Goal: Task Accomplishment & Management: Use online tool/utility

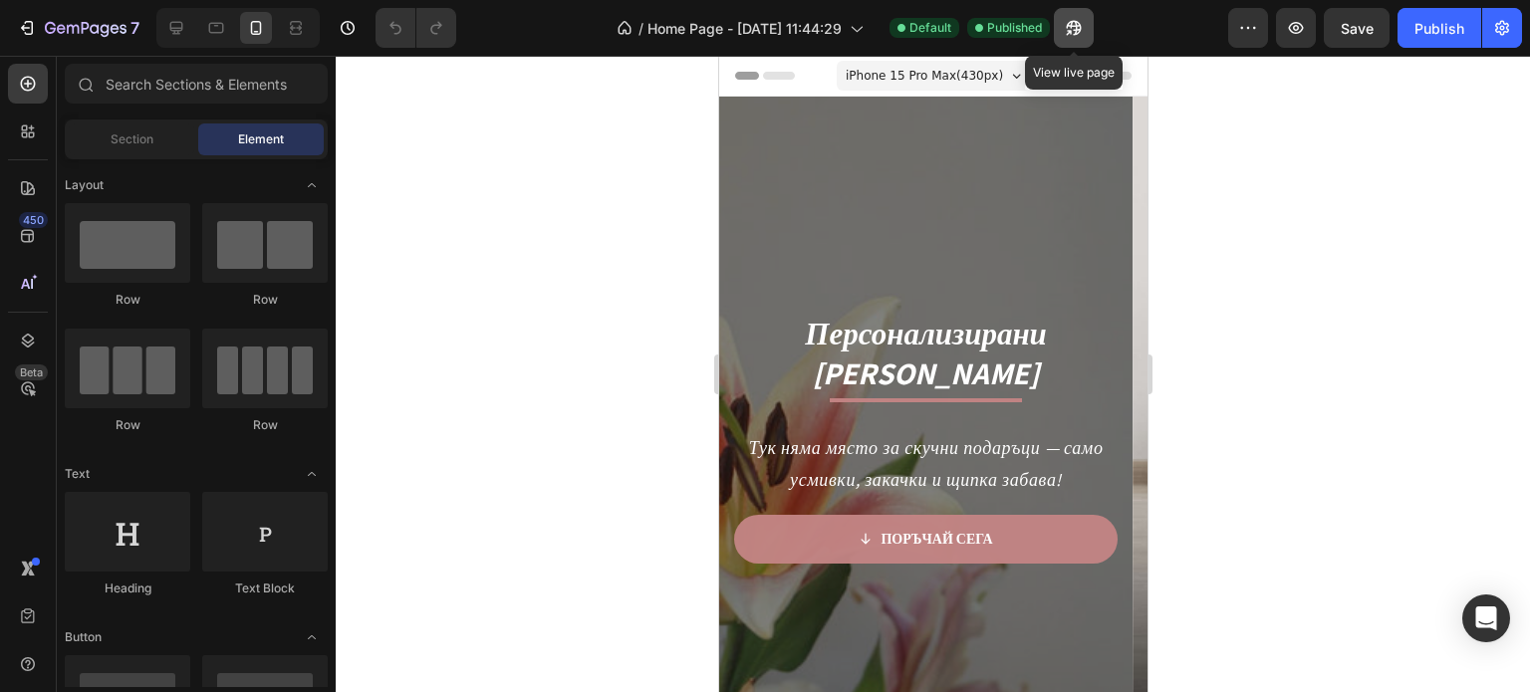
click at [1077, 33] on icon "button" at bounding box center [1074, 28] width 15 height 15
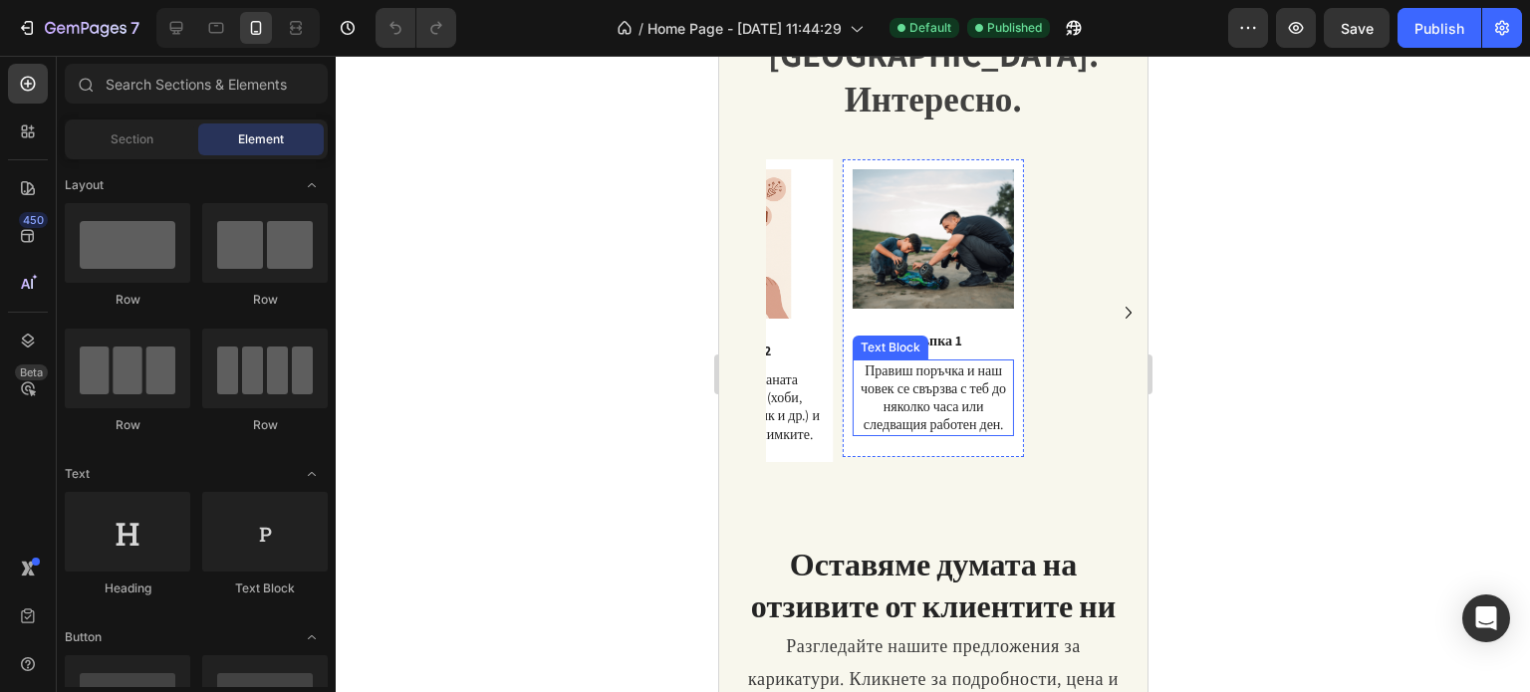
scroll to position [2390, 0]
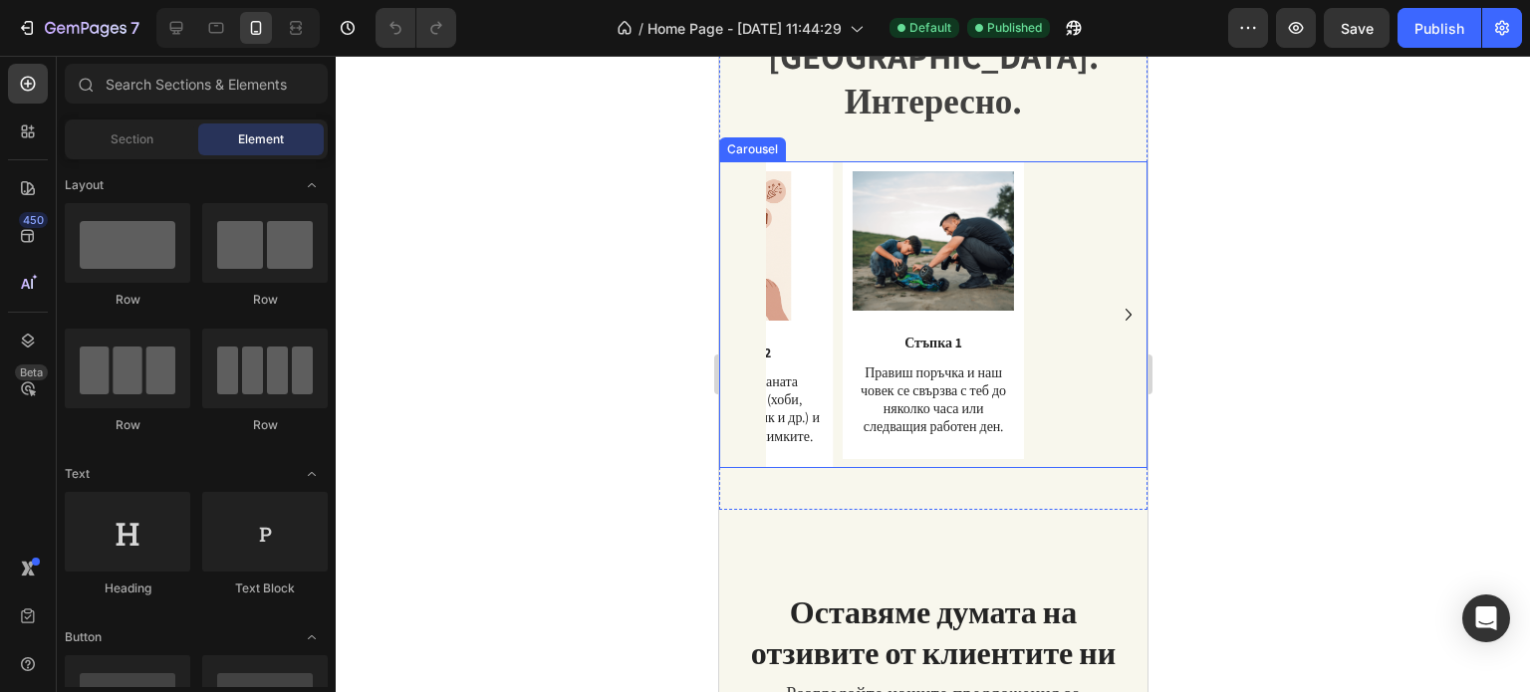
click at [1115, 303] on icon "Carousel Next Arrow" at bounding box center [1127, 315] width 24 height 24
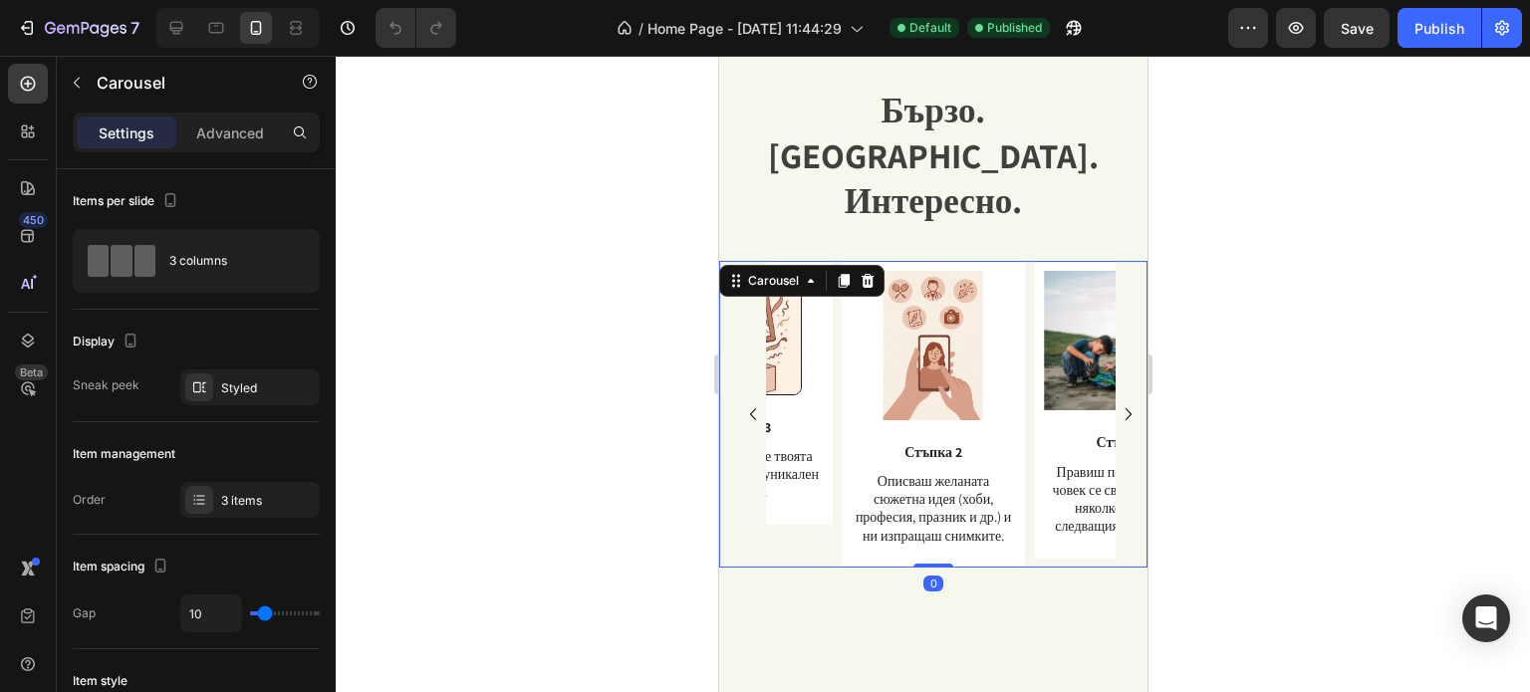
click at [1297, 204] on div at bounding box center [933, 374] width 1194 height 636
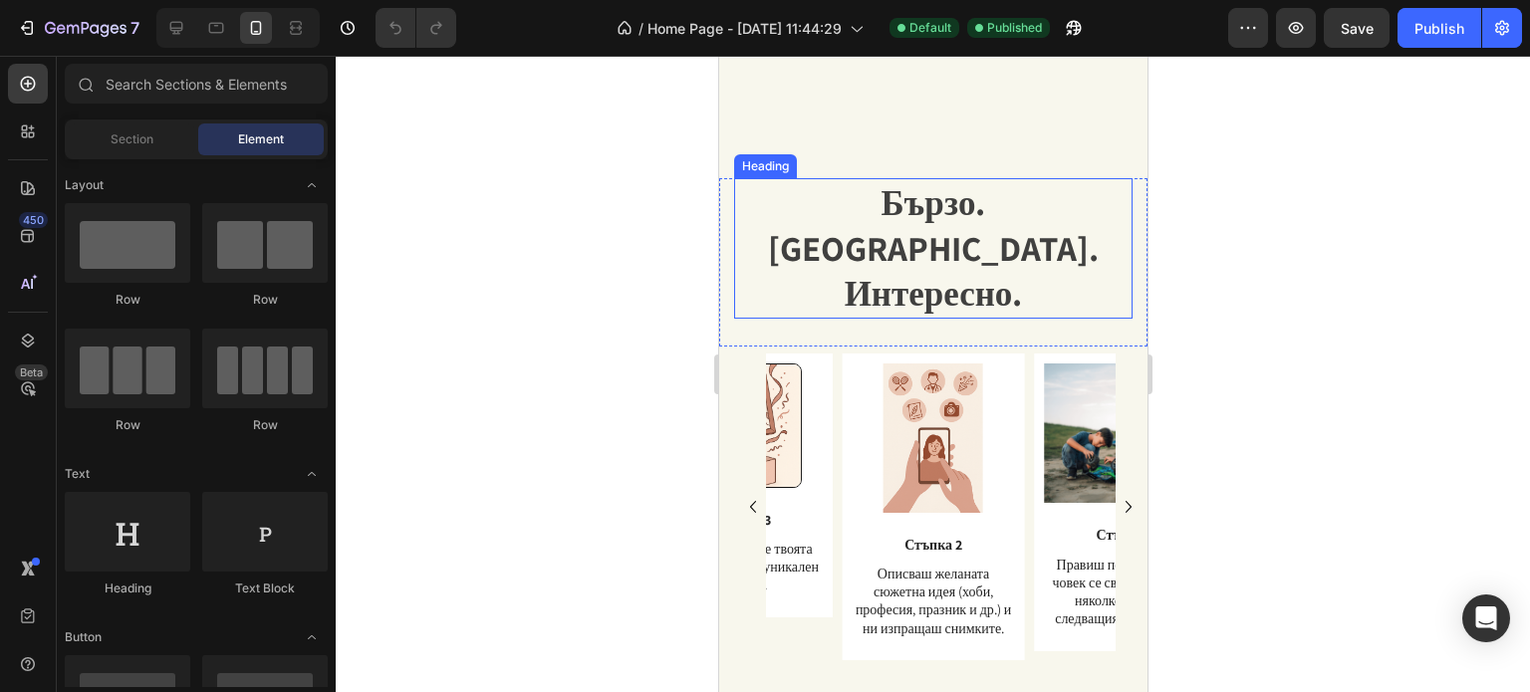
scroll to position [2191, 0]
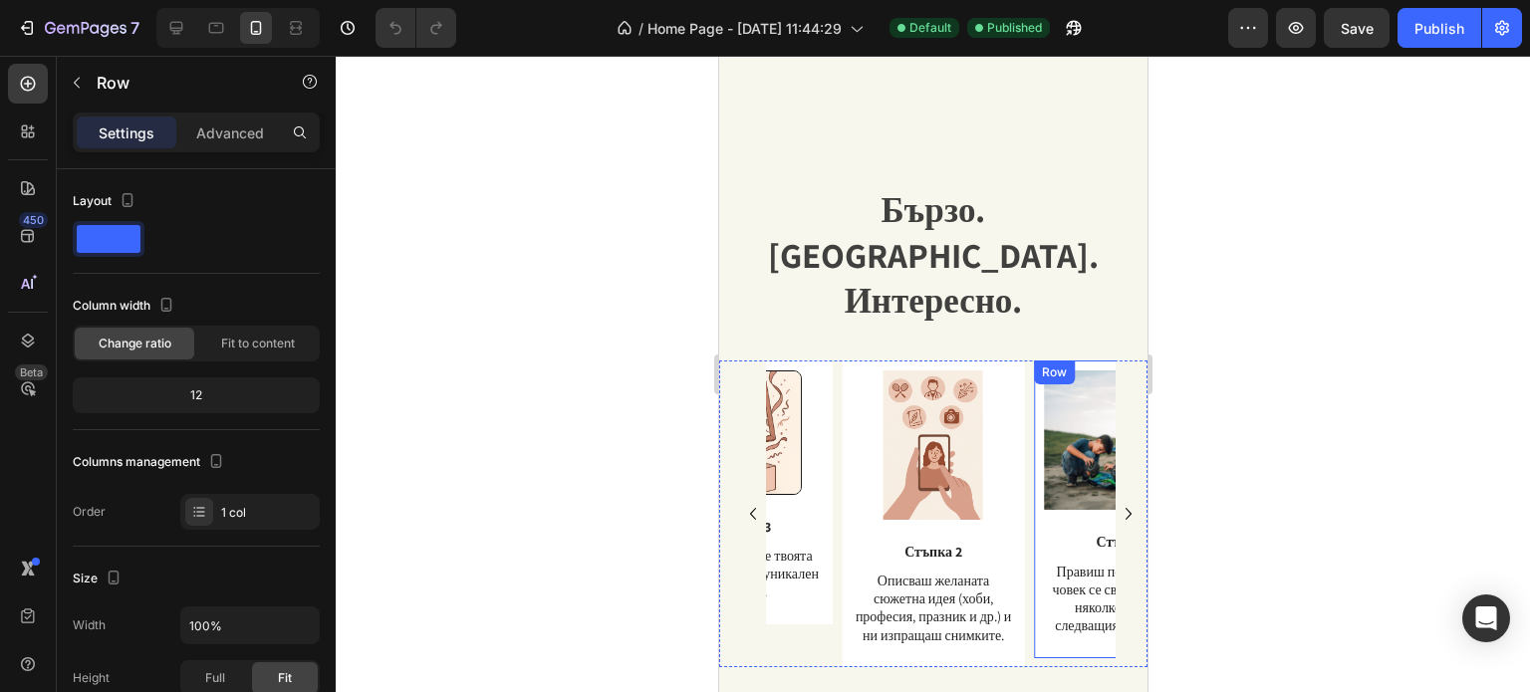
click at [1058, 363] on div "Row" at bounding box center [1053, 372] width 33 height 18
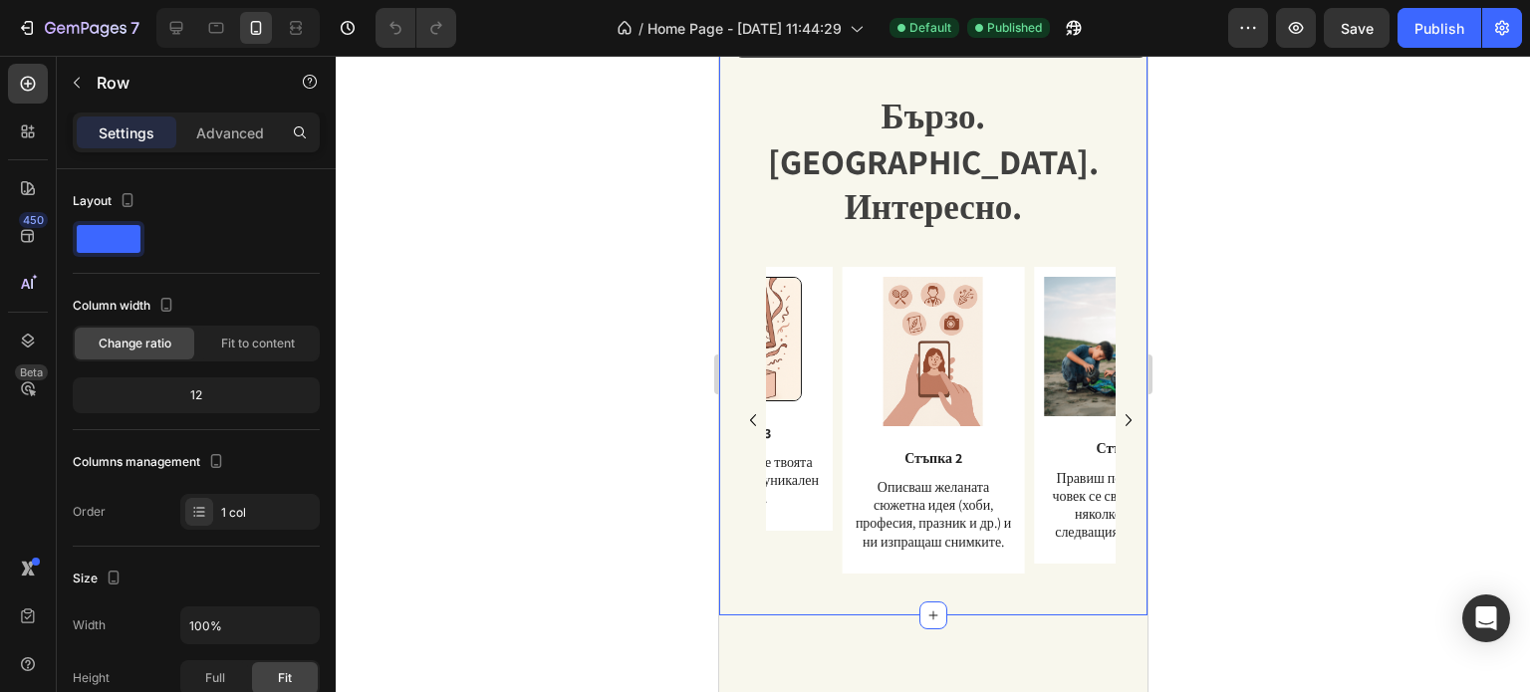
click at [986, 312] on div "Бързо. [GEOGRAPHIC_DATA]. Интересно. Heading Text Block Row Image Стъпка 1 Text…" at bounding box center [932, 333] width 428 height 482
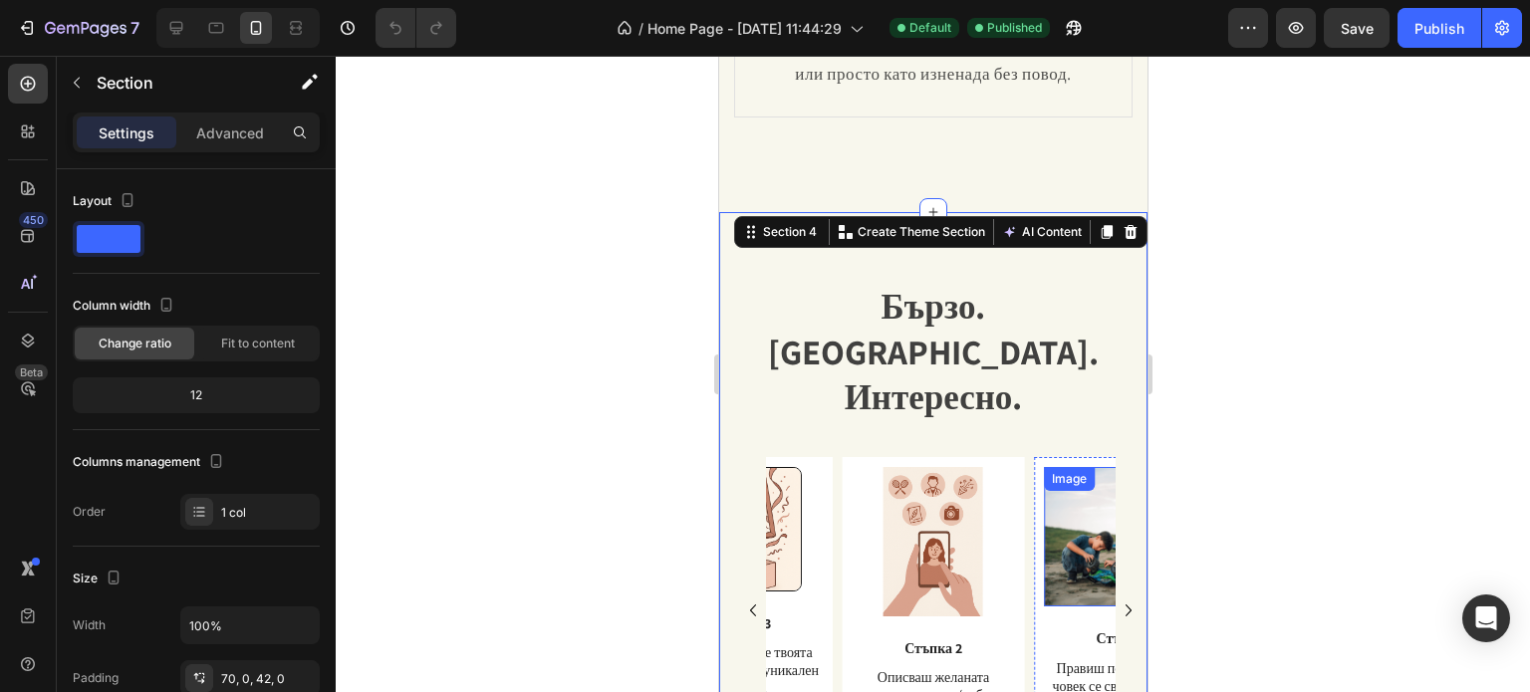
scroll to position [2091, 0]
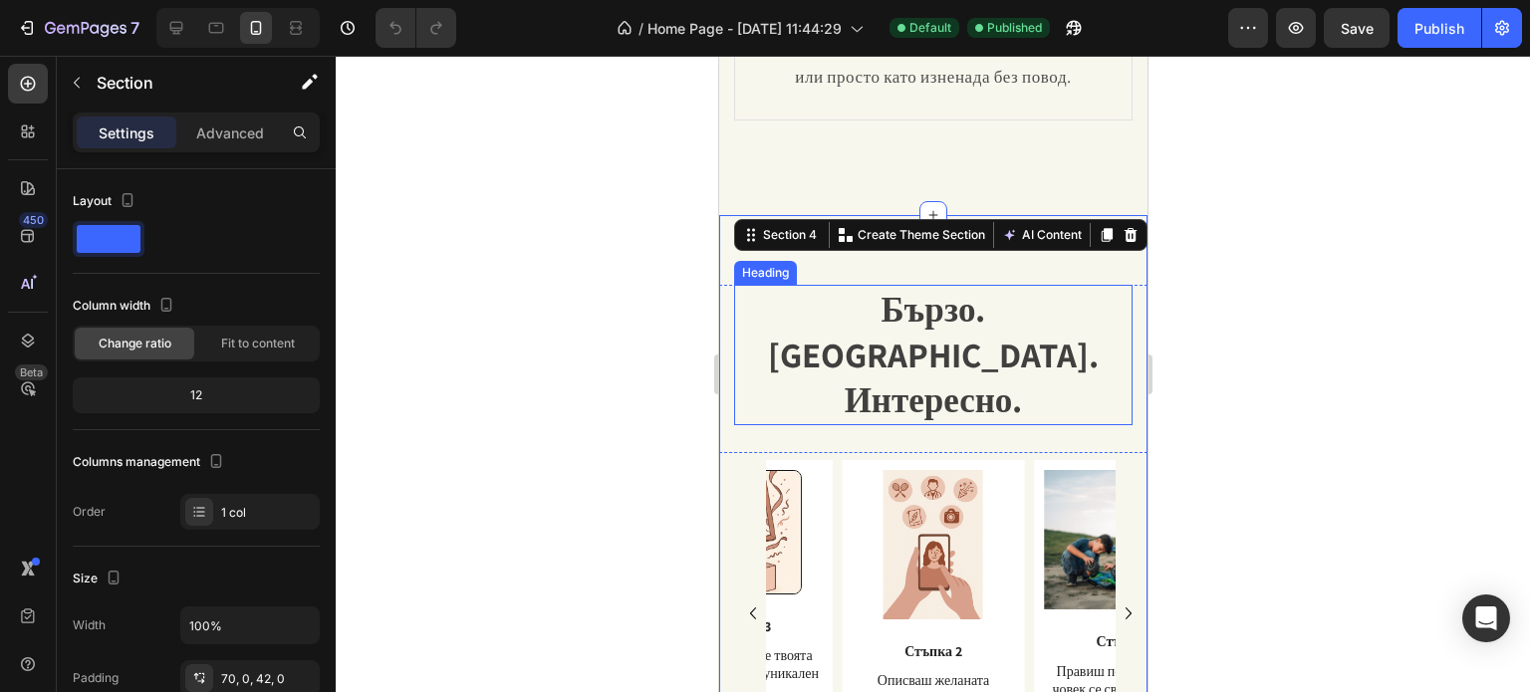
click at [1070, 320] on h2 "Бързо. [GEOGRAPHIC_DATA]. Интересно." at bounding box center [932, 355] width 398 height 140
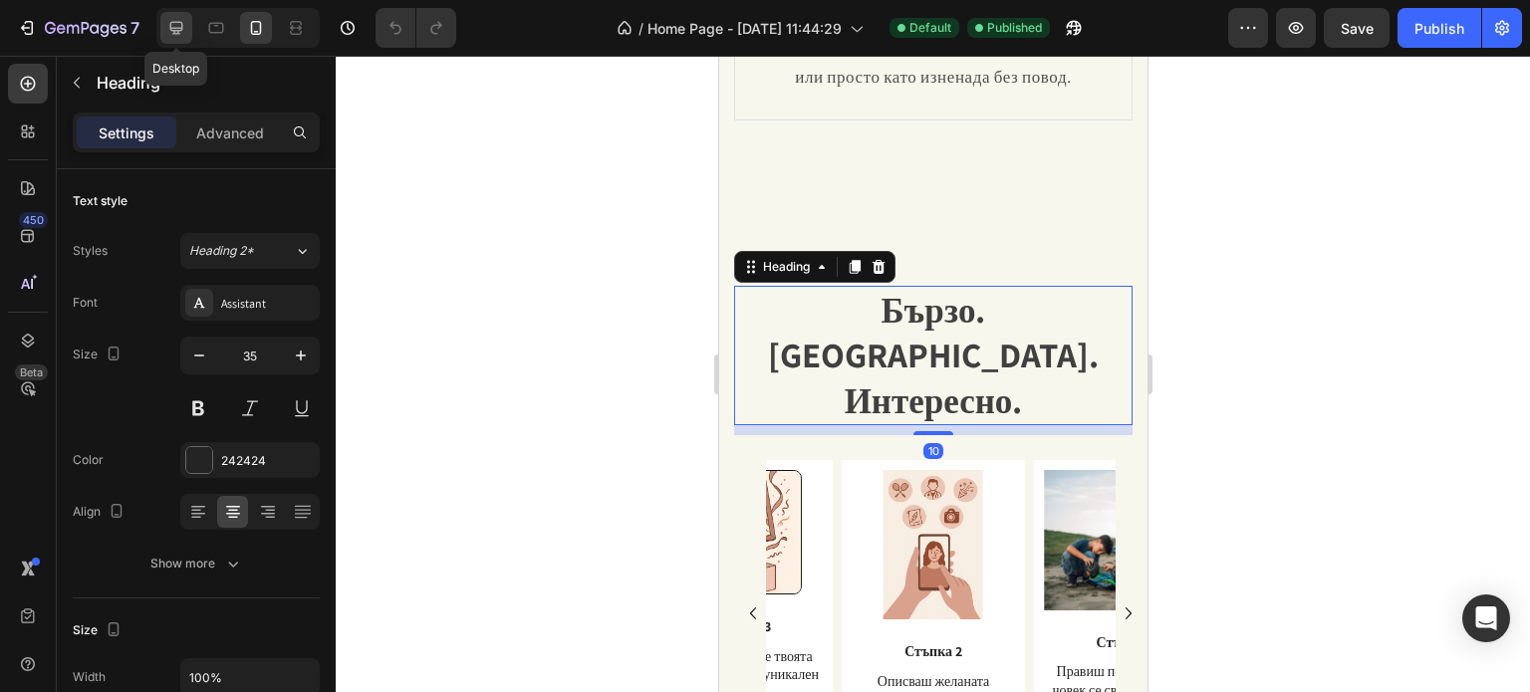
click at [183, 23] on icon at bounding box center [176, 28] width 20 height 20
type input "40"
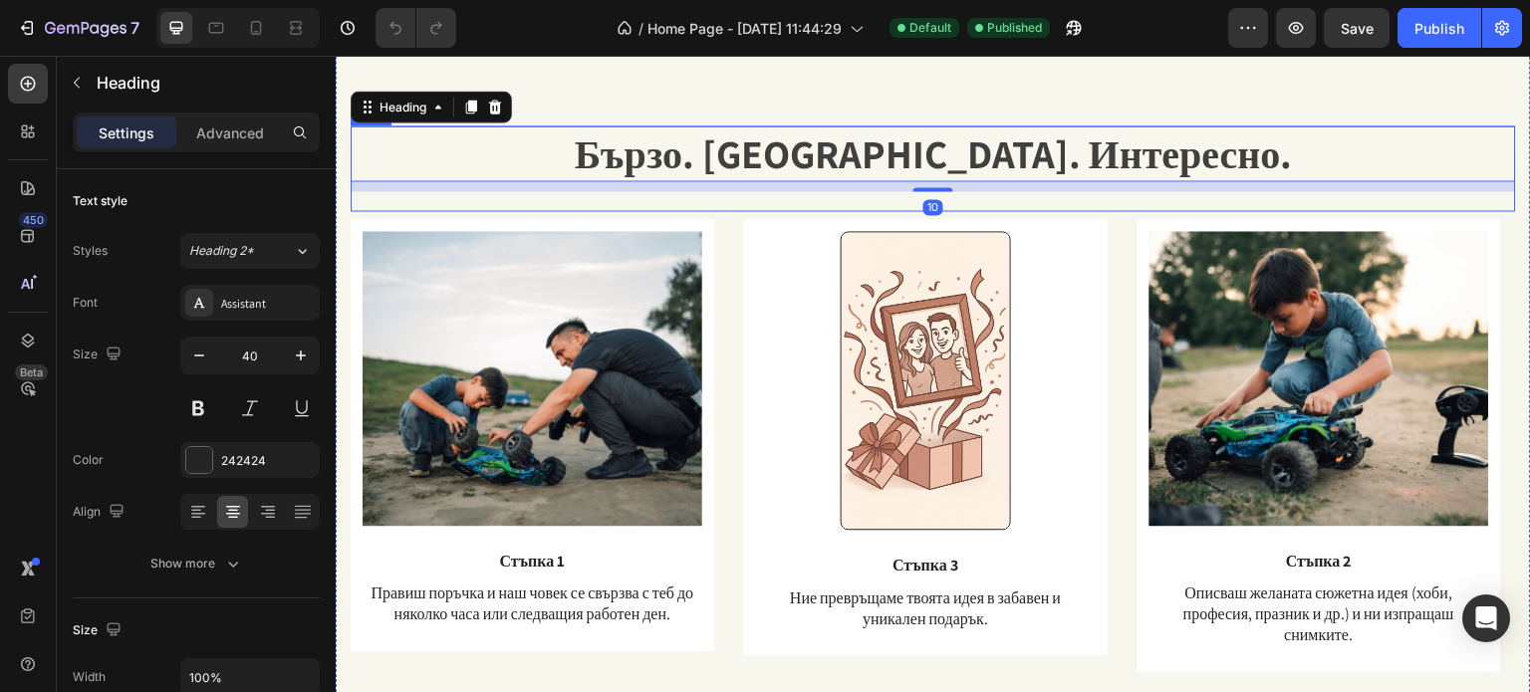
scroll to position [1649, 0]
click at [473, 207] on div "Бързо. [GEOGRAPHIC_DATA]. Интересно. Heading 10 Text Block" at bounding box center [933, 169] width 1165 height 86
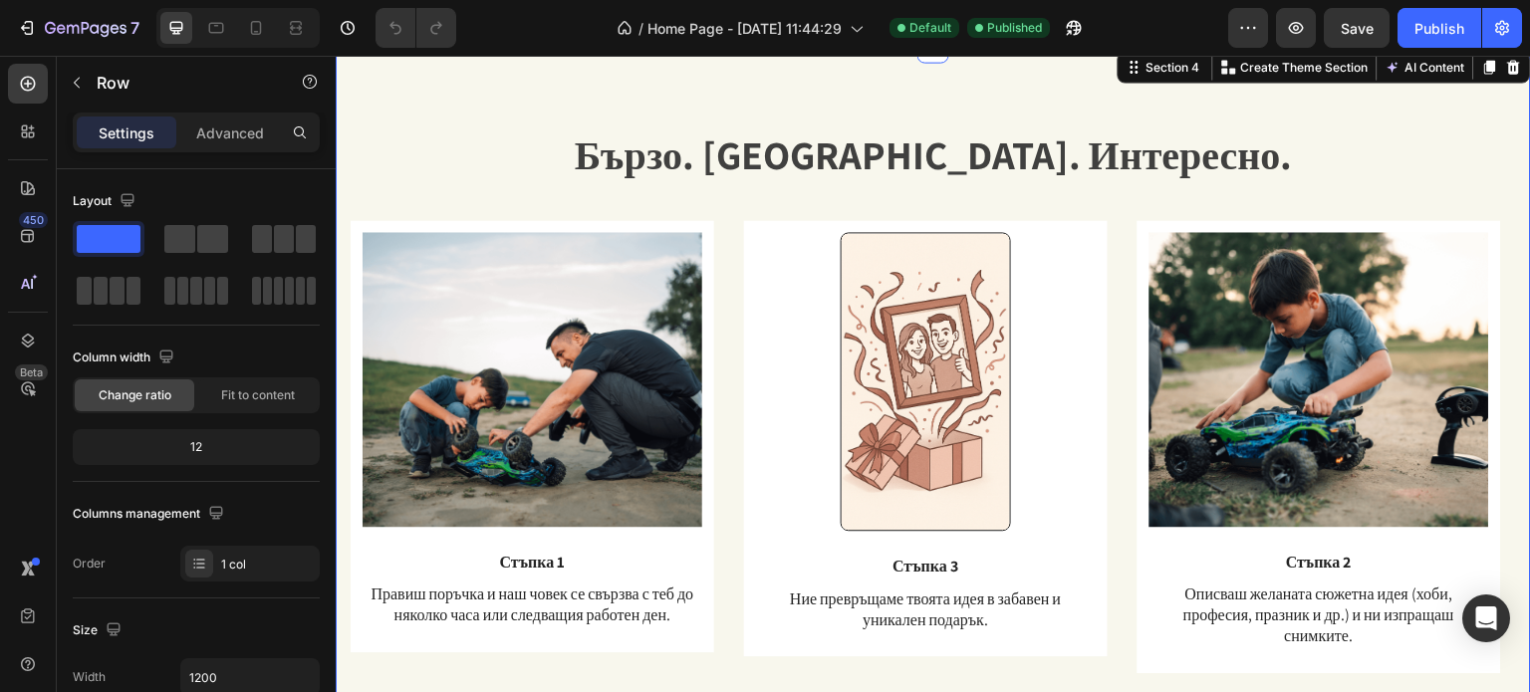
click at [343, 190] on div "Бързо. [GEOGRAPHIC_DATA]. Интересно. Heading Text Block Row Image Стъпка 1 Text…" at bounding box center [933, 400] width 1195 height 706
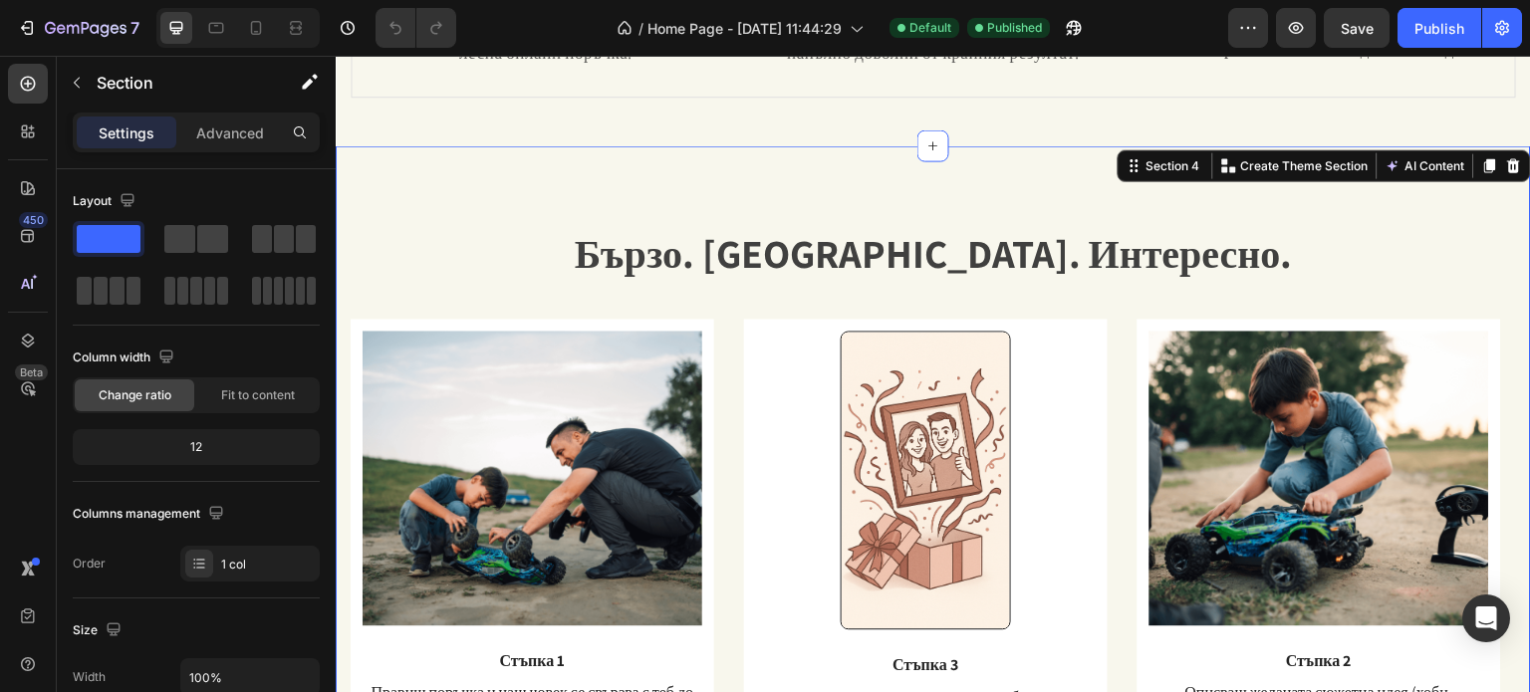
scroll to position [1550, 0]
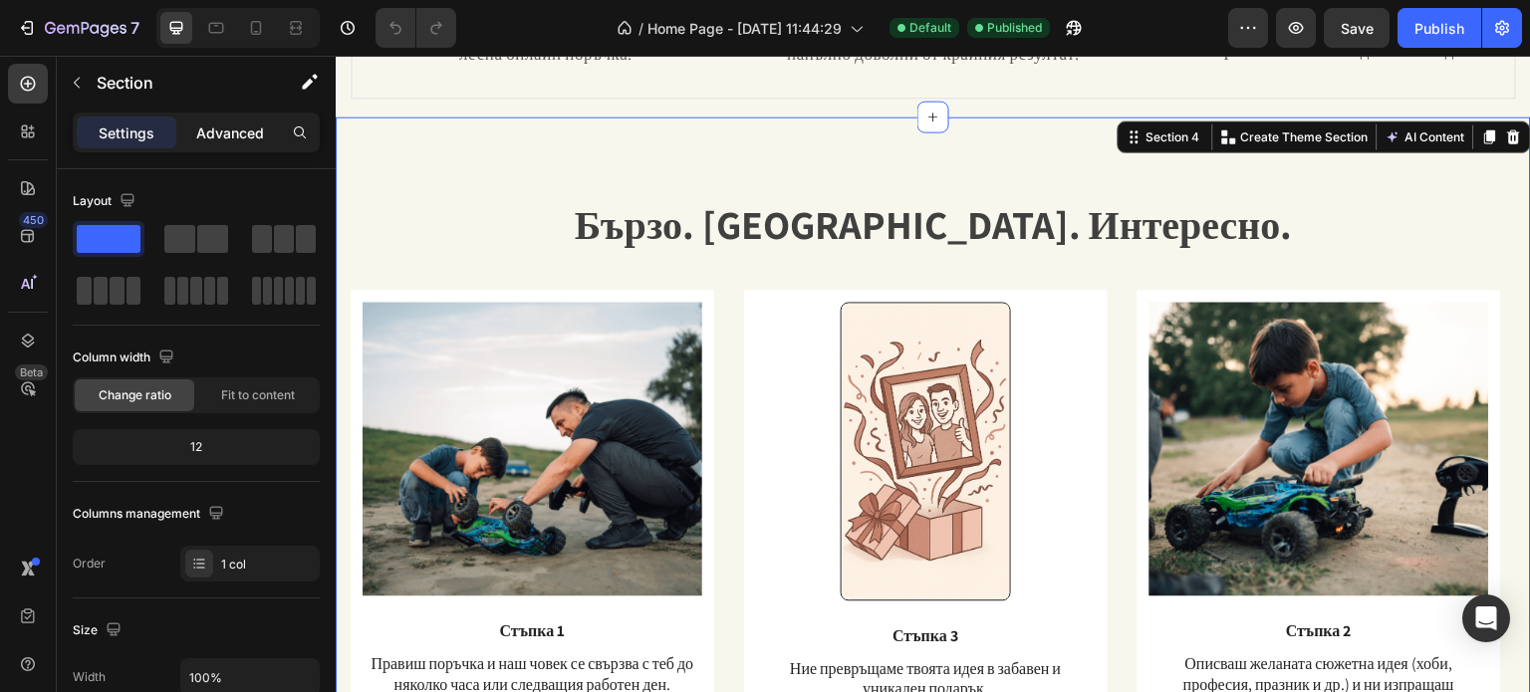
click at [210, 131] on p "Advanced" at bounding box center [230, 132] width 68 height 21
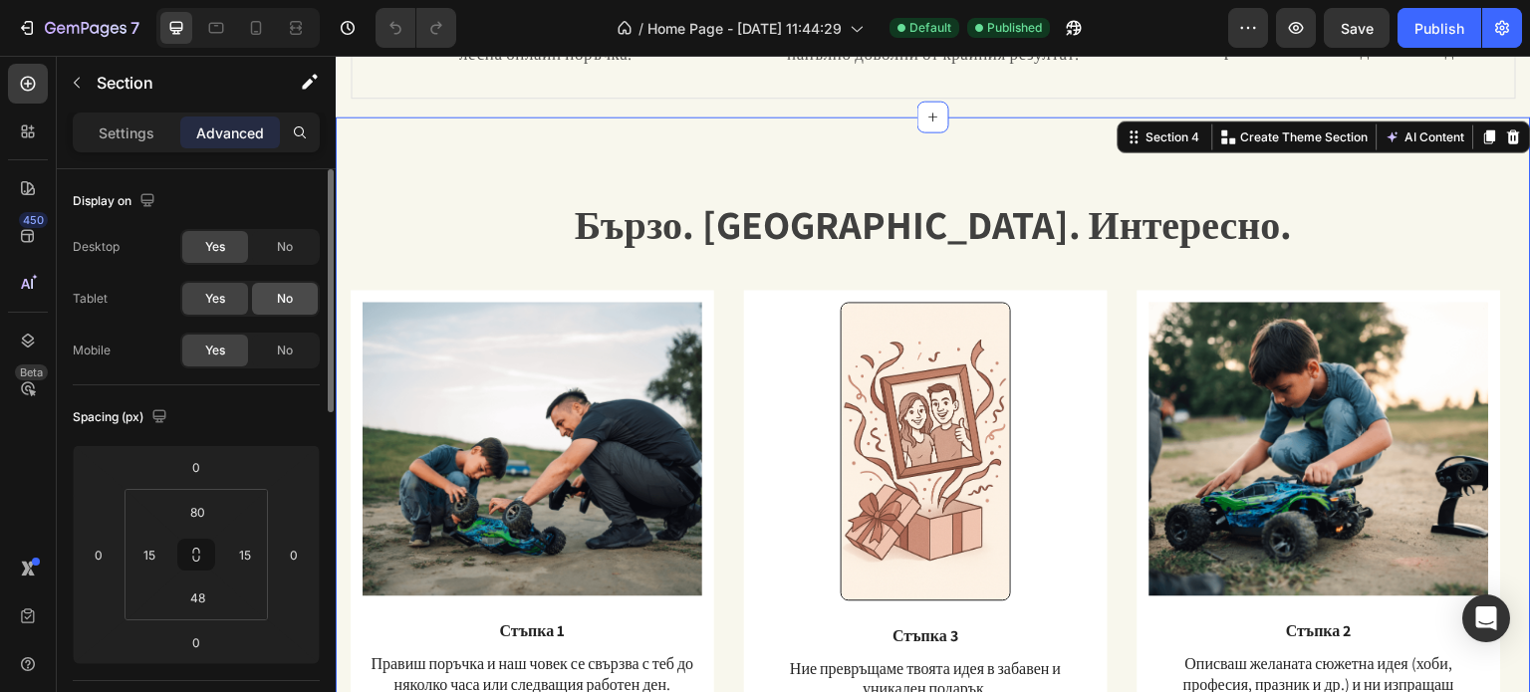
click at [283, 298] on span "No" at bounding box center [285, 299] width 16 height 18
click at [297, 343] on div "No" at bounding box center [285, 351] width 66 height 32
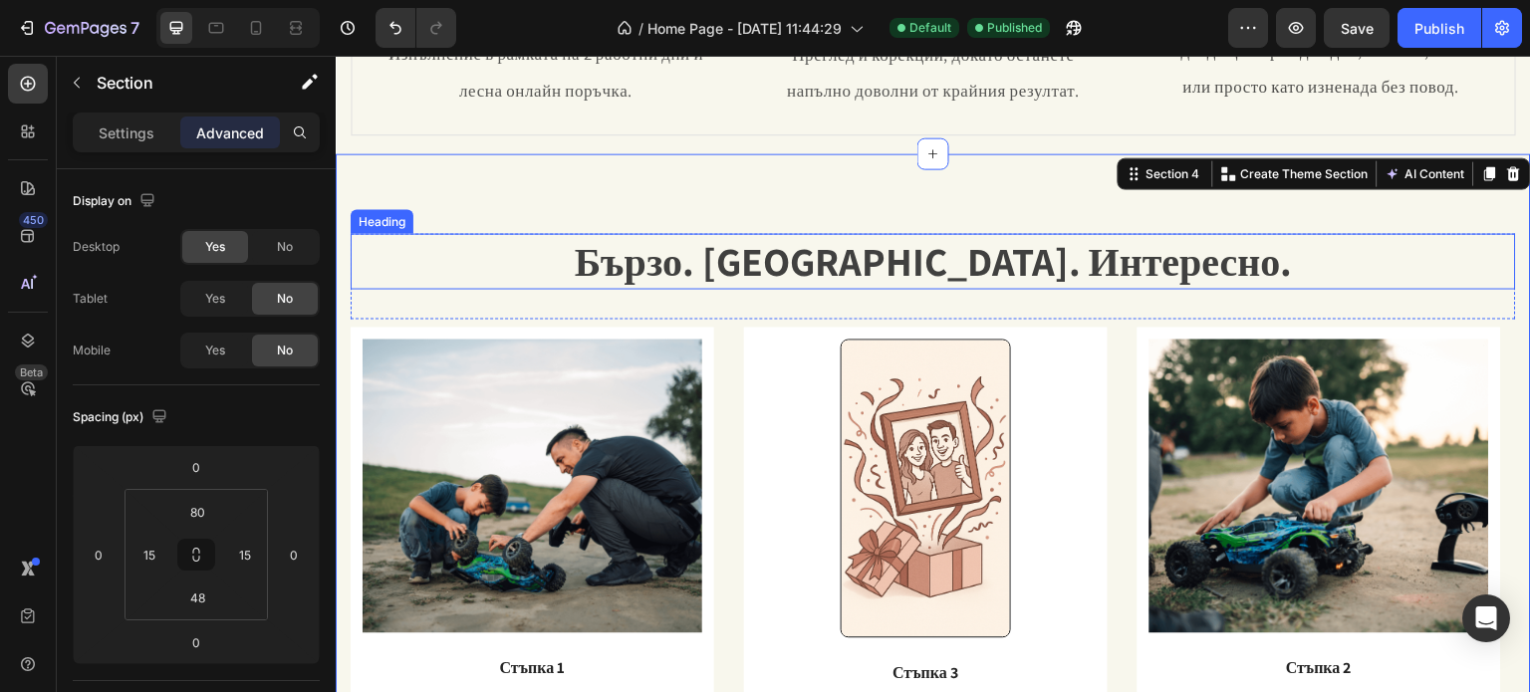
scroll to position [1450, 0]
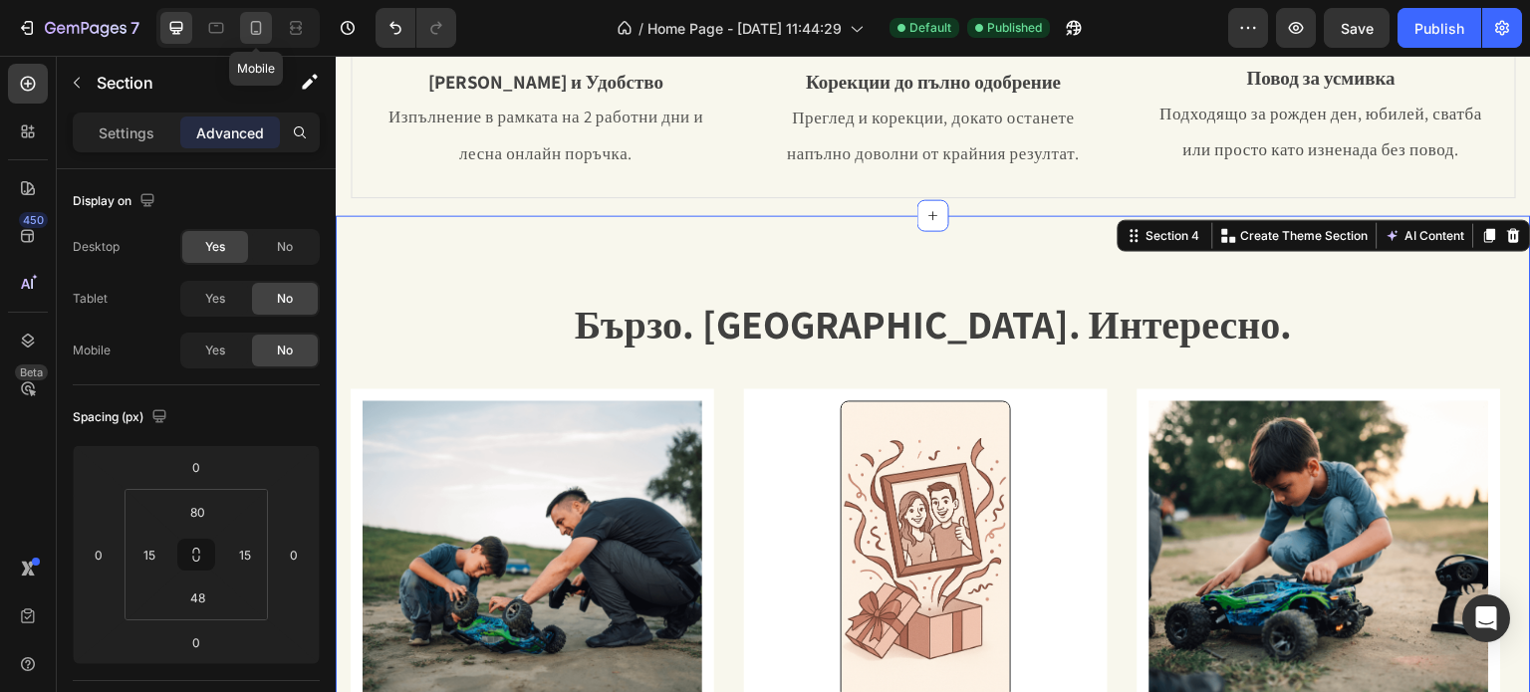
click at [260, 26] on icon at bounding box center [256, 28] width 11 height 14
type input "70"
type input "0"
type input "42"
type input "0"
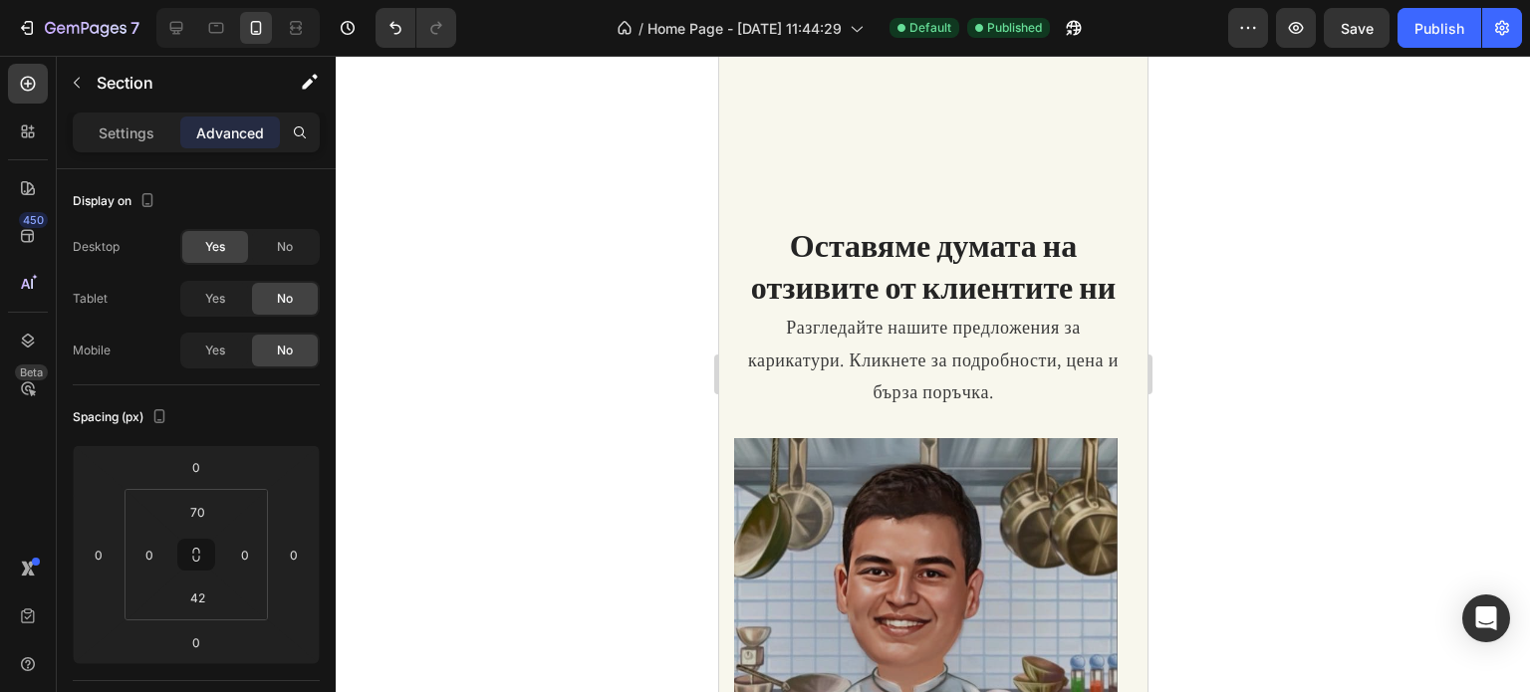
scroll to position [2078, 0]
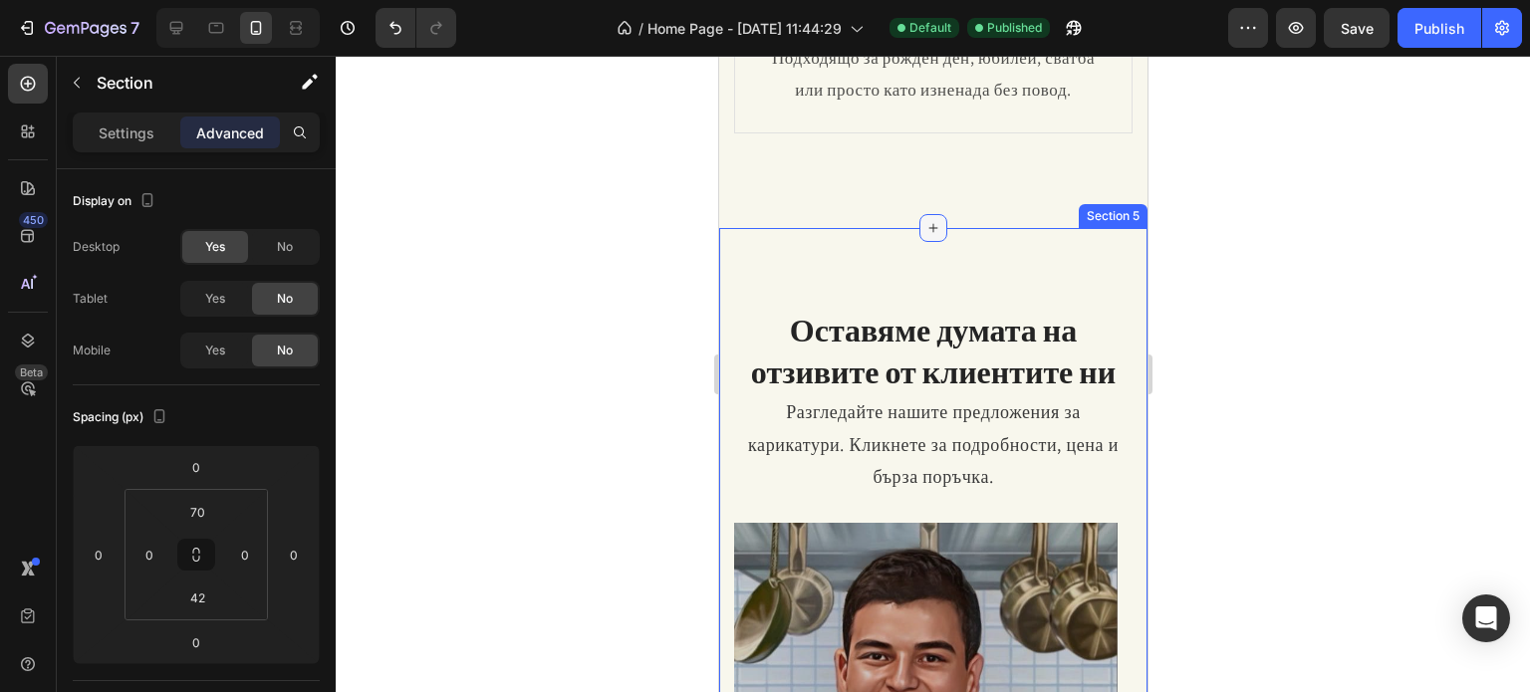
click at [924, 218] on div at bounding box center [932, 228] width 28 height 28
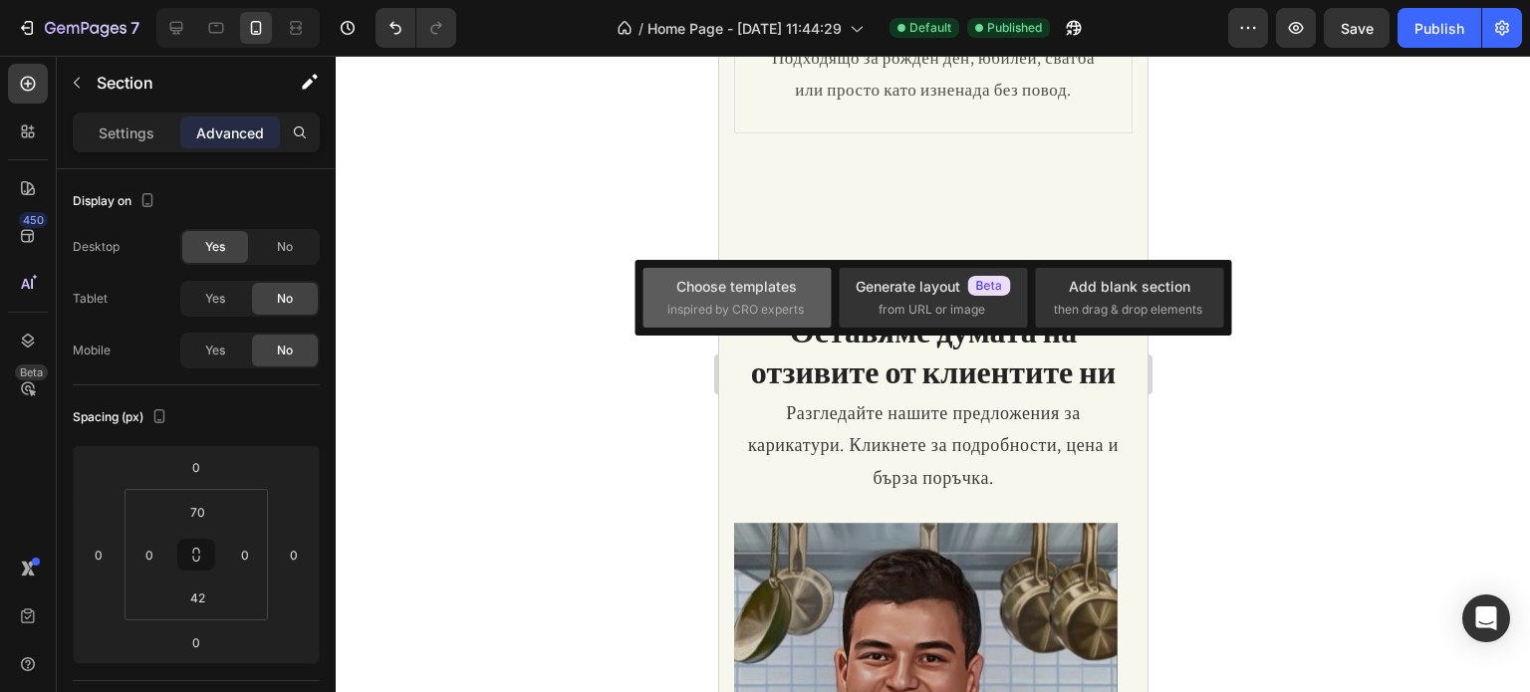
click at [791, 294] on div "Choose templates" at bounding box center [736, 286] width 121 height 21
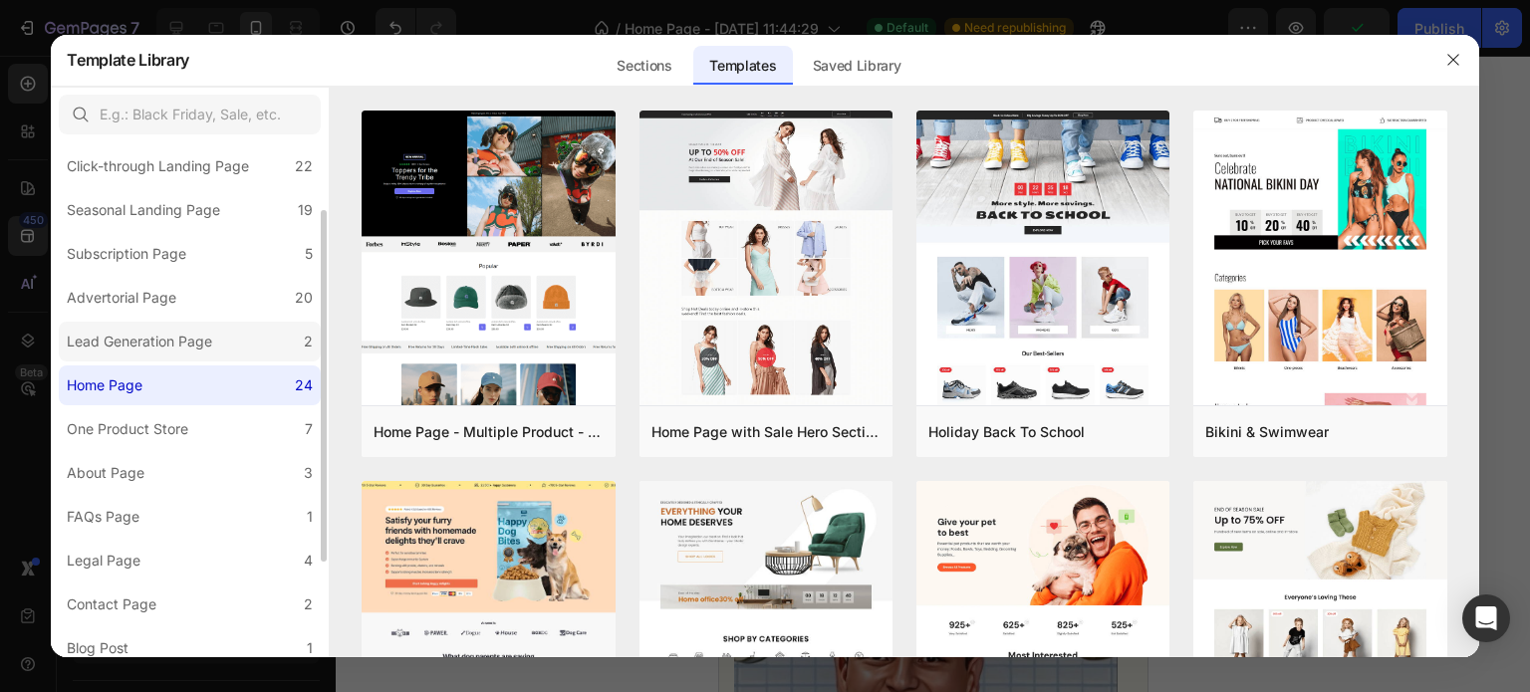
scroll to position [241, 0]
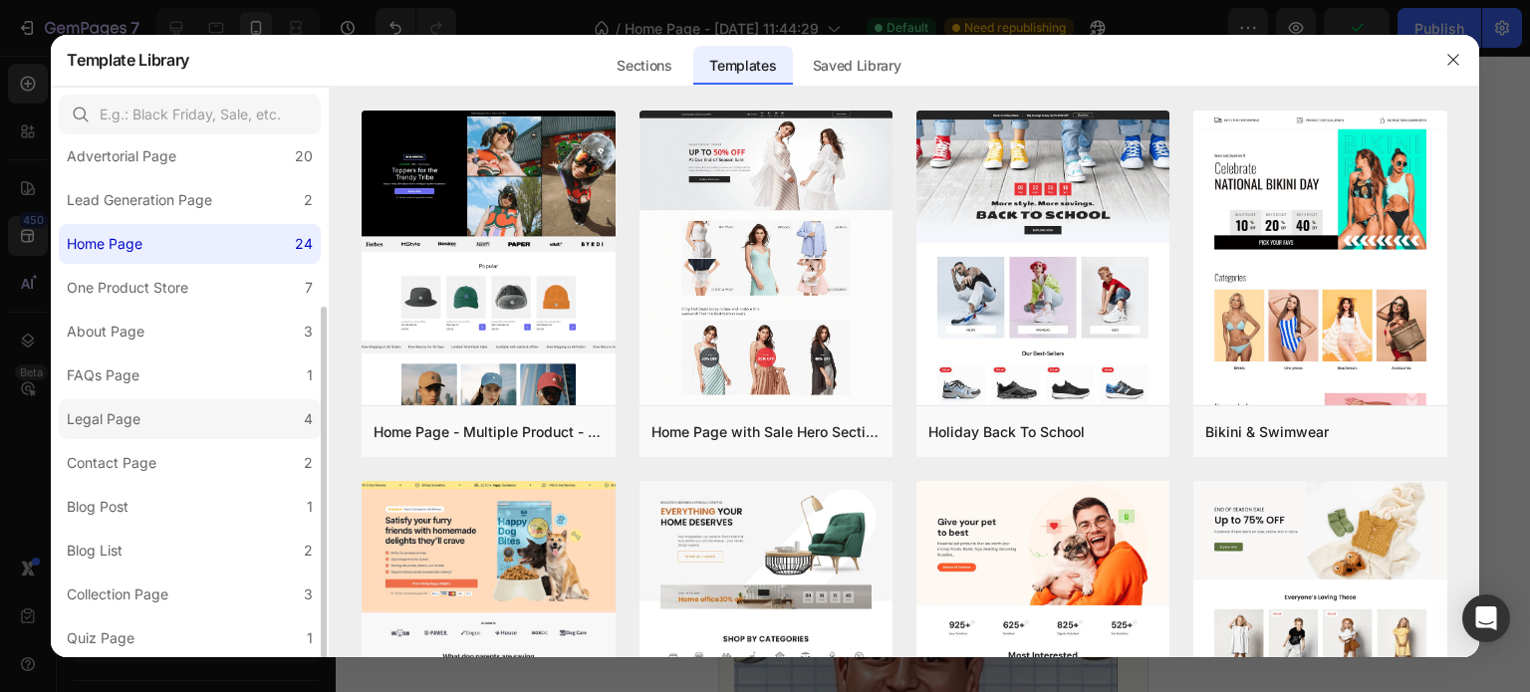
click at [240, 404] on label "Legal Page 4" at bounding box center [190, 419] width 262 height 40
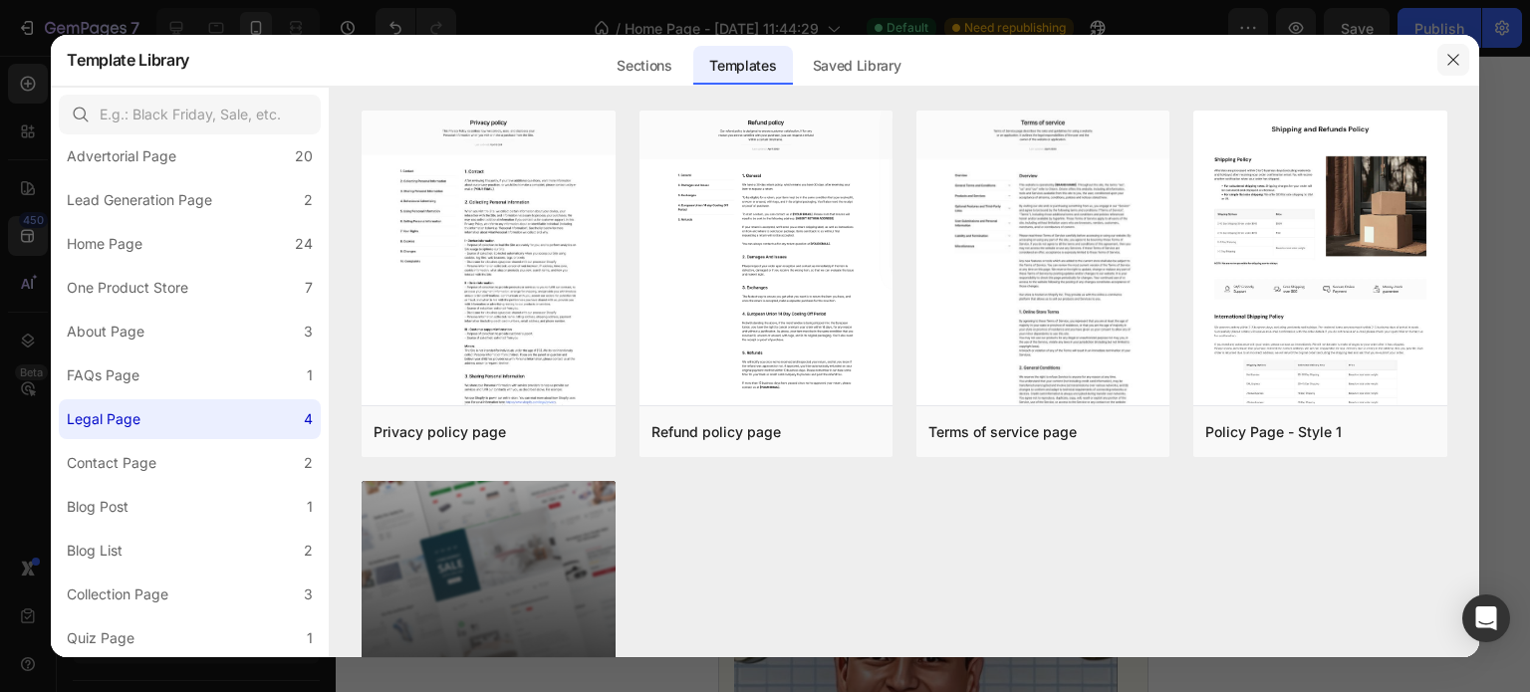
click at [1442, 68] on button "button" at bounding box center [1453, 60] width 32 height 32
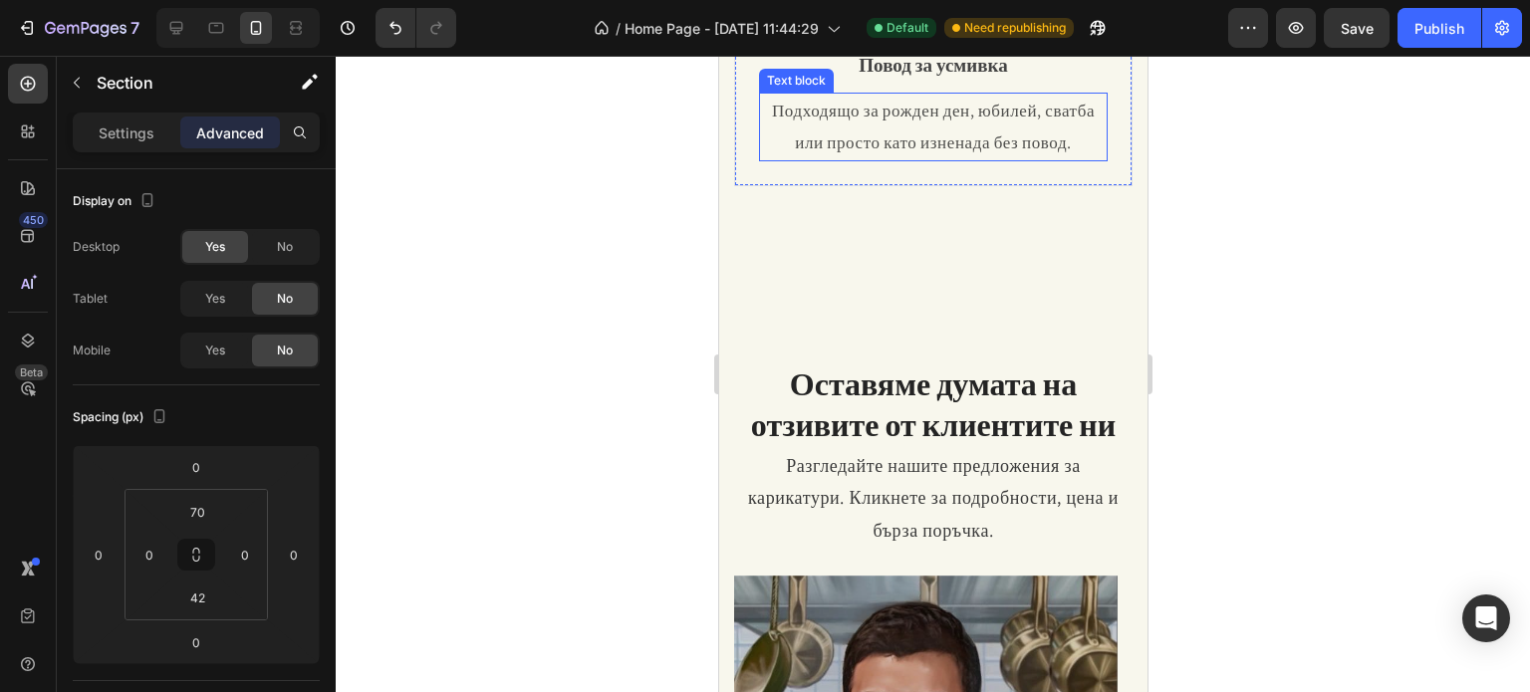
scroll to position [1879, 0]
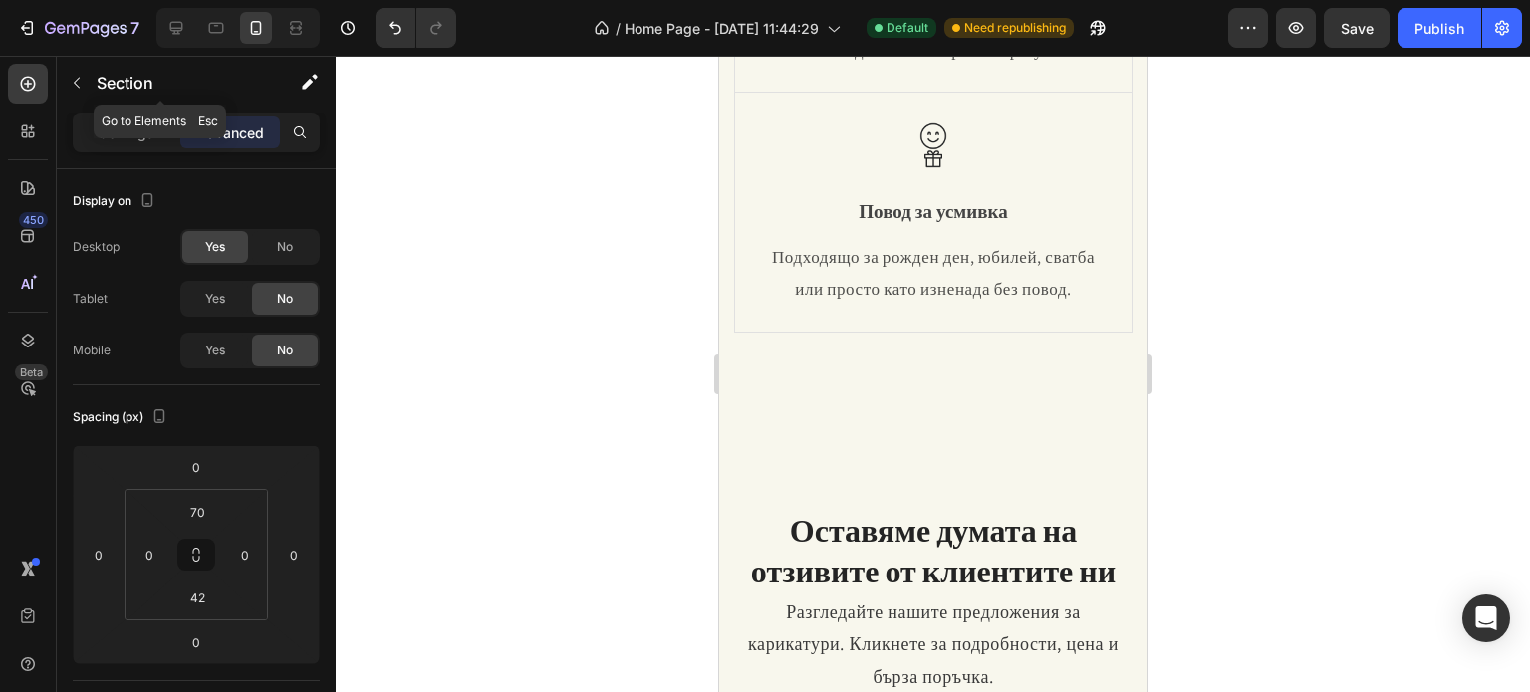
click at [88, 93] on button "button" at bounding box center [77, 83] width 32 height 32
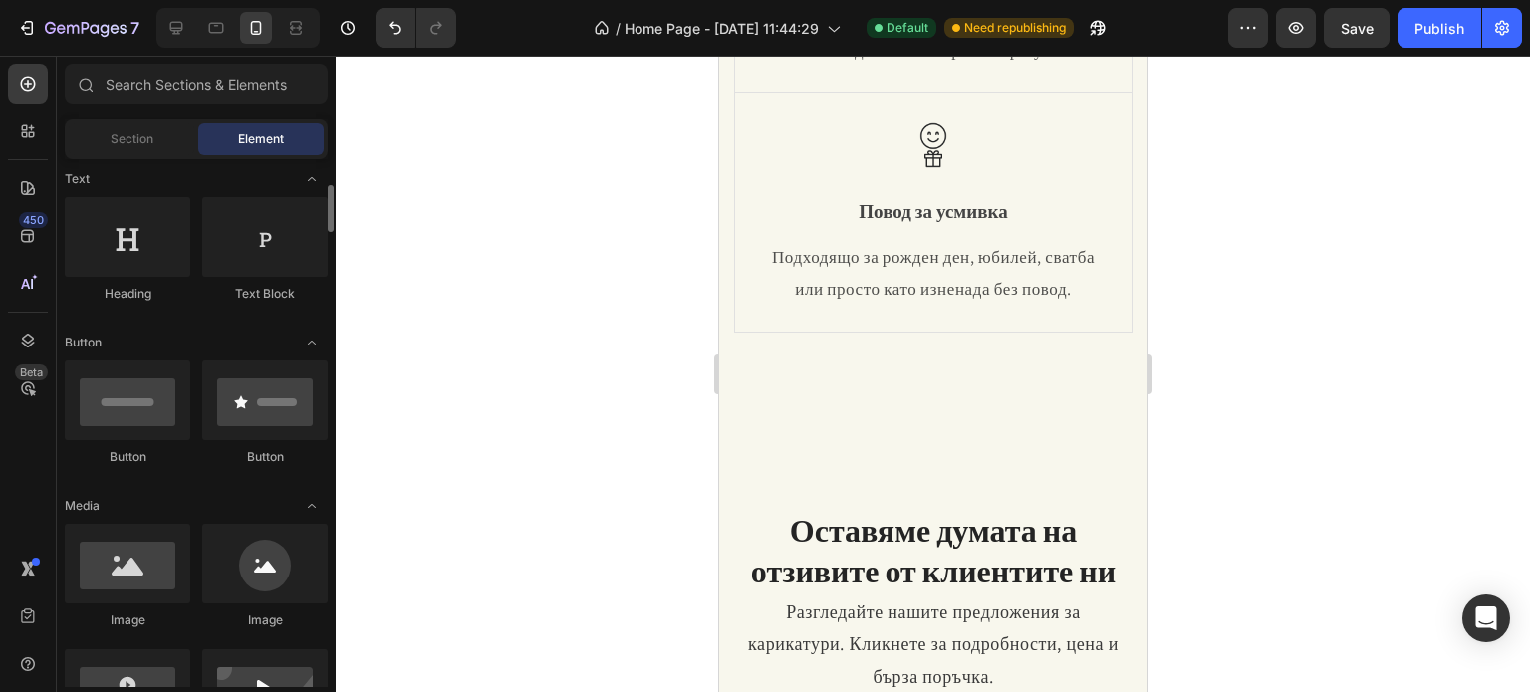
scroll to position [0, 0]
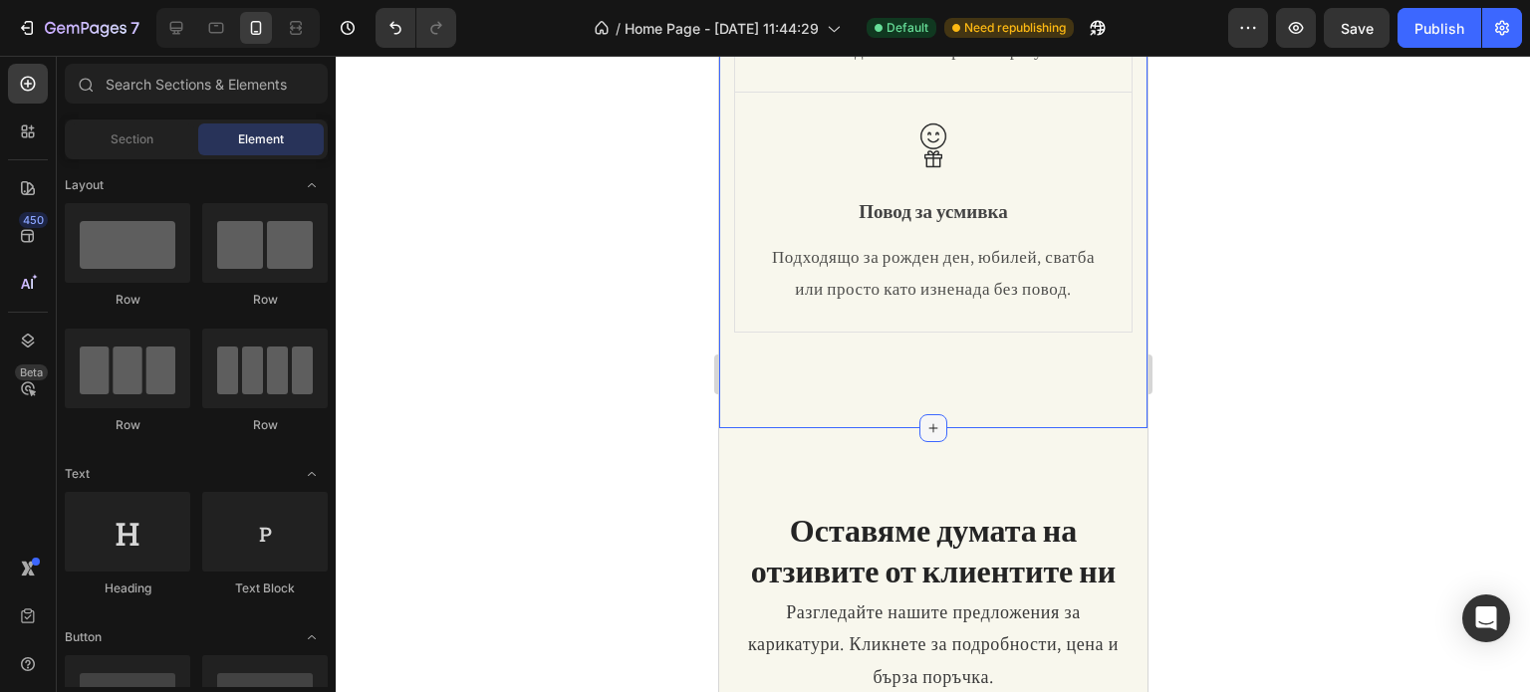
click at [932, 421] on icon at bounding box center [932, 428] width 16 height 16
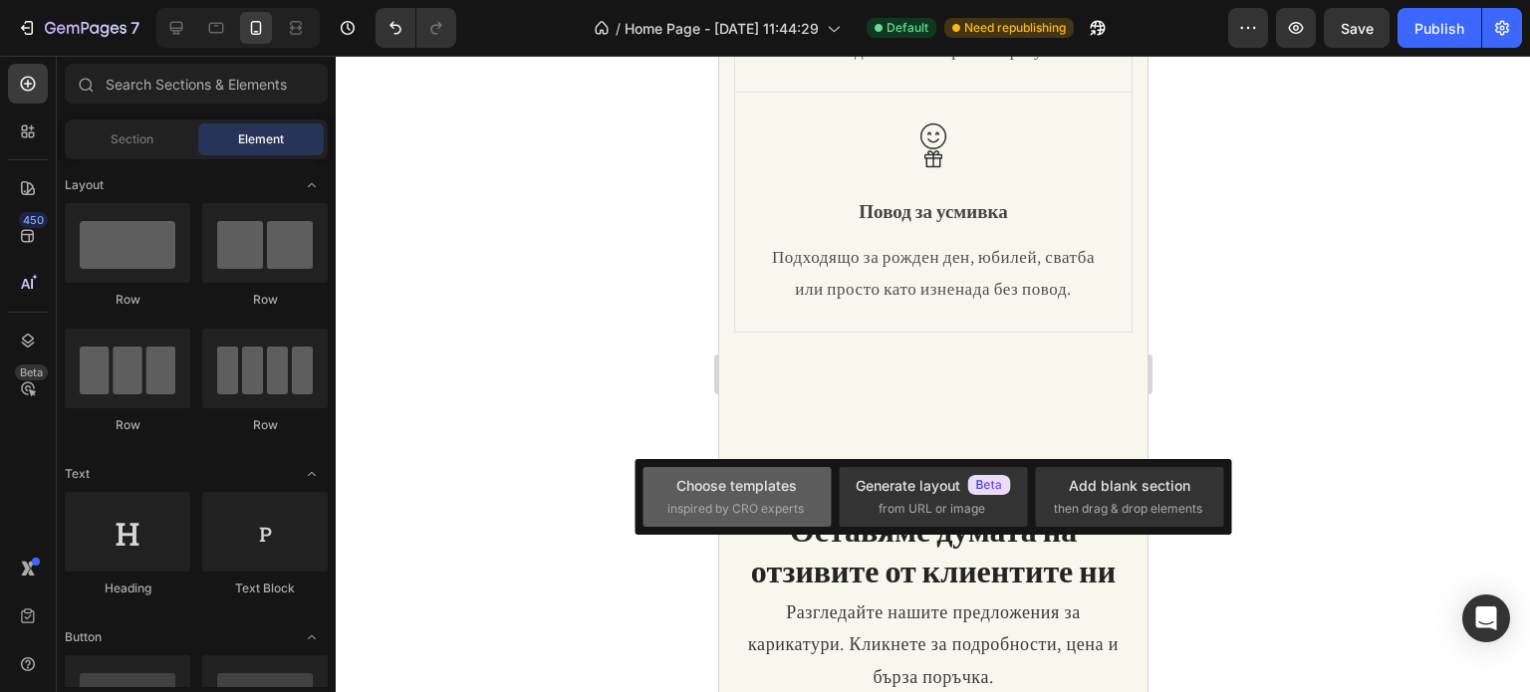
click at [770, 475] on div "Choose templates" at bounding box center [736, 485] width 121 height 21
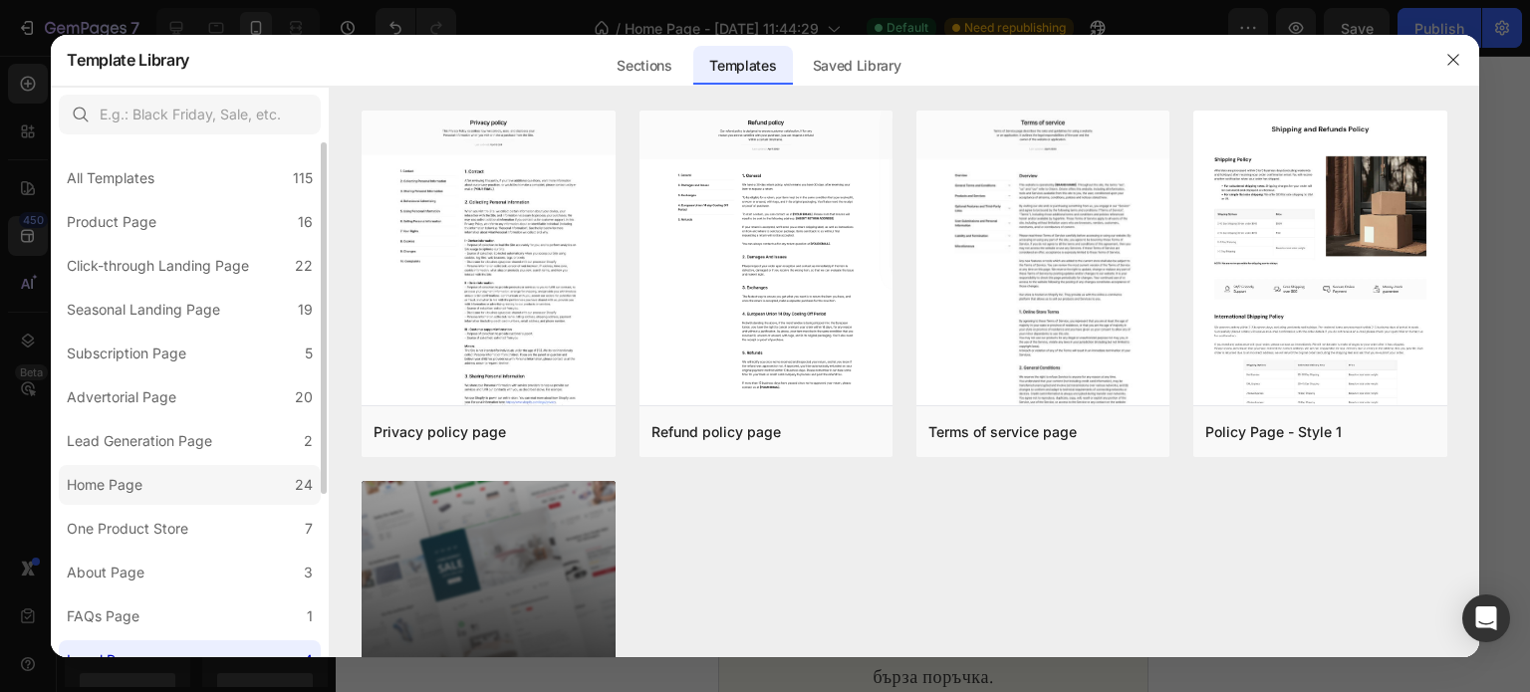
scroll to position [100, 0]
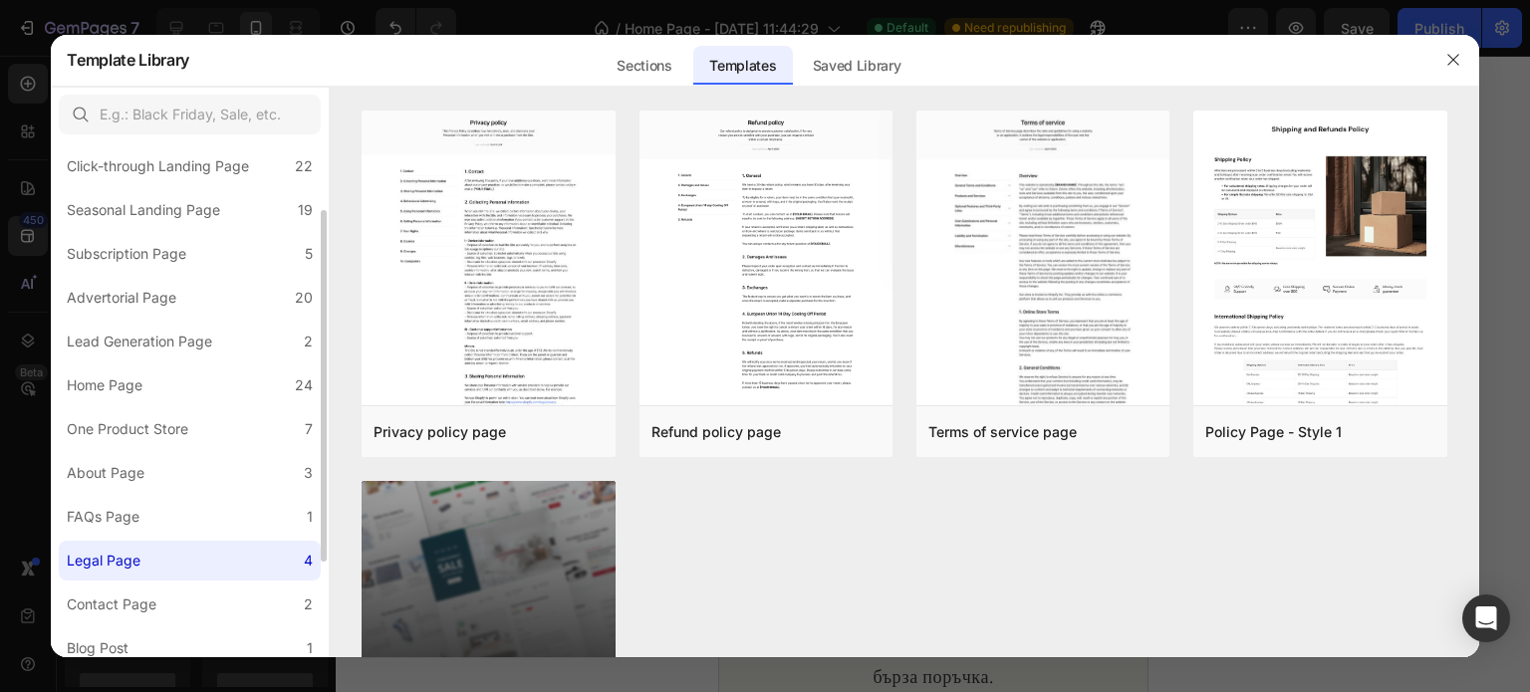
click at [227, 449] on div "All Templates 115 Product Page 16 Click-through Landing Page 22 Seasonal Landin…" at bounding box center [190, 421] width 278 height 757
click at [206, 428] on label "One Product Store 7" at bounding box center [190, 429] width 262 height 40
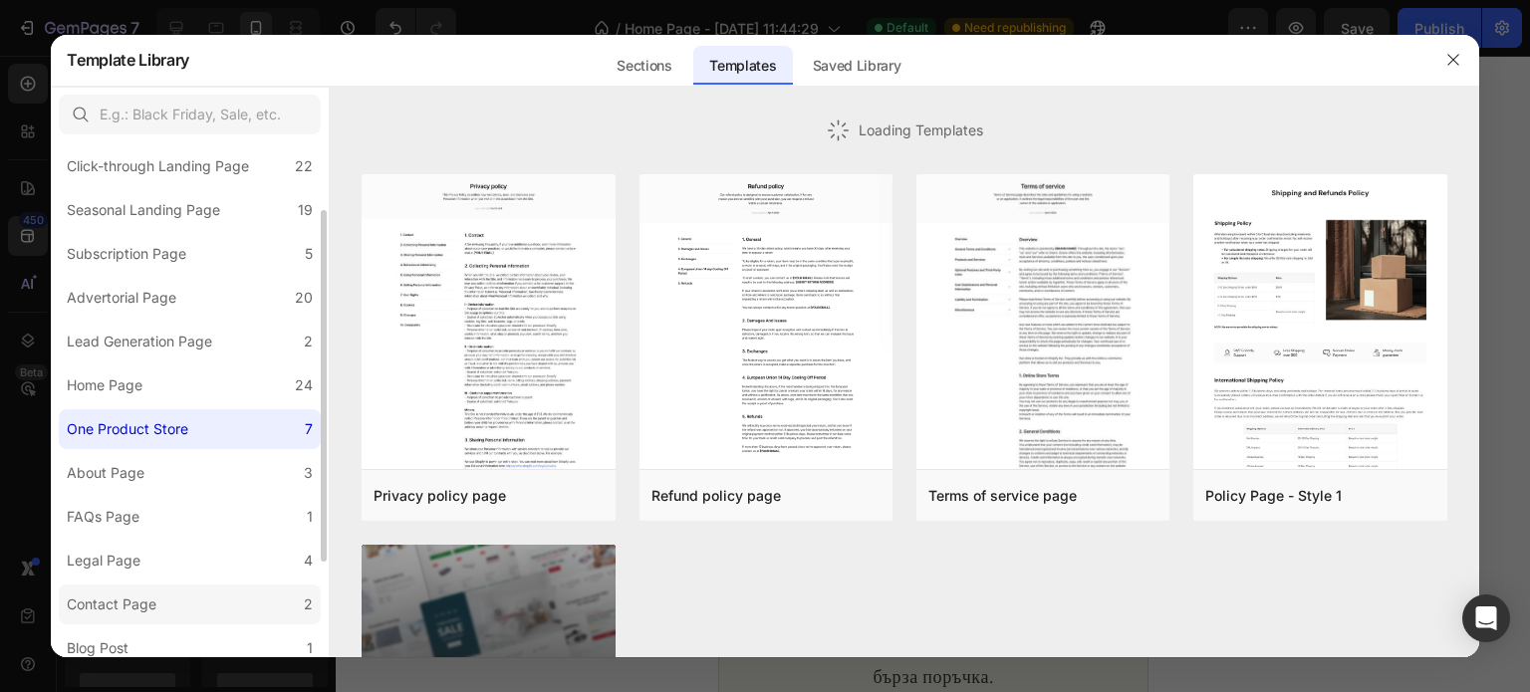
scroll to position [241, 0]
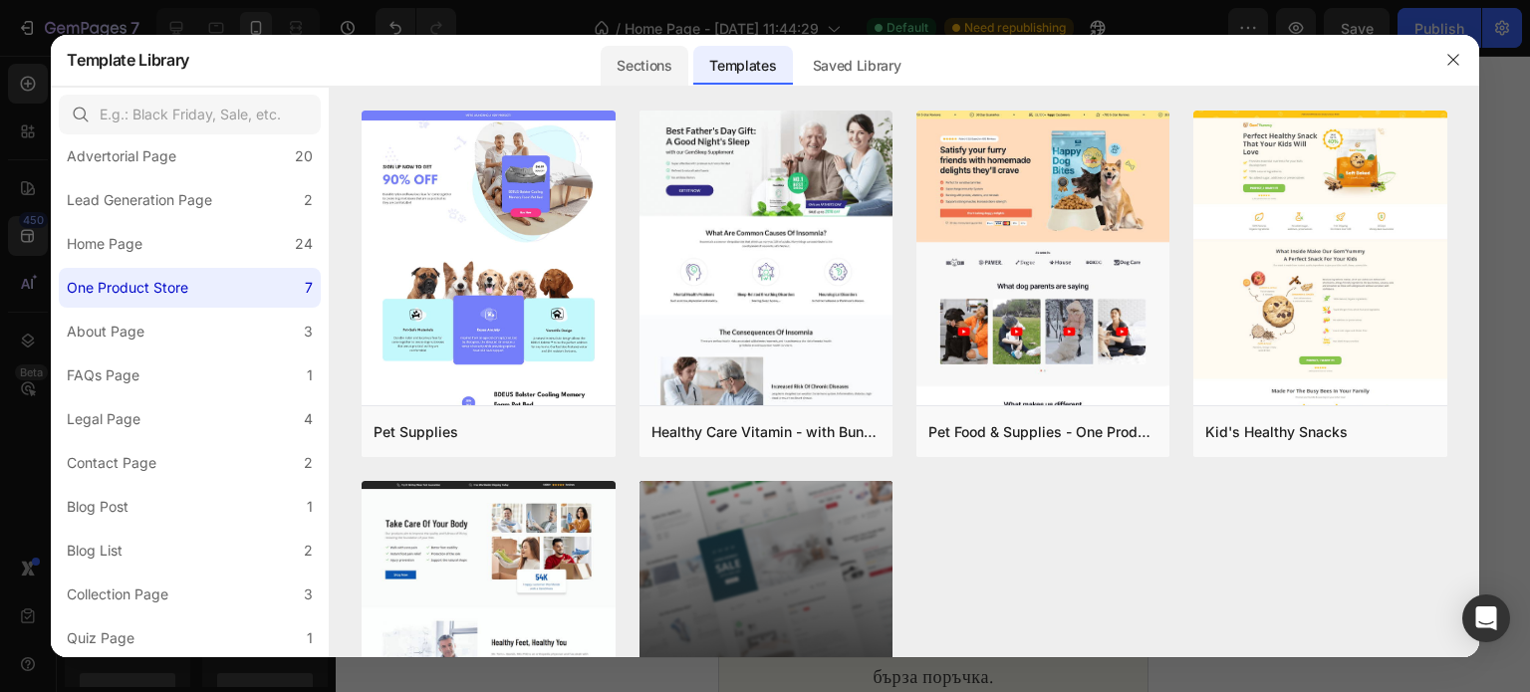
click at [631, 83] on div "Sections" at bounding box center [644, 60] width 91 height 52
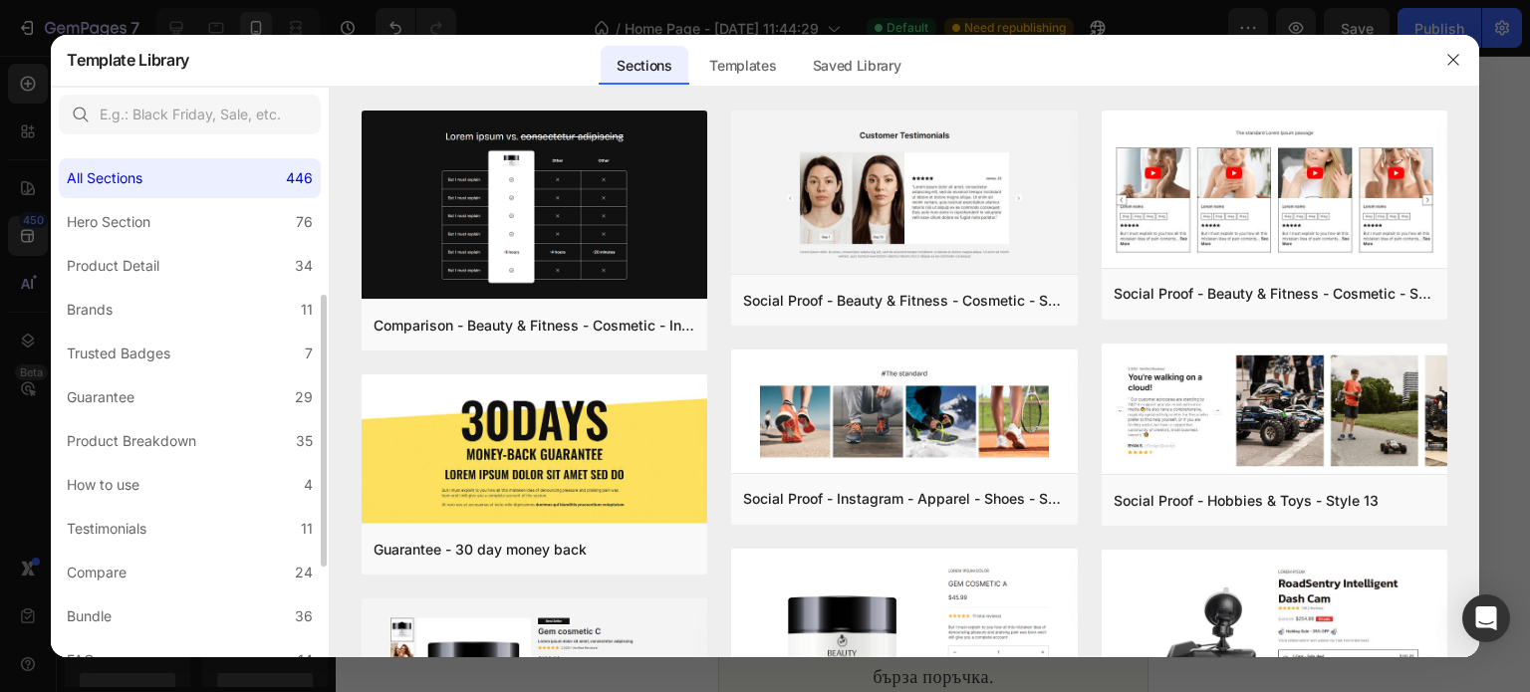
scroll to position [460, 0]
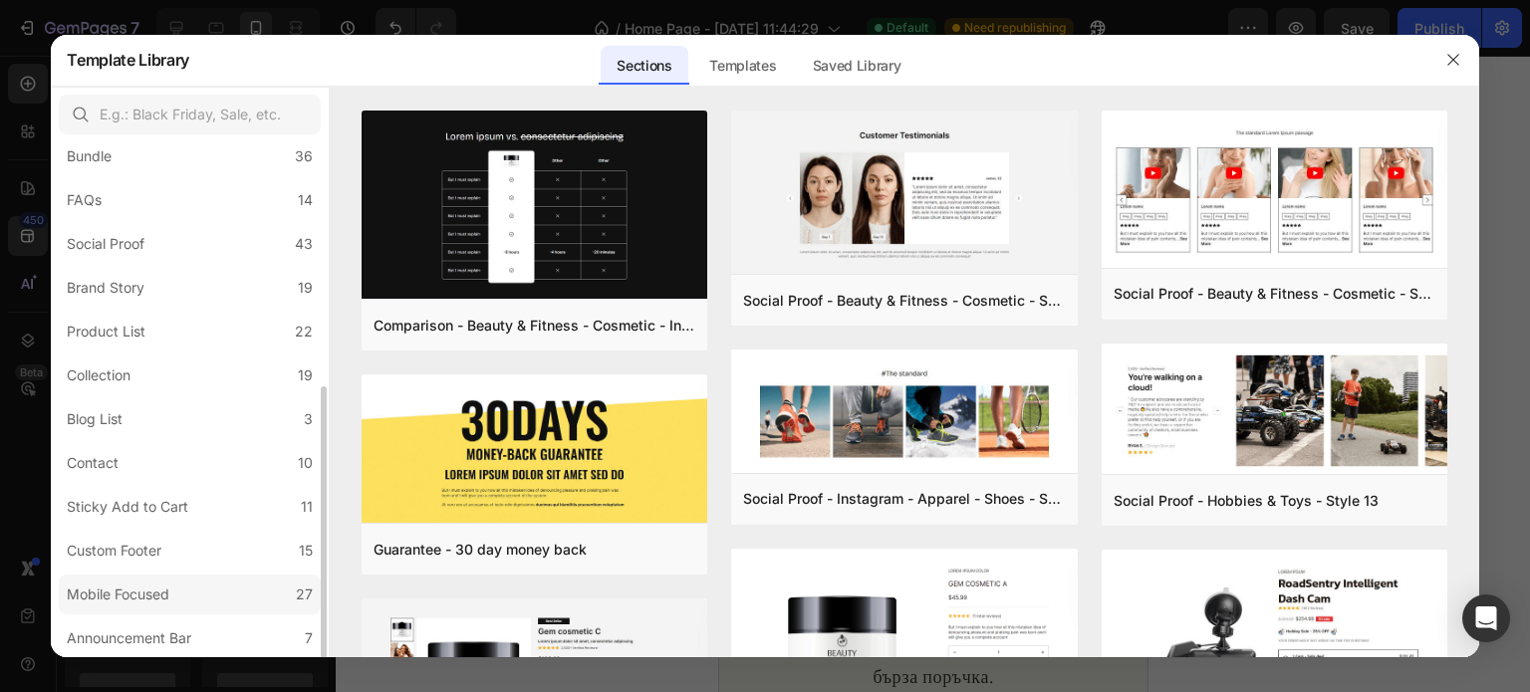
click at [202, 592] on label "Mobile Focused 27" at bounding box center [190, 595] width 262 height 40
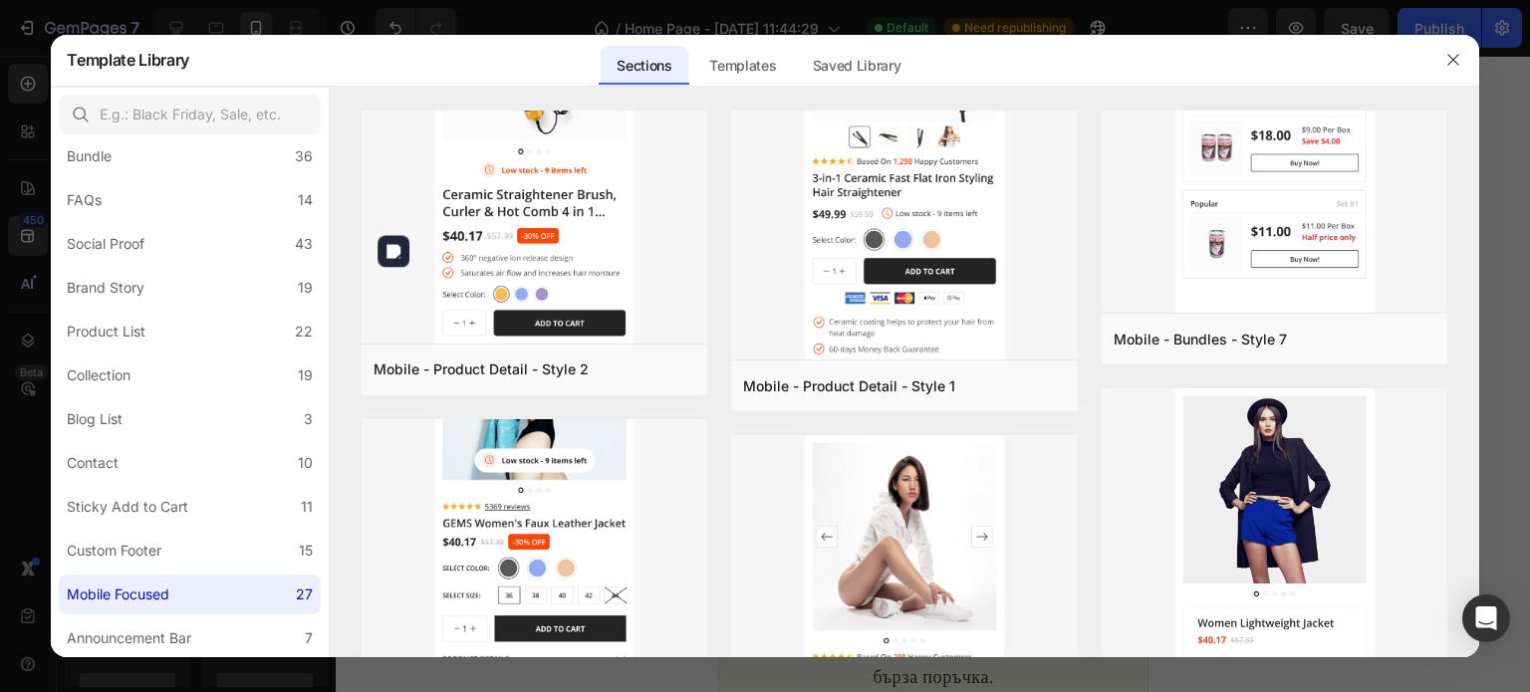
scroll to position [3592, 0]
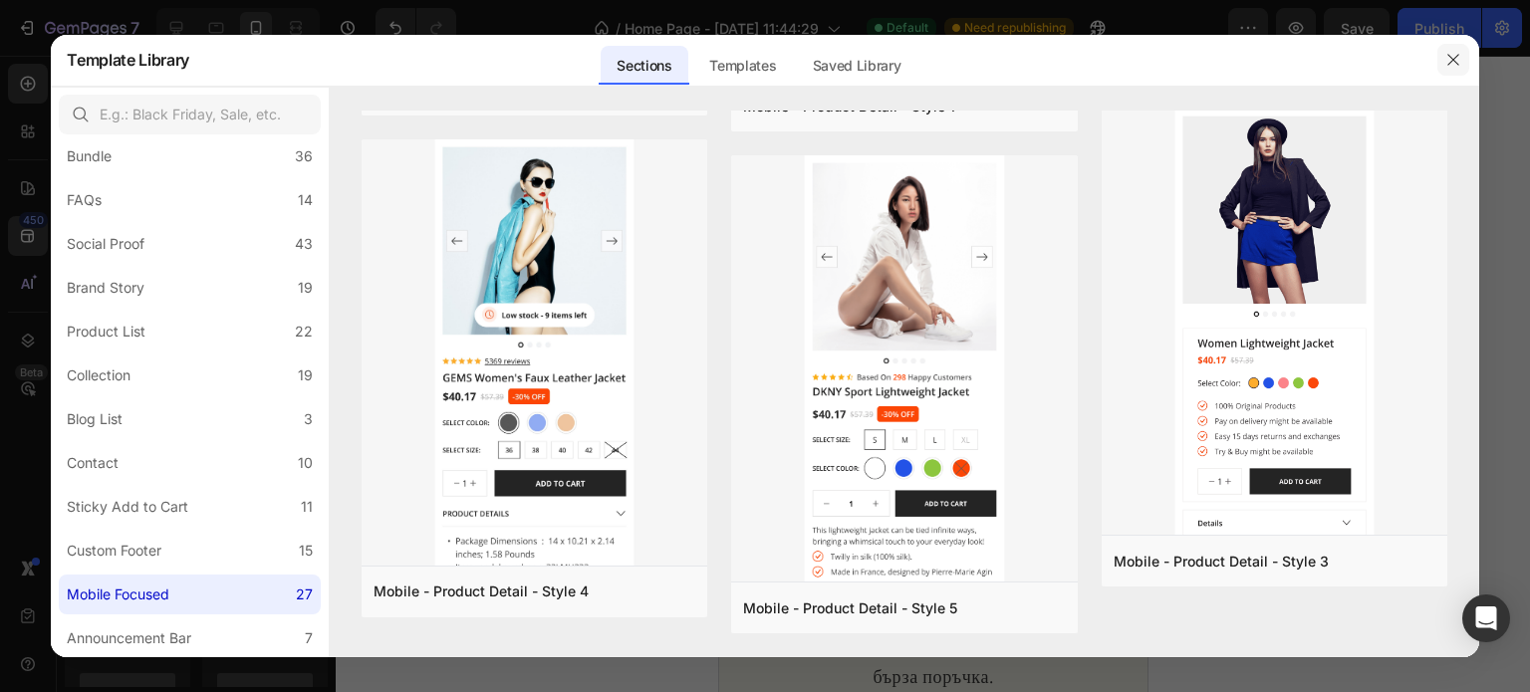
click at [1454, 63] on icon "button" at bounding box center [1453, 60] width 16 height 16
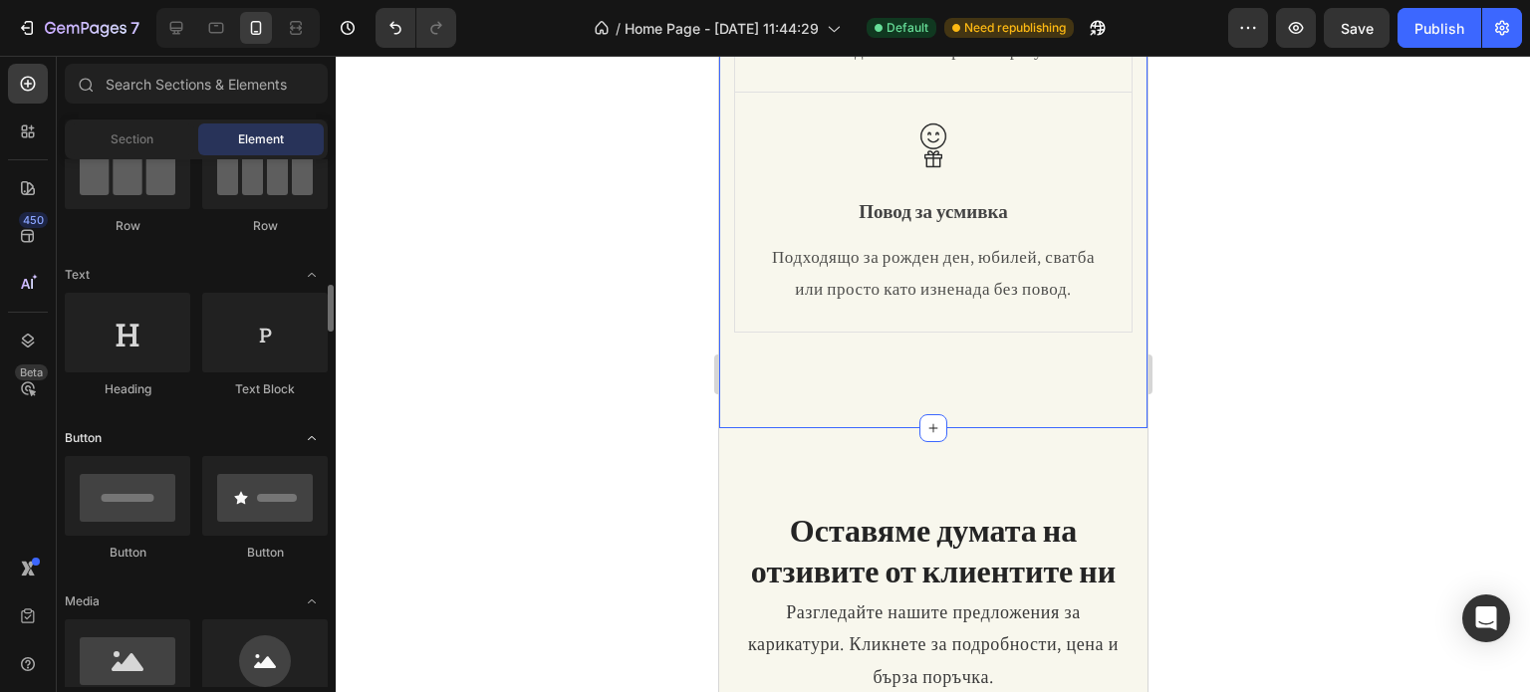
scroll to position [299, 0]
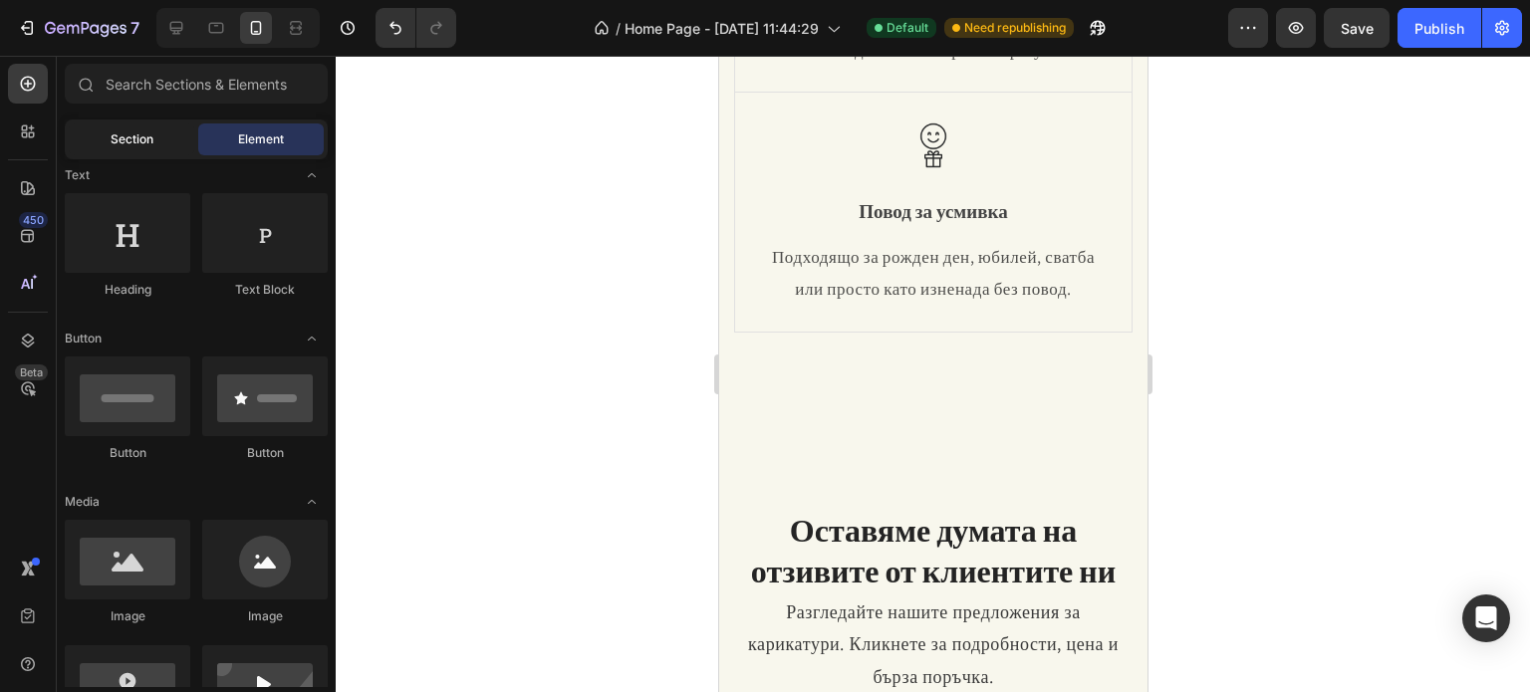
click at [181, 138] on div "Section" at bounding box center [131, 139] width 125 height 32
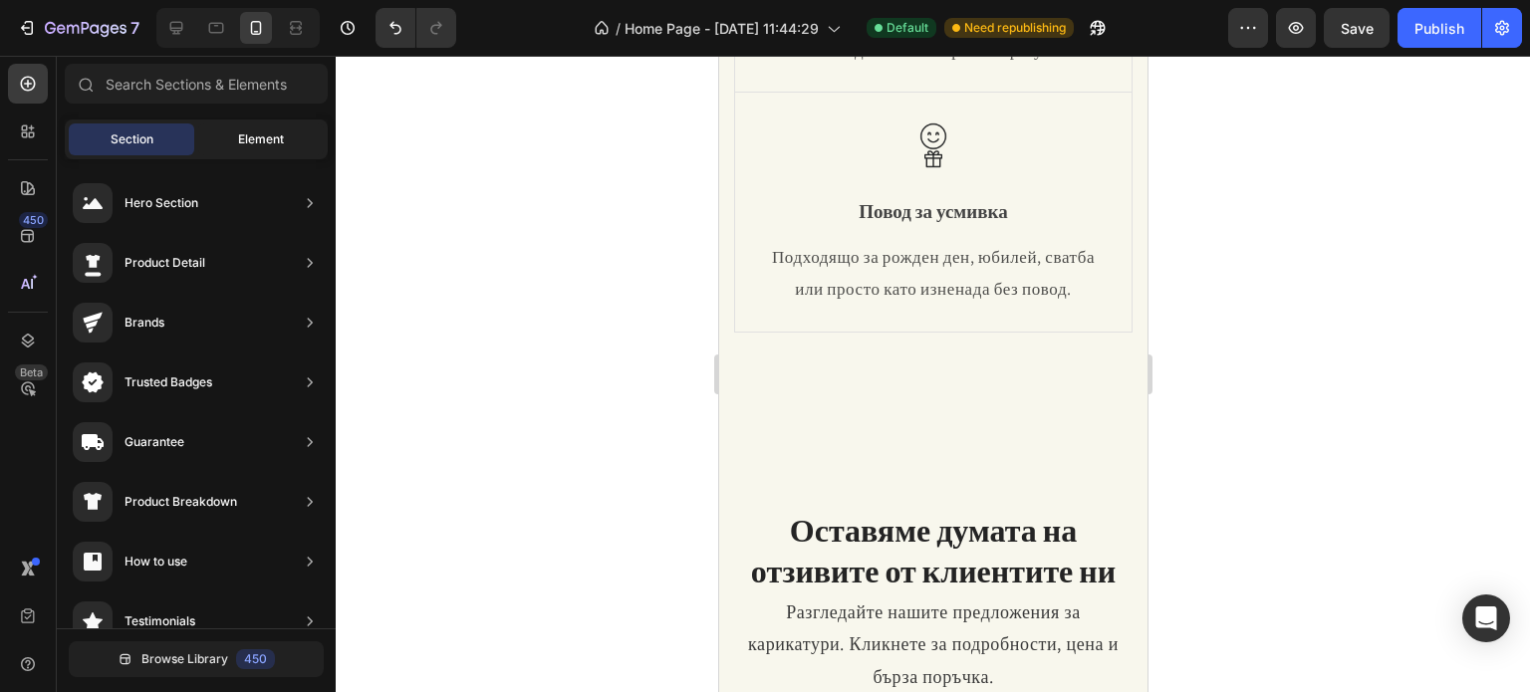
click at [223, 141] on div "Element" at bounding box center [260, 139] width 125 height 32
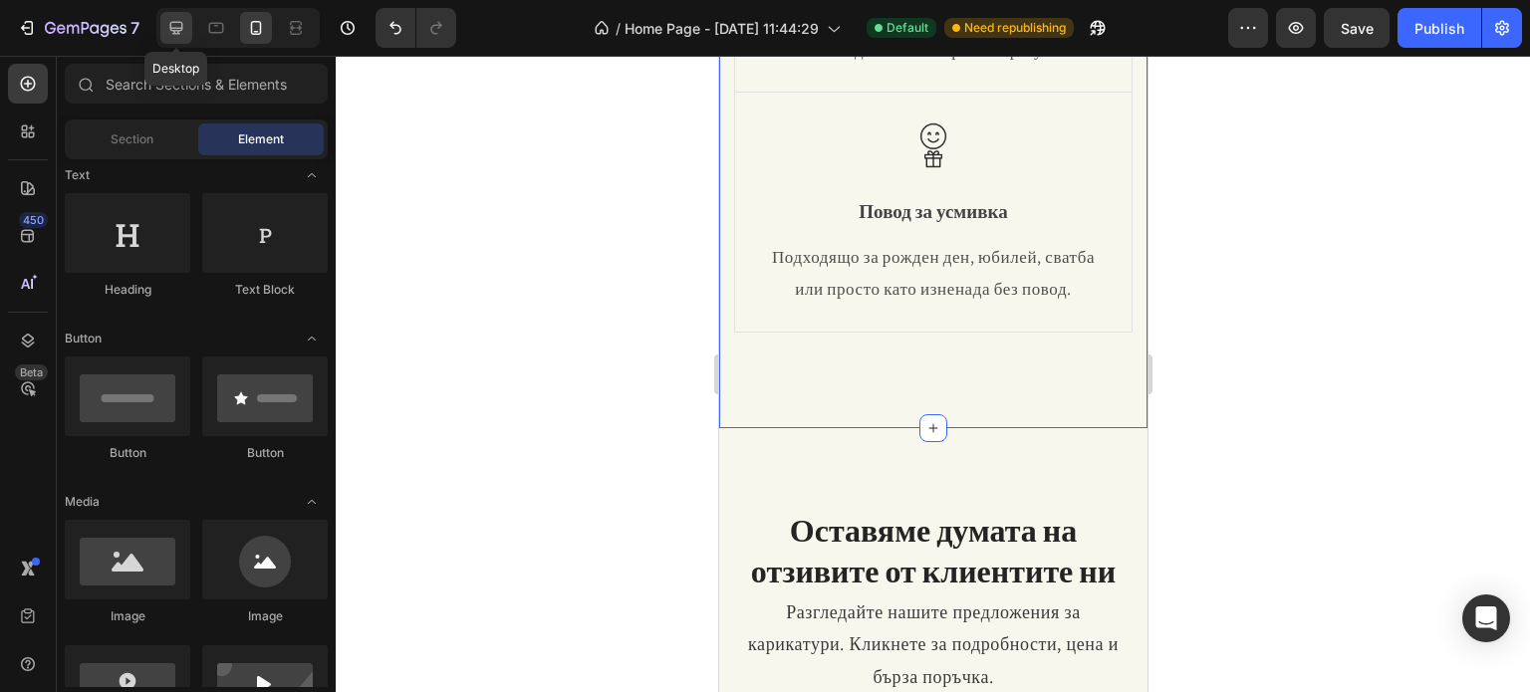
click at [167, 34] on icon at bounding box center [176, 28] width 20 height 20
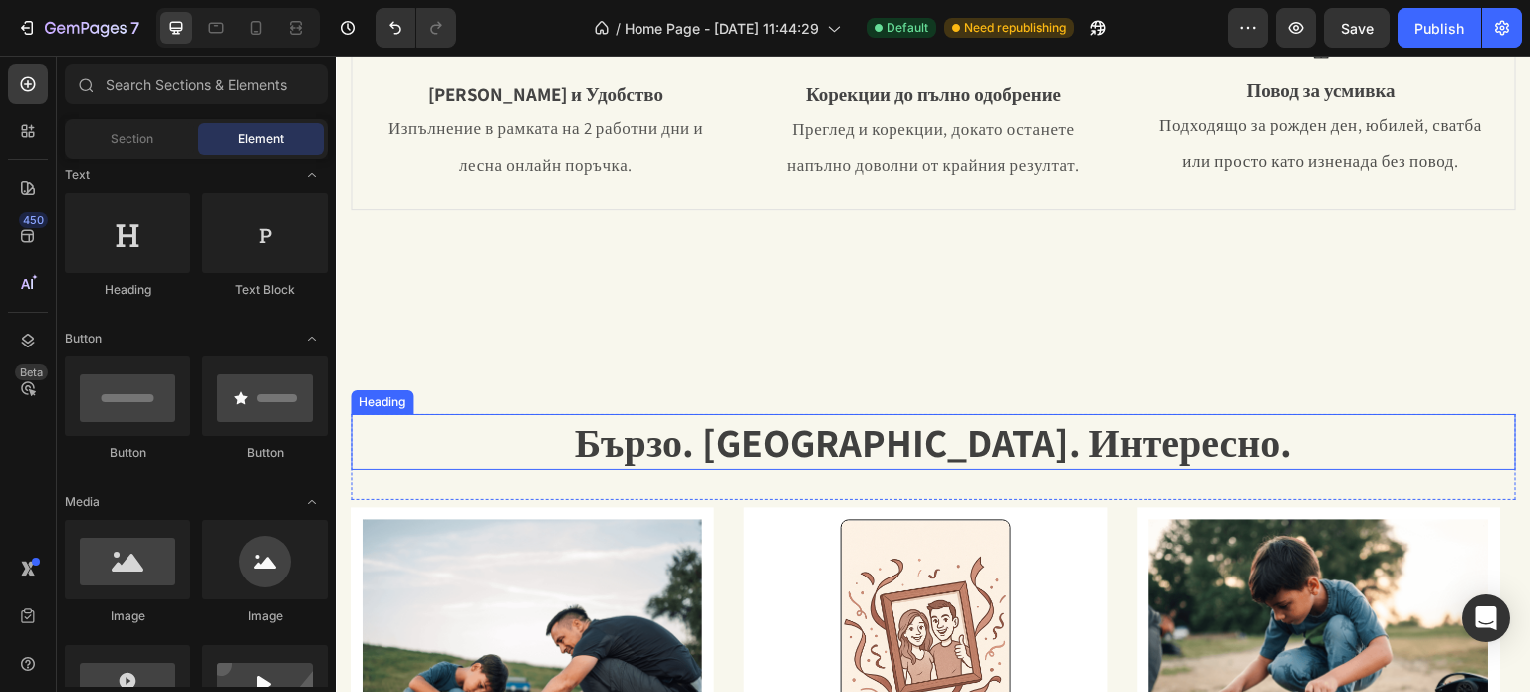
scroll to position [1432, 0]
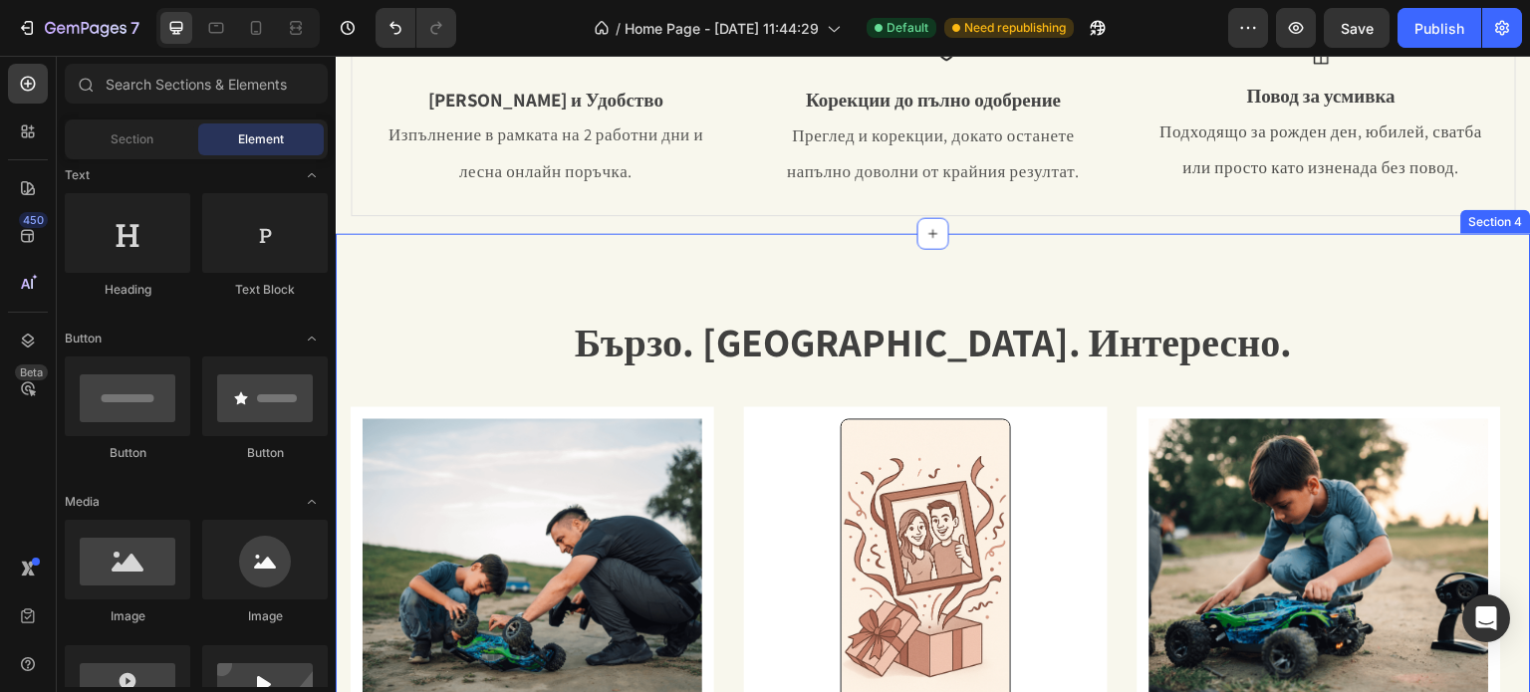
click at [496, 297] on div "Бързо. [GEOGRAPHIC_DATA]. Интересно. Heading Text Block Row Image Стъпка 1 Text…" at bounding box center [933, 587] width 1195 height 706
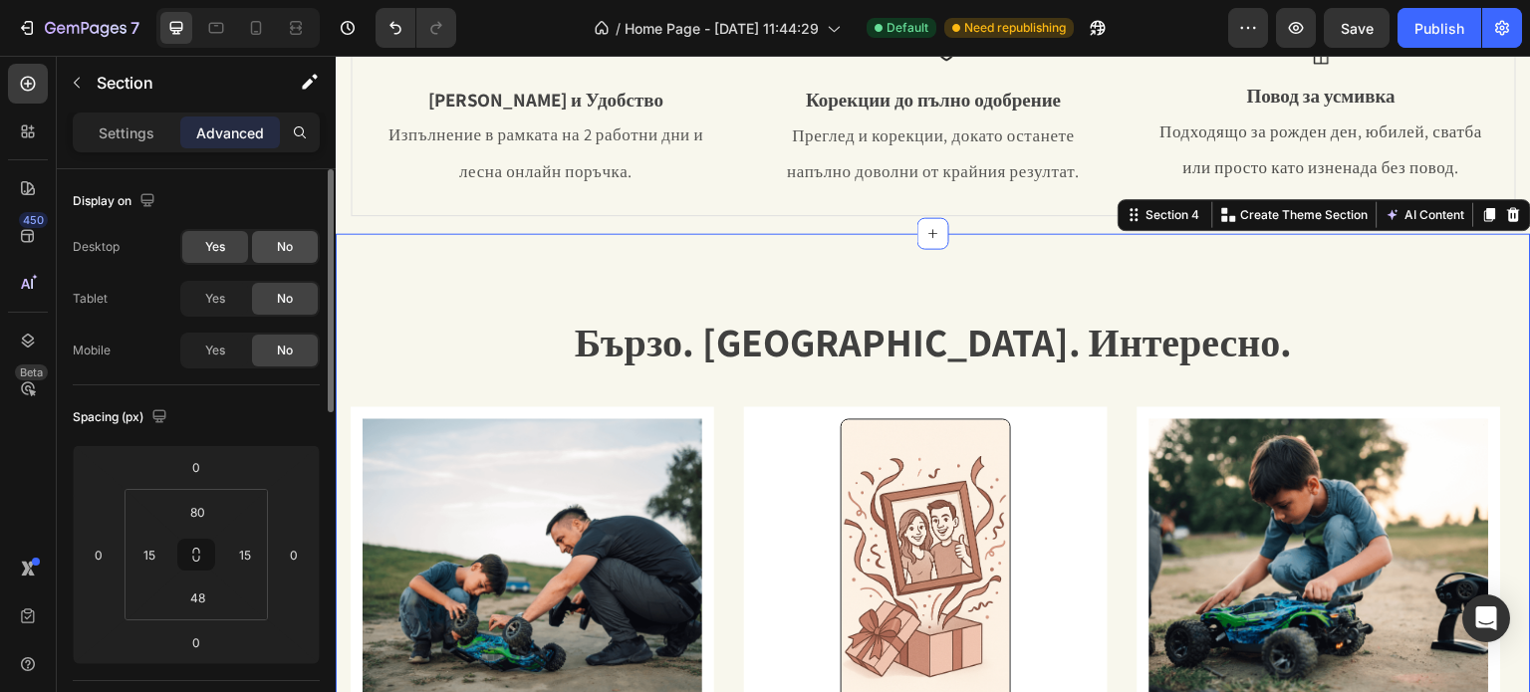
click at [261, 252] on div "No" at bounding box center [285, 247] width 66 height 32
click at [211, 305] on span "Yes" at bounding box center [215, 299] width 20 height 18
click at [219, 355] on span "Yes" at bounding box center [215, 351] width 20 height 18
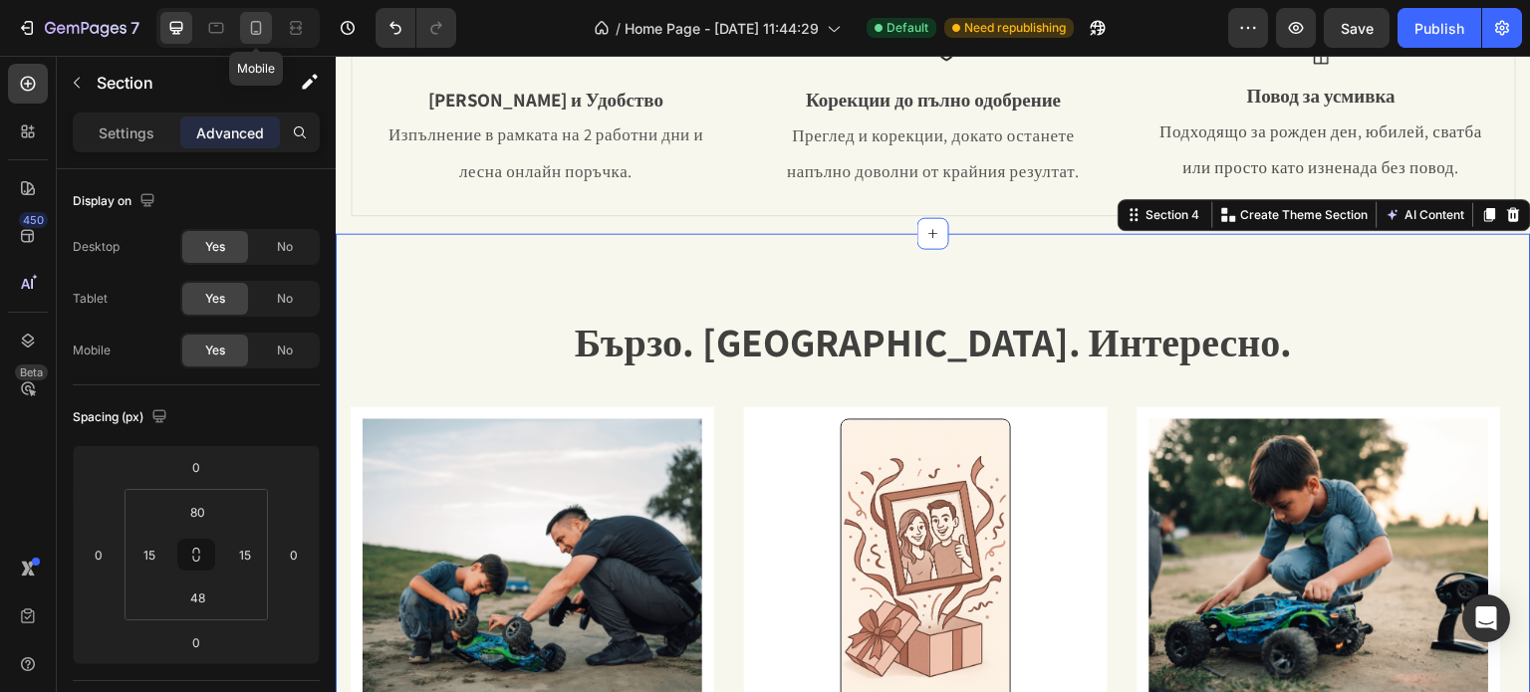
click at [252, 39] on div at bounding box center [256, 28] width 32 height 32
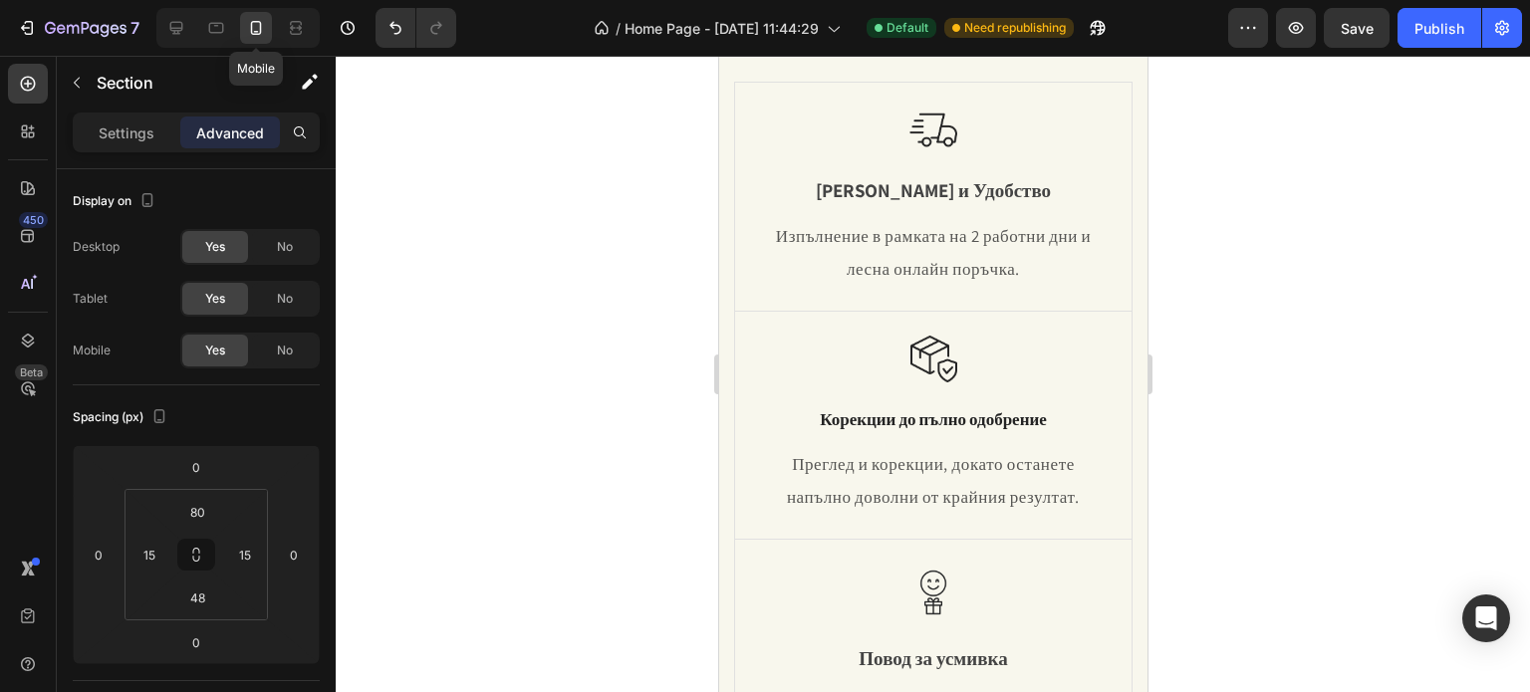
type input "70"
type input "0"
type input "42"
type input "0"
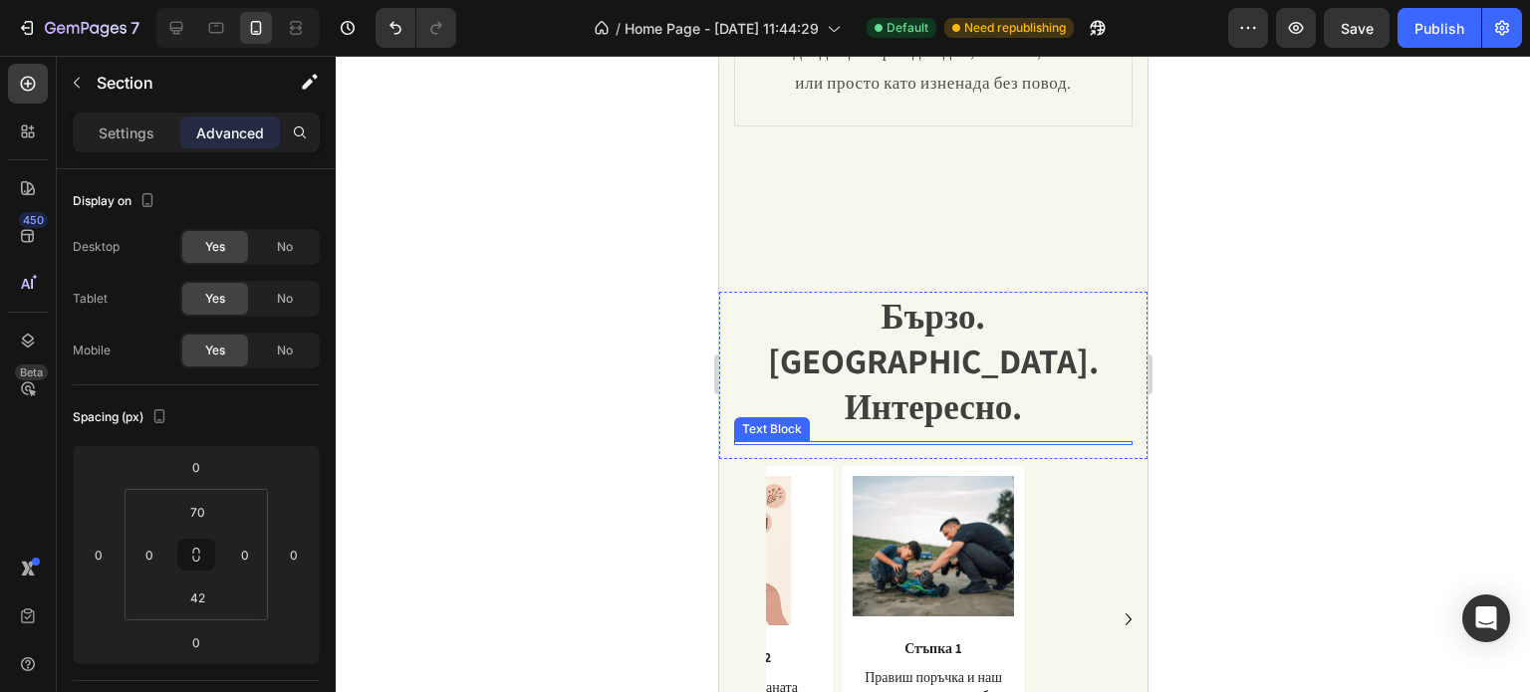
scroll to position [2081, 0]
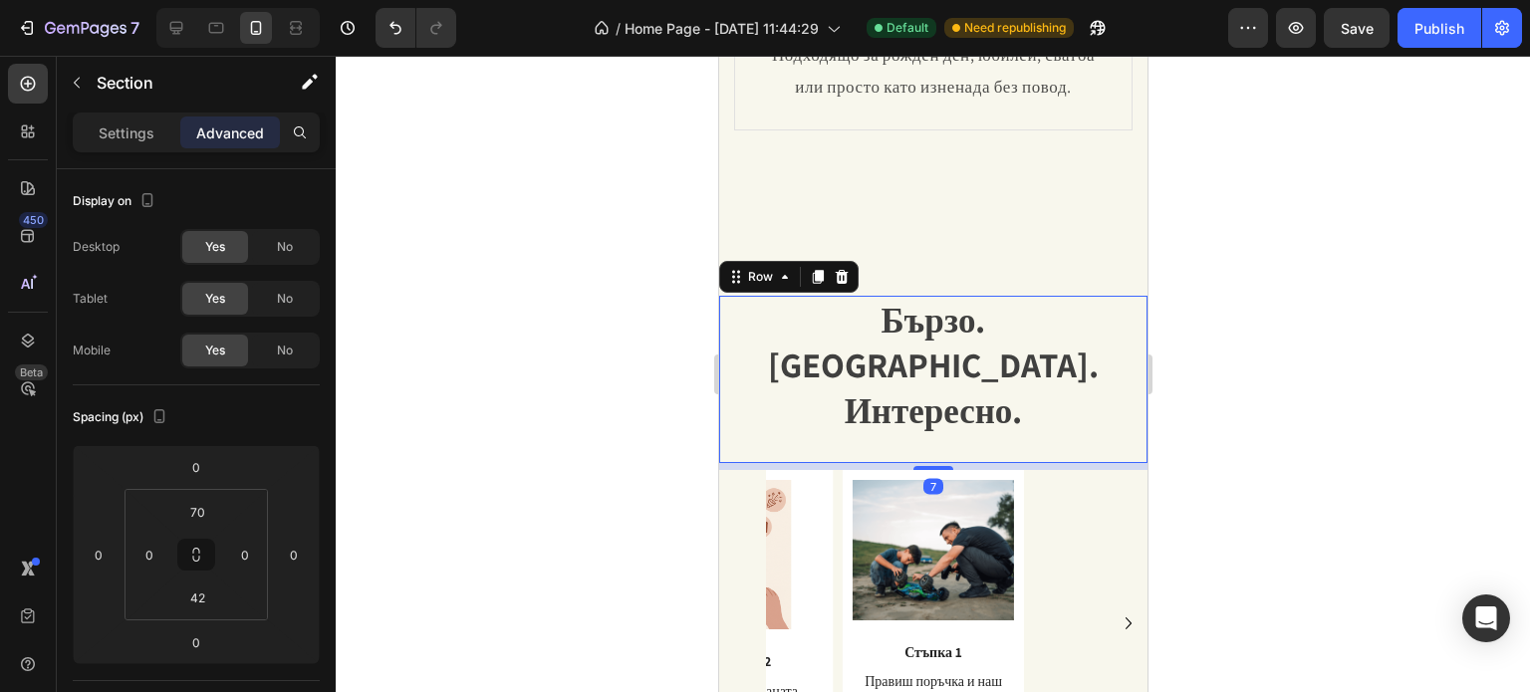
click at [733, 397] on div "Бързо. [GEOGRAPHIC_DATA]. Интересно. Heading Text Block" at bounding box center [932, 380] width 398 height 168
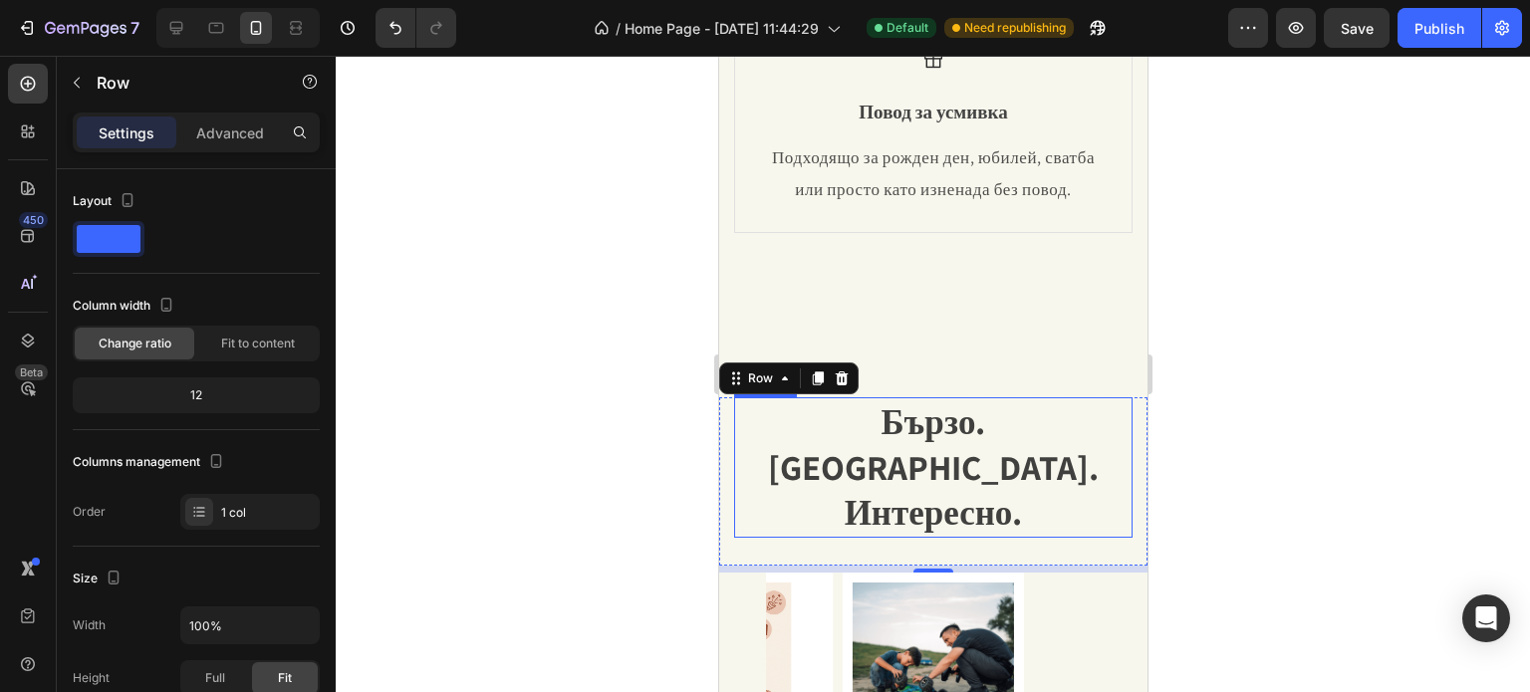
scroll to position [1882, 0]
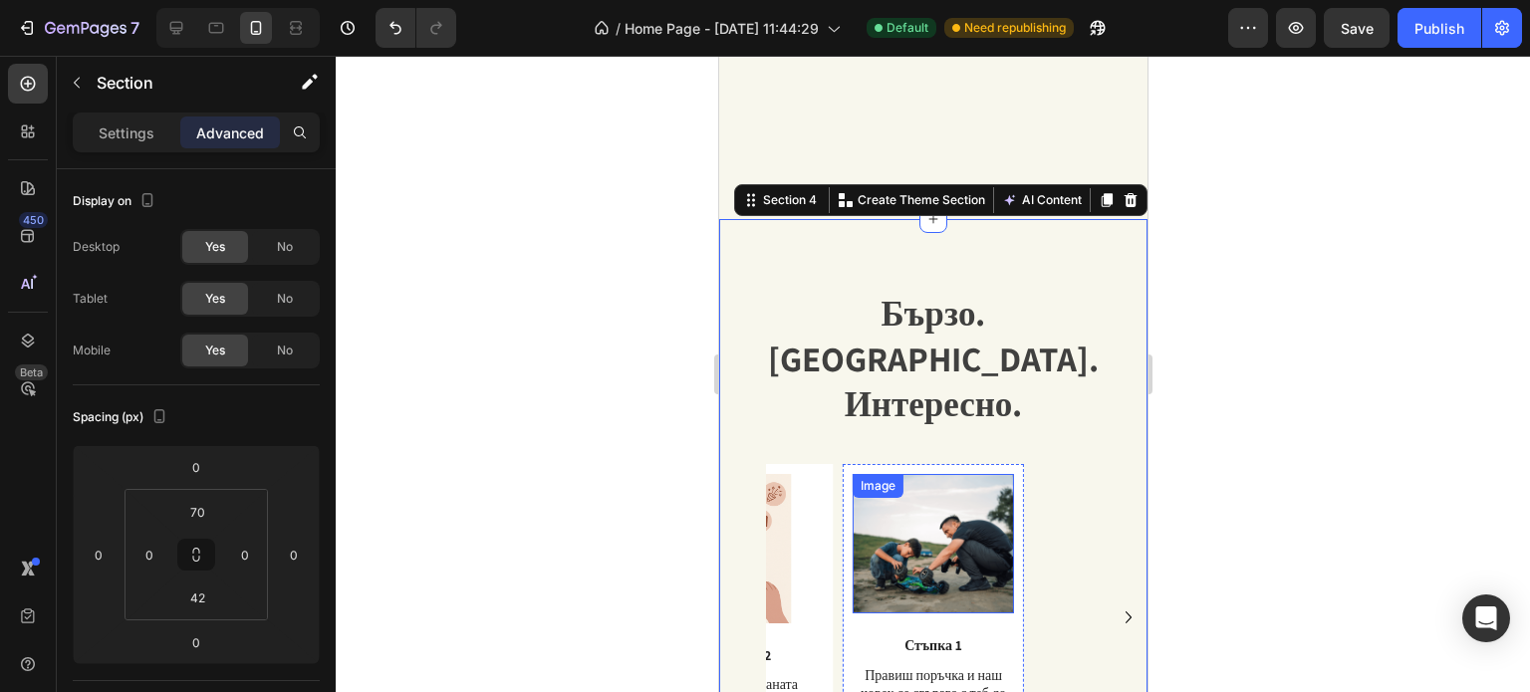
scroll to position [2081, 0]
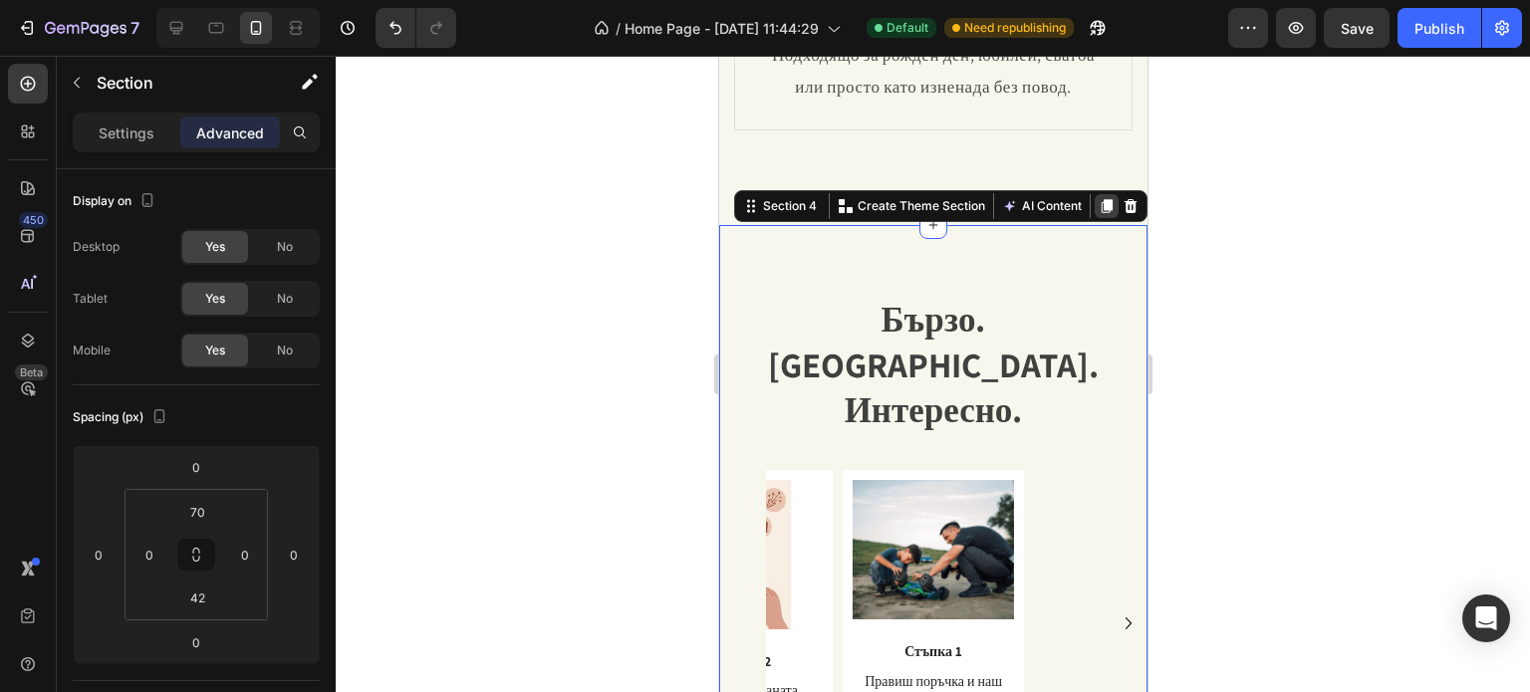
click at [1100, 212] on icon at bounding box center [1105, 206] width 11 height 14
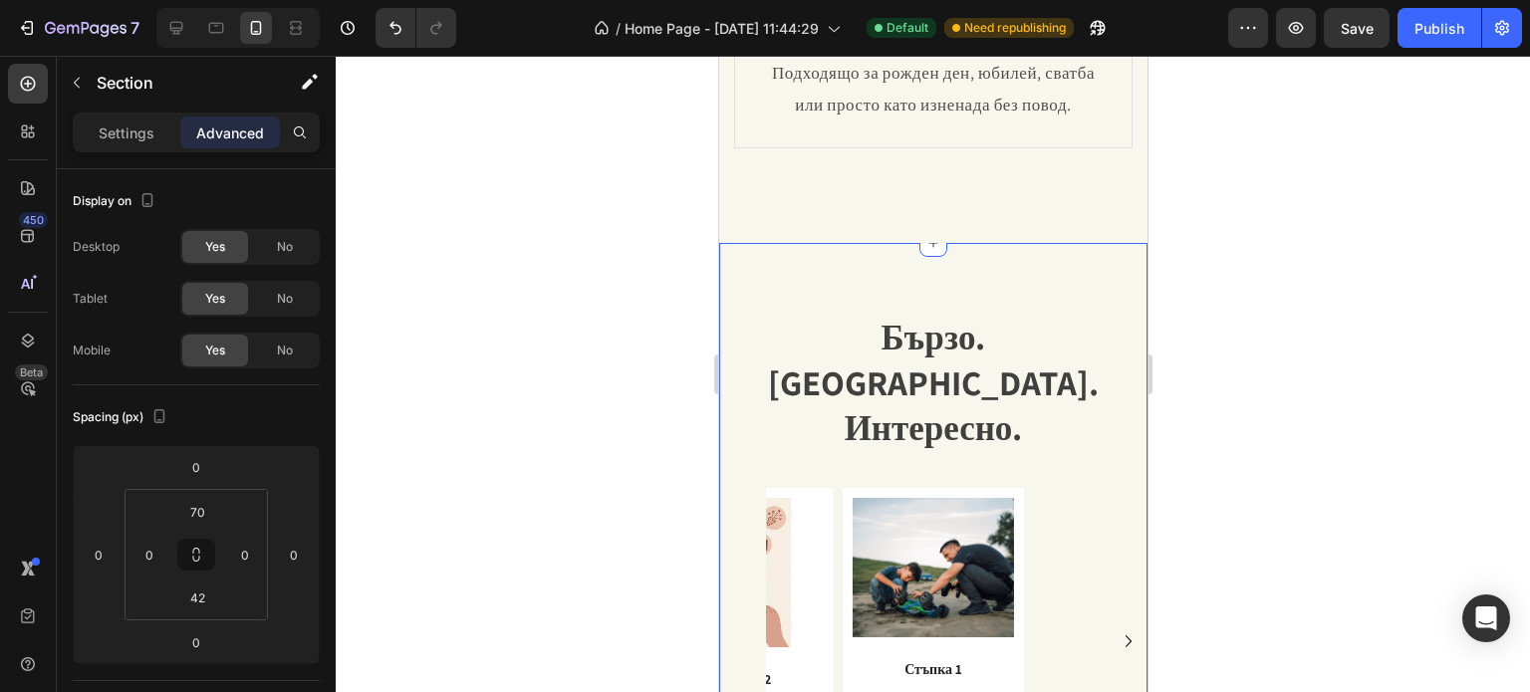
scroll to position [2001, 0]
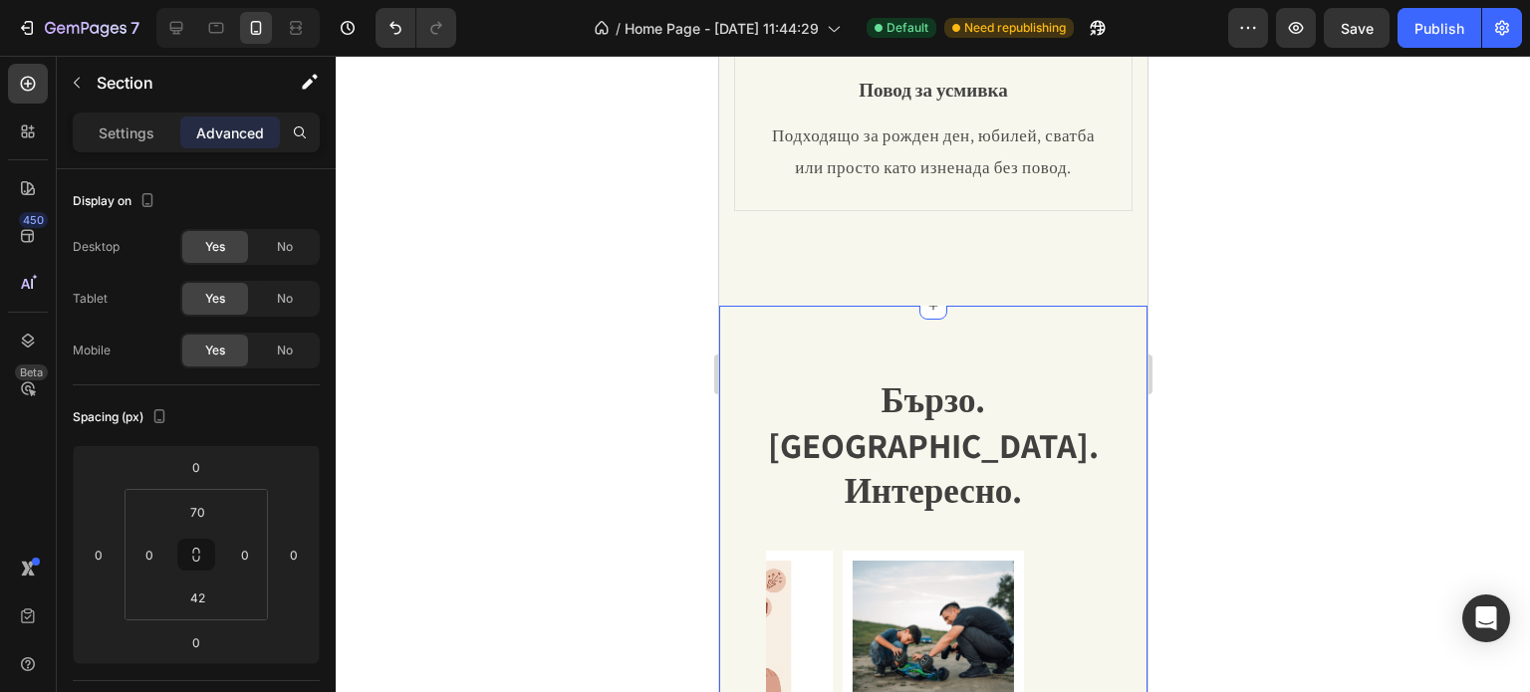
click at [1088, 342] on div "Бързо. [GEOGRAPHIC_DATA]. Интересно. Heading Text Block Row Image Стъпка 1 Text…" at bounding box center [932, 580] width 428 height 548
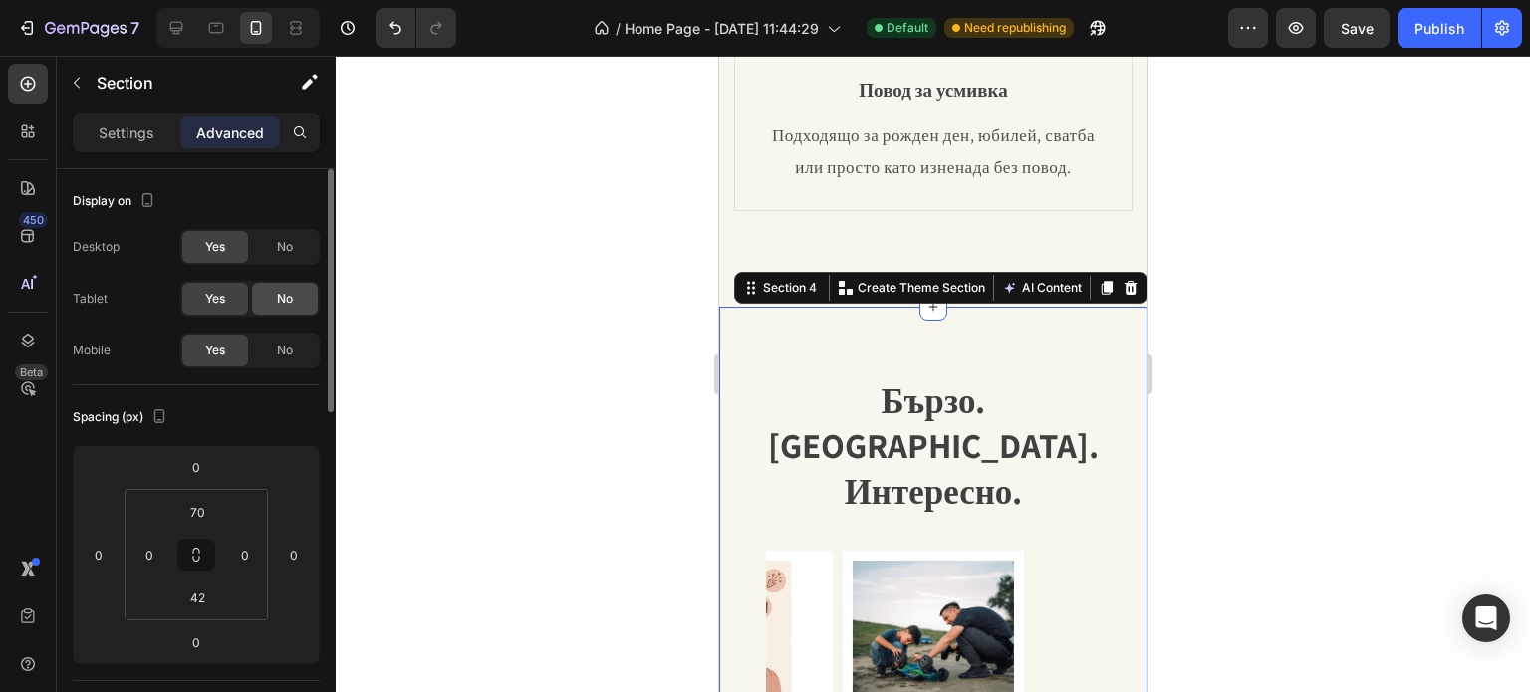
click at [293, 284] on div "No" at bounding box center [285, 299] width 66 height 32
click at [306, 347] on div "No" at bounding box center [285, 351] width 66 height 32
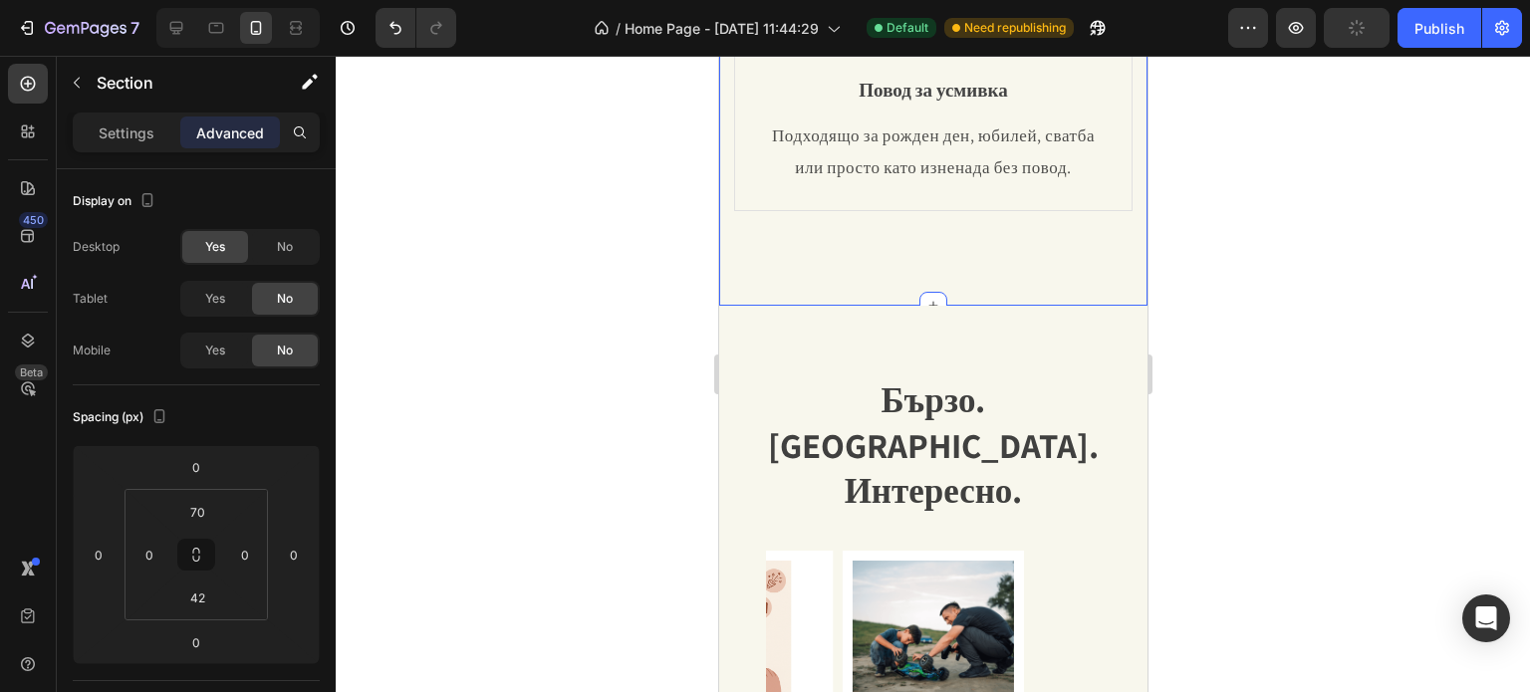
click at [195, 19] on div at bounding box center [237, 28] width 163 height 40
click at [190, 19] on div at bounding box center [176, 28] width 32 height 32
type input "80"
type input "15"
type input "48"
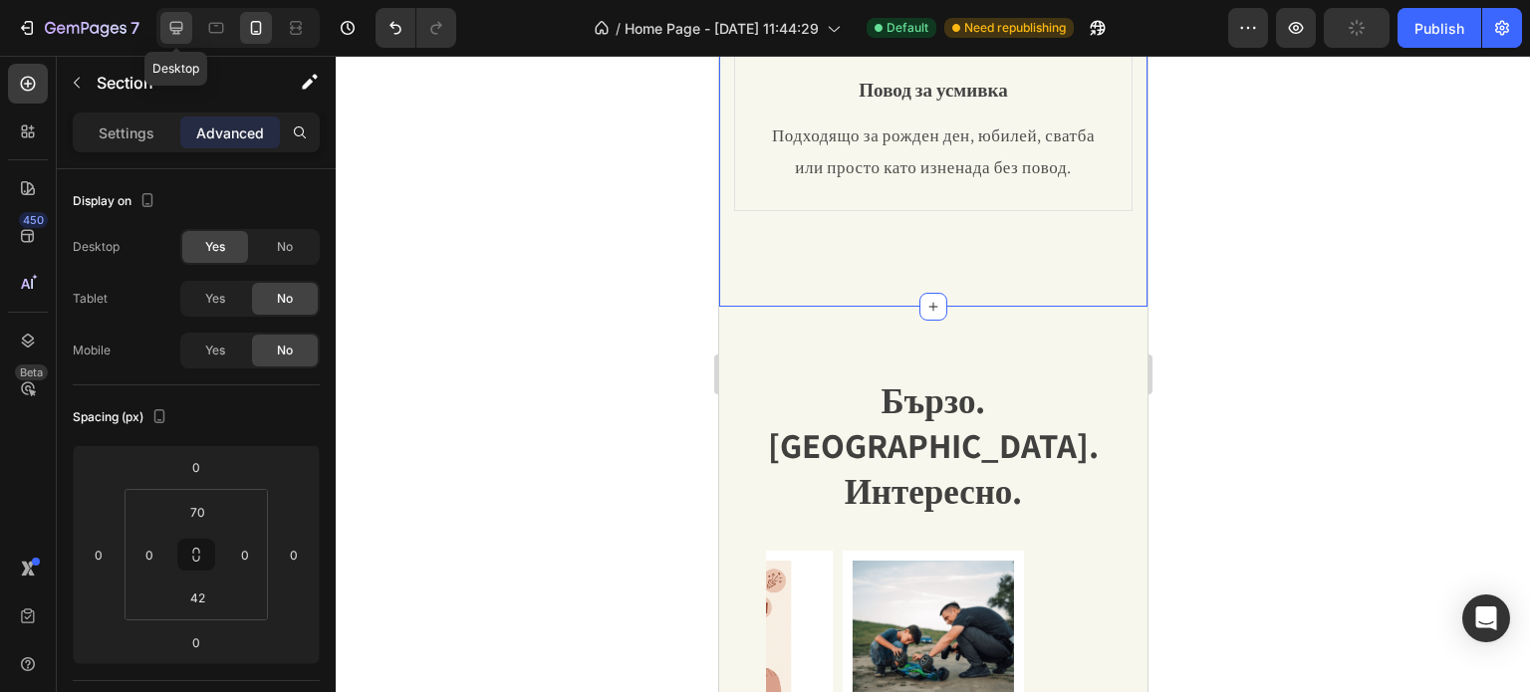
type input "15"
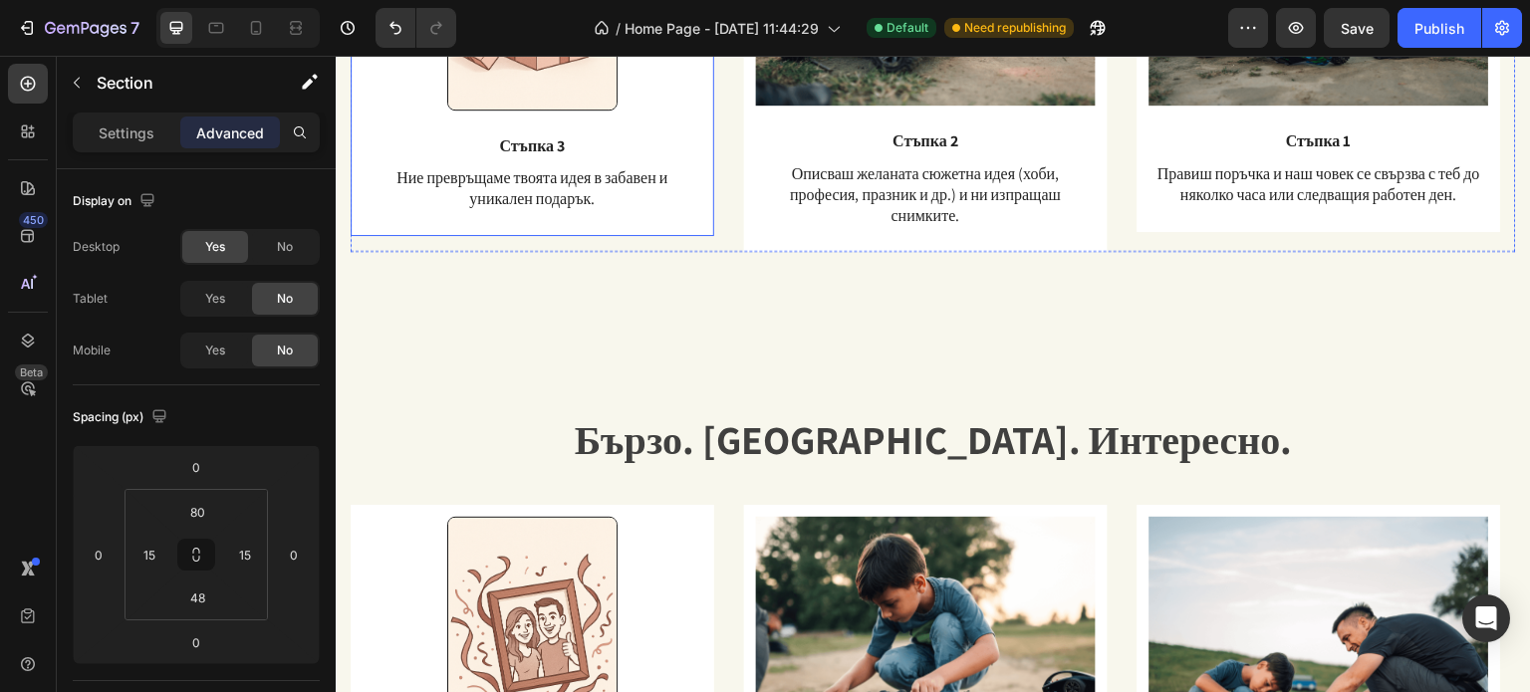
scroll to position [2144, 0]
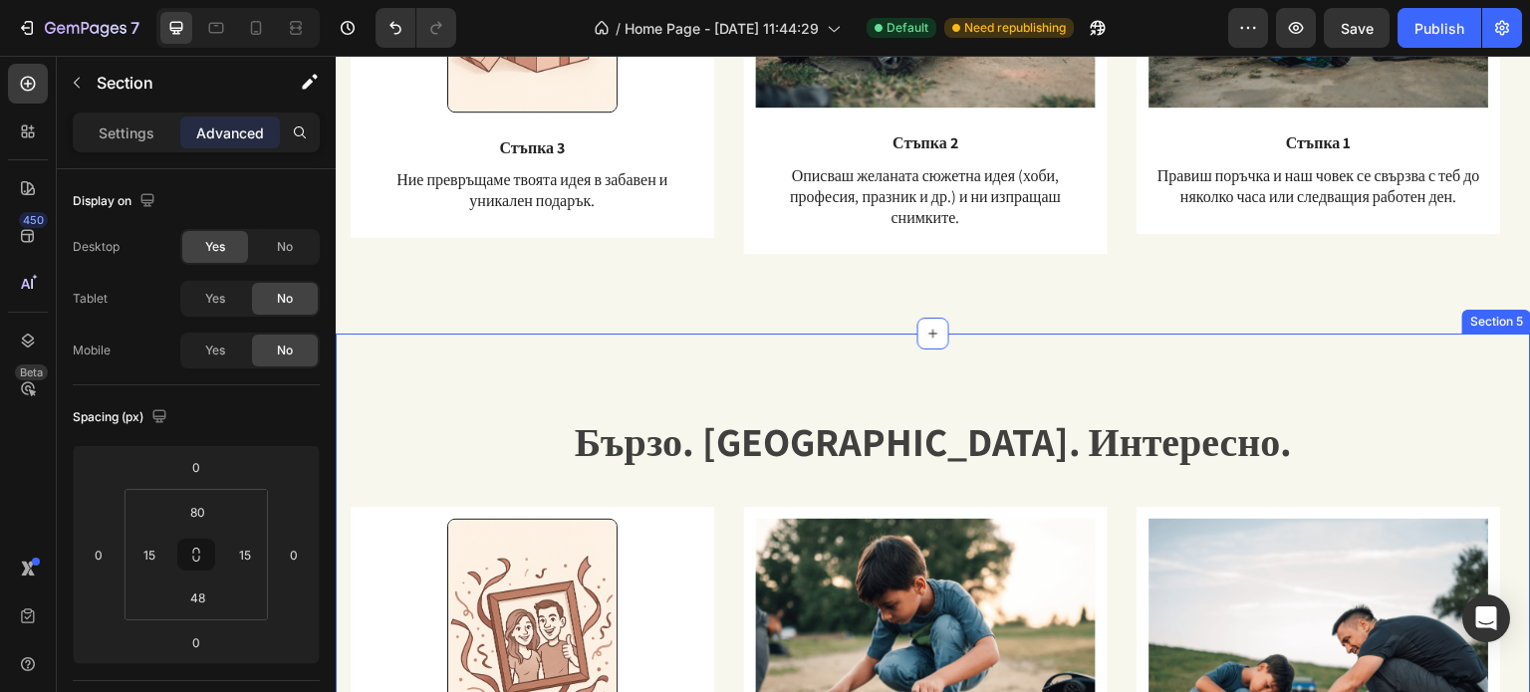
click at [586, 391] on div "Бързо. [GEOGRAPHIC_DATA]. Интересно. Heading Text Block Row Image Стъпка 1 Text…" at bounding box center [933, 687] width 1195 height 706
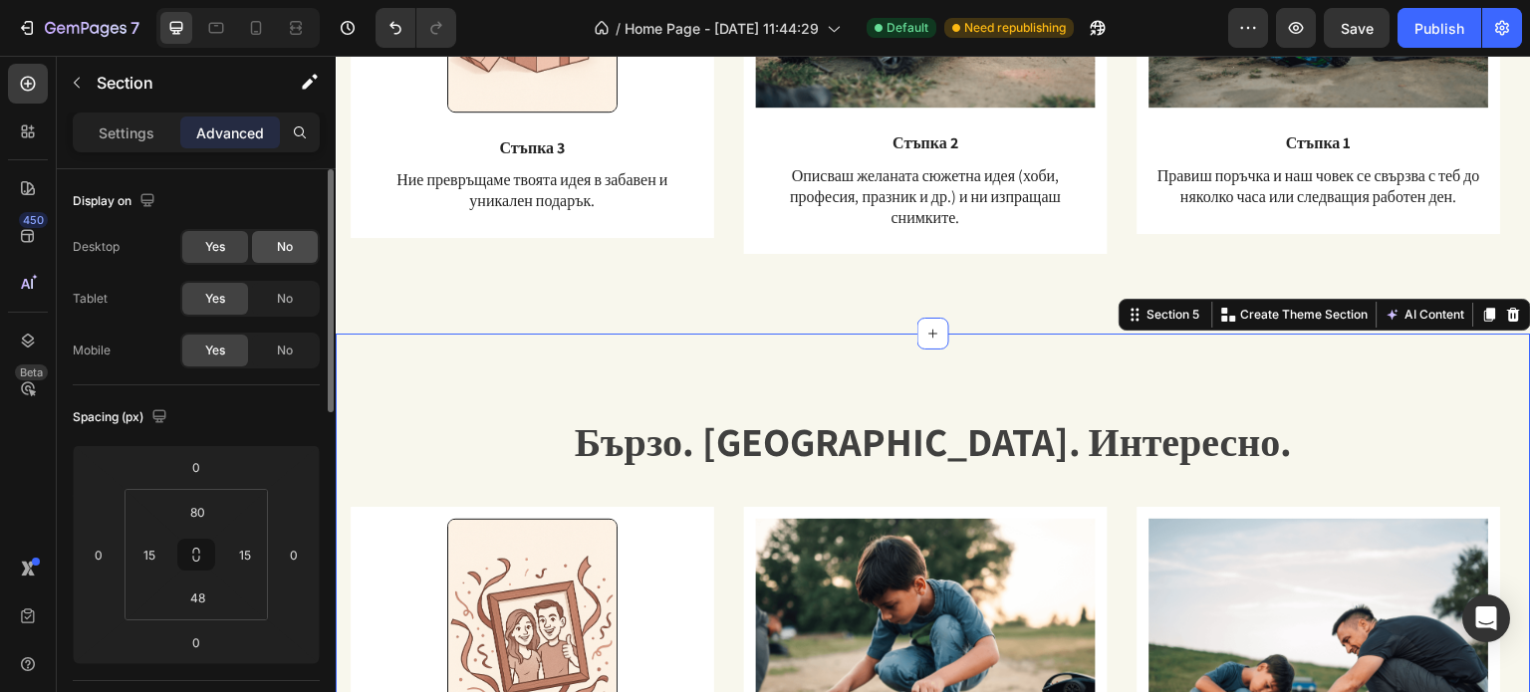
click at [288, 250] on span "No" at bounding box center [285, 247] width 16 height 18
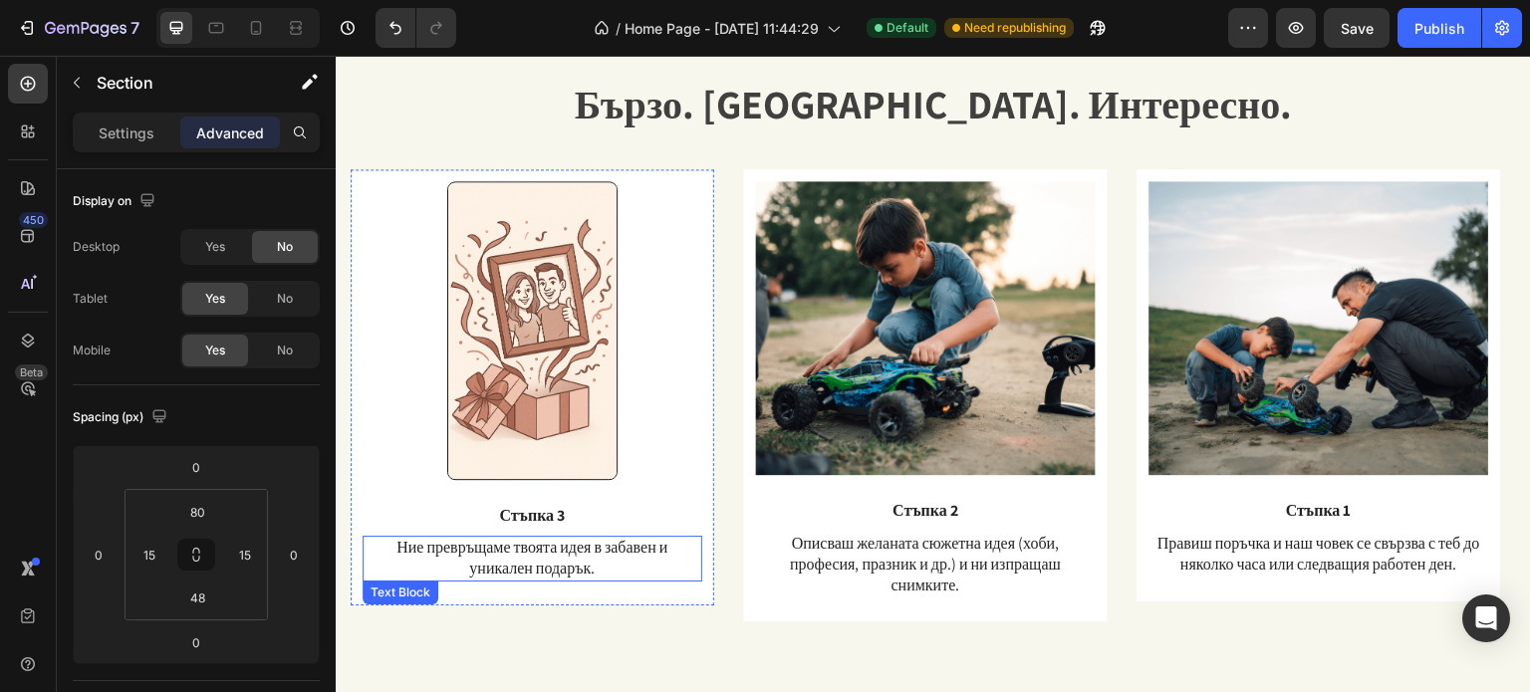
scroll to position [1746, 0]
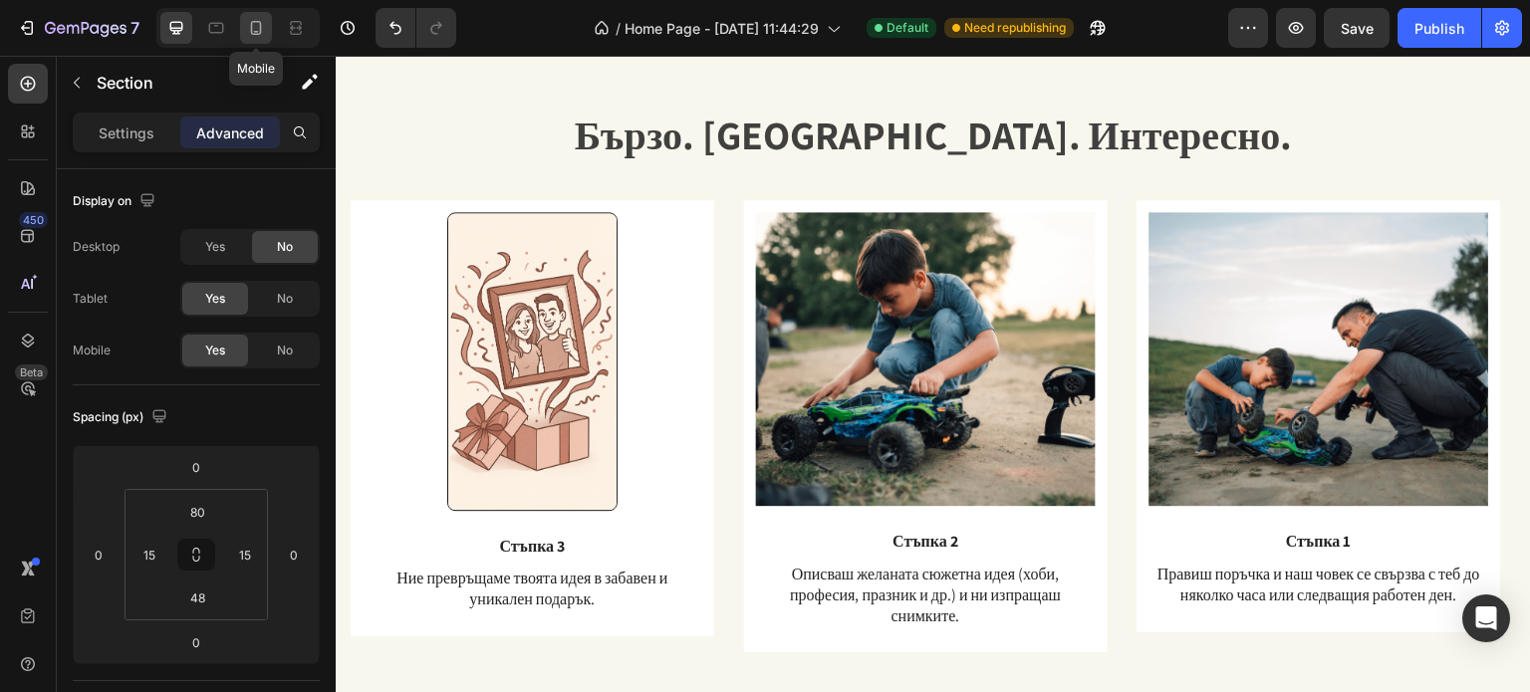
click at [241, 20] on div at bounding box center [256, 28] width 32 height 32
type input "70"
type input "0"
type input "42"
type input "0"
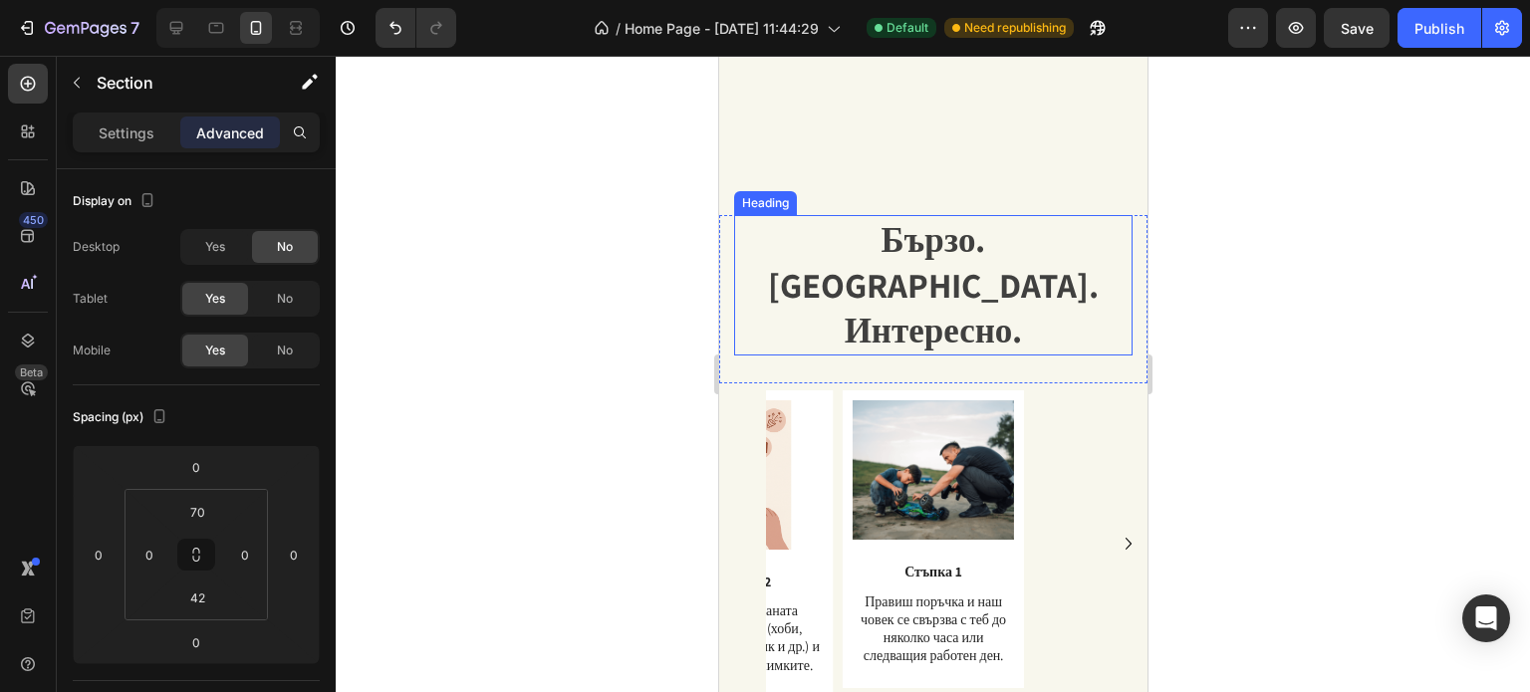
scroll to position [2015, 0]
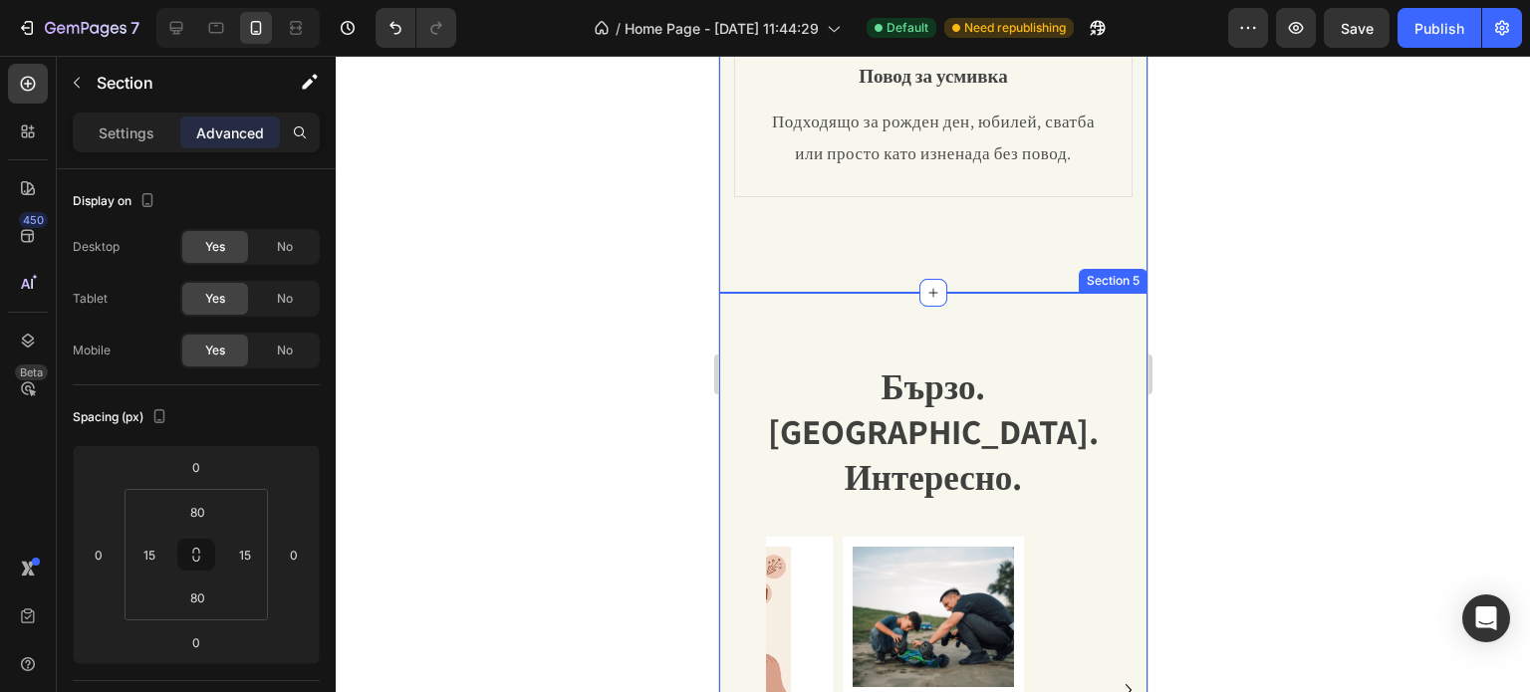
click at [755, 298] on div "Бързо. [GEOGRAPHIC_DATA]. Интересно. Heading Text Block Row Image Стъпка 1 Text…" at bounding box center [932, 590] width 428 height 594
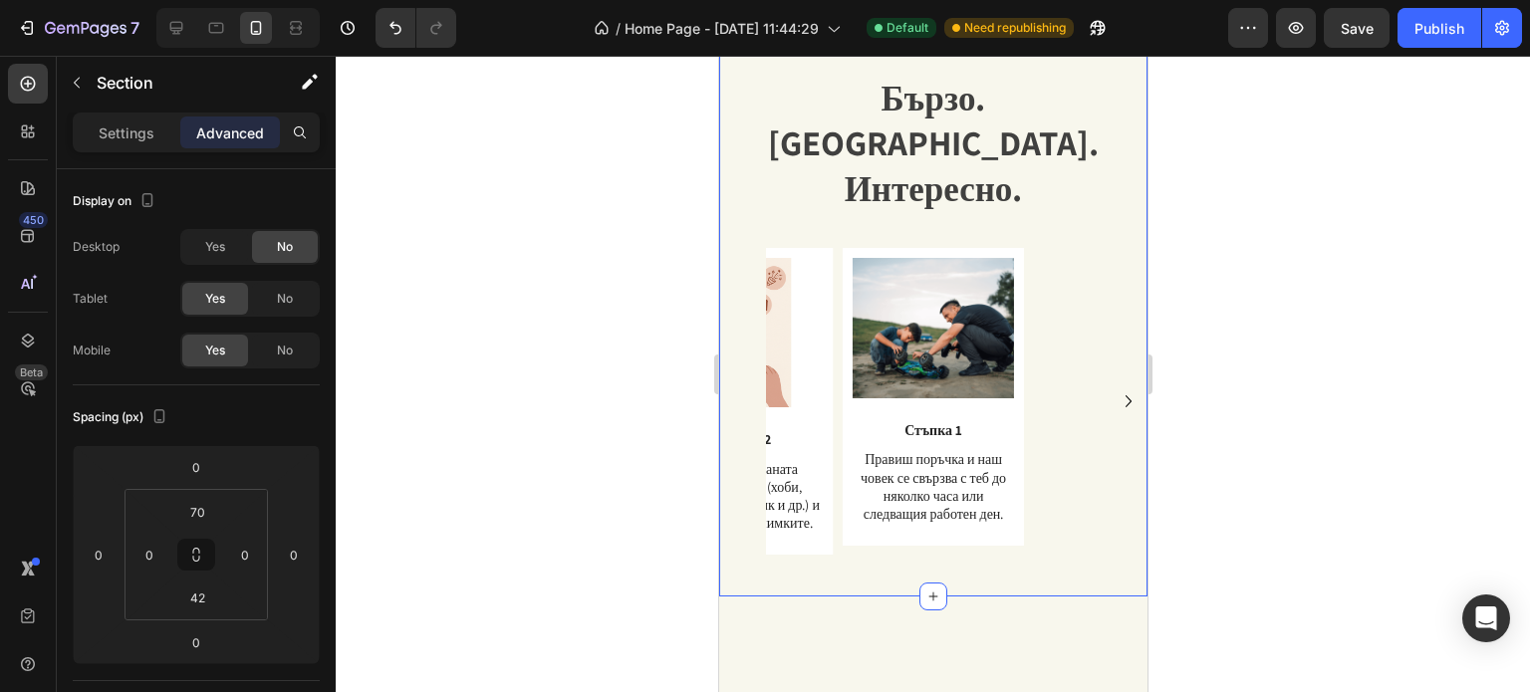
scroll to position [2313, 0]
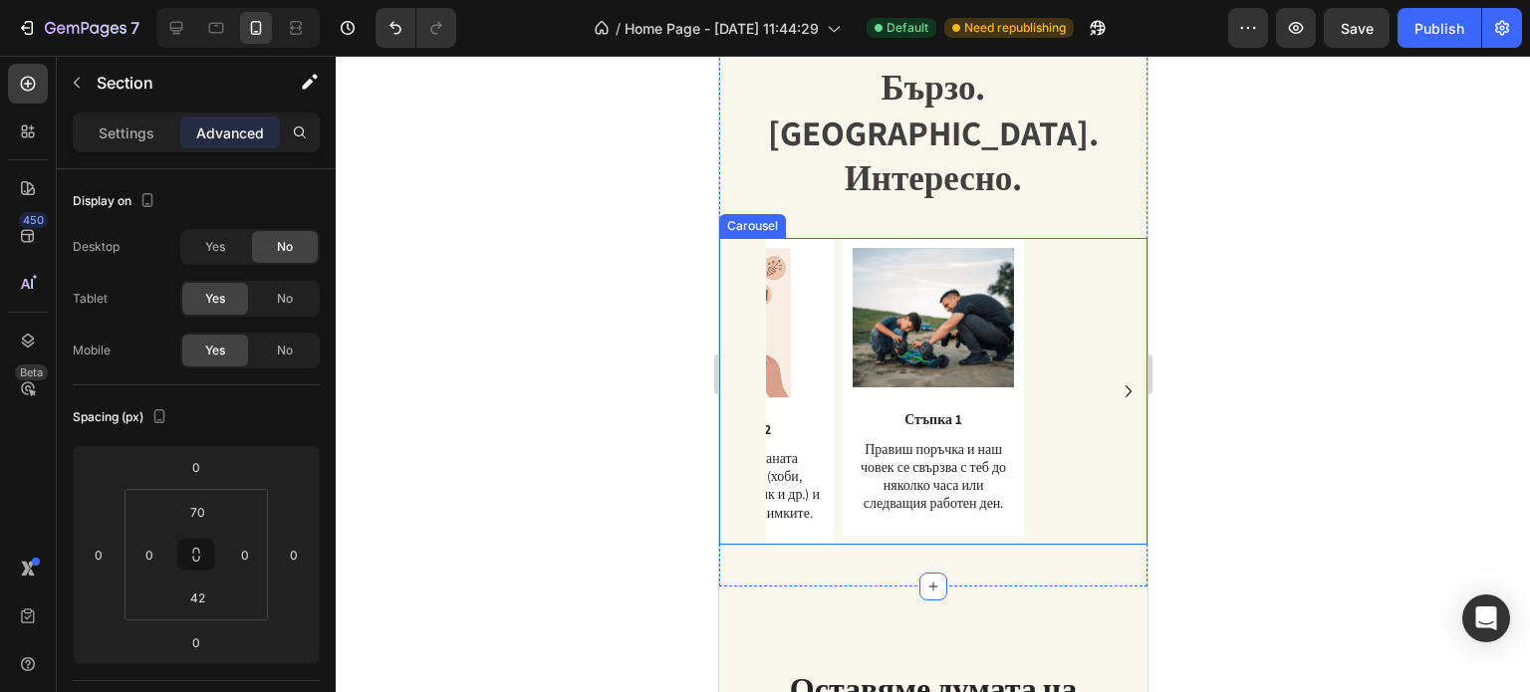
click at [1049, 362] on div "Image Стъпка 1 Text Block Правиш поръчка и наш човек се свързва с теб до няколк…" at bounding box center [940, 391] width 350 height 307
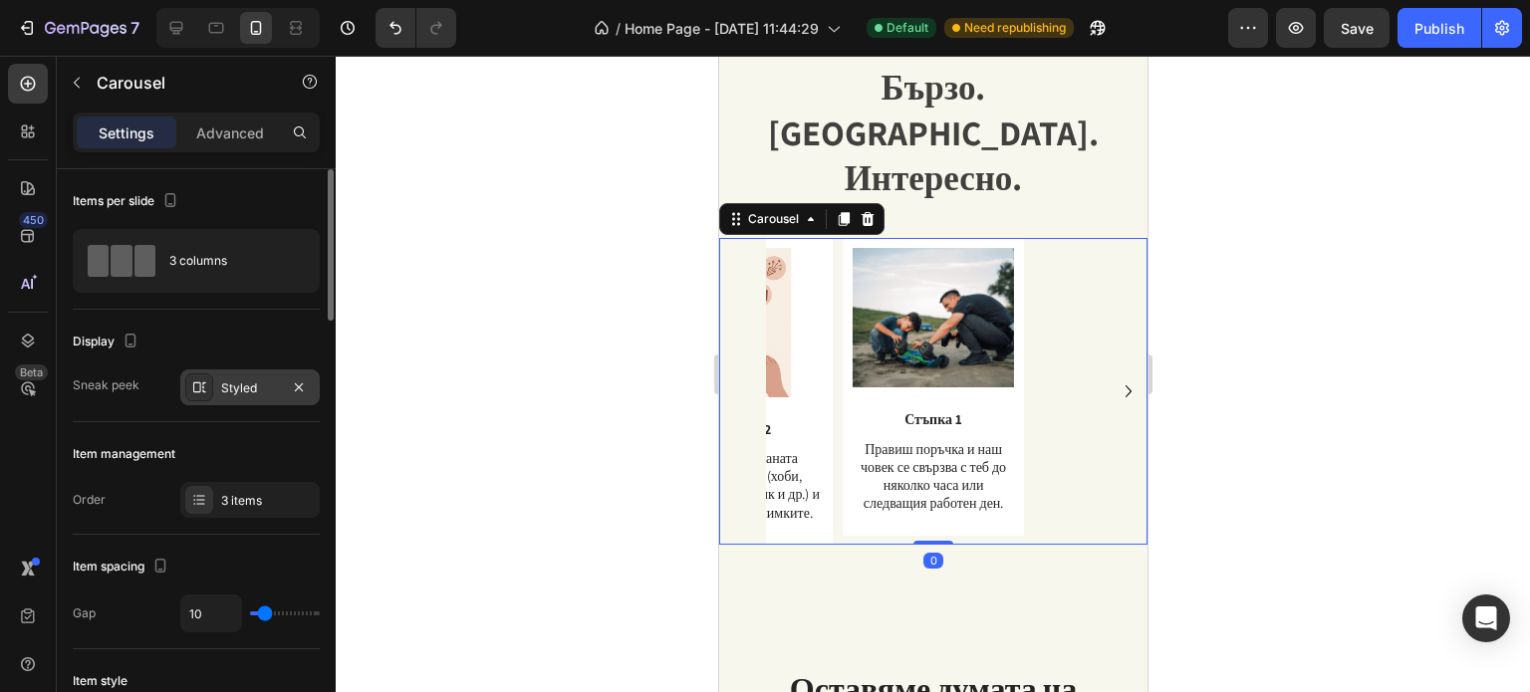
scroll to position [100, 0]
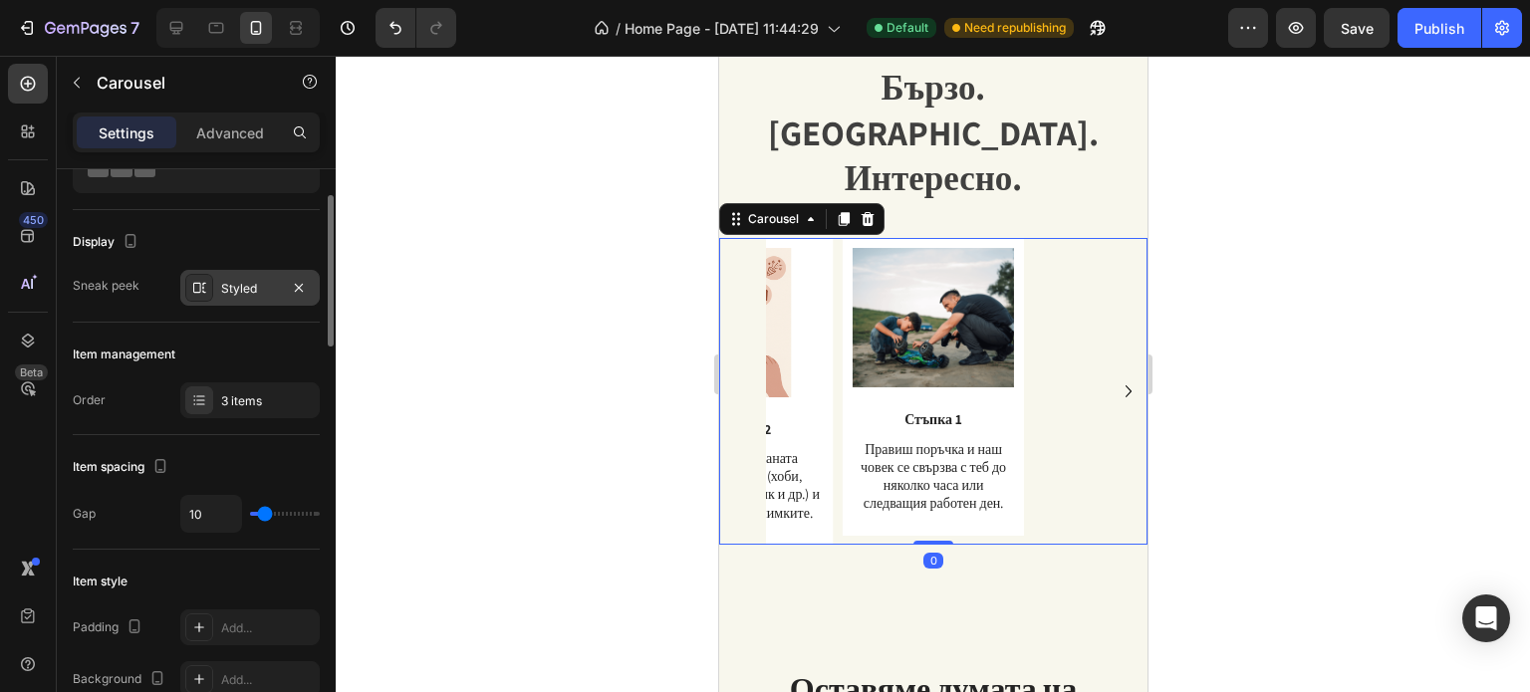
click at [197, 301] on div at bounding box center [199, 288] width 28 height 28
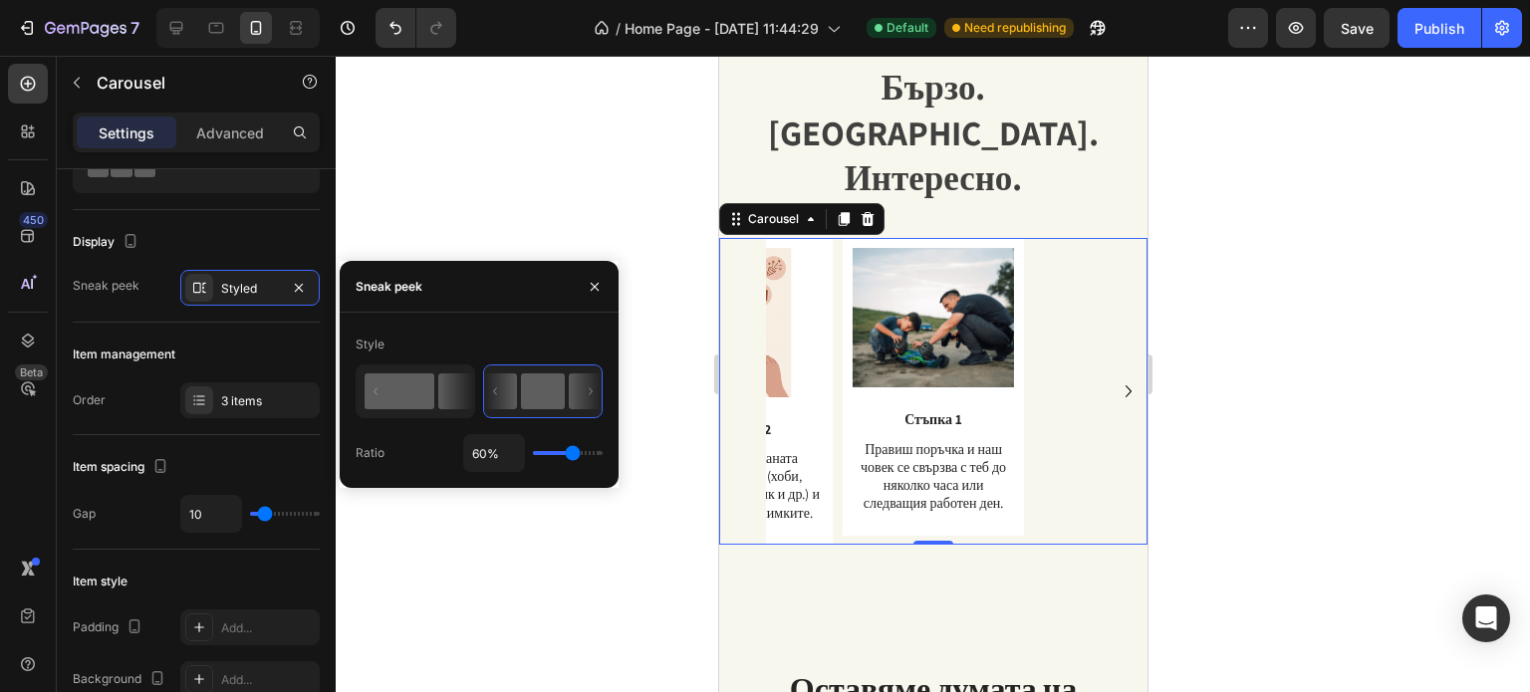
click at [435, 395] on icon at bounding box center [416, 391] width 117 height 51
type input "81%"
type input "81"
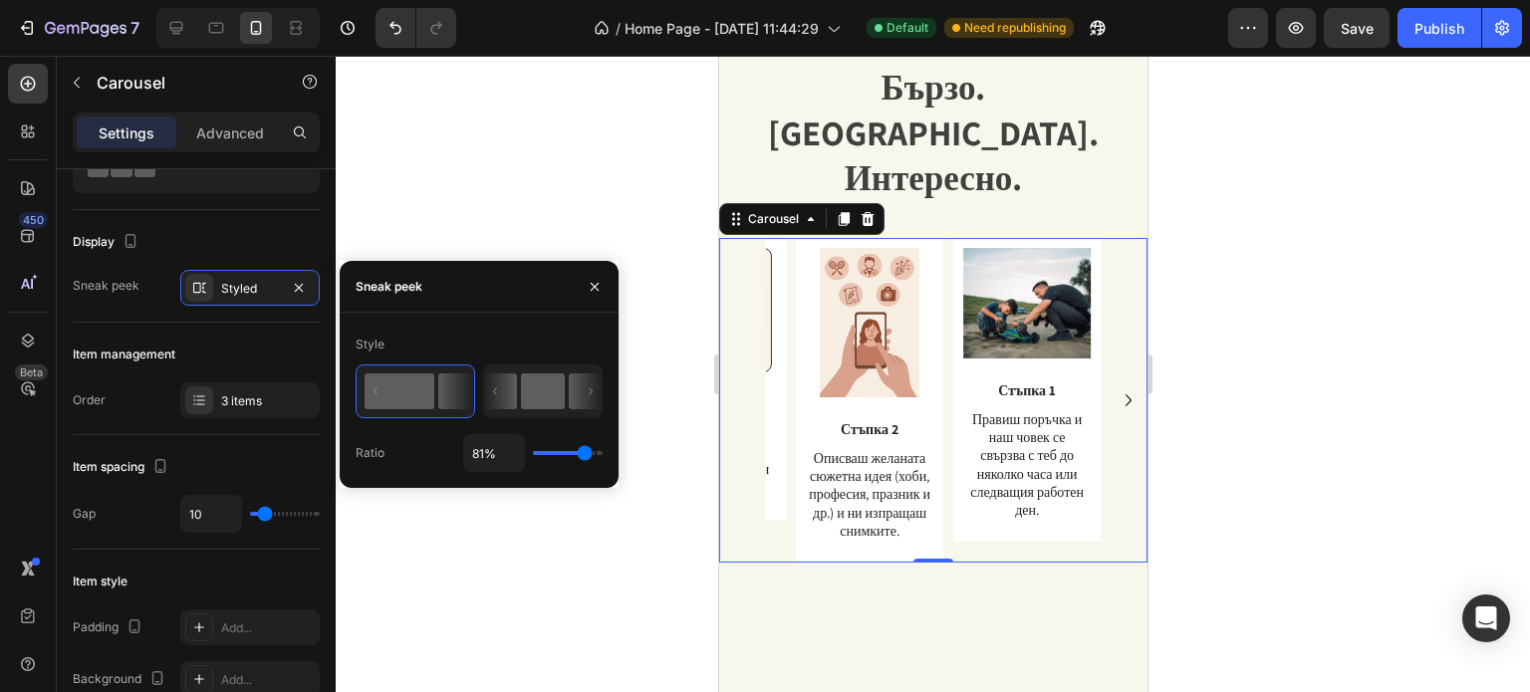
click at [525, 409] on rect at bounding box center [543, 391] width 44 height 36
type input "60%"
type input "60"
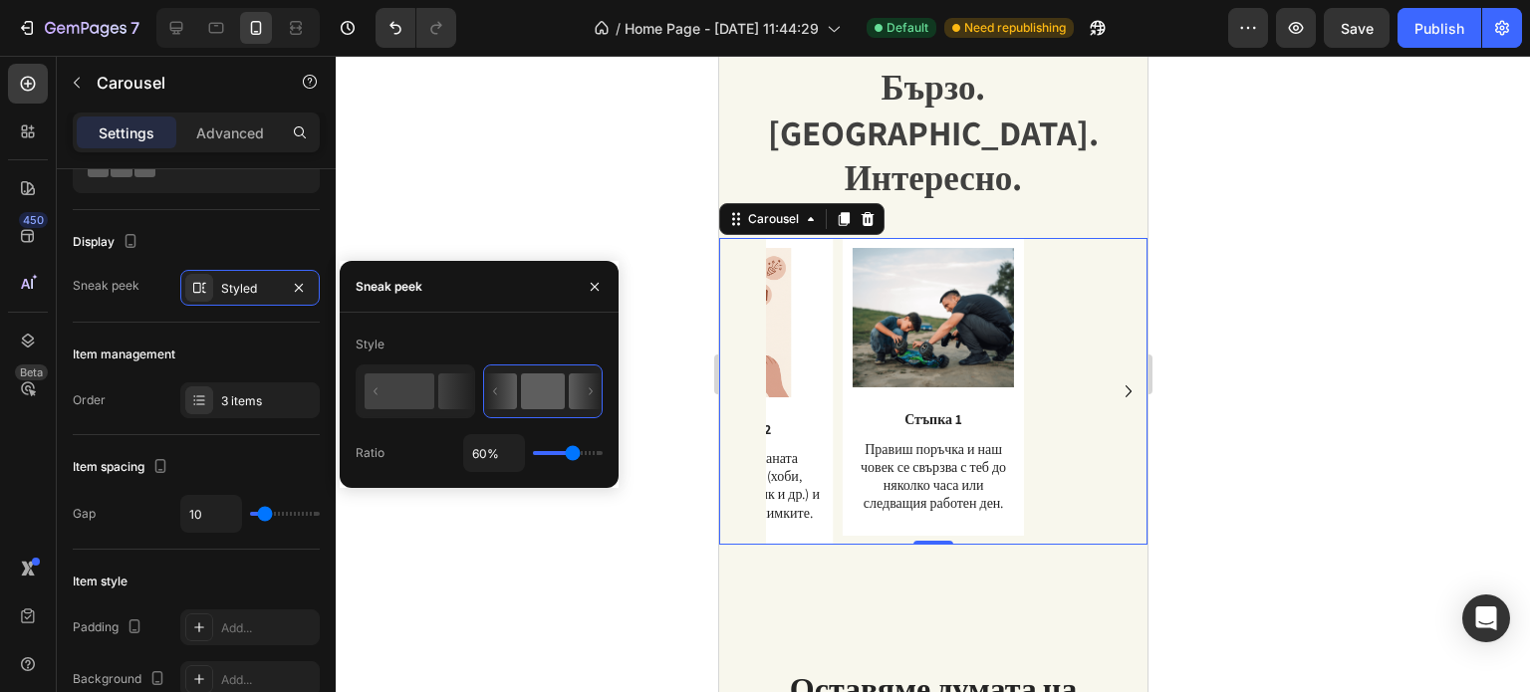
type input "57%"
type input "57"
type input "23%"
type input "23"
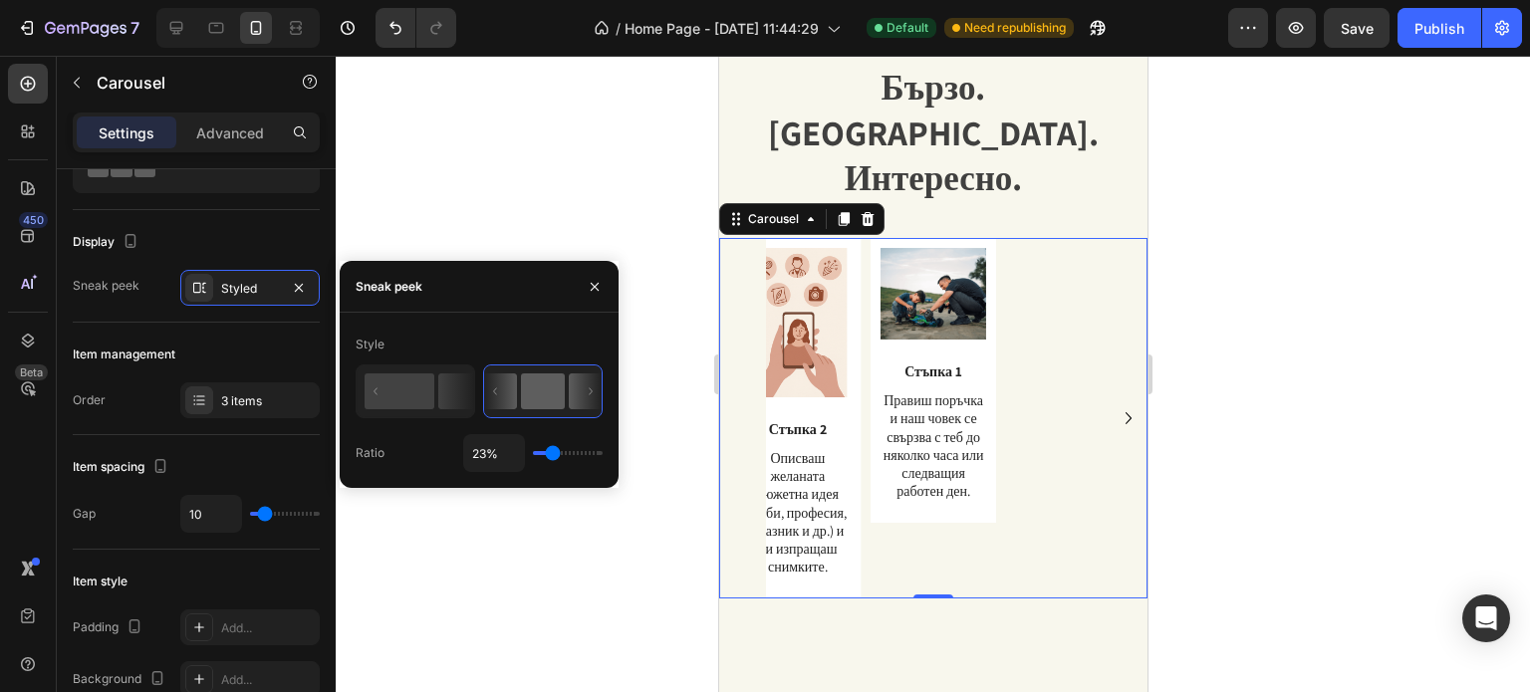
type input "16%"
type input "16"
type input "15%"
type input "15"
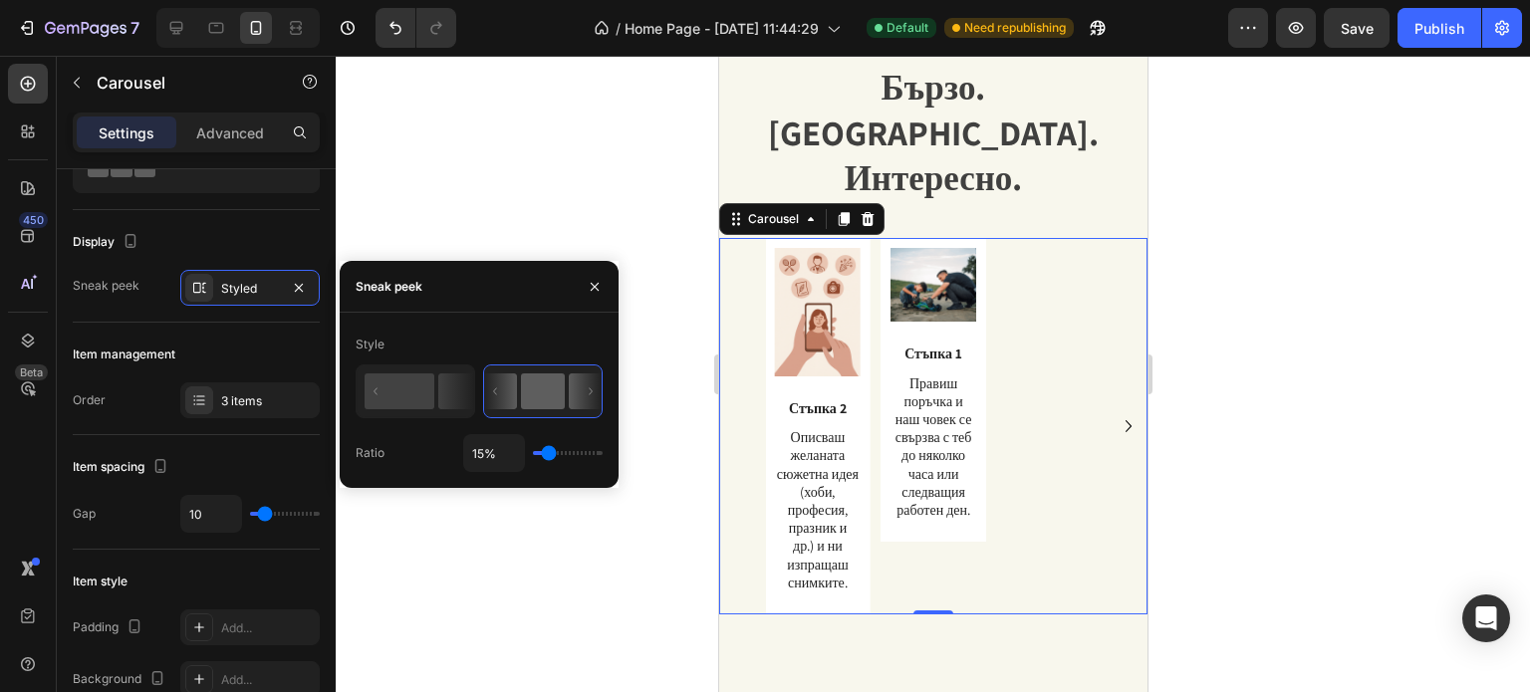
type input "1%"
type input "1"
type input "4%"
type input "4"
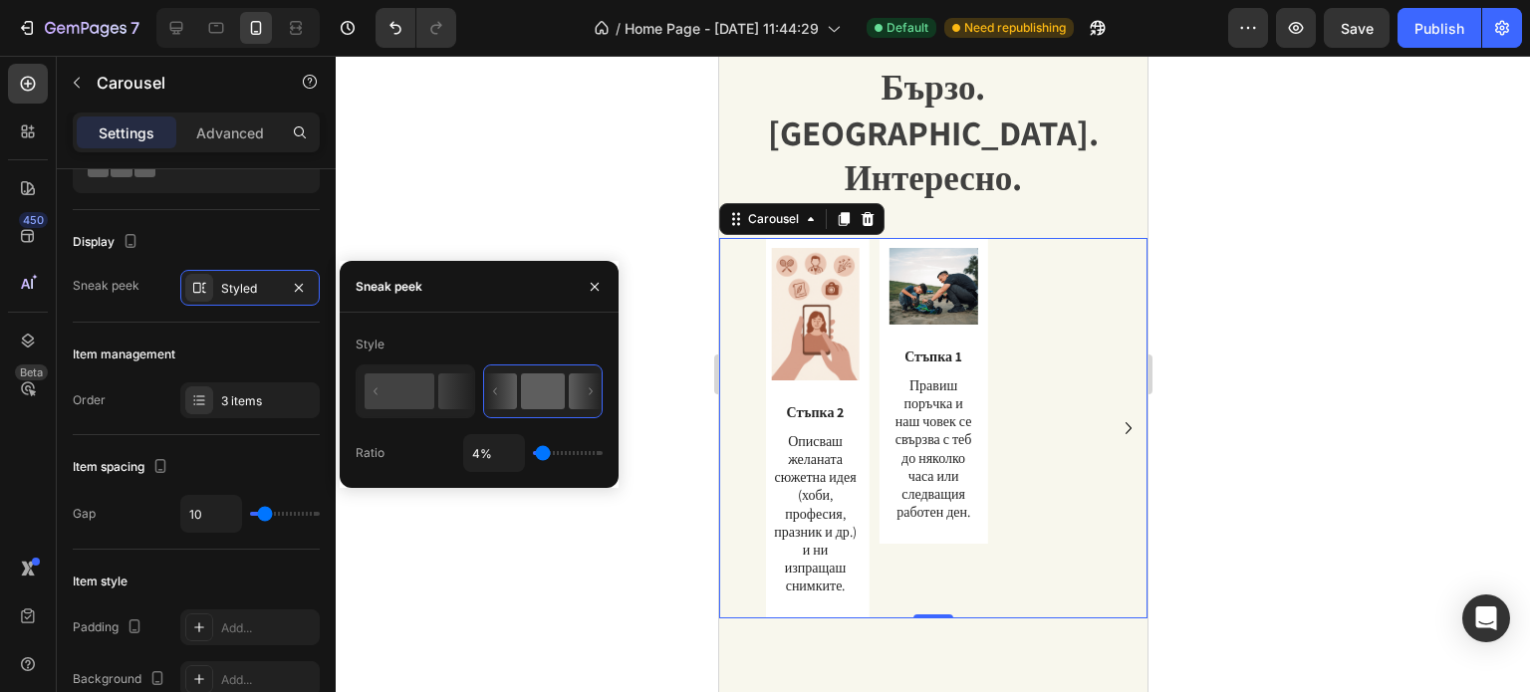
type input "6%"
type input "6"
type input "15%"
type input "15"
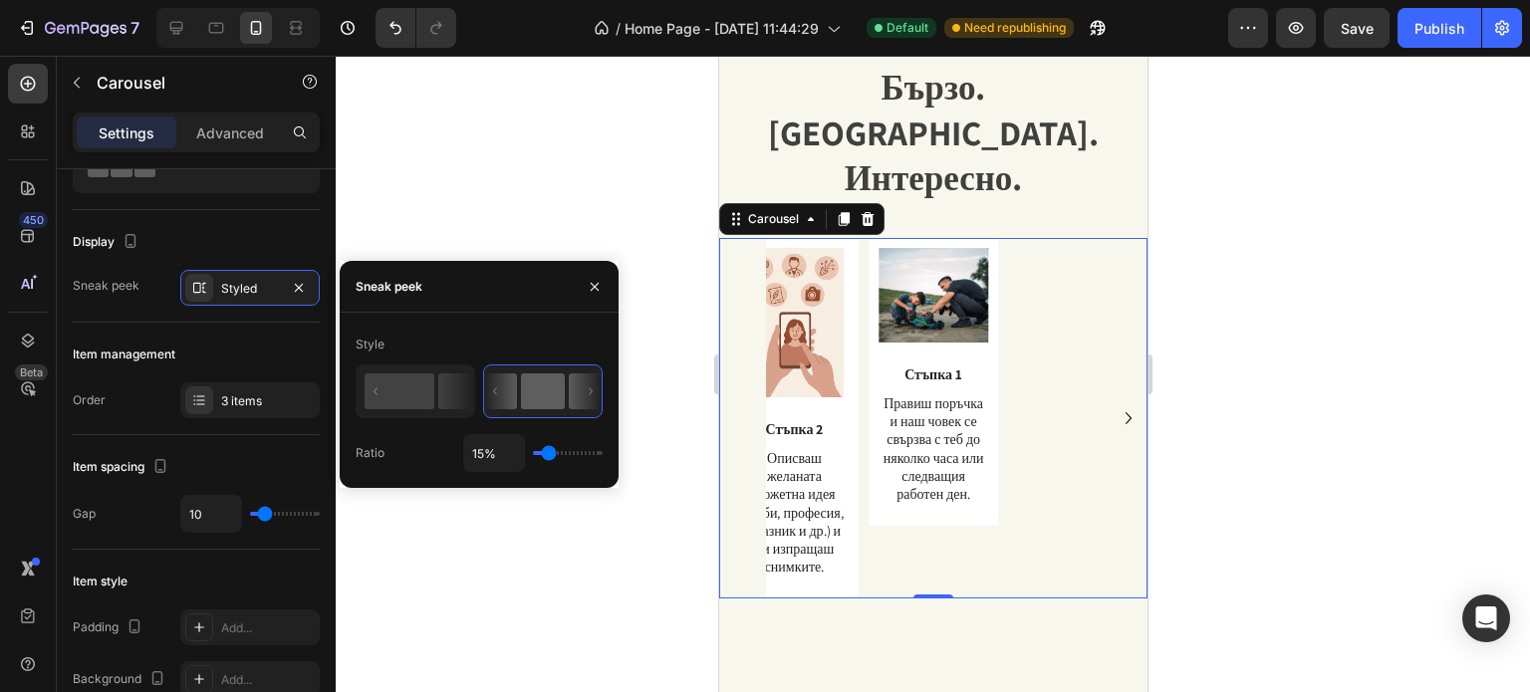
type input "26%"
type input "26"
type input "25%"
type input "25"
type input "1%"
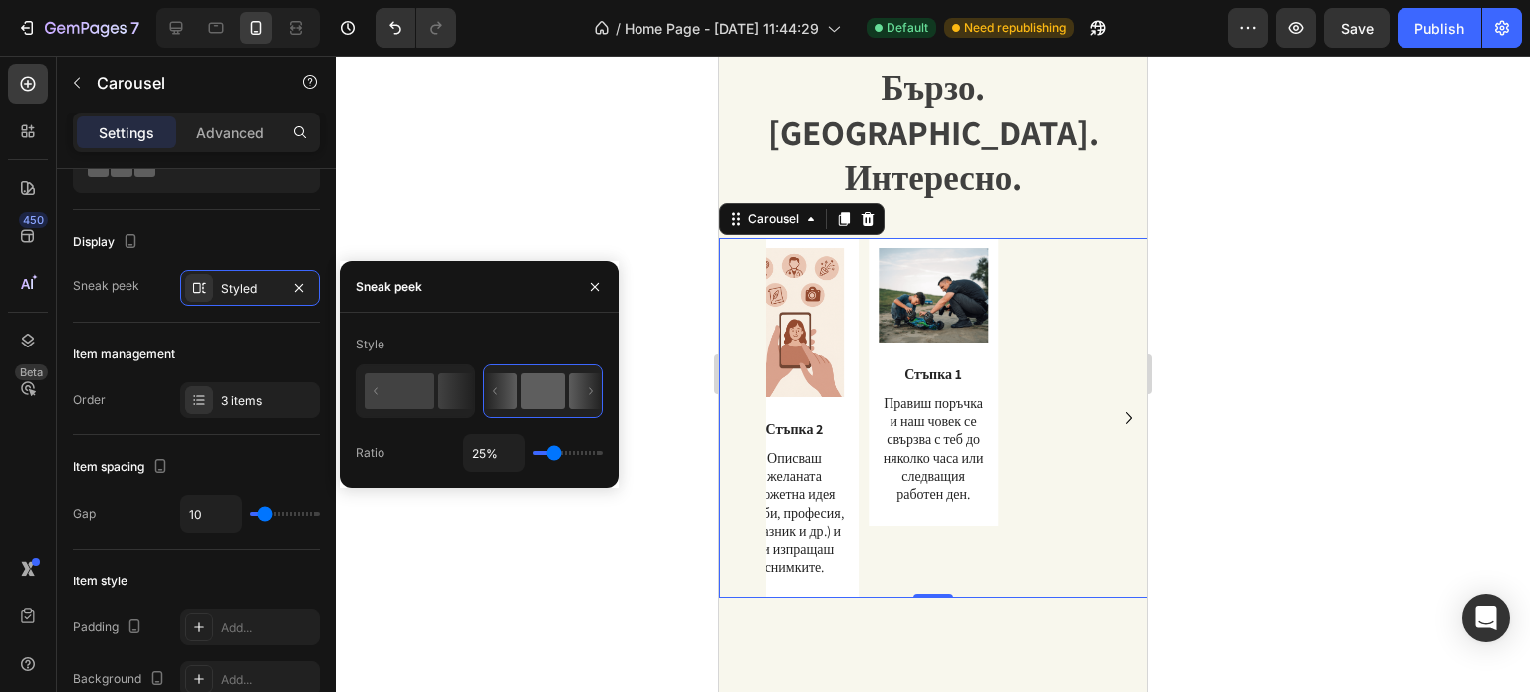
type input "1"
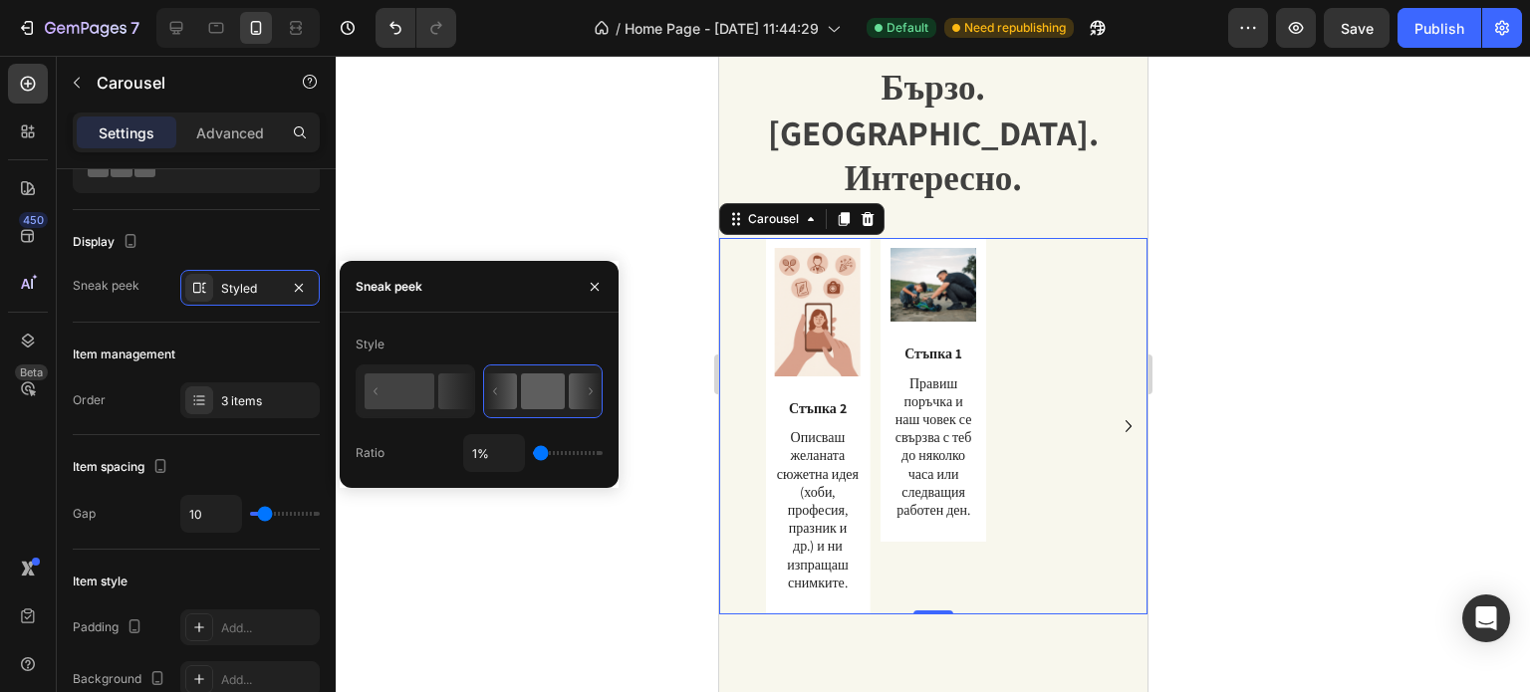
type input "31%"
type input "31"
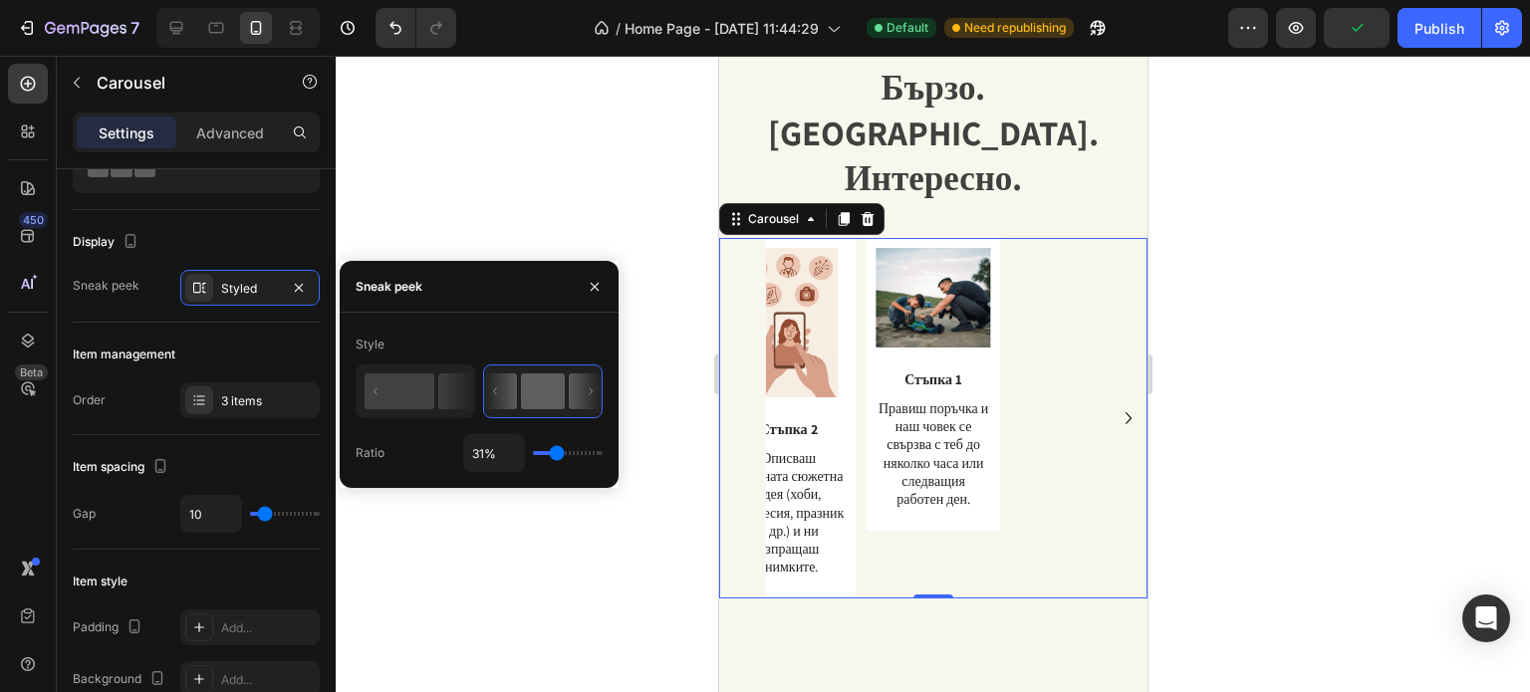
type input "1%"
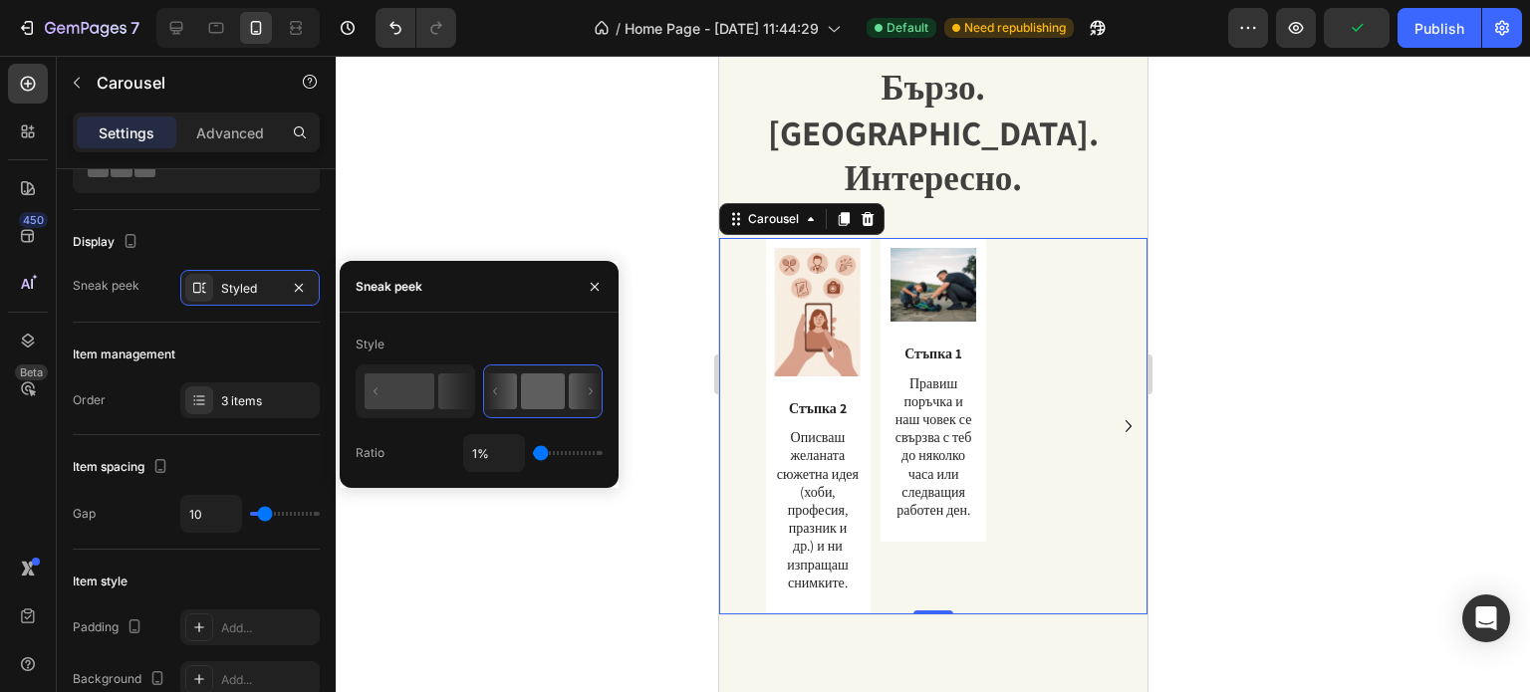
drag, startPoint x: 572, startPoint y: 460, endPoint x: 498, endPoint y: 465, distance: 73.9
type input "1"
click at [533, 455] on input "range" at bounding box center [568, 453] width 70 height 4
drag, startPoint x: 537, startPoint y: 456, endPoint x: 482, endPoint y: 459, distance: 54.9
click at [533, 455] on input "range" at bounding box center [568, 453] width 70 height 4
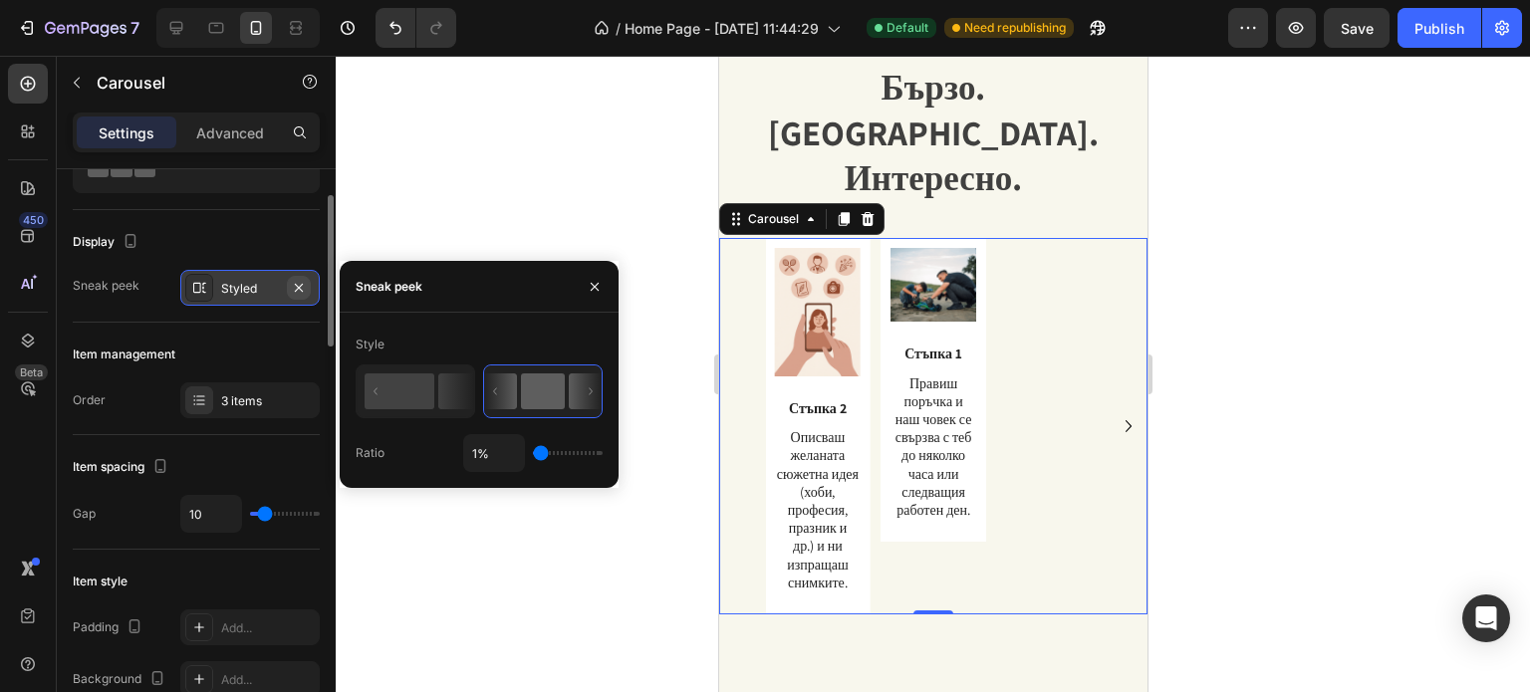
click at [302, 287] on icon "button" at bounding box center [299, 288] width 16 height 16
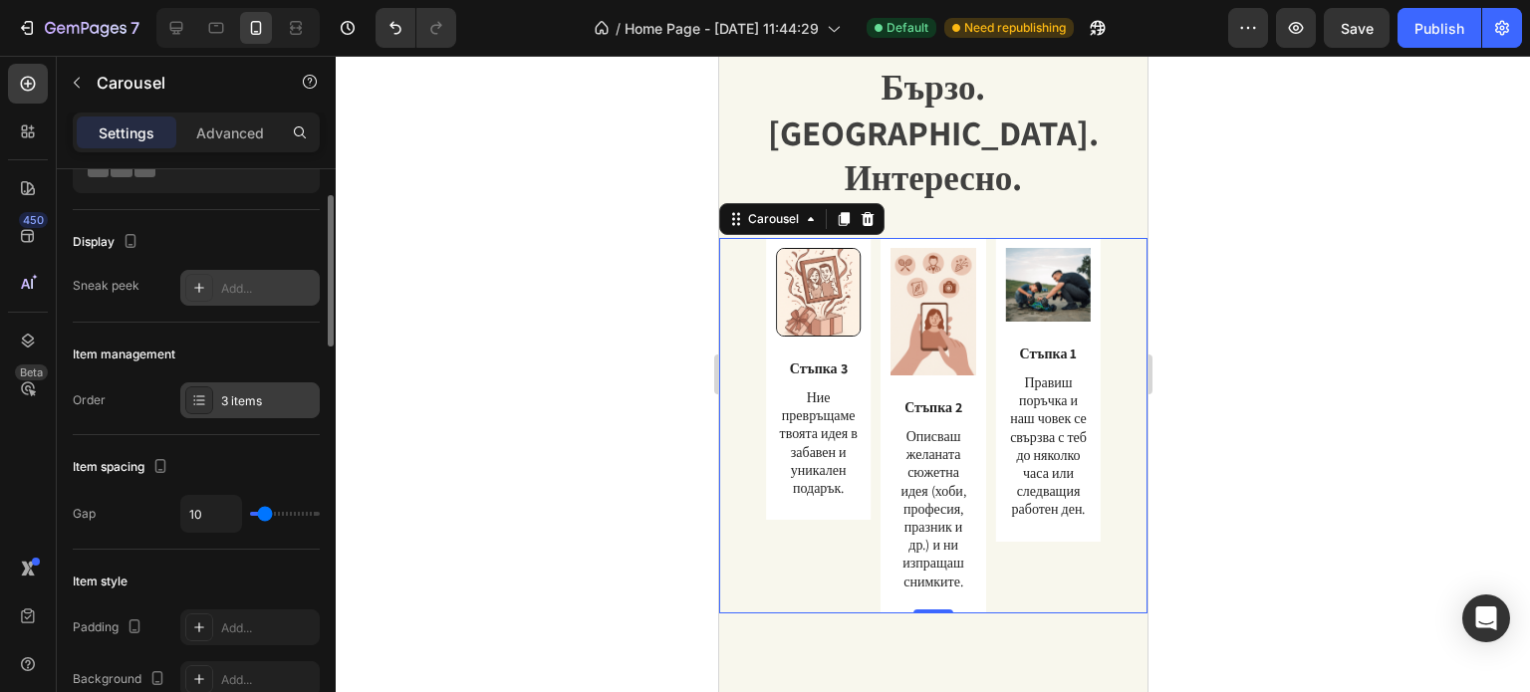
click at [227, 394] on div "3 items" at bounding box center [268, 401] width 94 height 18
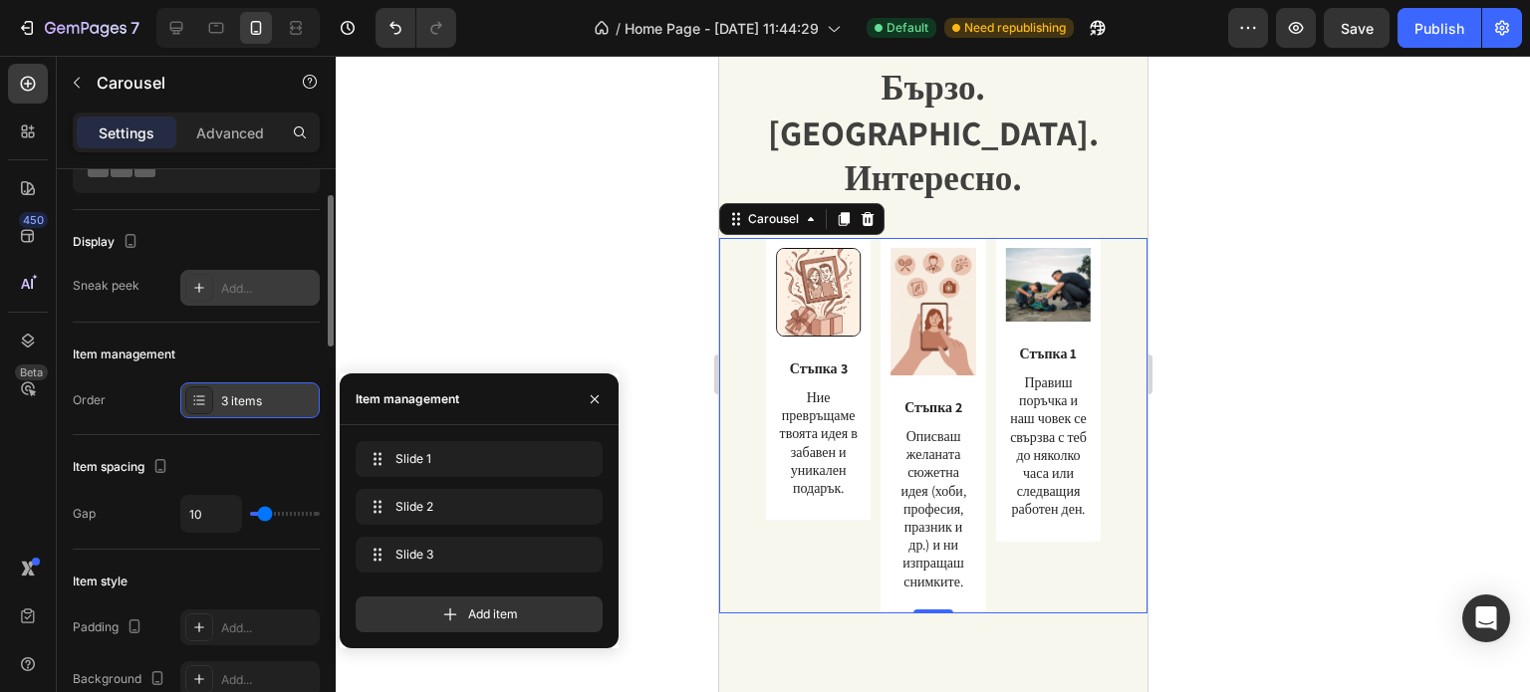
click at [227, 394] on div "3 items" at bounding box center [268, 401] width 94 height 18
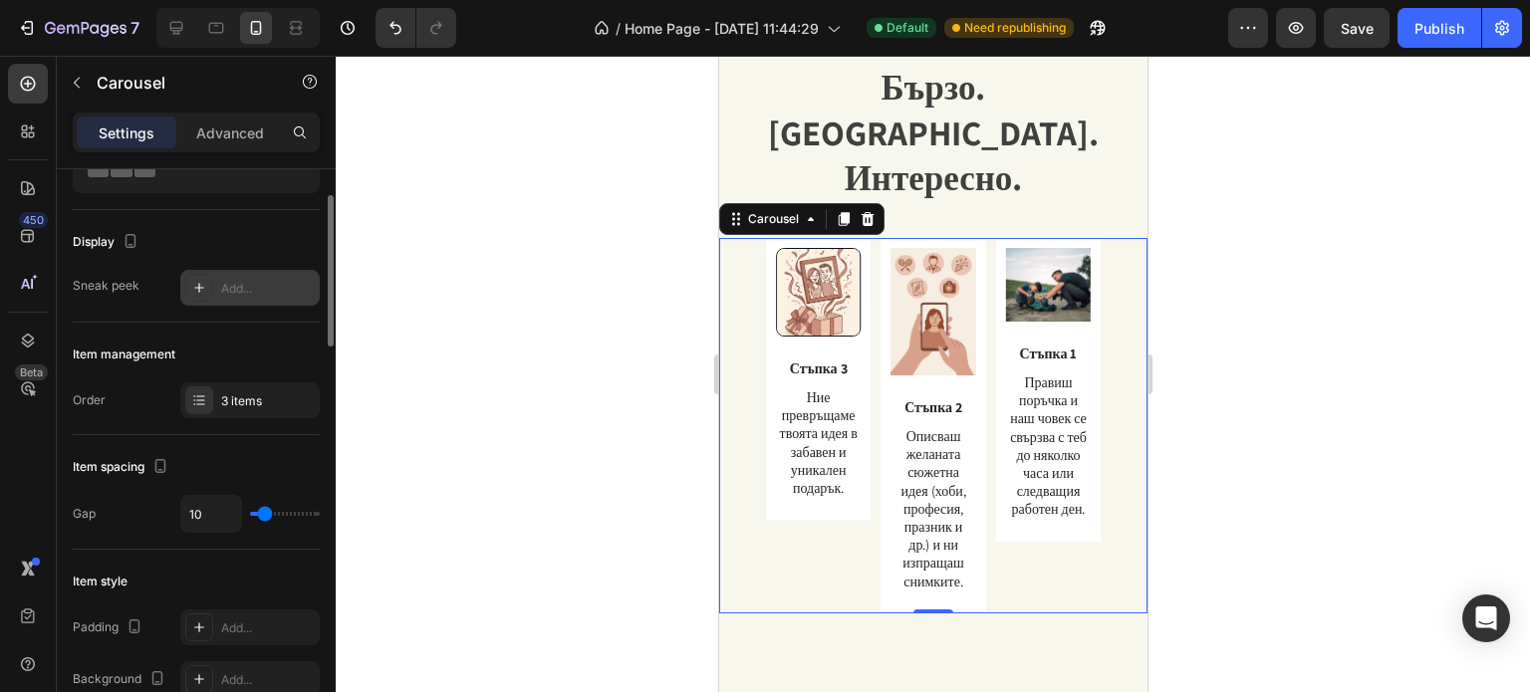
type input "4"
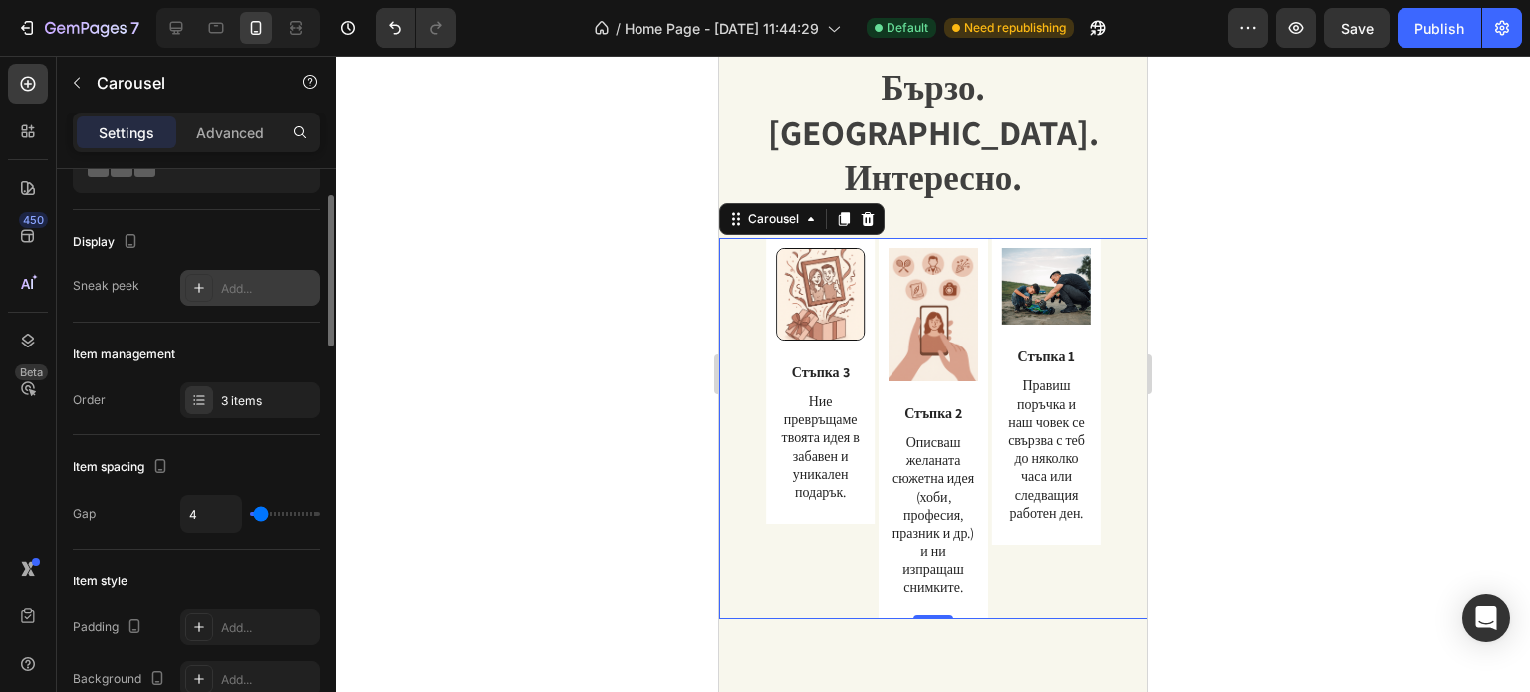
type input "4"
click at [260, 516] on input "range" at bounding box center [285, 514] width 70 height 4
click at [213, 286] on div "Add..." at bounding box center [249, 288] width 139 height 36
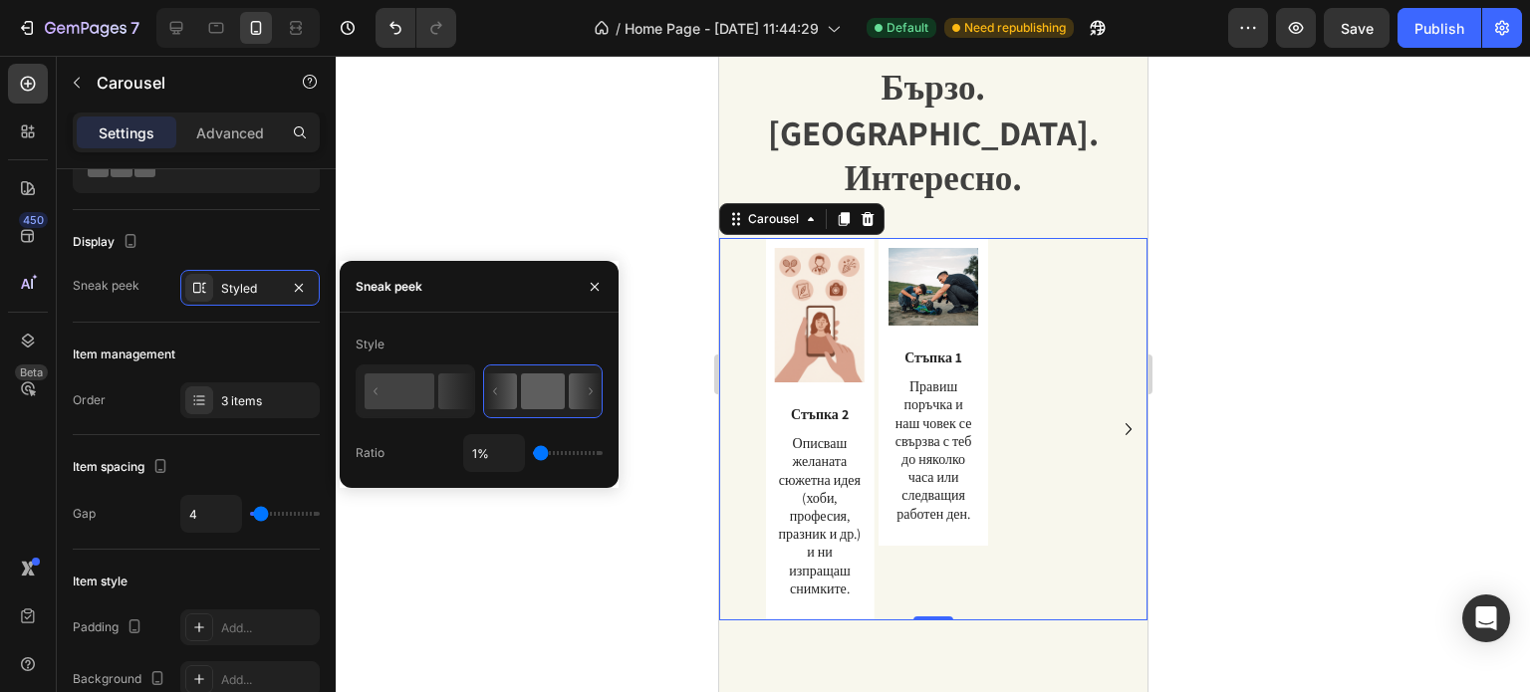
type input "7%"
type input "7"
type input "10%"
type input "10"
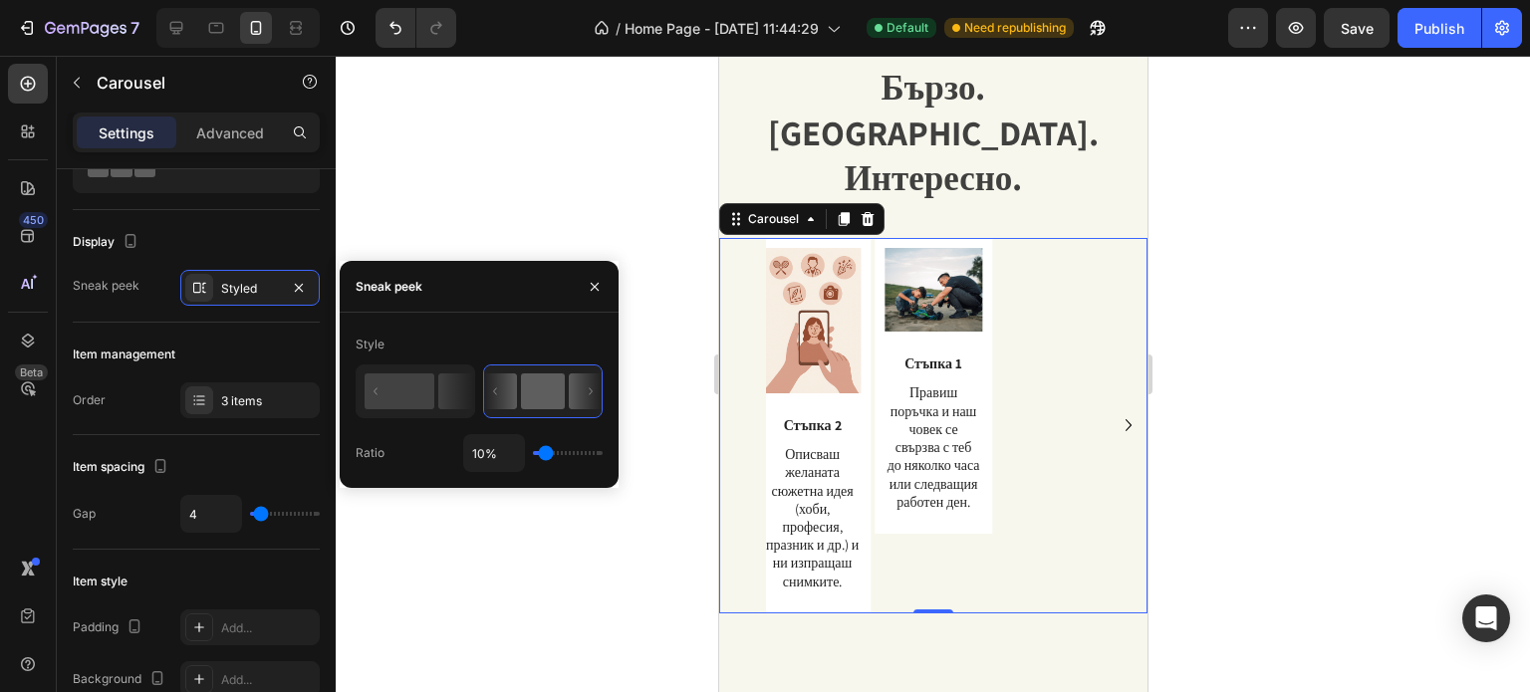
type input "25%"
type input "25"
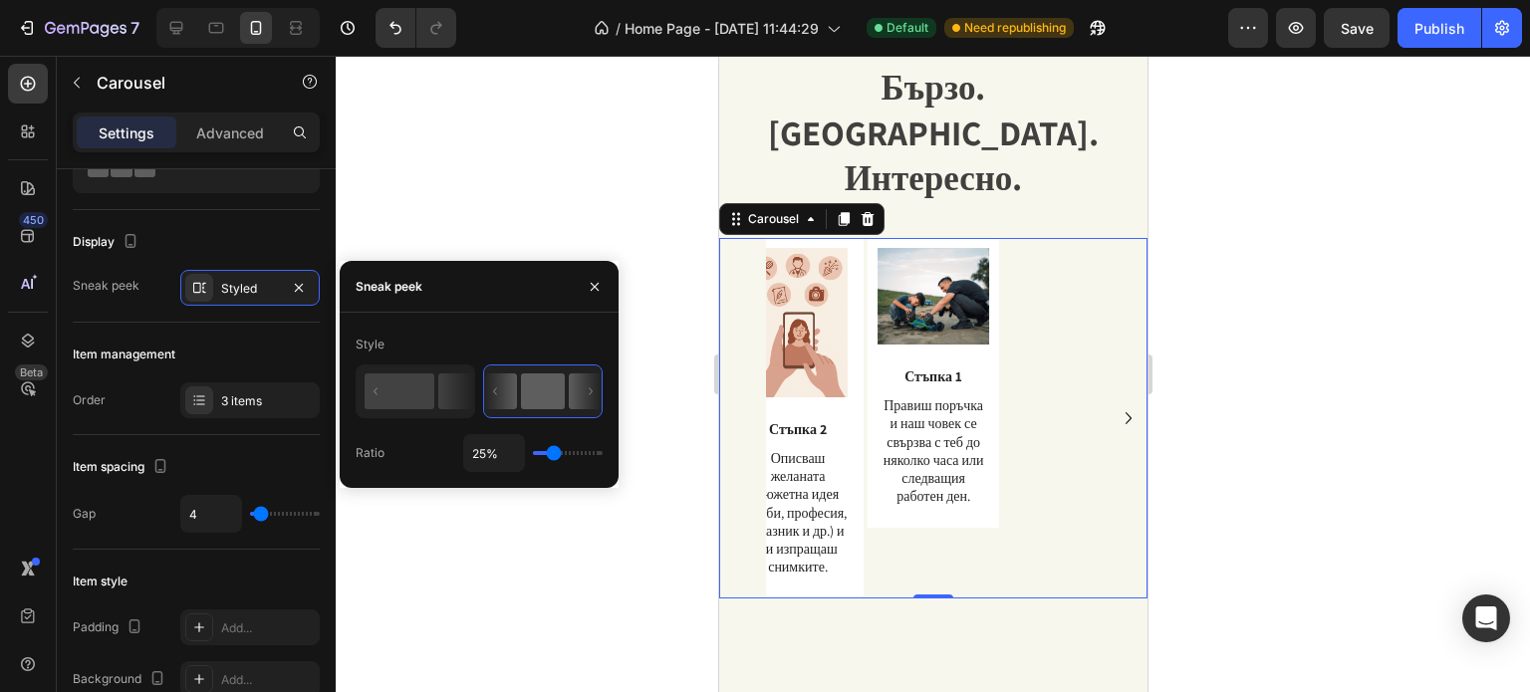
type input "37%"
type input "37"
type input "41%"
type input "41"
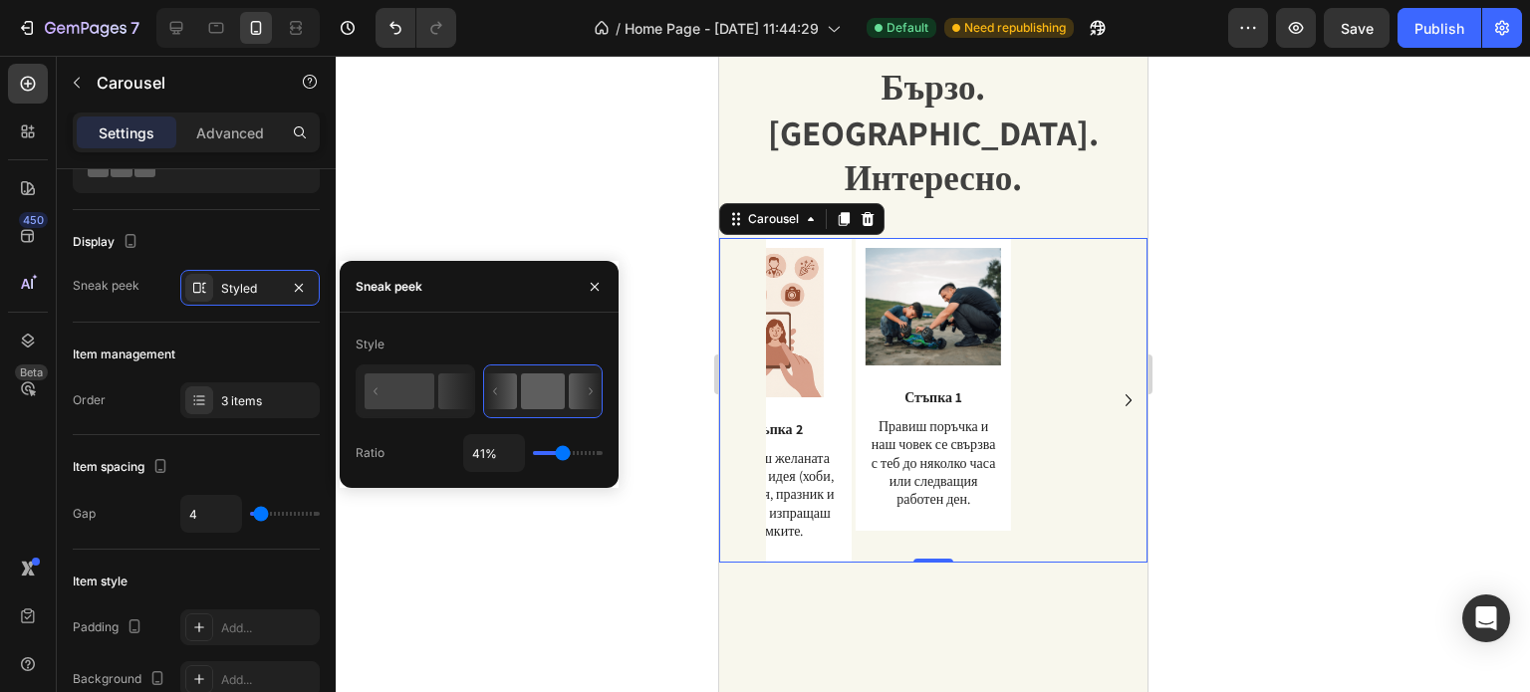
type input "44%"
drag, startPoint x: 534, startPoint y: 451, endPoint x: 564, endPoint y: 458, distance: 30.7
type input "44"
click at [564, 455] on input "range" at bounding box center [568, 453] width 70 height 4
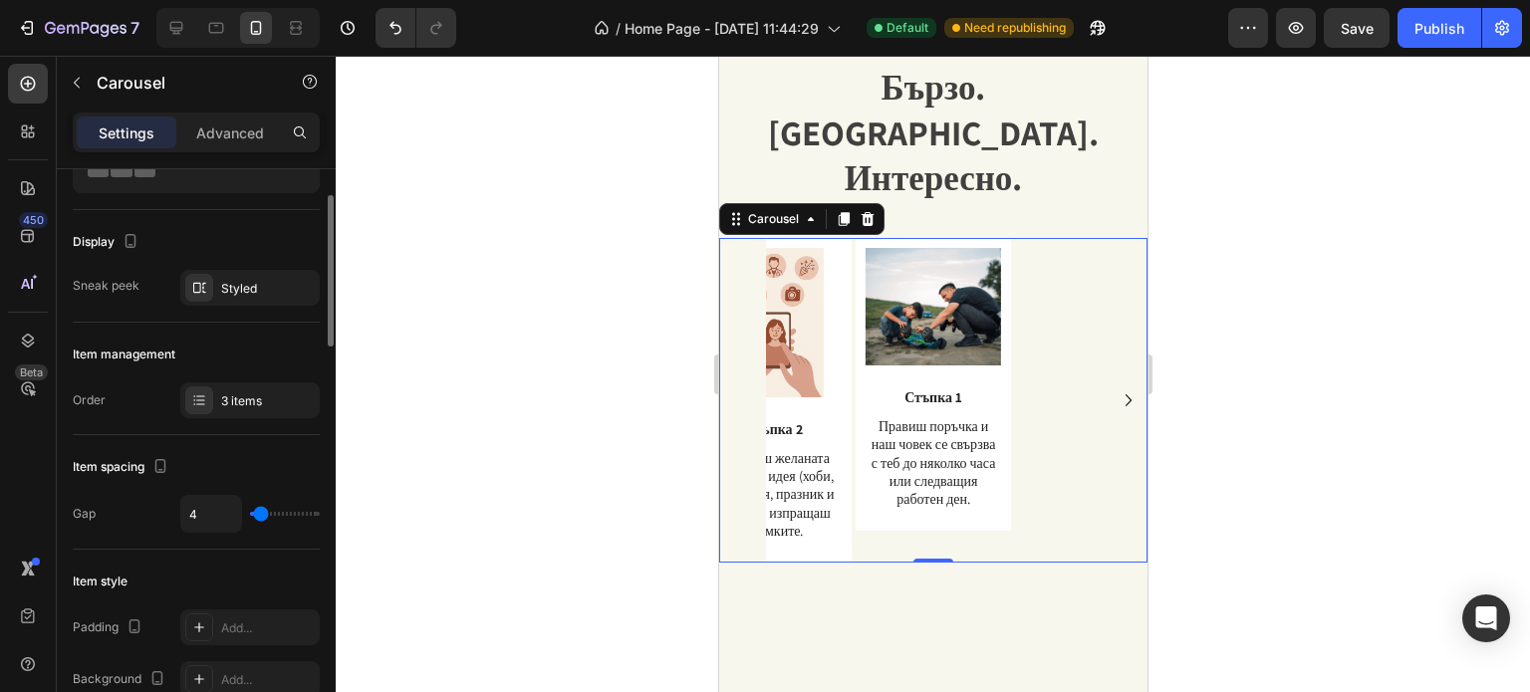
click at [287, 360] on div "Item management" at bounding box center [196, 355] width 247 height 32
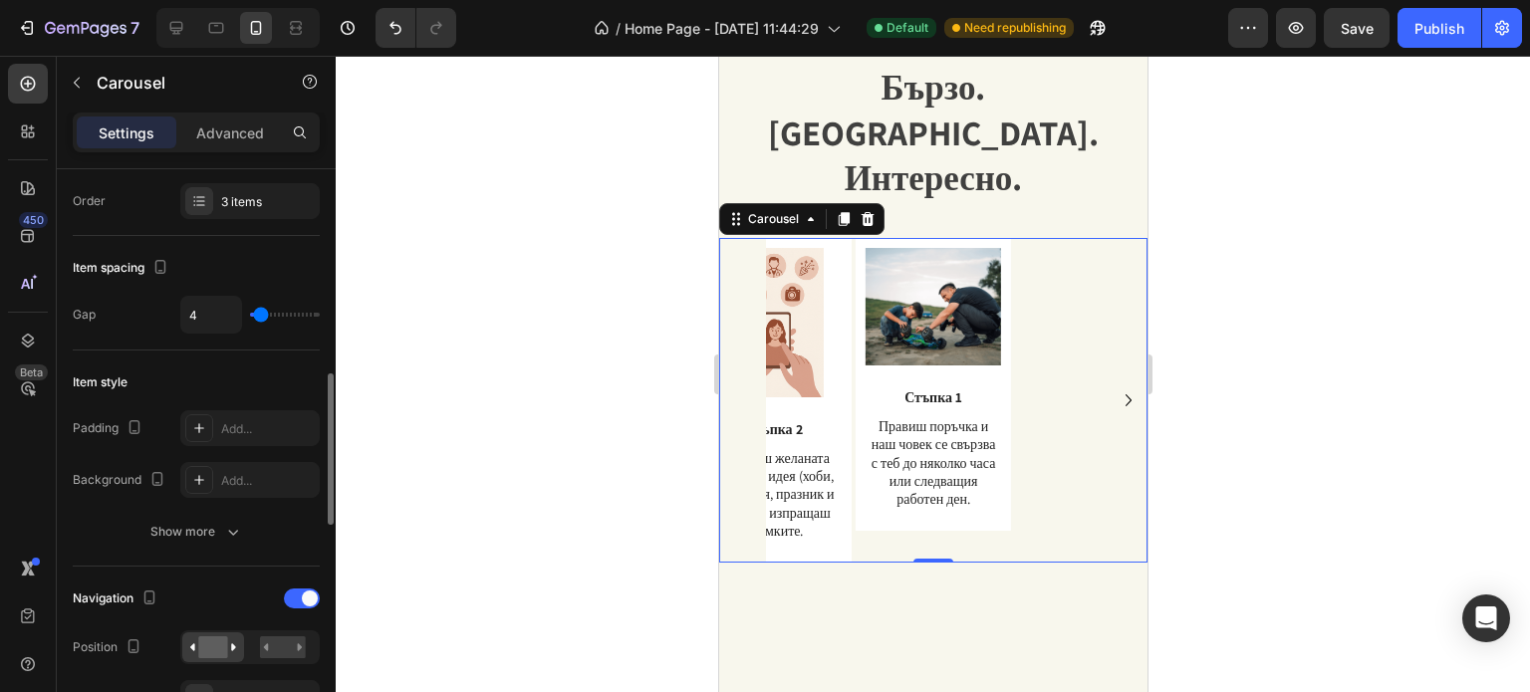
scroll to position [398, 0]
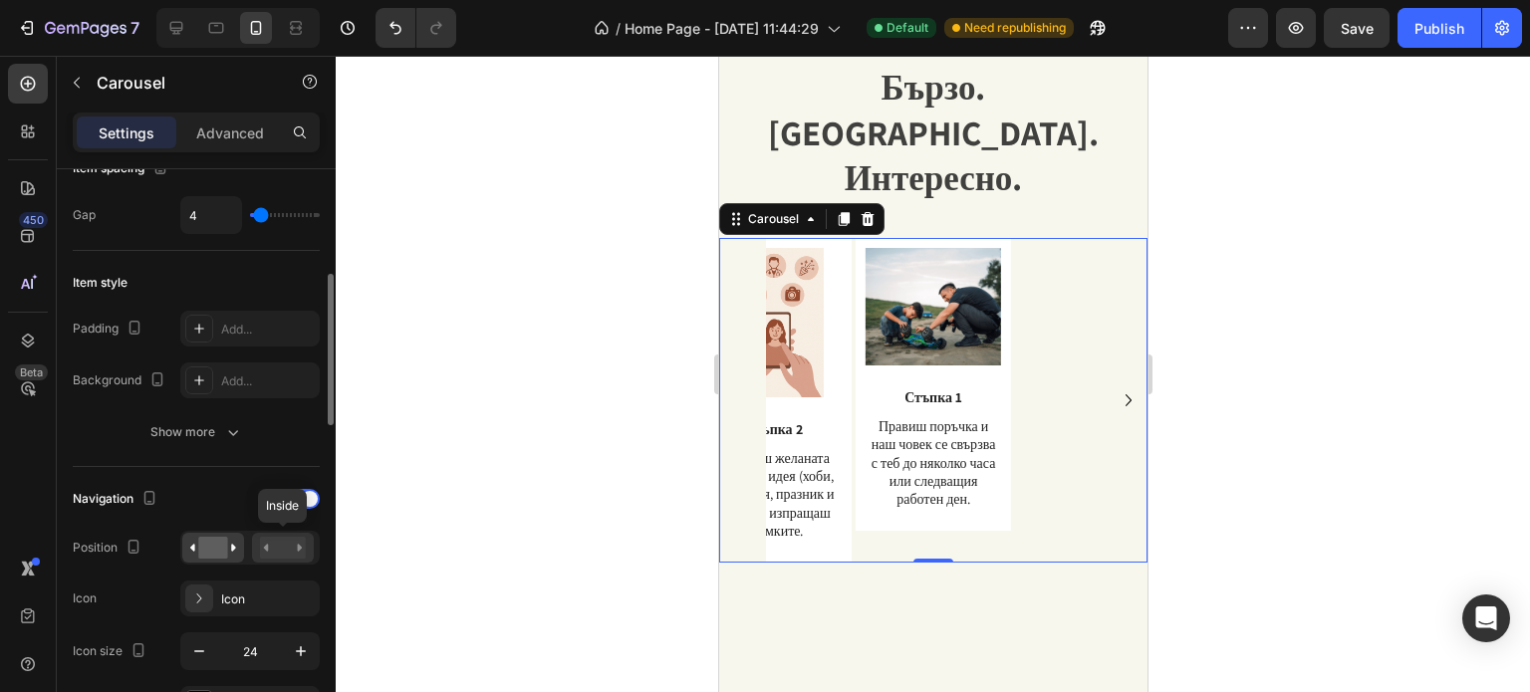
click at [278, 553] on rect at bounding box center [283, 548] width 46 height 22
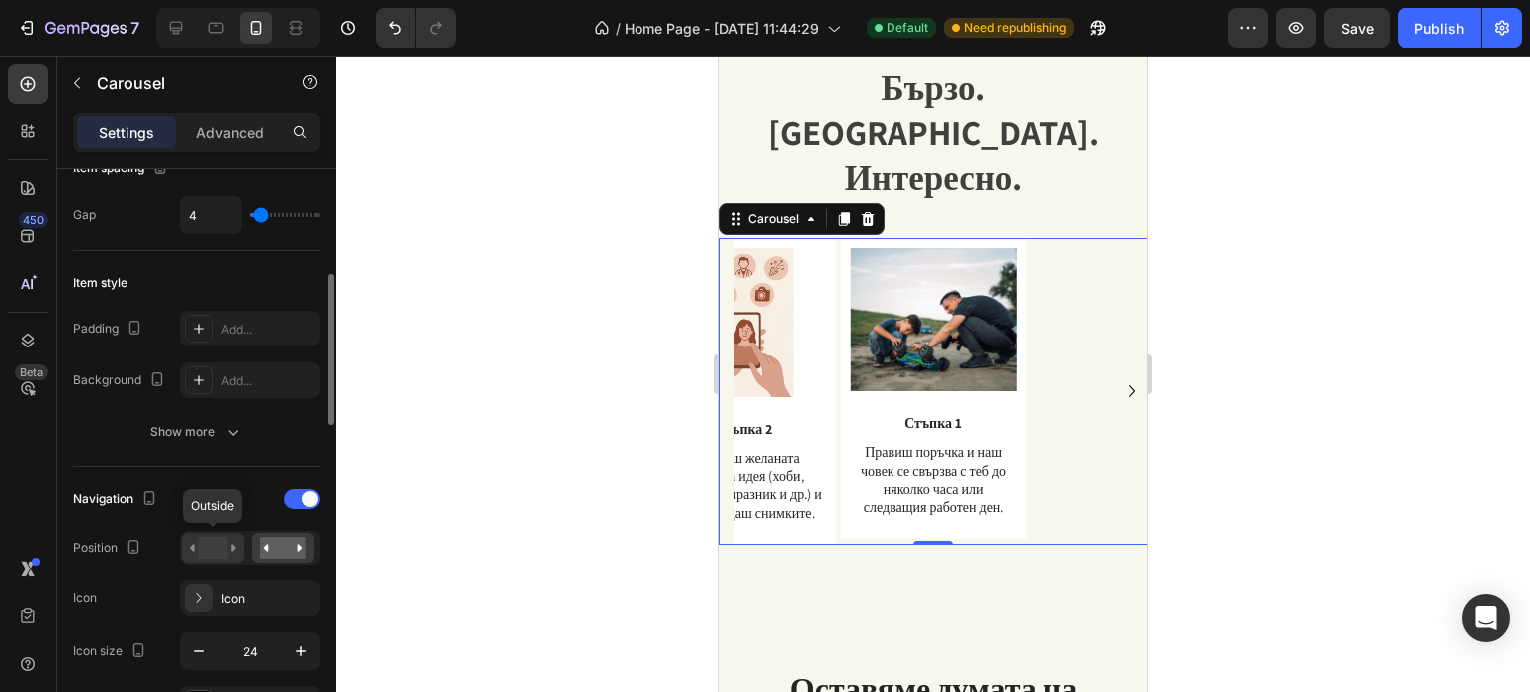
click at [201, 540] on rect at bounding box center [212, 548] width 29 height 22
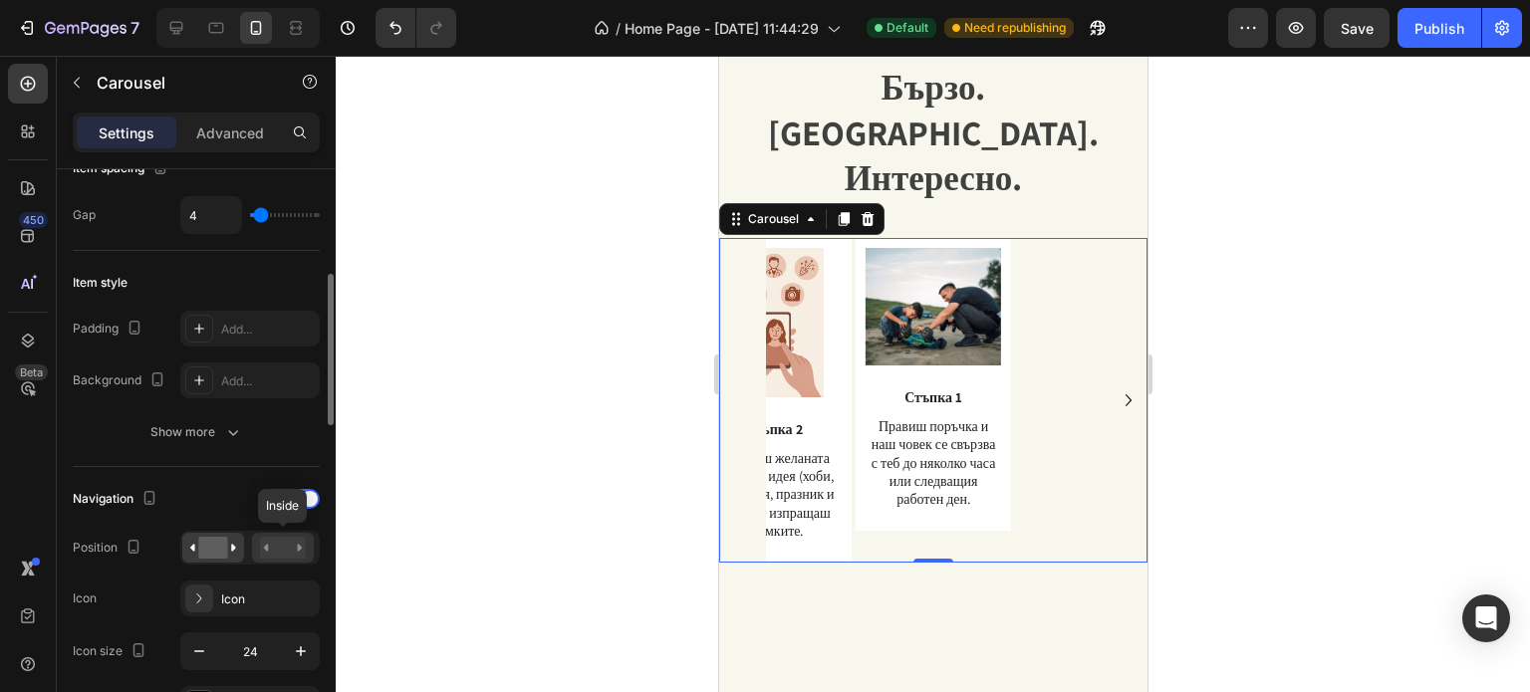
click at [288, 558] on div at bounding box center [283, 548] width 62 height 30
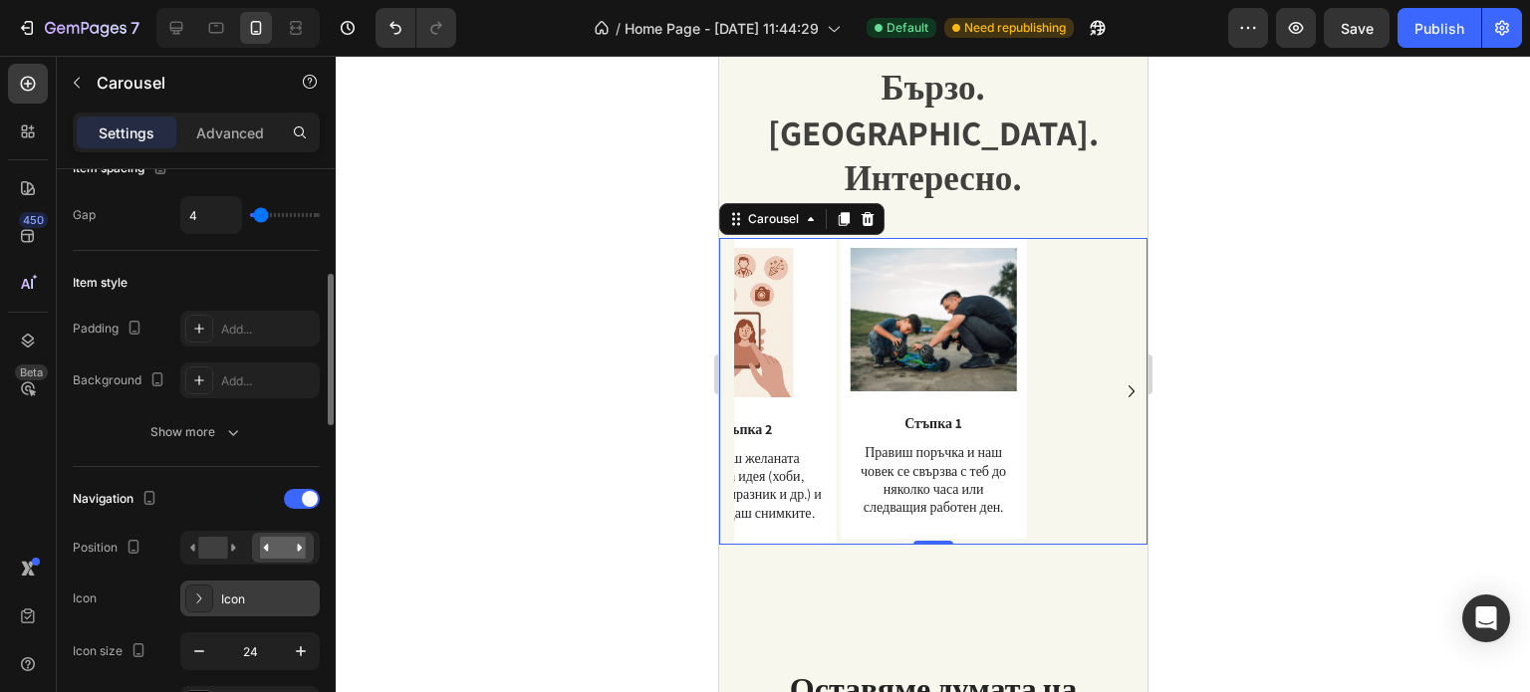
scroll to position [498, 0]
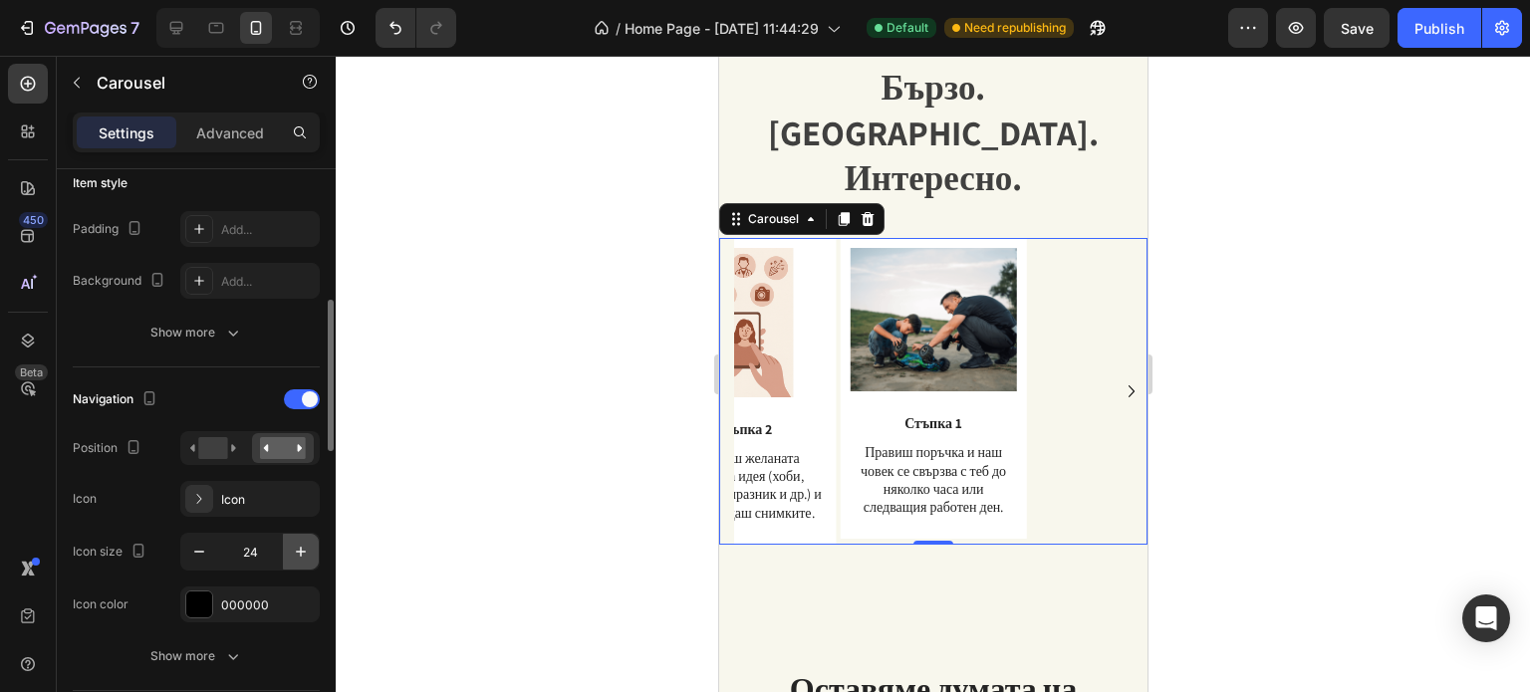
click at [302, 554] on icon "button" at bounding box center [301, 552] width 20 height 20
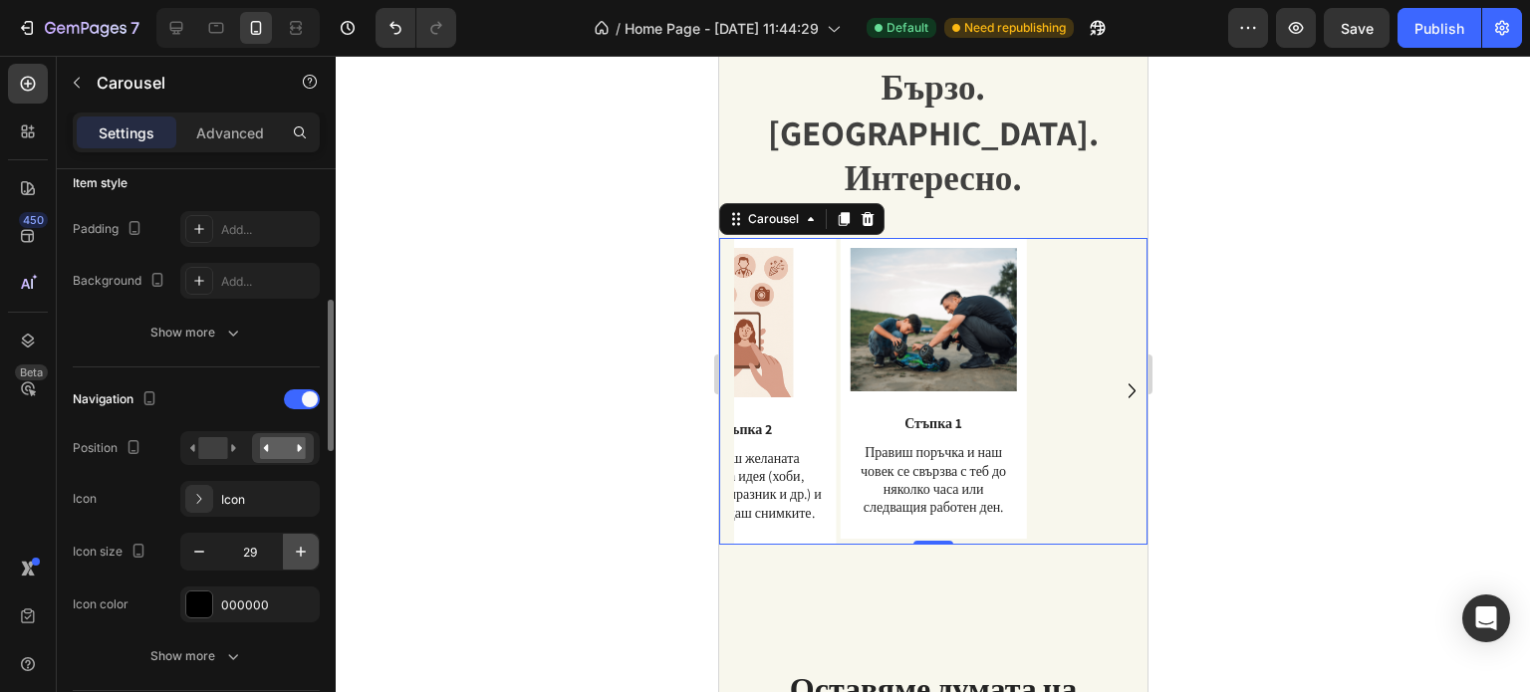
click at [302, 554] on icon "button" at bounding box center [301, 552] width 20 height 20
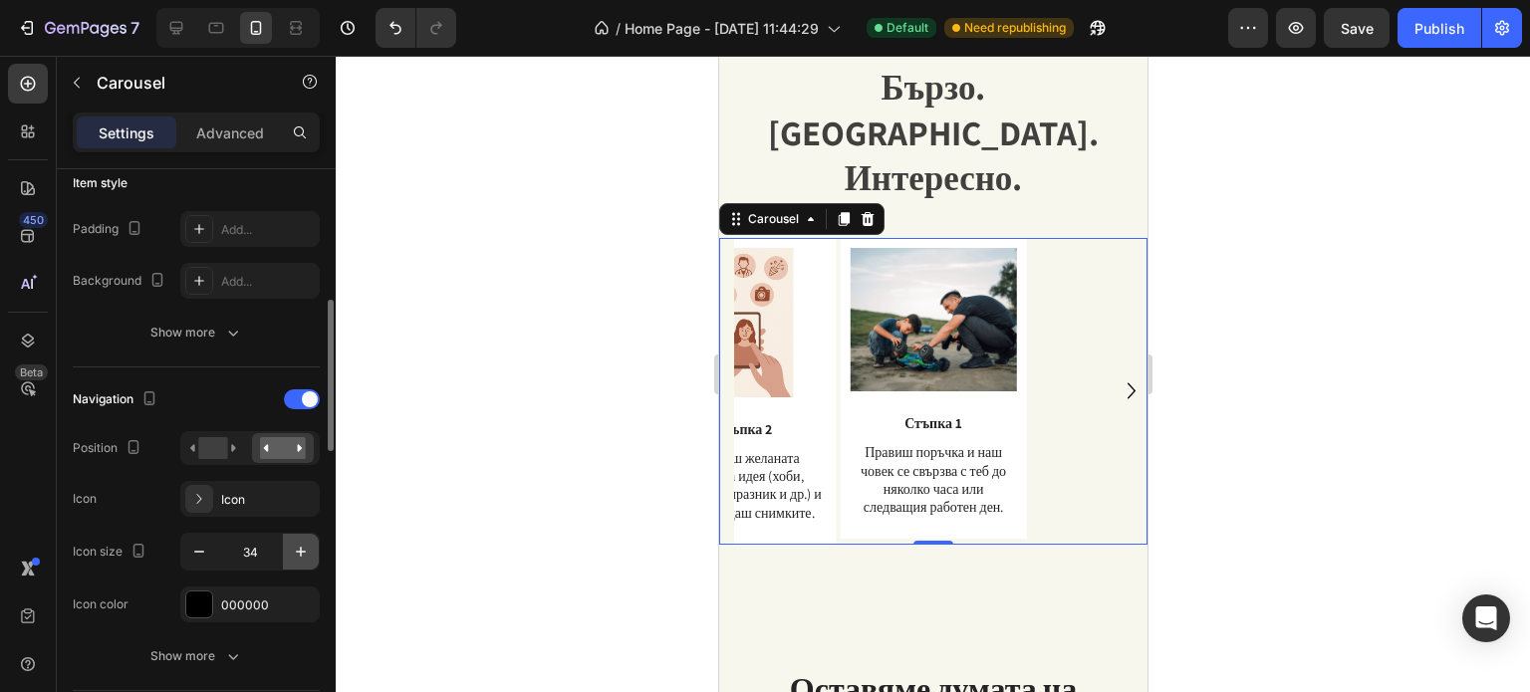
click at [302, 554] on icon "button" at bounding box center [301, 552] width 20 height 20
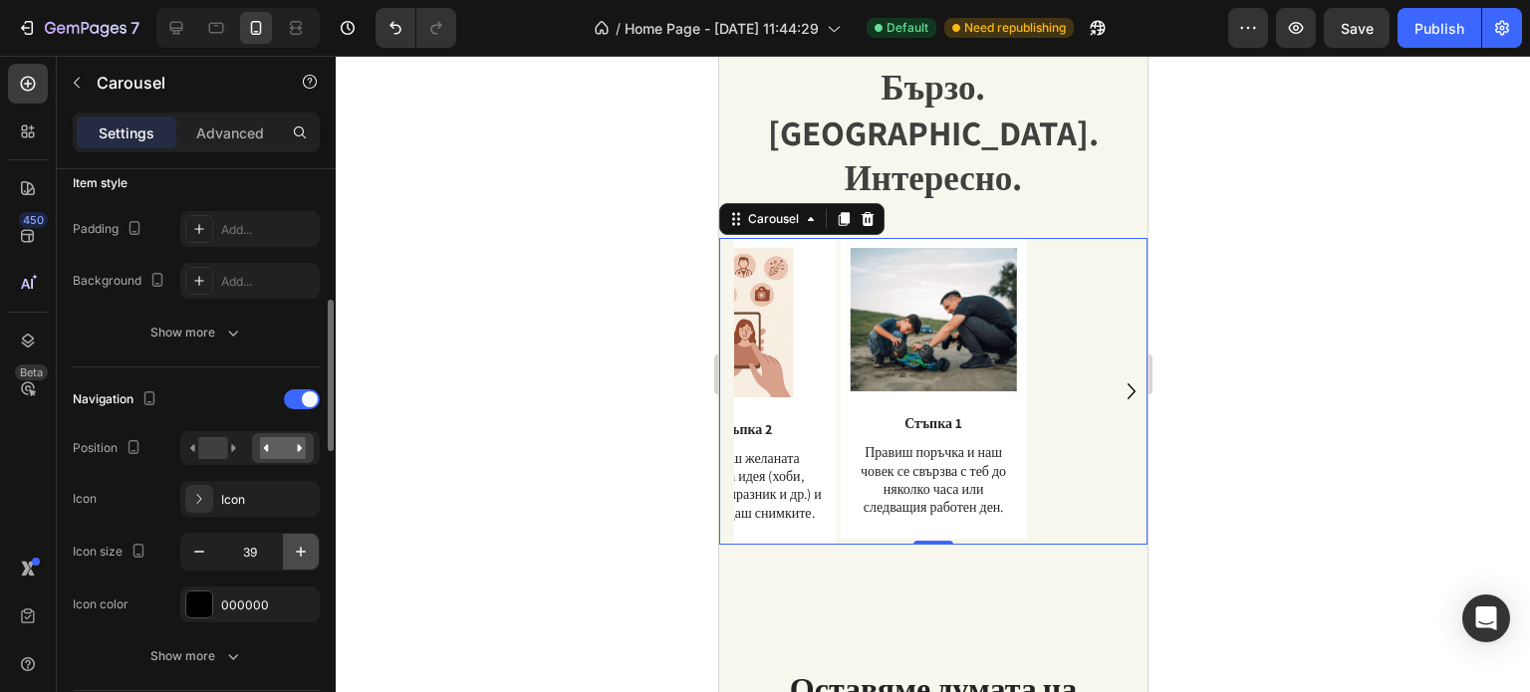
click at [302, 554] on icon "button" at bounding box center [301, 552] width 20 height 20
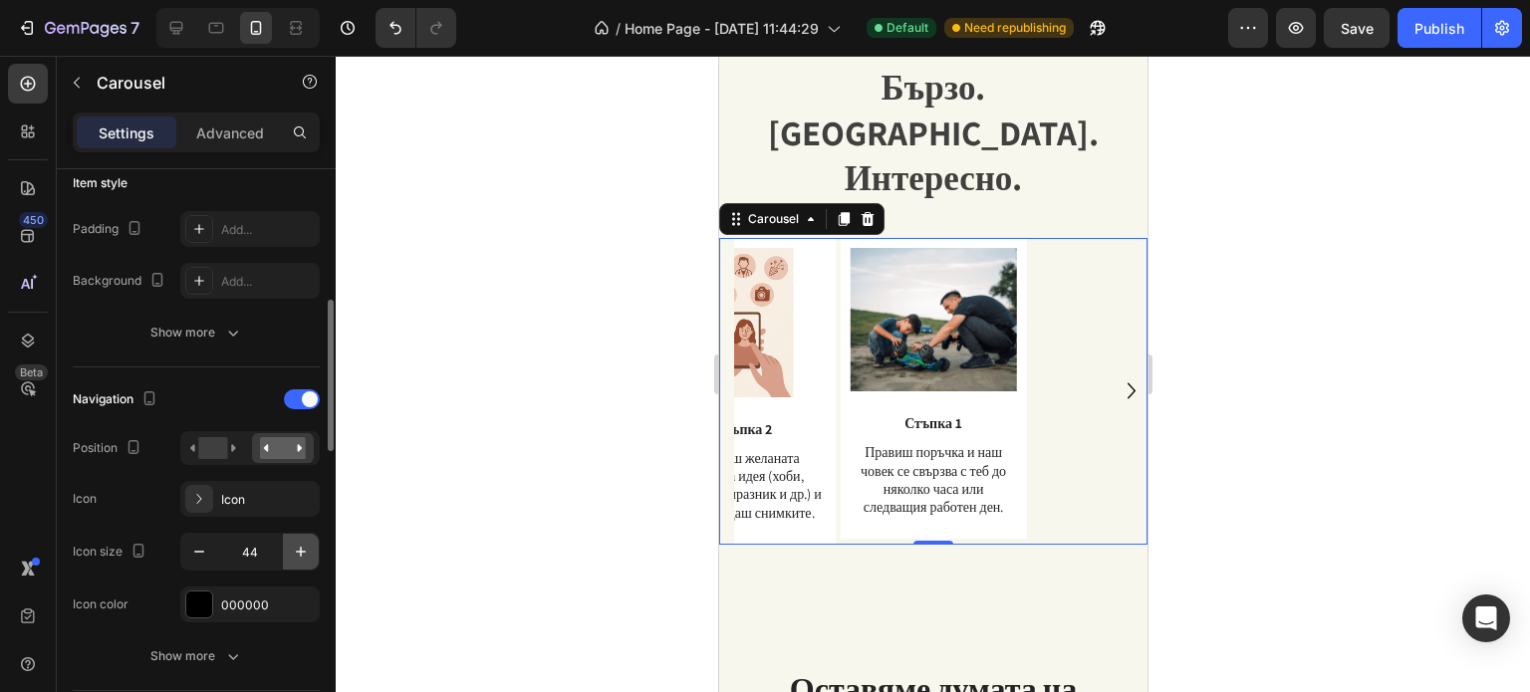
click at [302, 553] on icon "button" at bounding box center [301, 552] width 20 height 20
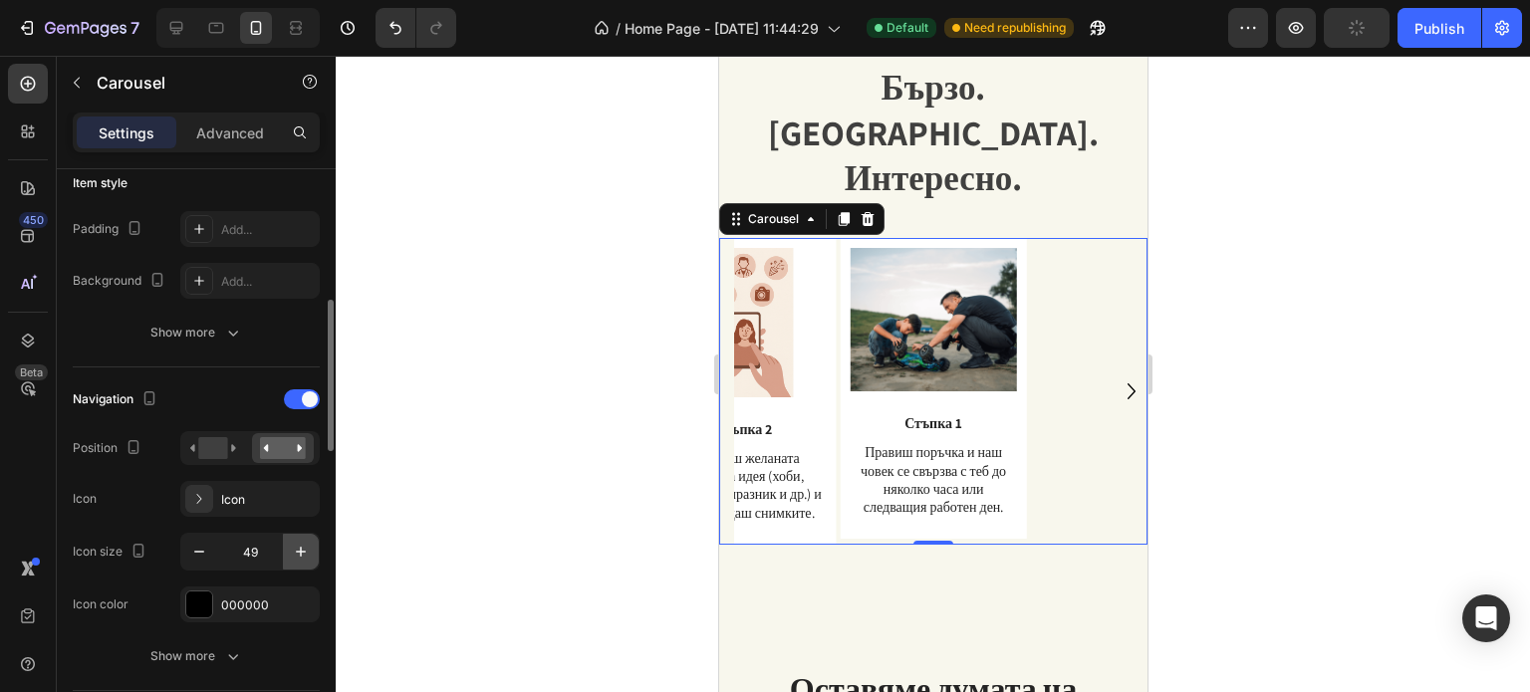
click at [302, 553] on icon "button" at bounding box center [301, 552] width 20 height 20
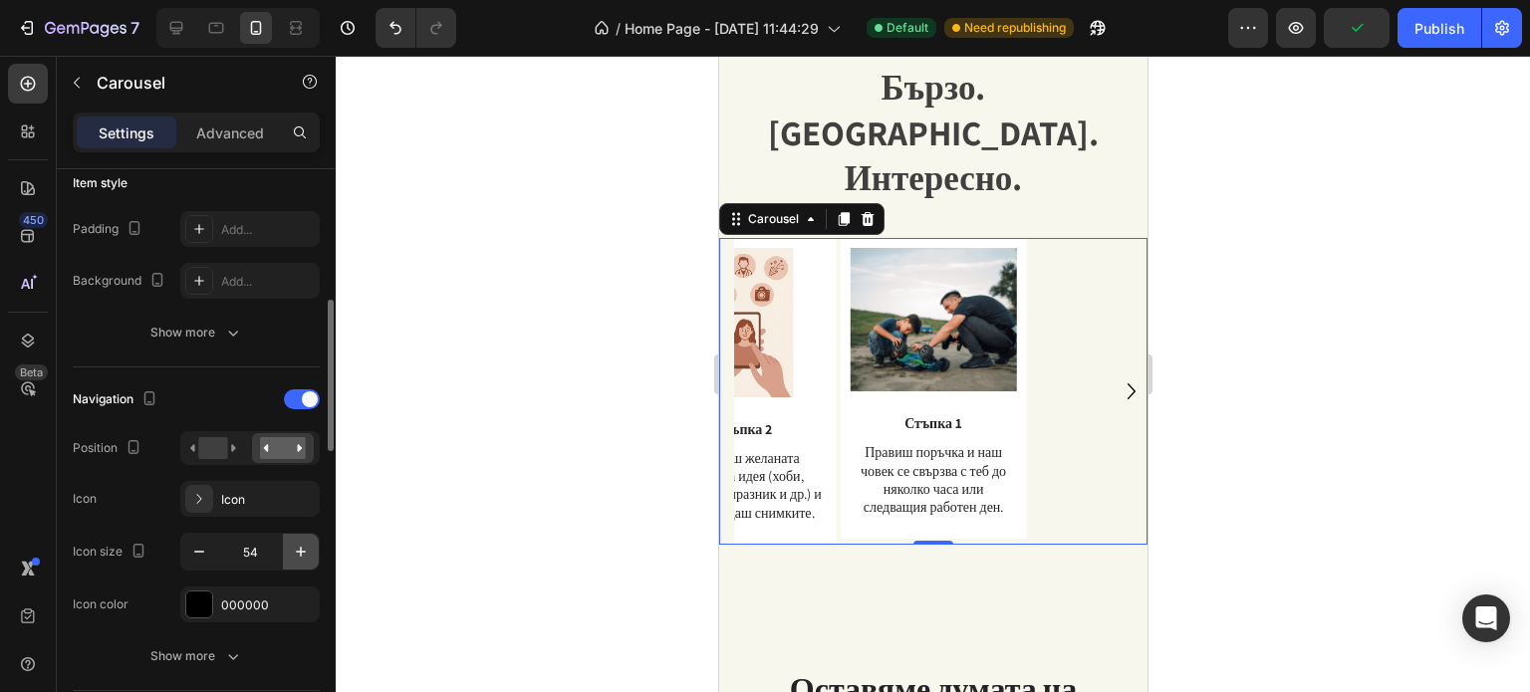
click at [302, 553] on icon "button" at bounding box center [301, 552] width 20 height 20
click at [245, 549] on input "56" at bounding box center [250, 552] width 66 height 36
type input "5"
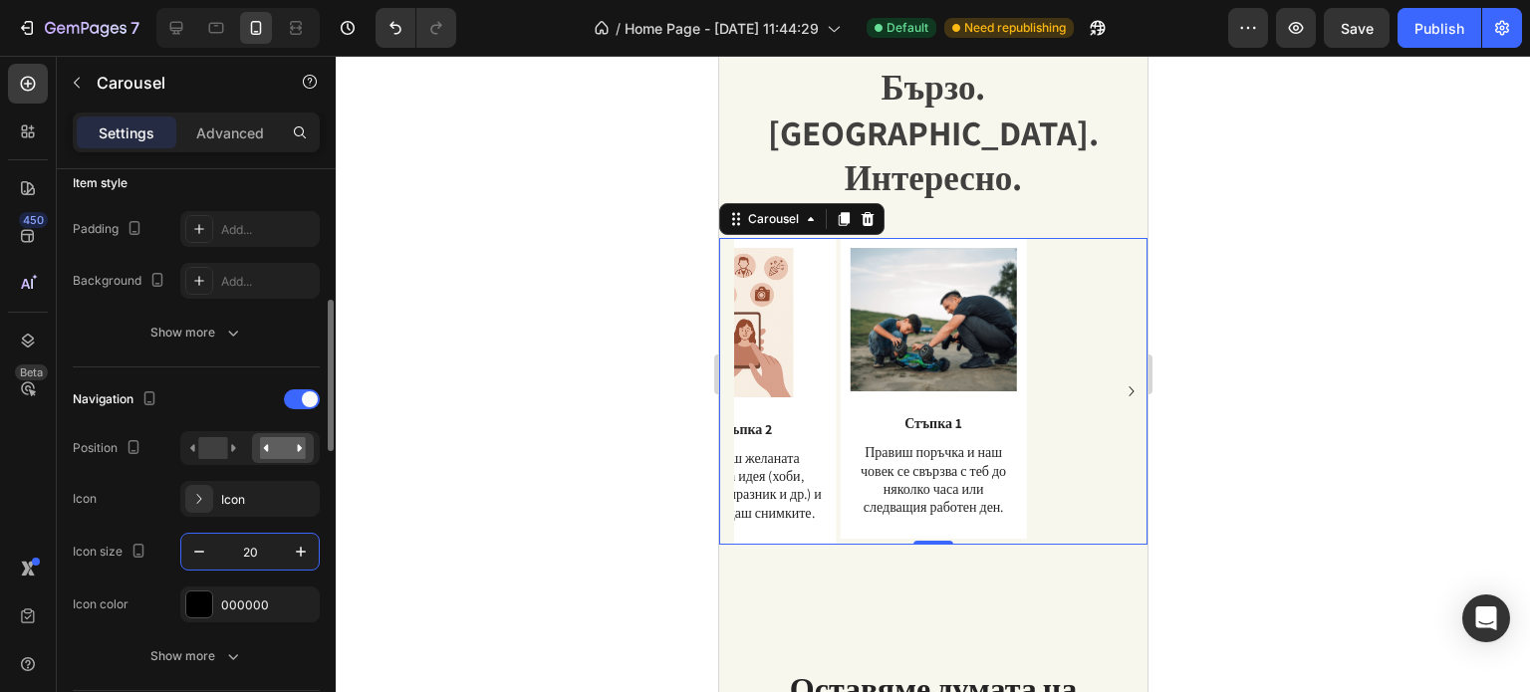
type input "2"
type input "4"
type input "3"
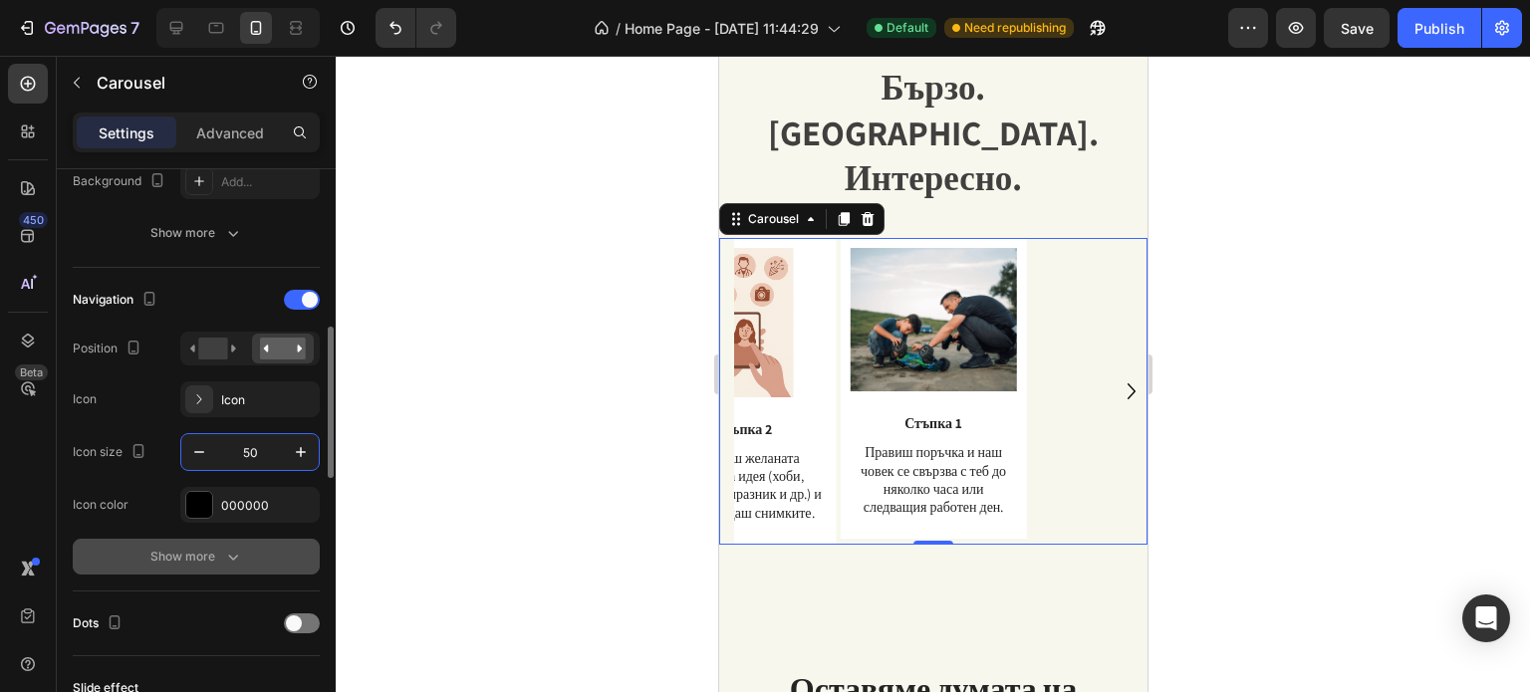
type input "50"
click at [214, 551] on div "Show more" at bounding box center [196, 557] width 93 height 20
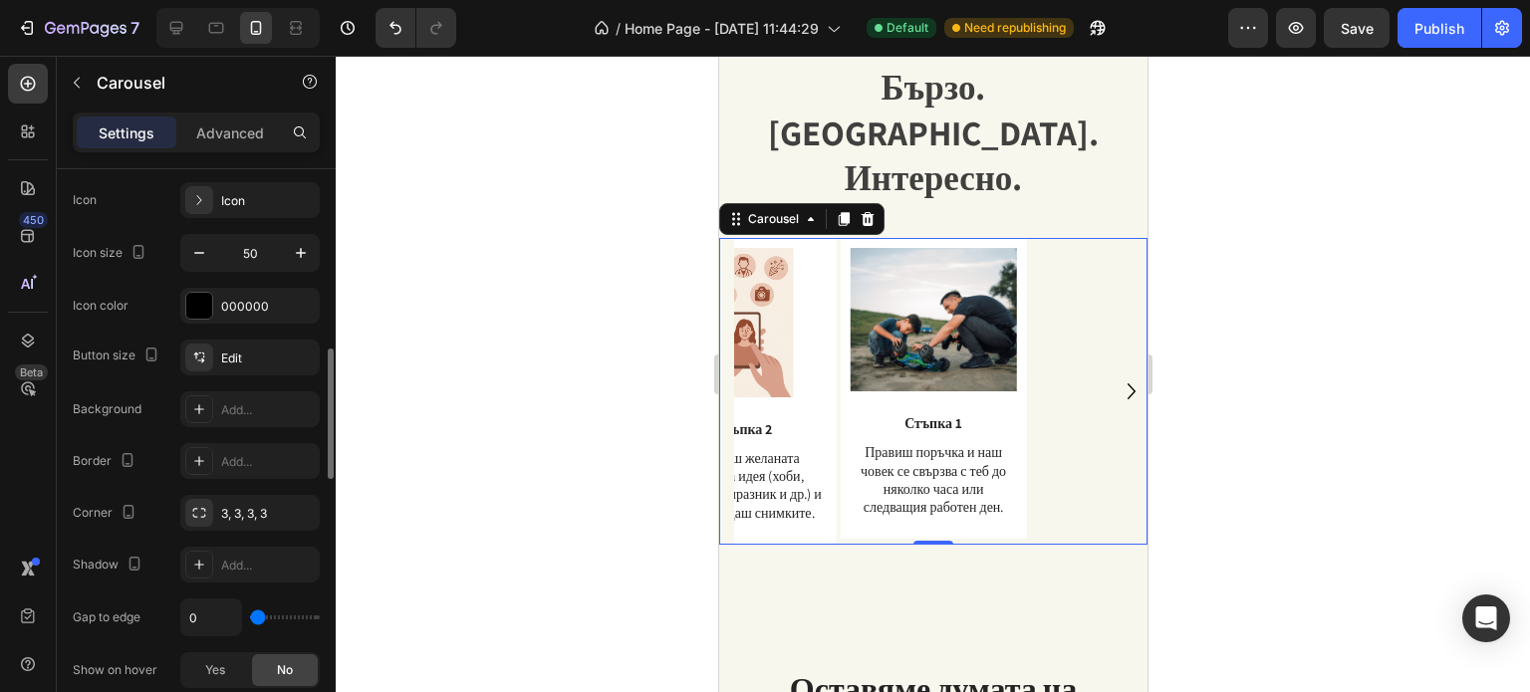
scroll to position [896, 0]
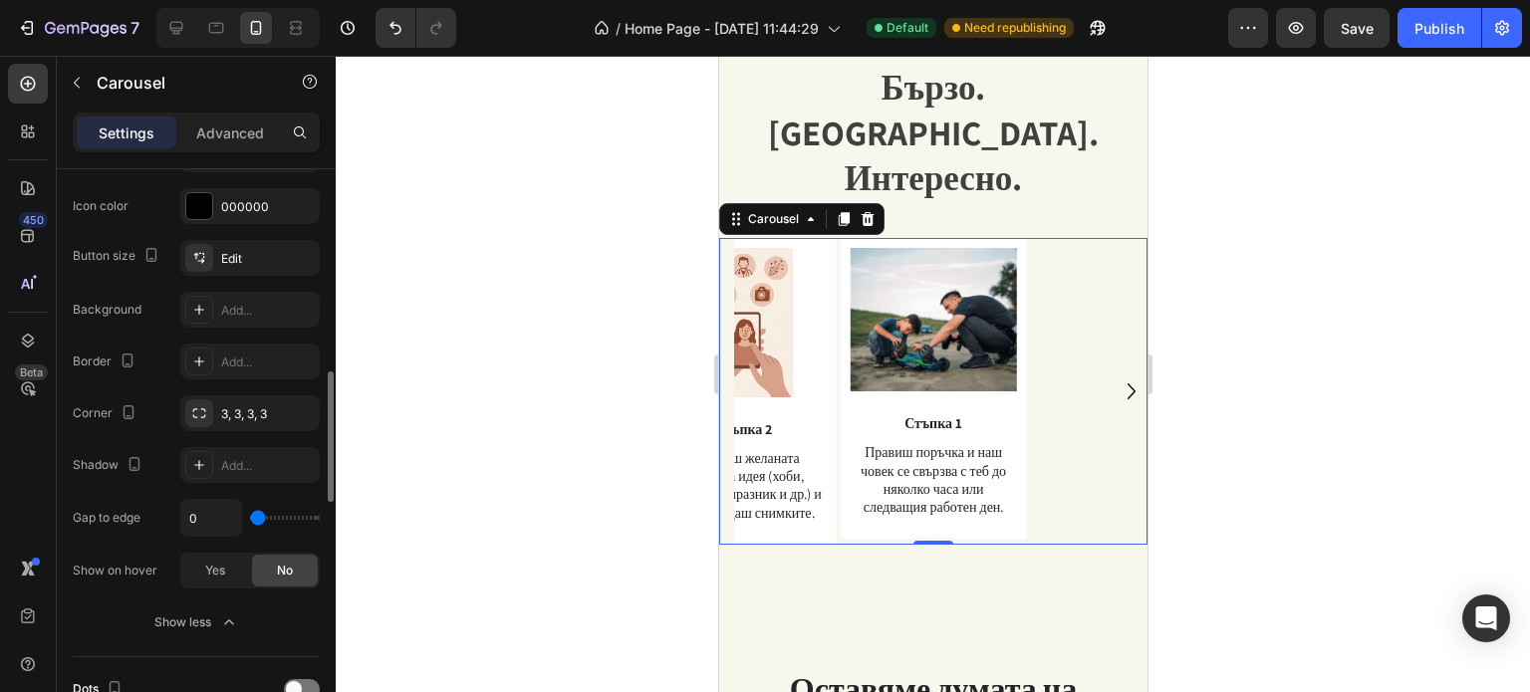
type input "47"
type input "70"
type input "72"
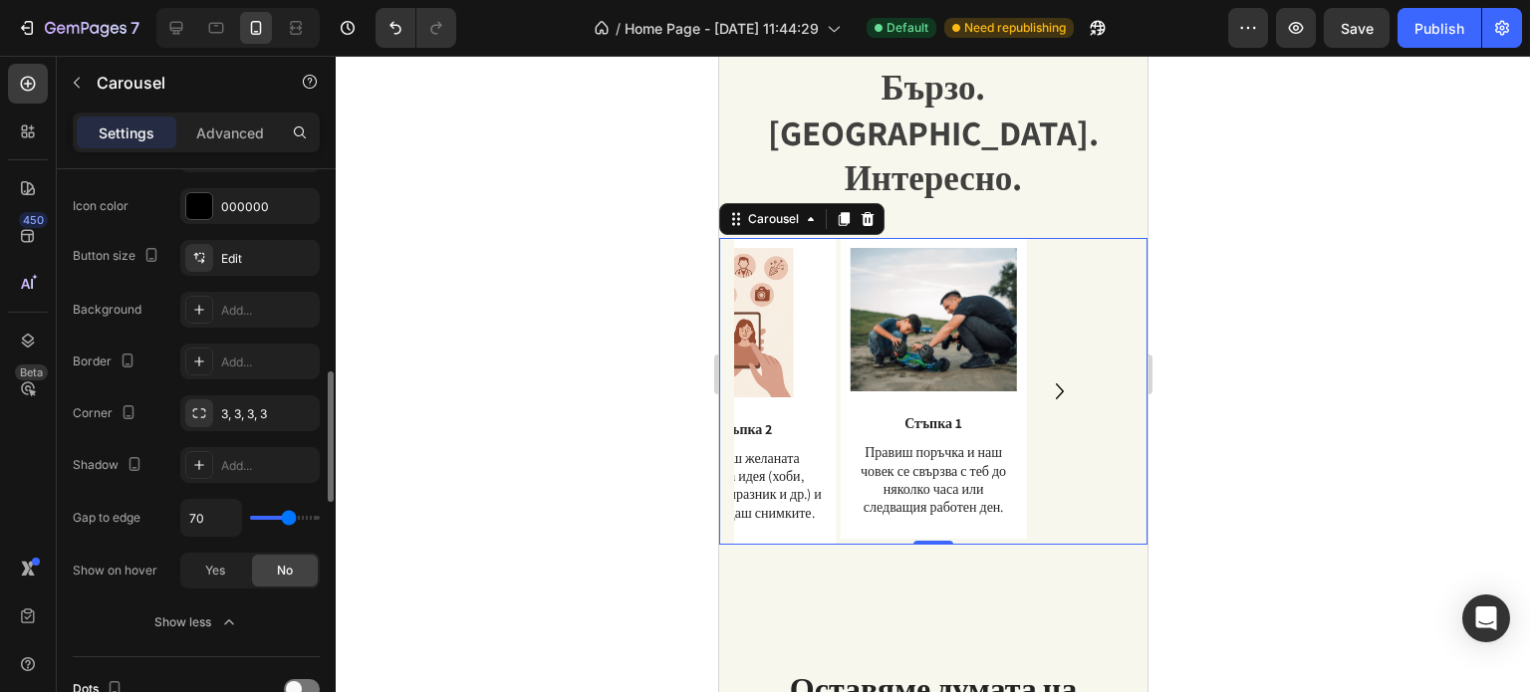
type input "72"
type input "80"
type input "89"
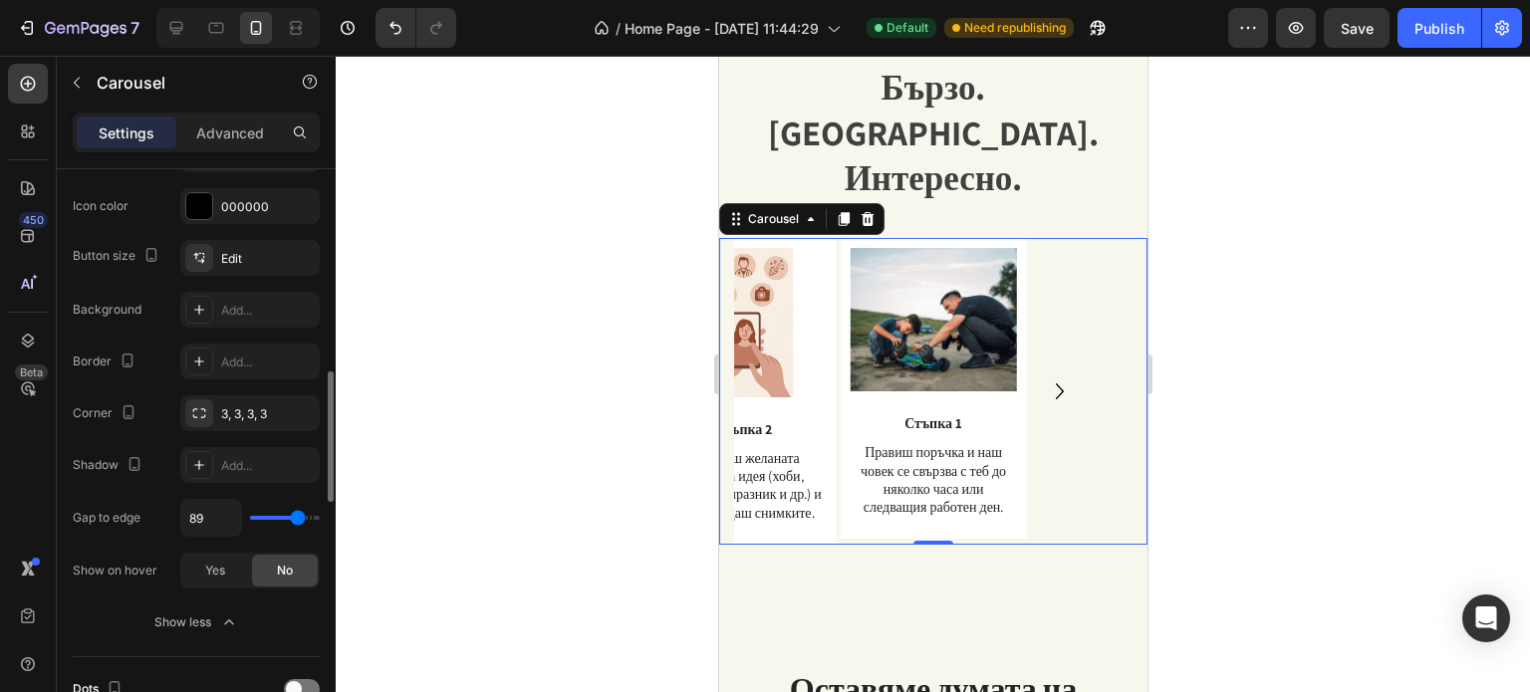
type input "95"
type input "96"
type input "105"
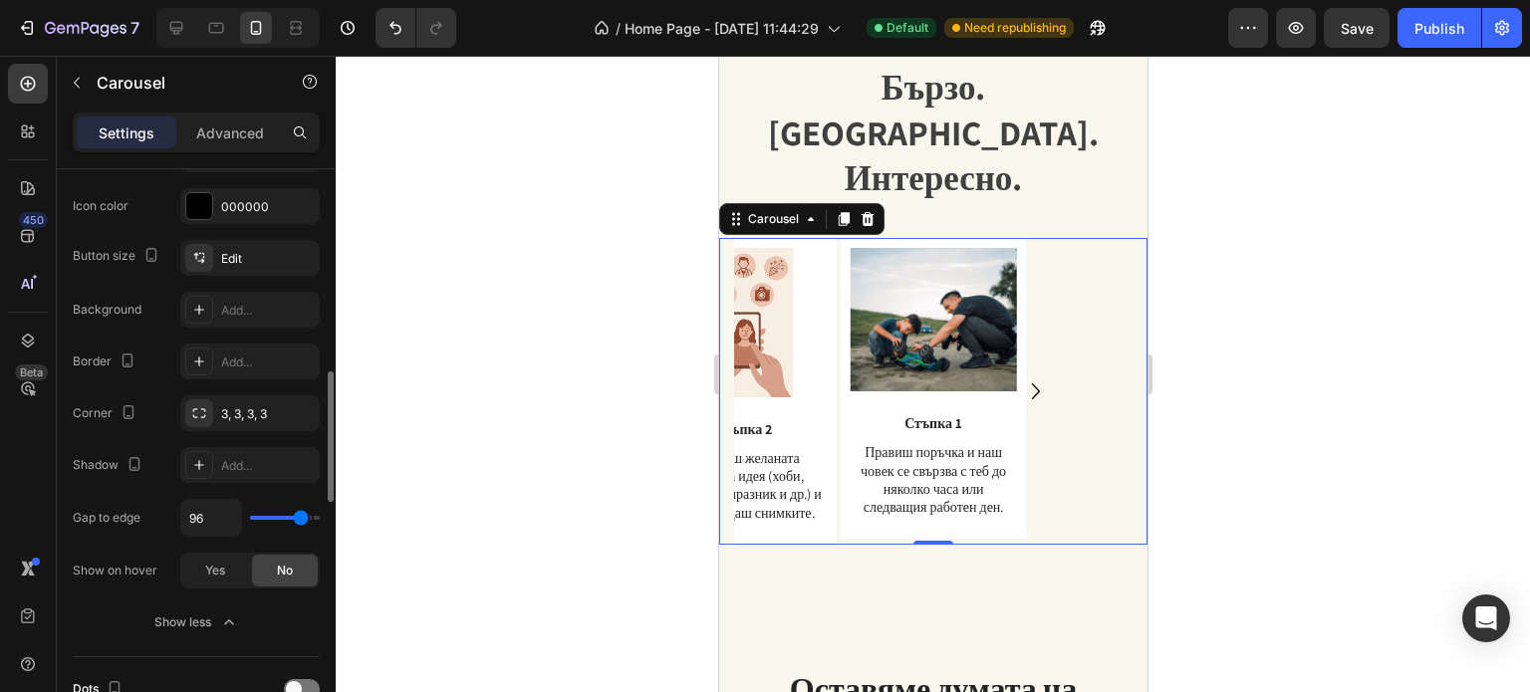
type input "105"
type input "68"
type input "16"
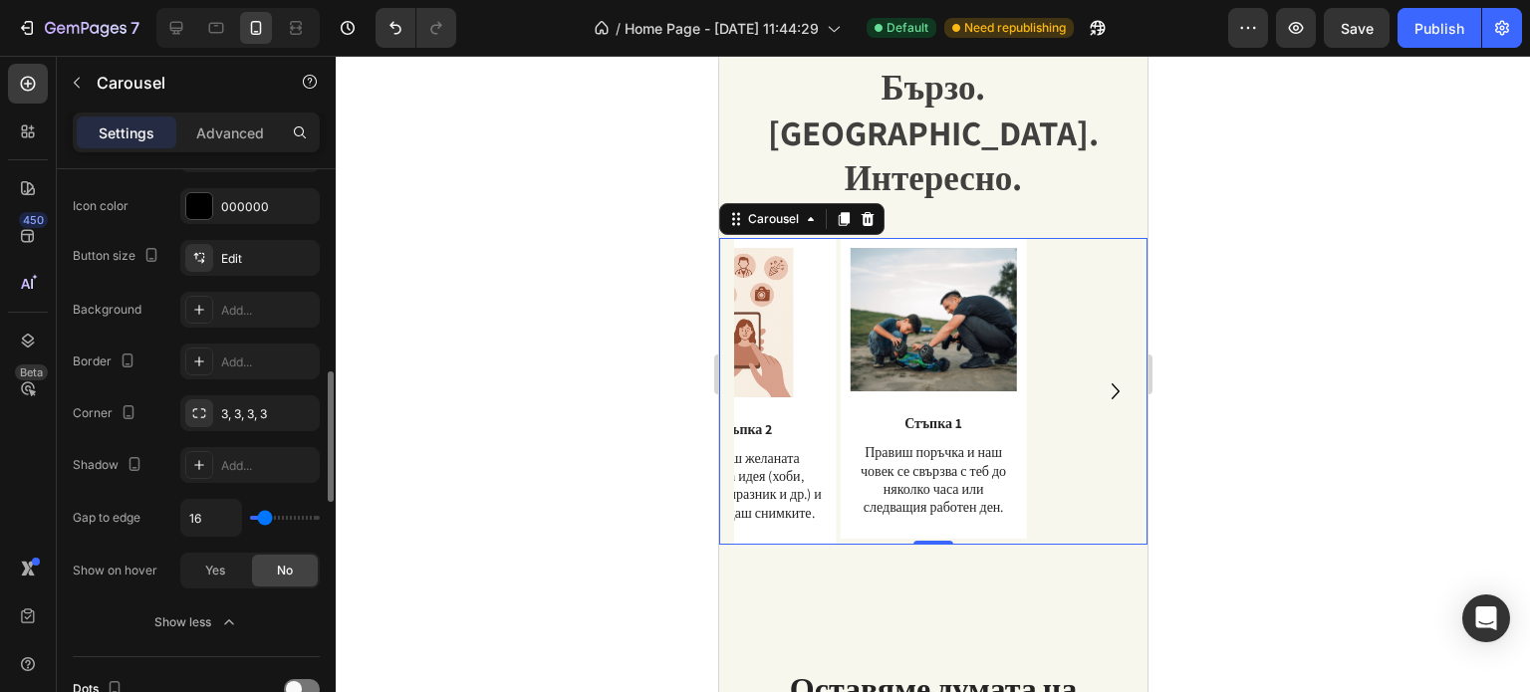
type input "0"
drag, startPoint x: 255, startPoint y: 516, endPoint x: 199, endPoint y: 525, distance: 56.5
click at [250, 520] on input "range" at bounding box center [285, 518] width 70 height 4
click at [222, 569] on span "Yes" at bounding box center [215, 571] width 20 height 18
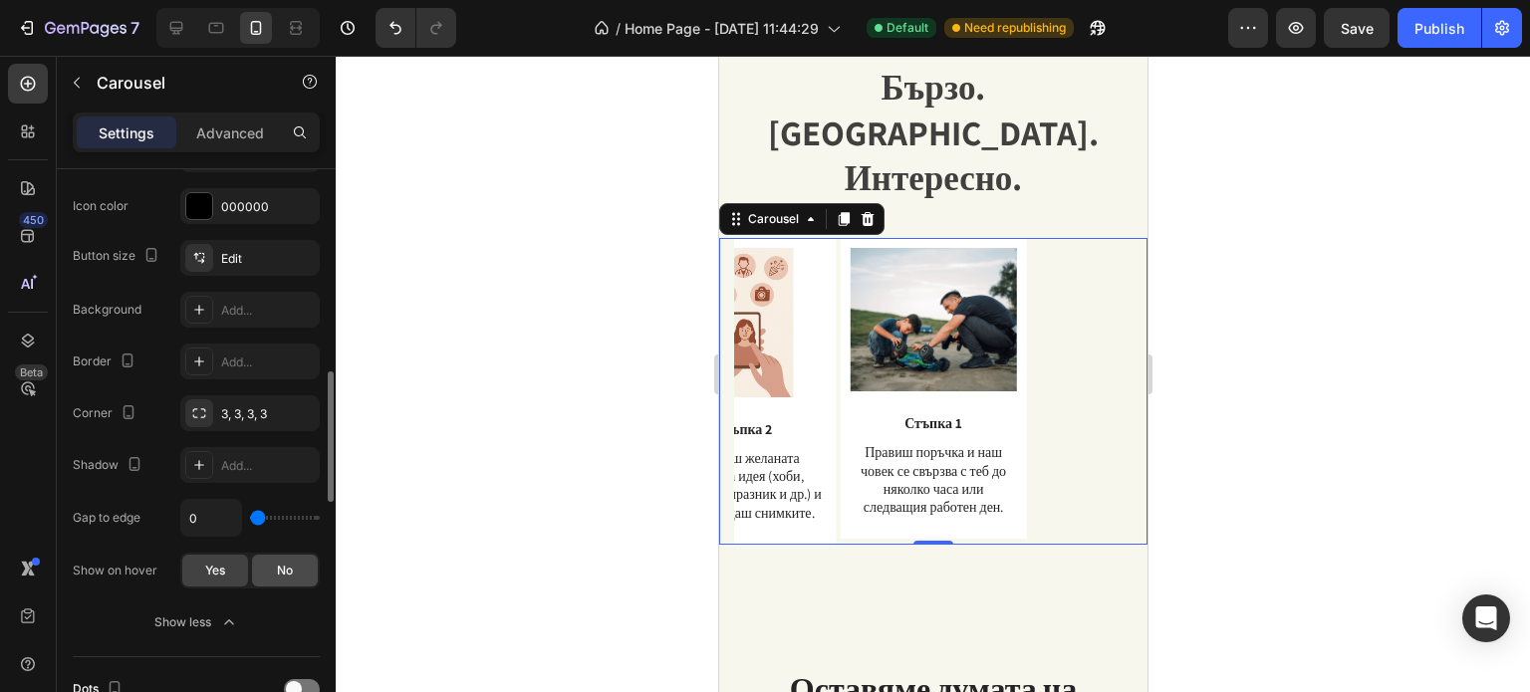
click at [289, 572] on span "No" at bounding box center [285, 571] width 16 height 18
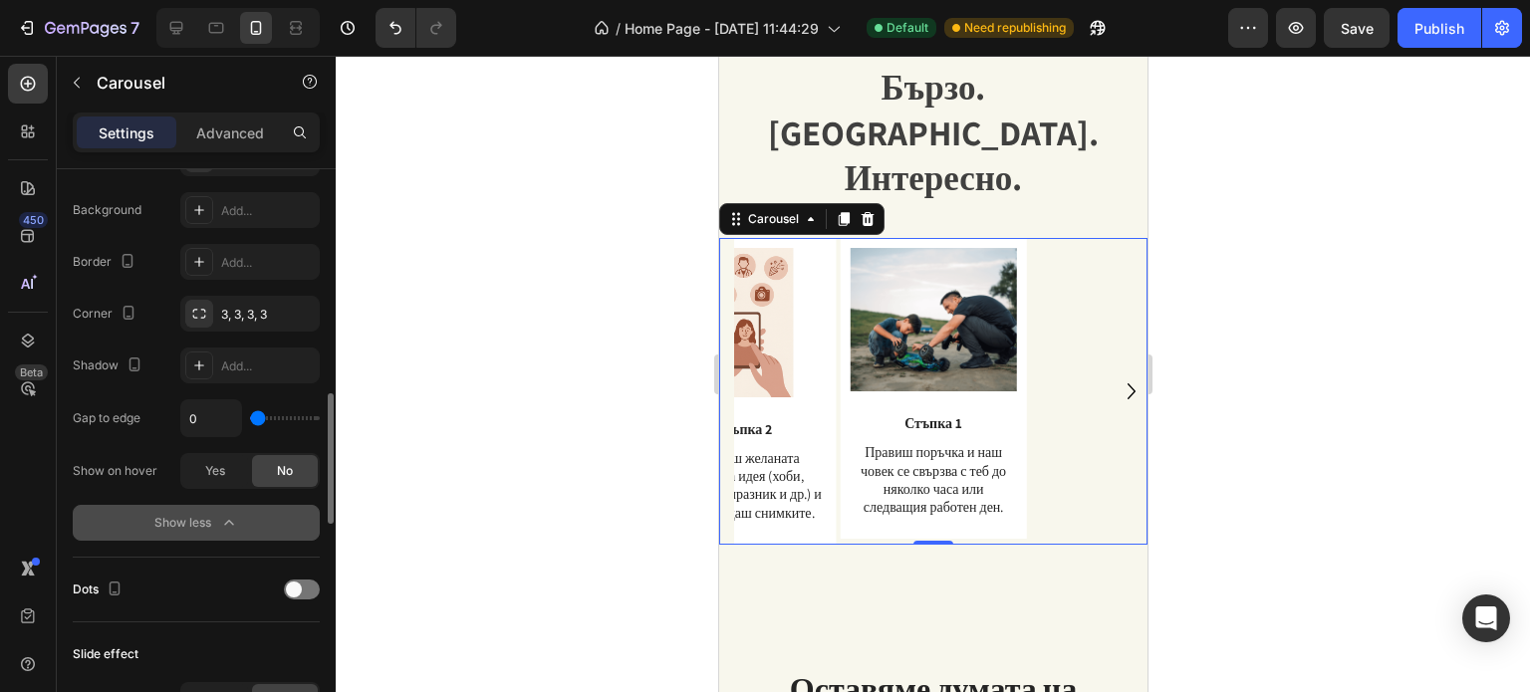
scroll to position [1095, 0]
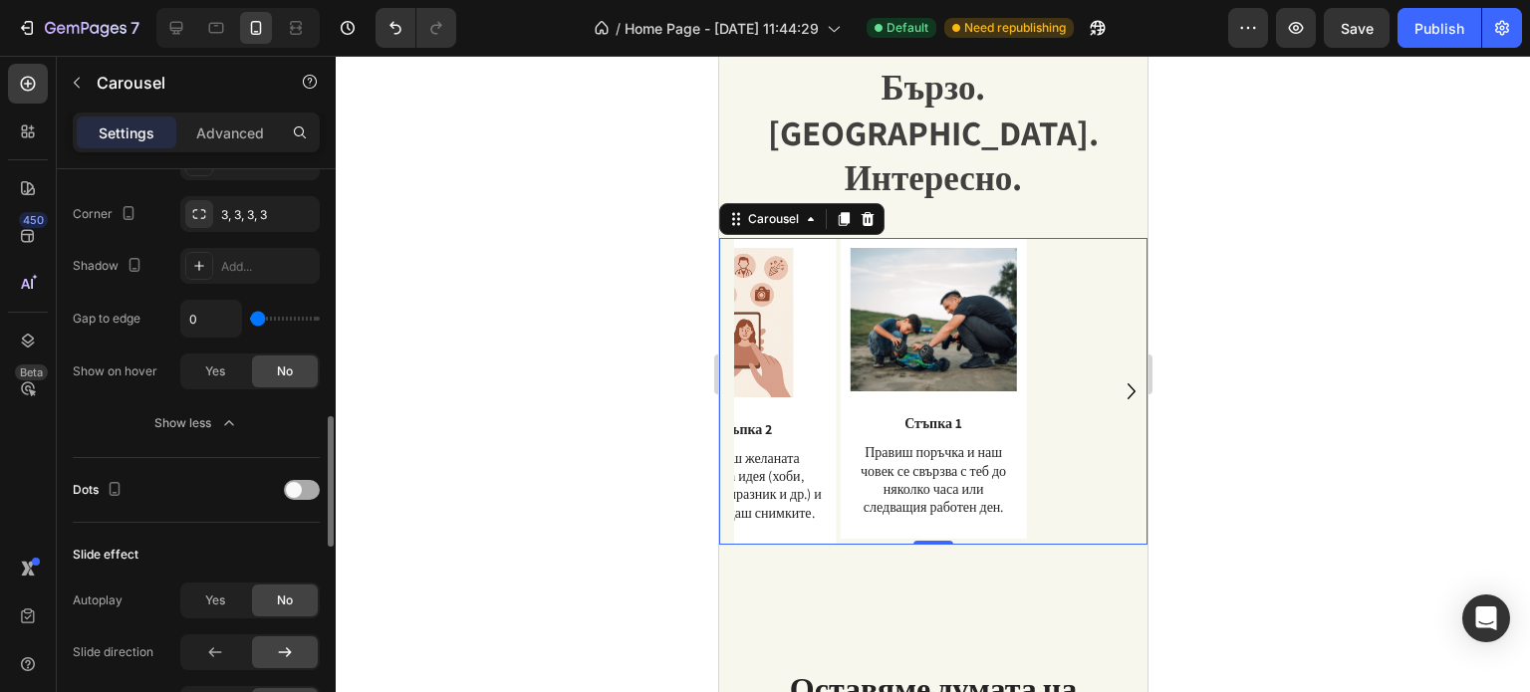
click at [297, 485] on span at bounding box center [294, 490] width 16 height 16
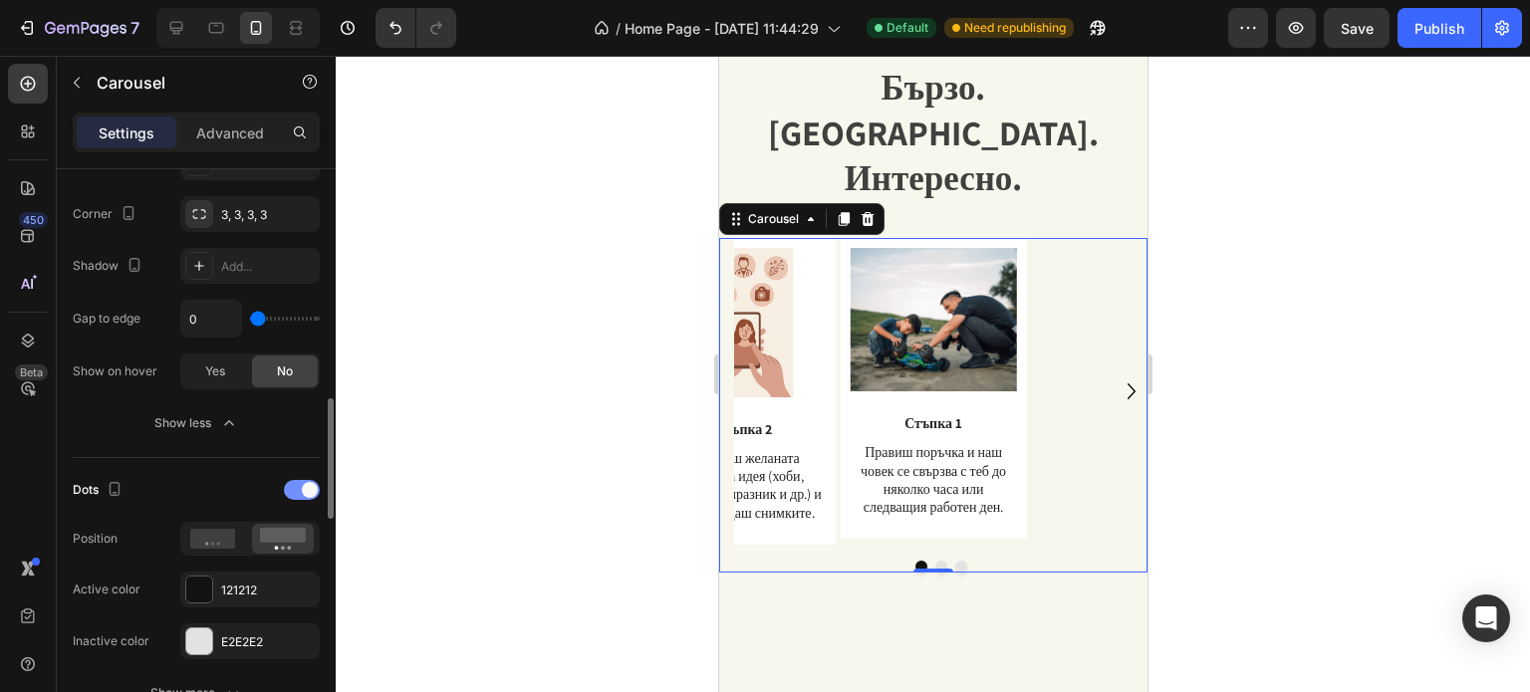
click at [299, 481] on div at bounding box center [302, 490] width 36 height 20
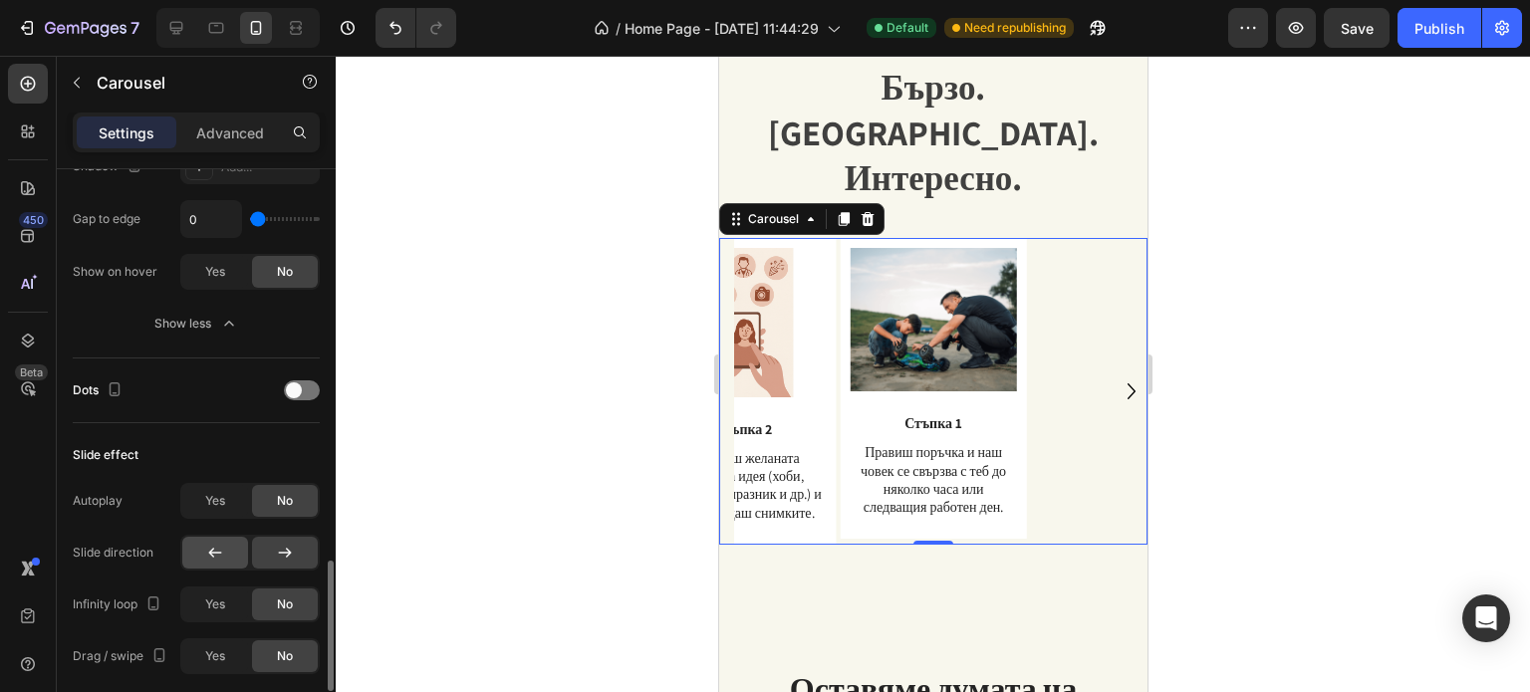
scroll to position [1295, 0]
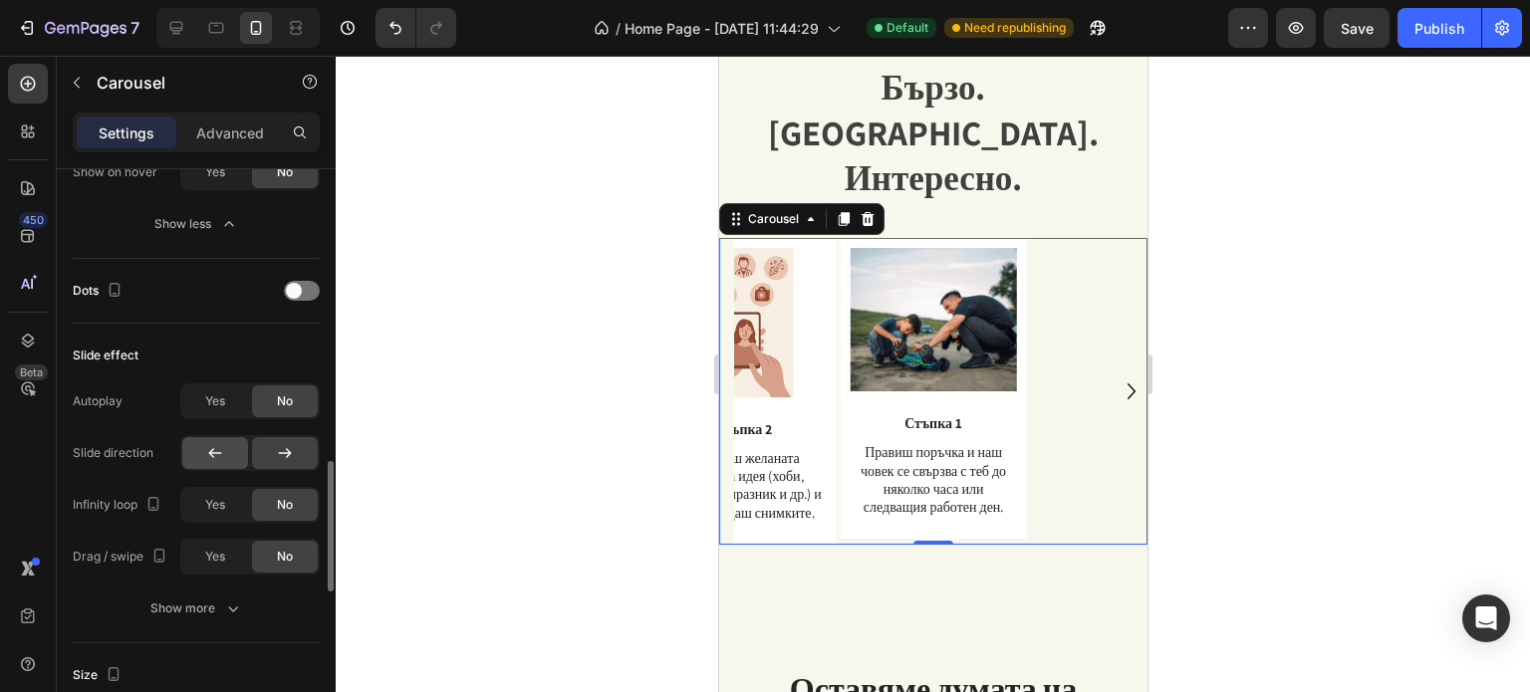
click at [224, 455] on icon at bounding box center [215, 453] width 20 height 20
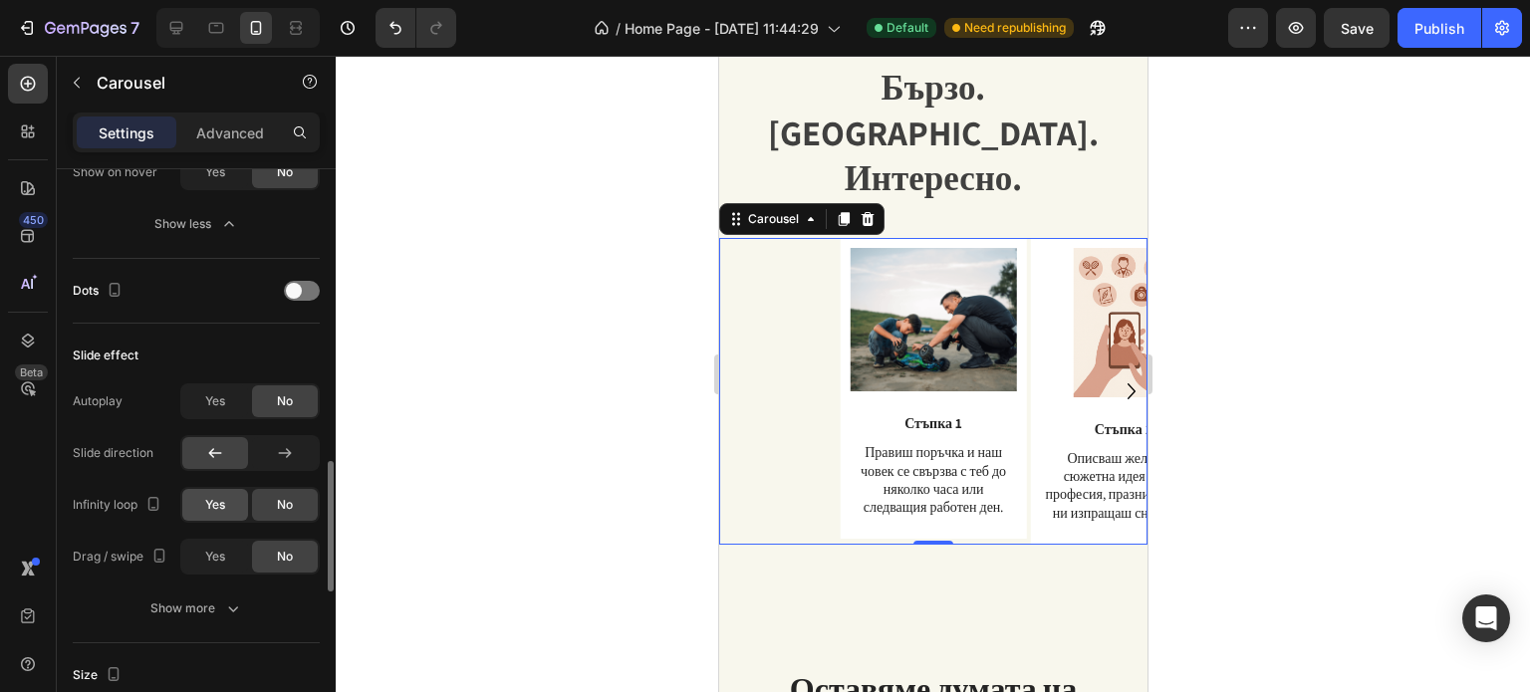
click at [238, 493] on div "Yes" at bounding box center [215, 505] width 66 height 32
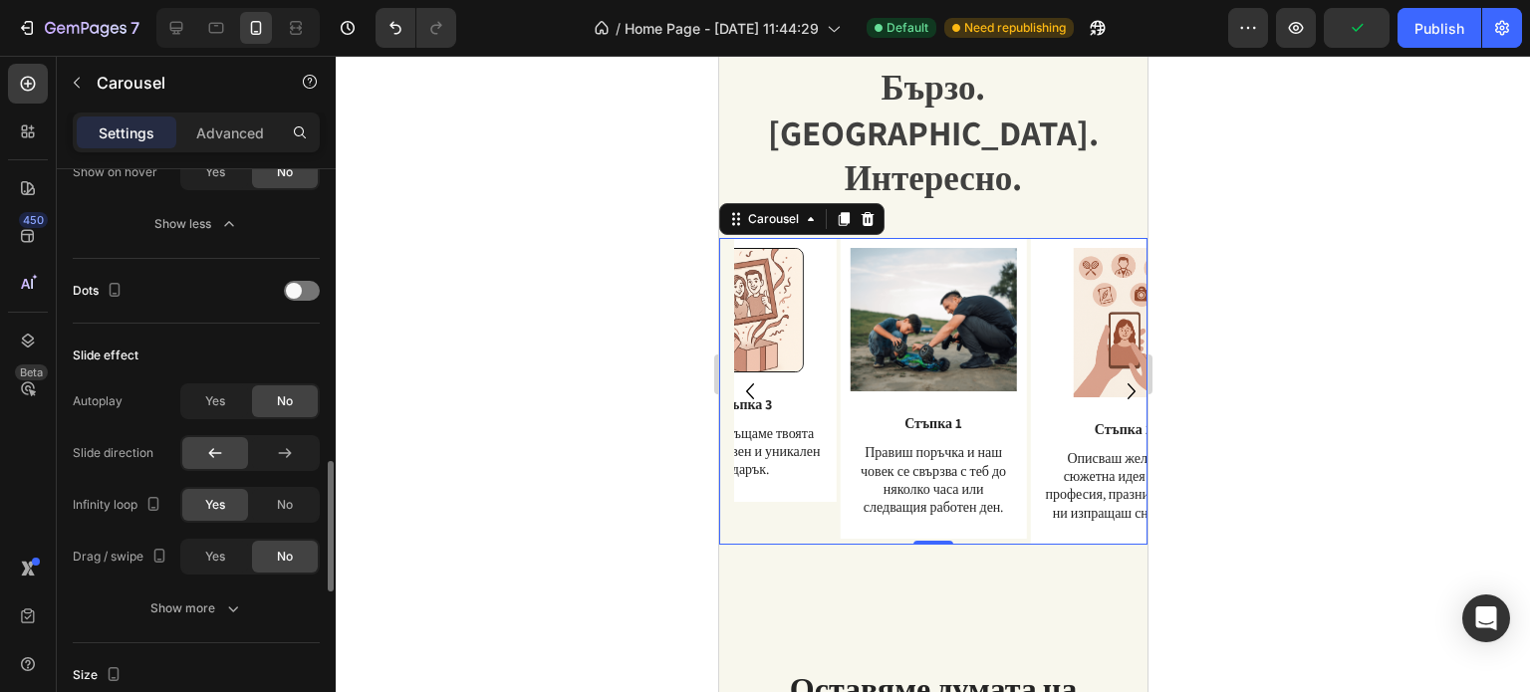
click at [238, 493] on div "Yes" at bounding box center [215, 505] width 66 height 32
click at [228, 557] on div "Yes" at bounding box center [215, 557] width 66 height 32
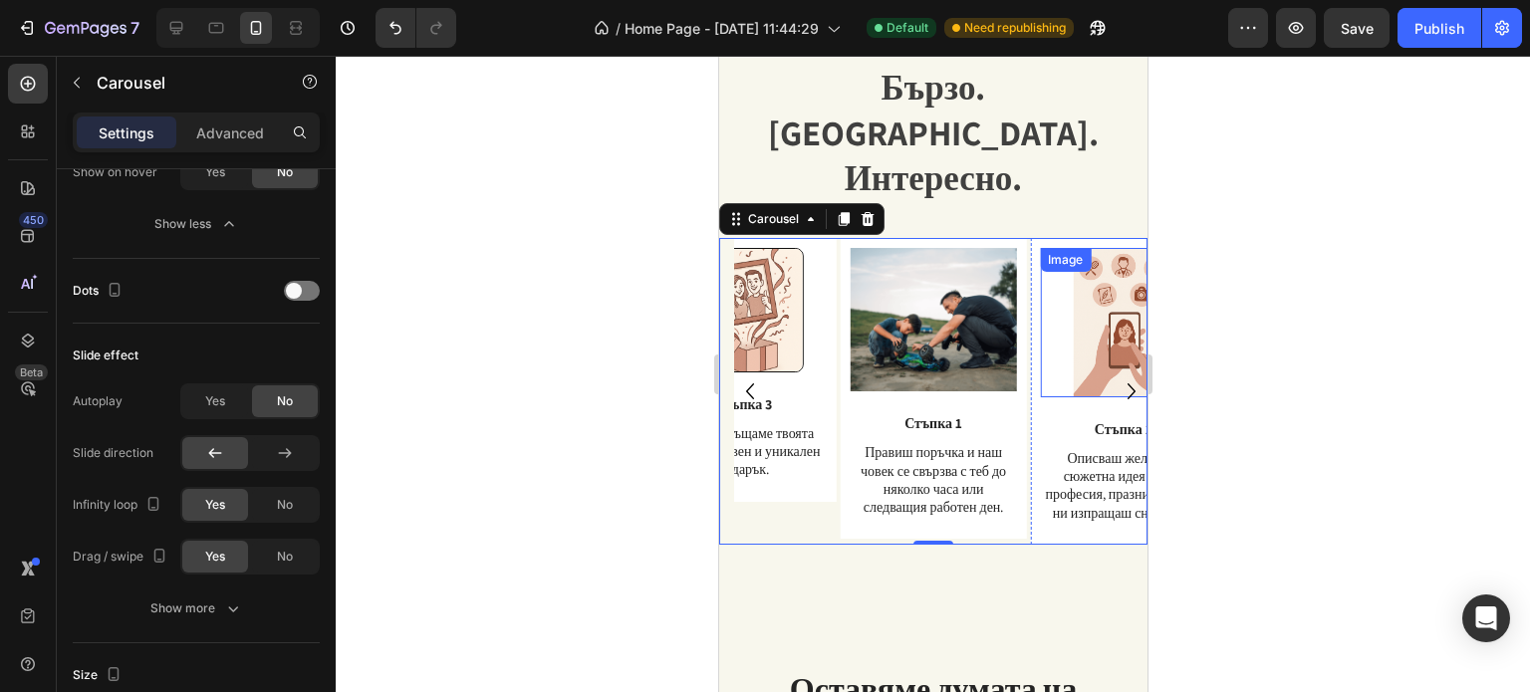
scroll to position [0, 0]
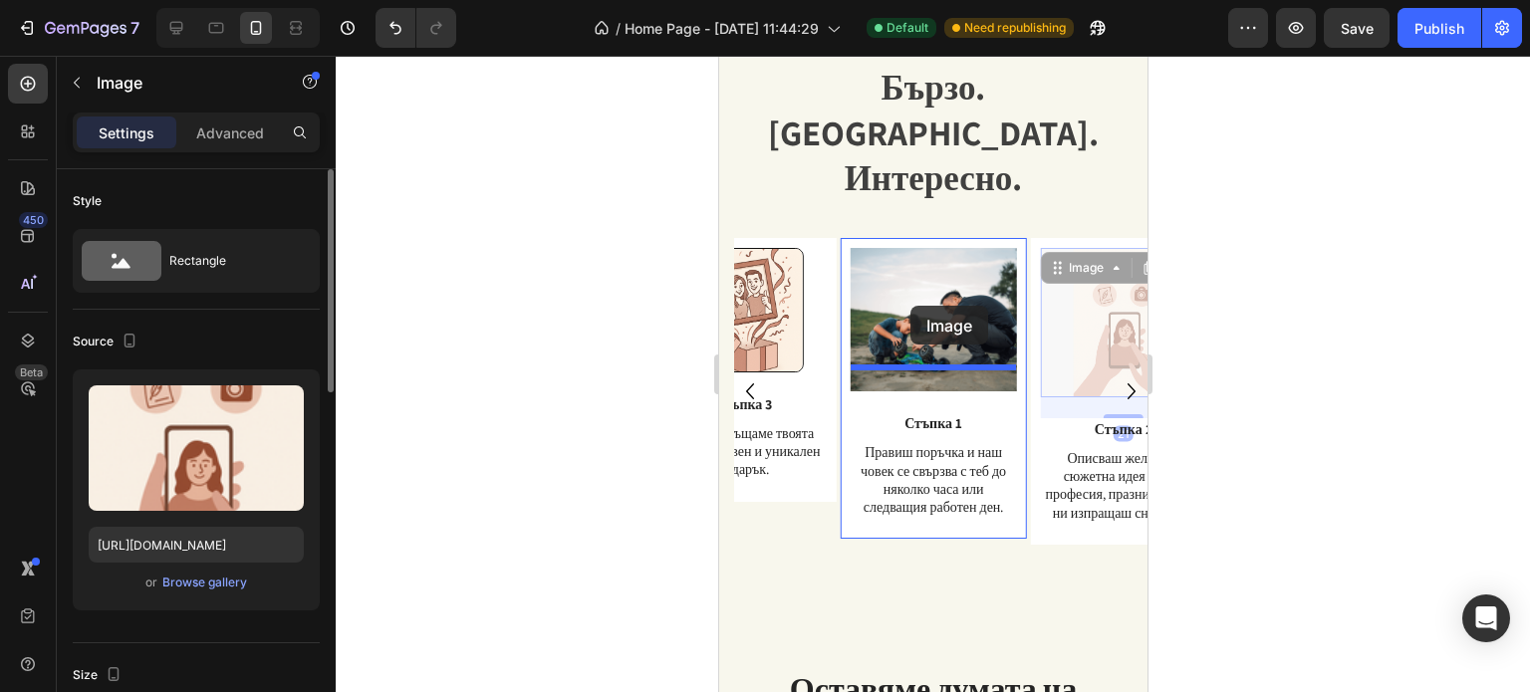
drag, startPoint x: 1023, startPoint y: 306, endPoint x: 909, endPoint y: 306, distance: 113.5
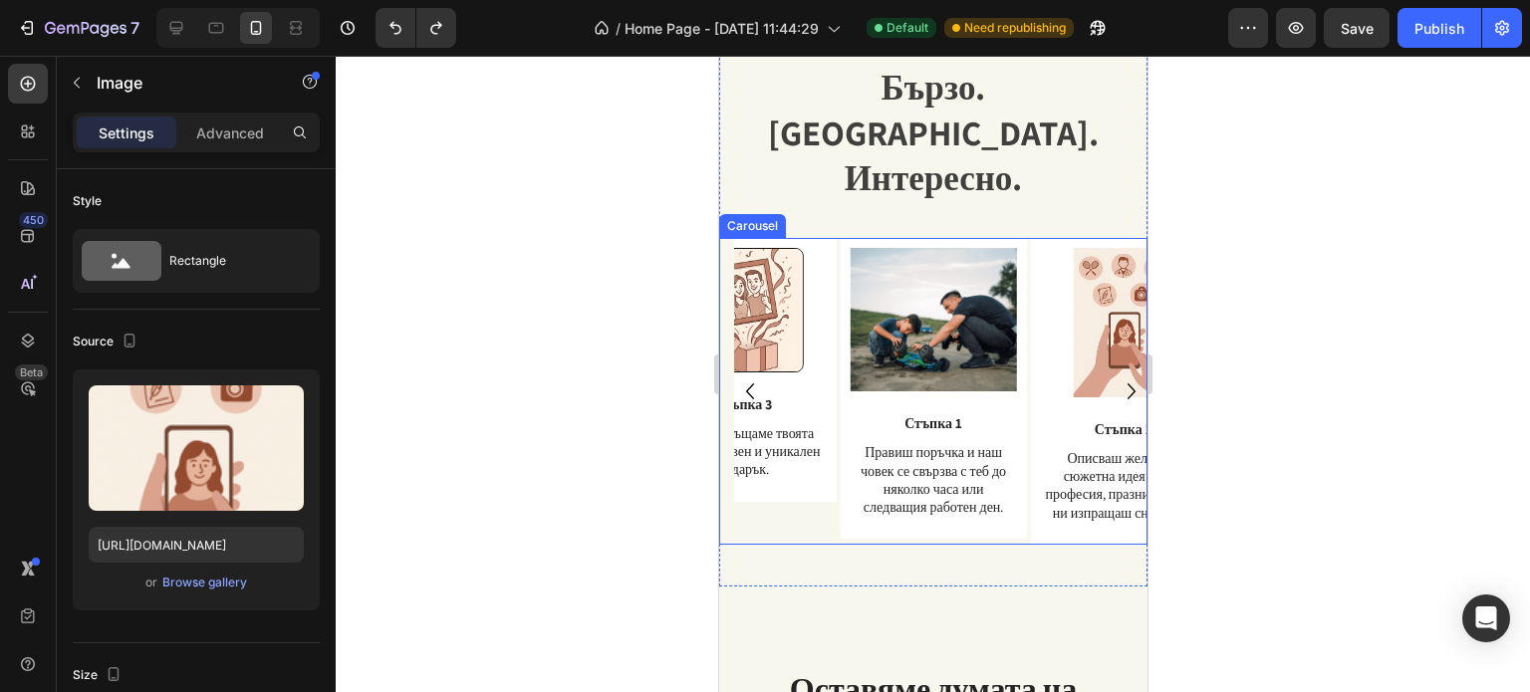
click at [1219, 339] on div at bounding box center [933, 374] width 1194 height 636
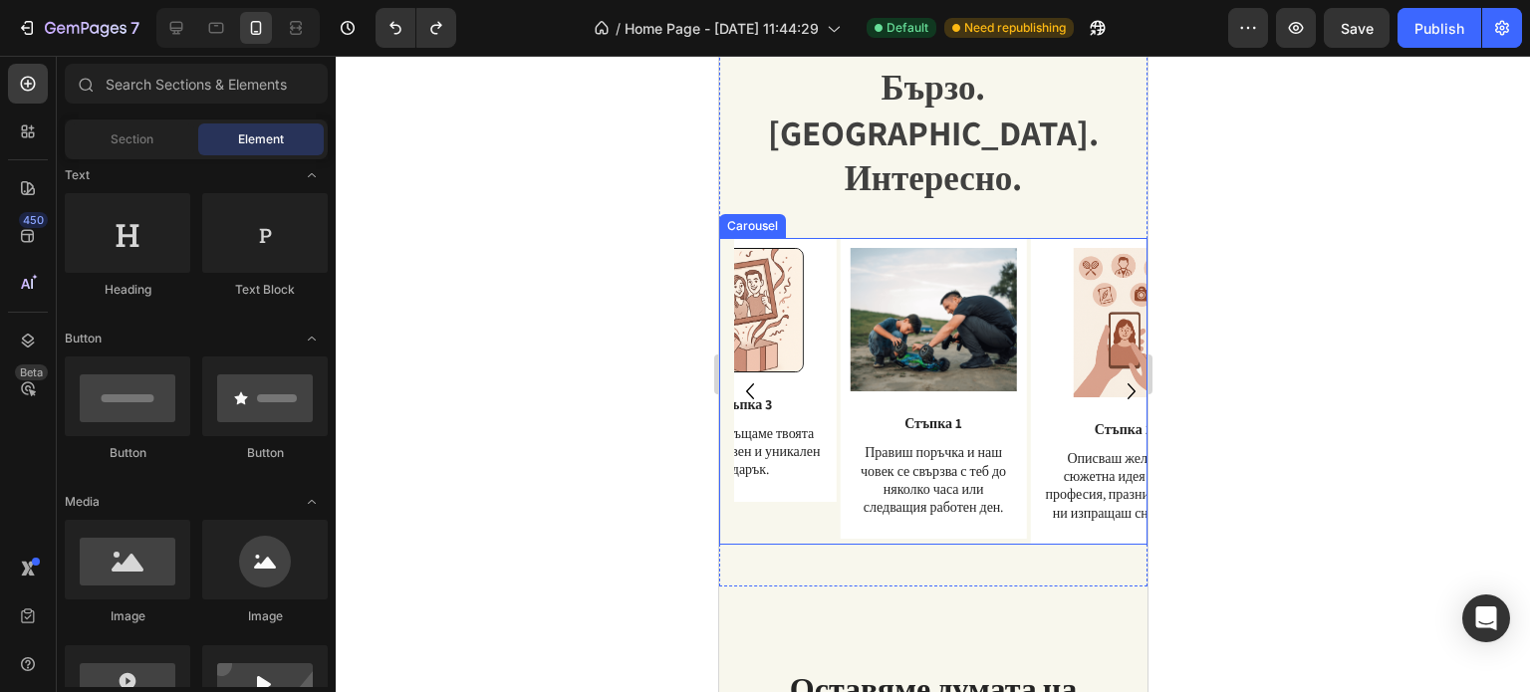
click at [1126, 383] on icon "Carousel Next Arrow" at bounding box center [1130, 391] width 8 height 16
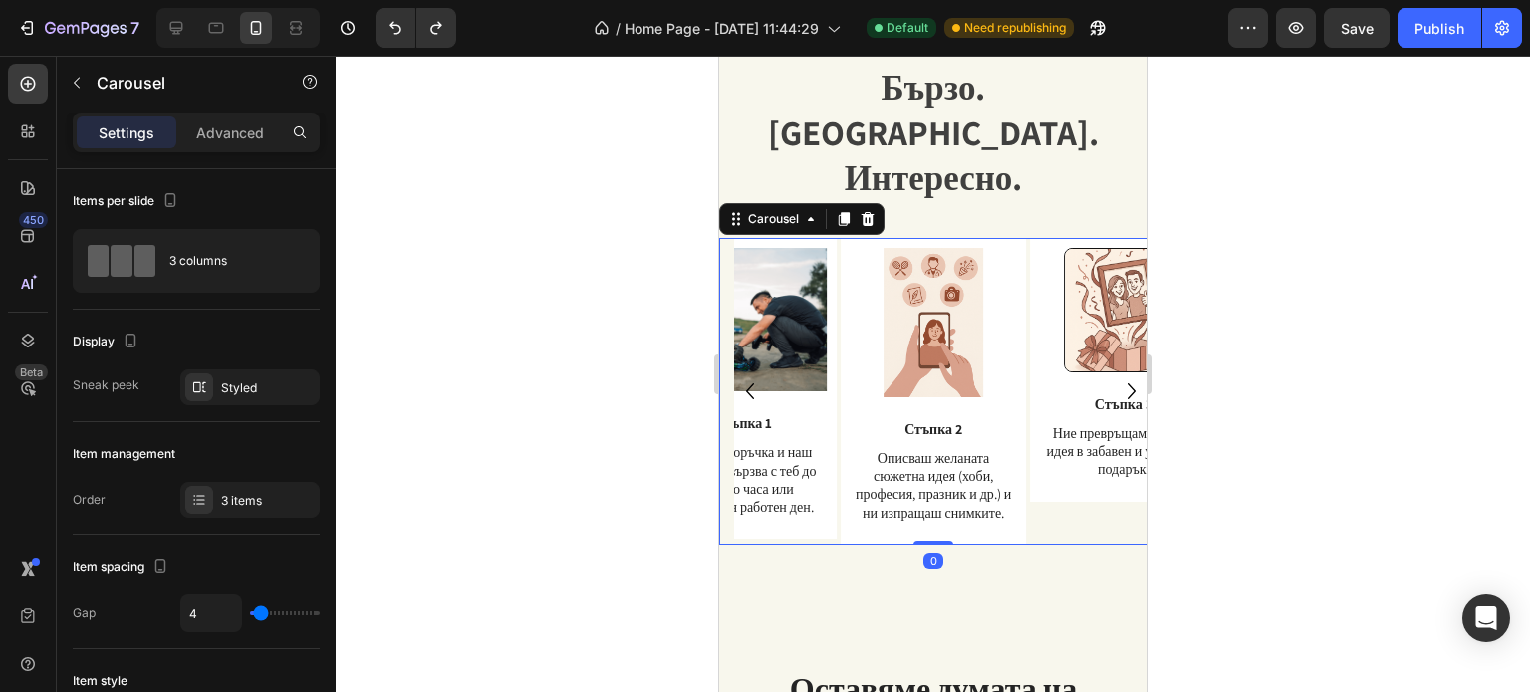
click at [1126, 383] on icon "Carousel Next Arrow" at bounding box center [1130, 391] width 8 height 16
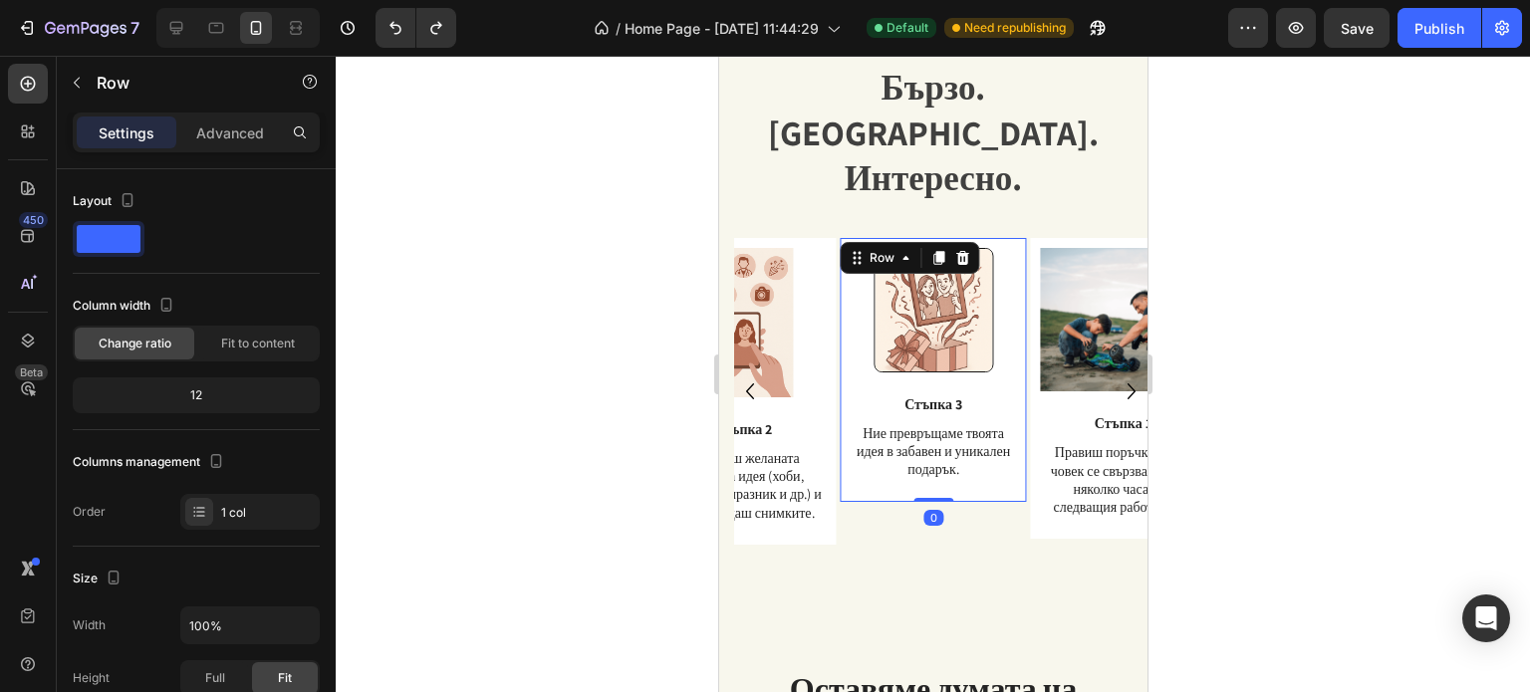
click at [888, 450] on div "Image Стъпка 3 Text Block Ние превръщаме твоята идея в забавен и уникален подар…" at bounding box center [933, 370] width 186 height 264
click at [1208, 346] on div at bounding box center [933, 374] width 1194 height 636
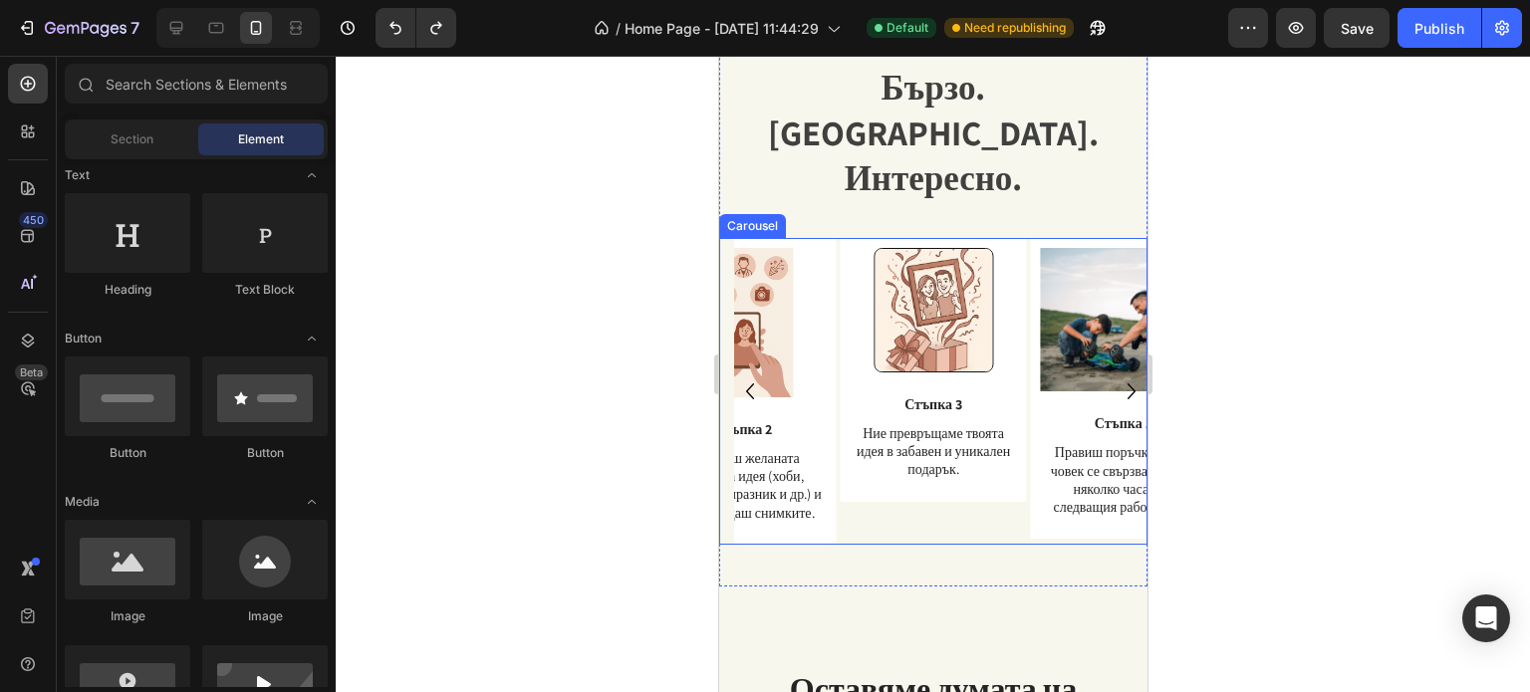
click at [1115, 366] on icon "Carousel Next Arrow" at bounding box center [1130, 391] width 32 height 50
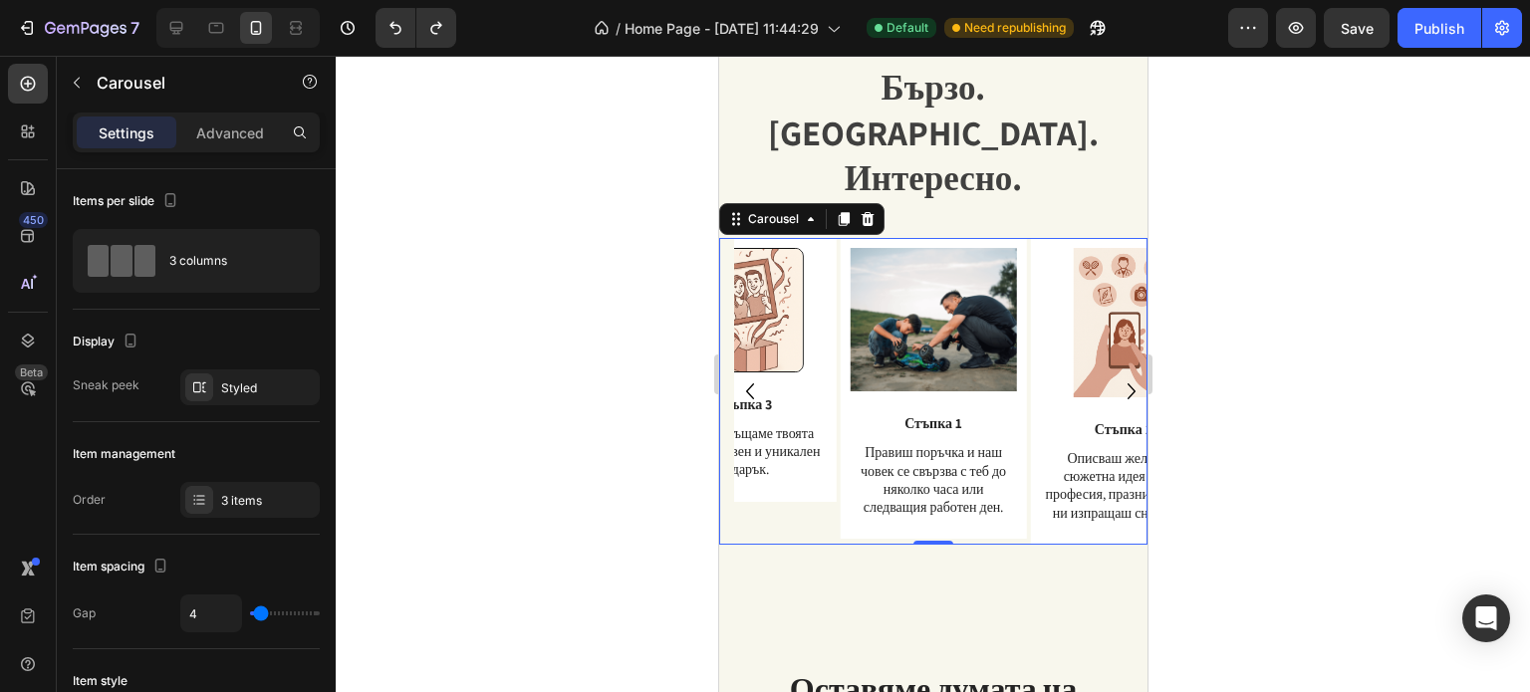
click at [1126, 383] on icon "Carousel Next Arrow" at bounding box center [1130, 391] width 8 height 16
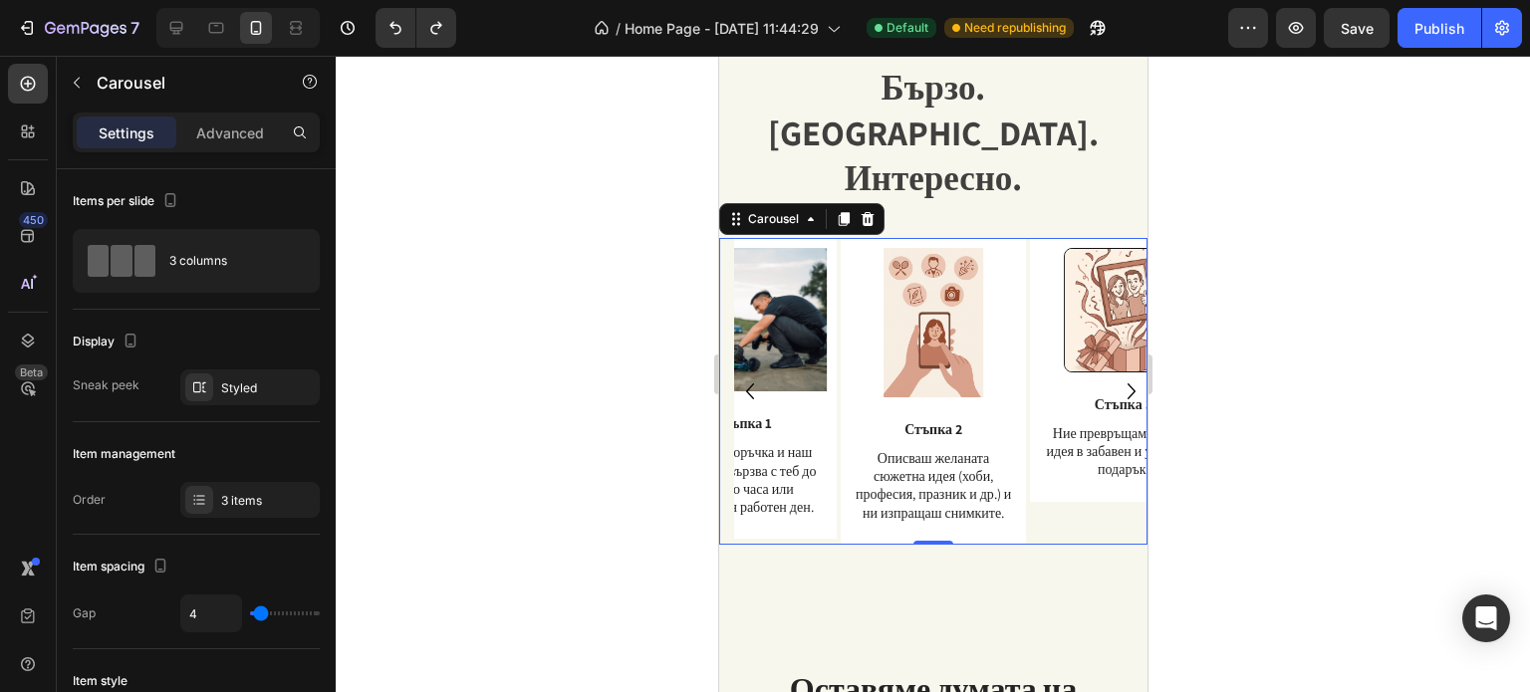
click at [1114, 366] on icon "Carousel Next Arrow" at bounding box center [1130, 391] width 32 height 50
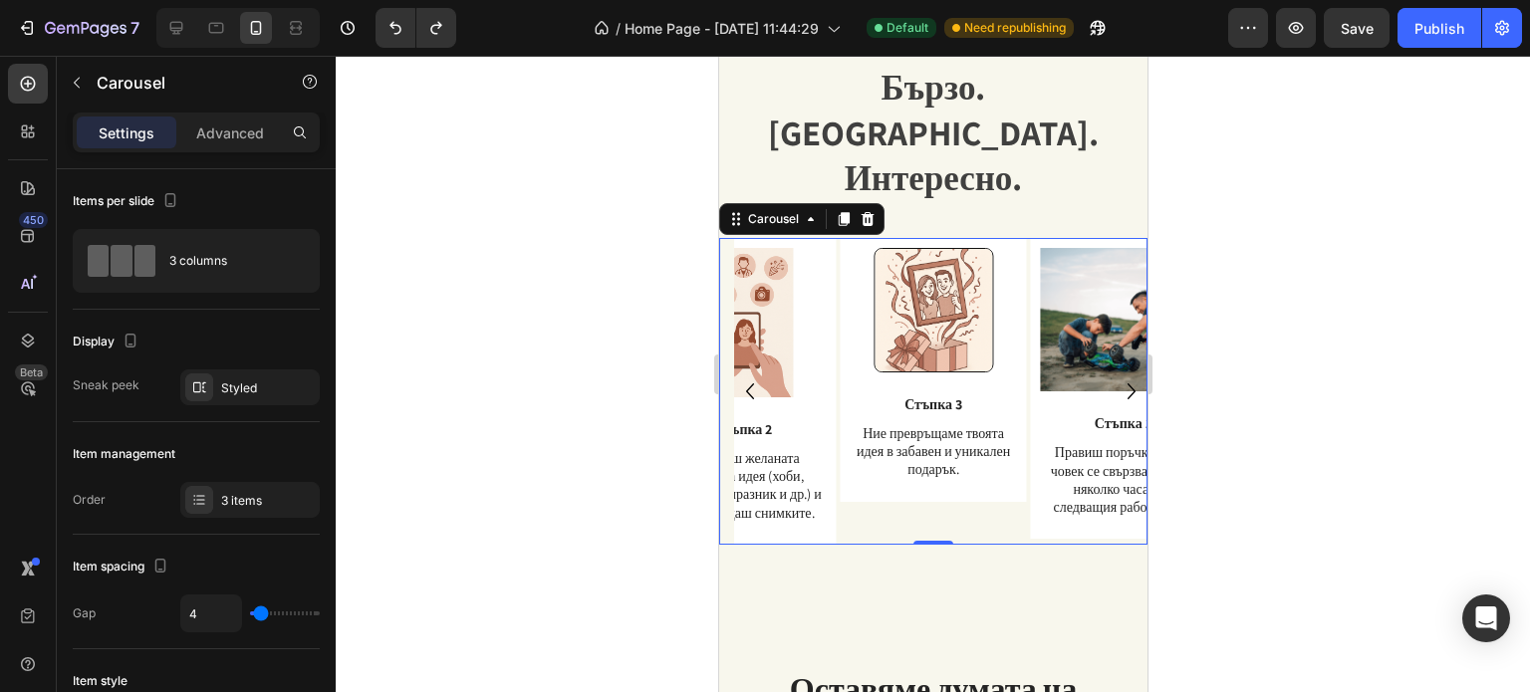
click at [749, 366] on icon "Carousel Back Arrow" at bounding box center [749, 391] width 32 height 50
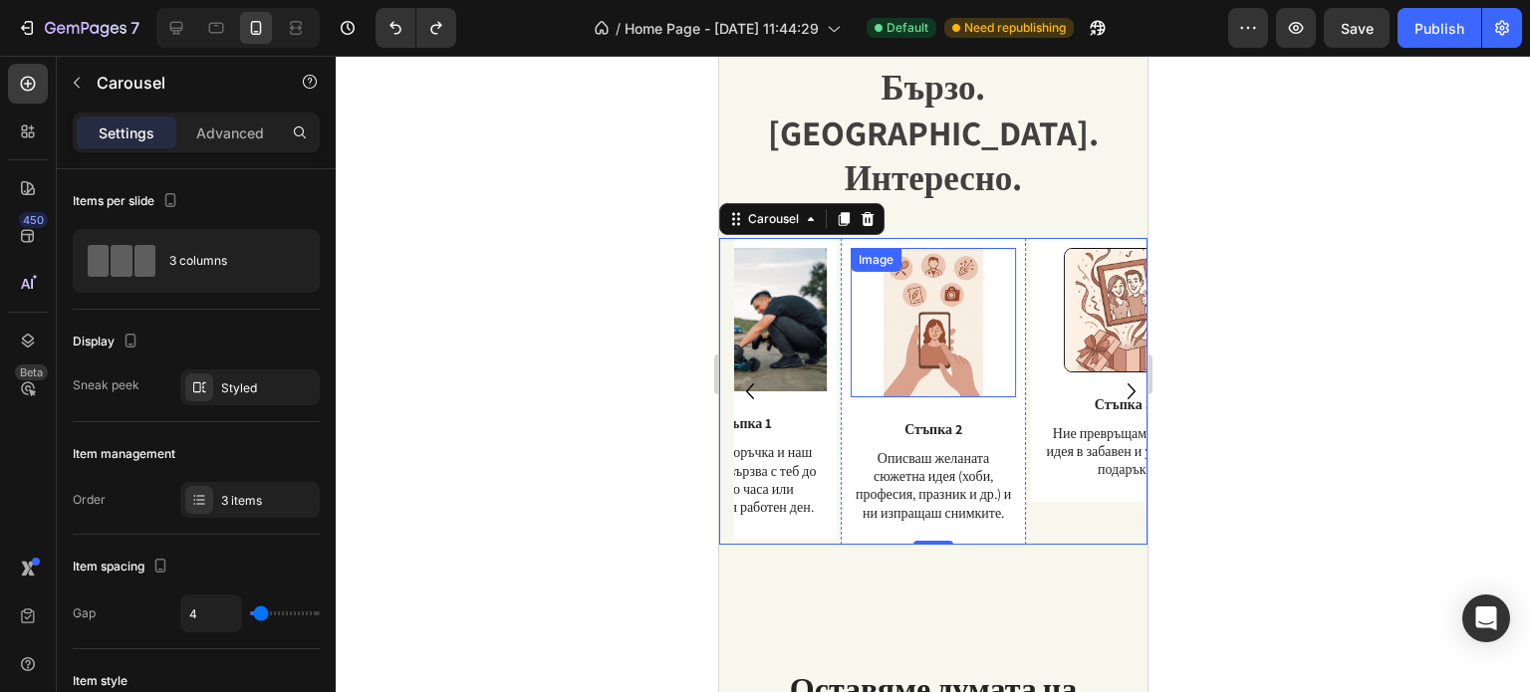
click at [907, 299] on img at bounding box center [932, 322] width 100 height 149
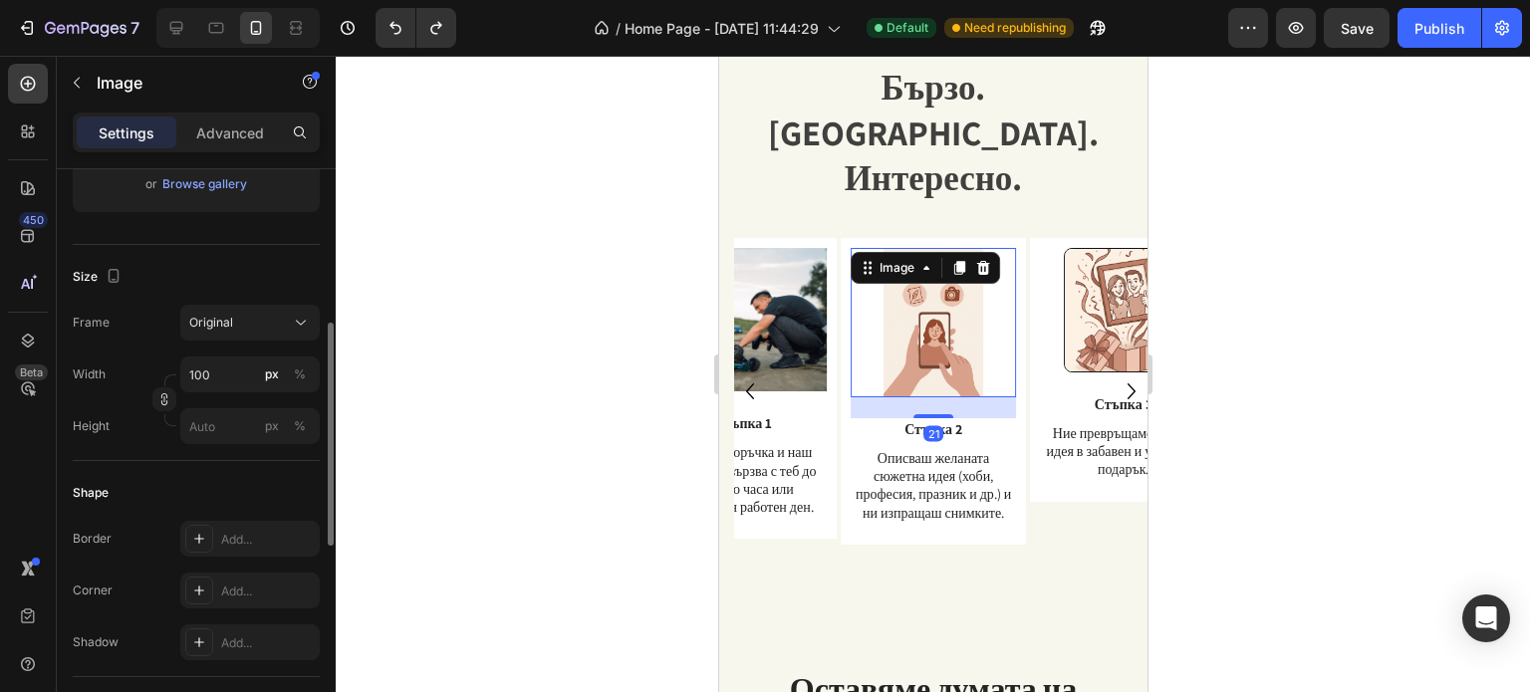
scroll to position [498, 0]
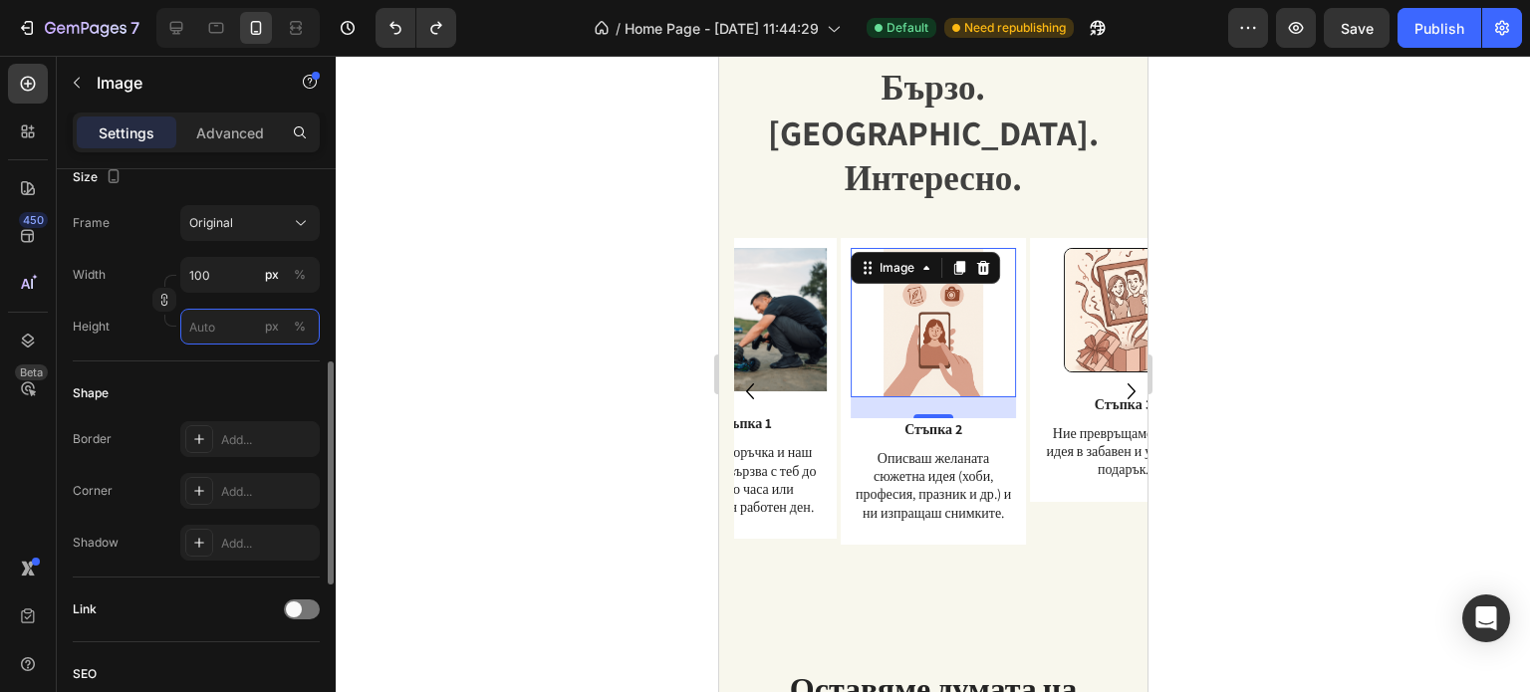
click at [216, 330] on input "px %" at bounding box center [249, 327] width 139 height 36
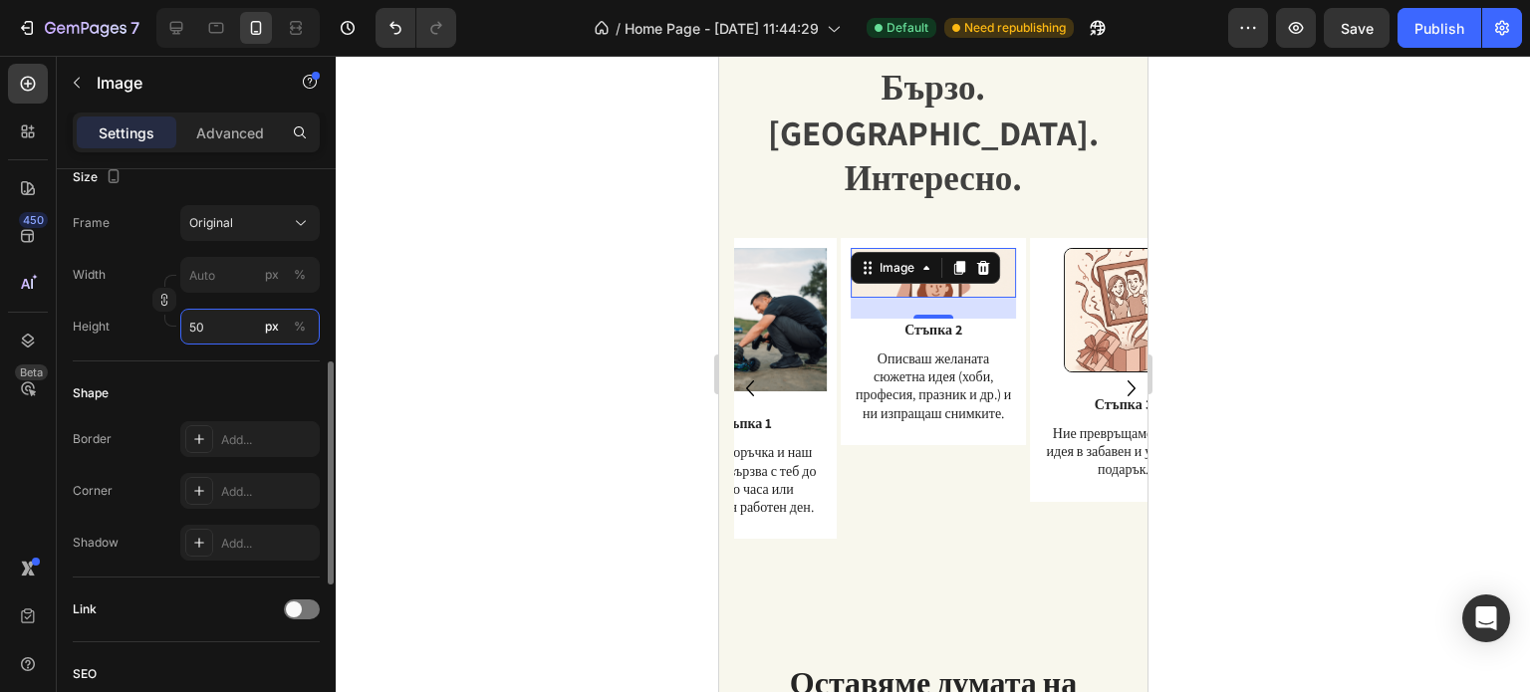
type input "5"
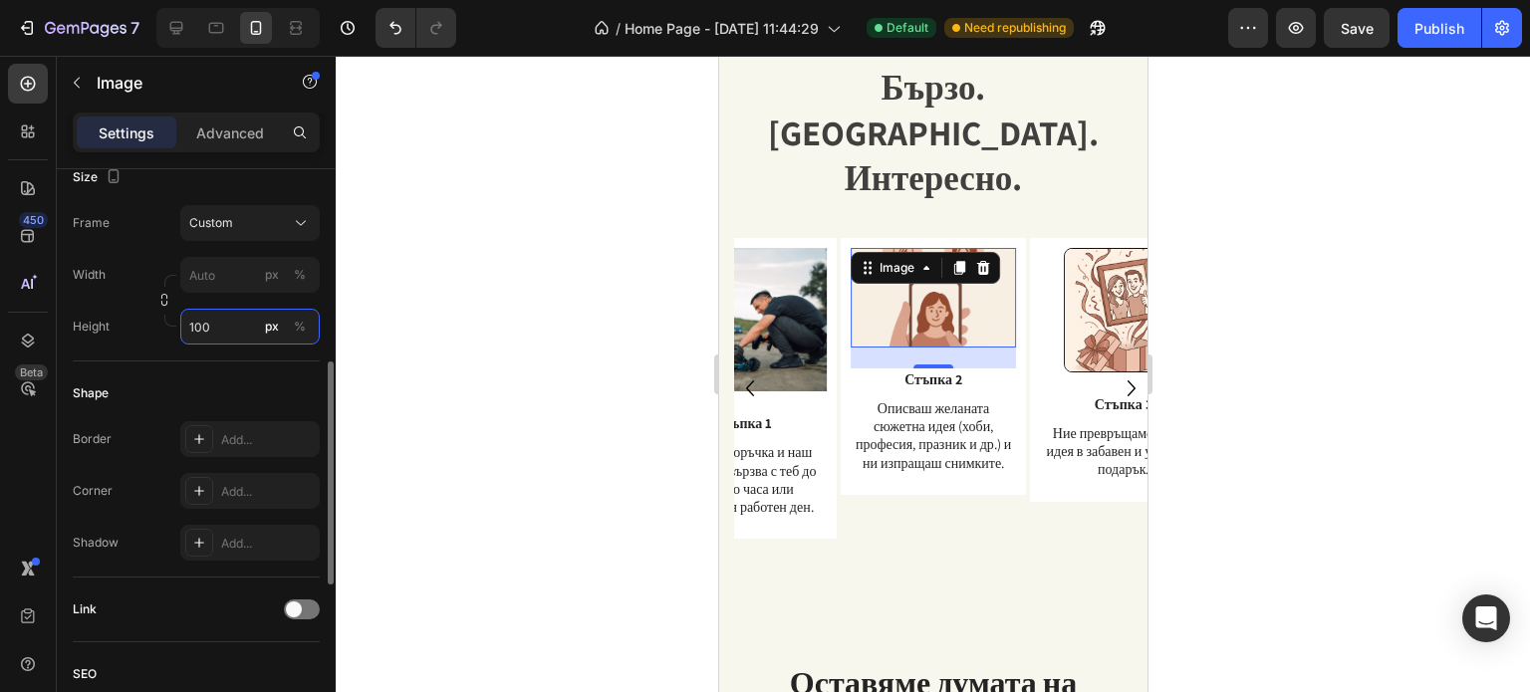
type input "5"
type input "1"
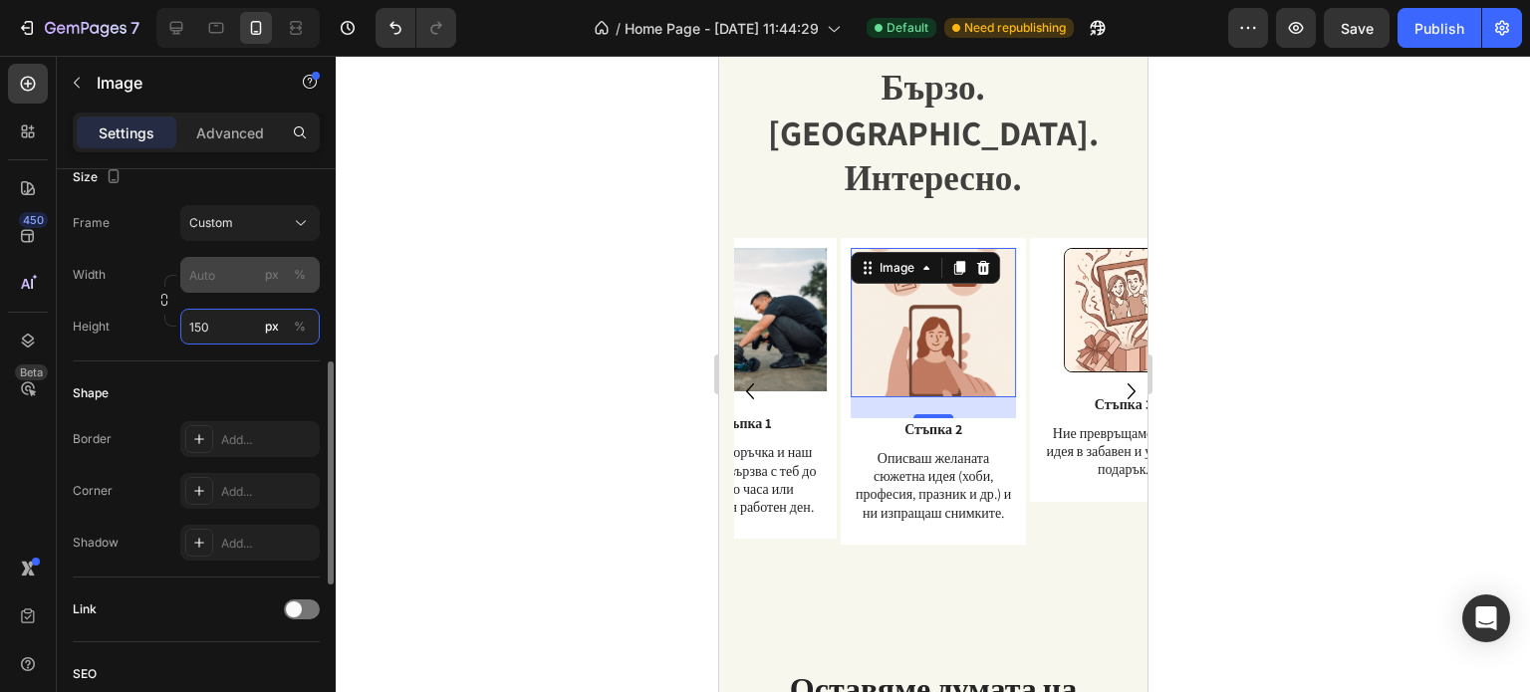
type input "150"
click at [231, 274] on div "Frame Custom Width px % Height 150 px %" at bounding box center [196, 274] width 247 height 139
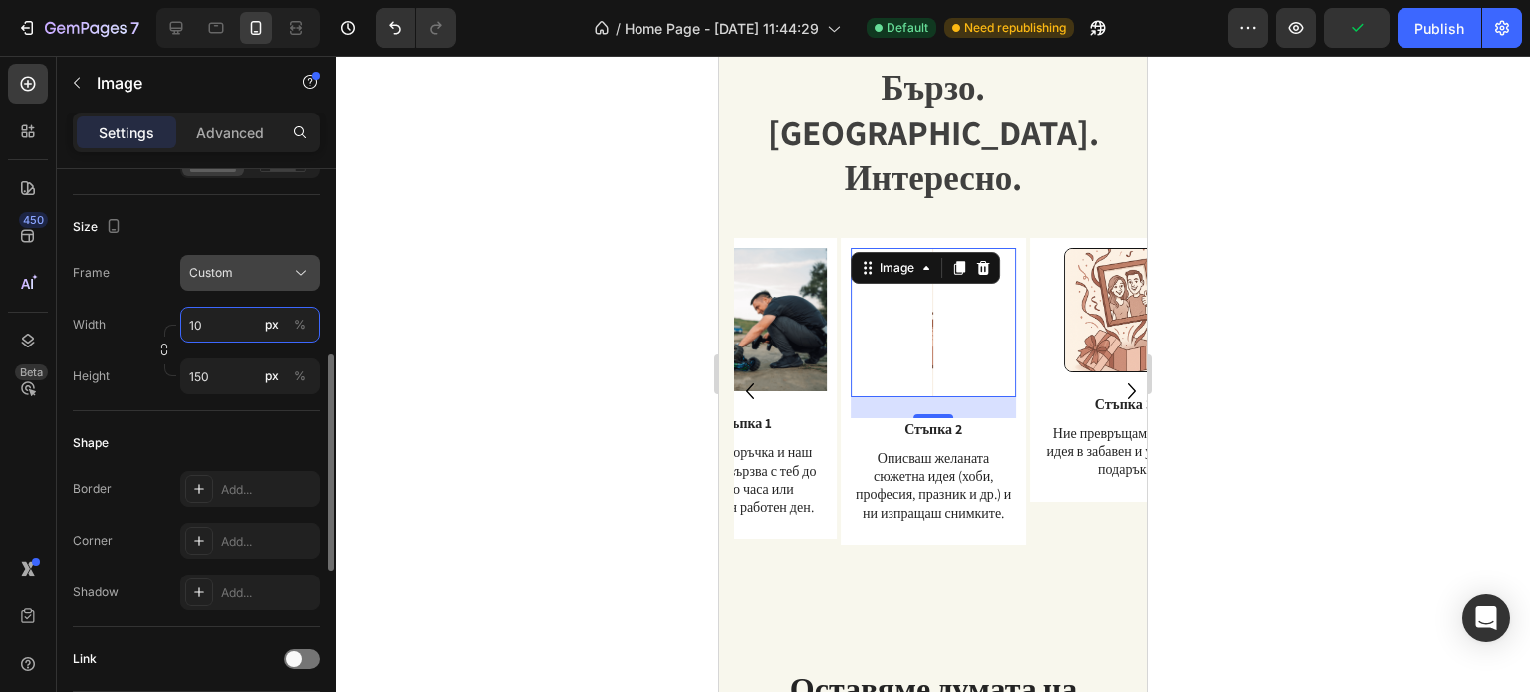
type input "100"
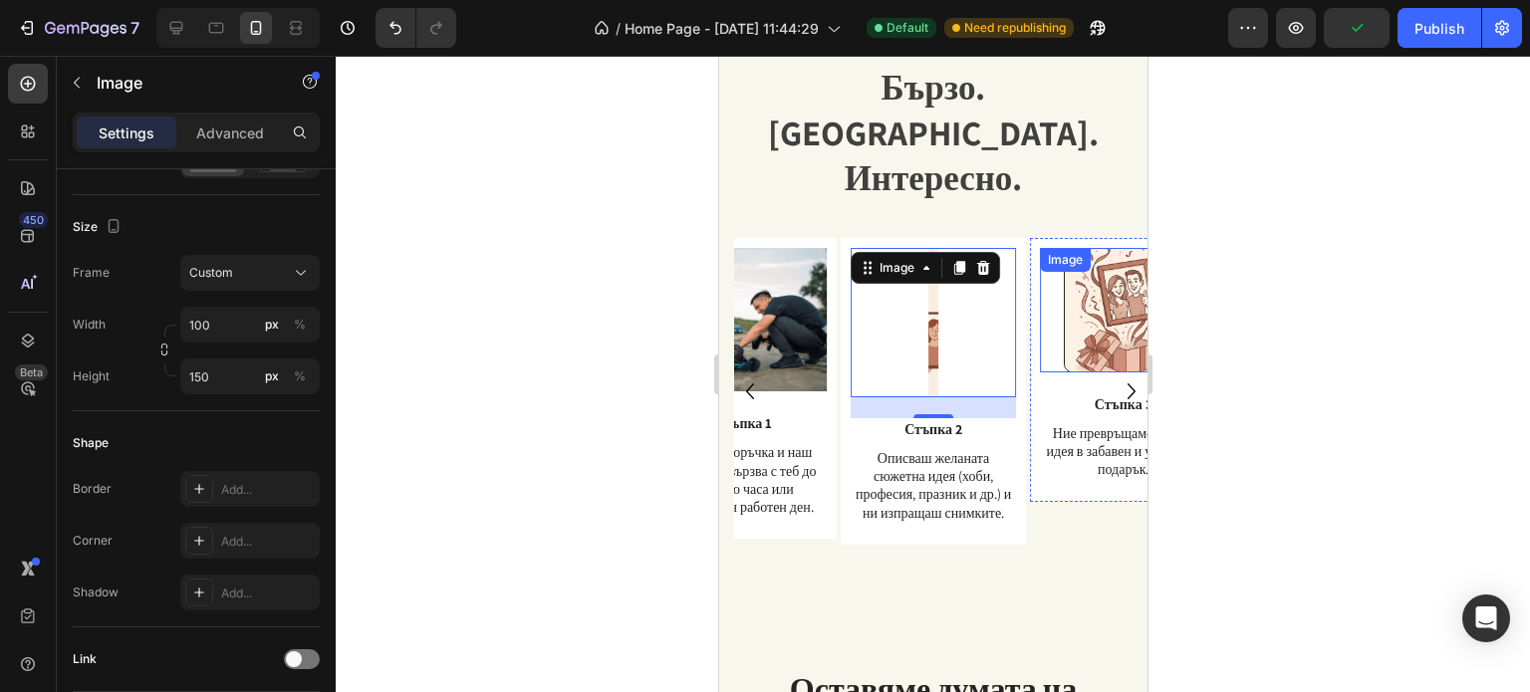
click at [1090, 258] on img at bounding box center [1123, 310] width 120 height 124
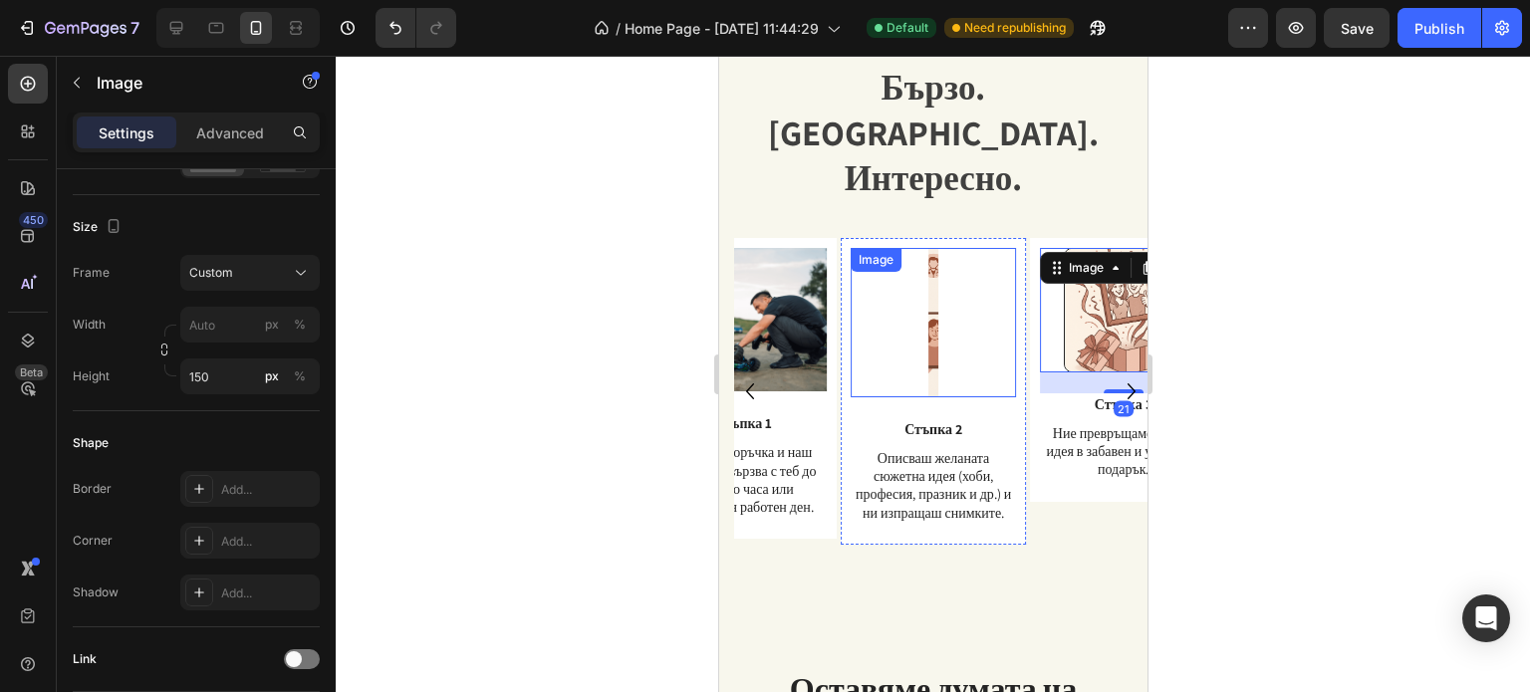
click at [929, 307] on img at bounding box center [932, 322] width 10 height 149
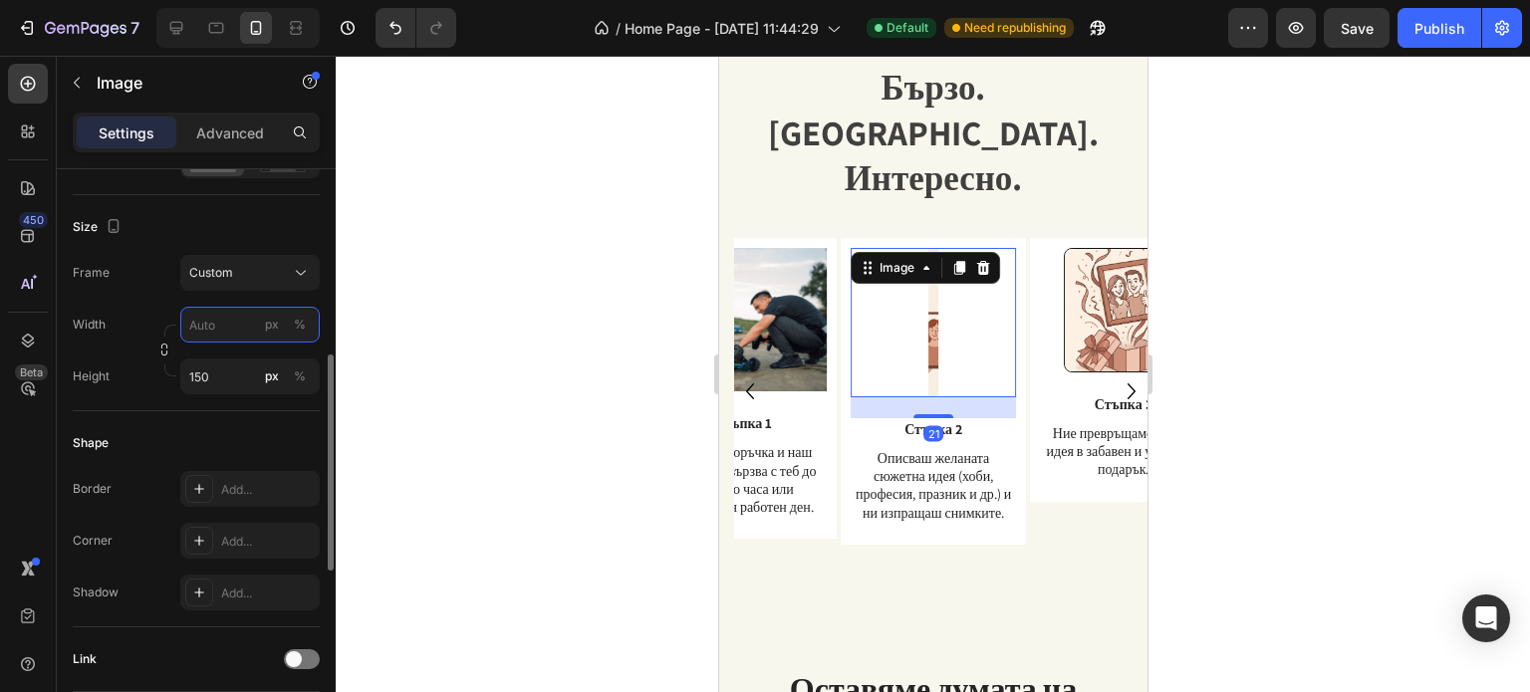
click at [207, 327] on input "px %" at bounding box center [249, 325] width 139 height 36
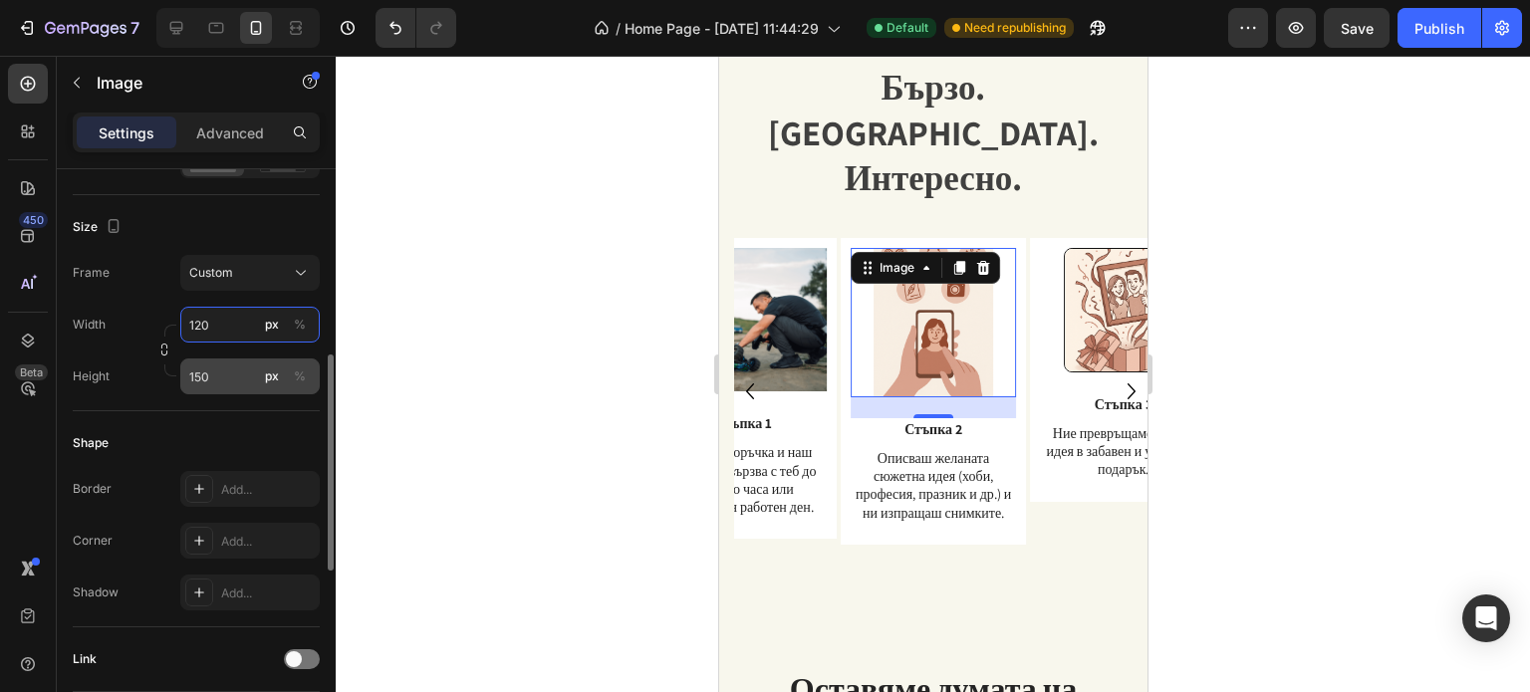
type input "120"
click at [243, 373] on input "150" at bounding box center [249, 377] width 139 height 36
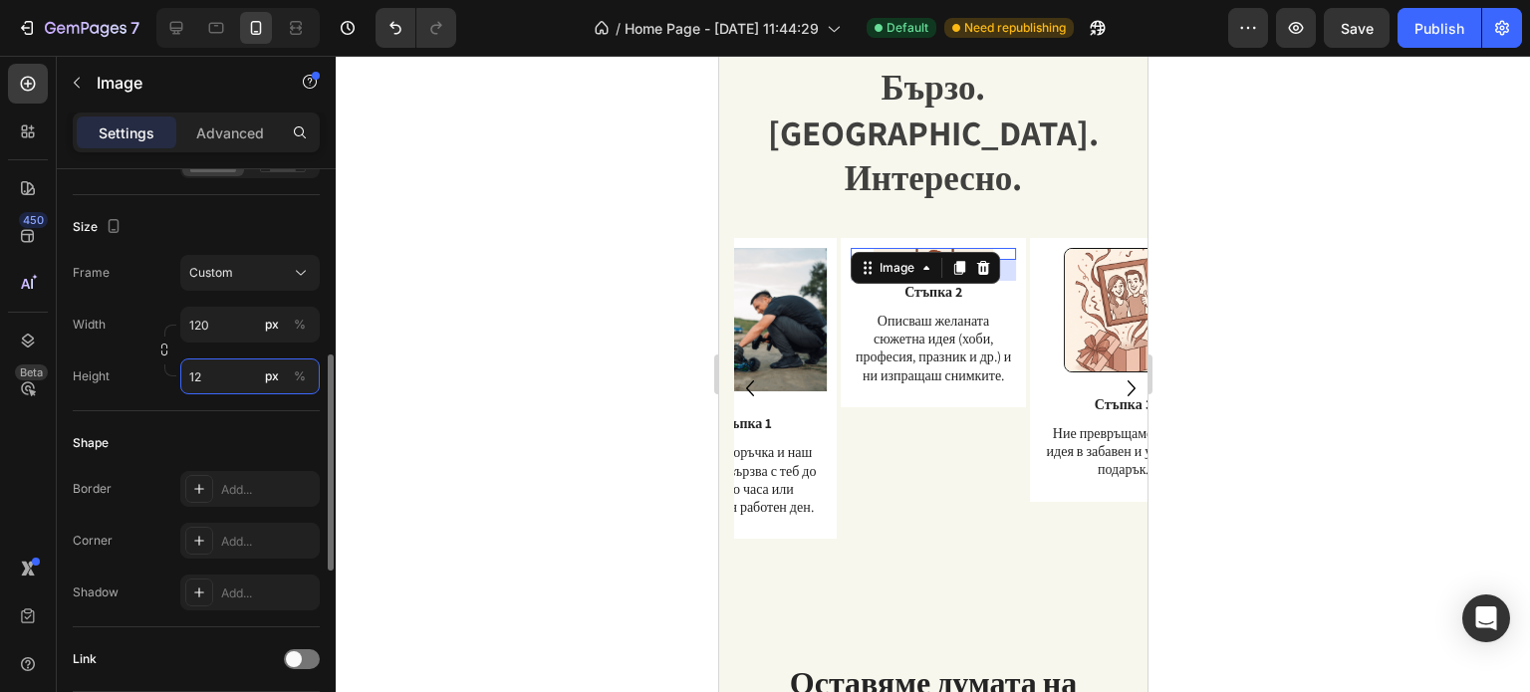
type input "125"
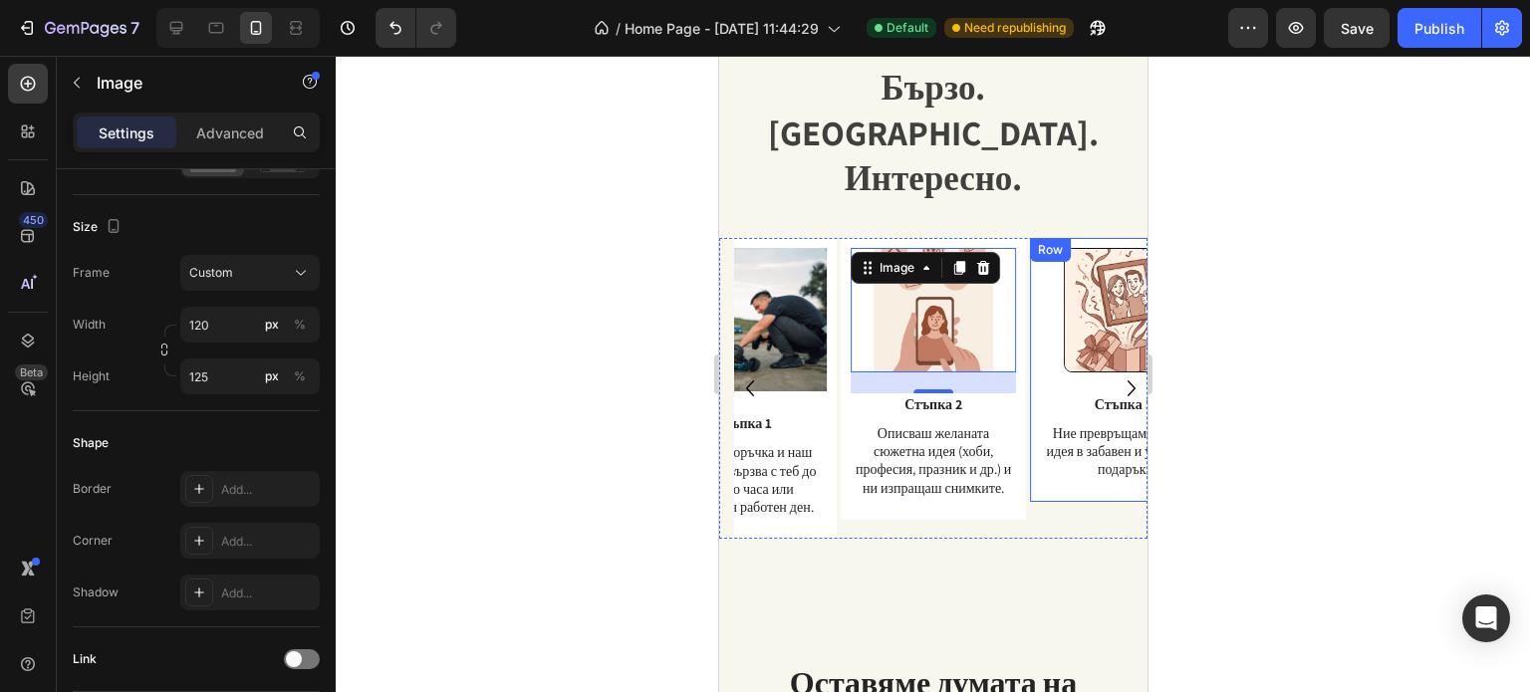
click at [1095, 301] on img at bounding box center [1123, 310] width 120 height 124
click at [938, 297] on img at bounding box center [932, 310] width 120 height 124
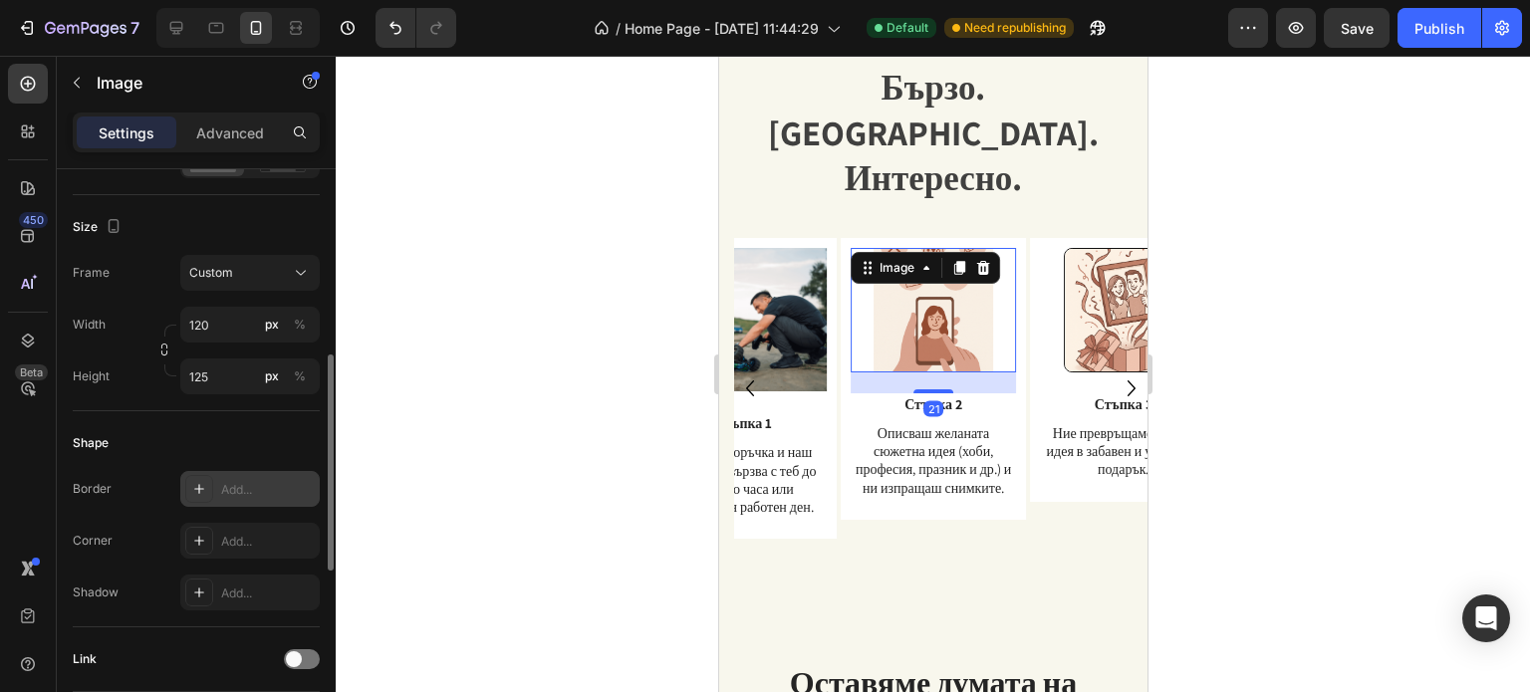
click at [199, 486] on icon at bounding box center [199, 489] width 16 height 16
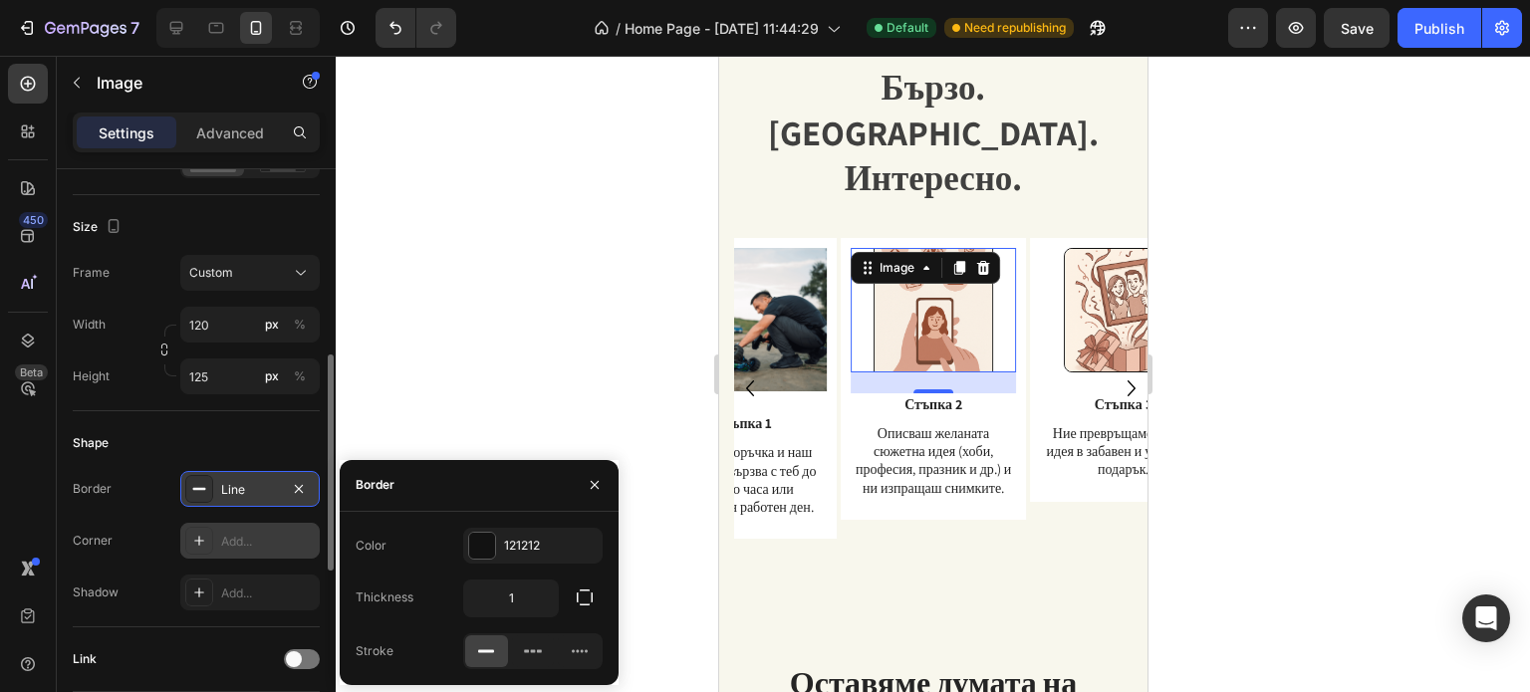
click at [199, 541] on icon at bounding box center [199, 541] width 10 height 10
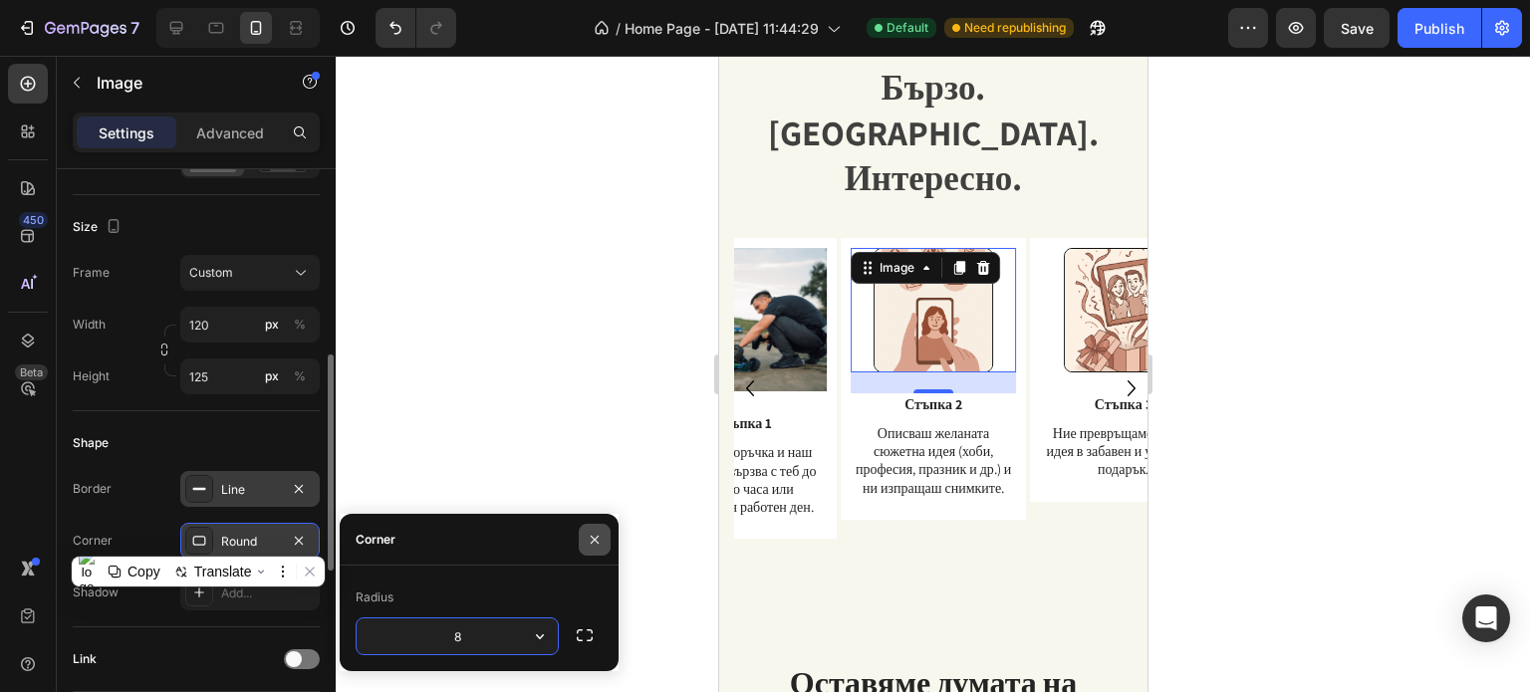
click at [595, 527] on button "button" at bounding box center [595, 540] width 32 height 32
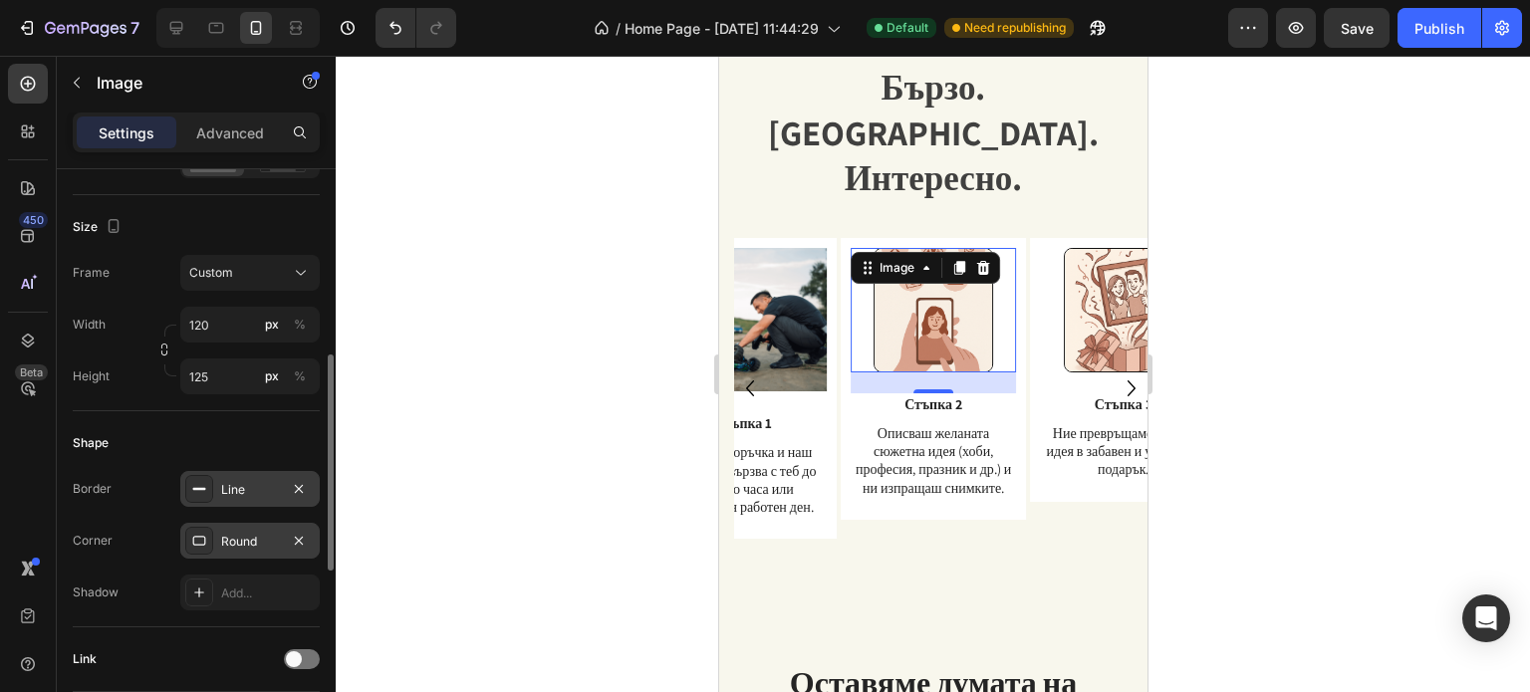
click at [683, 358] on div at bounding box center [933, 374] width 1194 height 636
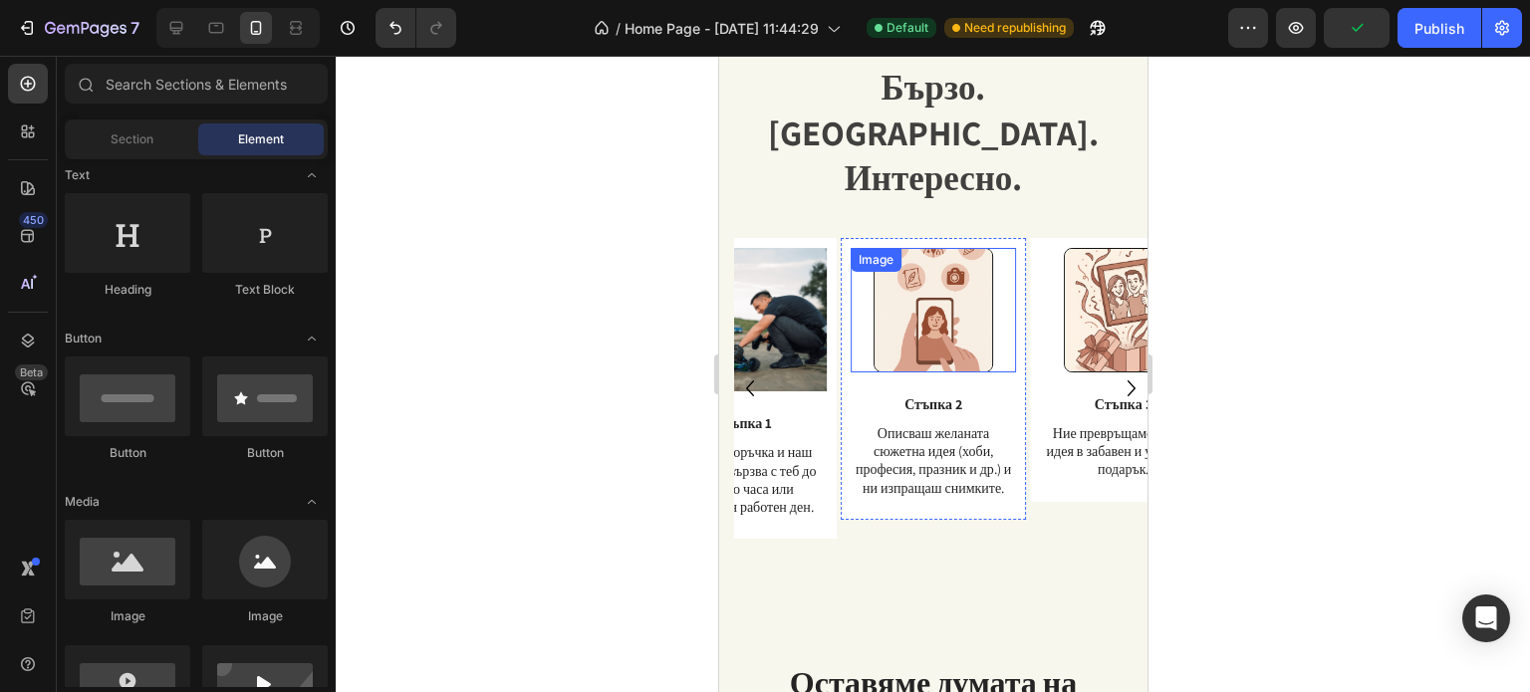
click at [970, 276] on img at bounding box center [932, 310] width 120 height 124
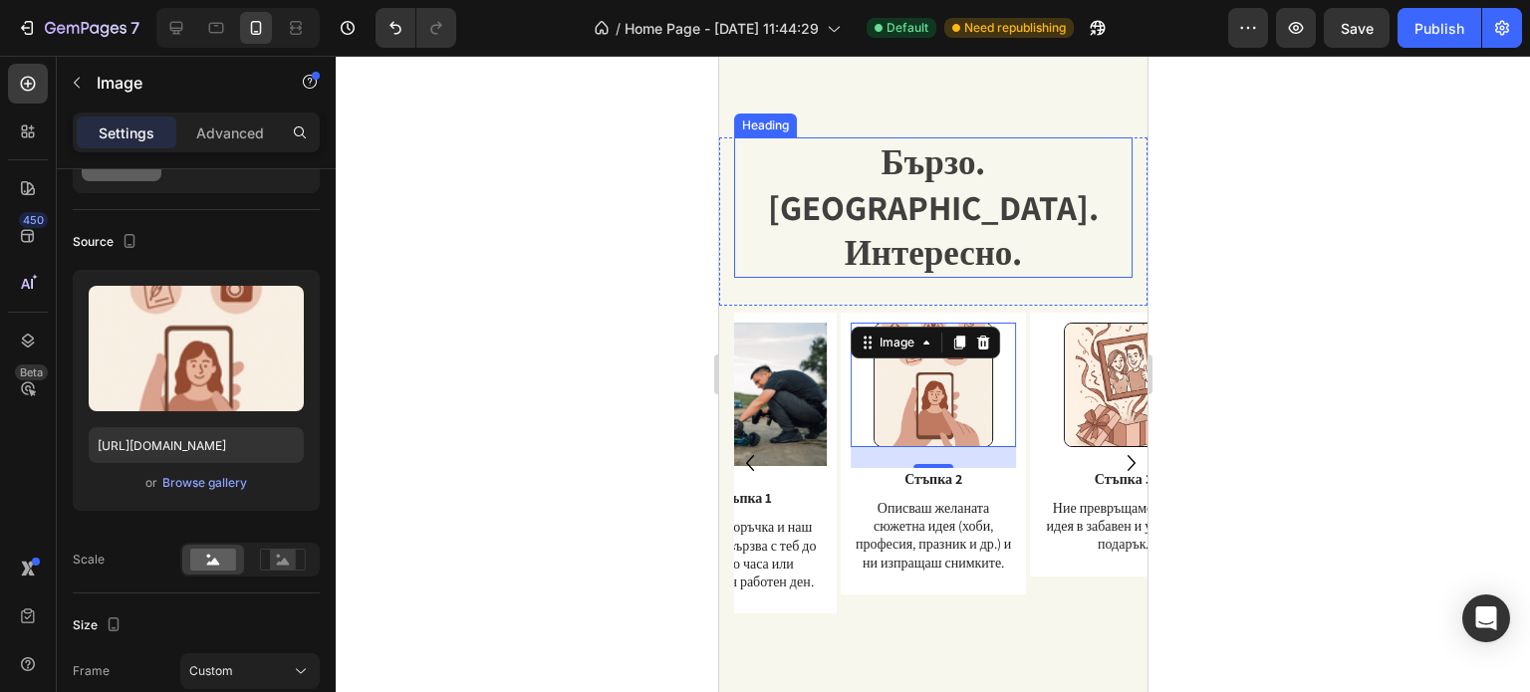
scroll to position [2313, 0]
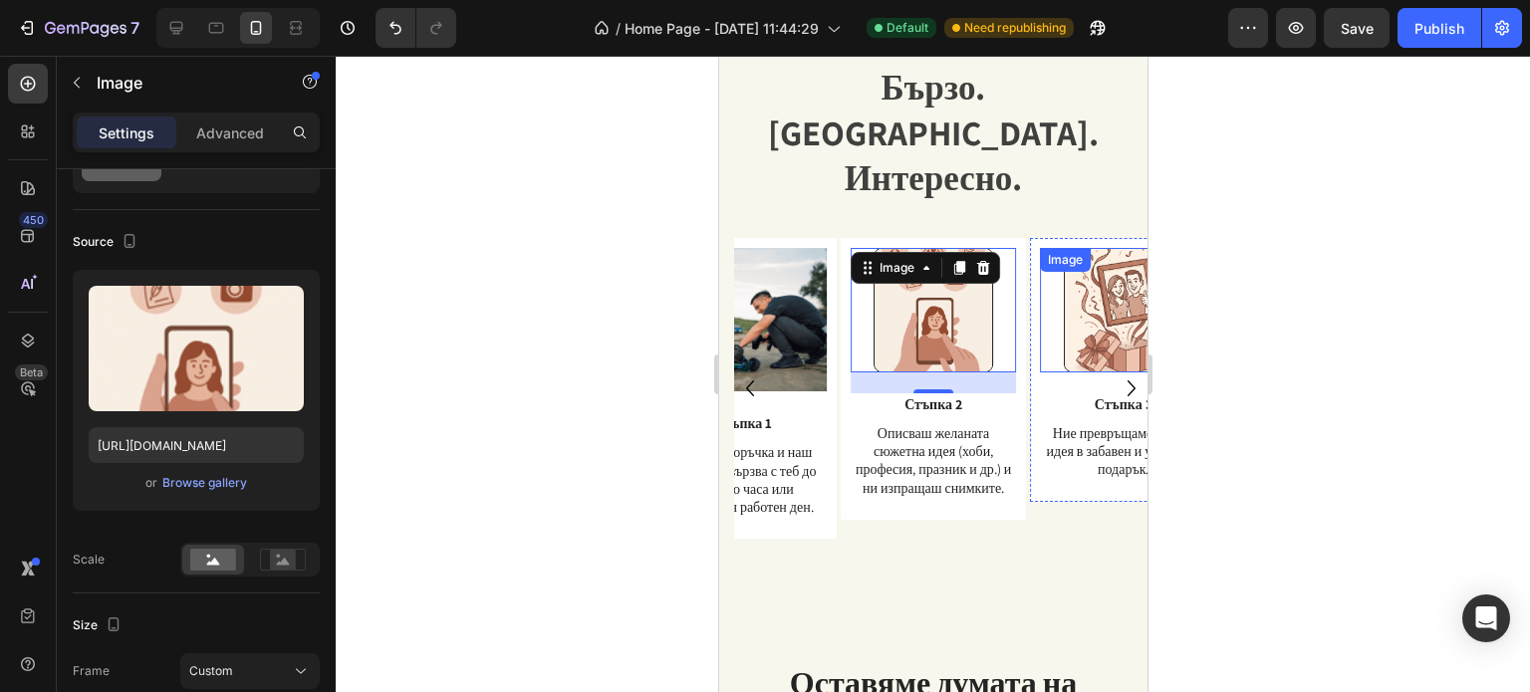
click at [1239, 286] on div at bounding box center [933, 374] width 1194 height 636
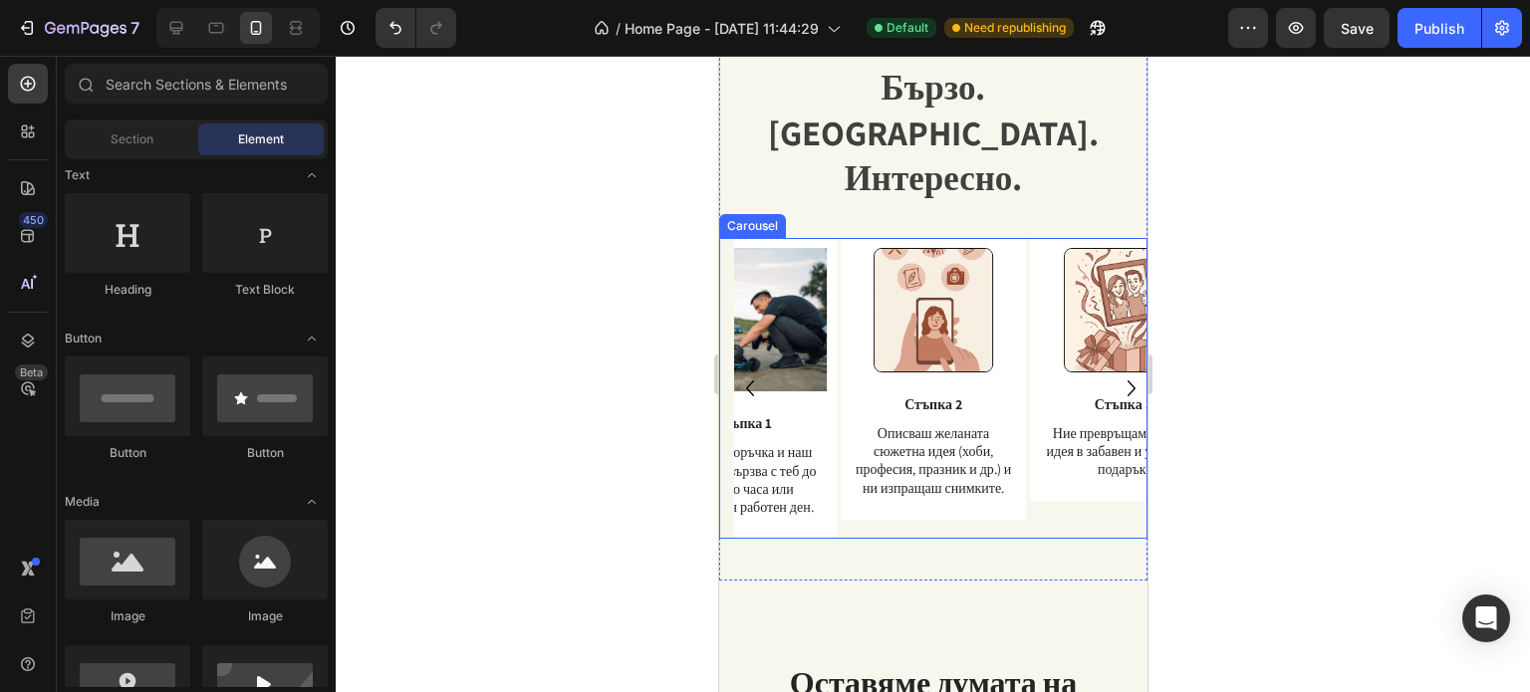
click at [1114, 363] on icon "Carousel Next Arrow" at bounding box center [1130, 388] width 32 height 50
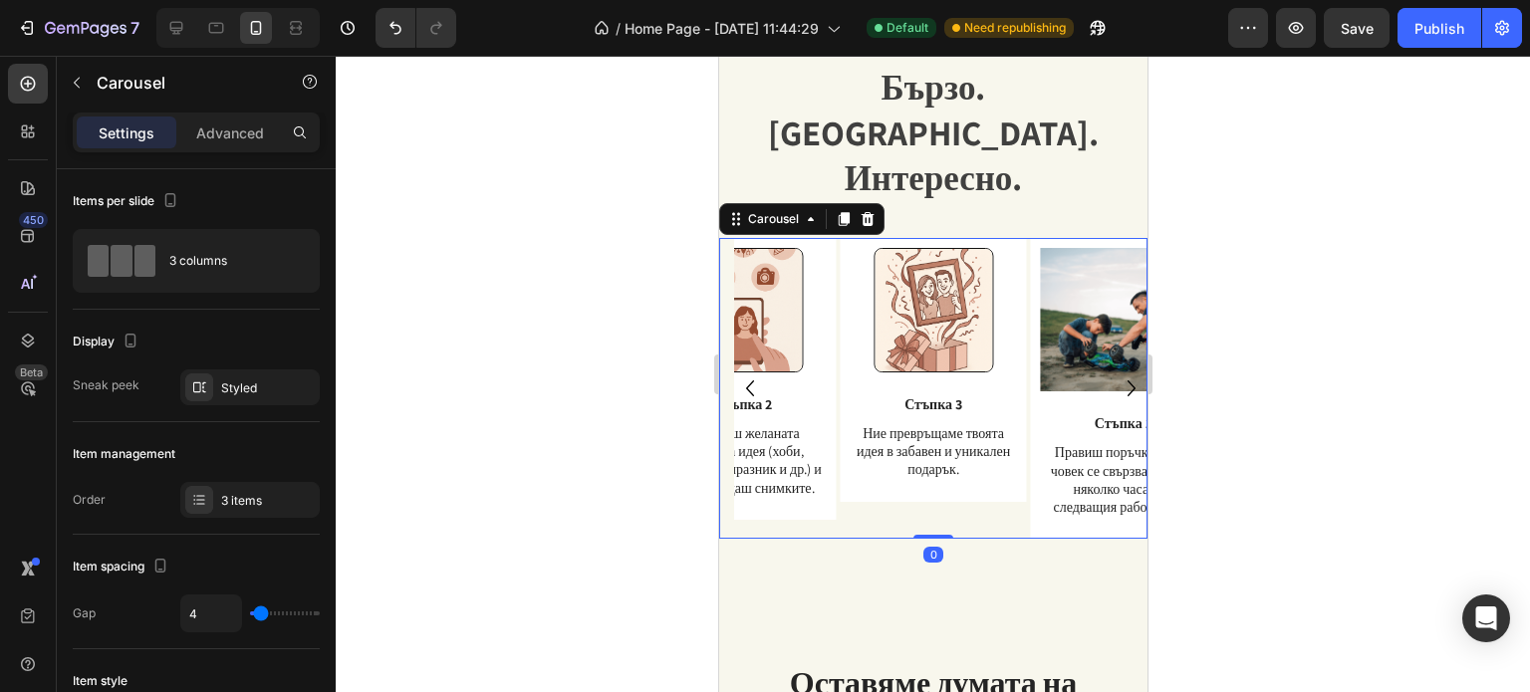
click at [1114, 363] on icon "Carousel Next Arrow" at bounding box center [1130, 388] width 32 height 50
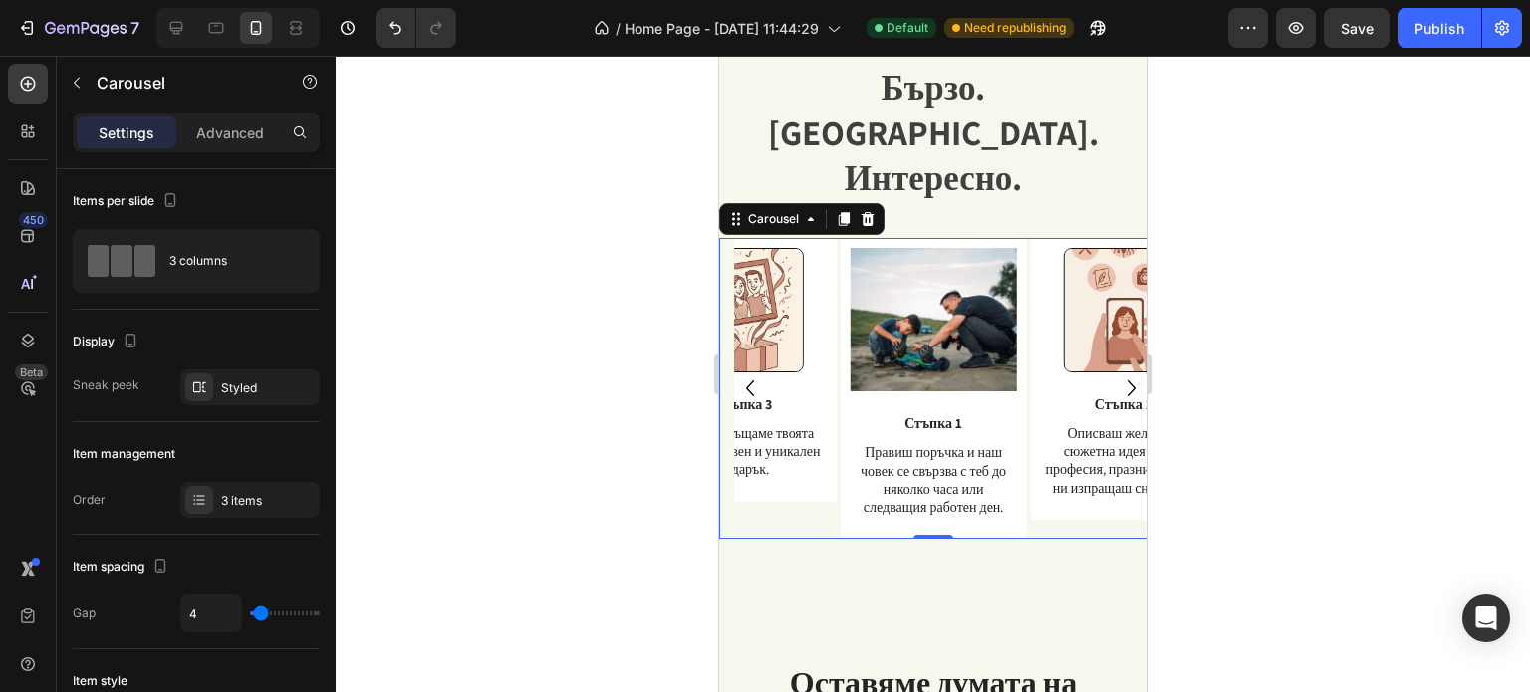
click at [745, 363] on icon "Carousel Back Arrow" at bounding box center [749, 388] width 32 height 50
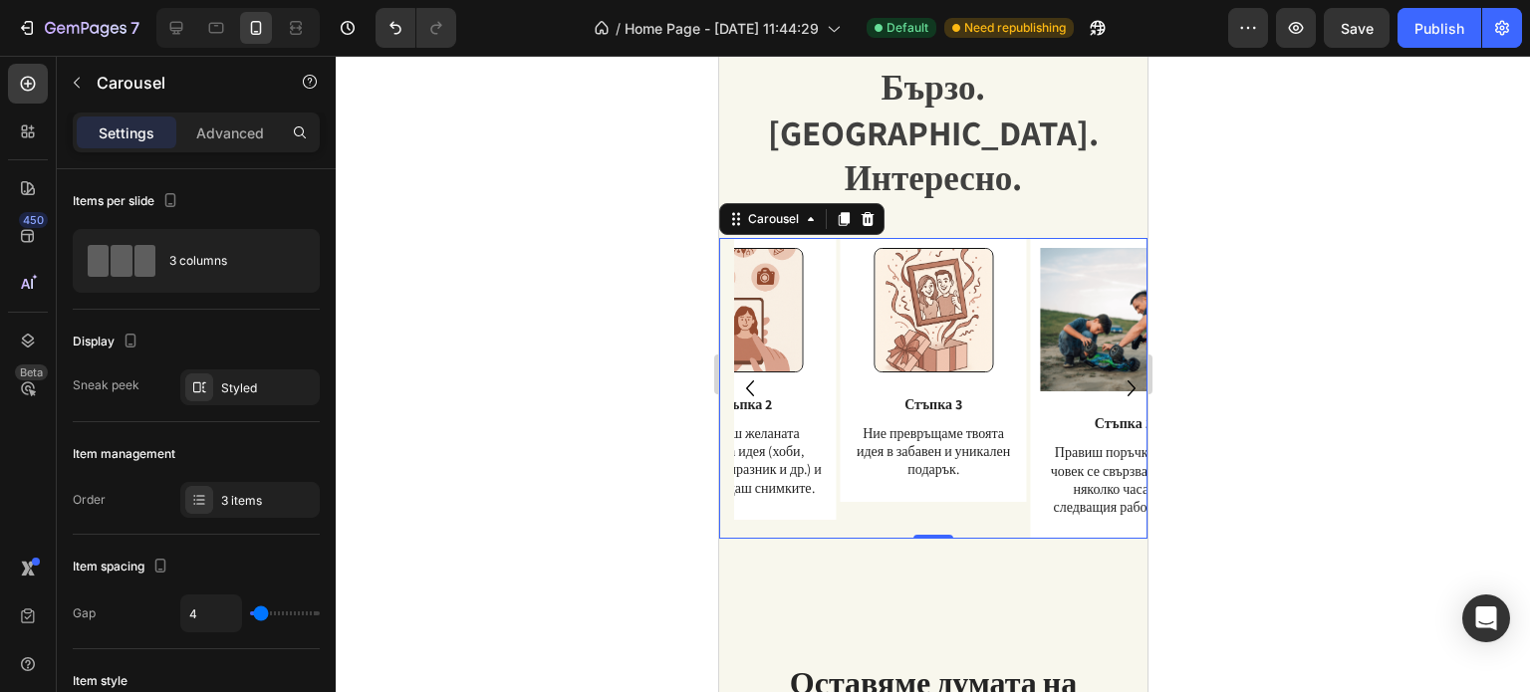
click at [745, 363] on icon "Carousel Back Arrow" at bounding box center [749, 388] width 32 height 50
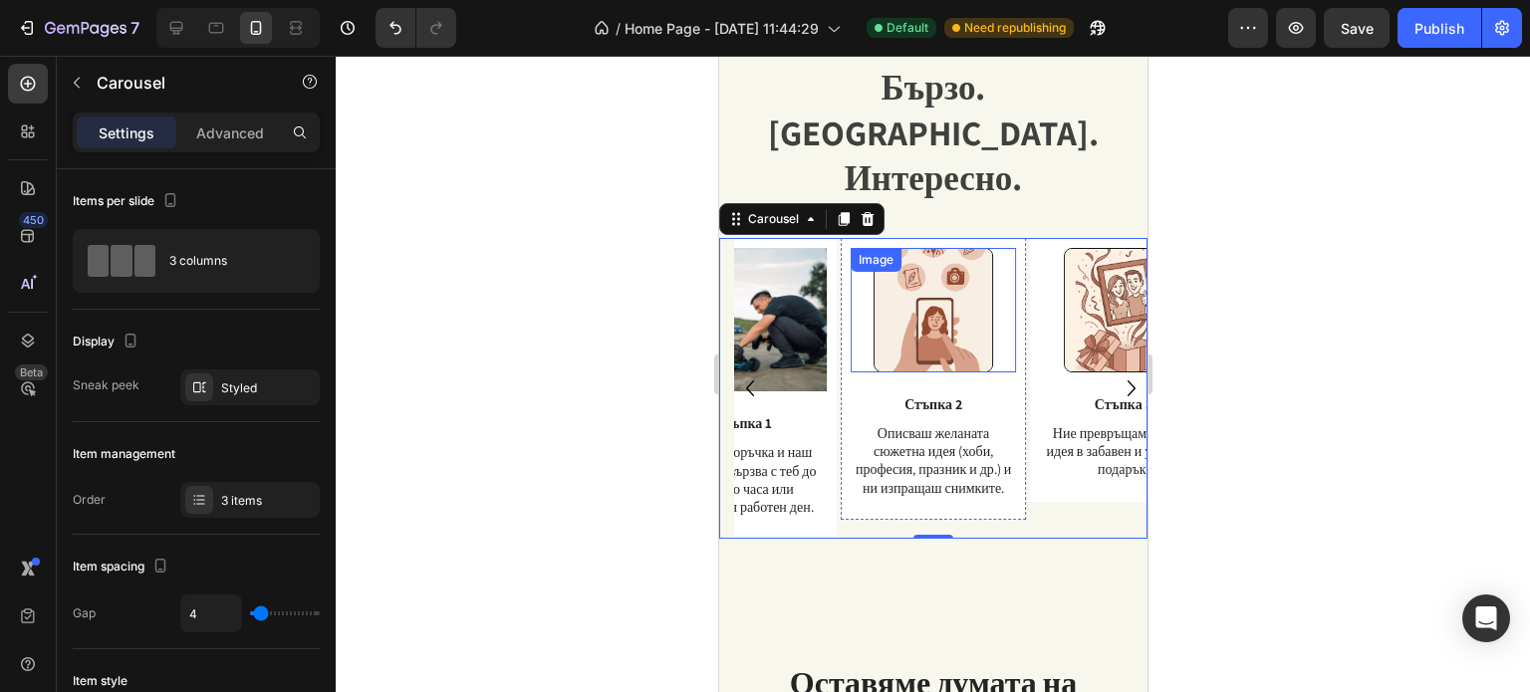
click at [961, 248] on div "Image" at bounding box center [932, 310] width 166 height 124
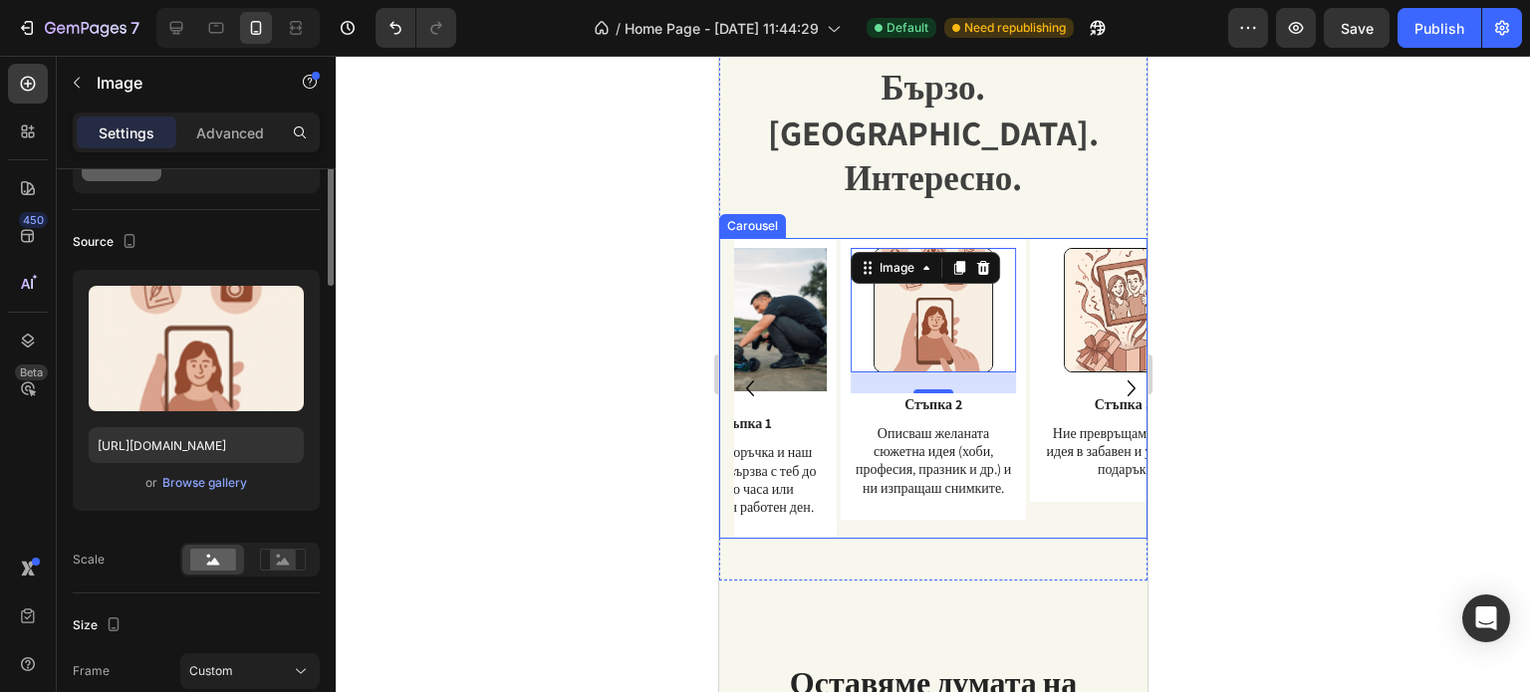
scroll to position [0, 0]
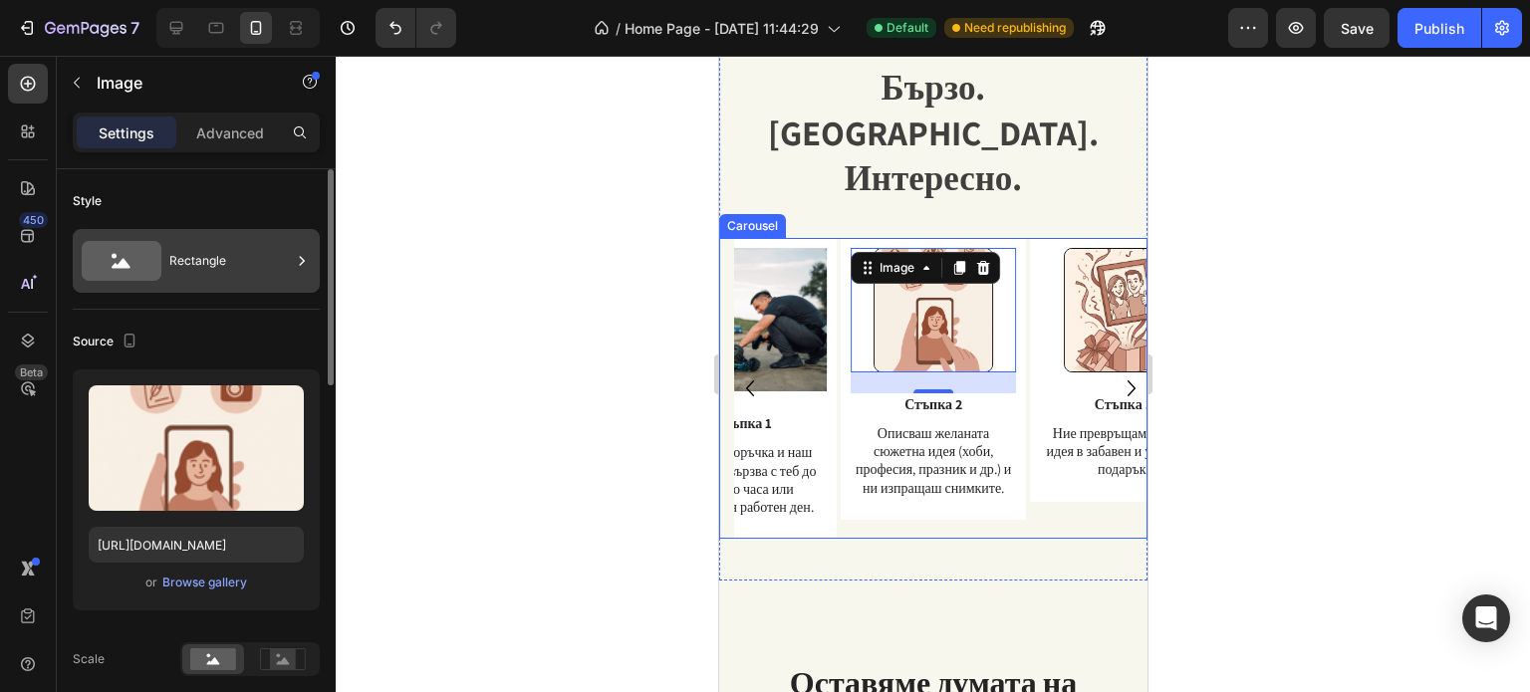
click at [198, 264] on div "Rectangle" at bounding box center [229, 261] width 121 height 46
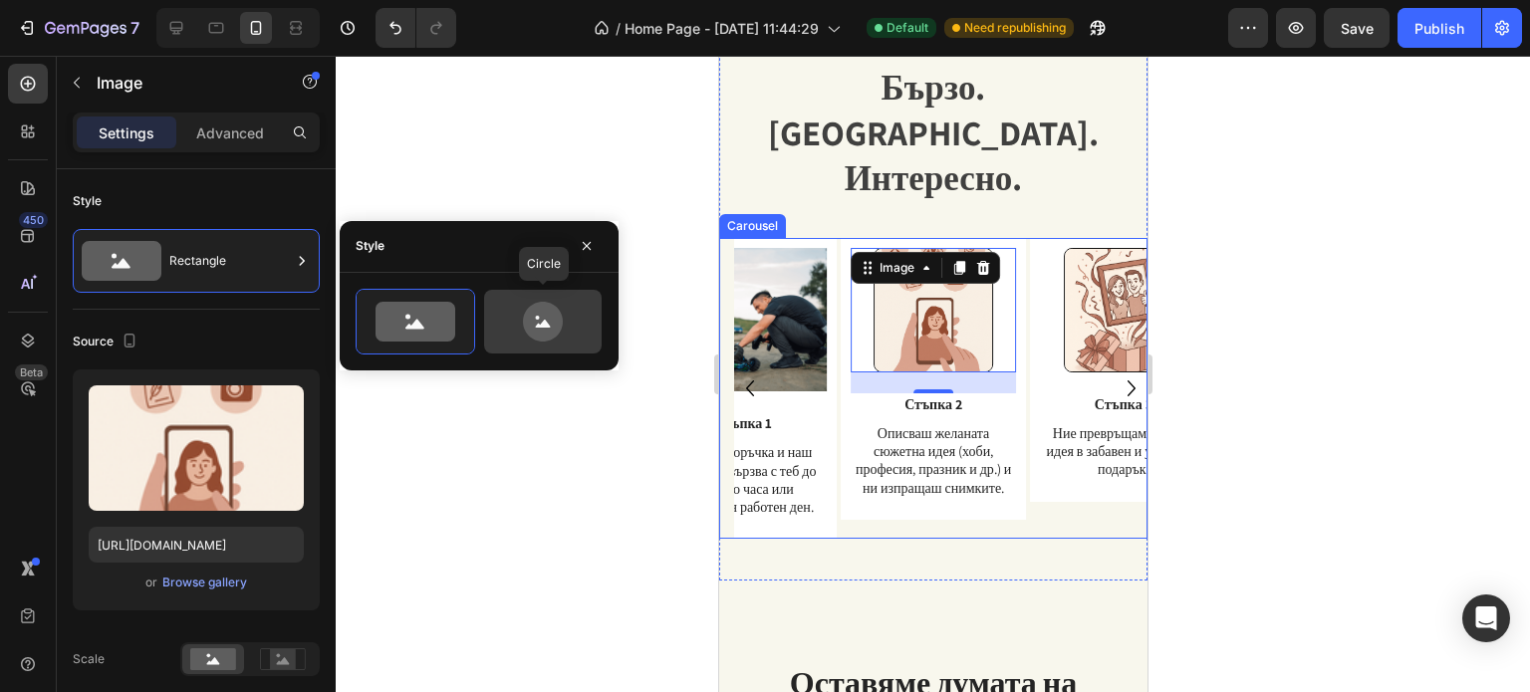
click at [542, 329] on icon at bounding box center [543, 322] width 40 height 40
type input "80"
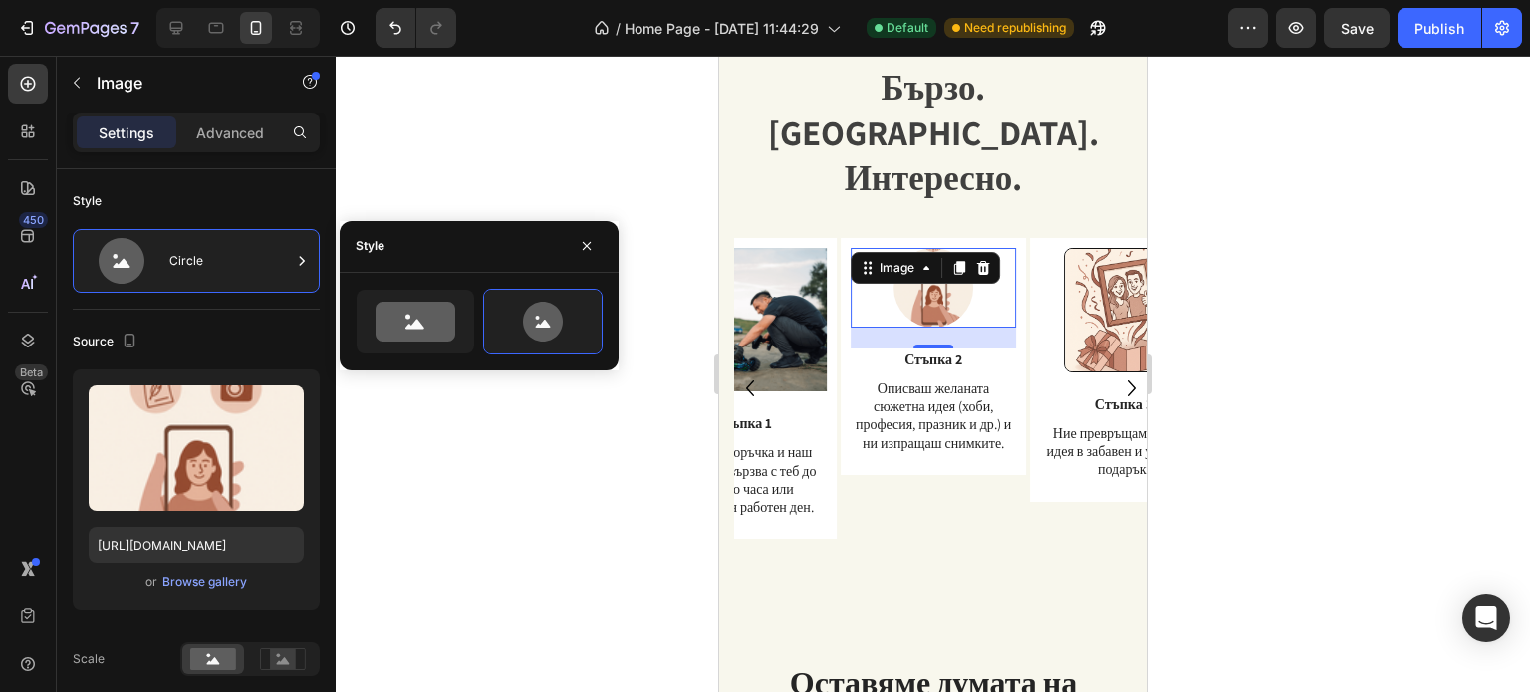
click at [1297, 242] on div at bounding box center [933, 374] width 1194 height 636
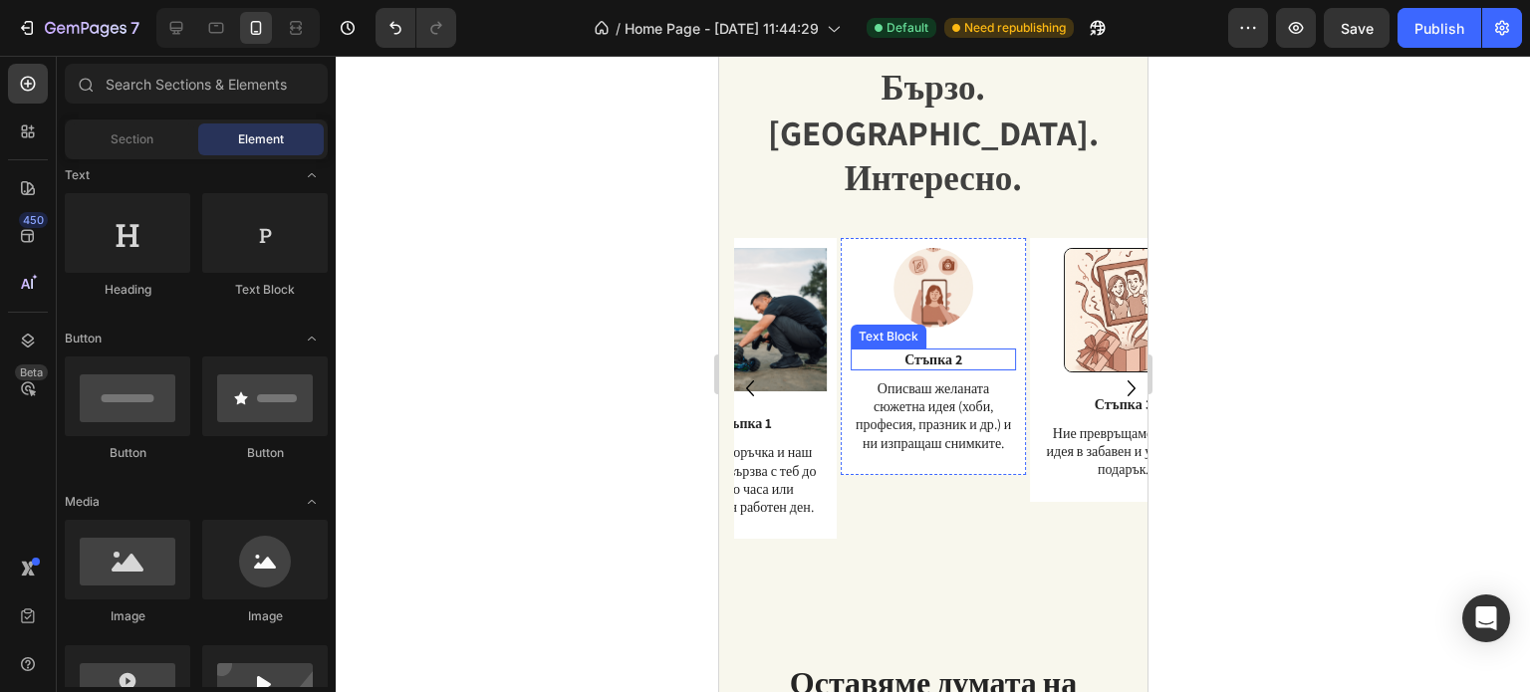
click at [858, 351] on p "Стъпка 2" at bounding box center [932, 360] width 162 height 18
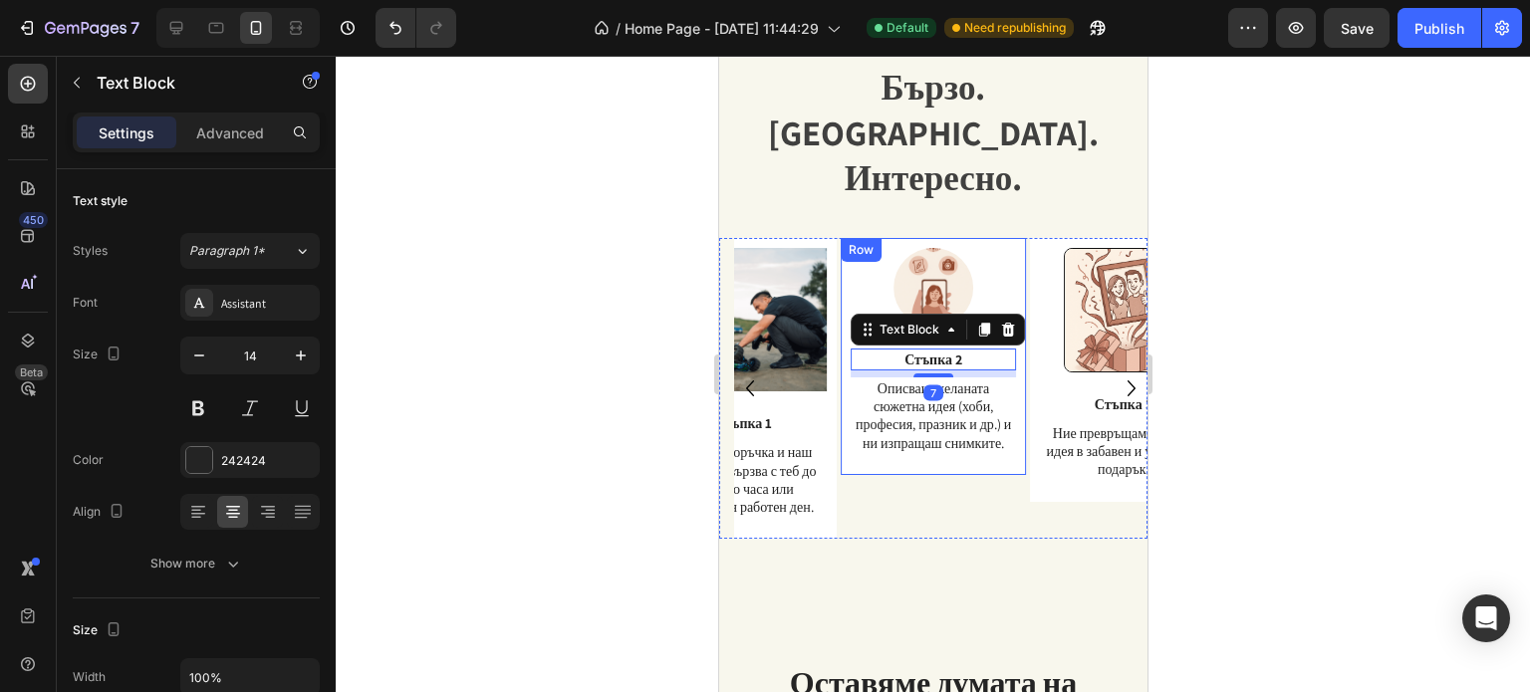
click at [845, 326] on div "Image Стъпка 2 Text Block 7 Описваш желаната сюжетна идея (хоби, професия, праз…" at bounding box center [933, 356] width 186 height 237
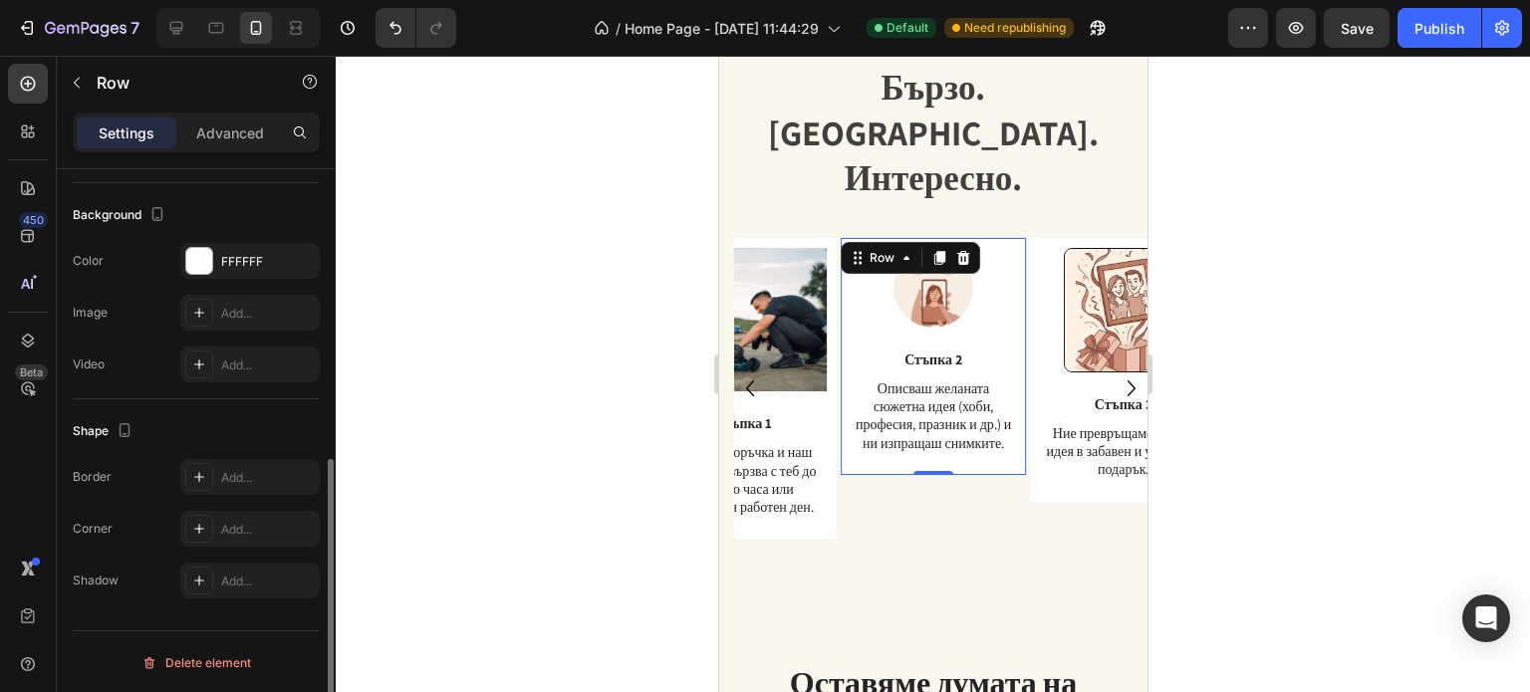
scroll to position [84, 0]
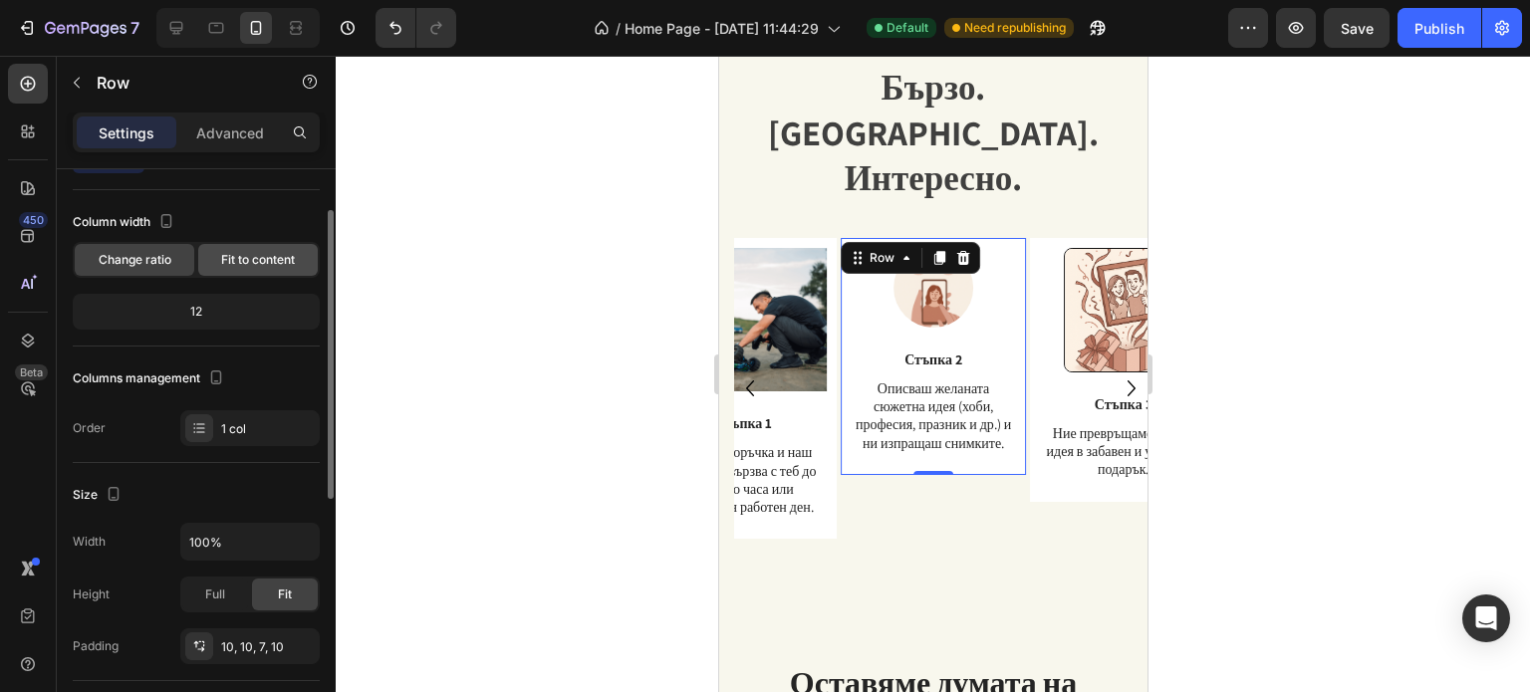
click at [232, 251] on span "Fit to content" at bounding box center [258, 260] width 74 height 18
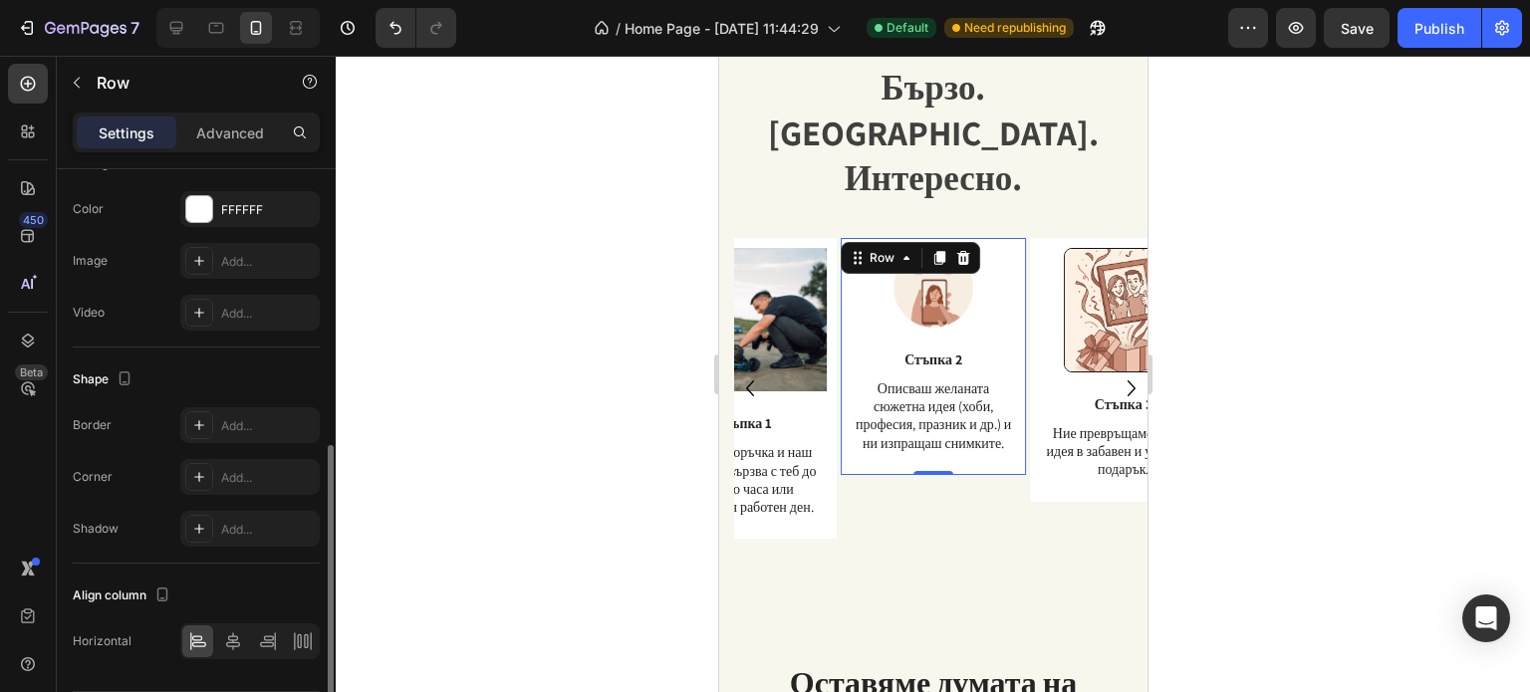
scroll to position [641, 0]
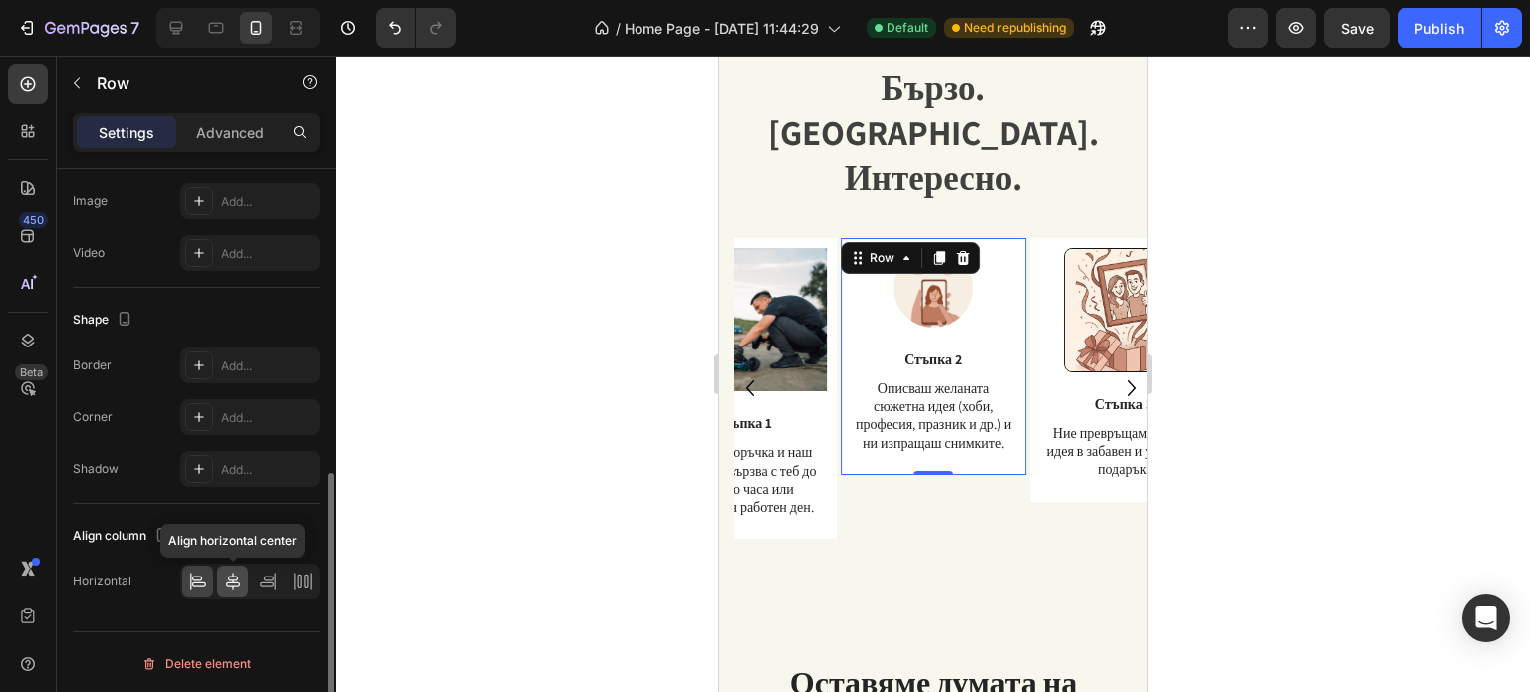
click at [234, 577] on icon at bounding box center [233, 582] width 14 height 18
click at [190, 585] on icon at bounding box center [190, 582] width 1 height 18
click at [229, 577] on icon at bounding box center [233, 582] width 14 height 18
click at [1254, 253] on div at bounding box center [933, 374] width 1194 height 636
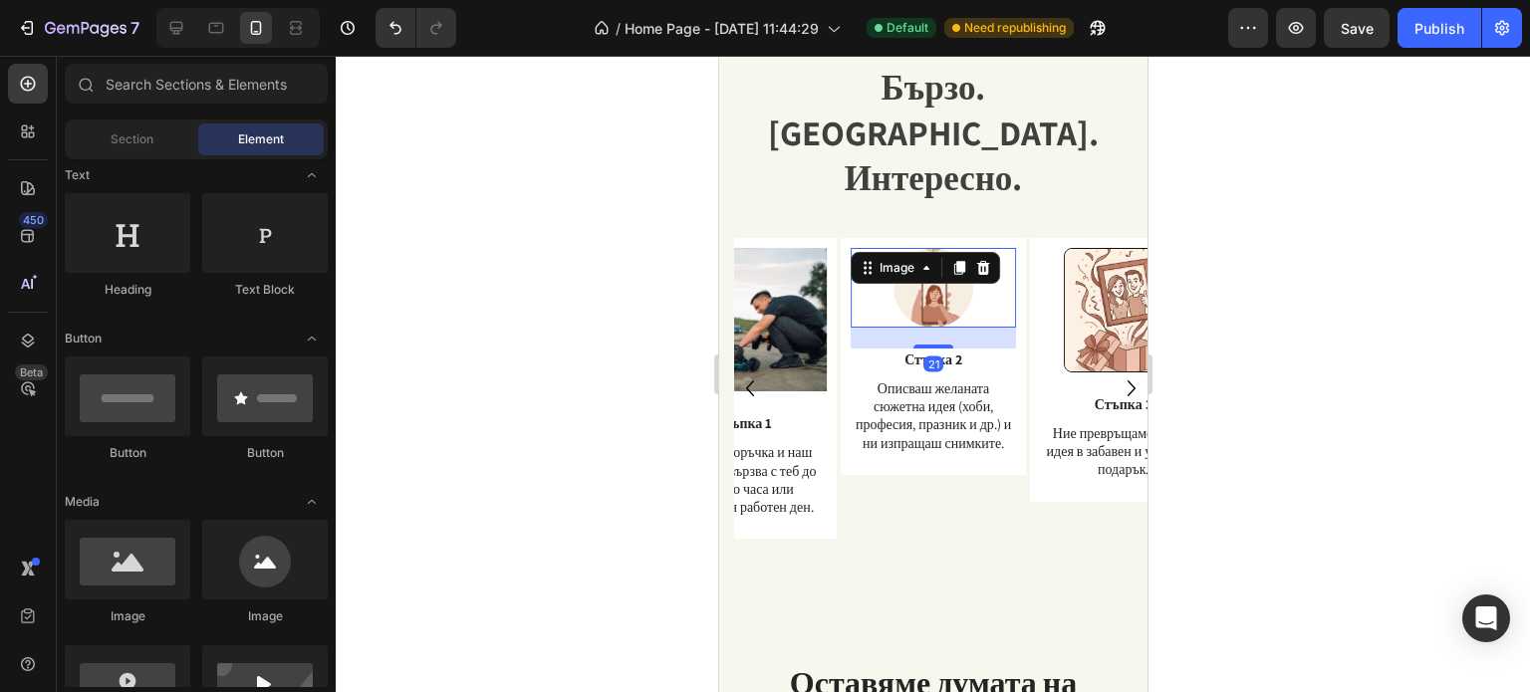
click at [939, 262] on img at bounding box center [932, 288] width 80 height 80
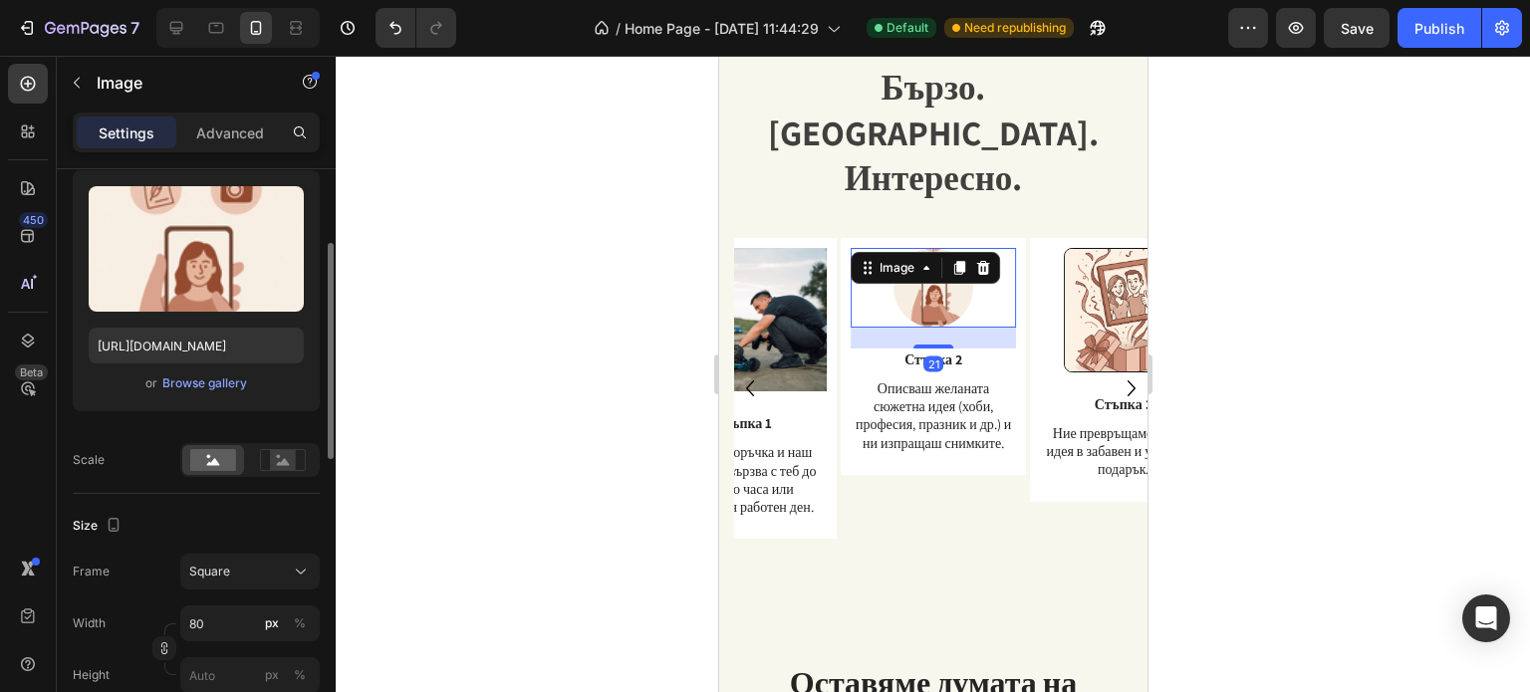
scroll to position [299, 0]
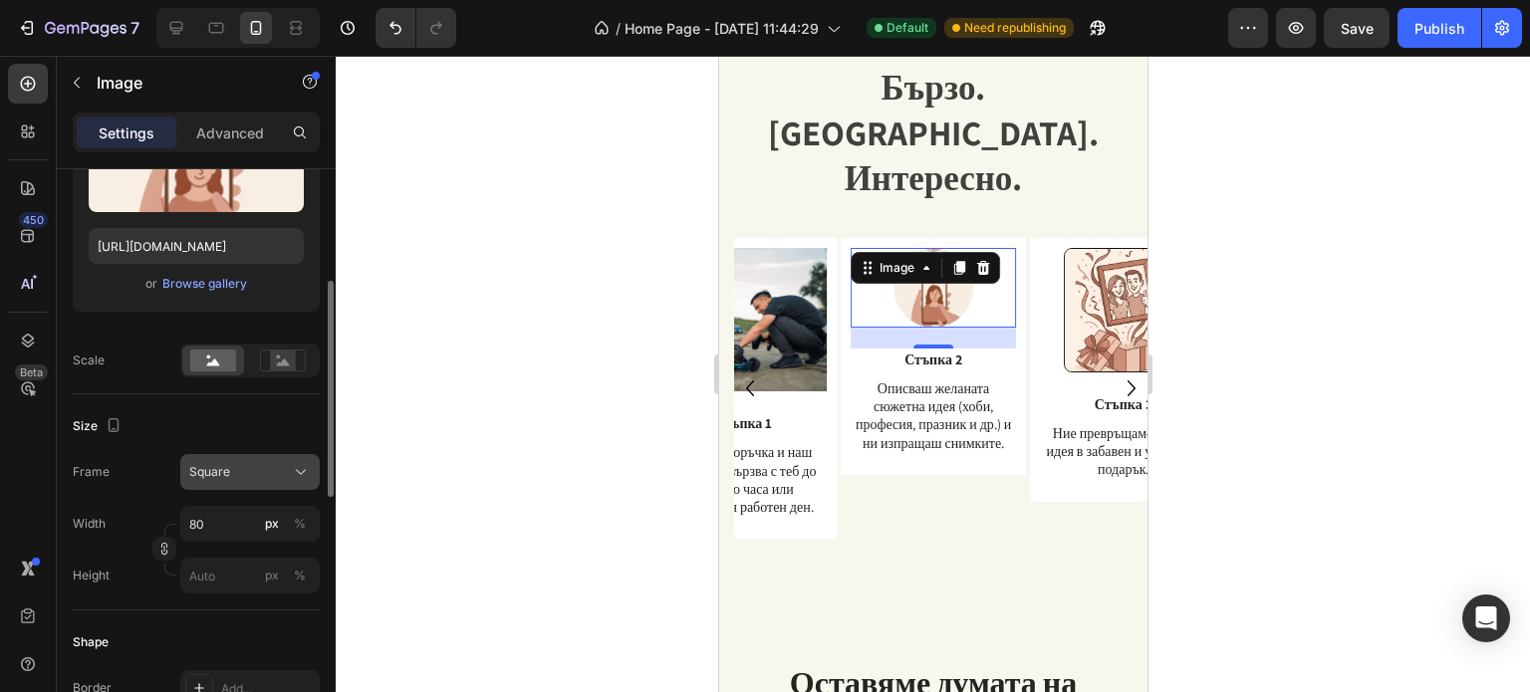
click at [246, 487] on button "Square" at bounding box center [249, 472] width 139 height 36
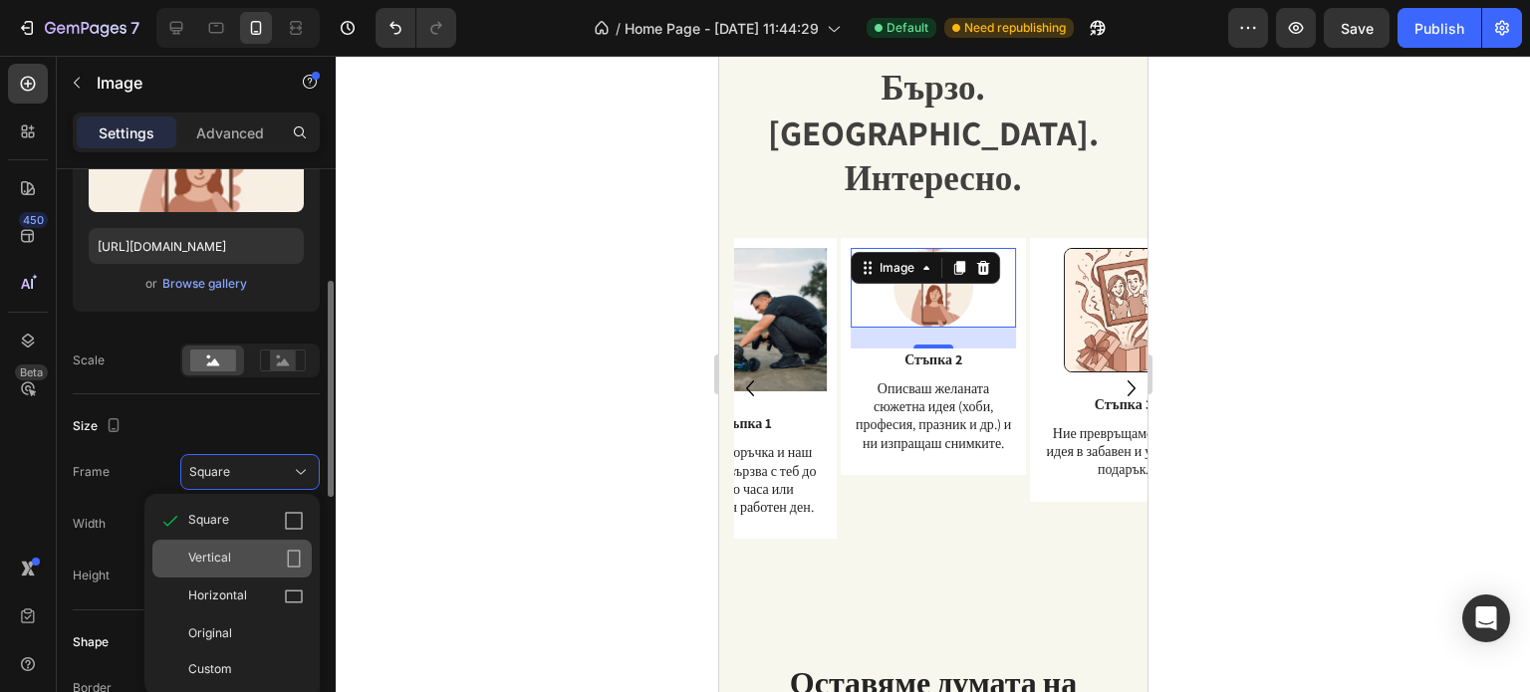
click at [248, 553] on div "Vertical" at bounding box center [246, 559] width 116 height 20
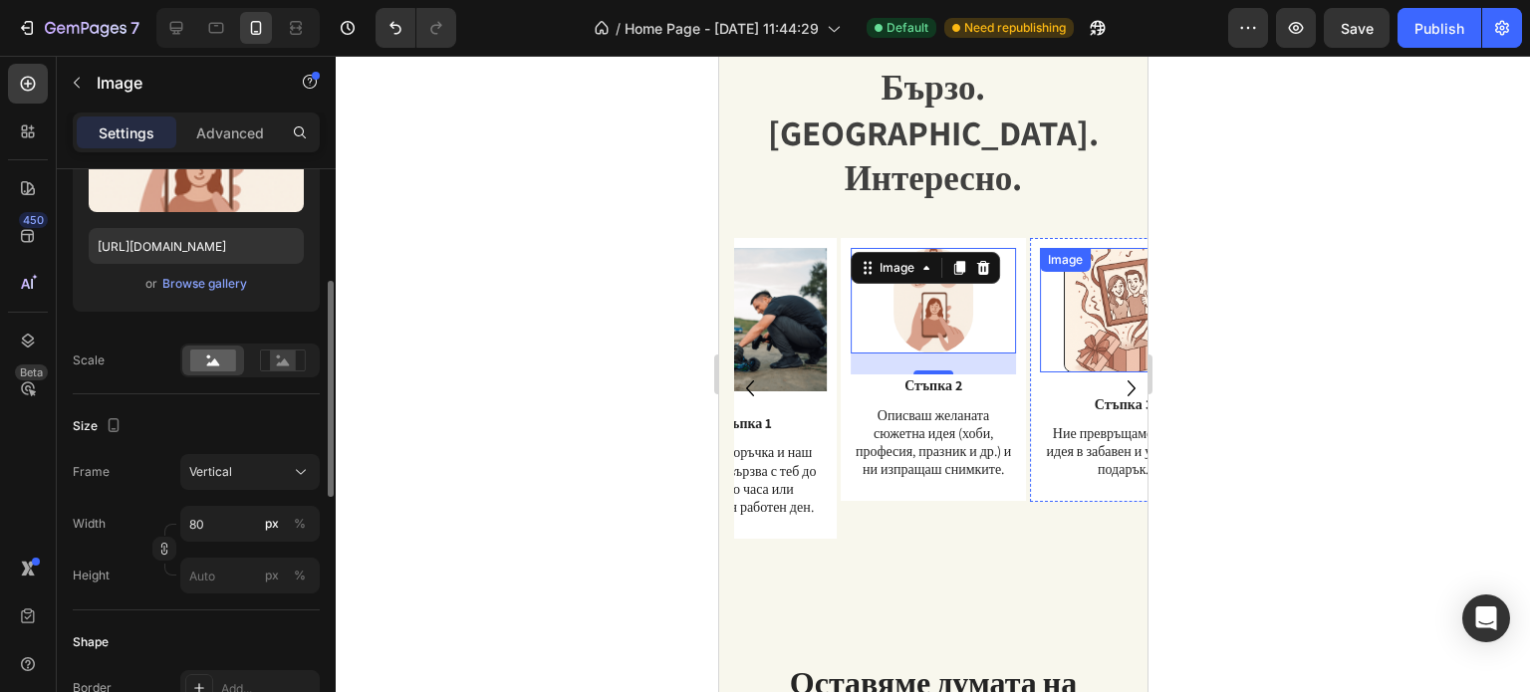
click at [1272, 267] on div at bounding box center [933, 374] width 1194 height 636
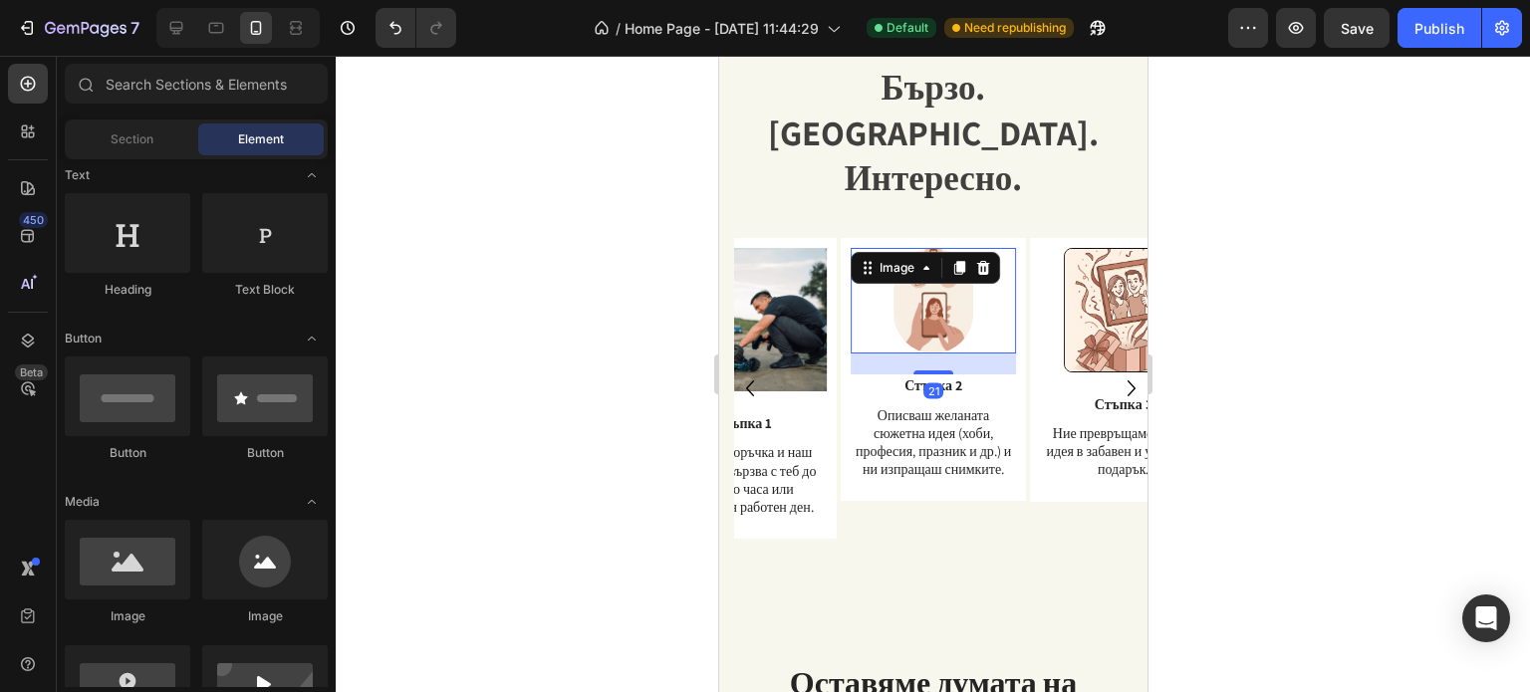
click at [940, 262] on img at bounding box center [932, 301] width 80 height 107
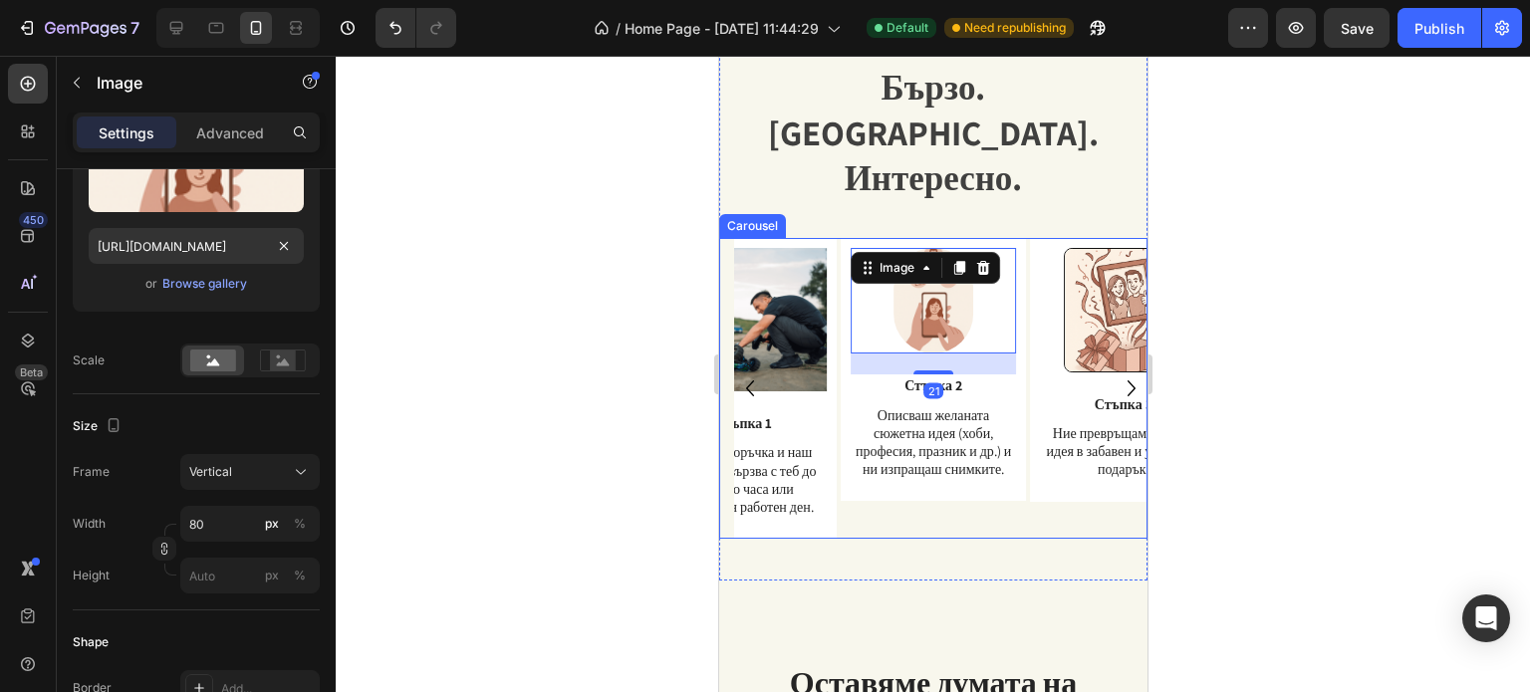
scroll to position [498, 0]
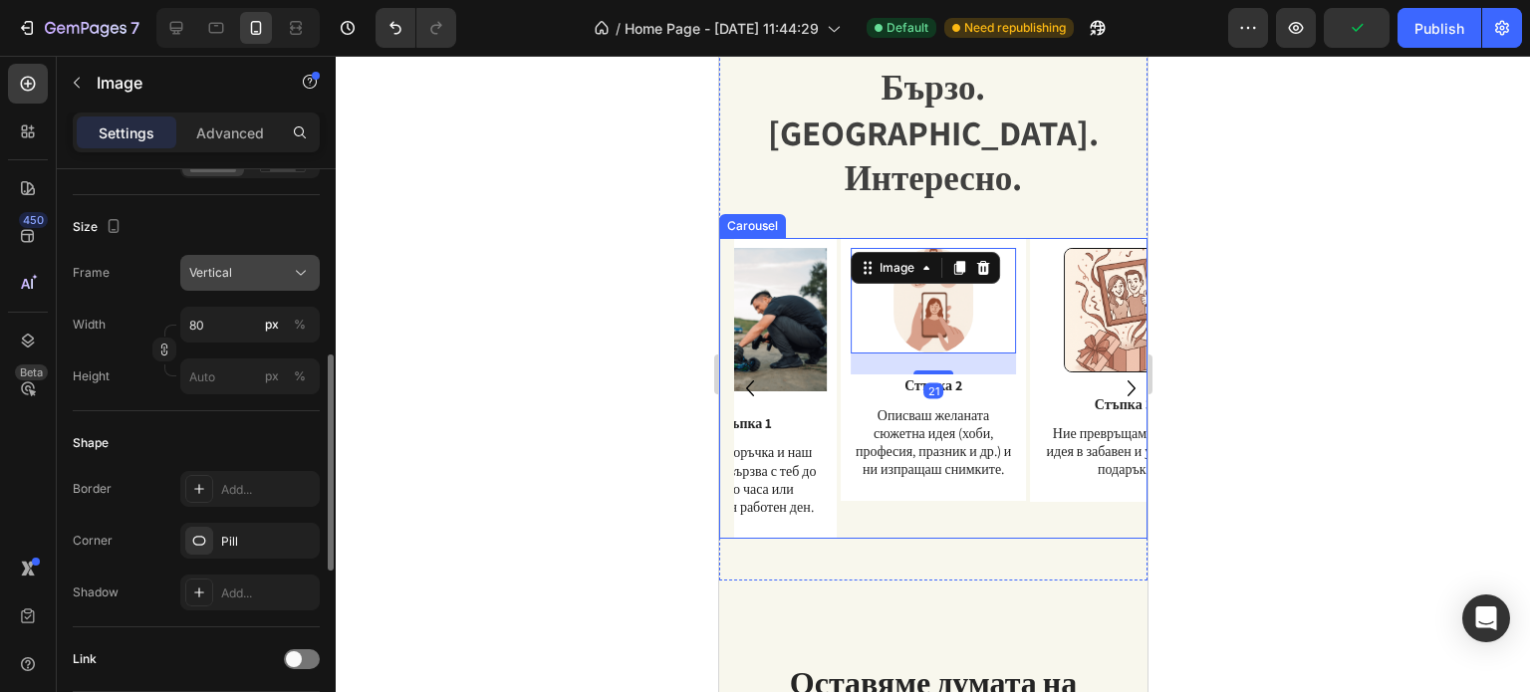
click at [244, 270] on div "Vertical" at bounding box center [238, 273] width 98 height 18
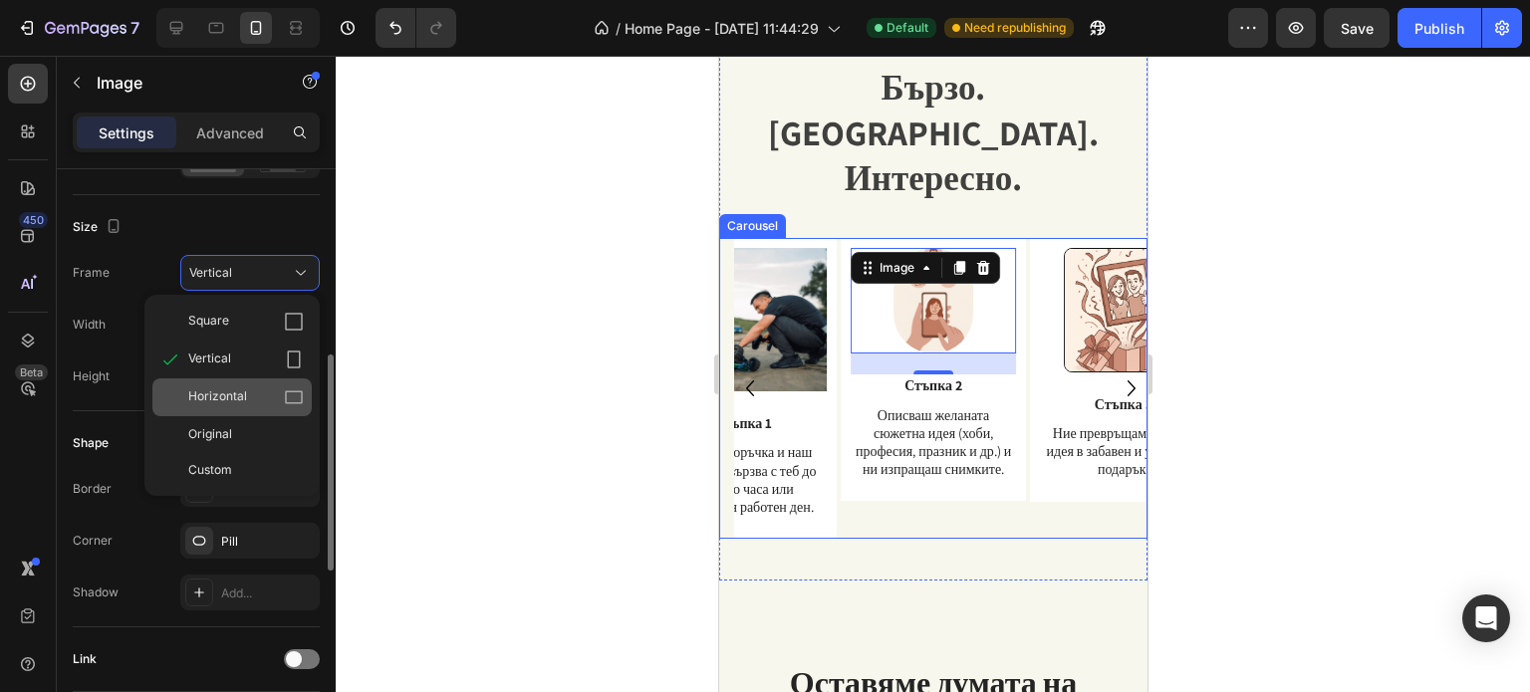
click at [235, 409] on div "Horizontal" at bounding box center [231, 397] width 159 height 38
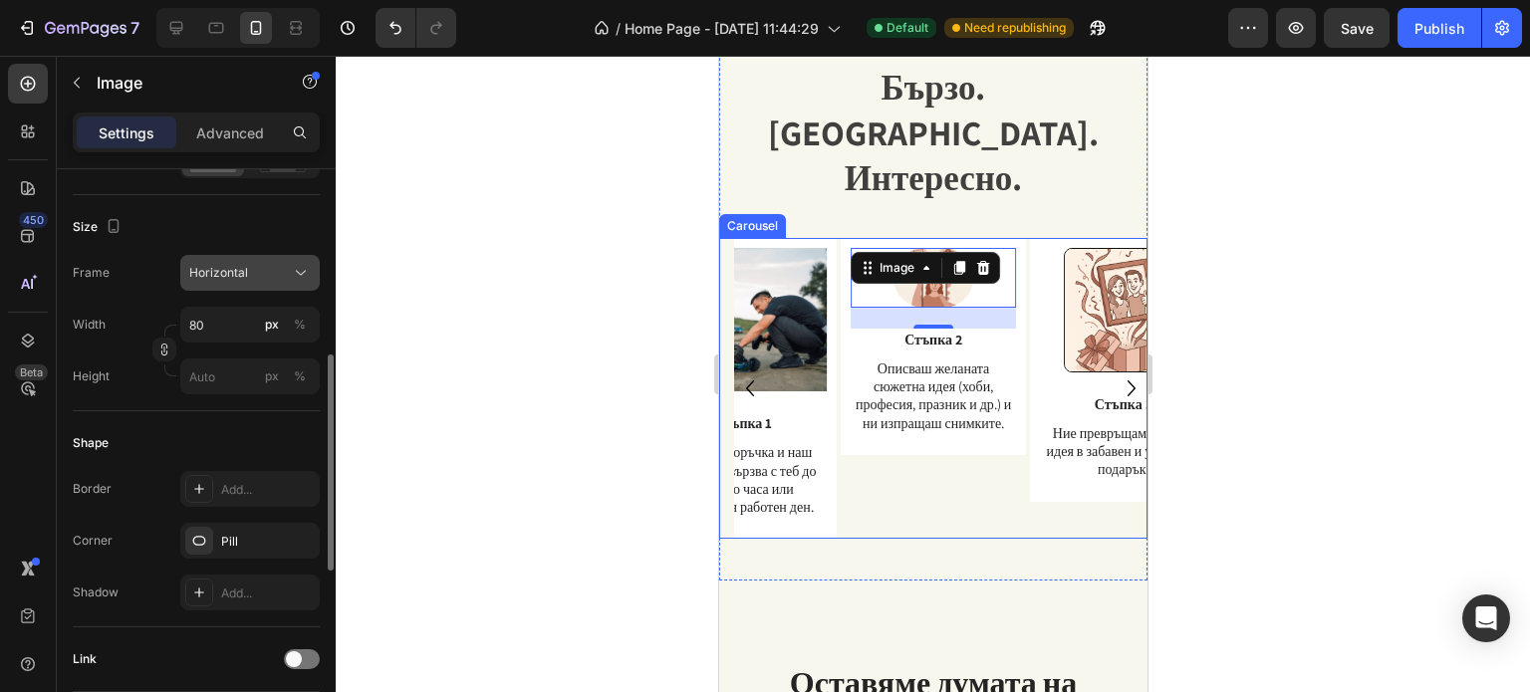
click at [245, 272] on span "Horizontal" at bounding box center [218, 273] width 59 height 18
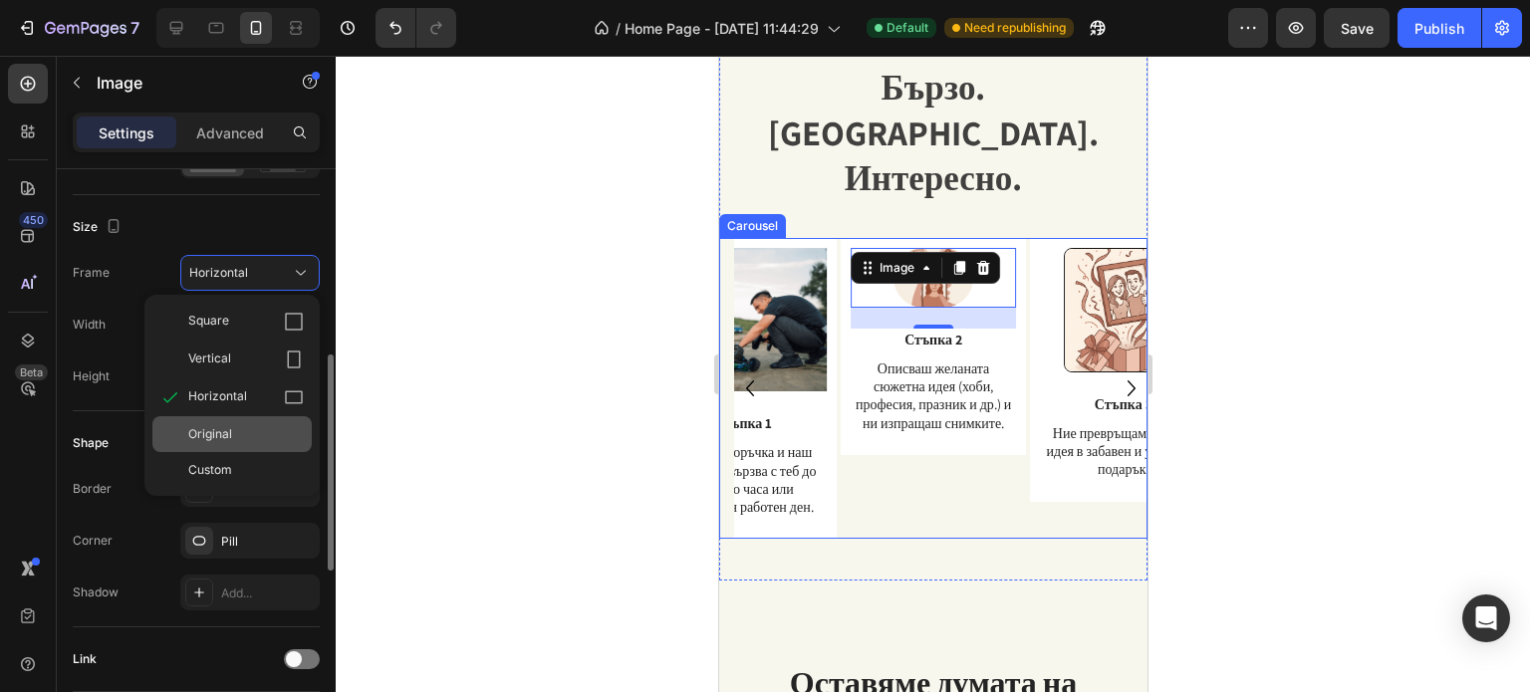
click at [251, 441] on div "Original" at bounding box center [246, 434] width 116 height 18
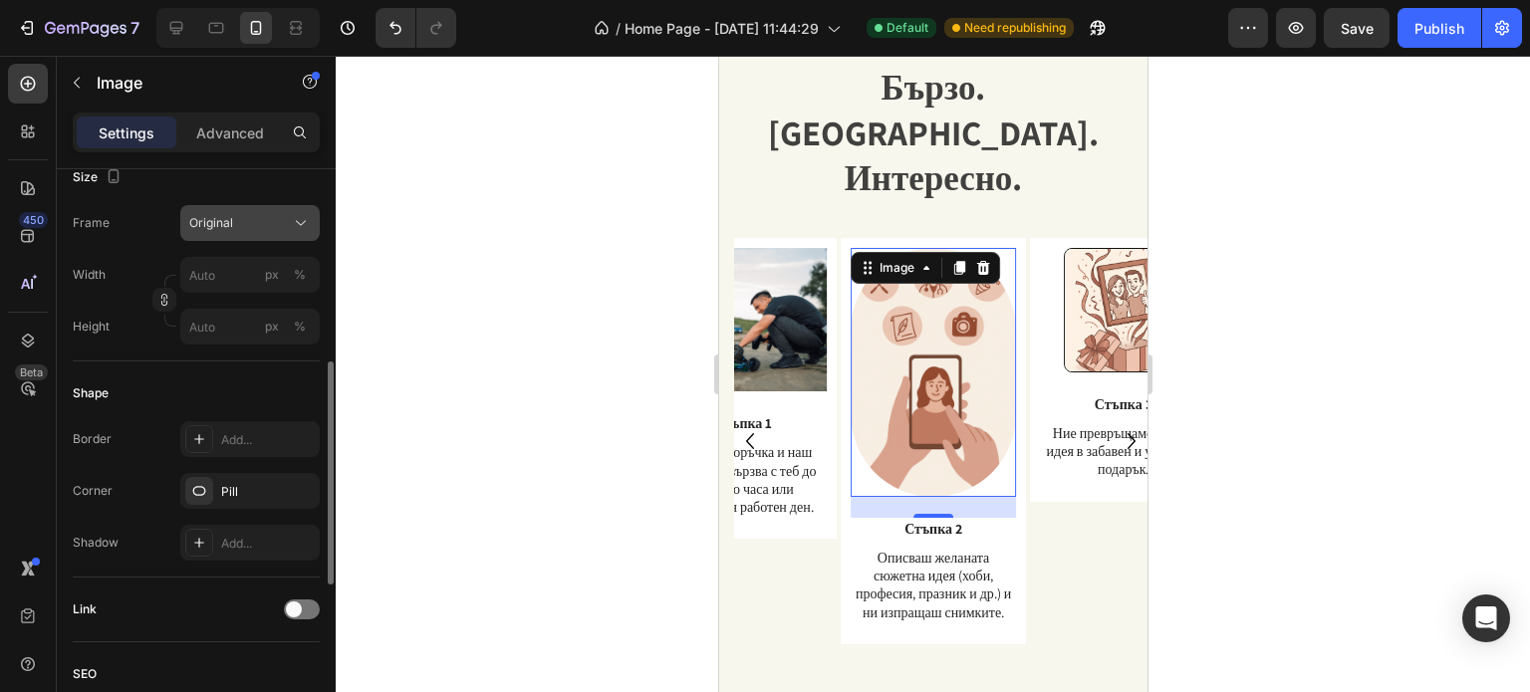
click at [291, 224] on icon at bounding box center [301, 223] width 20 height 20
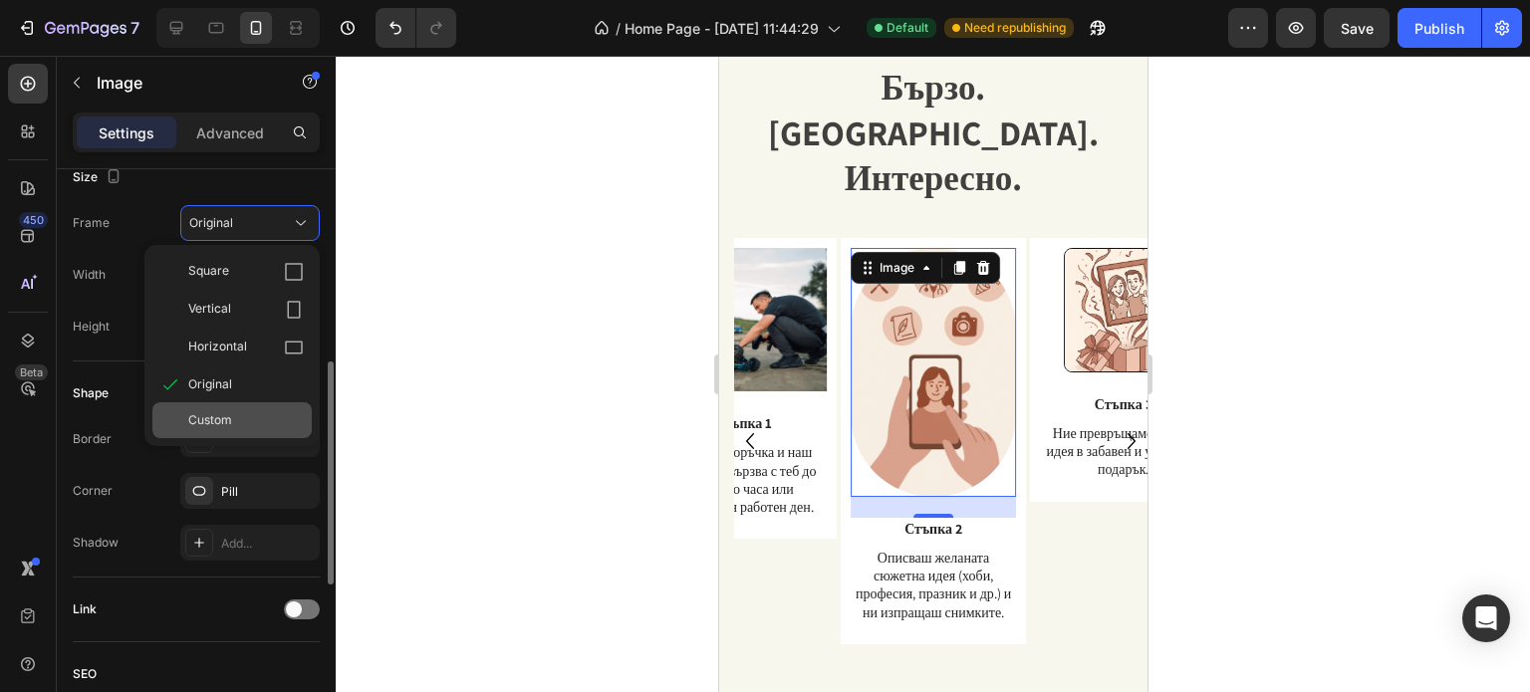
click at [239, 420] on div "Custom" at bounding box center [246, 420] width 116 height 18
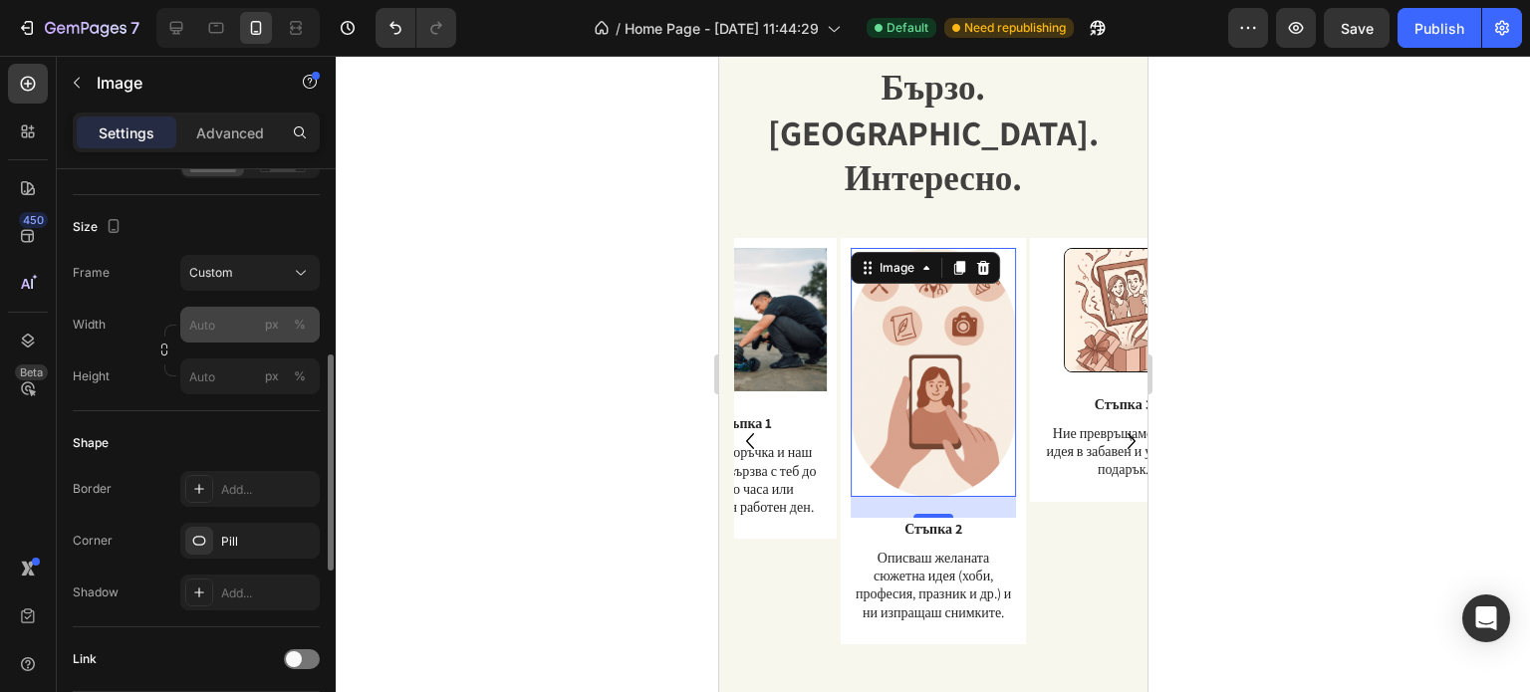
click at [279, 256] on div "Size Frame Custom Width px % Height px %" at bounding box center [196, 303] width 247 height 216
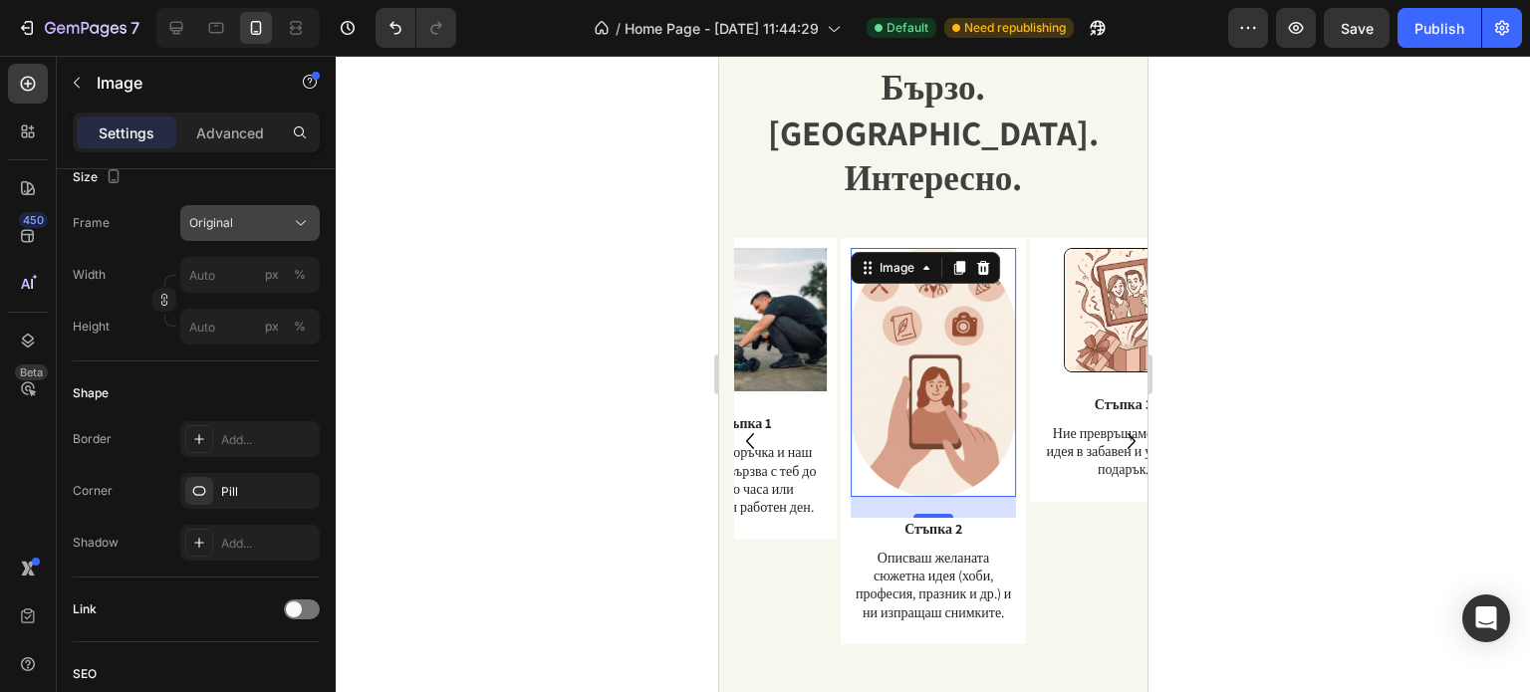
click at [261, 222] on div "Original" at bounding box center [238, 223] width 98 height 18
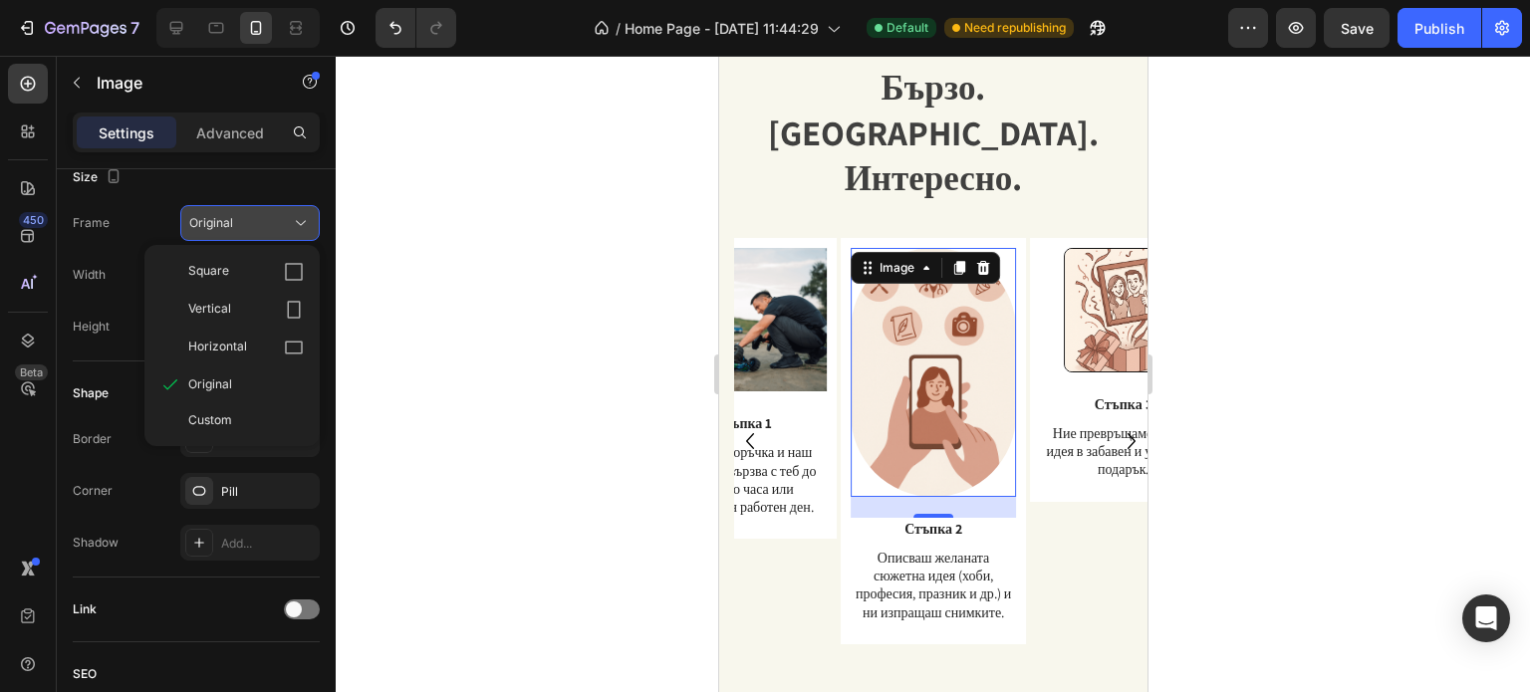
click at [261, 222] on div "Original" at bounding box center [238, 223] width 98 height 18
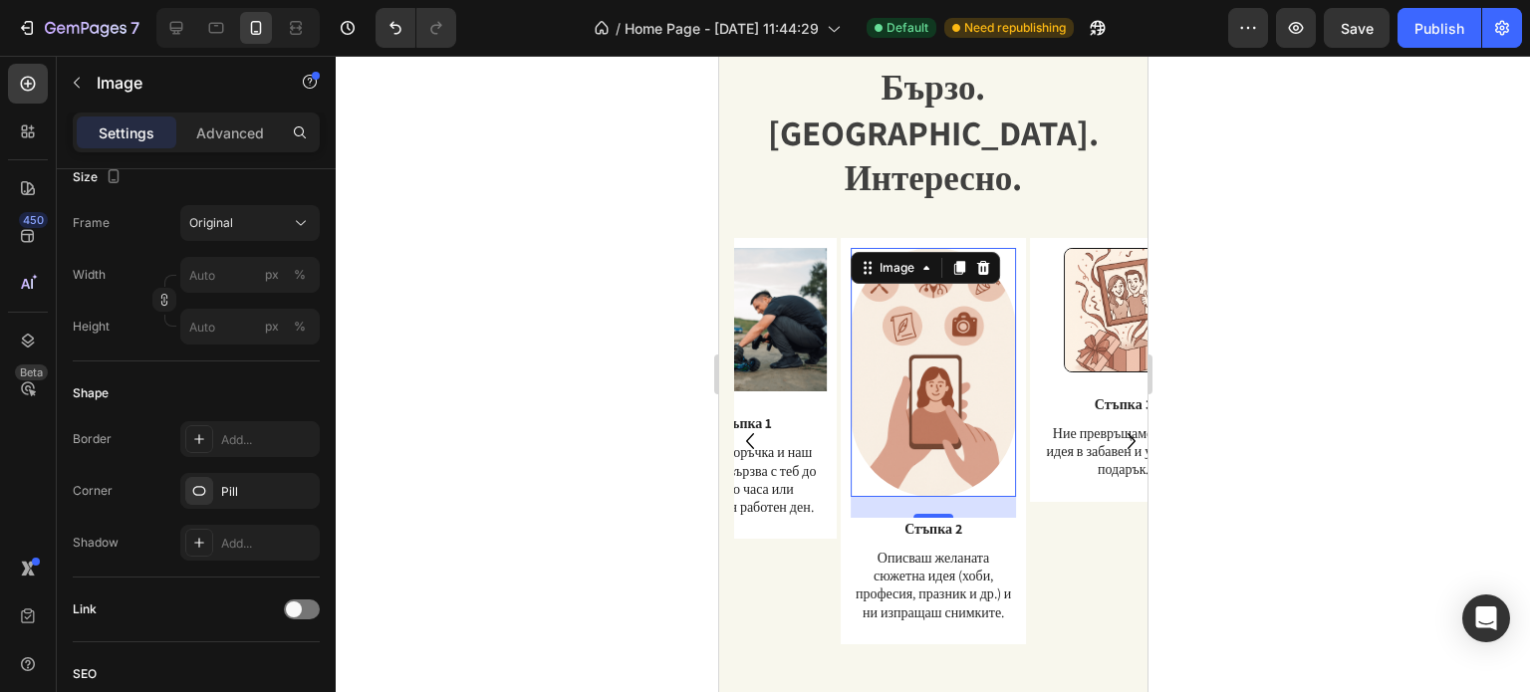
click at [1218, 278] on div at bounding box center [933, 374] width 1194 height 636
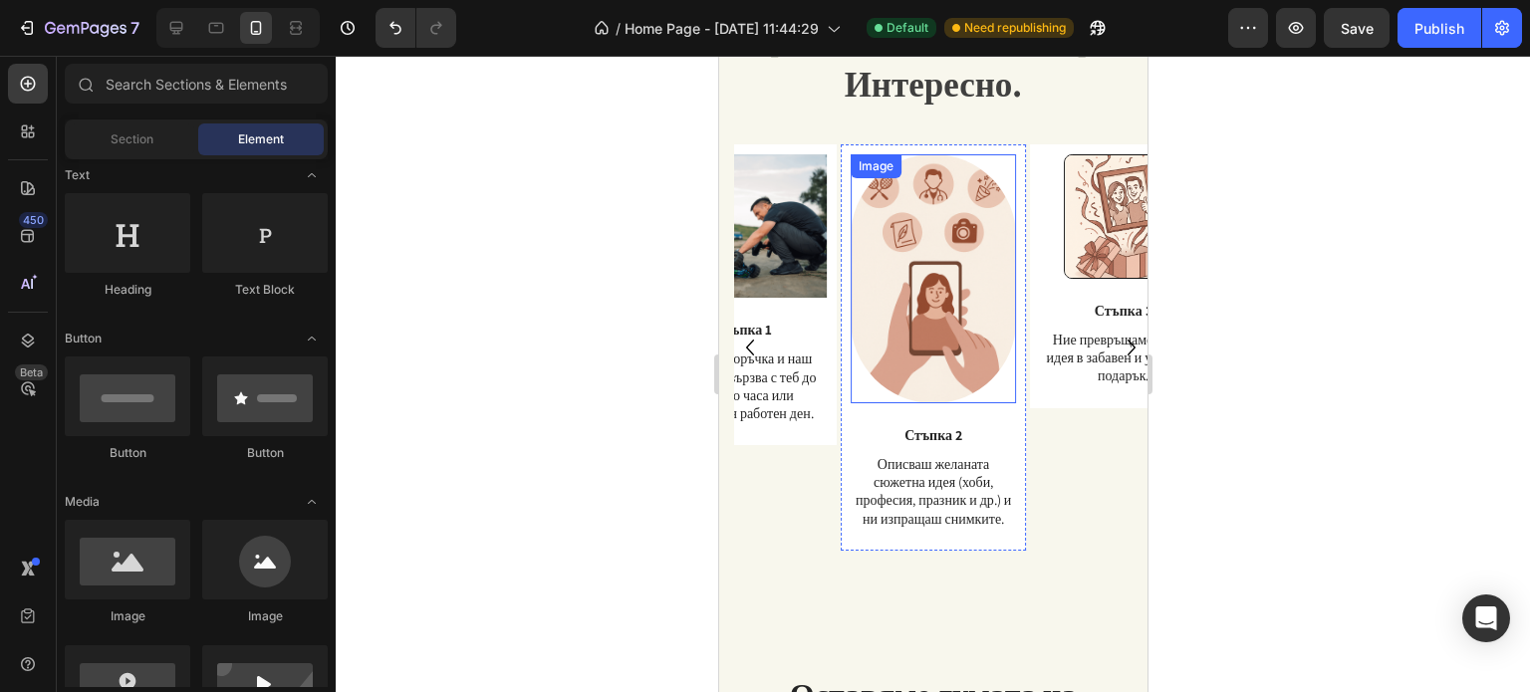
scroll to position [2413, 0]
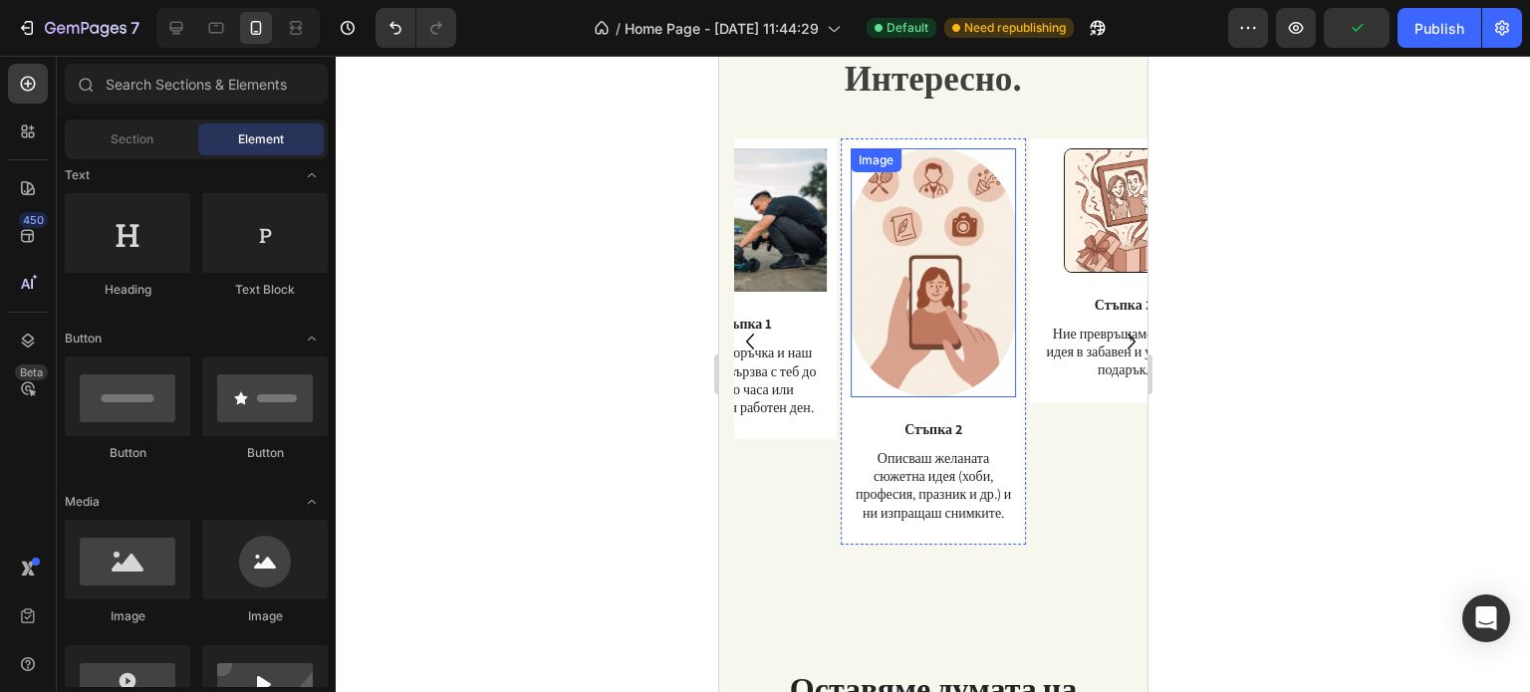
click at [975, 256] on img at bounding box center [932, 272] width 166 height 249
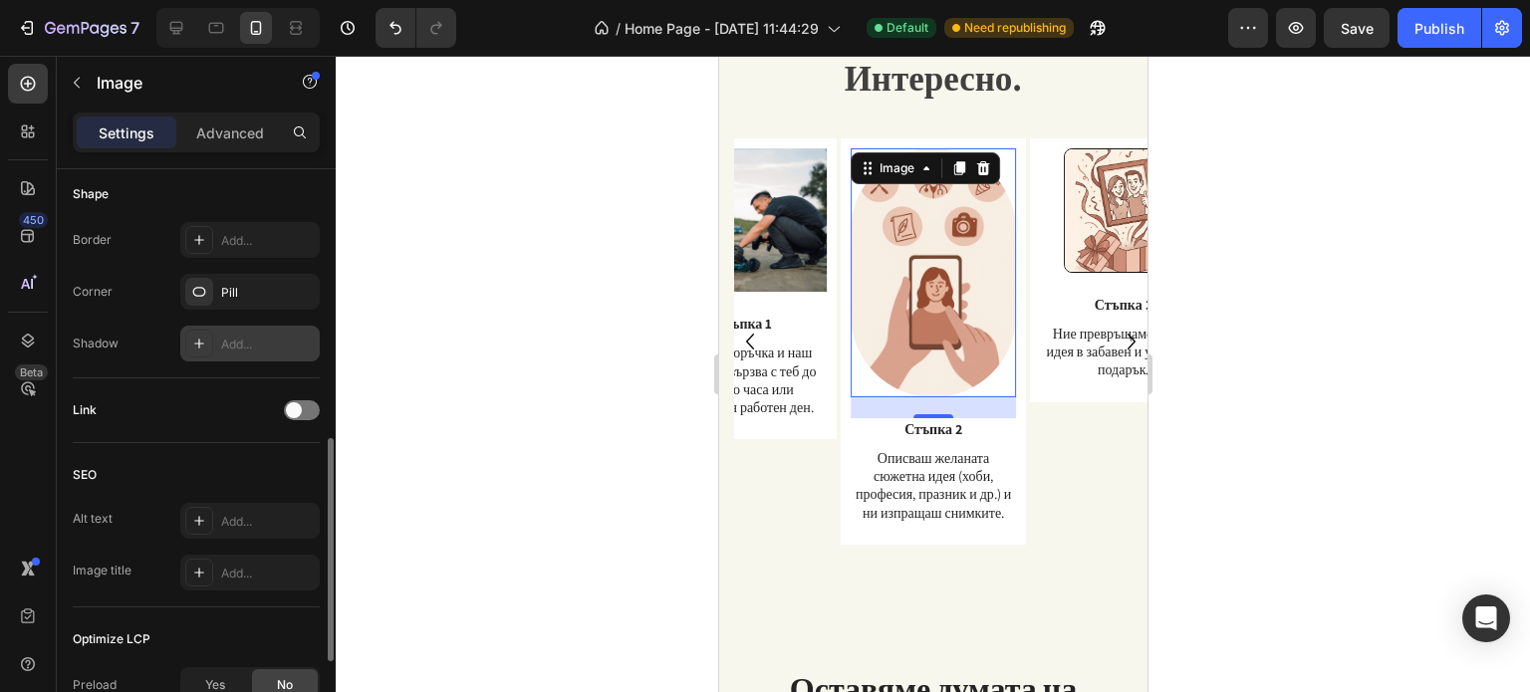
scroll to position [598, 0]
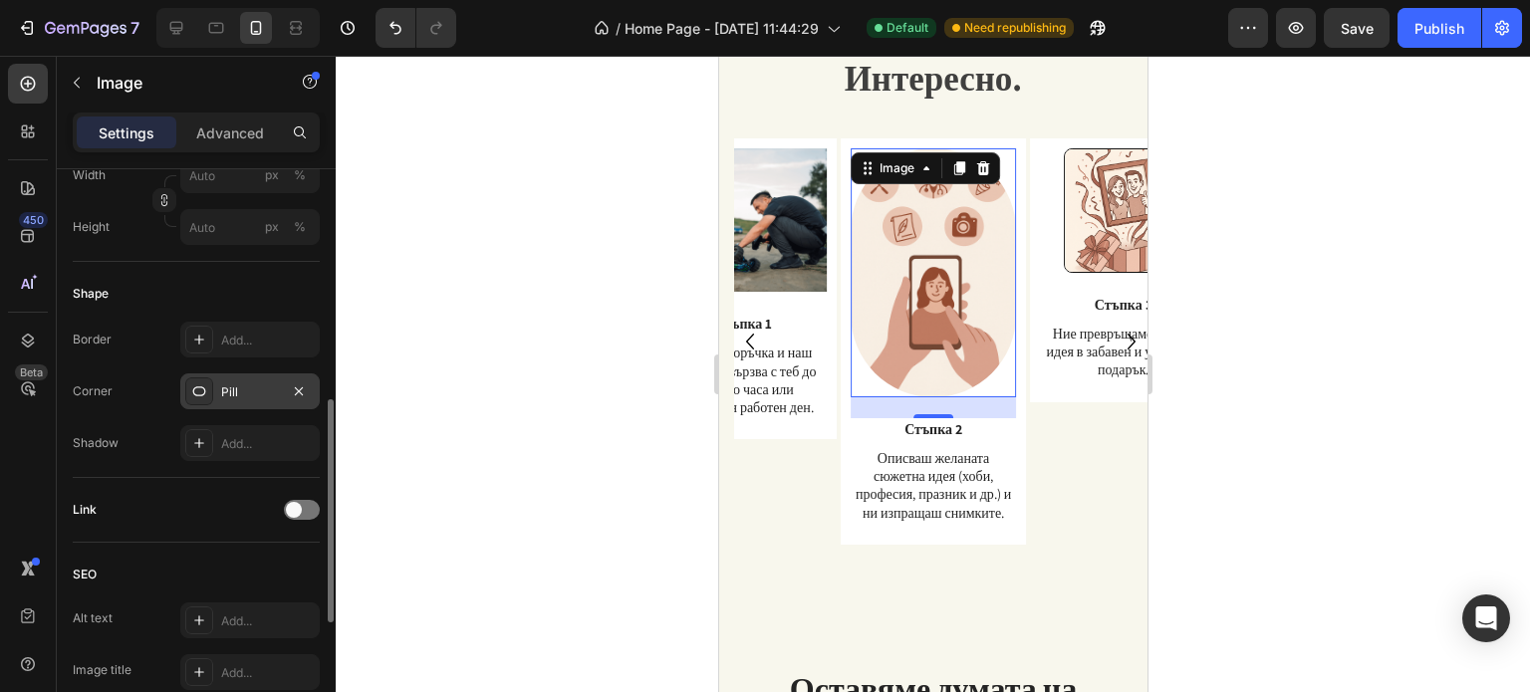
click at [223, 398] on div "Pill" at bounding box center [250, 392] width 58 height 18
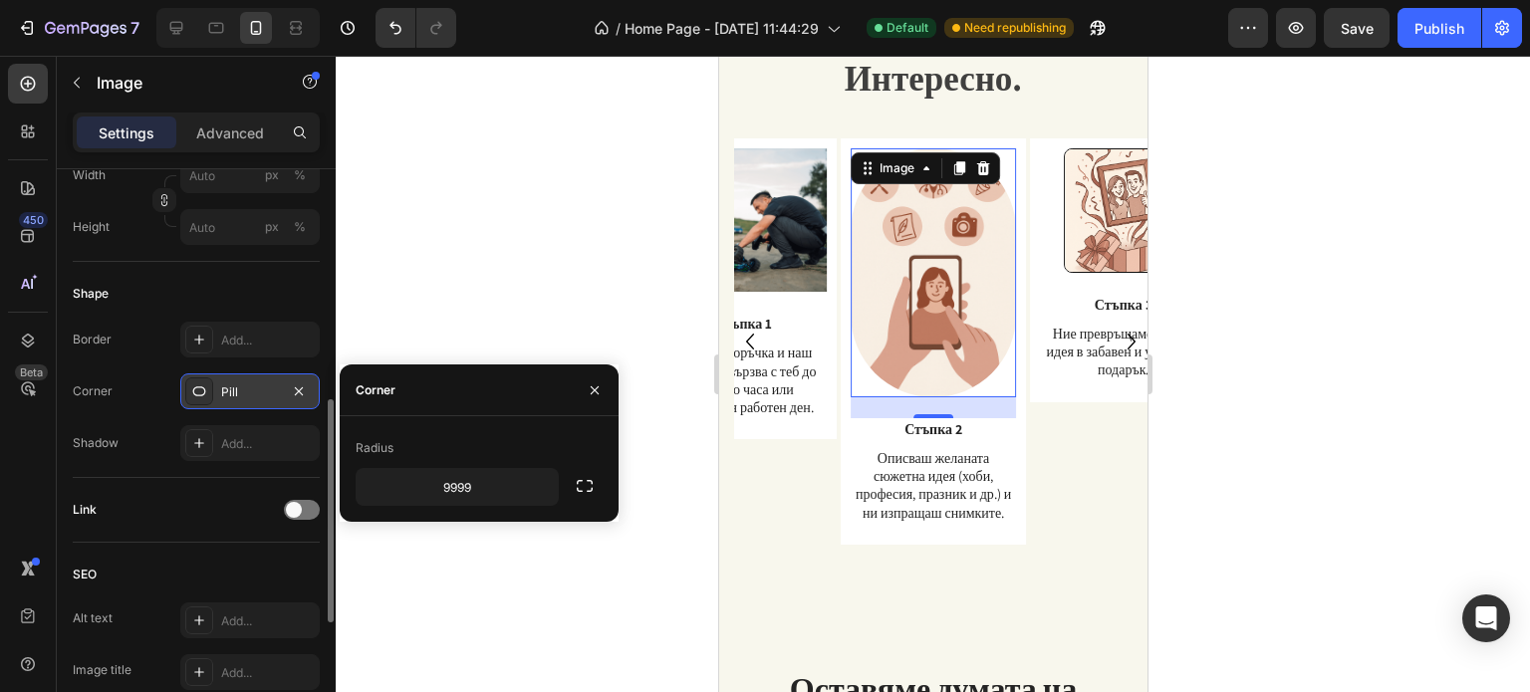
click at [223, 398] on div "Pill" at bounding box center [250, 392] width 58 height 18
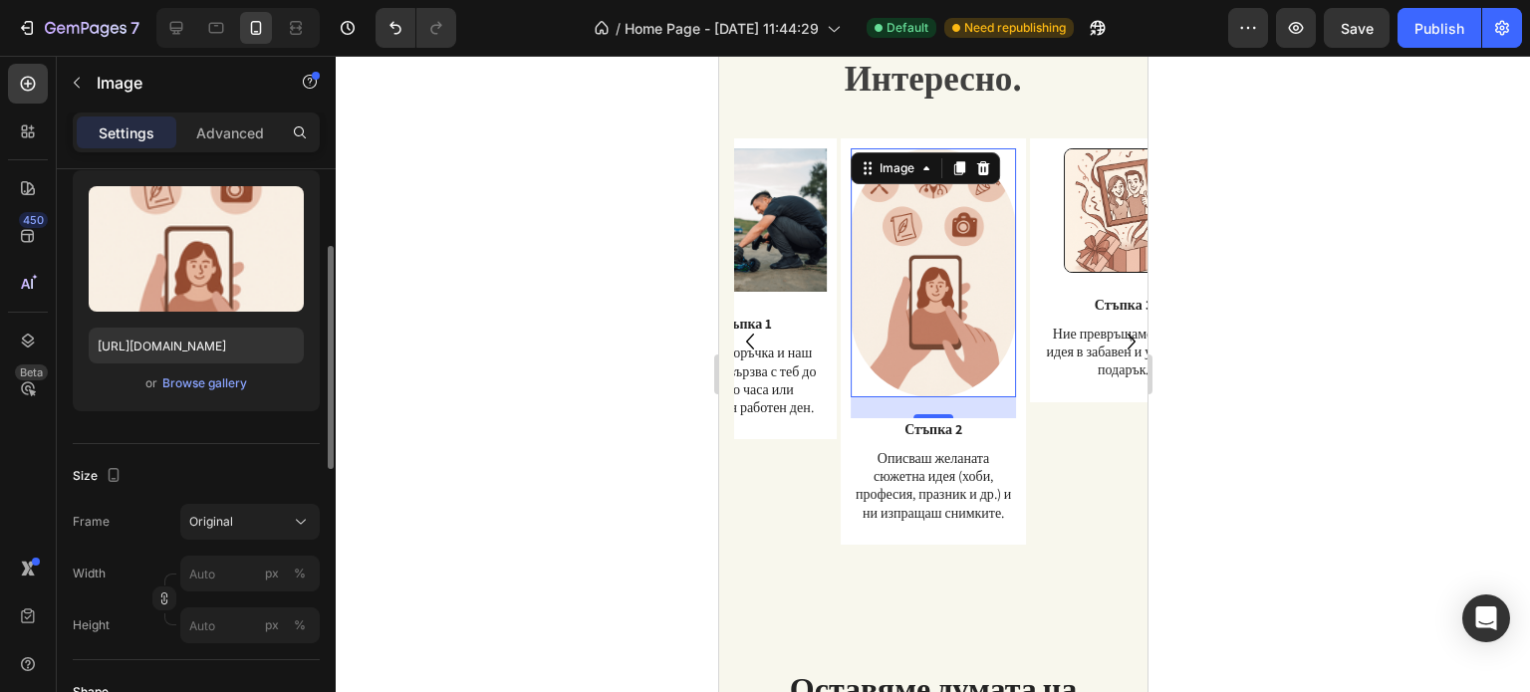
scroll to position [398, 0]
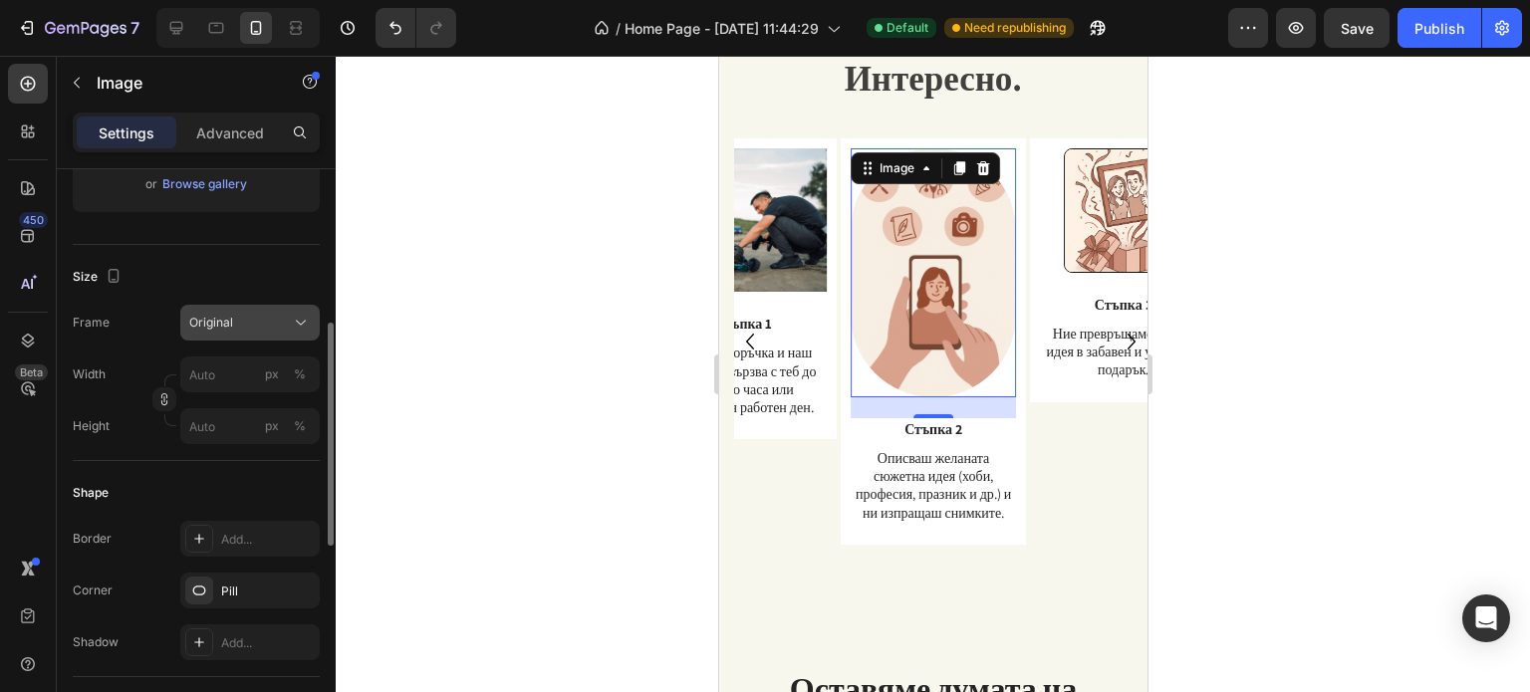
click at [235, 336] on button "Original" at bounding box center [249, 323] width 139 height 36
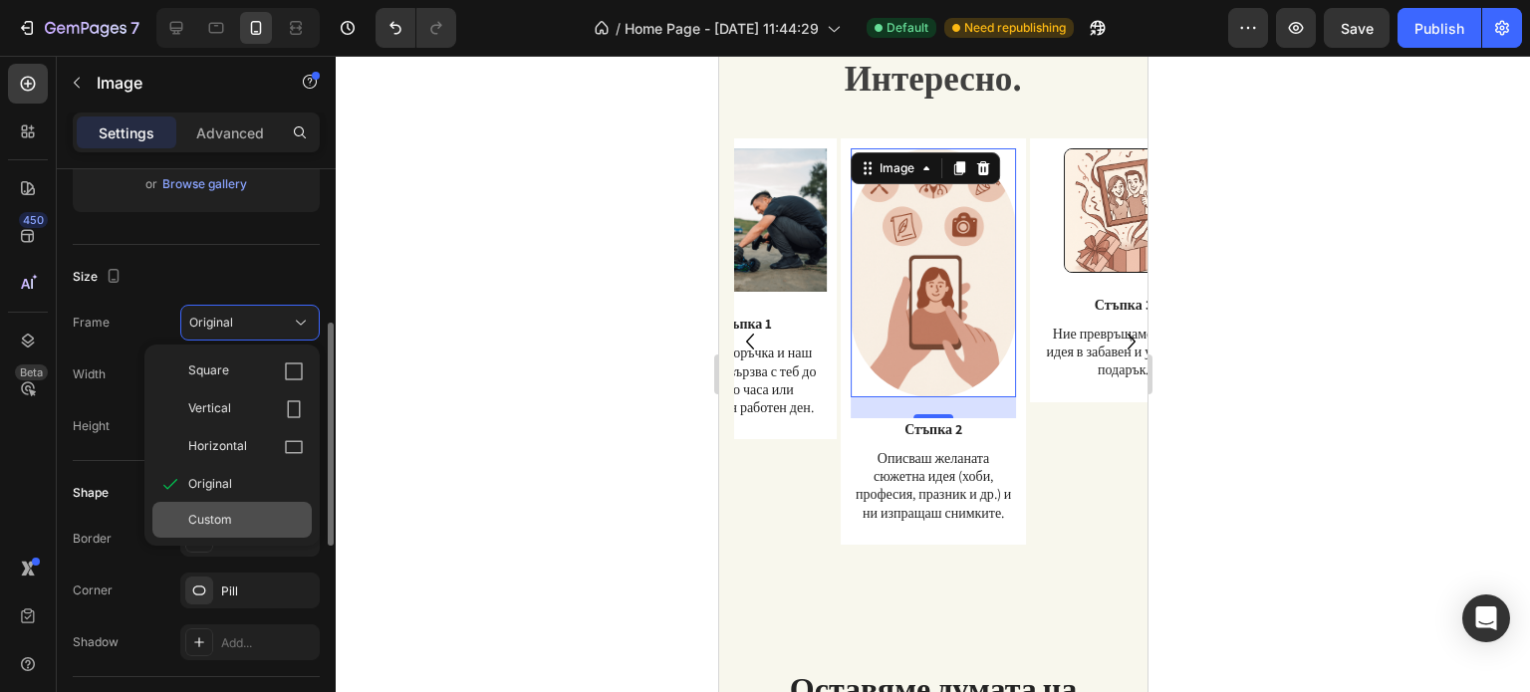
click at [276, 504] on div "Custom" at bounding box center [231, 520] width 159 height 36
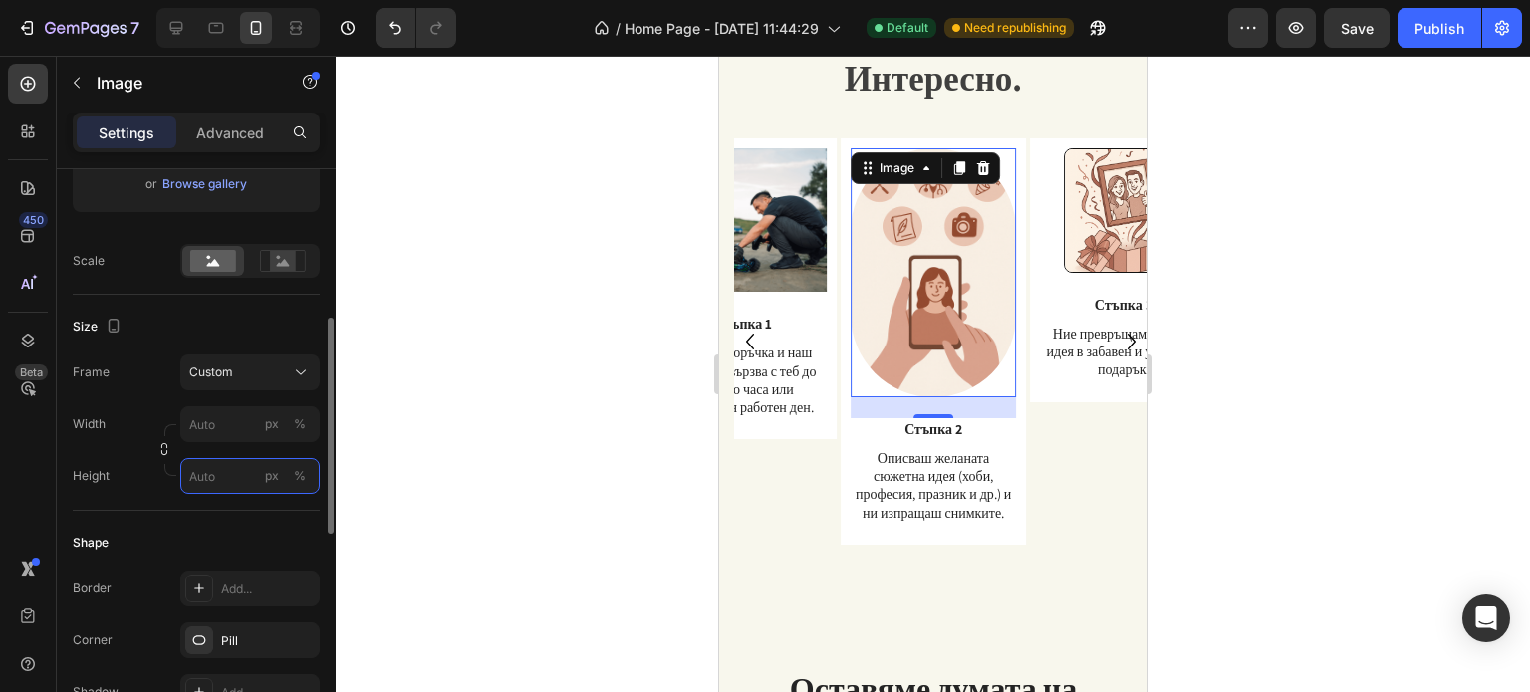
click at [239, 472] on input "px %" at bounding box center [249, 476] width 139 height 36
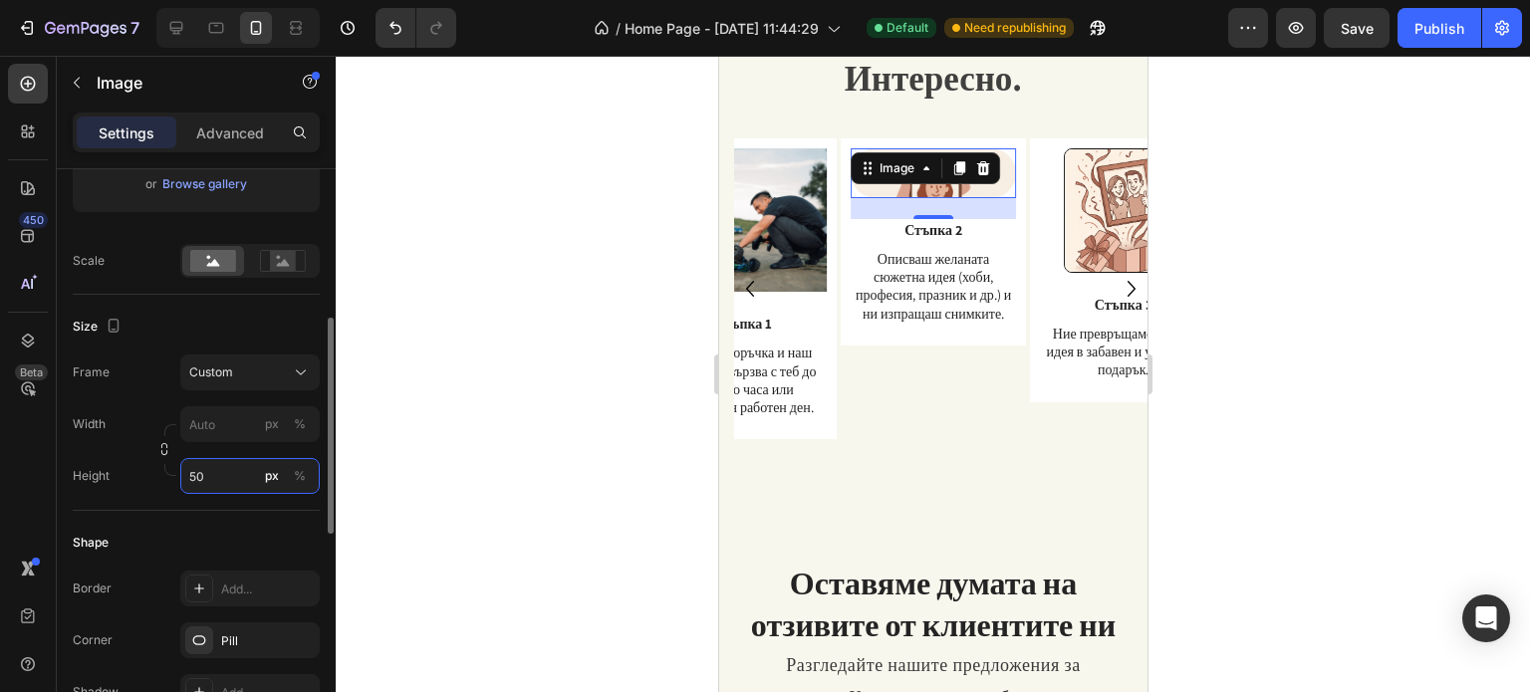
type input "5"
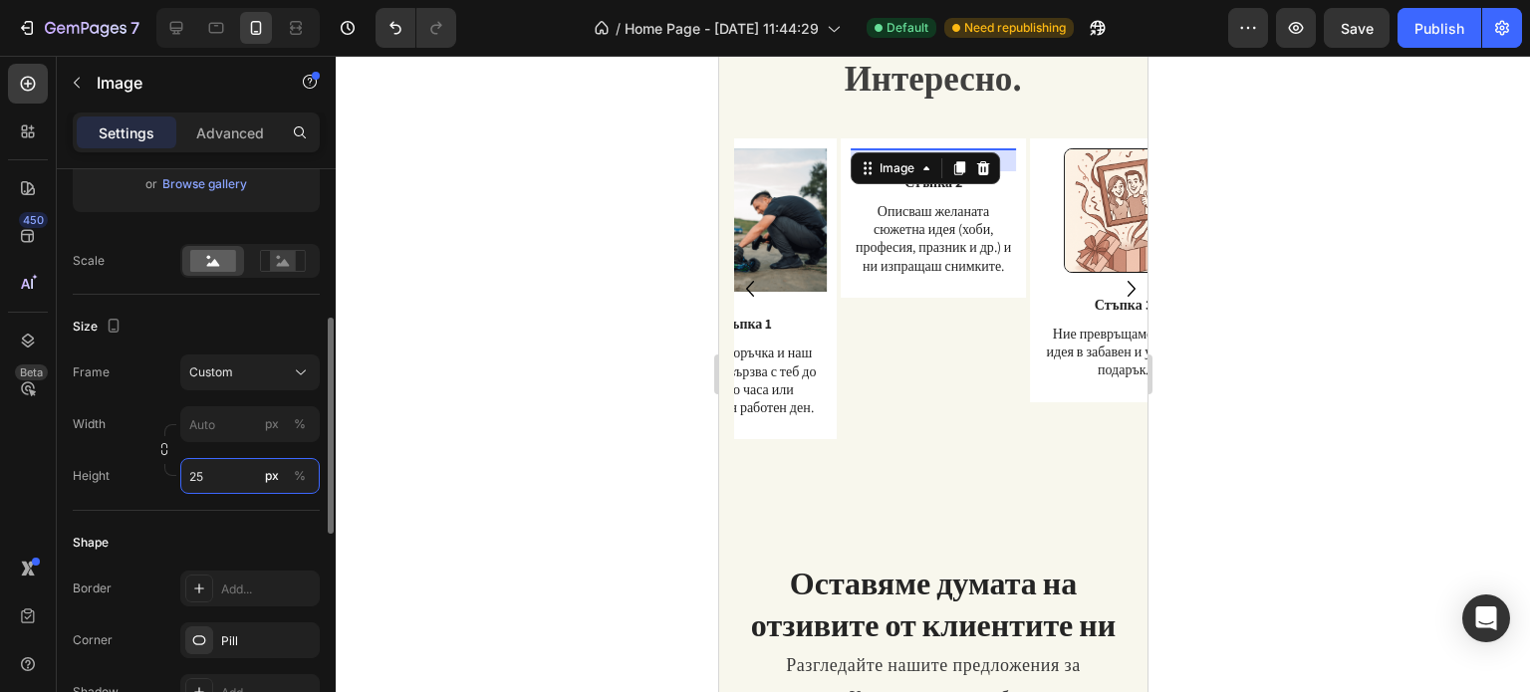
type input "250"
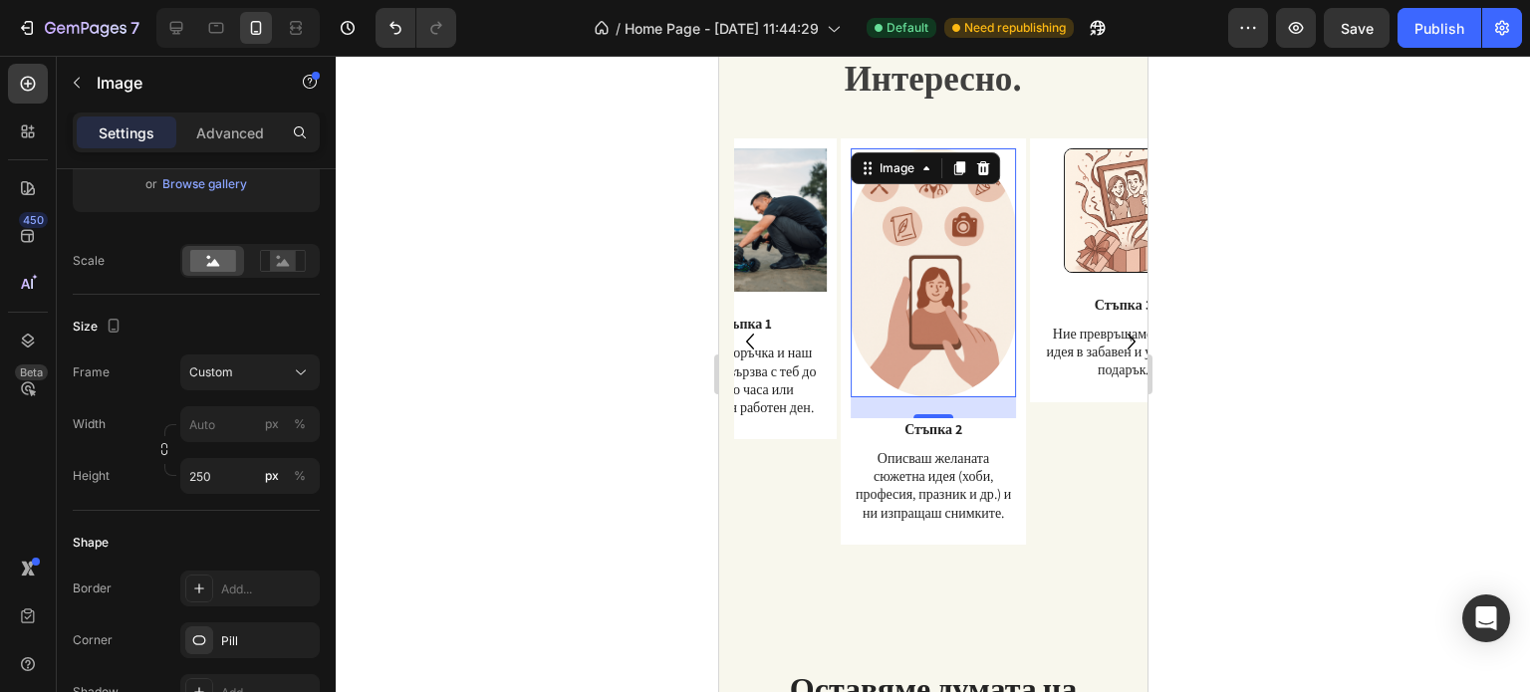
click at [425, 318] on div at bounding box center [933, 374] width 1194 height 636
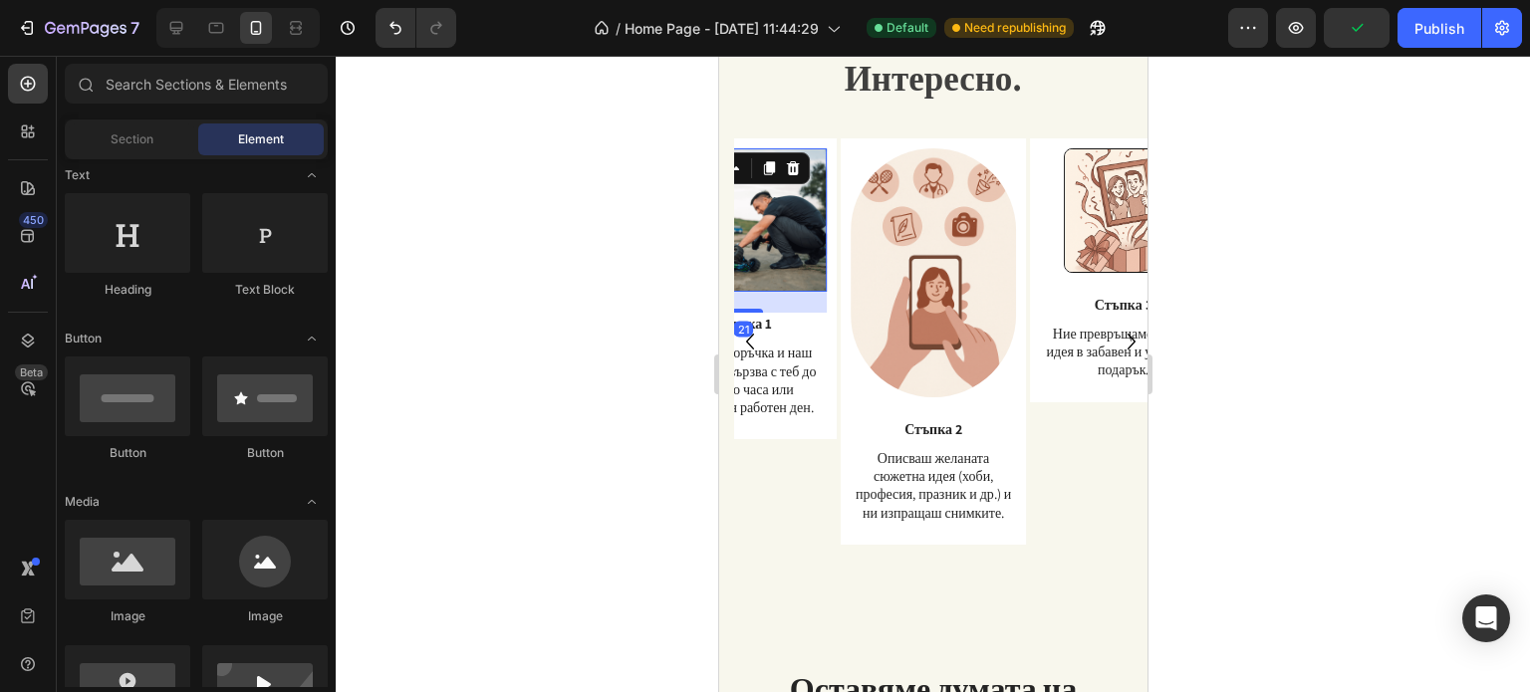
click at [793, 222] on img at bounding box center [742, 219] width 166 height 143
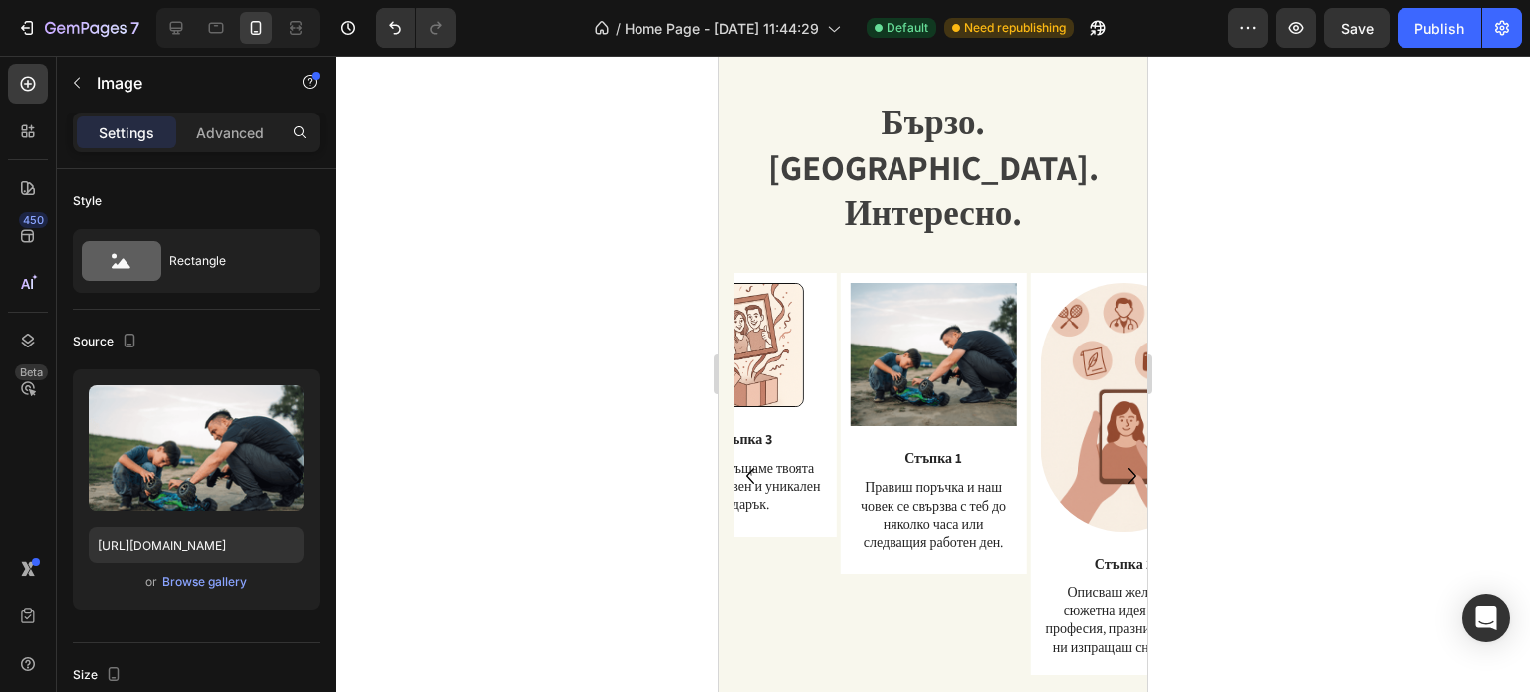
scroll to position [2313, 0]
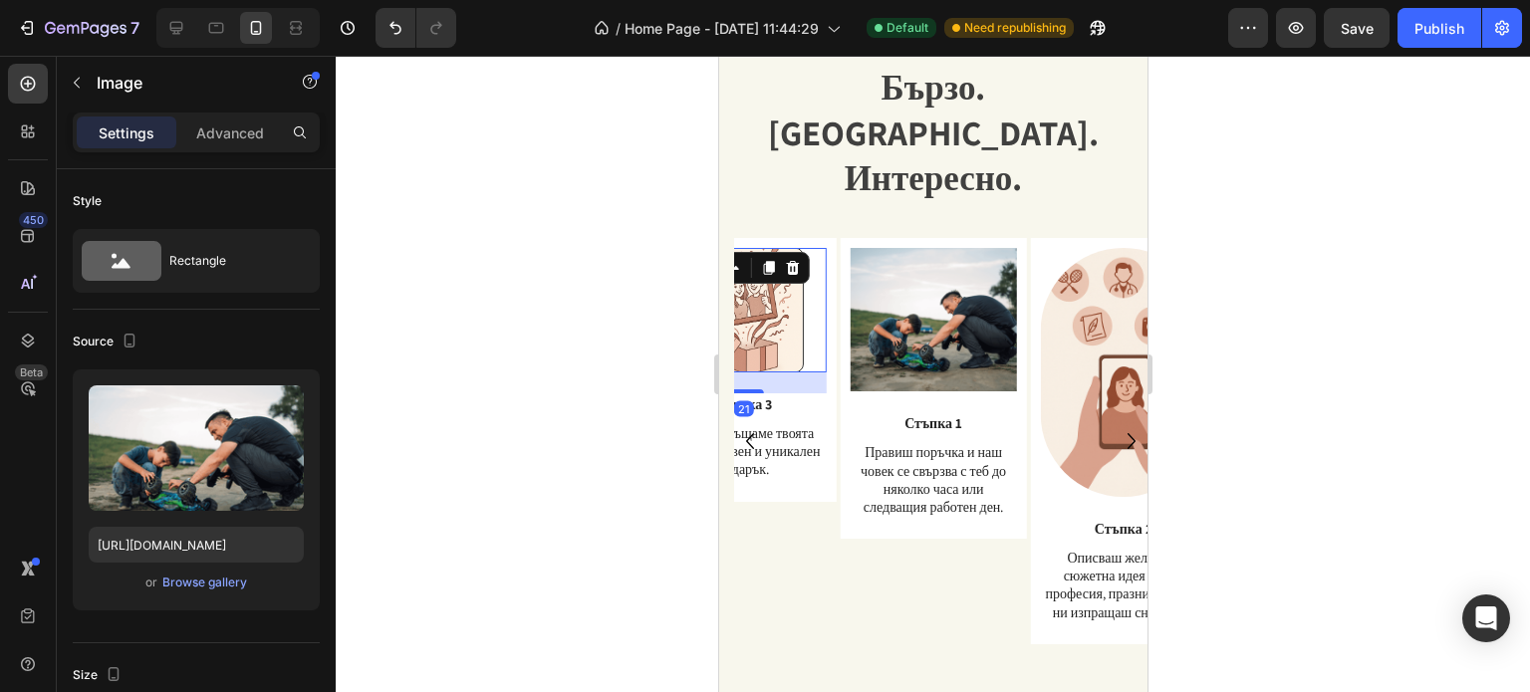
click at [778, 300] on img at bounding box center [742, 310] width 120 height 124
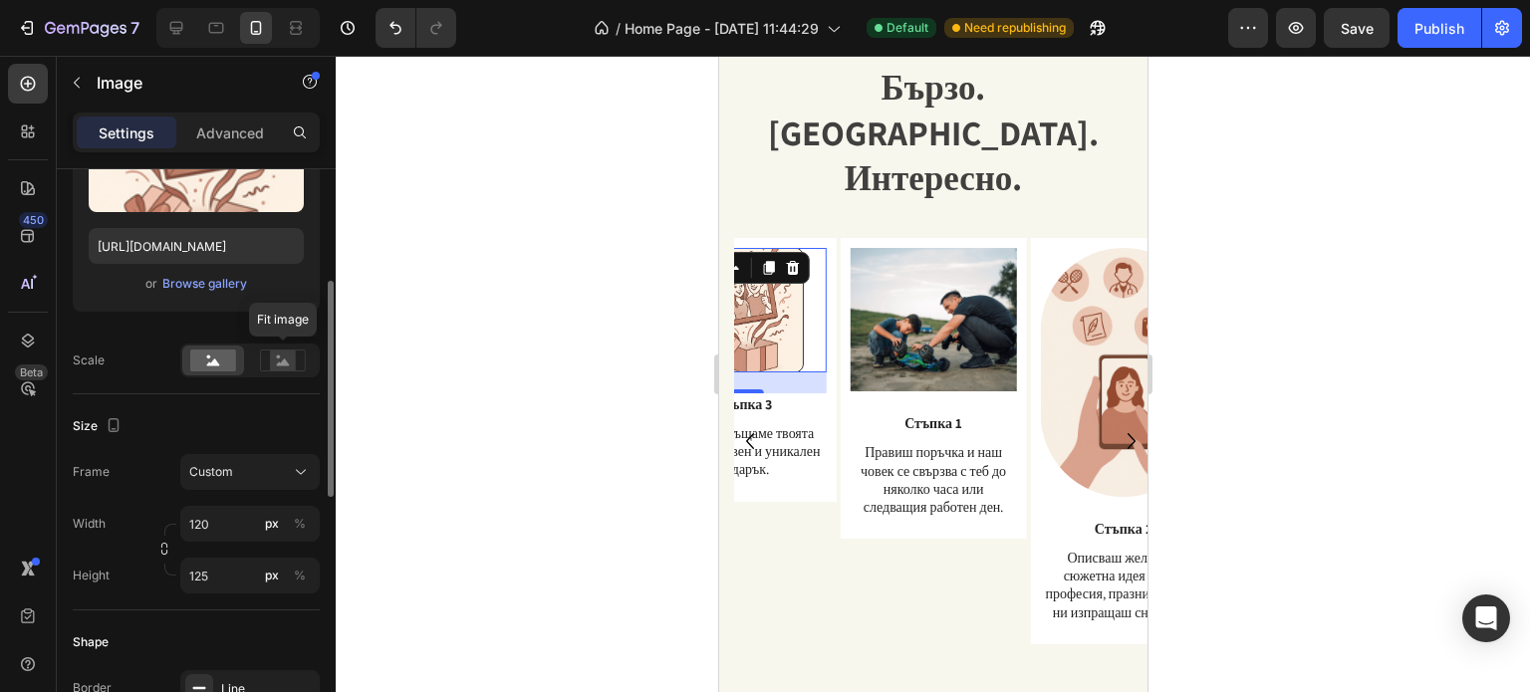
scroll to position [0, 0]
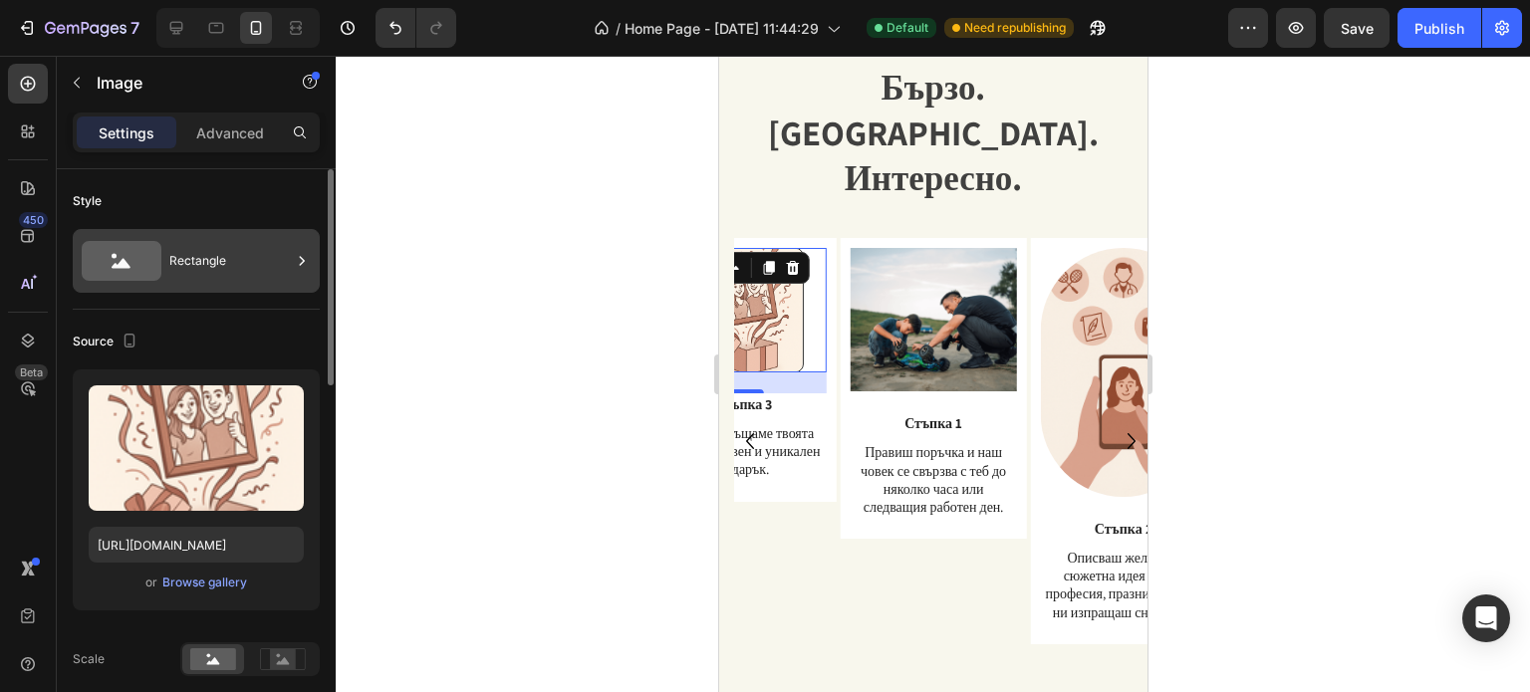
click at [246, 261] on div "Rectangle" at bounding box center [229, 261] width 121 height 46
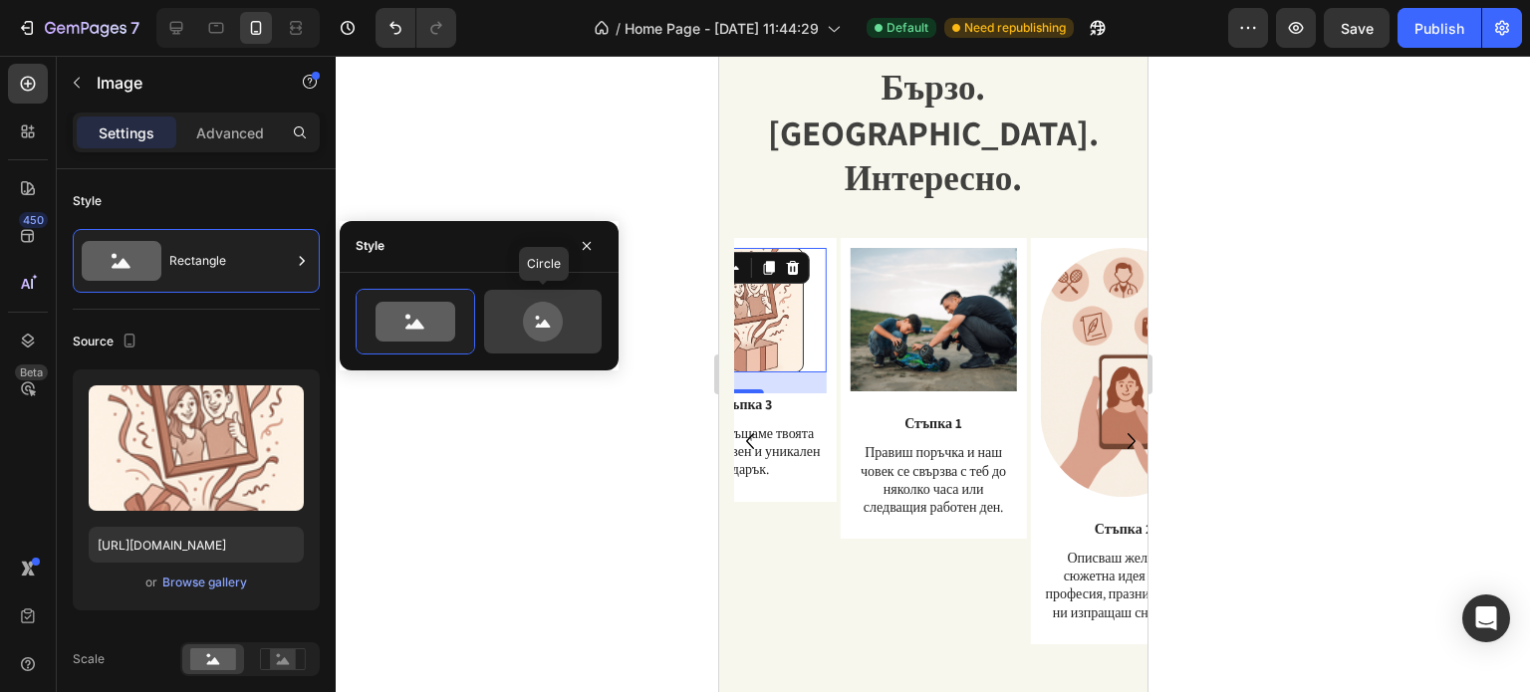
click at [540, 318] on icon at bounding box center [543, 322] width 40 height 40
type input "80"
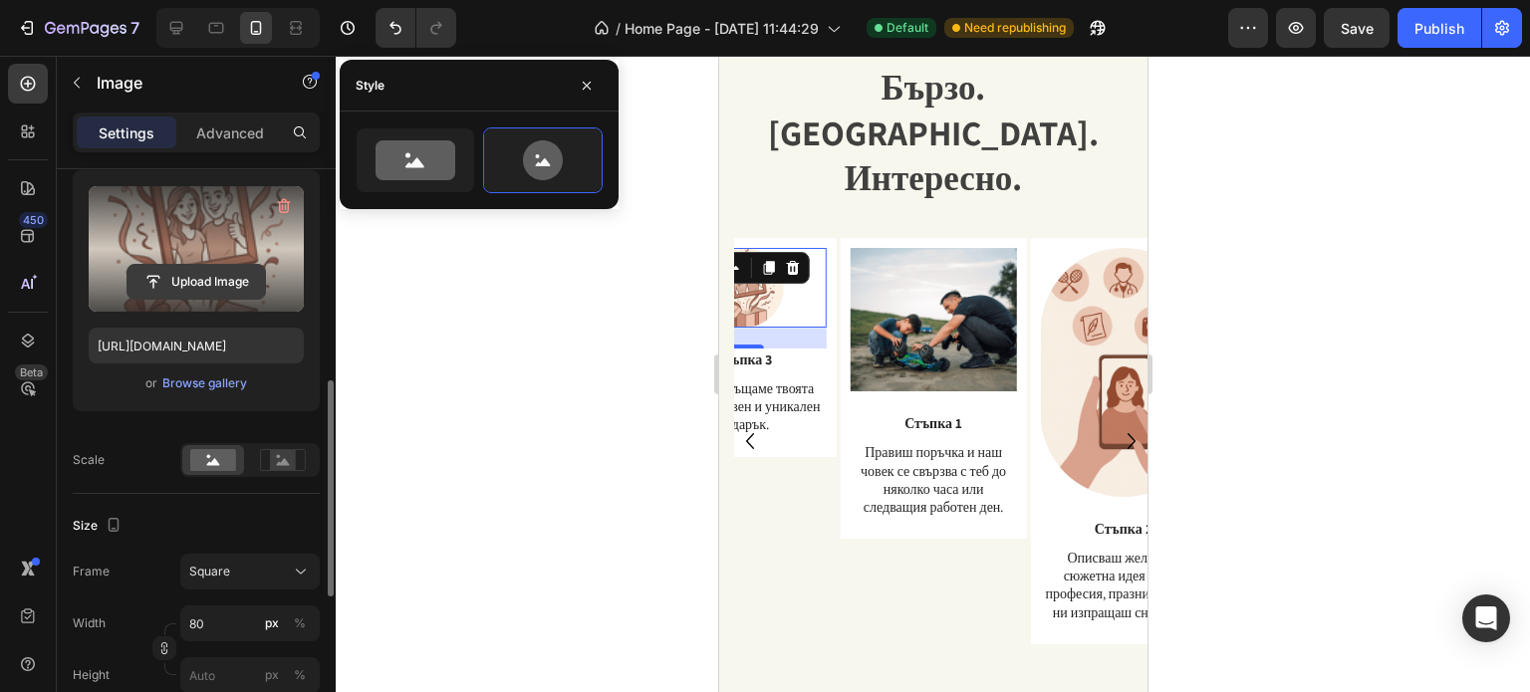
scroll to position [299, 0]
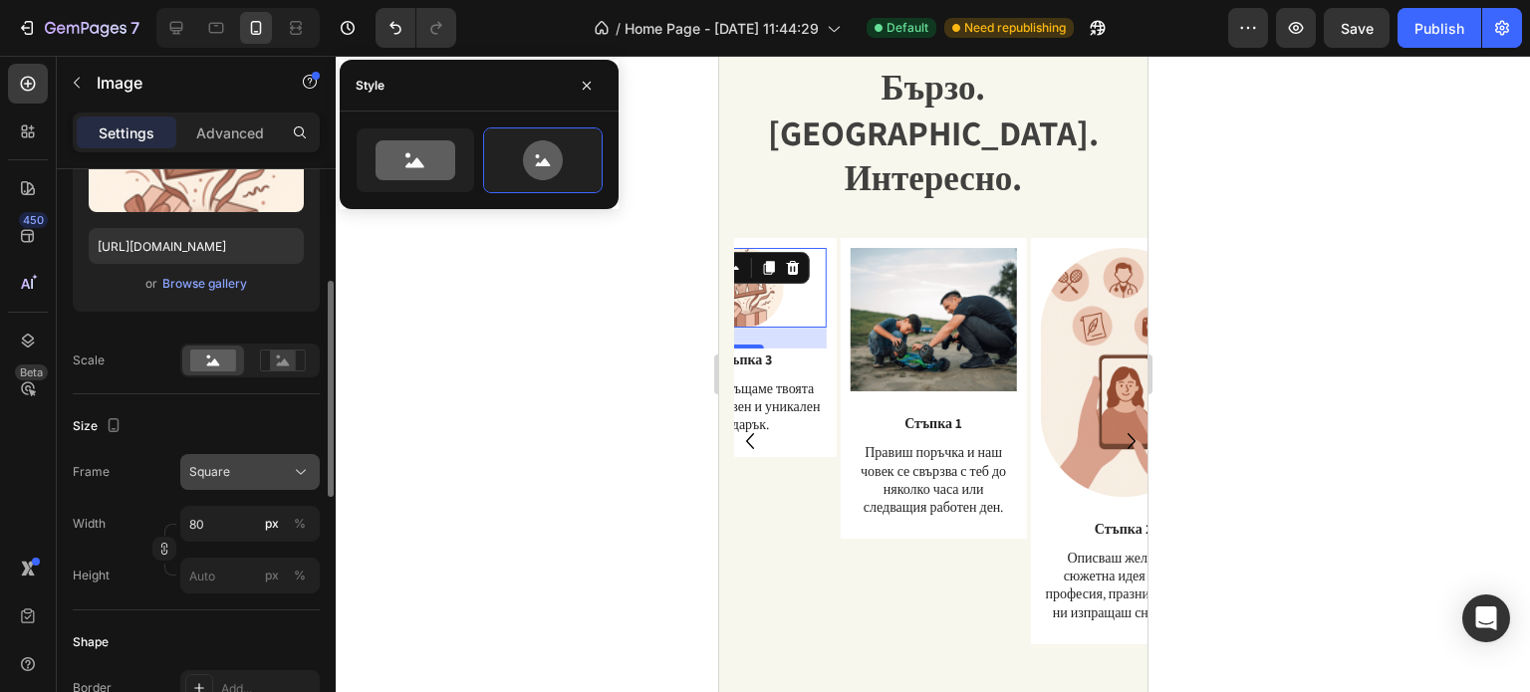
click at [230, 469] on div "Square" at bounding box center [238, 472] width 98 height 18
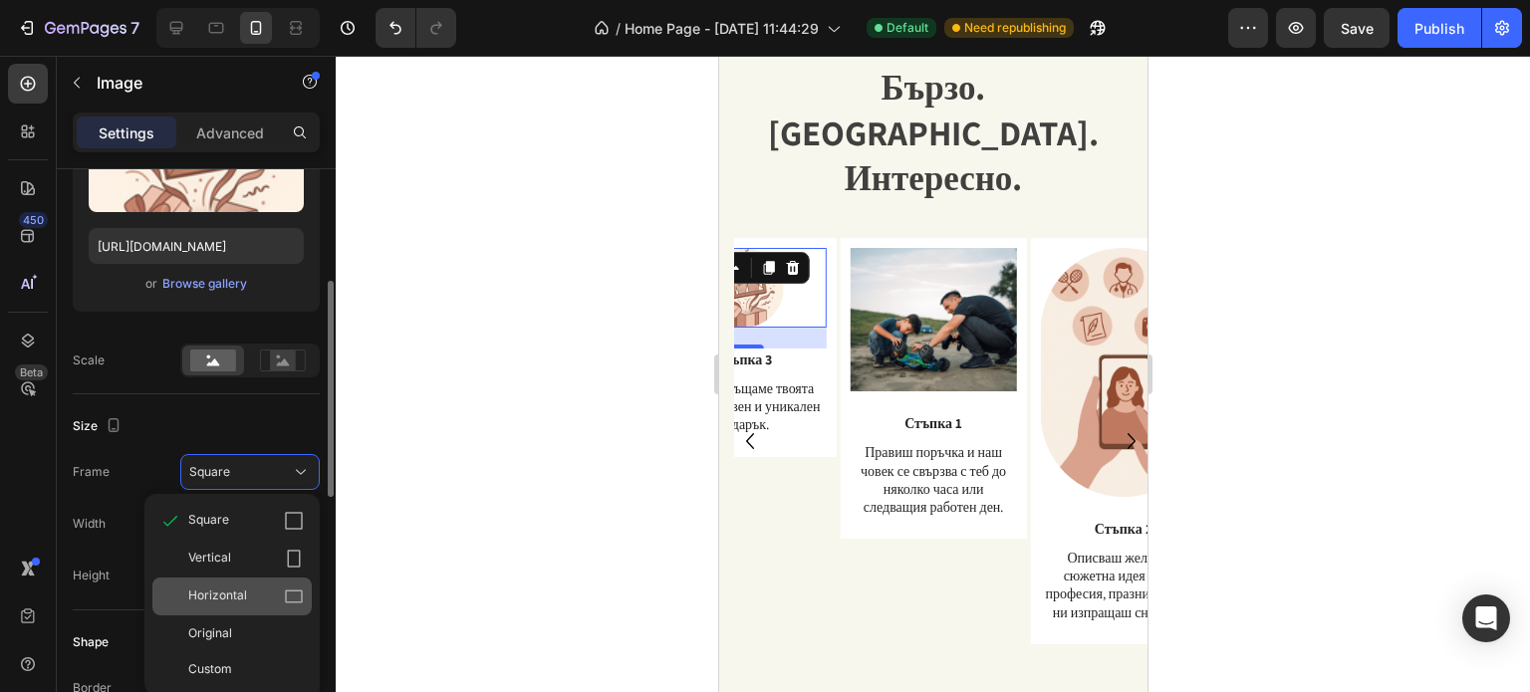
scroll to position [498, 0]
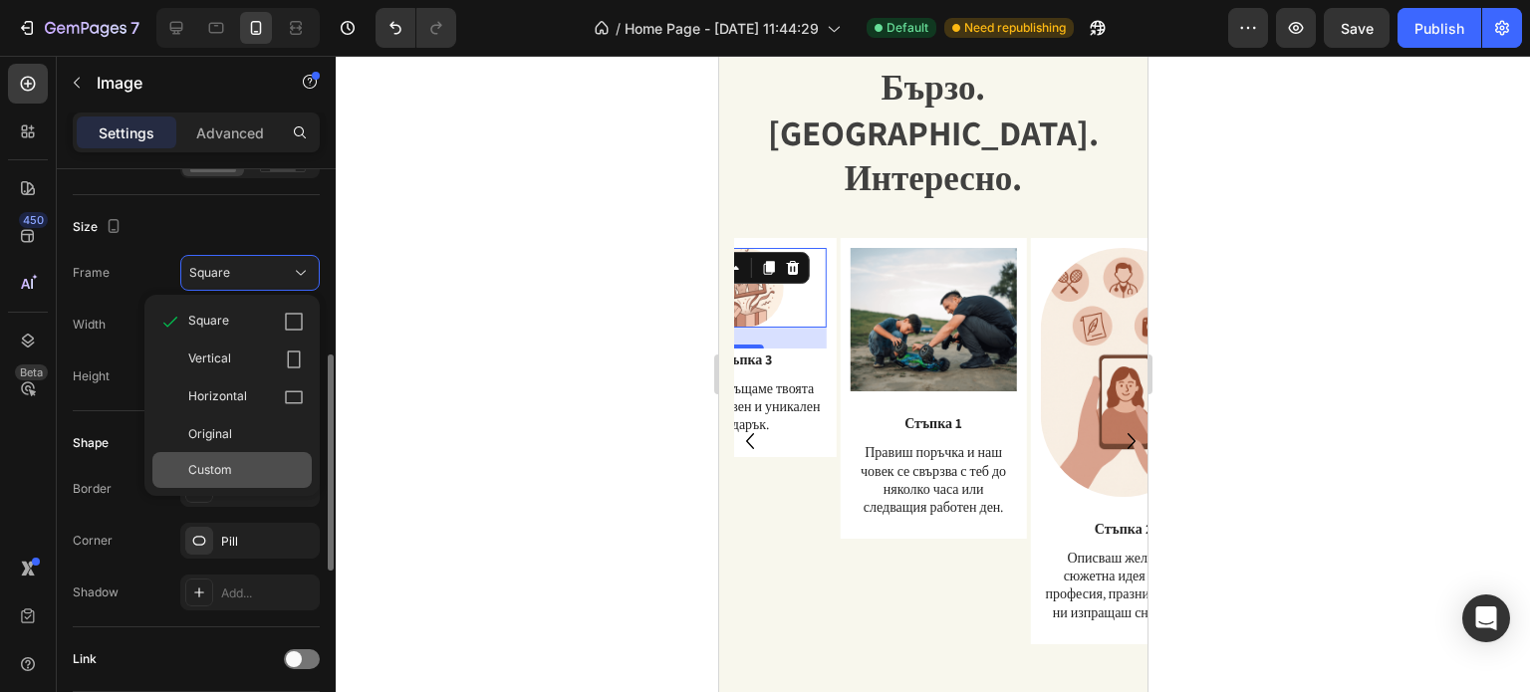
click at [224, 467] on span "Custom" at bounding box center [210, 470] width 44 height 18
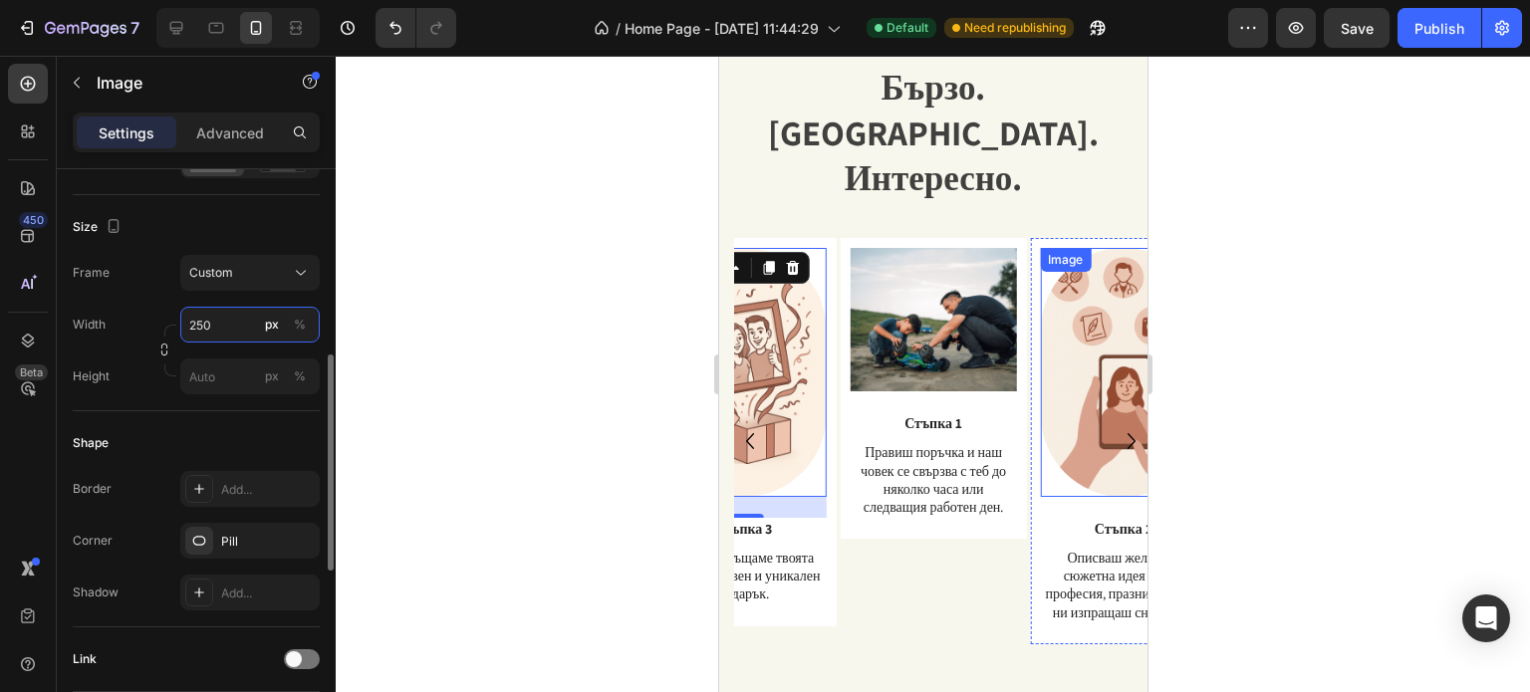
type input "250"
drag, startPoint x: 1275, startPoint y: 319, endPoint x: 1259, endPoint y: 318, distance: 16.0
click at [1275, 318] on div at bounding box center [933, 374] width 1194 height 636
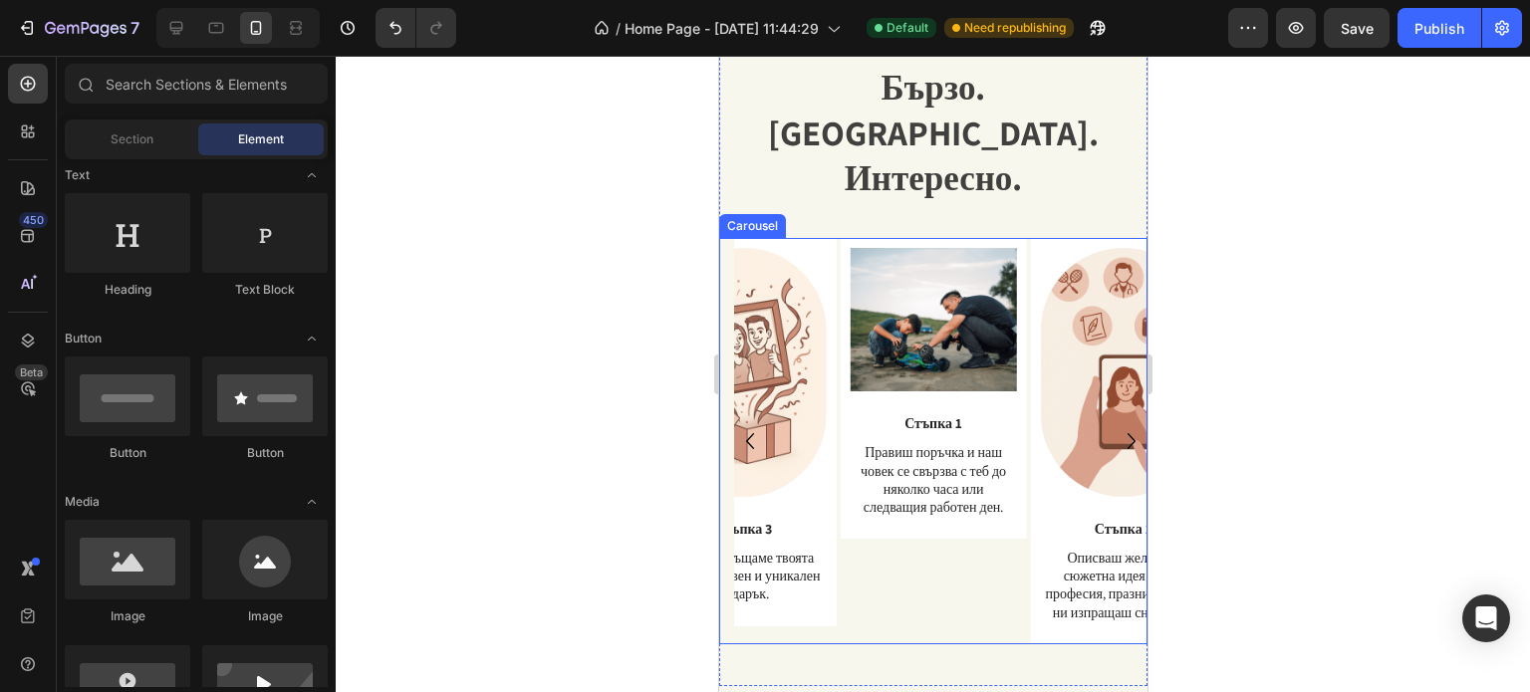
click at [728, 381] on div "Image Стъпка 1 Text Block Правиш поръчка и наш човек се свързва с теб до няколк…" at bounding box center [932, 441] width 428 height 406
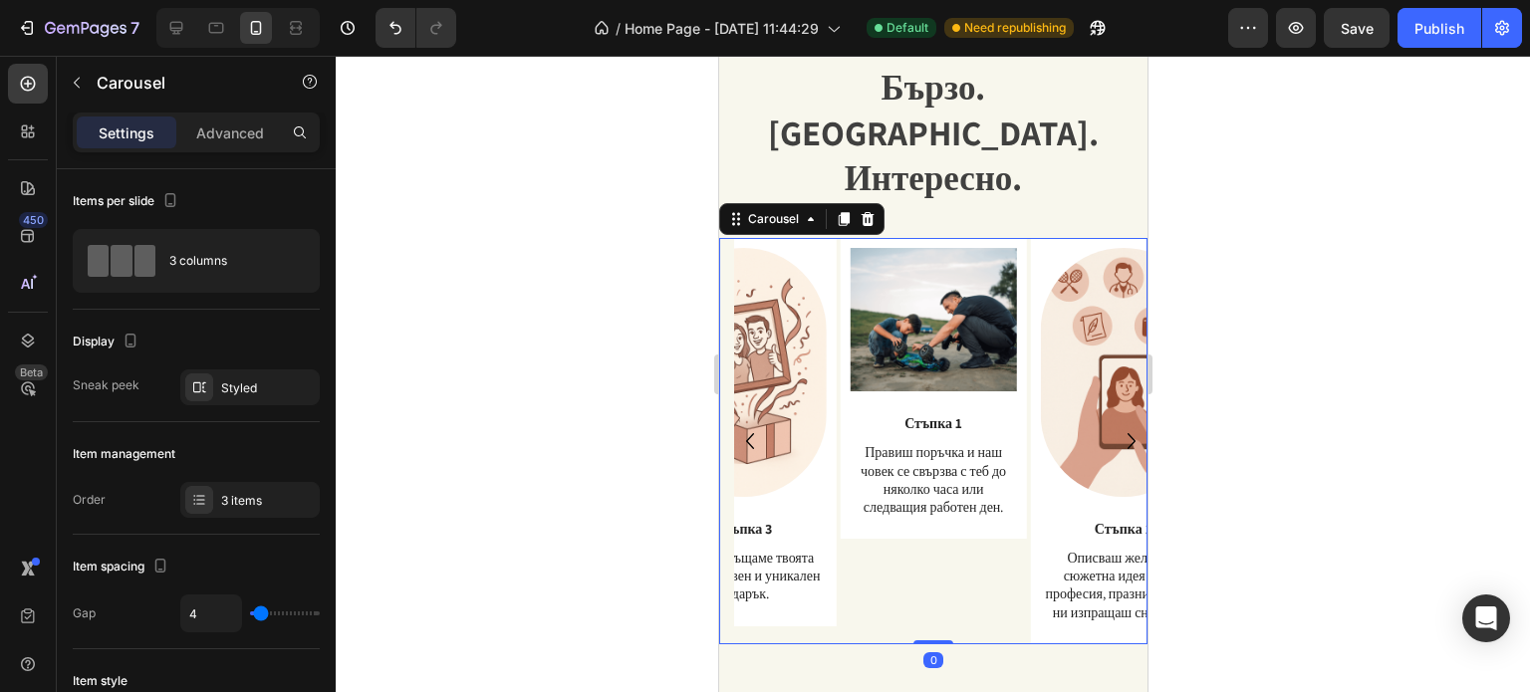
click at [1126, 433] on icon "Carousel Next Arrow" at bounding box center [1130, 441] width 8 height 16
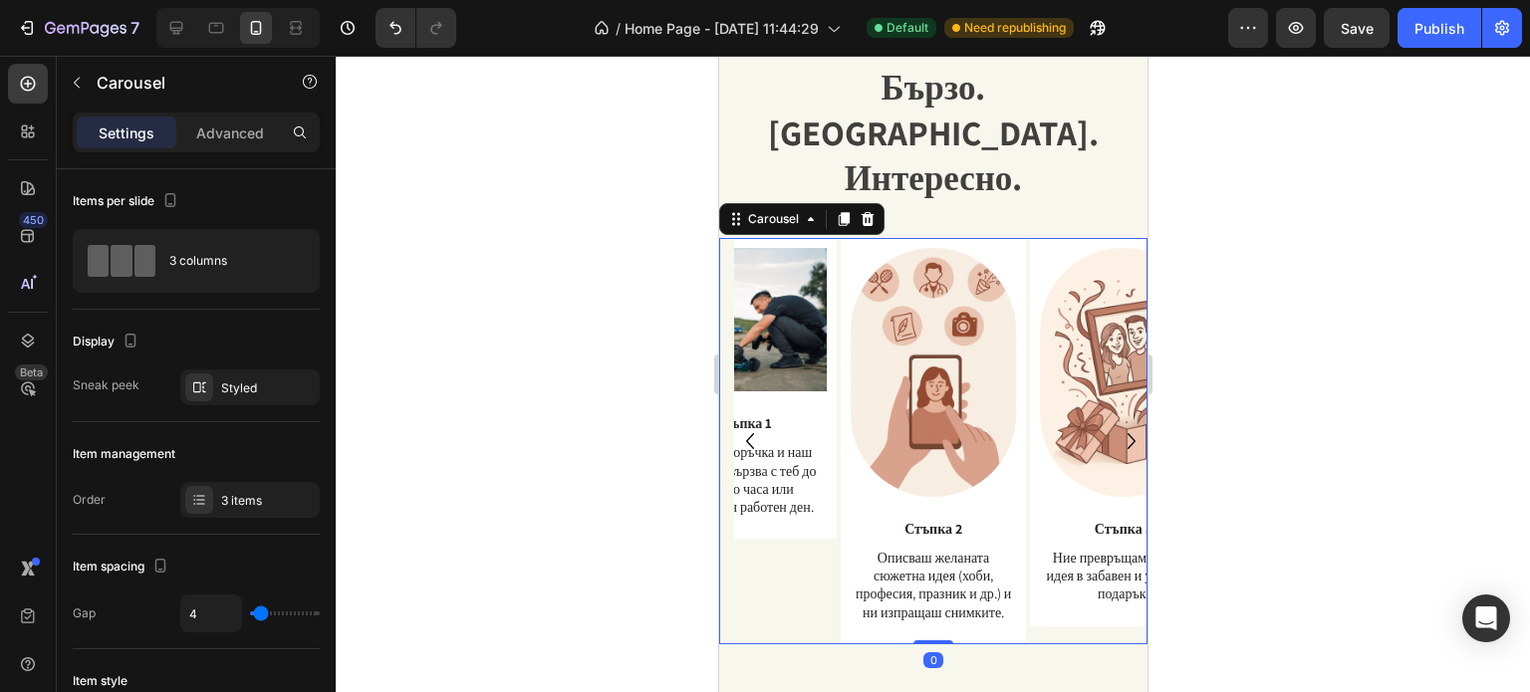
click at [1126, 433] on icon "Carousel Next Arrow" at bounding box center [1130, 441] width 8 height 16
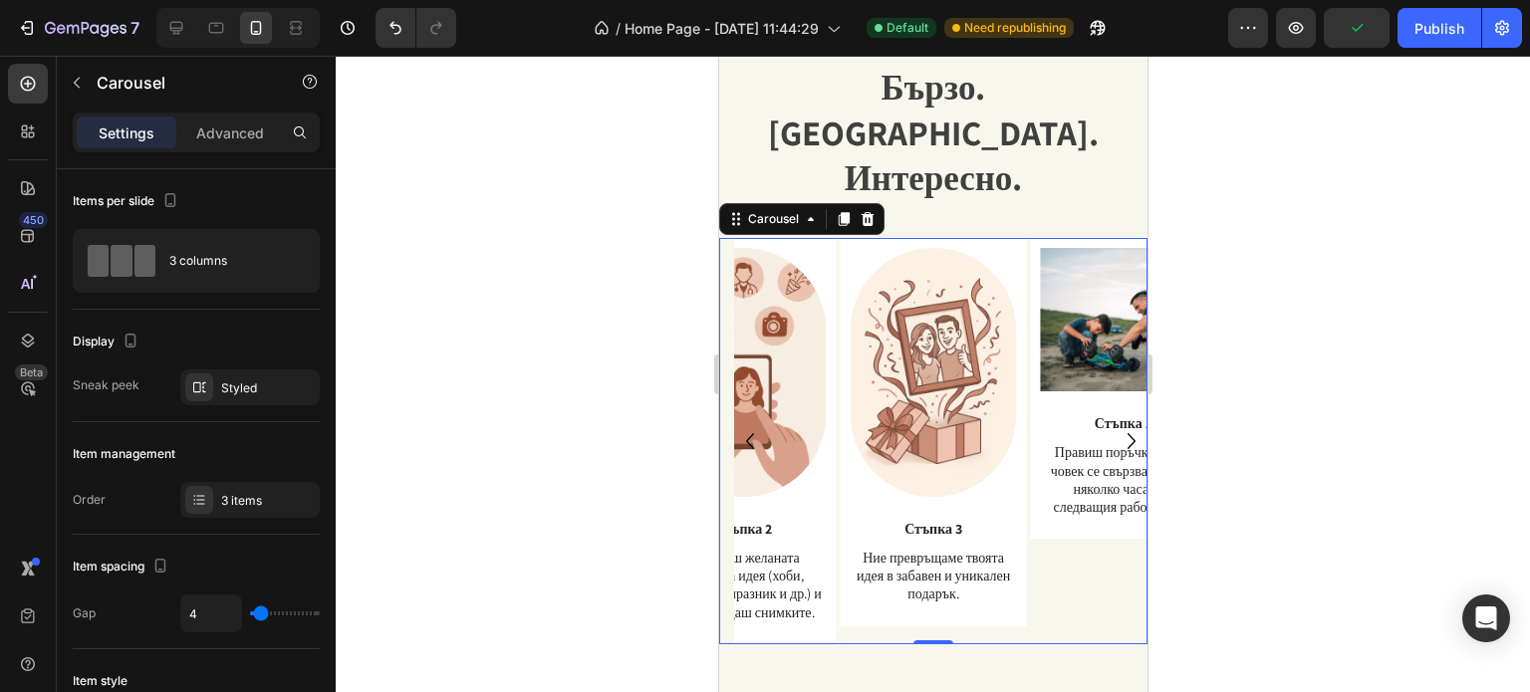
click at [750, 433] on icon "Carousel Back Arrow" at bounding box center [749, 441] width 8 height 16
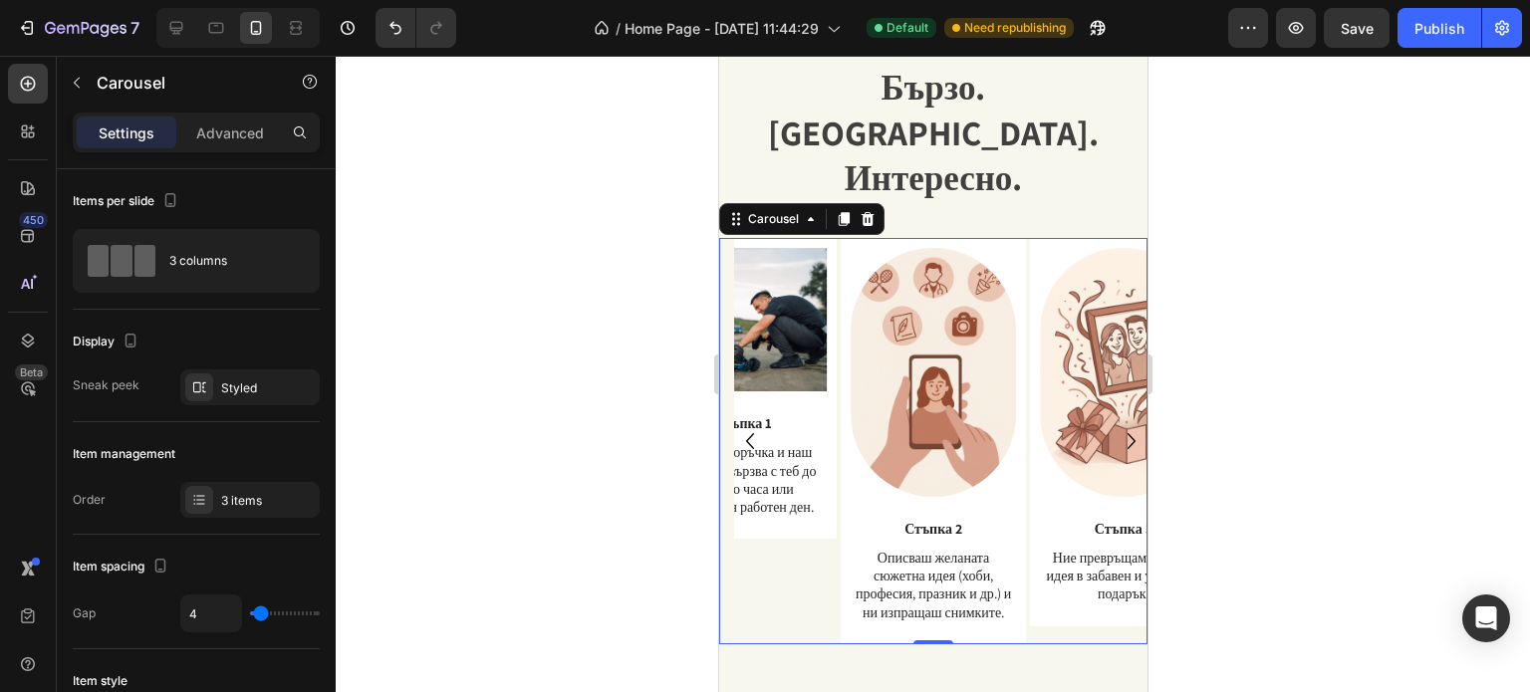
click at [1114, 416] on icon "Carousel Next Arrow" at bounding box center [1130, 441] width 32 height 50
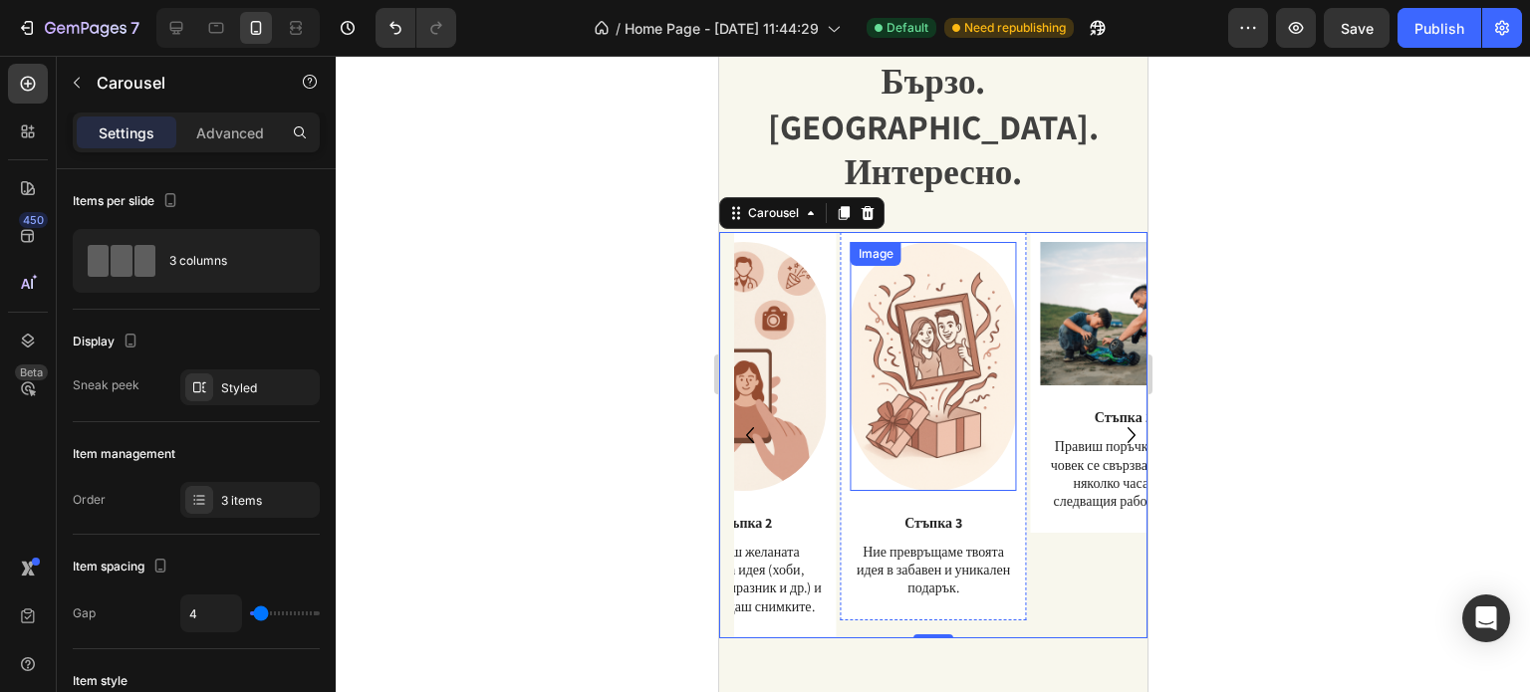
scroll to position [2313, 0]
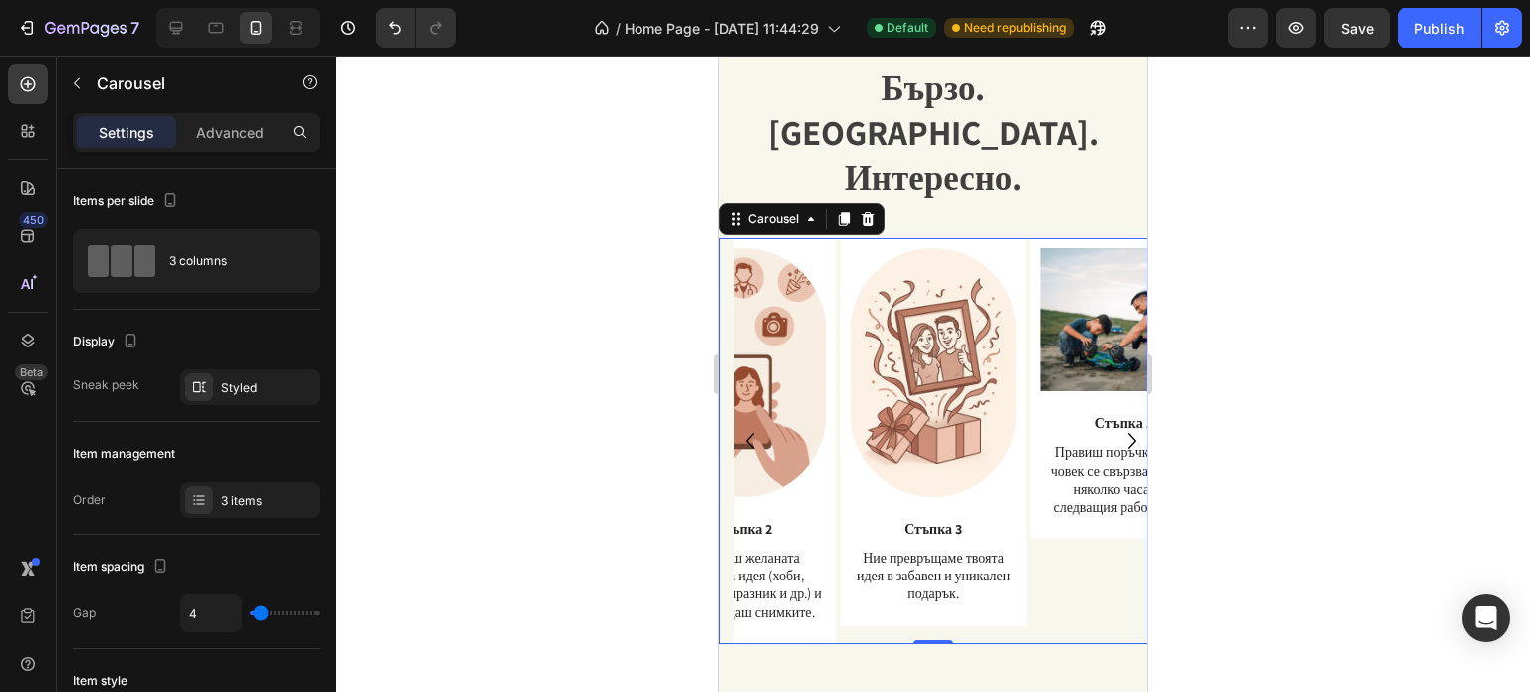
click at [752, 416] on icon "Carousel Back Arrow" at bounding box center [749, 441] width 32 height 50
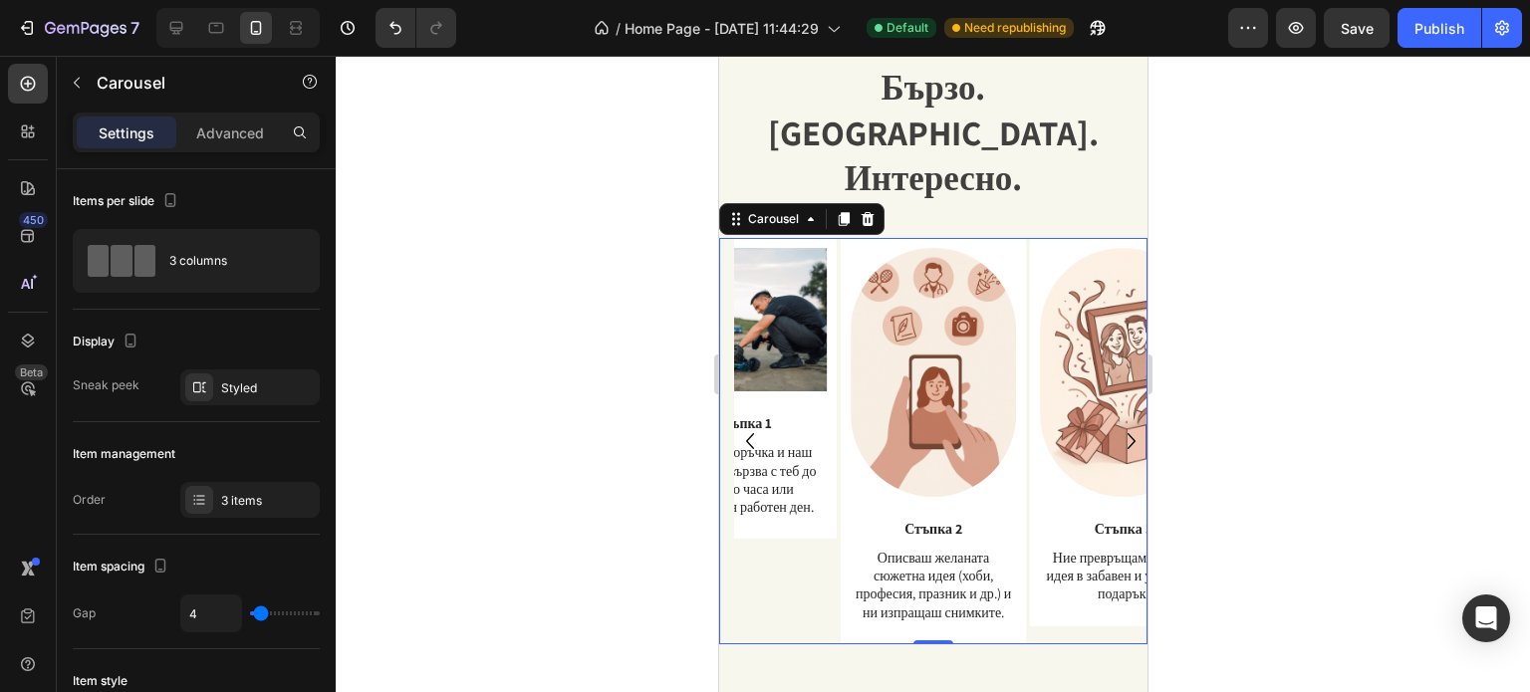
click at [744, 416] on icon "Carousel Back Arrow" at bounding box center [749, 441] width 32 height 50
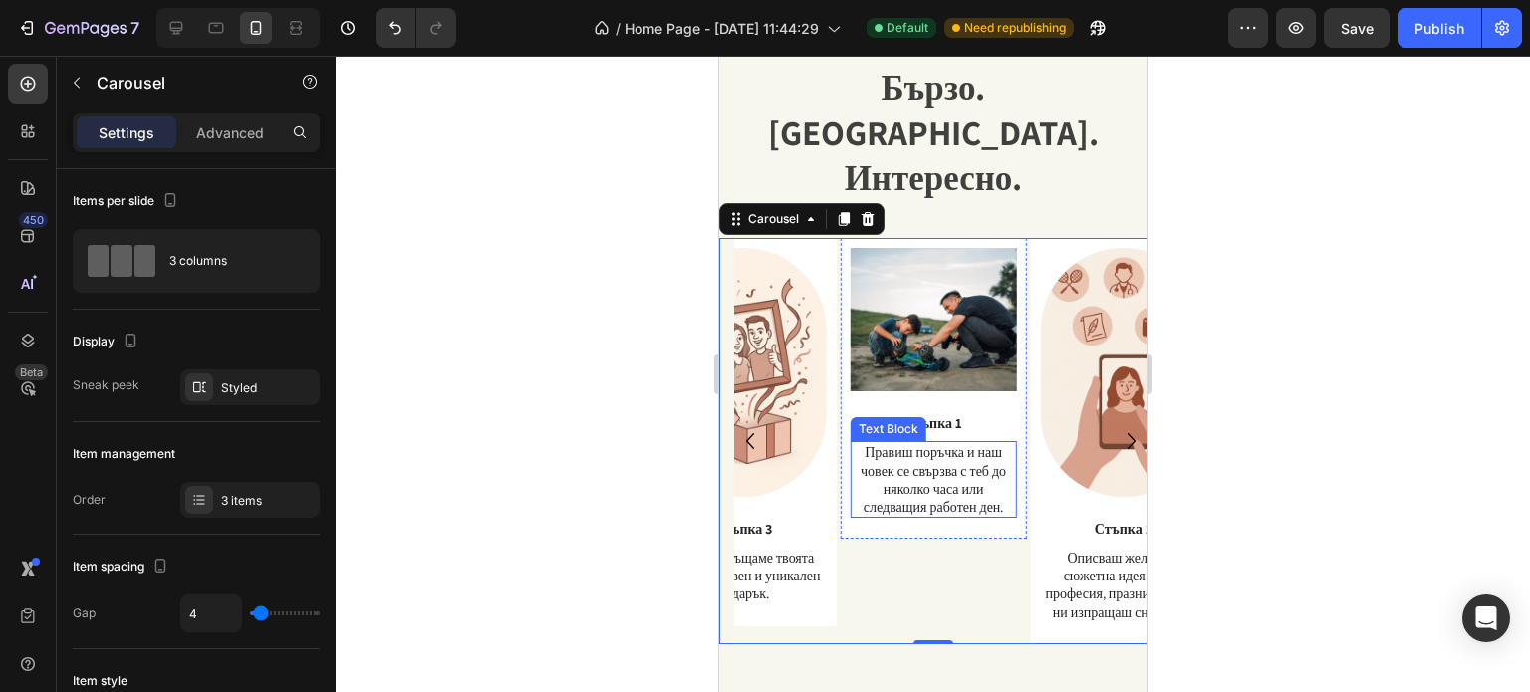
click at [893, 443] on p "Правиш поръчка и наш човек се свързва с теб до няколко часа или следващия работ…" at bounding box center [932, 479] width 162 height 73
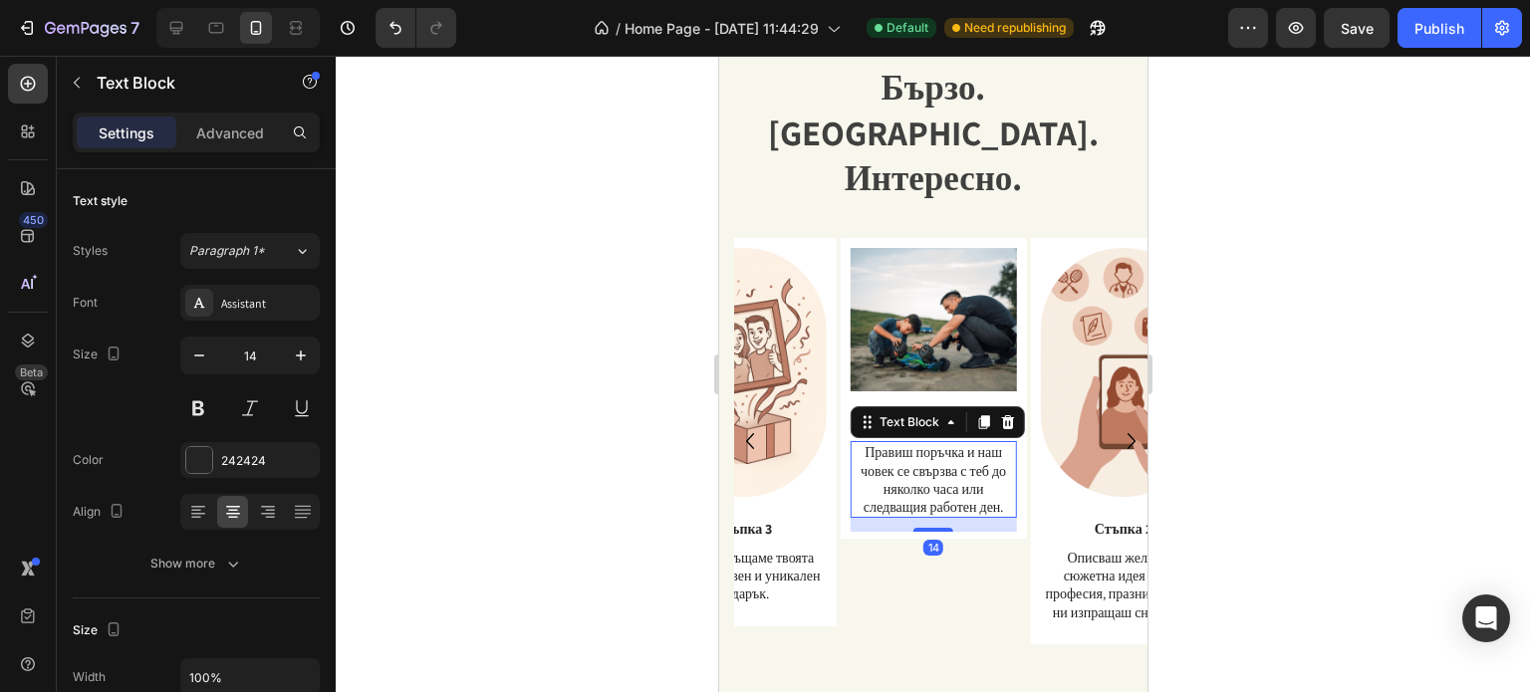
click at [893, 443] on p "Правиш поръчка и наш човек се свързва с теб до няколко часа или следващия работ…" at bounding box center [932, 479] width 162 height 73
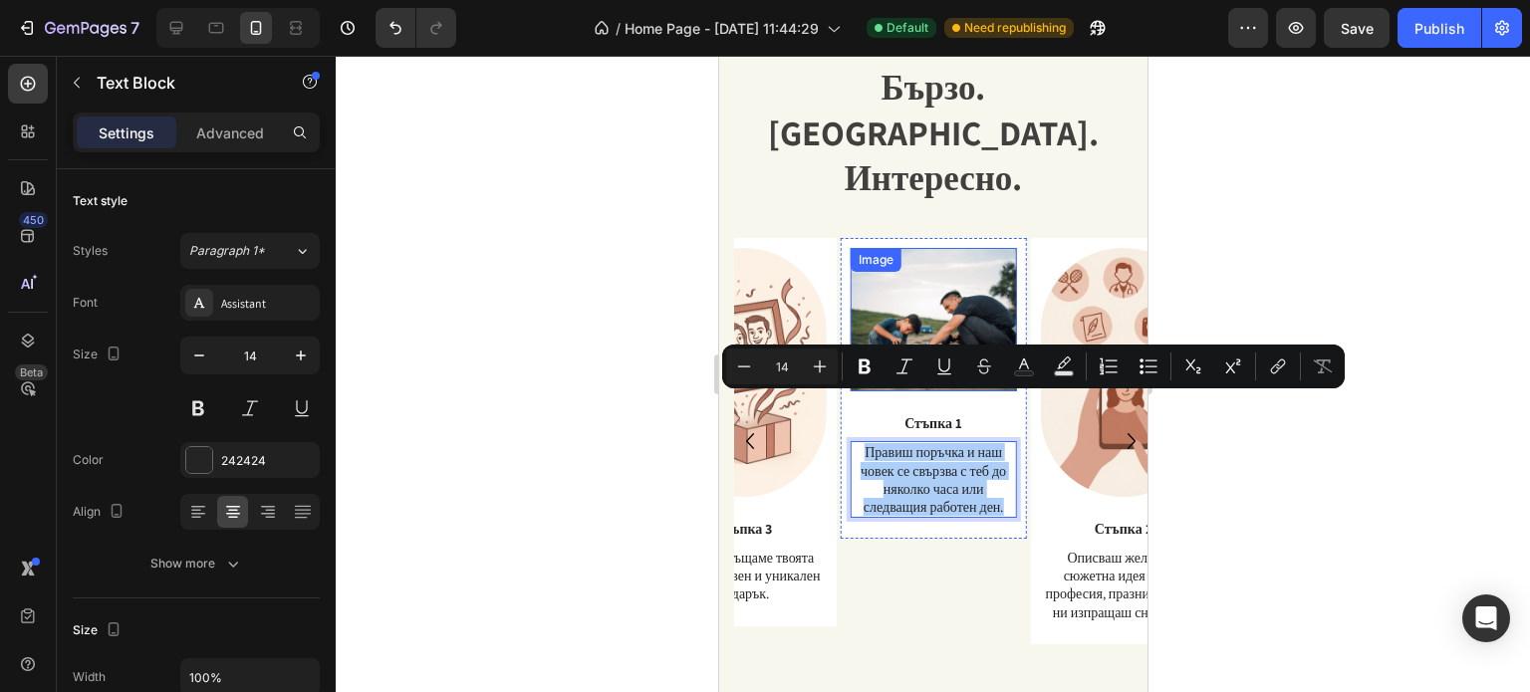
drag, startPoint x: 392, startPoint y: 172, endPoint x: 1161, endPoint y: 272, distance: 775.2
click at [1394, 241] on div at bounding box center [933, 374] width 1194 height 636
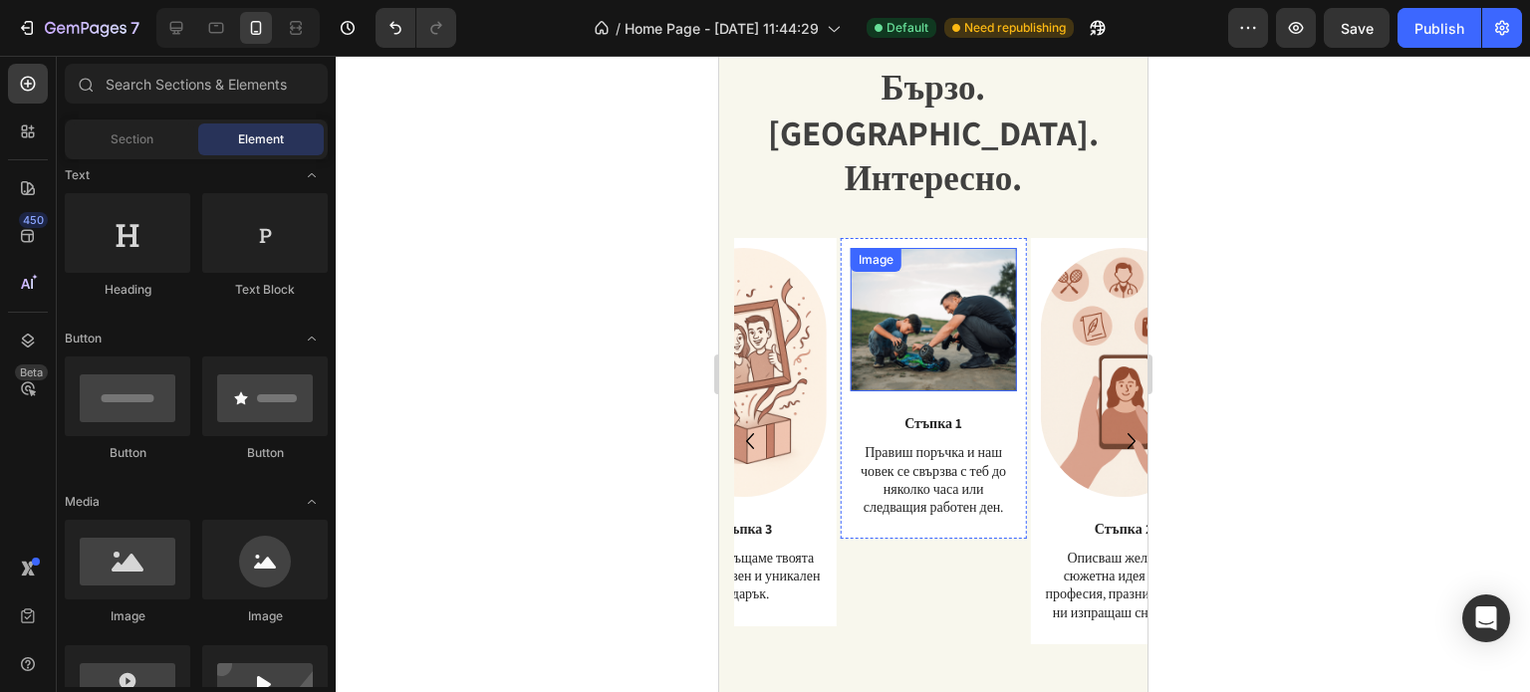
click at [904, 296] on img at bounding box center [932, 319] width 166 height 143
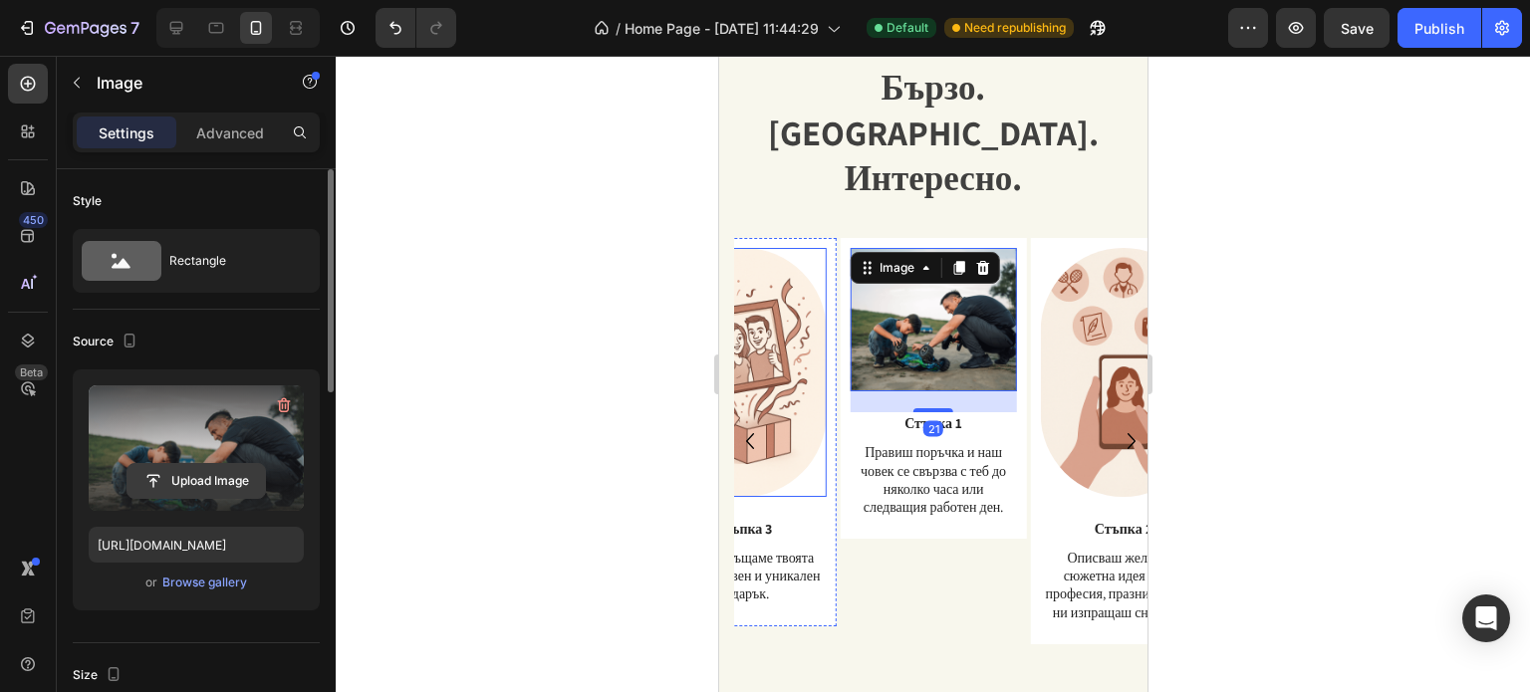
click at [187, 465] on input "file" at bounding box center [195, 481] width 137 height 34
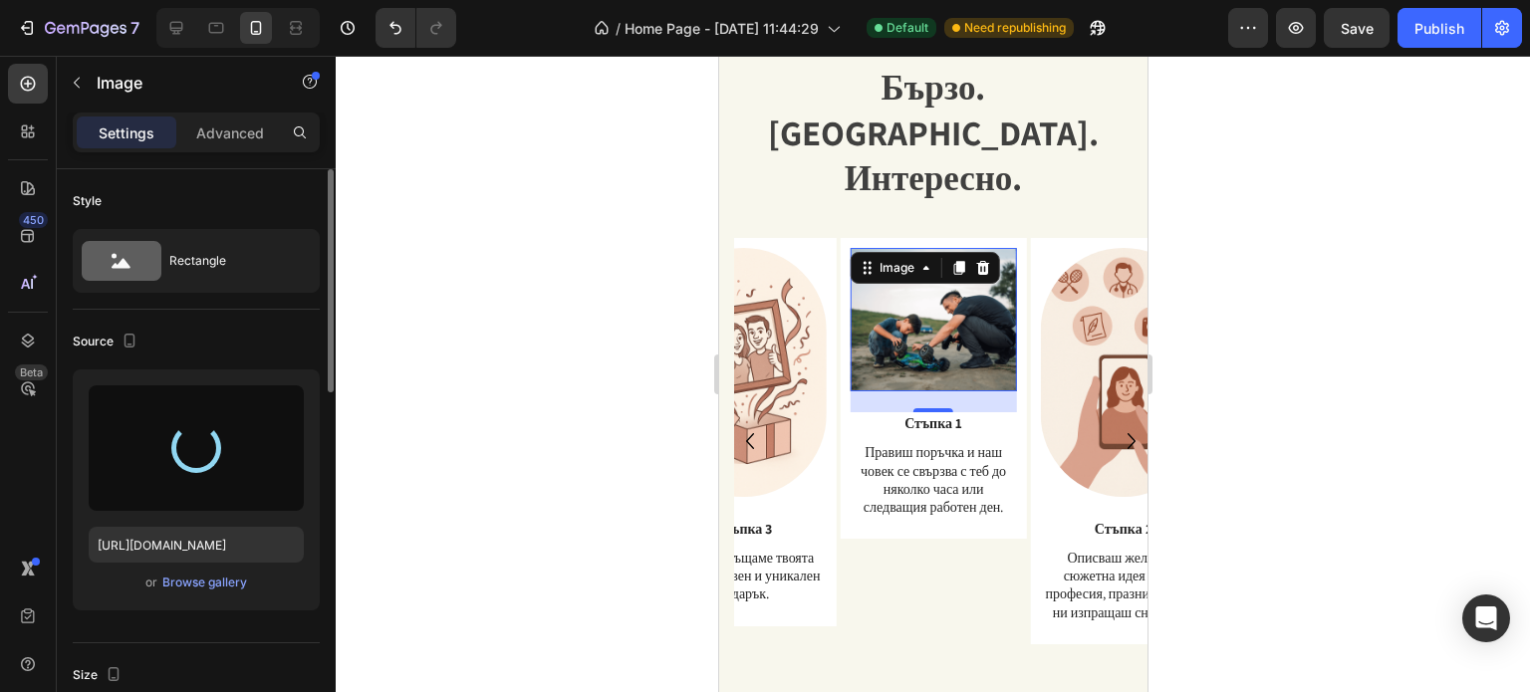
type input "[URL][DOMAIN_NAME]"
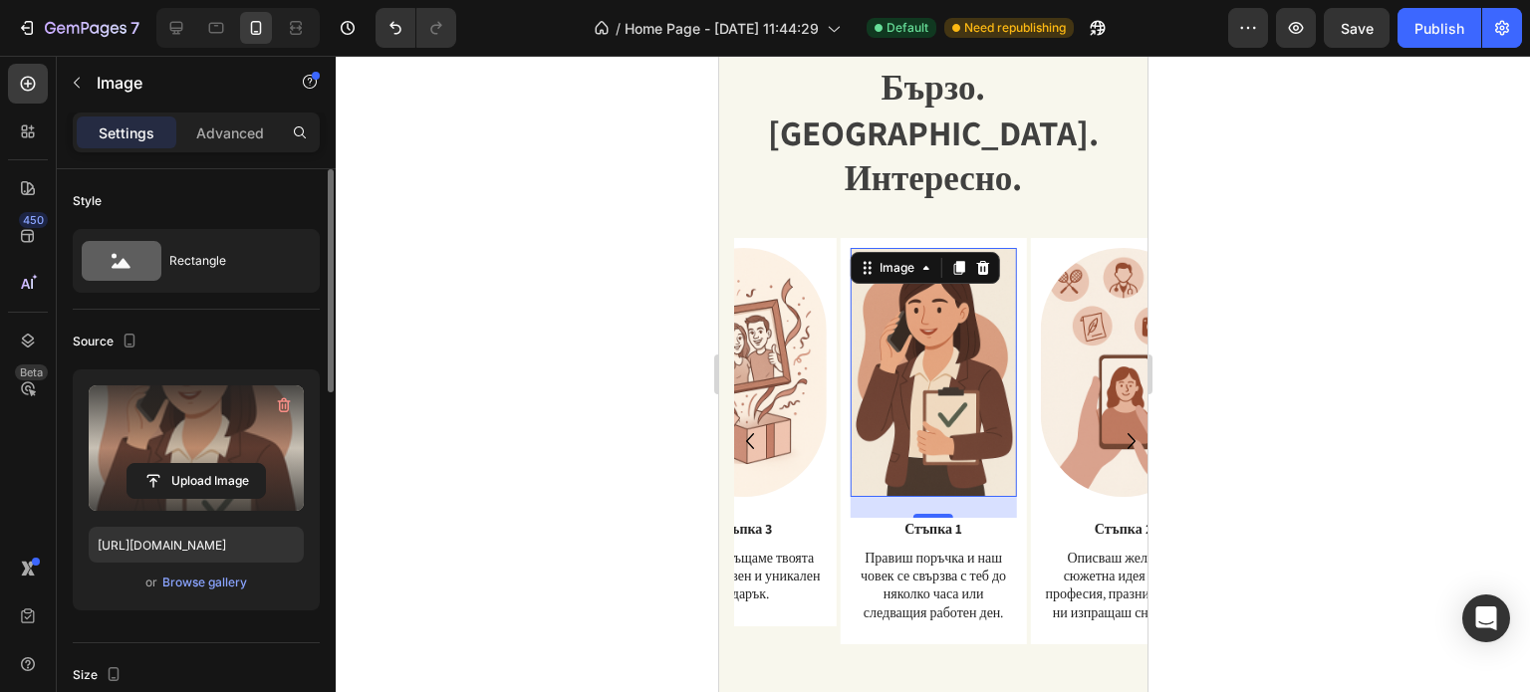
click at [1315, 263] on div at bounding box center [933, 374] width 1194 height 636
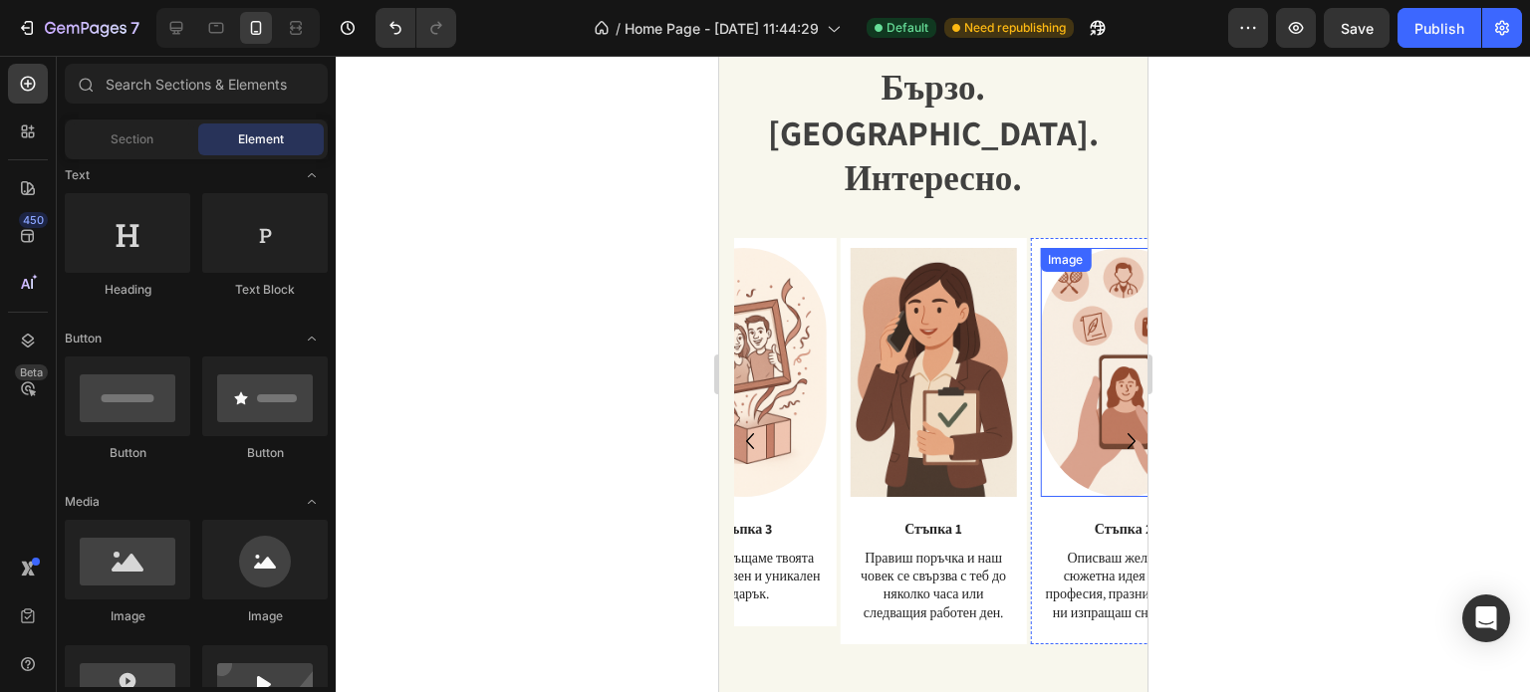
click at [1073, 413] on img at bounding box center [1122, 372] width 166 height 249
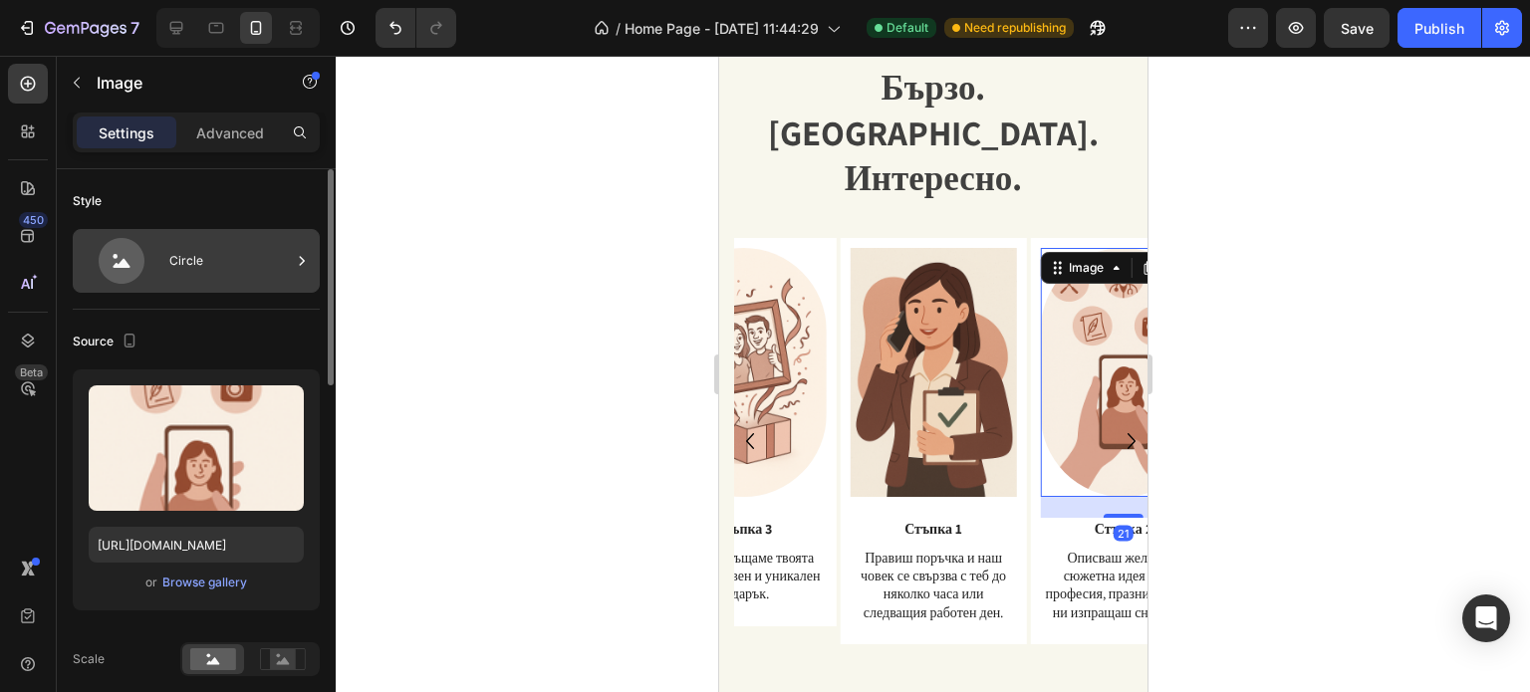
click at [131, 268] on icon at bounding box center [122, 261] width 46 height 46
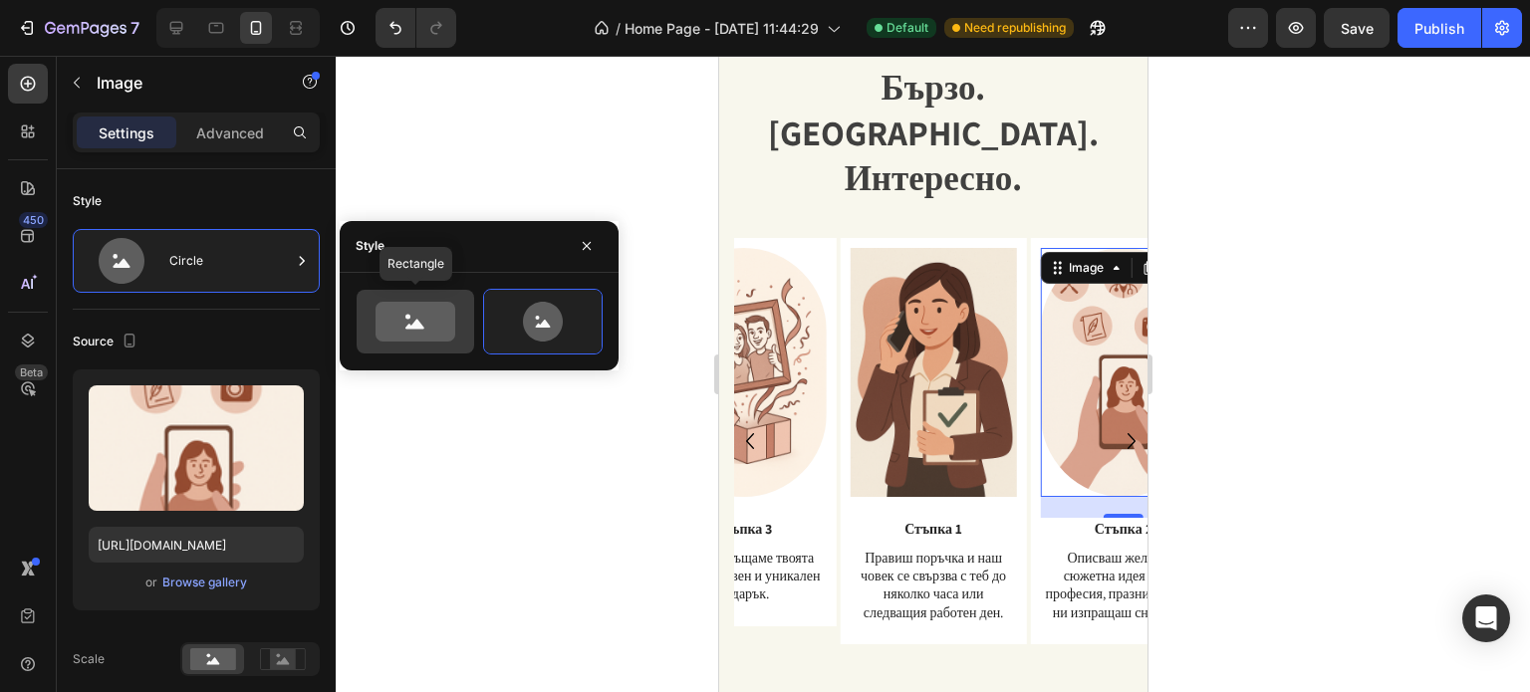
click at [406, 342] on div at bounding box center [416, 322] width 118 height 64
type input "100"
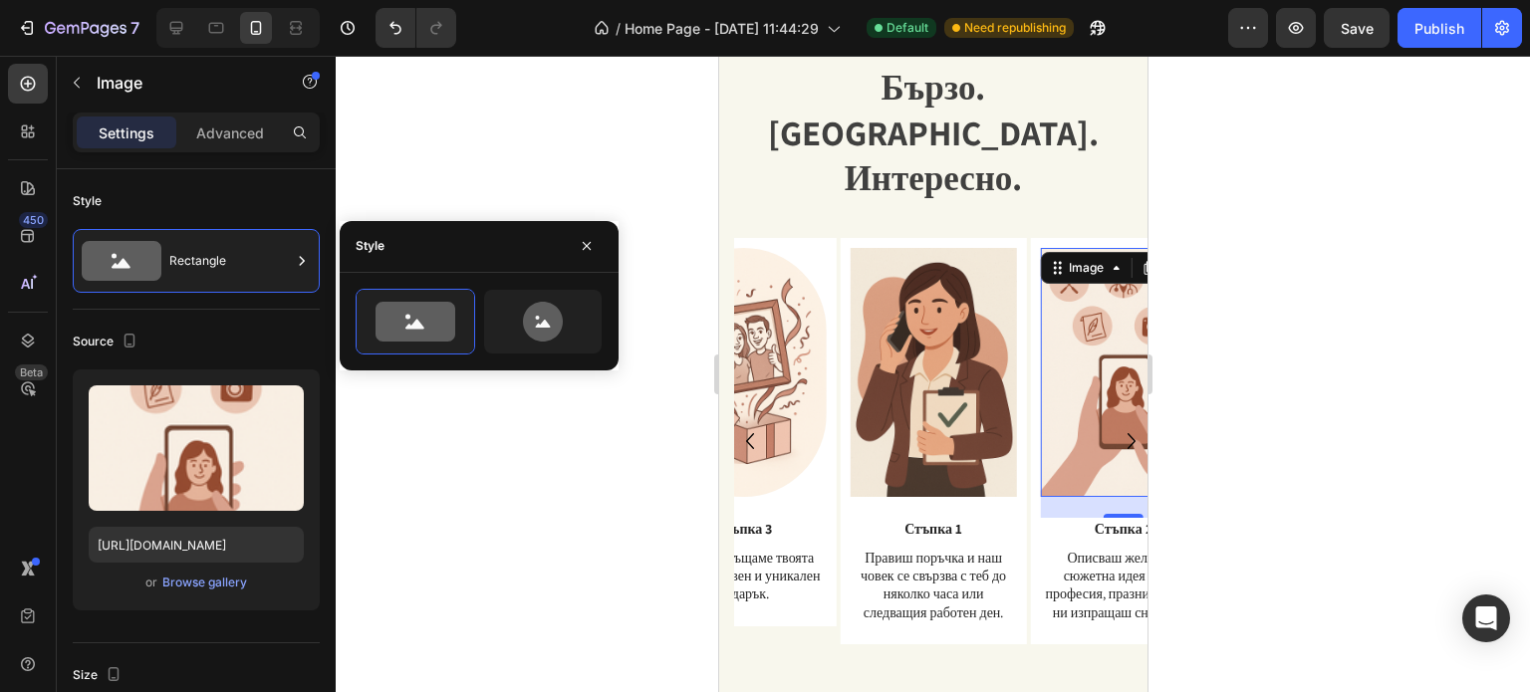
click at [1359, 339] on div at bounding box center [933, 374] width 1194 height 636
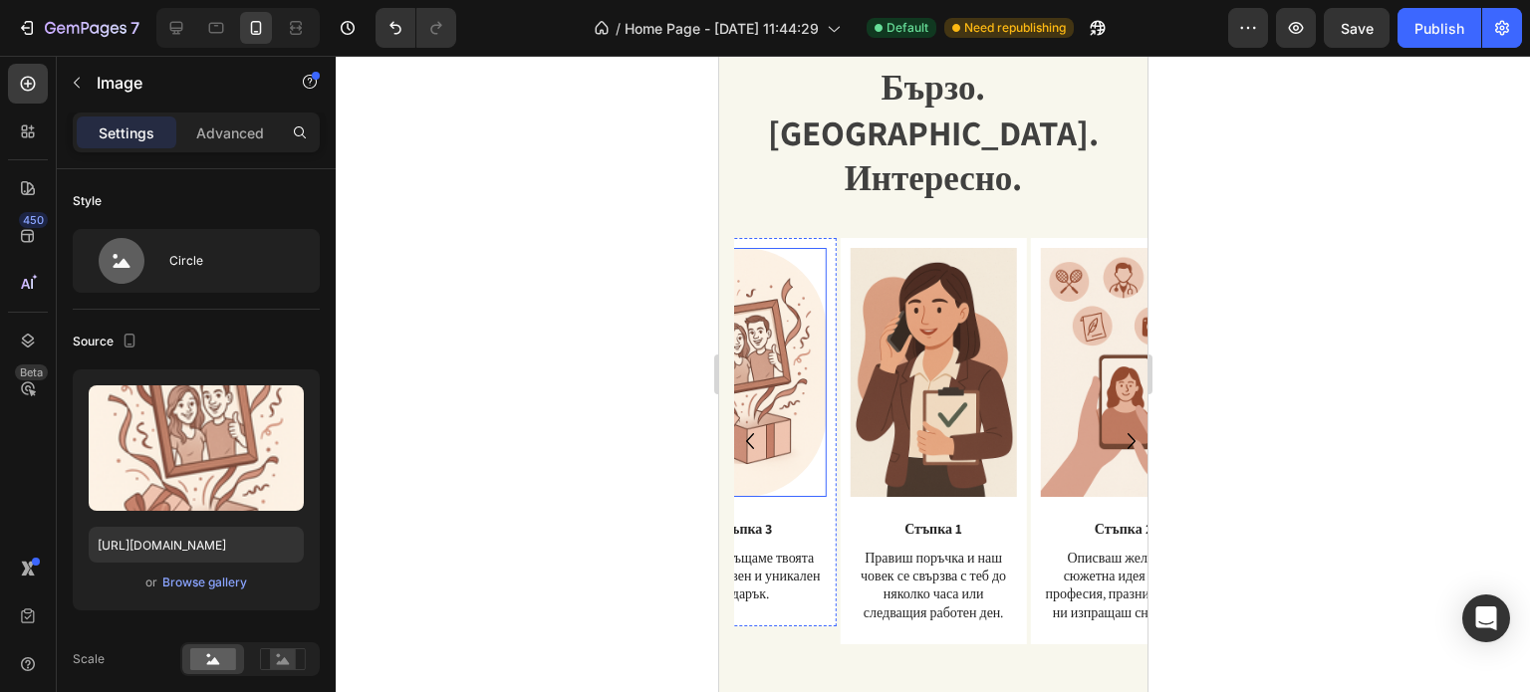
click at [805, 369] on img at bounding box center [742, 372] width 166 height 249
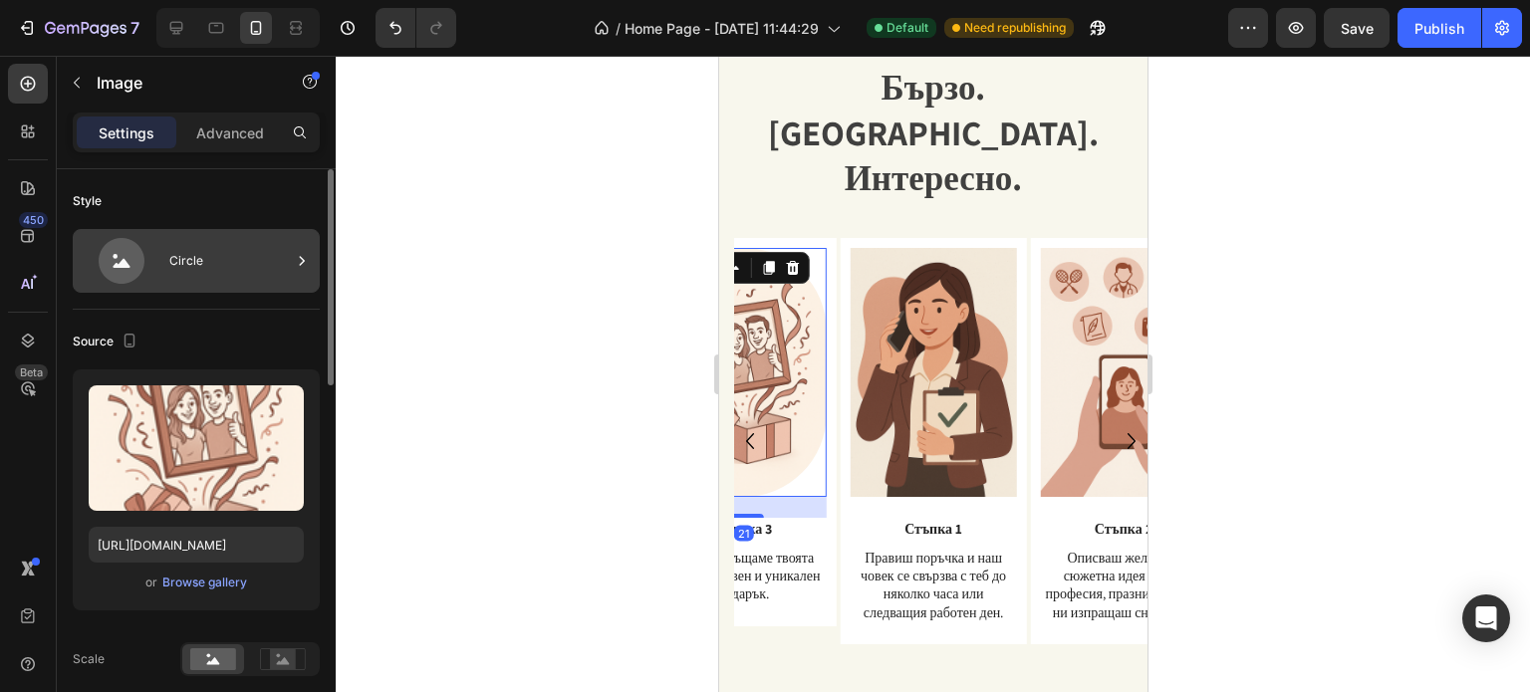
click at [173, 273] on div "Circle" at bounding box center [229, 261] width 121 height 46
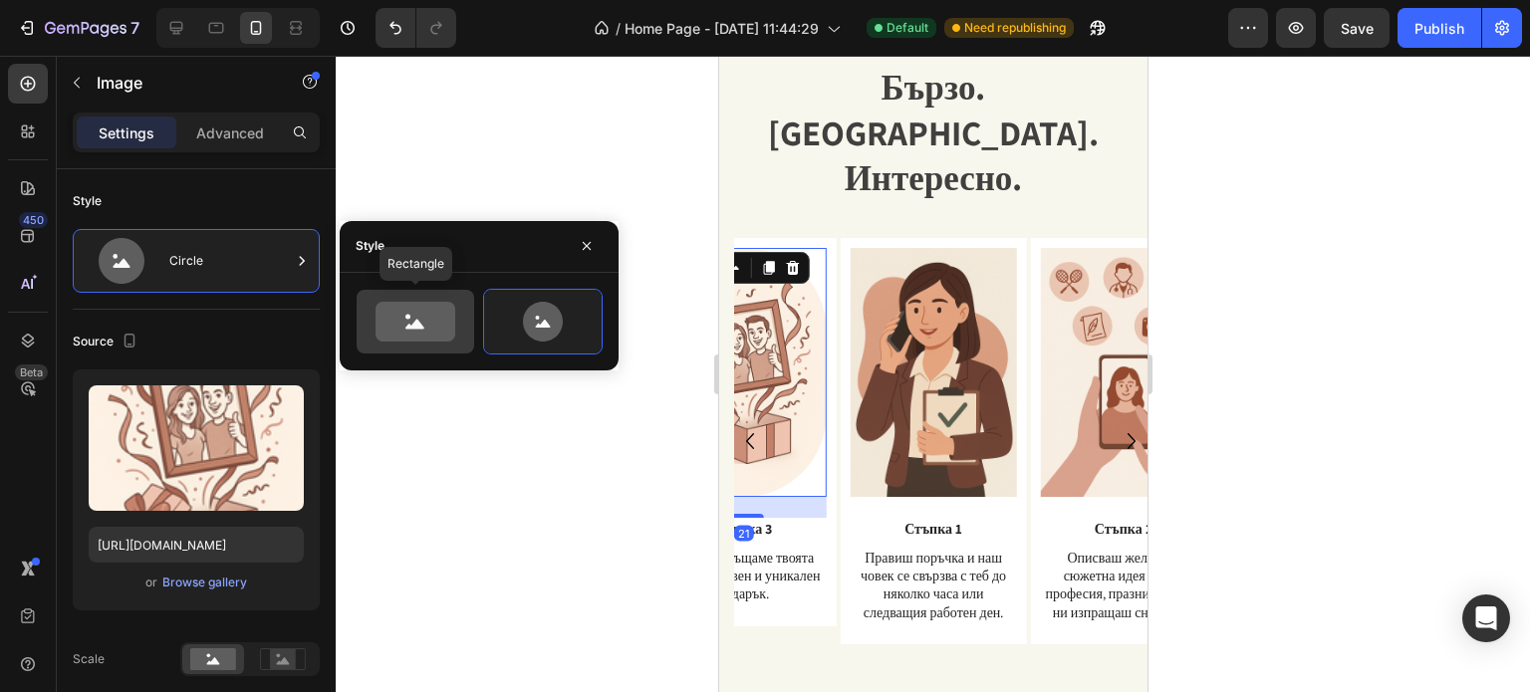
click at [398, 310] on icon at bounding box center [415, 322] width 80 height 40
type input "100"
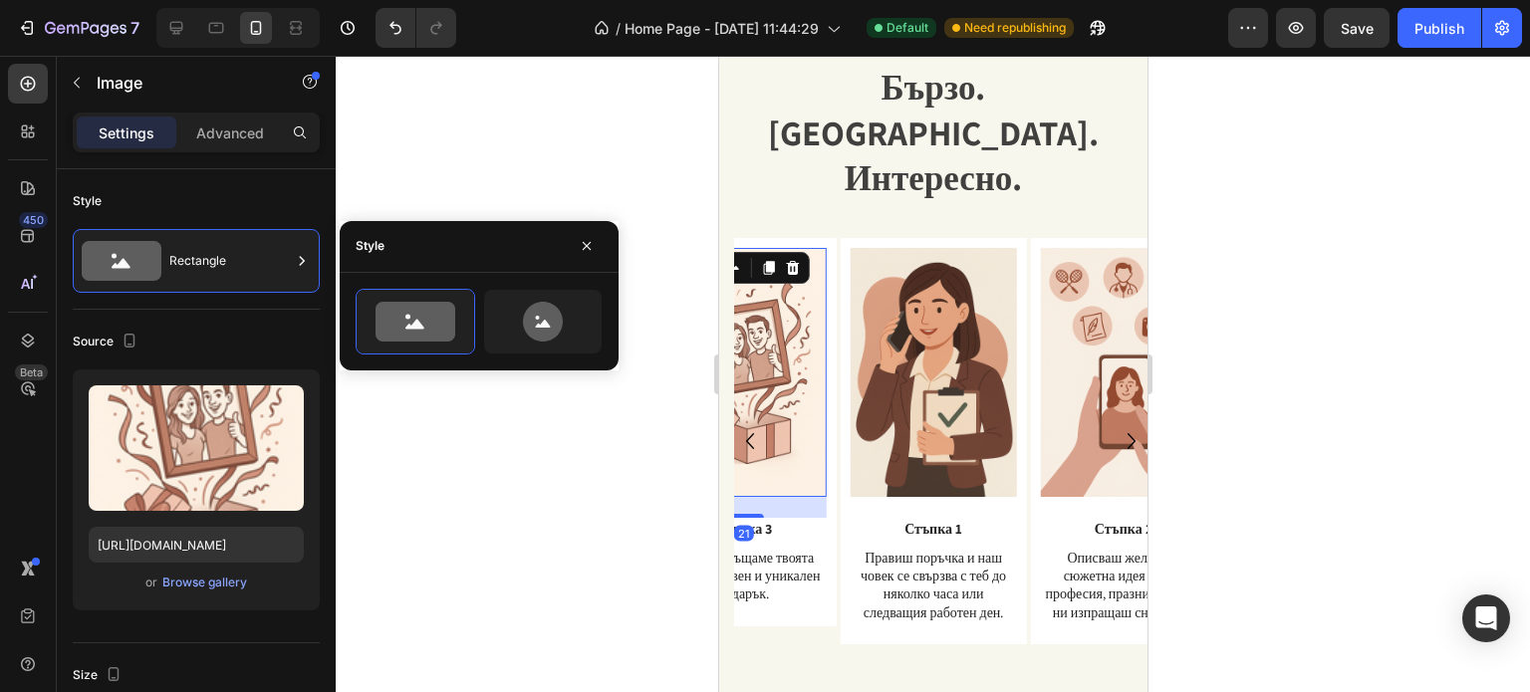
click at [568, 468] on div at bounding box center [933, 374] width 1194 height 636
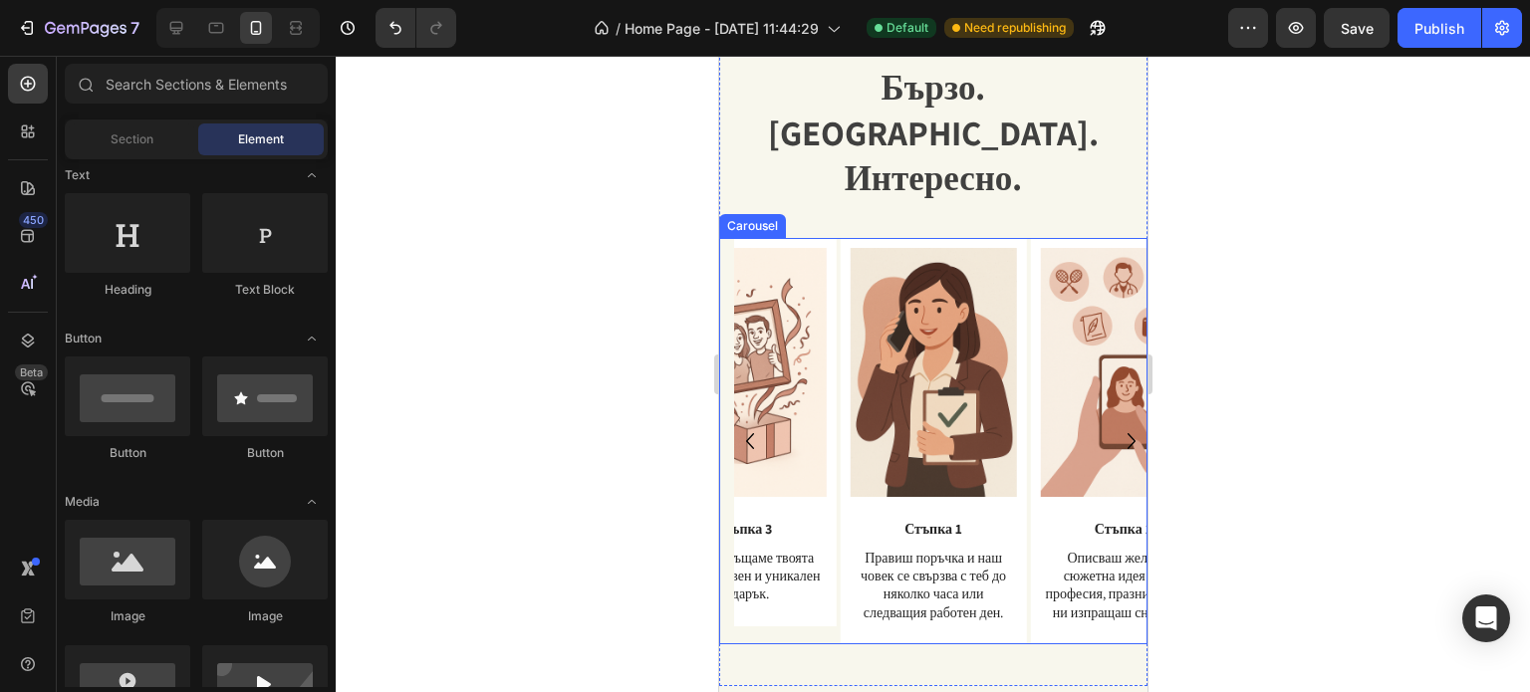
click at [1114, 416] on icon "Carousel Next Arrow" at bounding box center [1130, 441] width 32 height 50
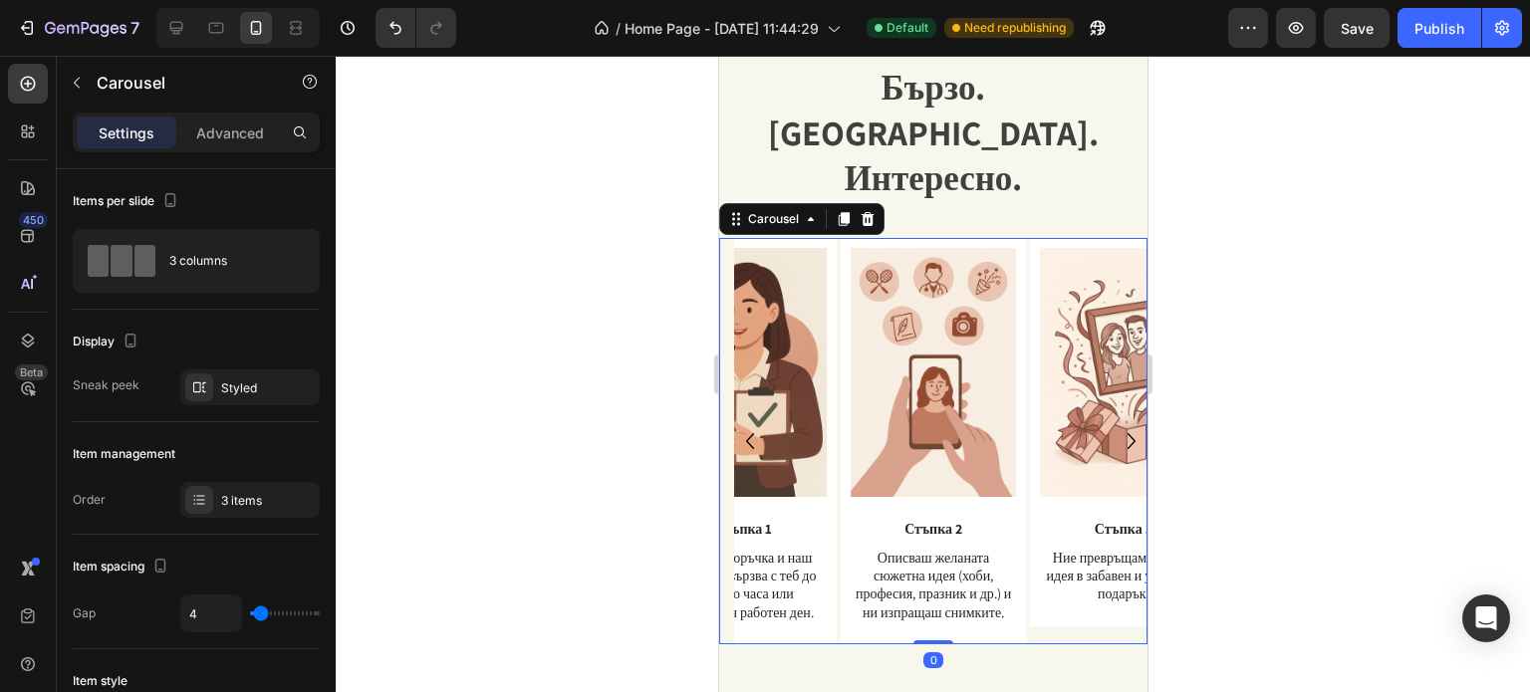
click at [1114, 416] on icon "Carousel Next Arrow" at bounding box center [1130, 441] width 32 height 50
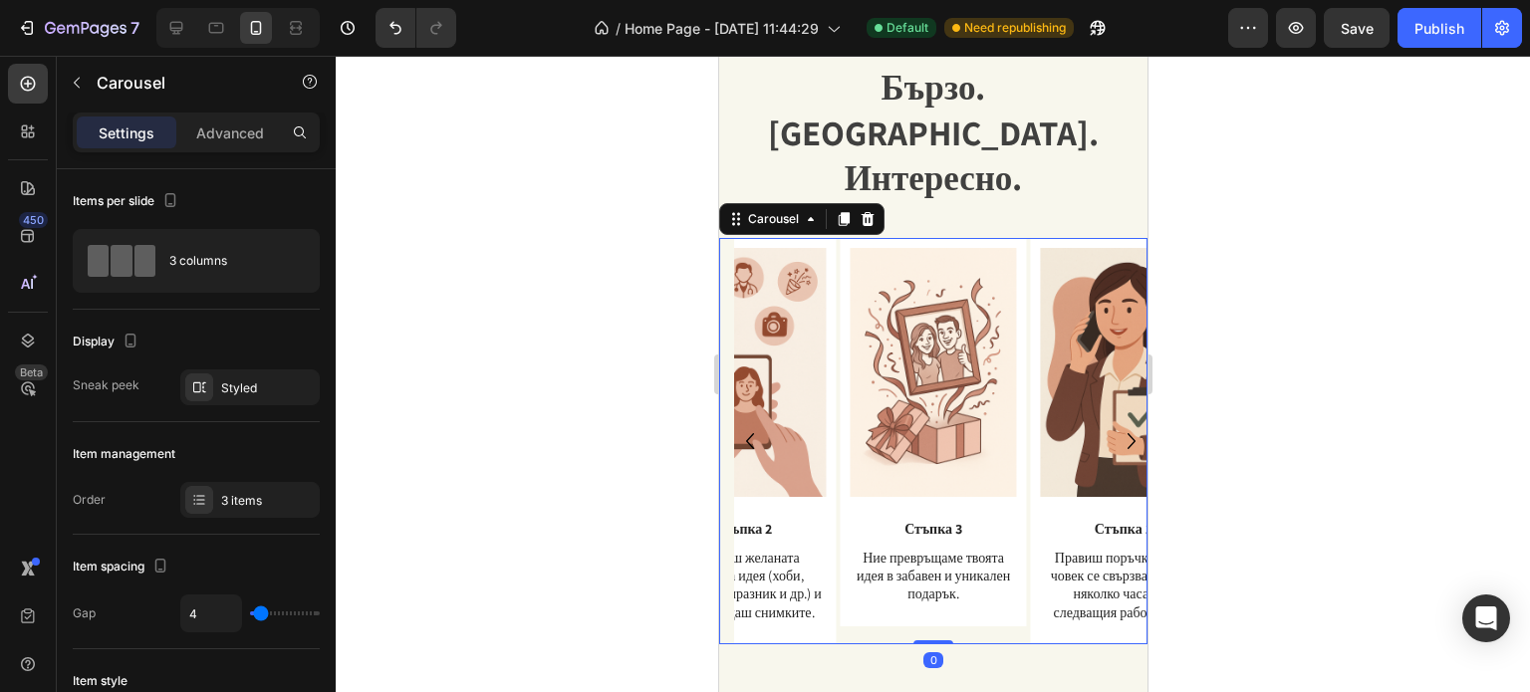
click at [1114, 416] on icon "Carousel Next Arrow" at bounding box center [1130, 441] width 32 height 50
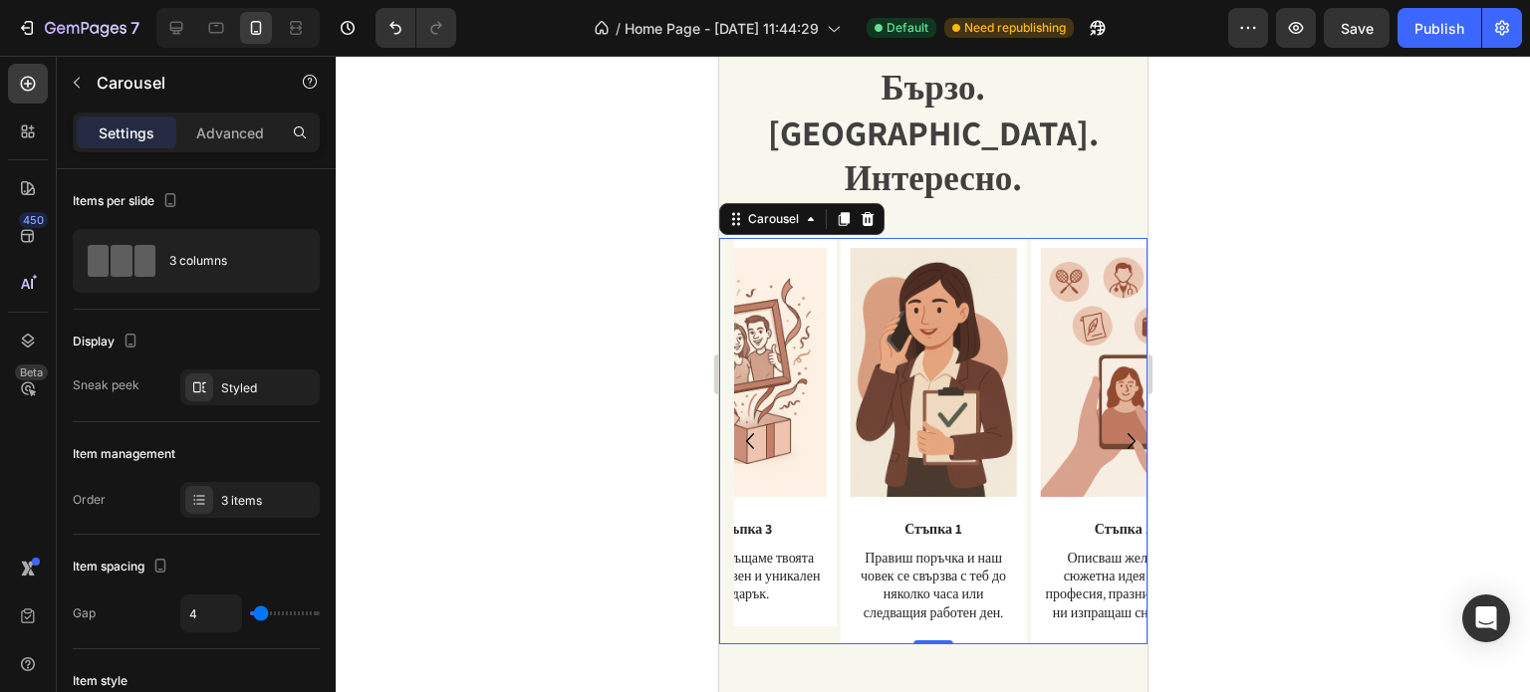
click at [1114, 416] on icon "Carousel Next Arrow" at bounding box center [1130, 441] width 32 height 50
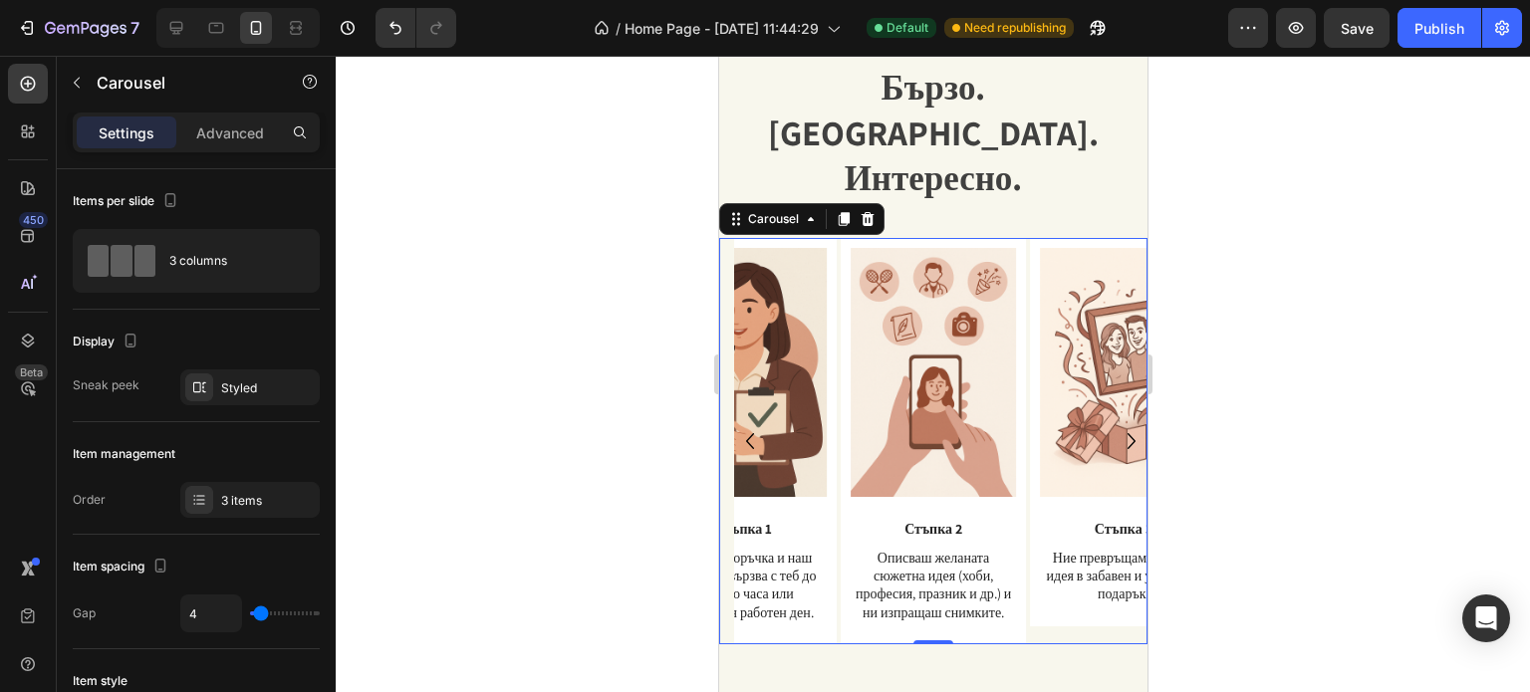
click at [1114, 416] on icon "Carousel Next Arrow" at bounding box center [1130, 441] width 32 height 50
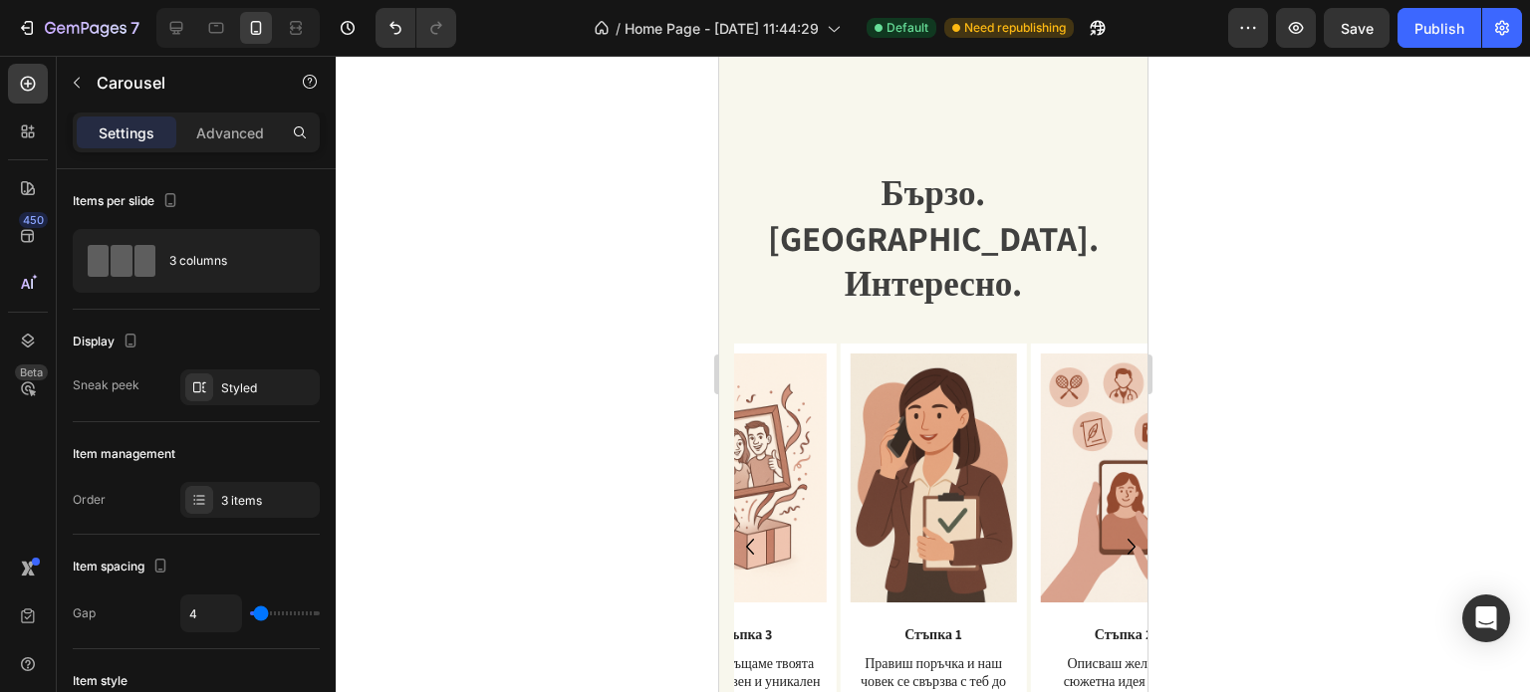
scroll to position [2210, 0]
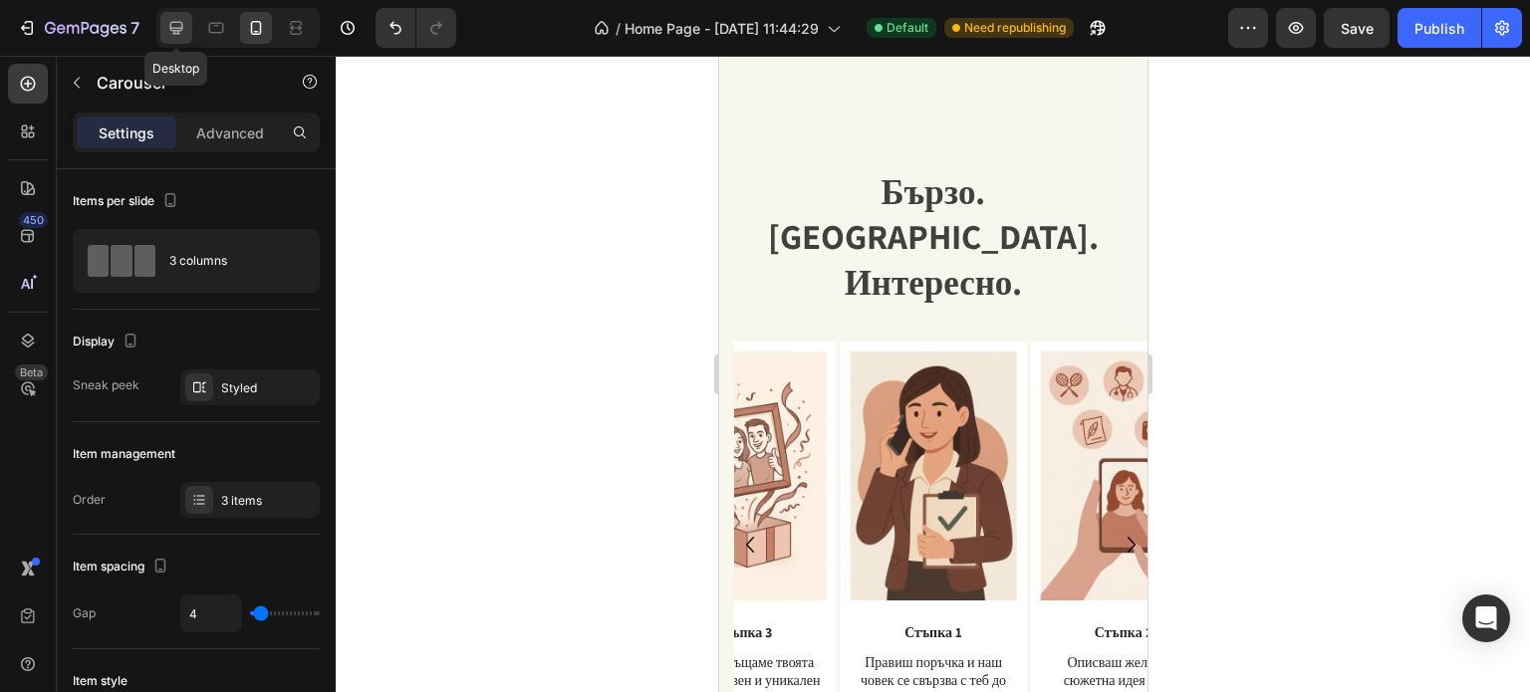
click at [183, 29] on icon at bounding box center [176, 28] width 20 height 20
type input "30"
type input "1200"
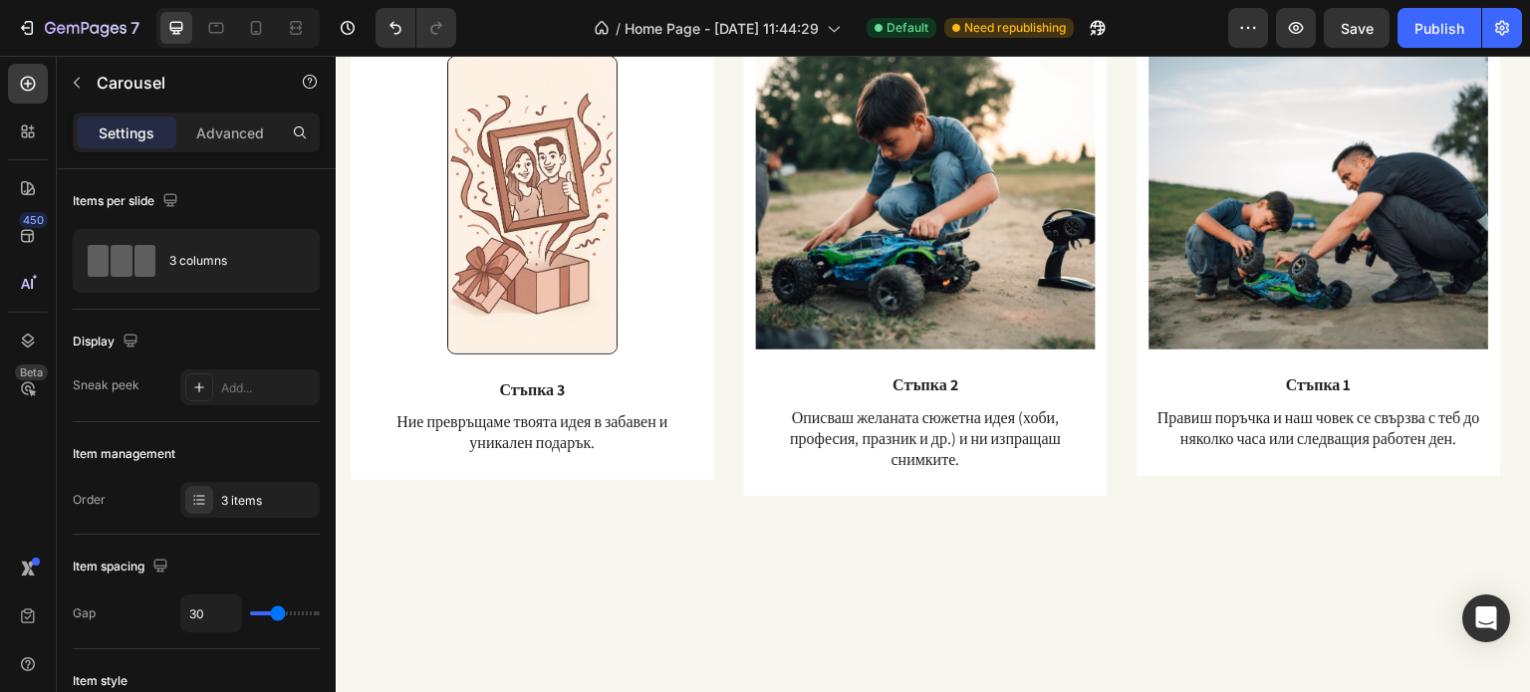
scroll to position [2133, 0]
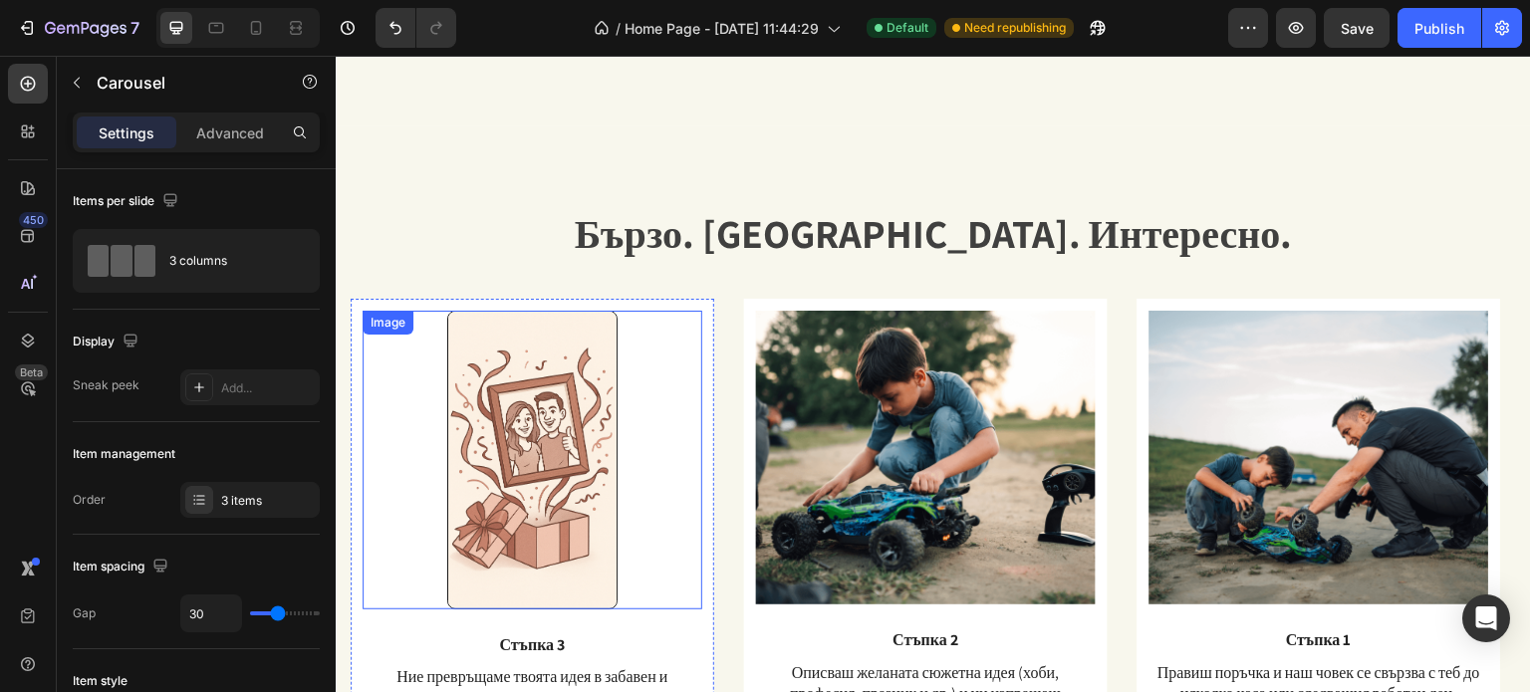
click at [570, 418] on img at bounding box center [531, 460] width 169 height 299
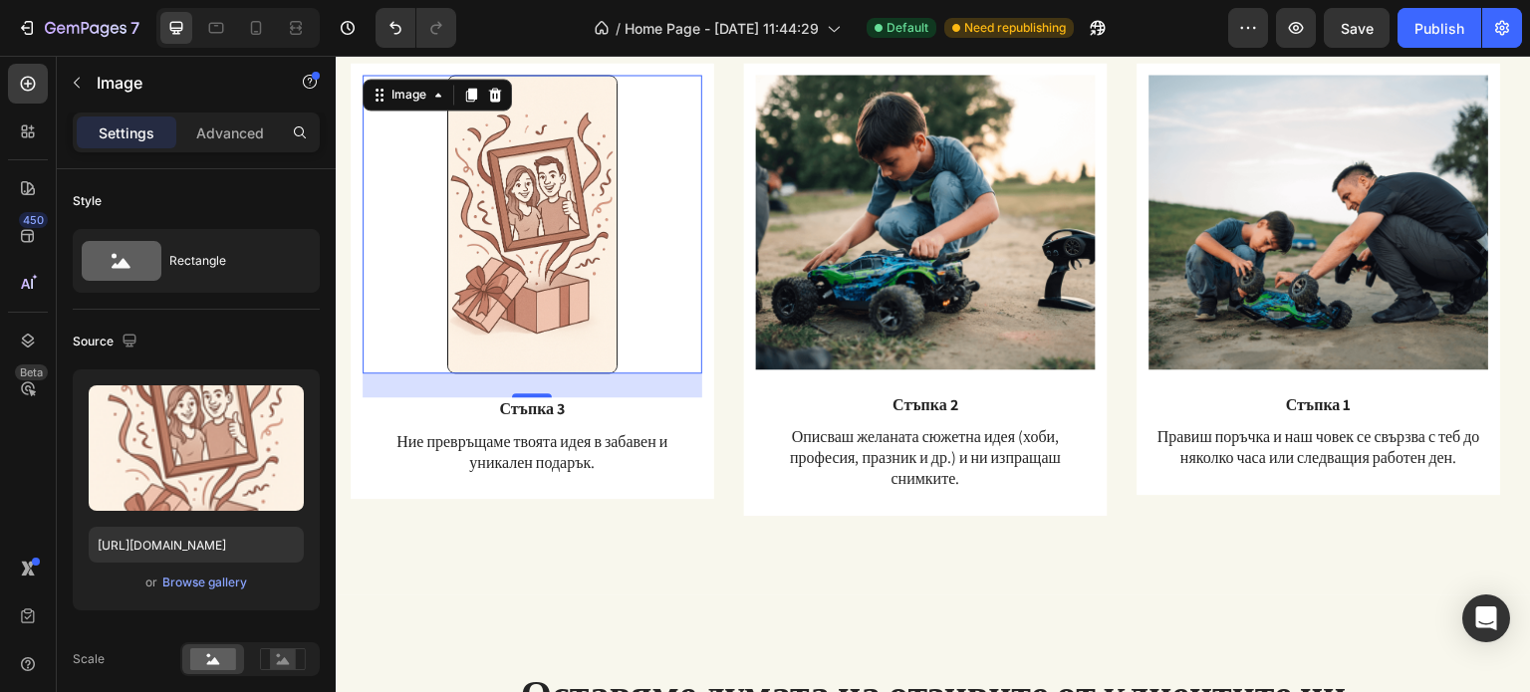
scroll to position [1710, 0]
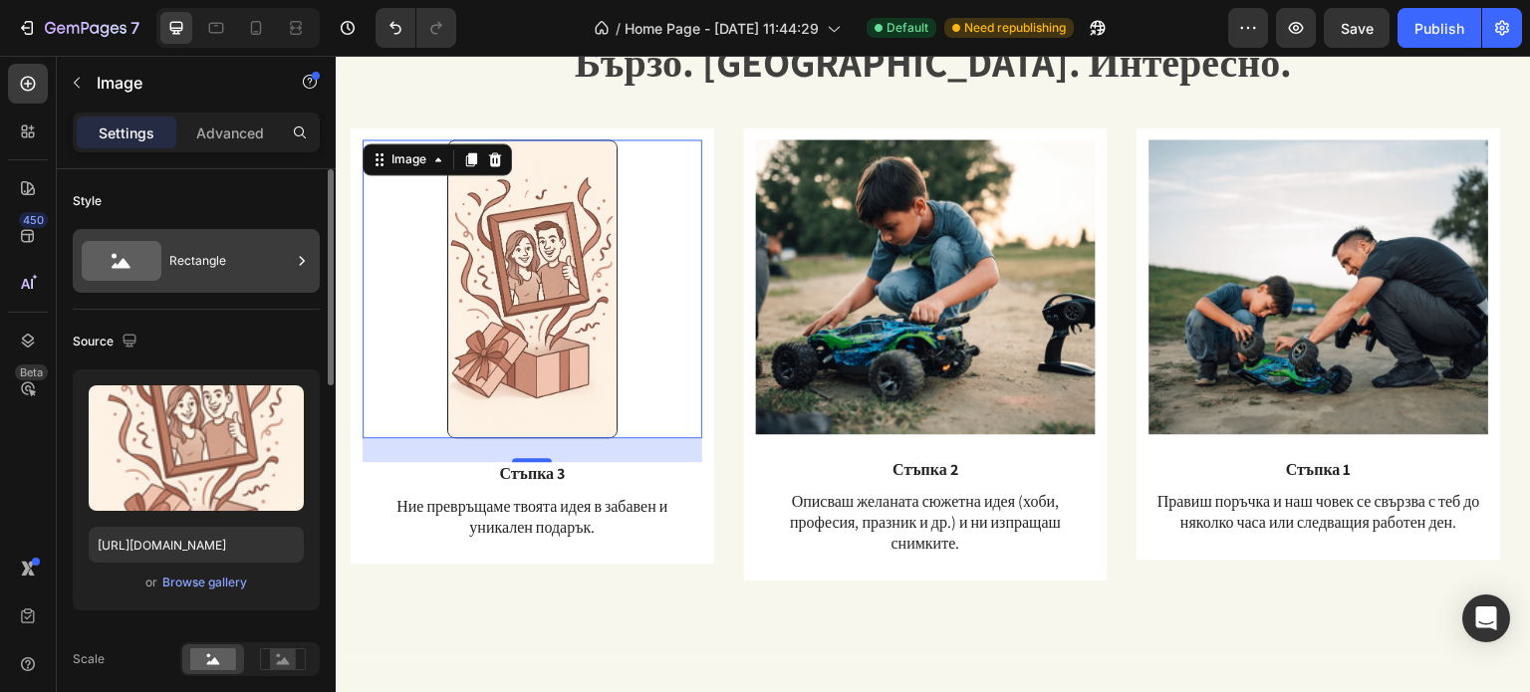
click at [172, 282] on div "Rectangle" at bounding box center [229, 261] width 121 height 46
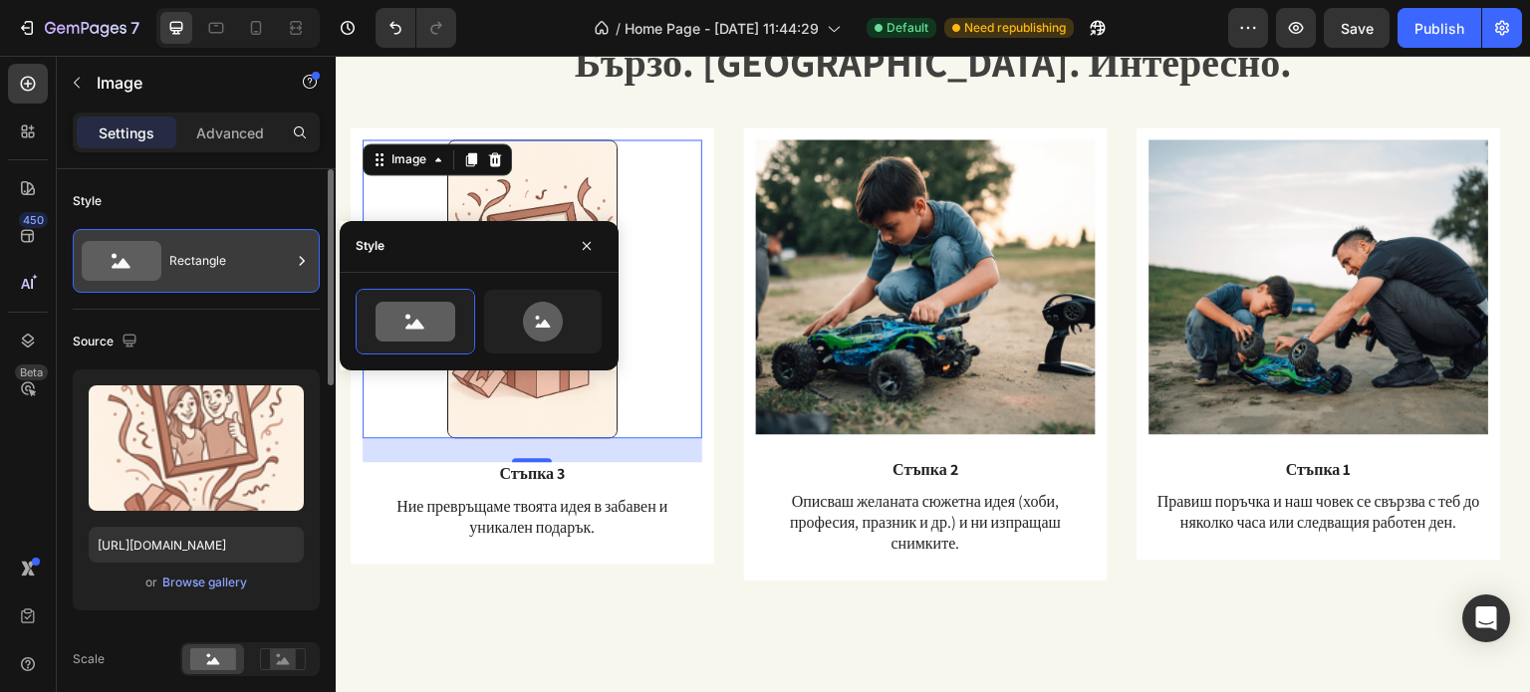
click at [172, 282] on div "Rectangle" at bounding box center [229, 261] width 121 height 46
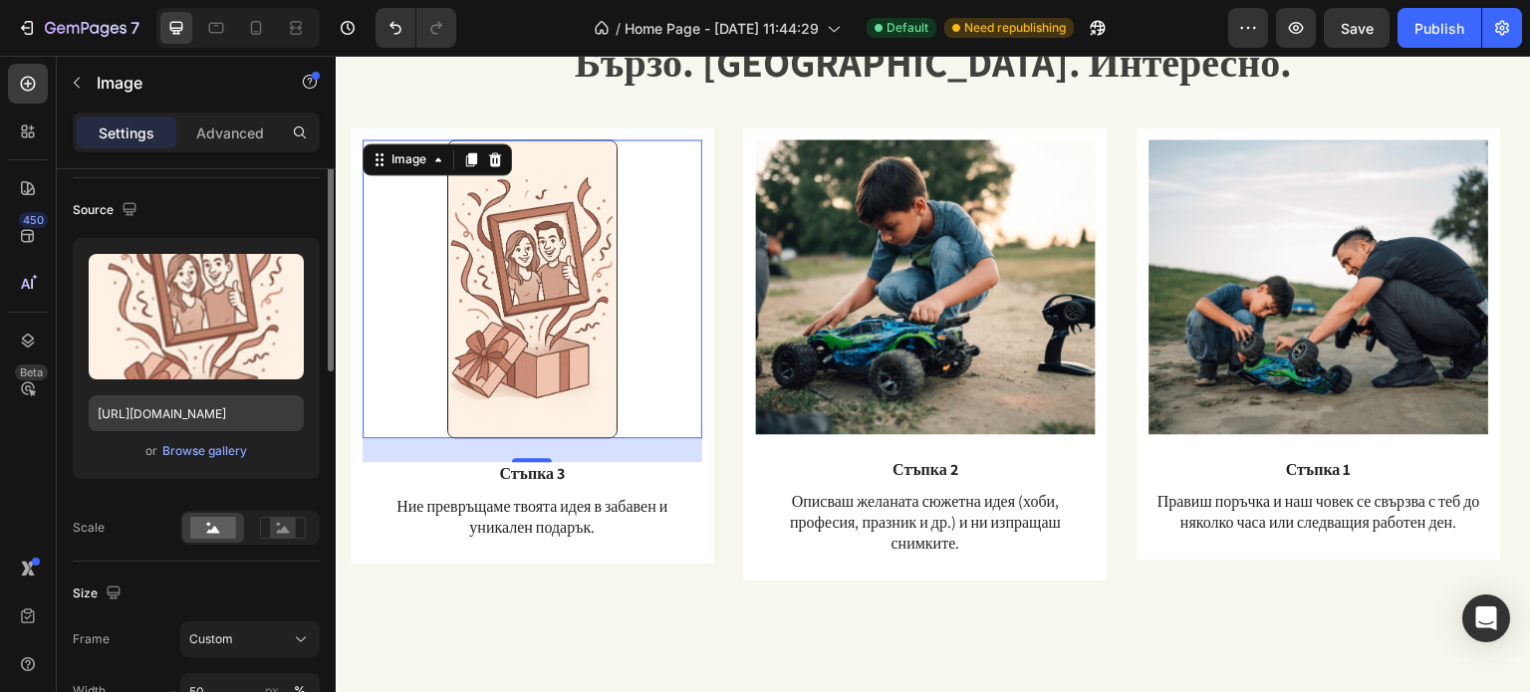
scroll to position [133, 0]
click at [282, 509] on div "Fit image" at bounding box center [249, 526] width 139 height 34
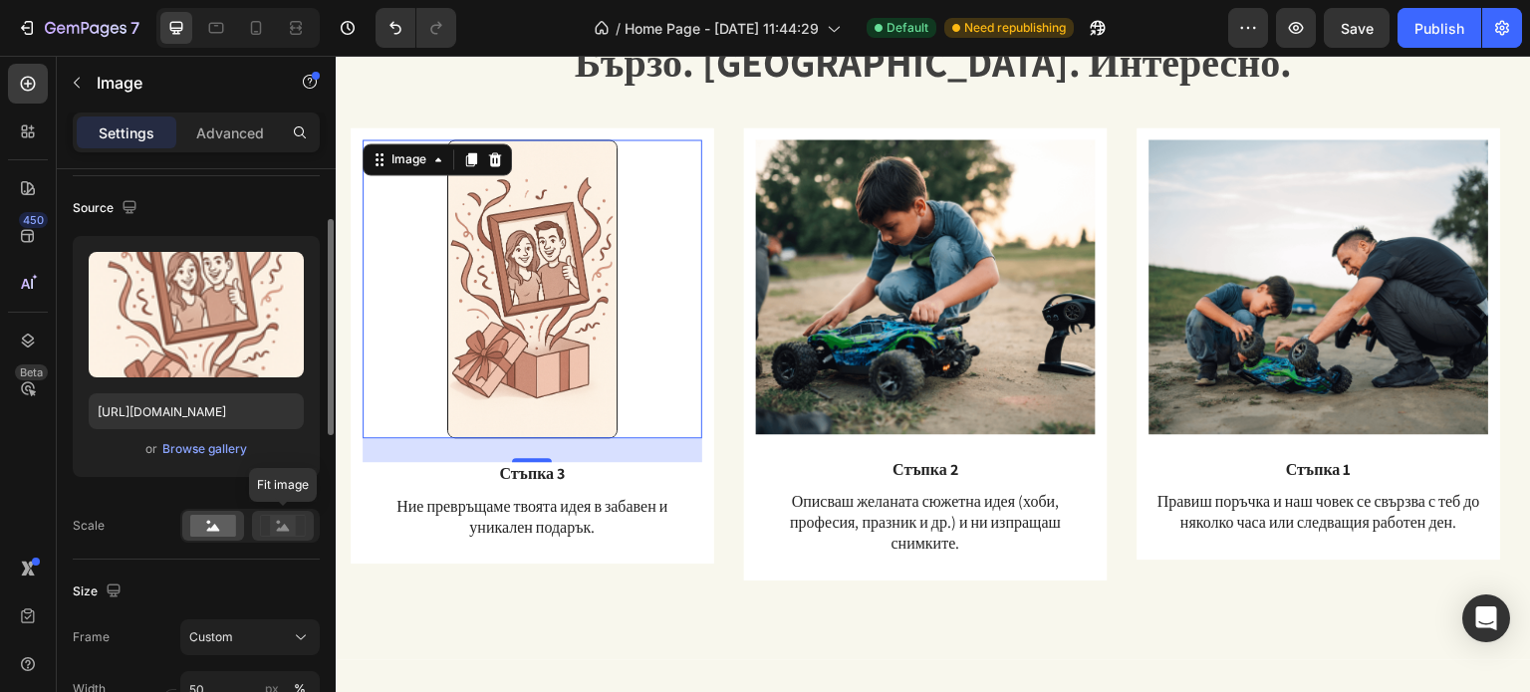
click at [277, 522] on circle at bounding box center [279, 523] width 4 height 4
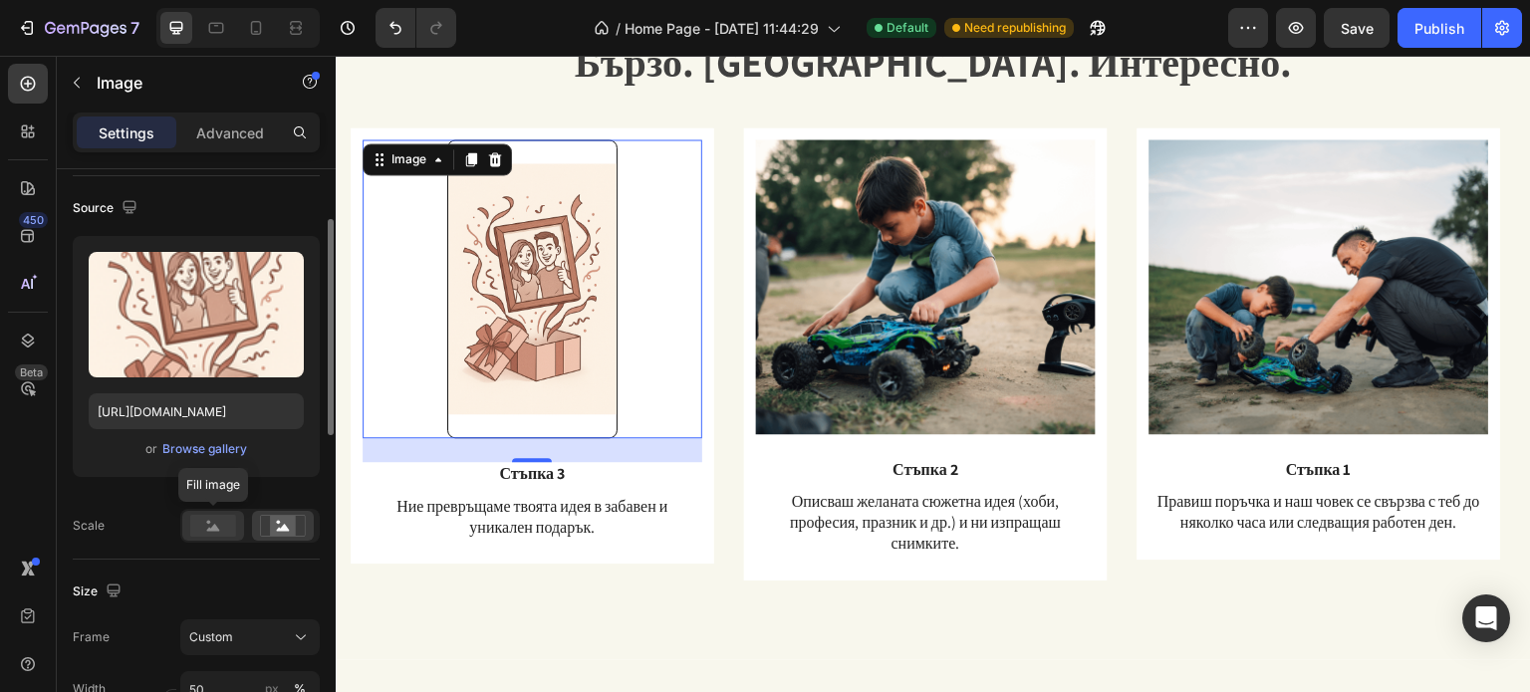
click at [198, 538] on div at bounding box center [213, 526] width 62 height 30
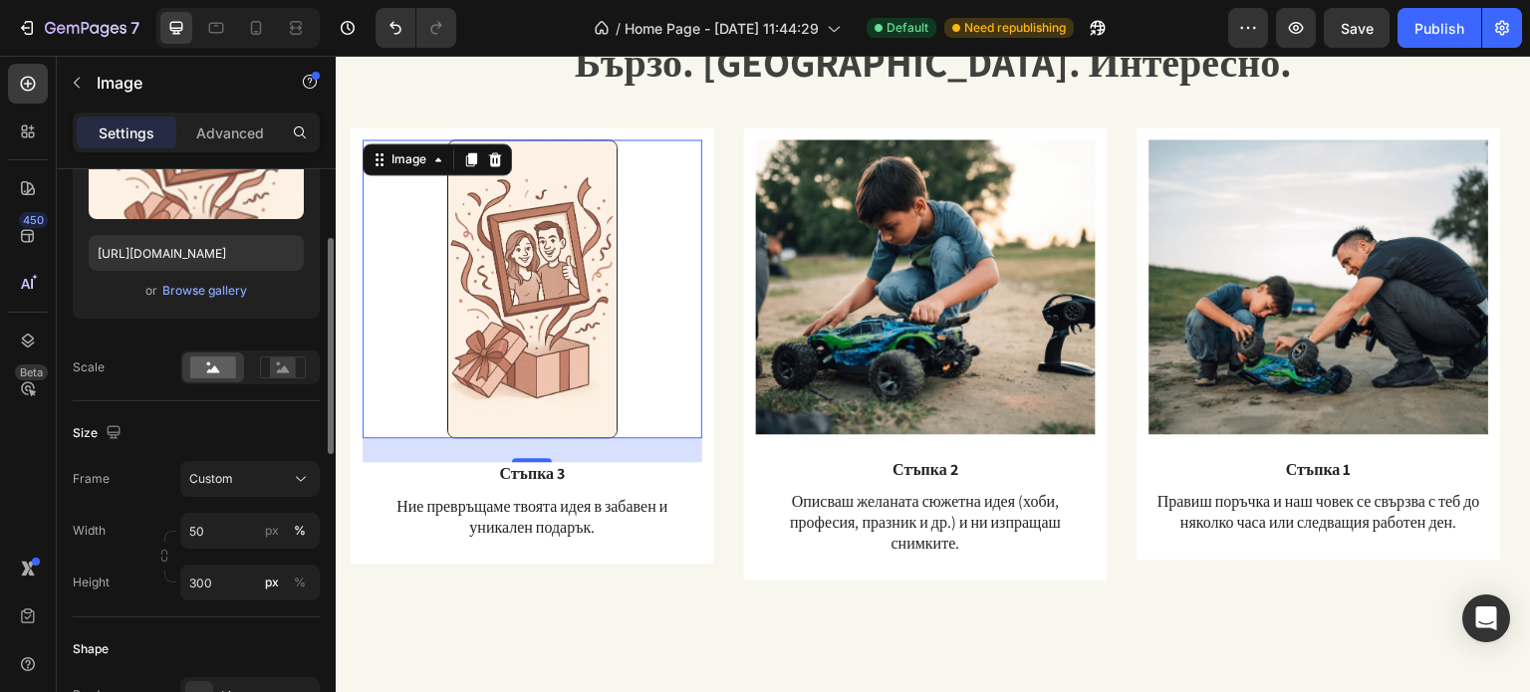
scroll to position [309, 0]
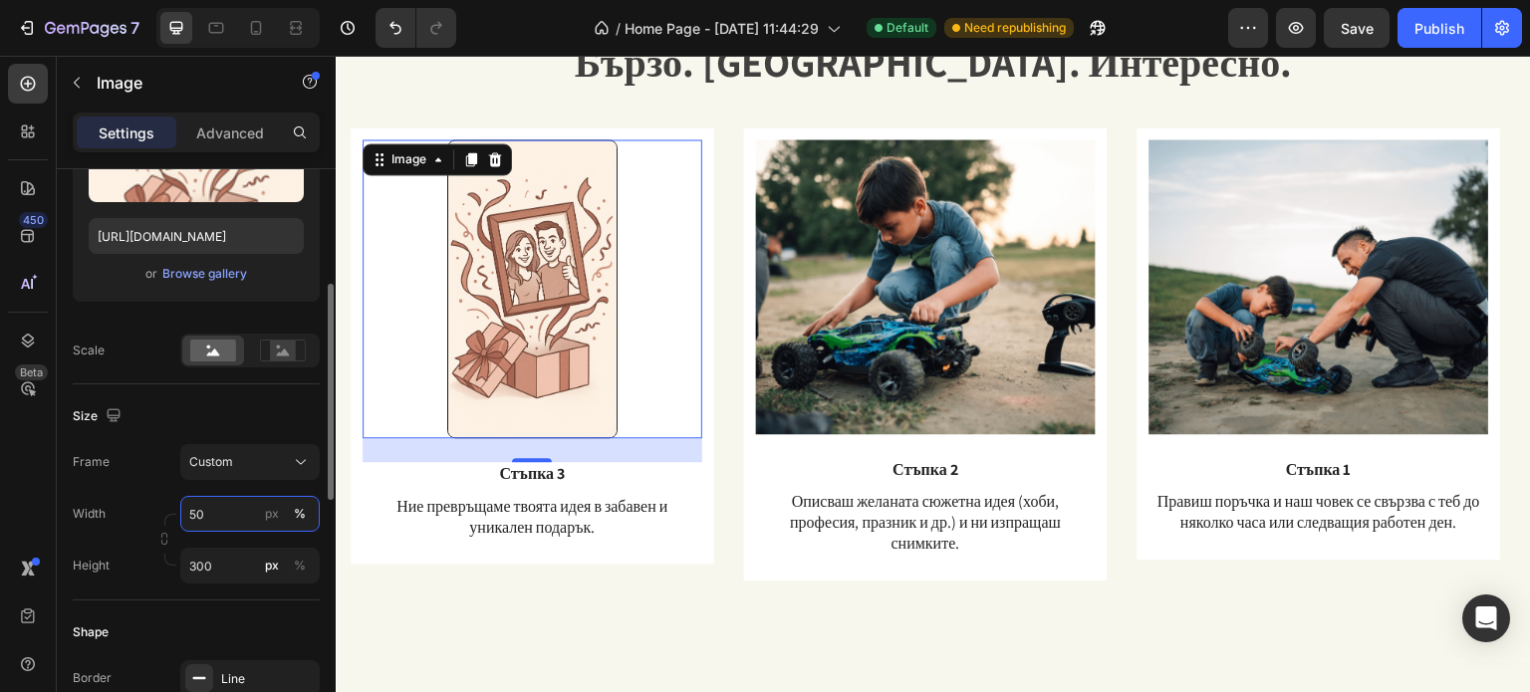
click at [233, 518] on input "50" at bounding box center [249, 514] width 139 height 36
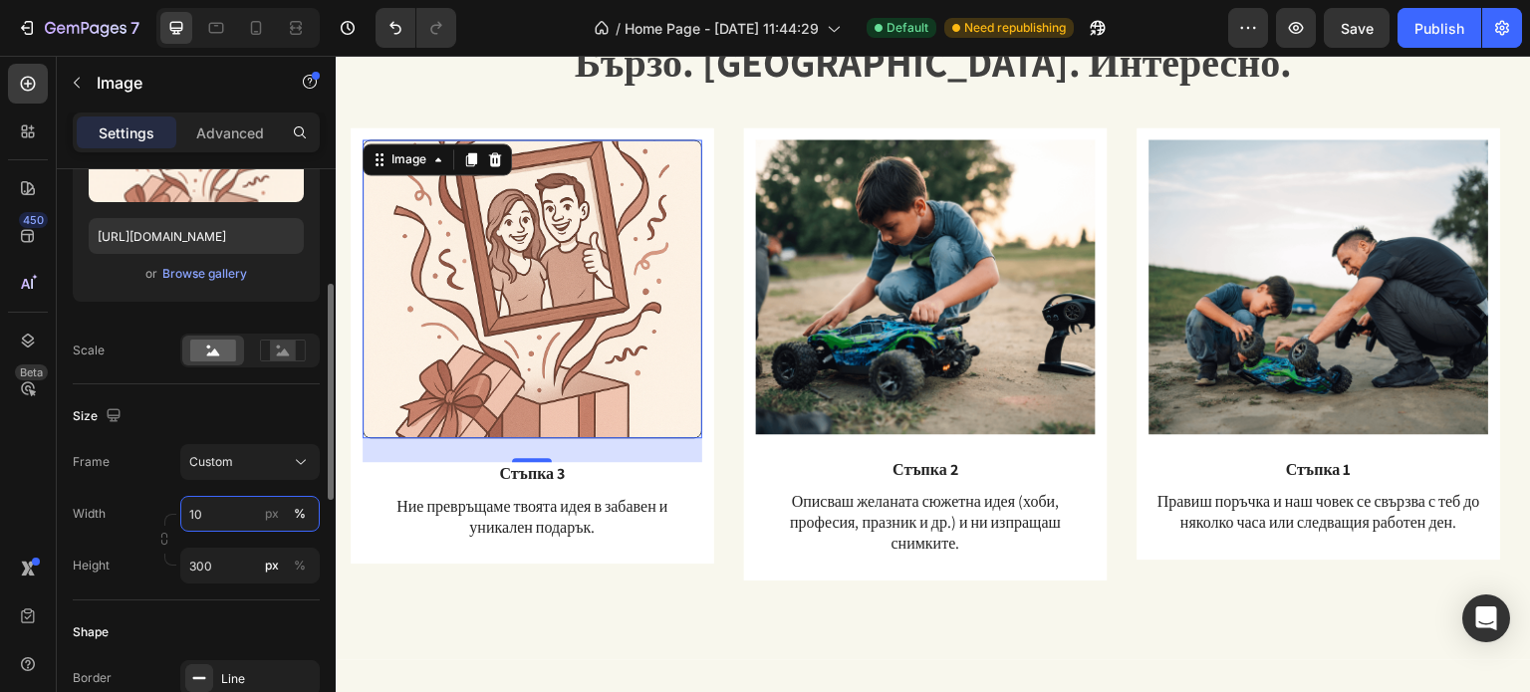
type input "1"
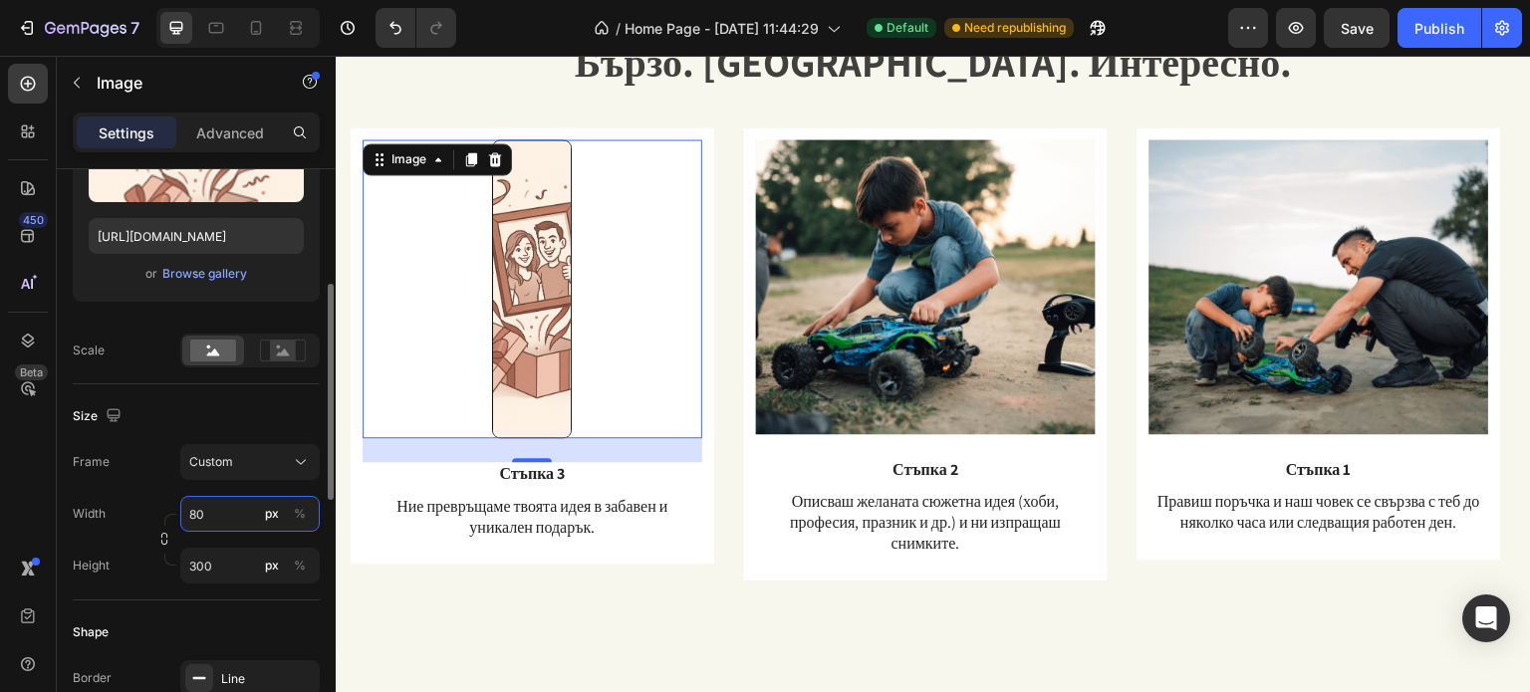
type input "8"
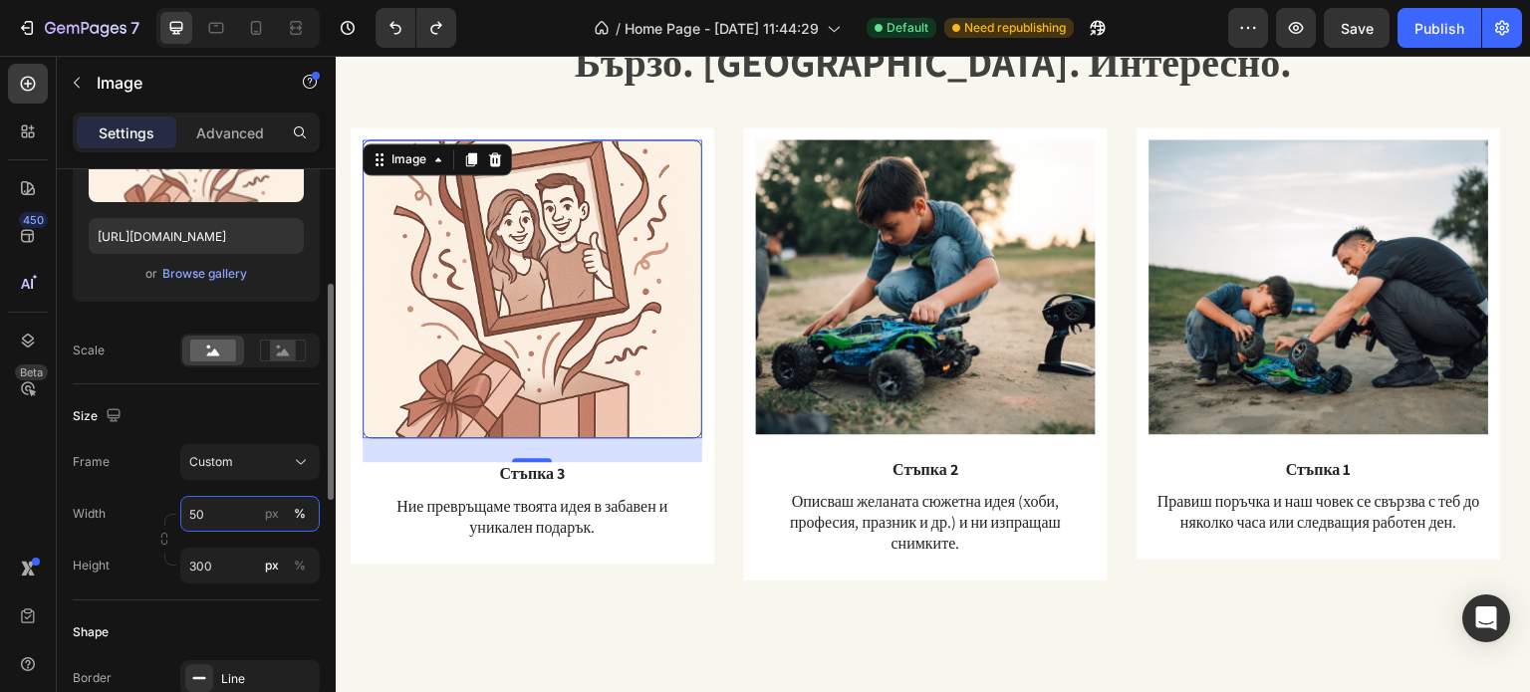
click at [233, 518] on input "50" at bounding box center [249, 514] width 139 height 36
type input "5"
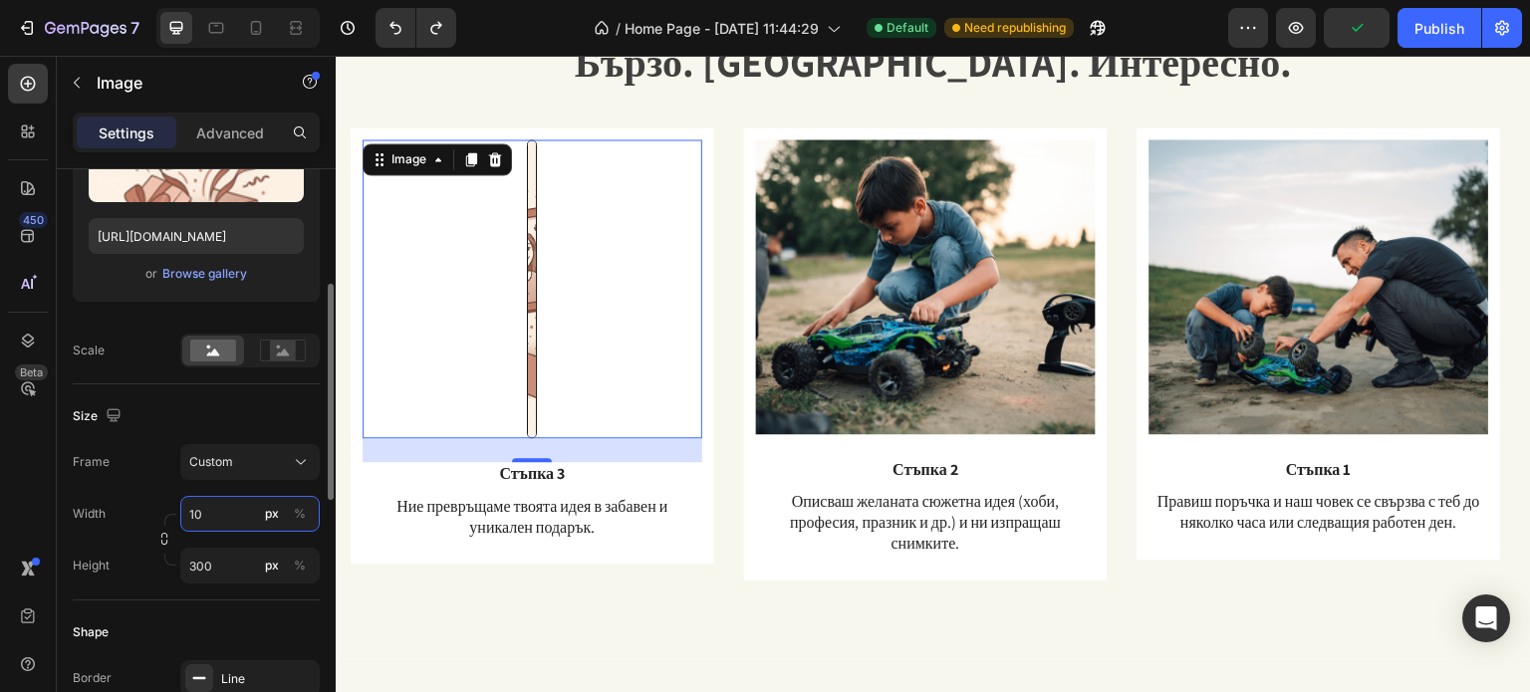
type input "1"
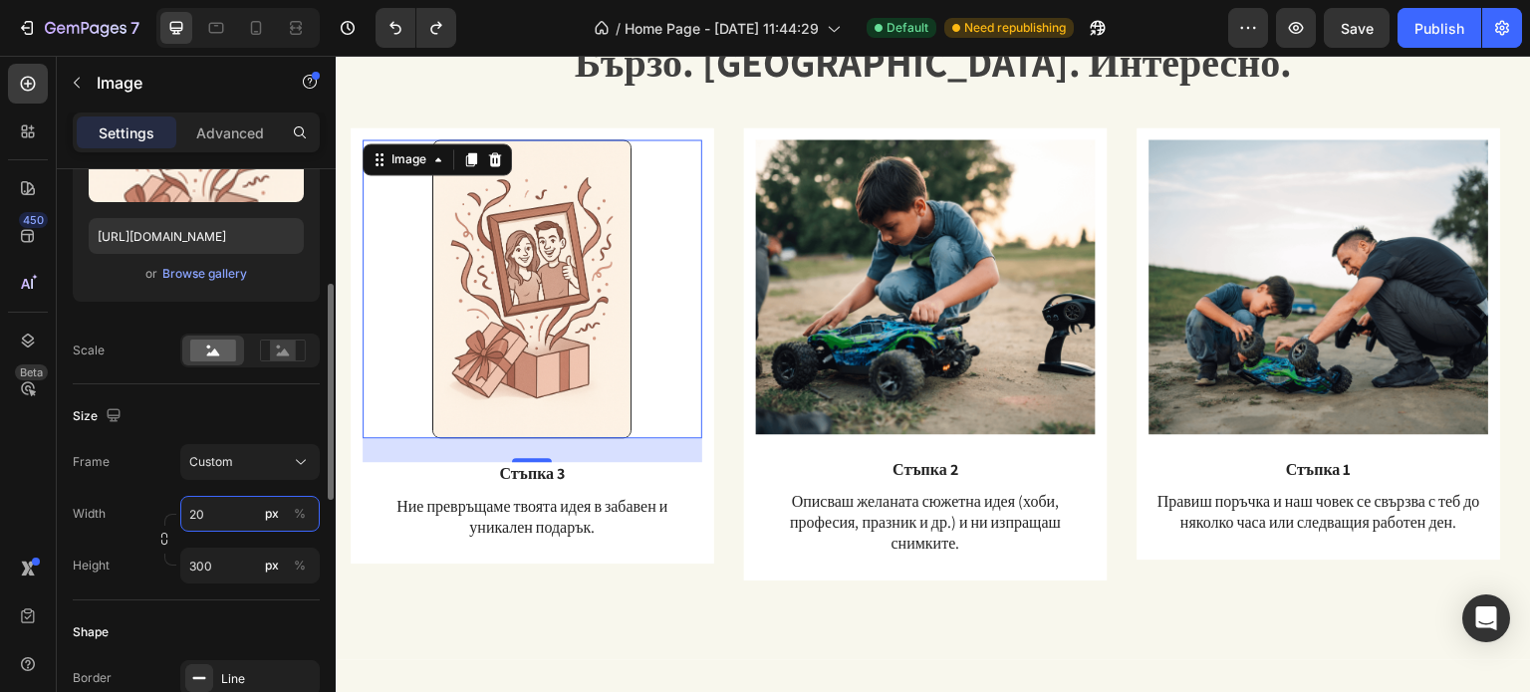
type input "2"
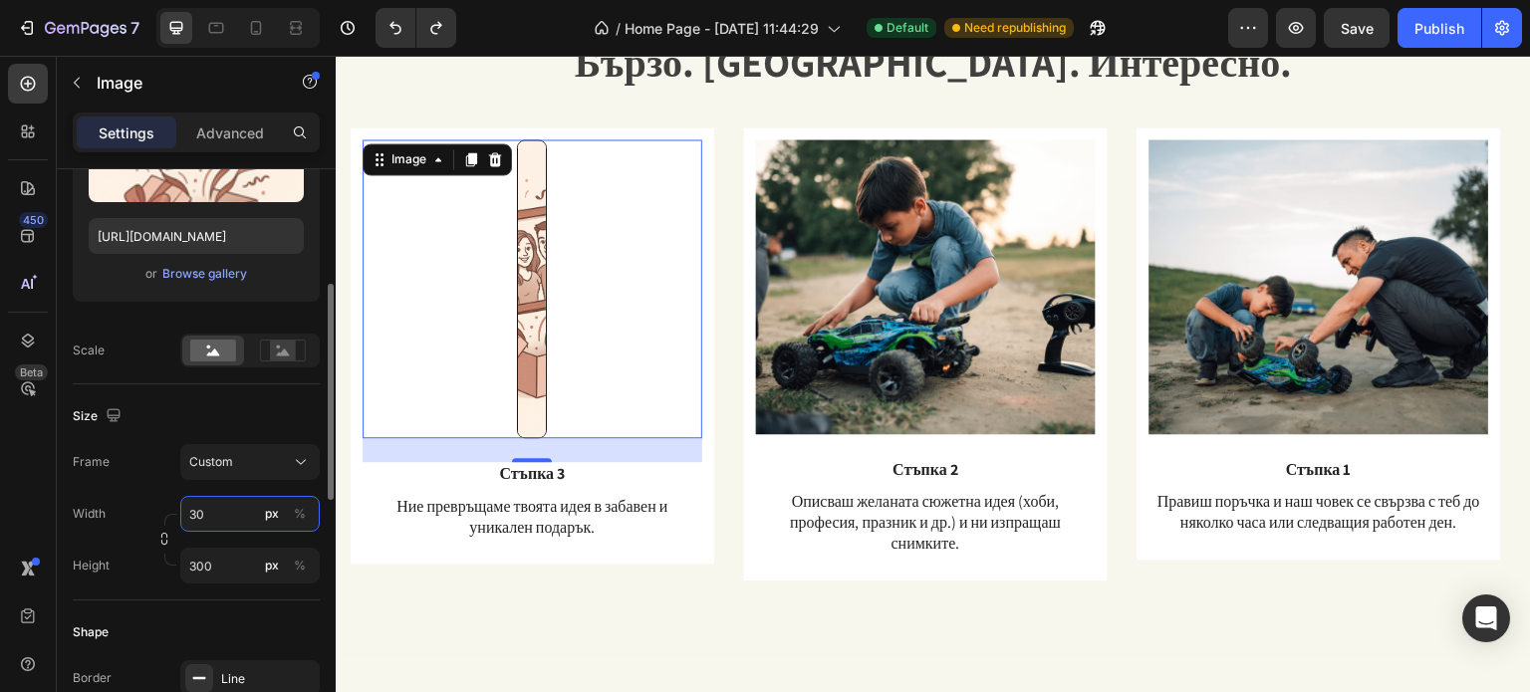
type input "3"
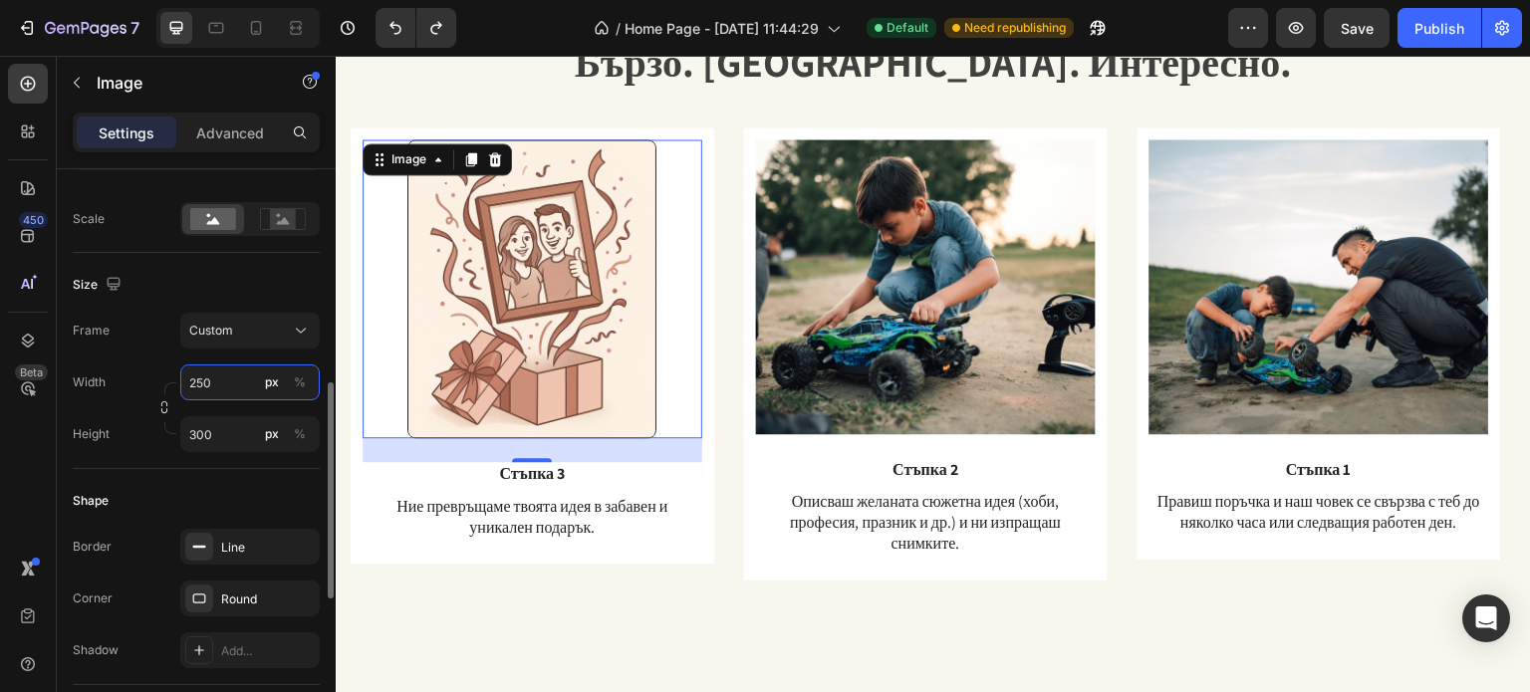
scroll to position [476, 0]
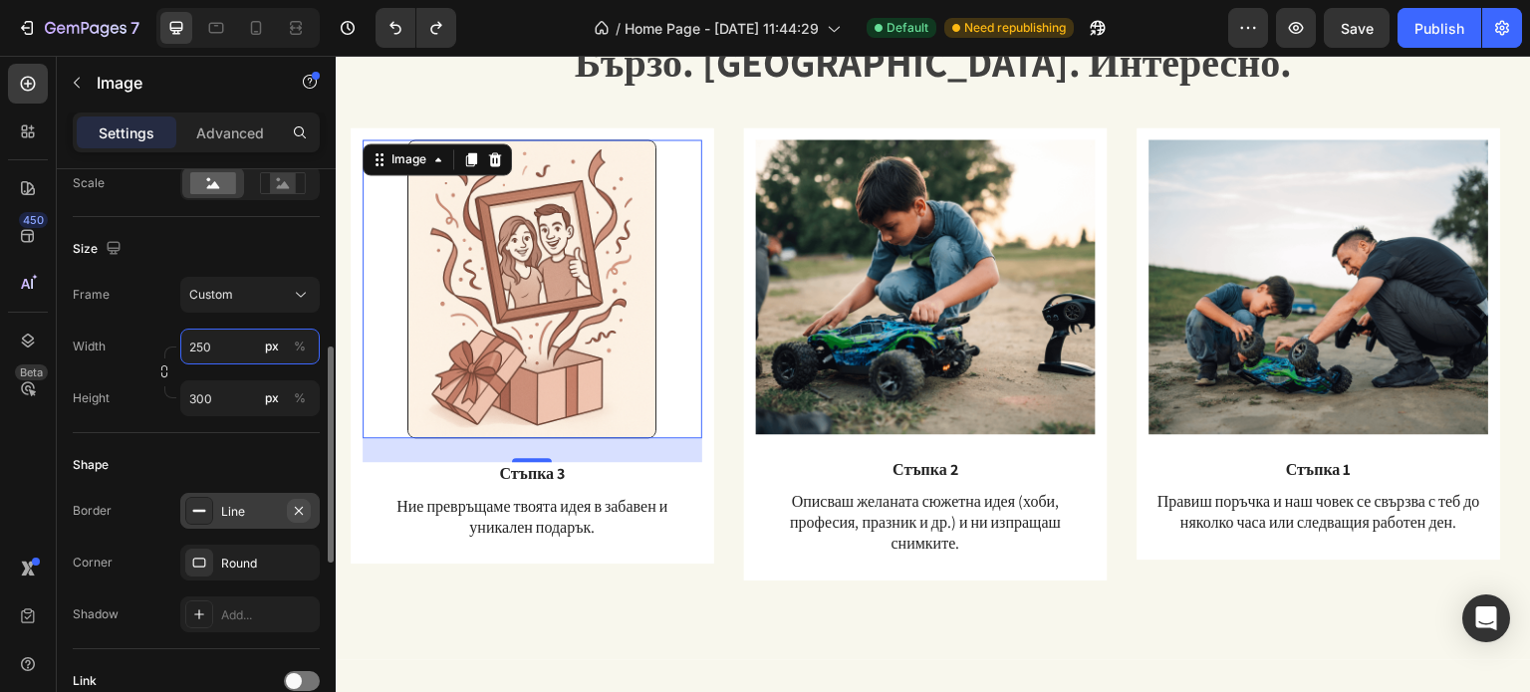
type input "250"
click at [303, 511] on icon "button" at bounding box center [299, 511] width 16 height 16
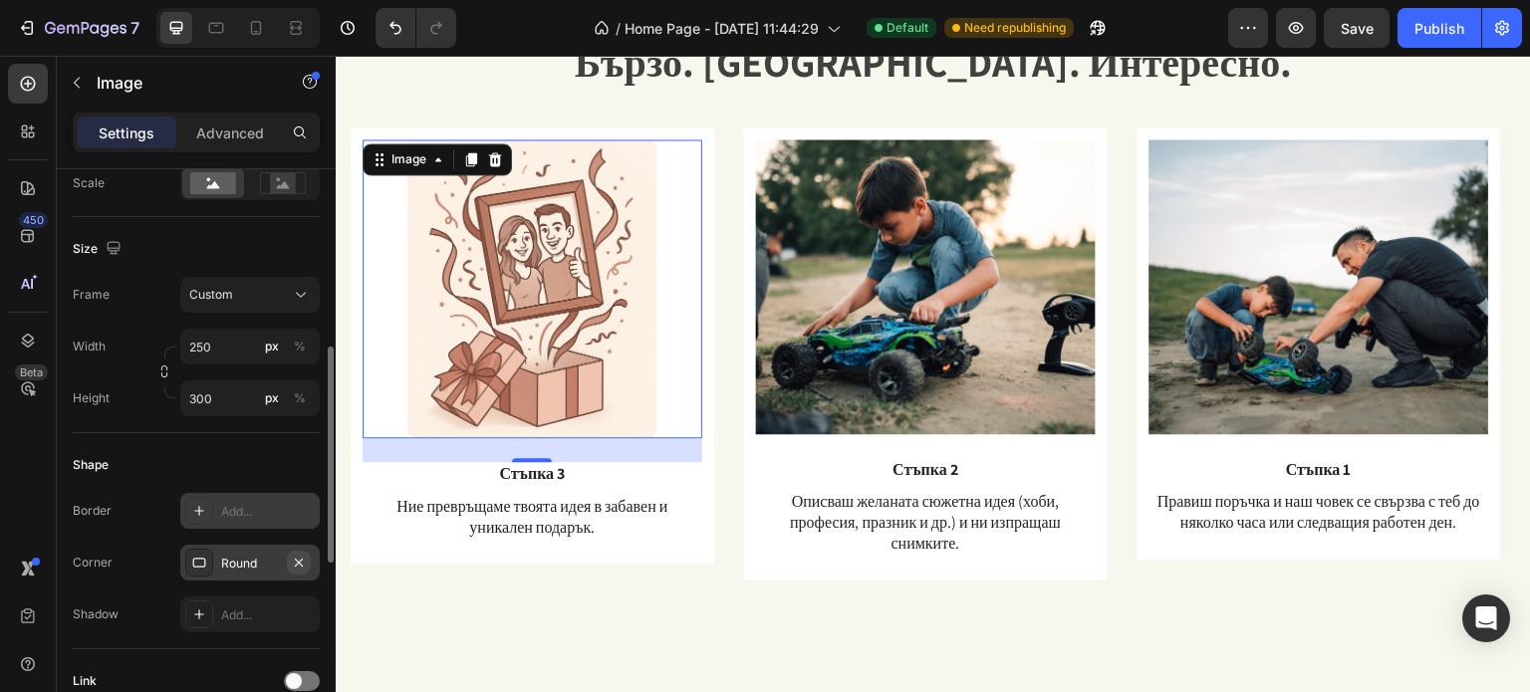
click at [303, 565] on icon "button" at bounding box center [299, 563] width 16 height 16
click at [843, 336] on img at bounding box center [926, 286] width 340 height 295
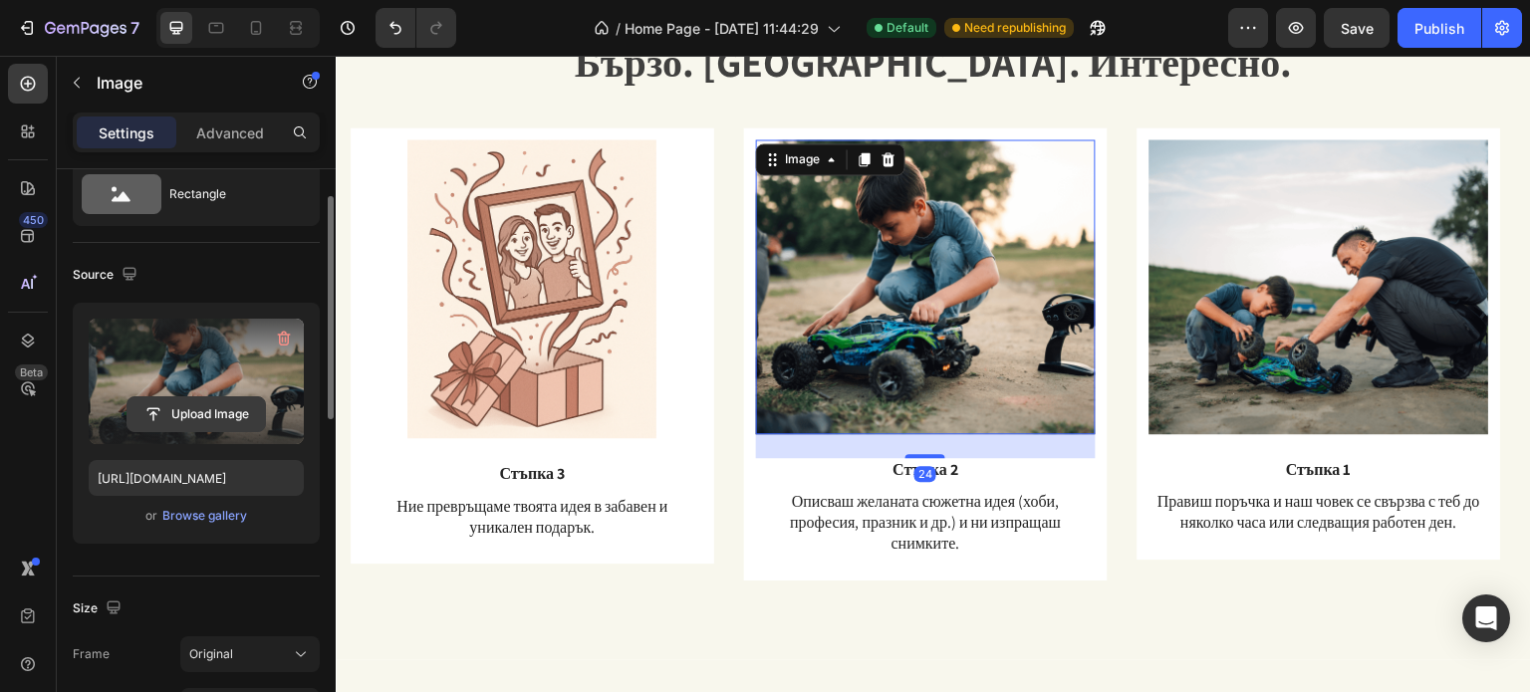
scroll to position [66, 0]
click at [184, 393] on label at bounding box center [196, 382] width 215 height 125
click at [184, 398] on input "file" at bounding box center [195, 415] width 137 height 34
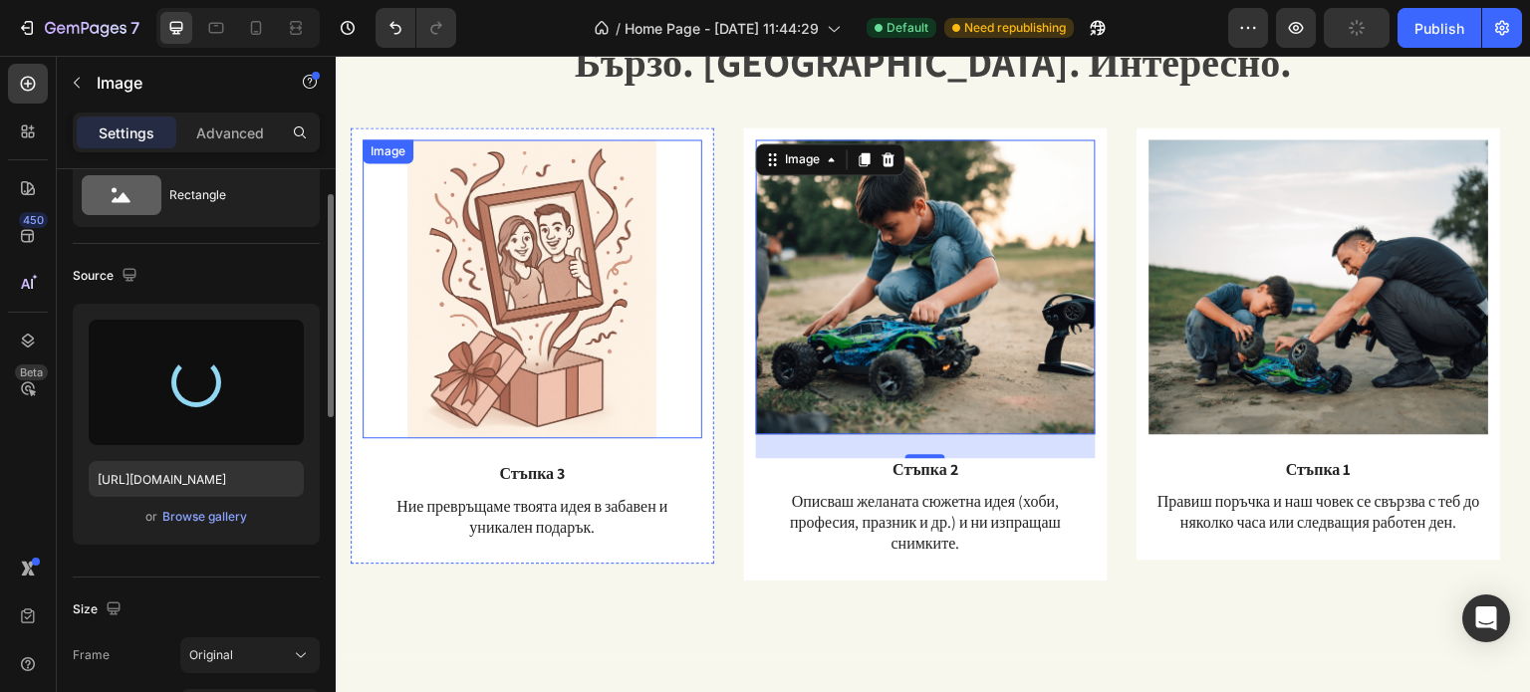
type input "[URL][DOMAIN_NAME]"
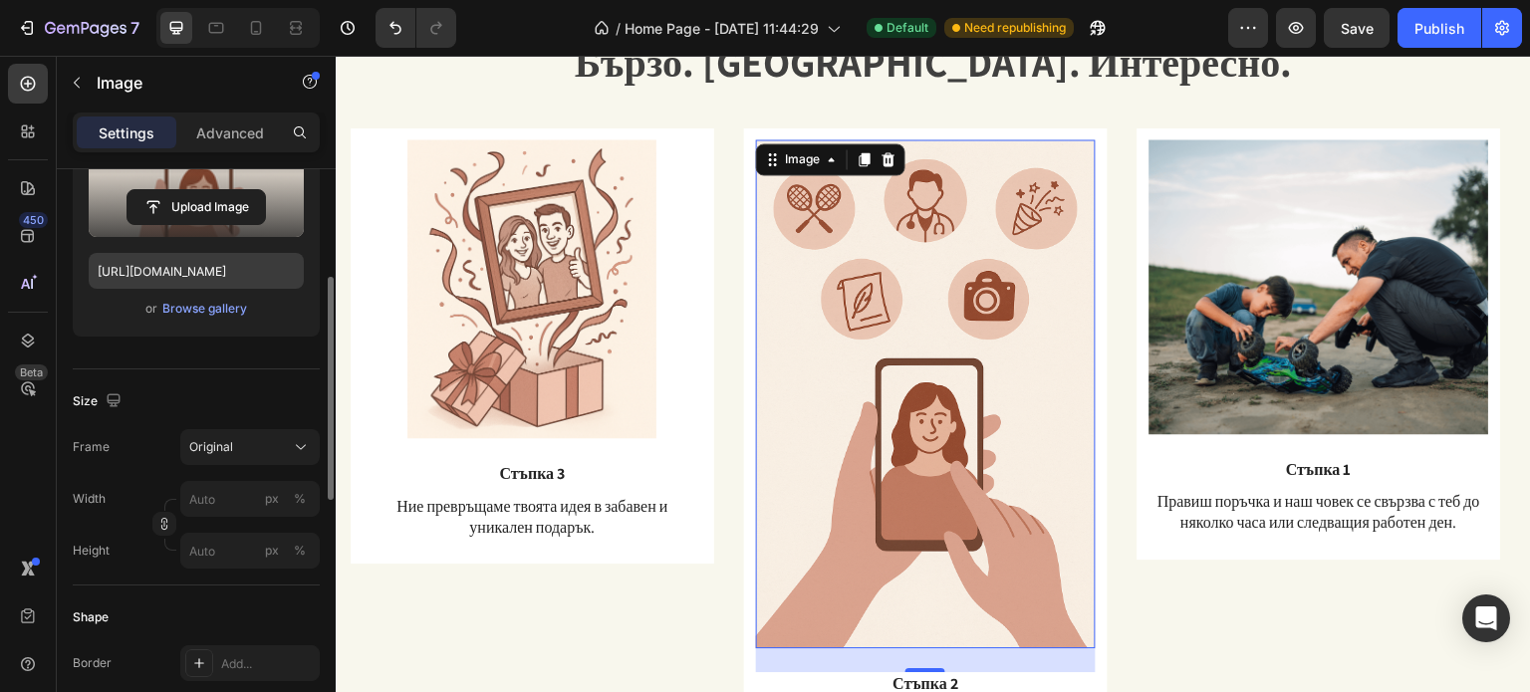
scroll to position [276, 0]
click at [252, 459] on button "Original" at bounding box center [249, 445] width 139 height 36
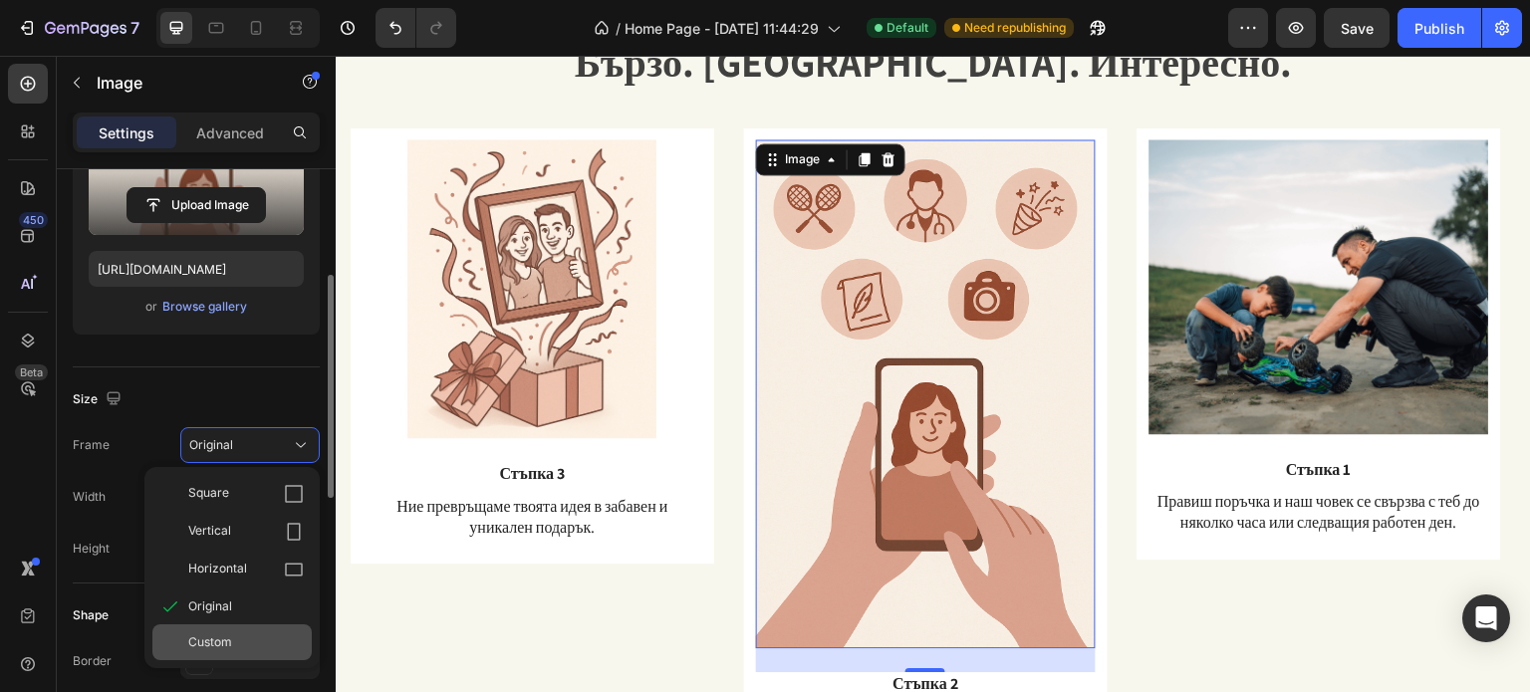
click at [215, 630] on div "Custom" at bounding box center [231, 642] width 159 height 36
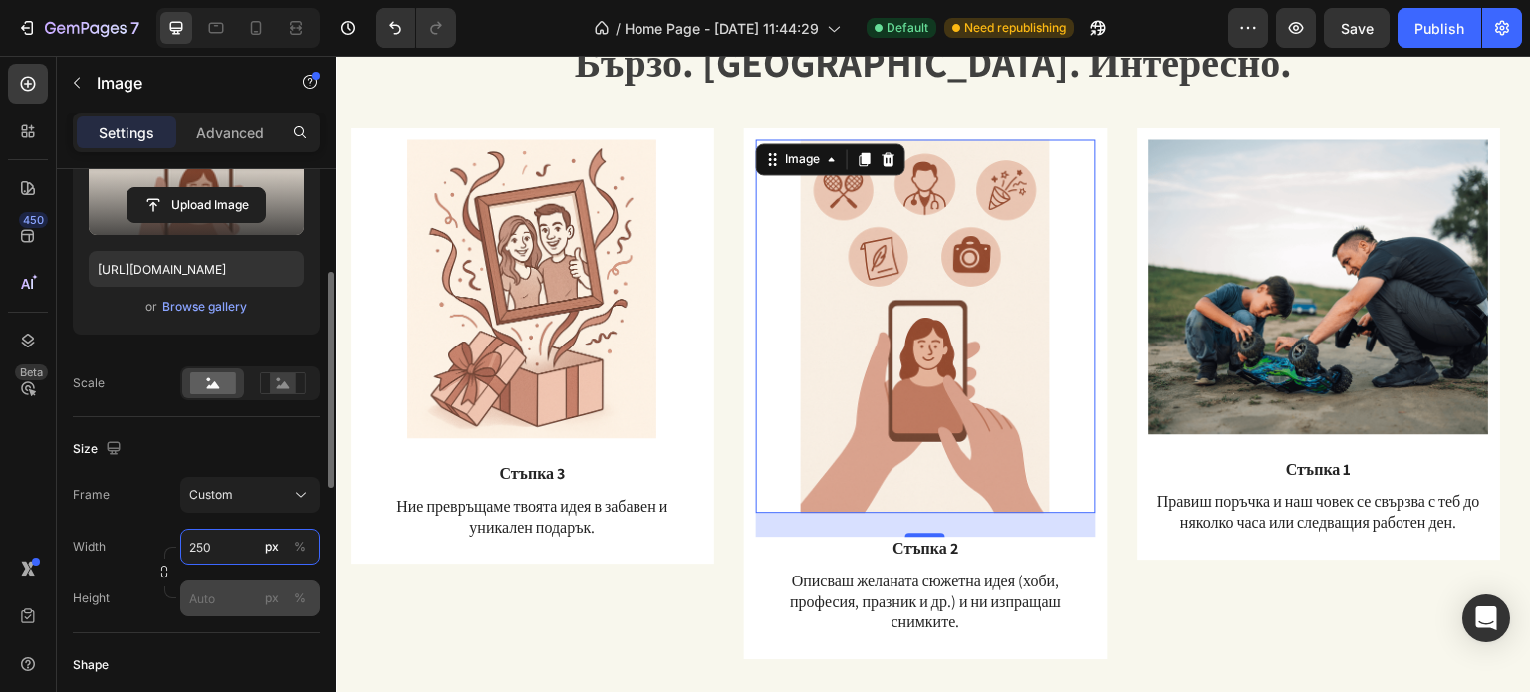
type input "250"
click at [195, 600] on input "px %" at bounding box center [249, 599] width 139 height 36
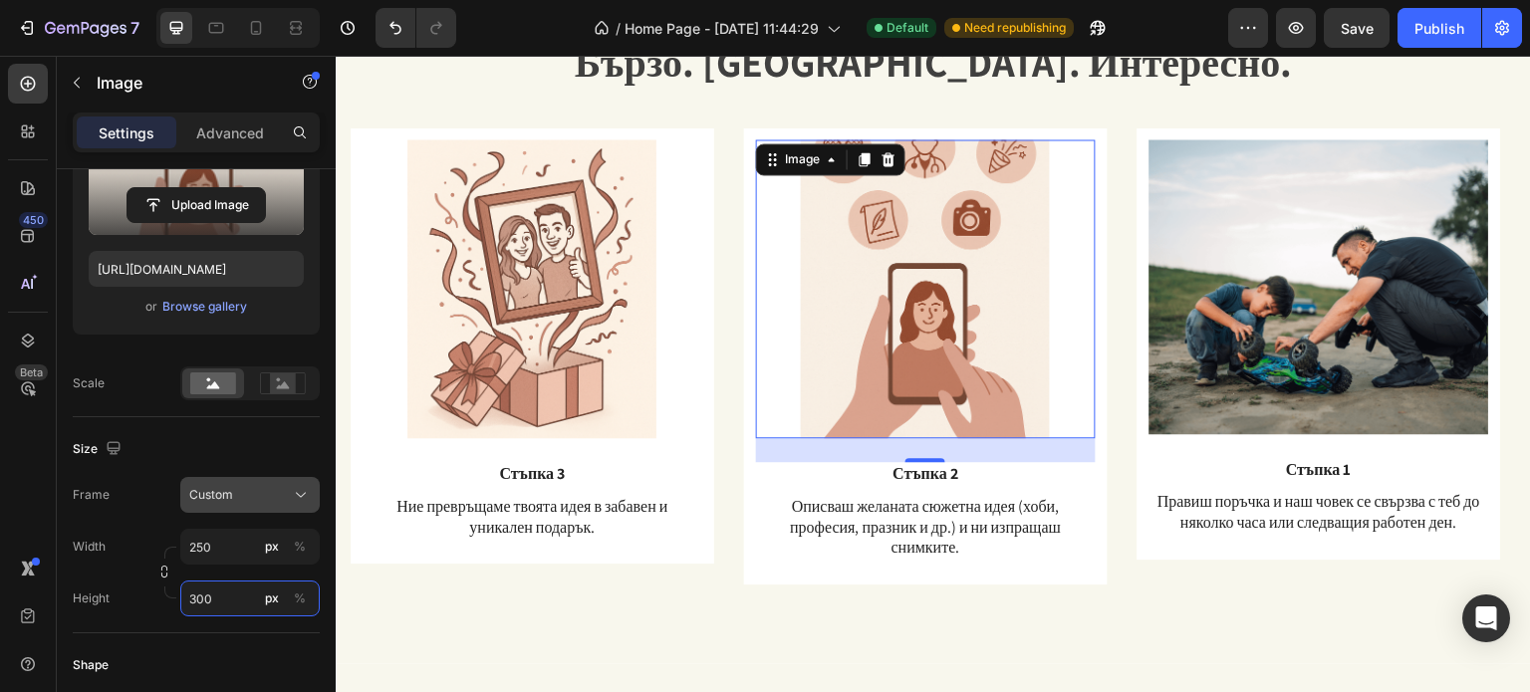
type input "300"
click at [255, 486] on div "Custom" at bounding box center [238, 495] width 98 height 18
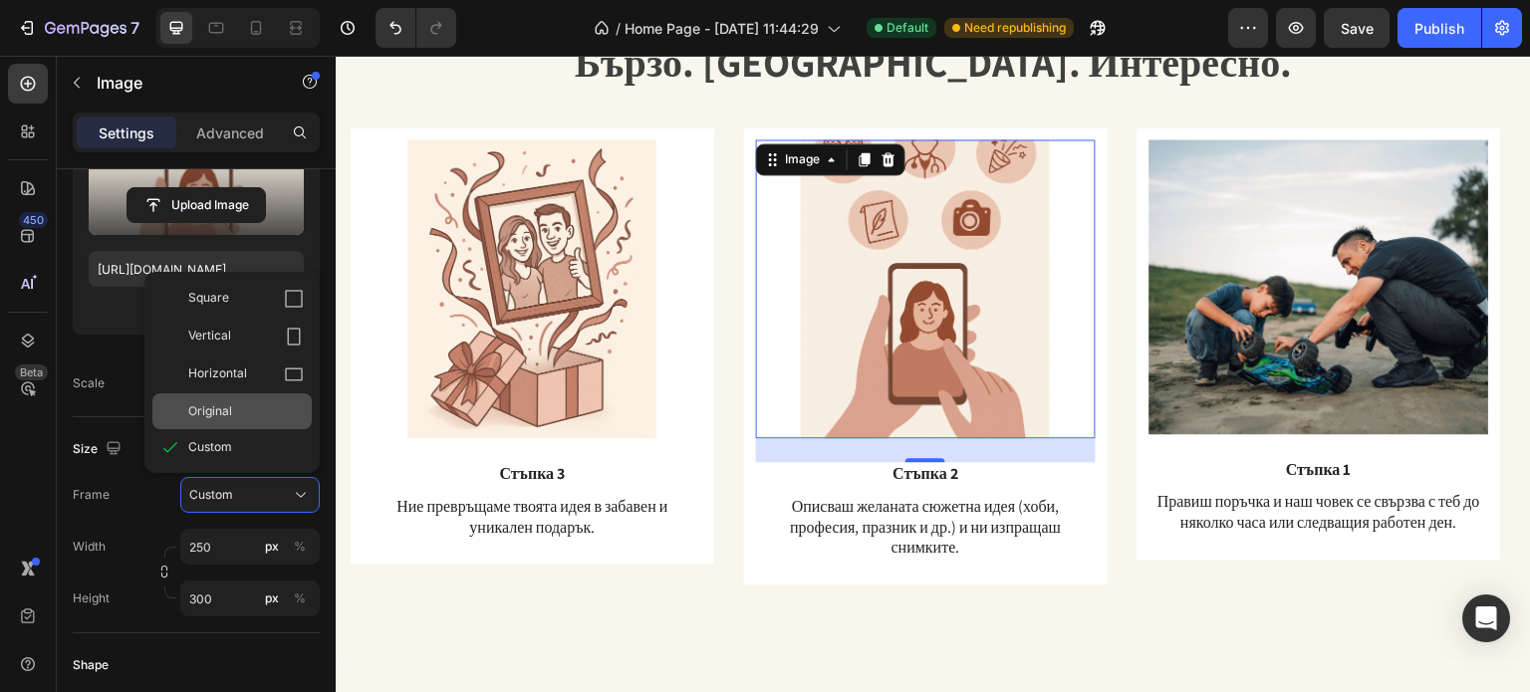
click at [199, 417] on span "Original" at bounding box center [210, 411] width 44 height 18
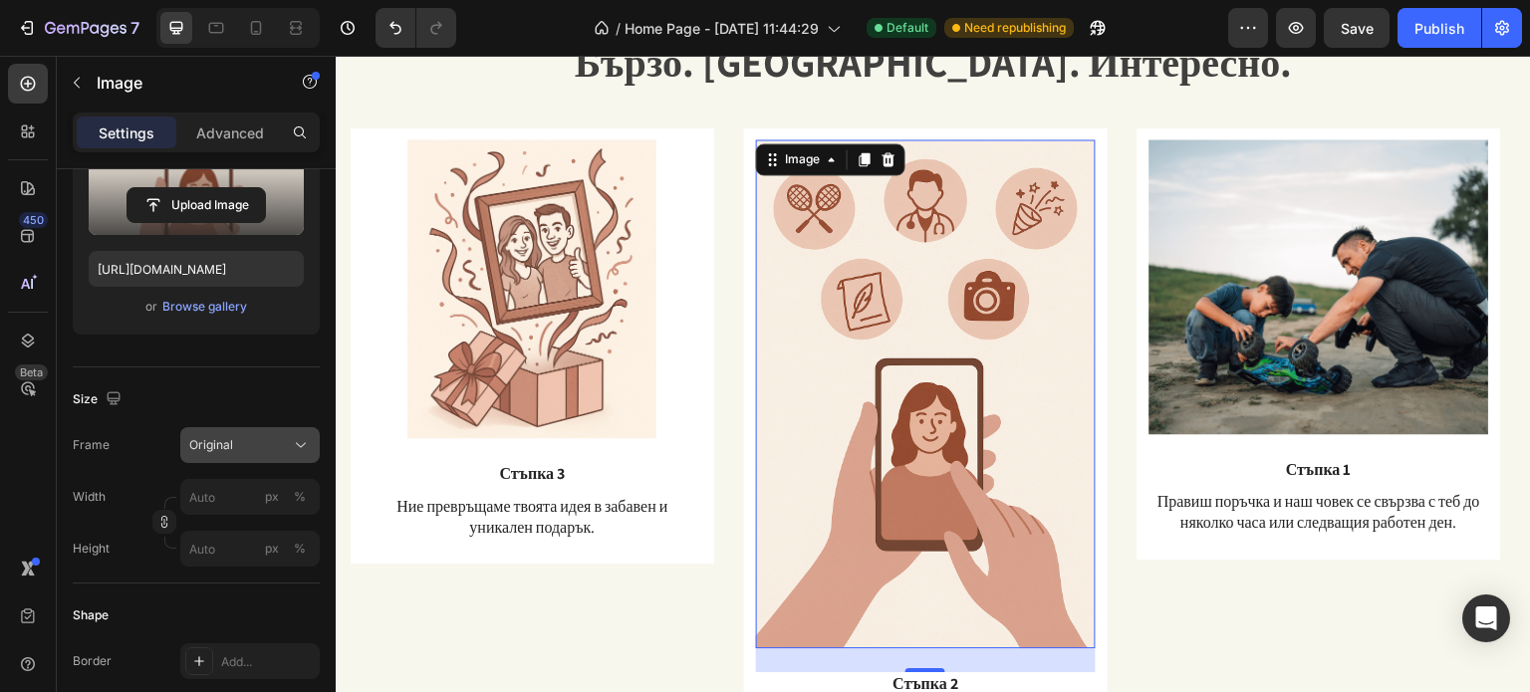
click at [241, 449] on div "Original" at bounding box center [238, 445] width 98 height 18
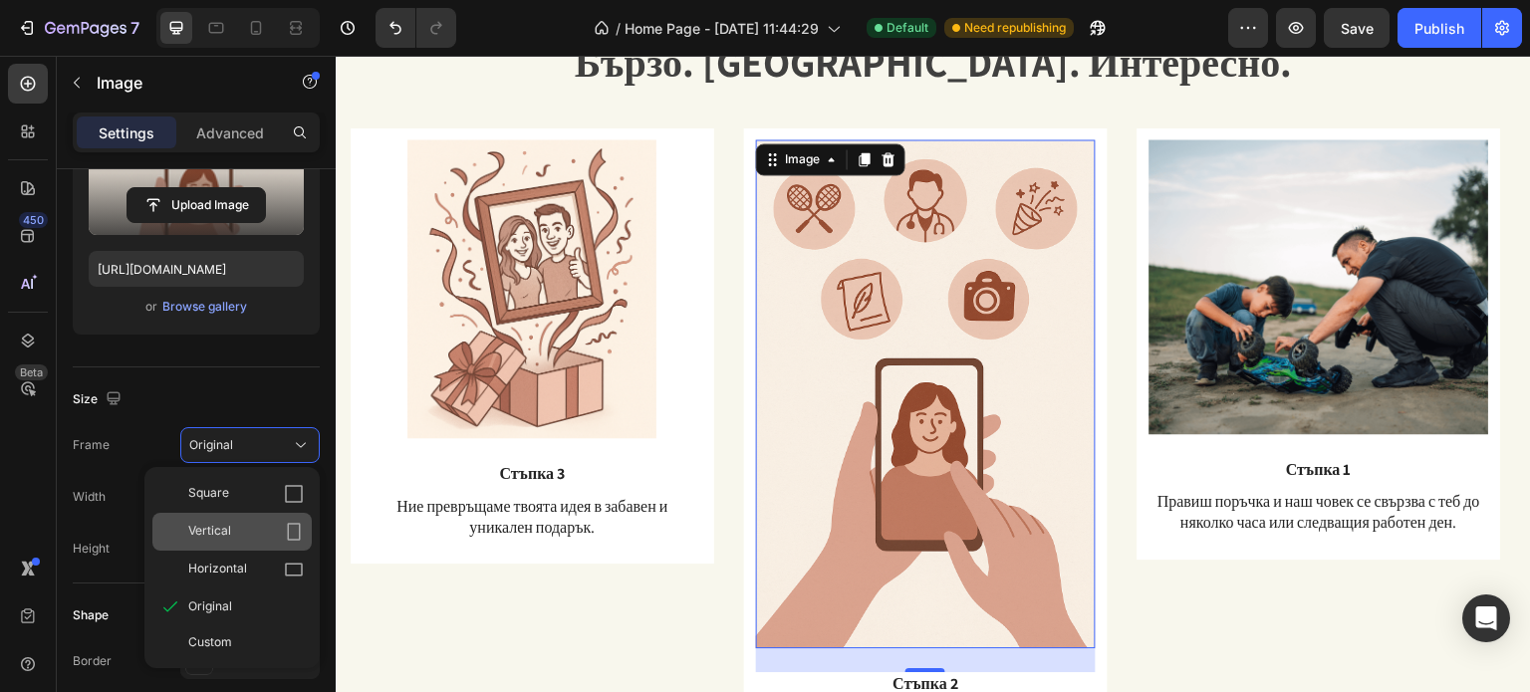
click at [243, 539] on div "Vertical" at bounding box center [246, 532] width 116 height 20
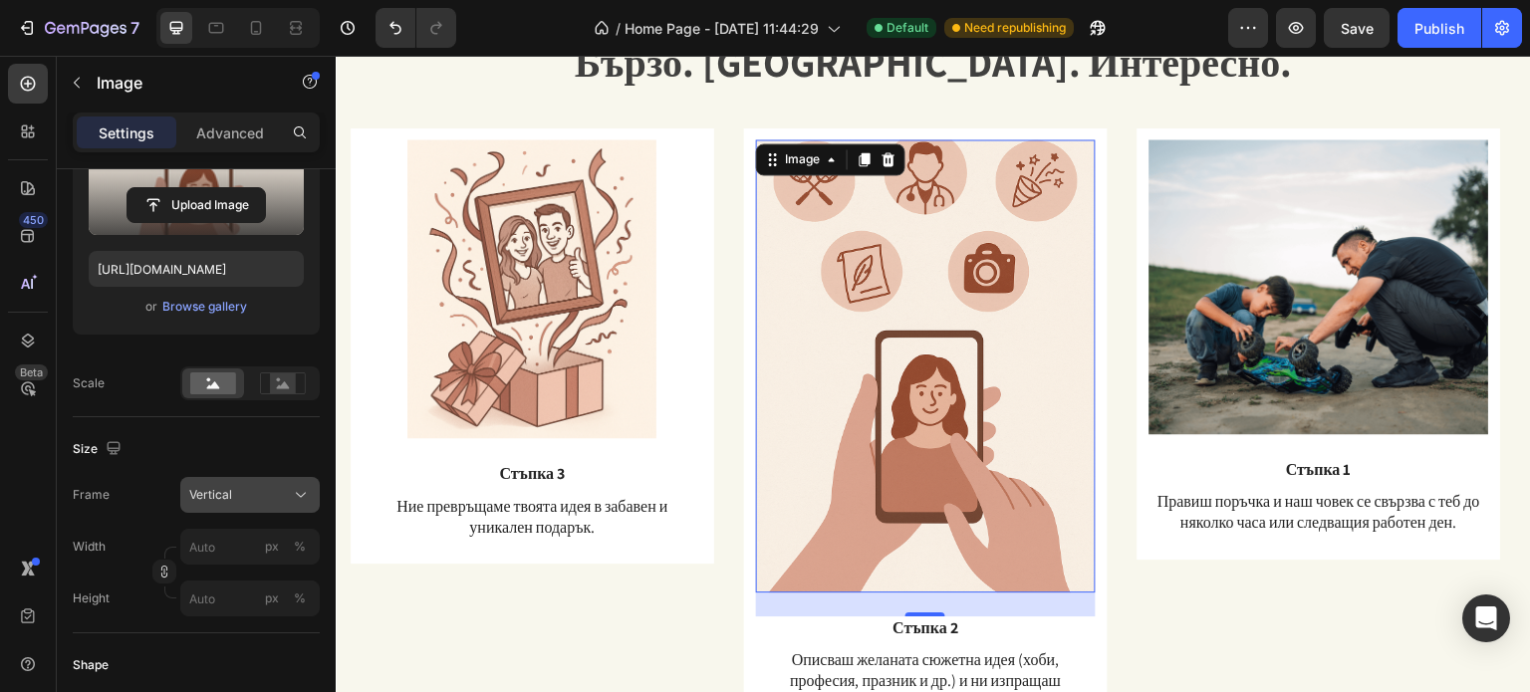
click at [262, 502] on div "Vertical" at bounding box center [238, 495] width 98 height 18
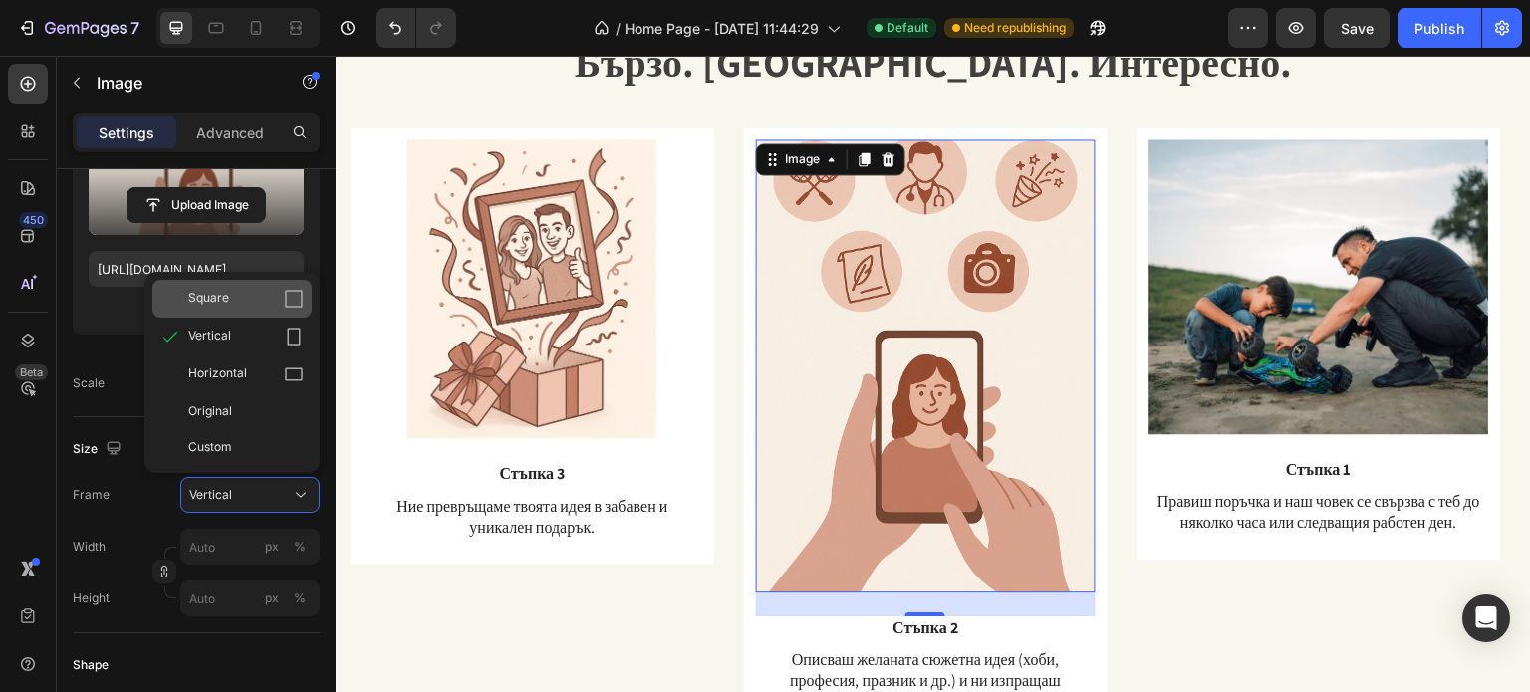
click at [235, 306] on div "Square" at bounding box center [246, 299] width 116 height 20
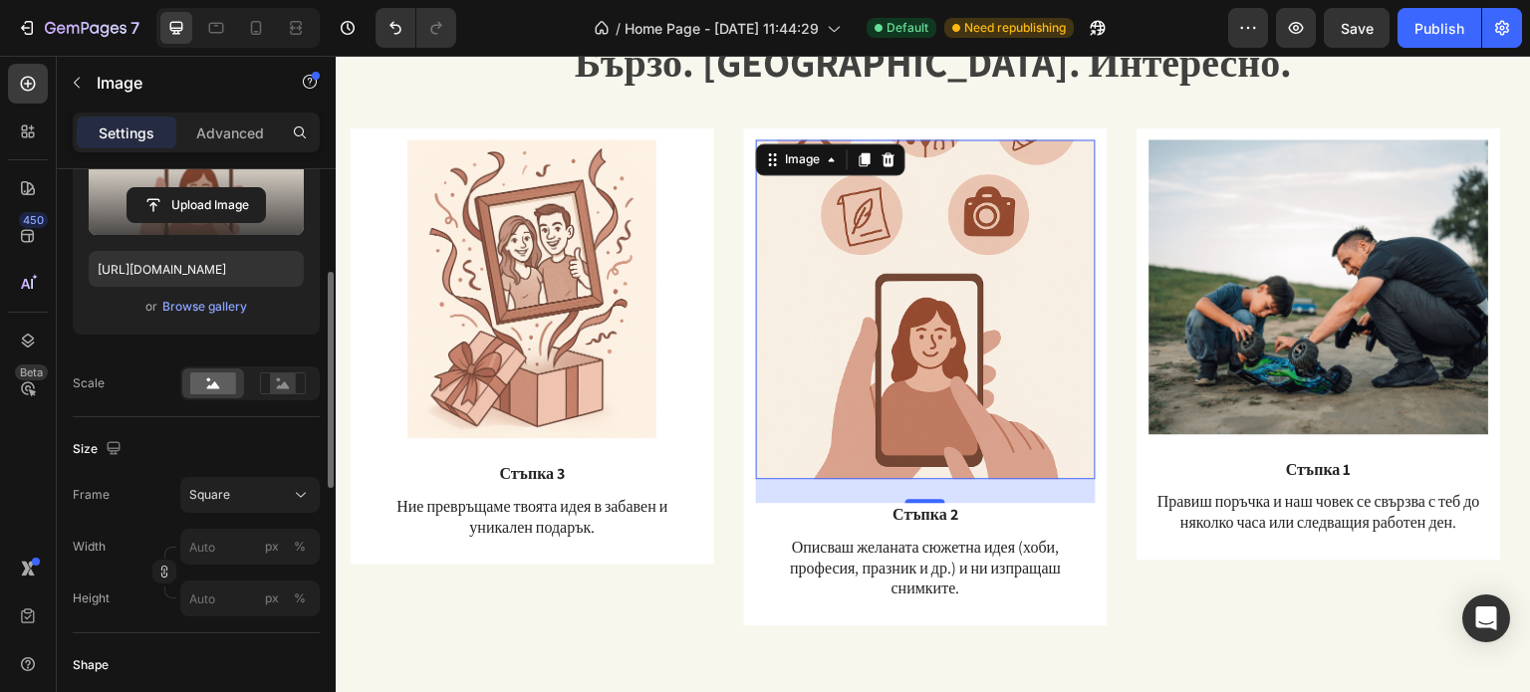
click at [211, 513] on div "Frame Square Width px % Height px %" at bounding box center [196, 546] width 247 height 139
click at [210, 502] on span "Square" at bounding box center [209, 495] width 41 height 18
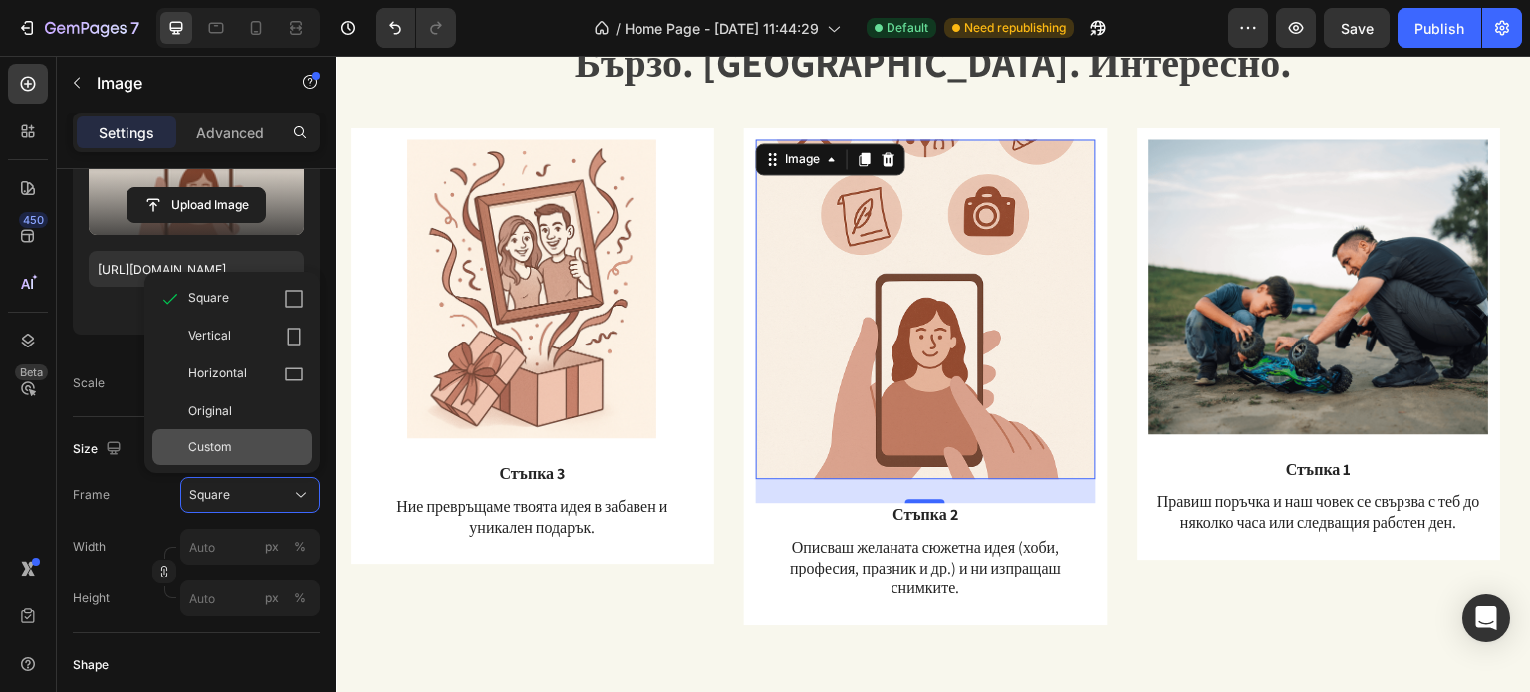
click at [185, 447] on div "Custom" at bounding box center [231, 447] width 159 height 36
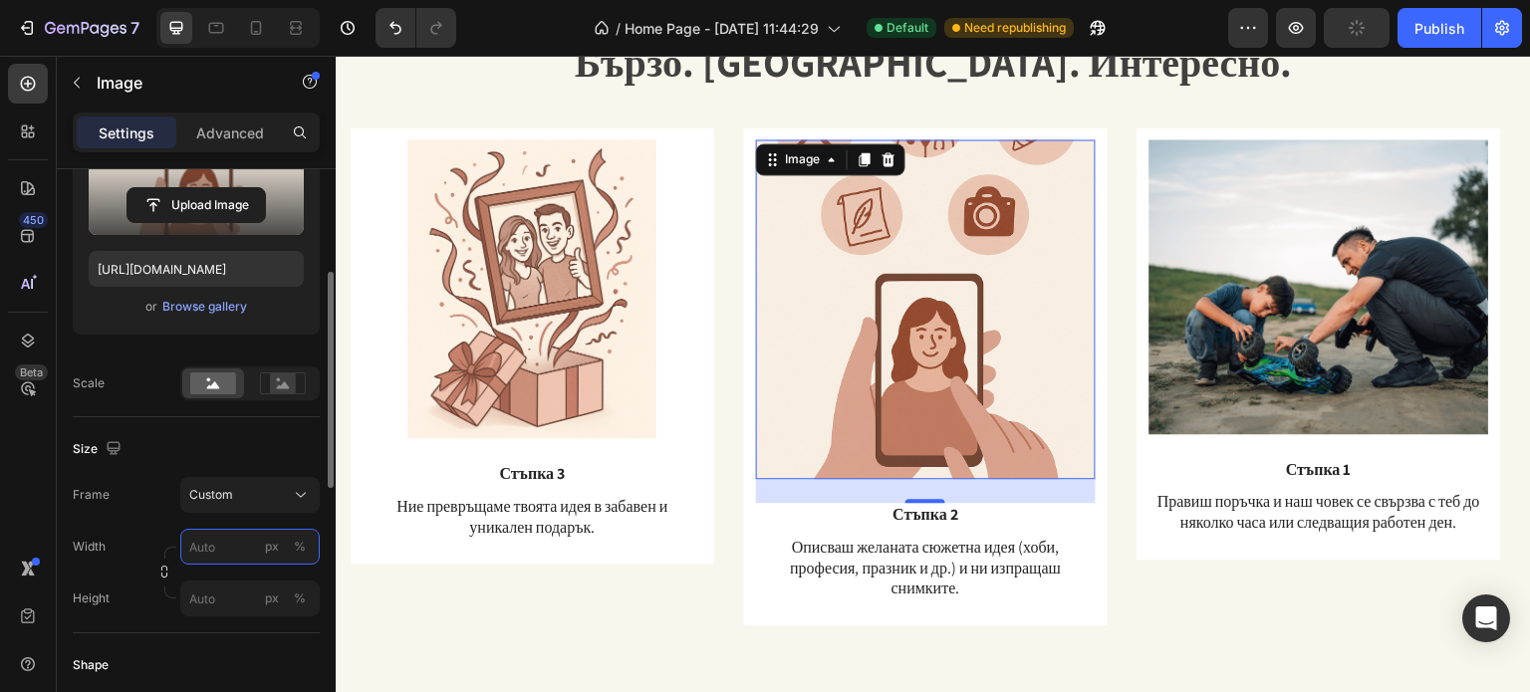
click at [234, 537] on input "px %" at bounding box center [249, 547] width 139 height 36
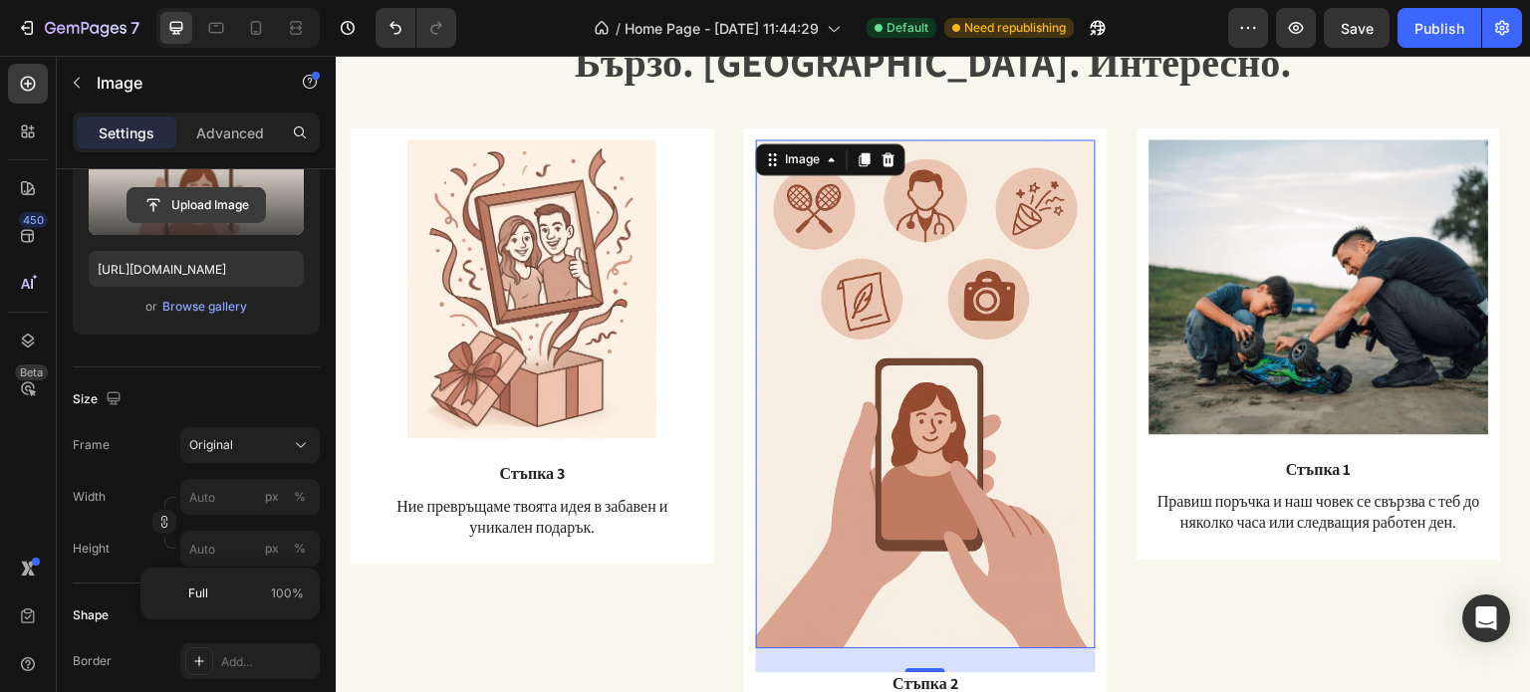
click at [165, 216] on input "file" at bounding box center [195, 205] width 137 height 34
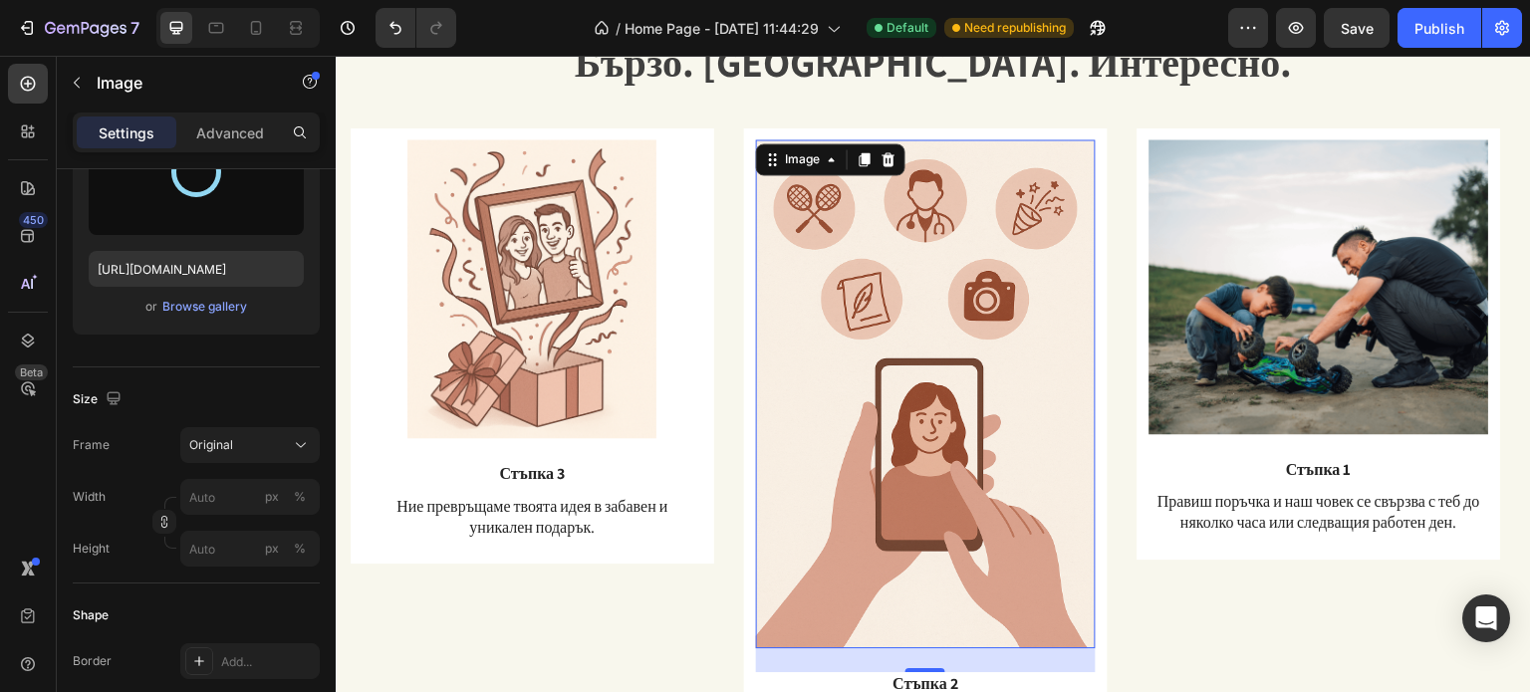
type input "[URL][DOMAIN_NAME]"
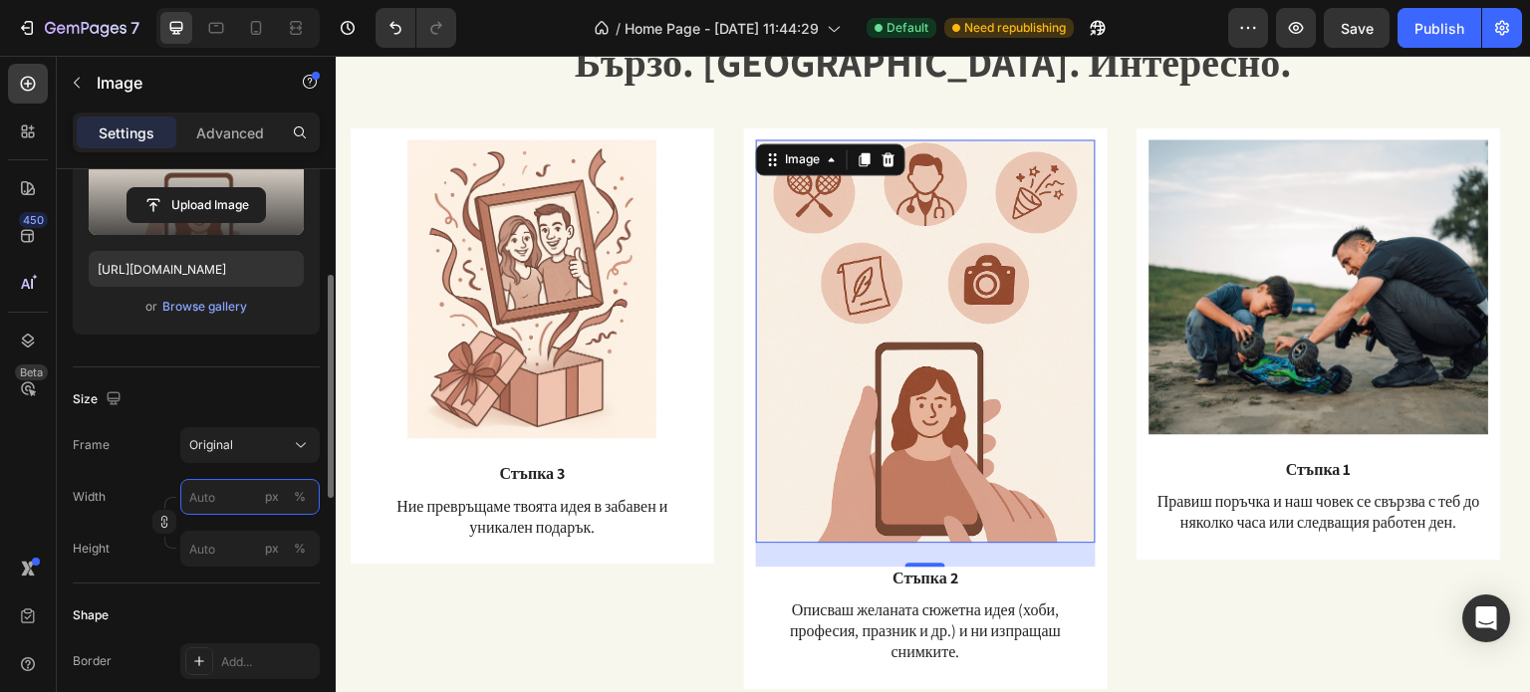
click at [236, 498] on input "px %" at bounding box center [249, 497] width 139 height 36
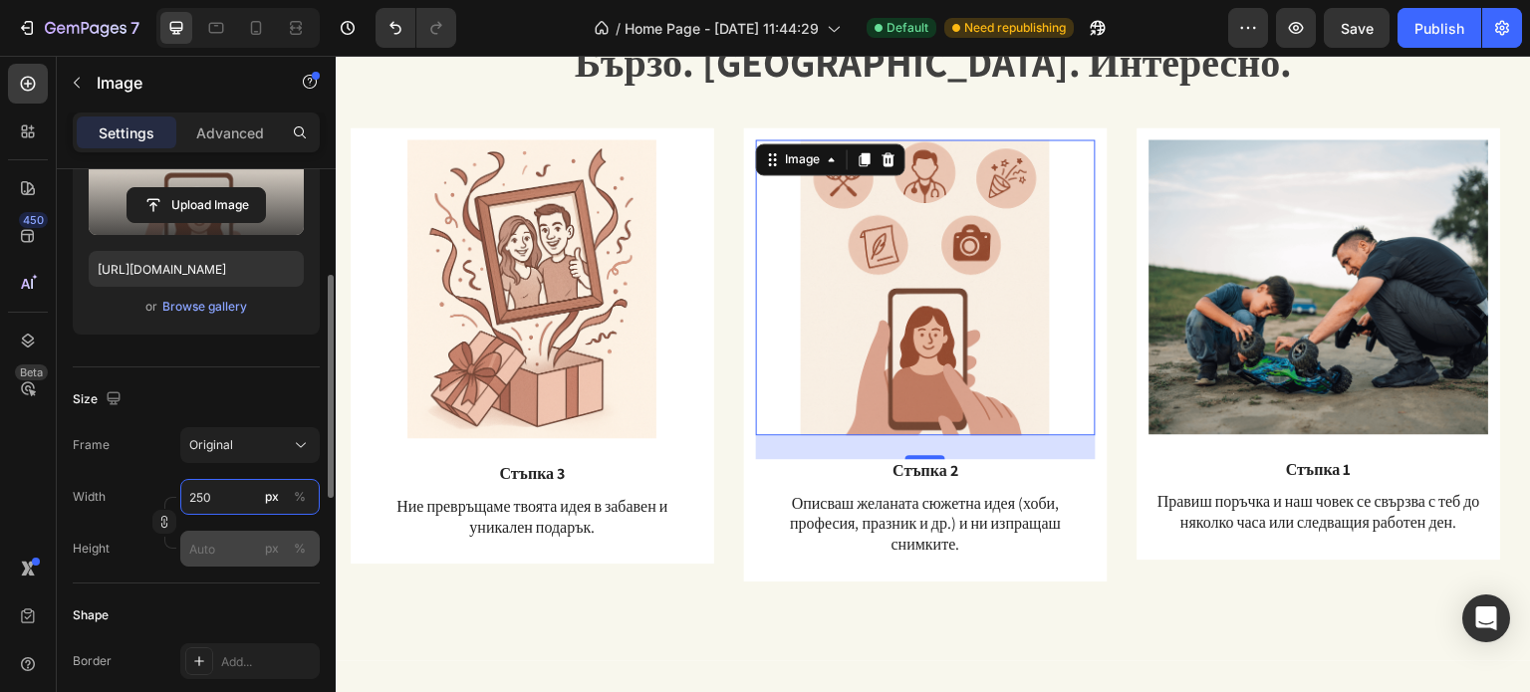
type input "250"
click at [221, 549] on input "px %" at bounding box center [249, 549] width 139 height 36
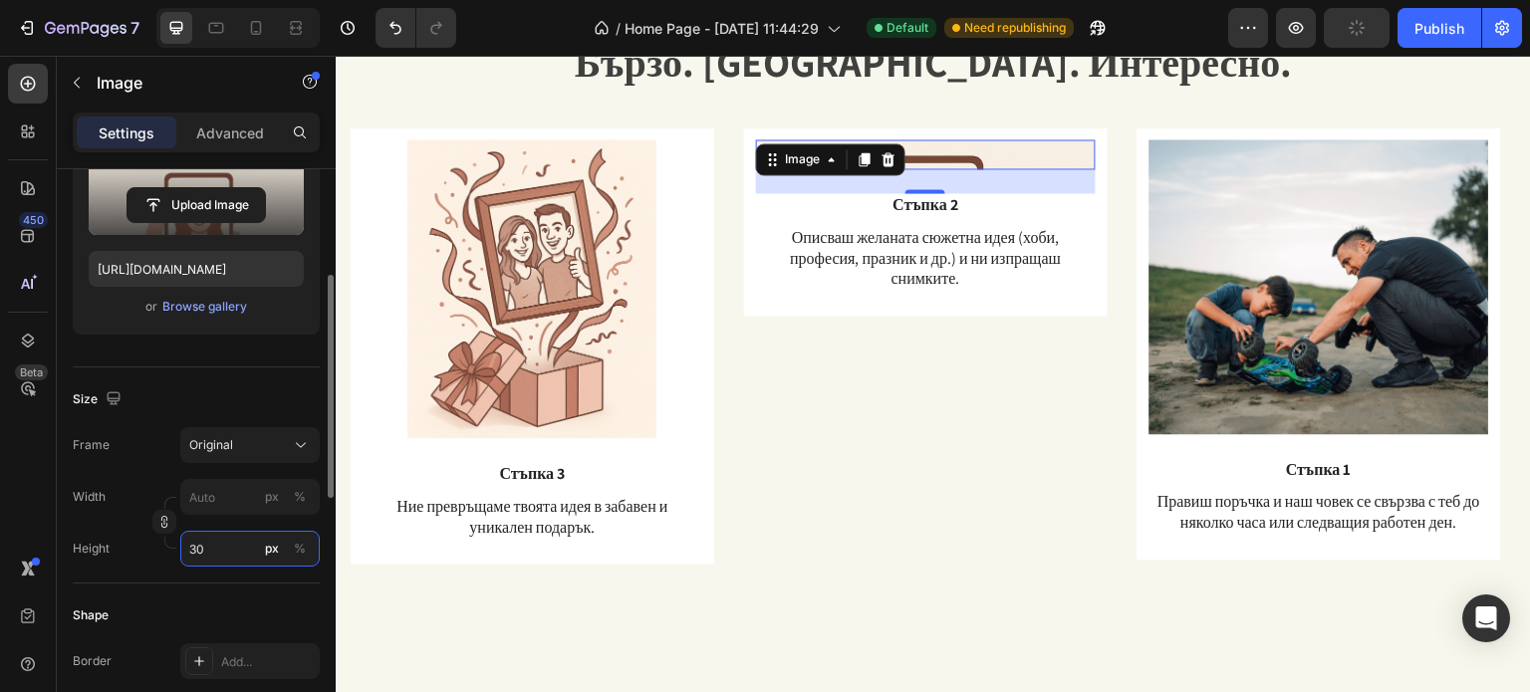
type input "3"
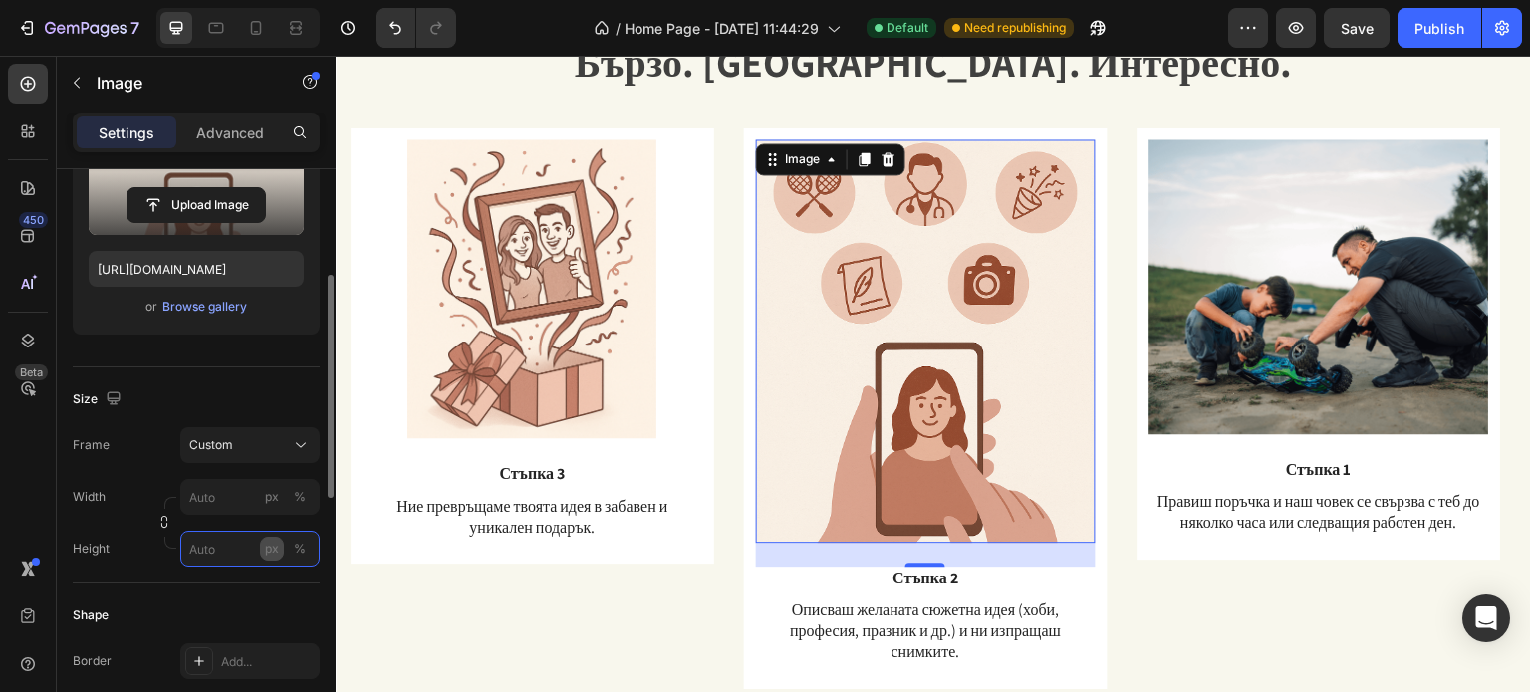
type input "3"
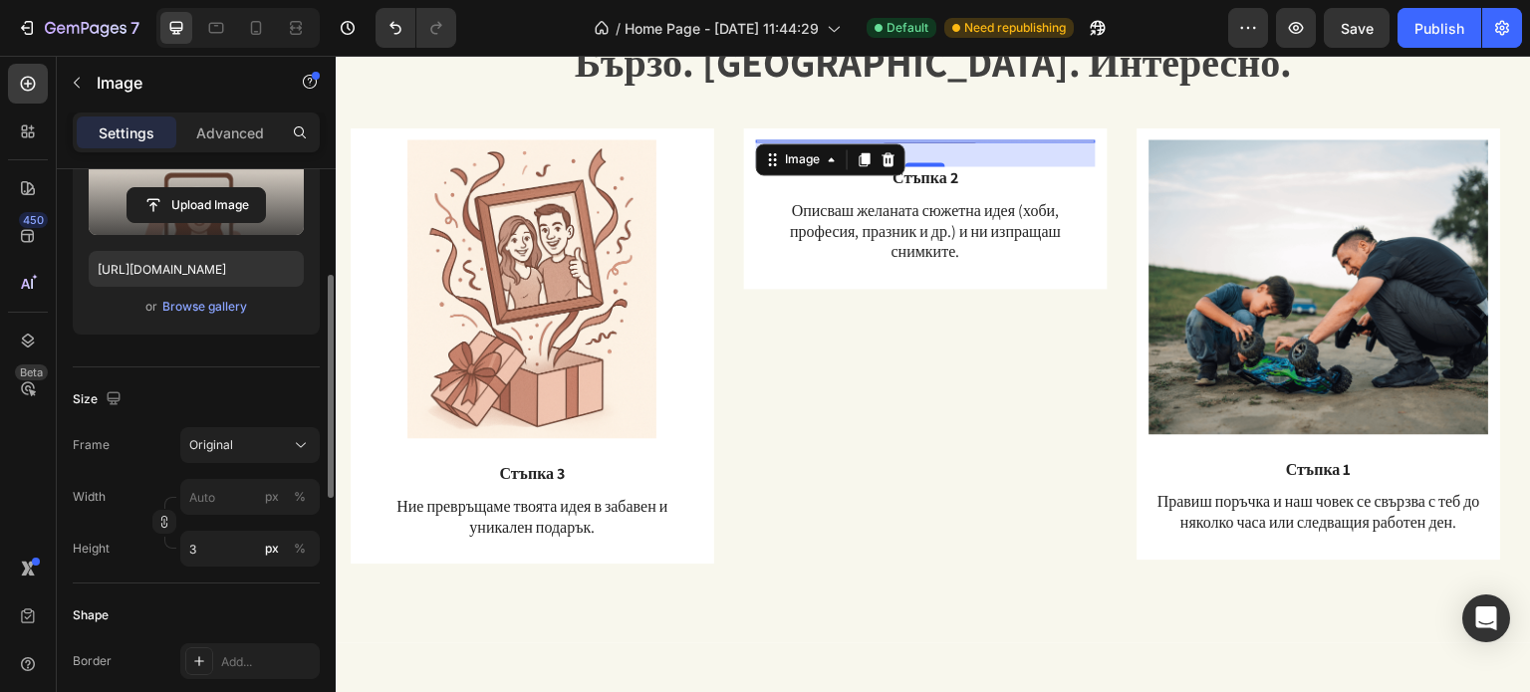
click at [241, 518] on div "Width px % Height 3 px %" at bounding box center [196, 523] width 247 height 88
click at [222, 495] on input "px %" at bounding box center [249, 497] width 139 height 36
type input "2"
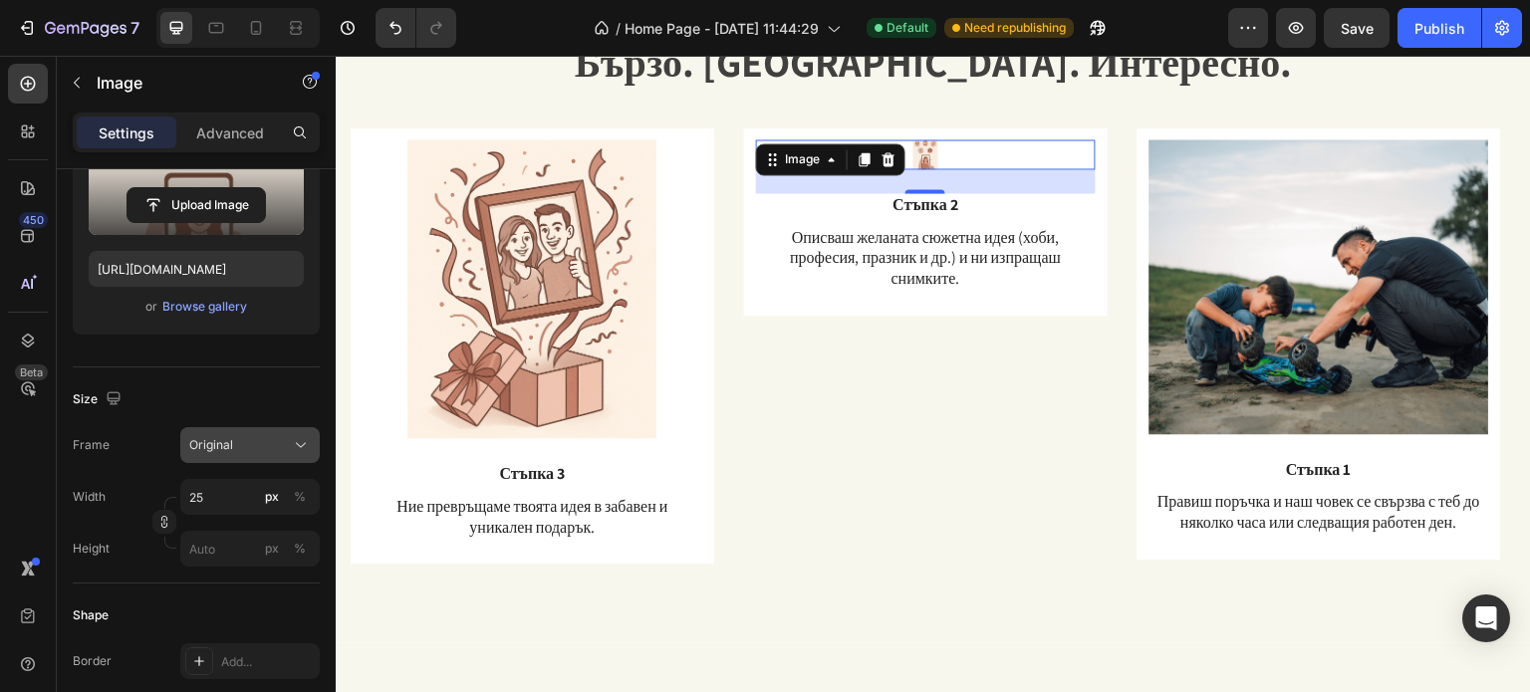
click at [233, 454] on button "Original" at bounding box center [249, 445] width 139 height 36
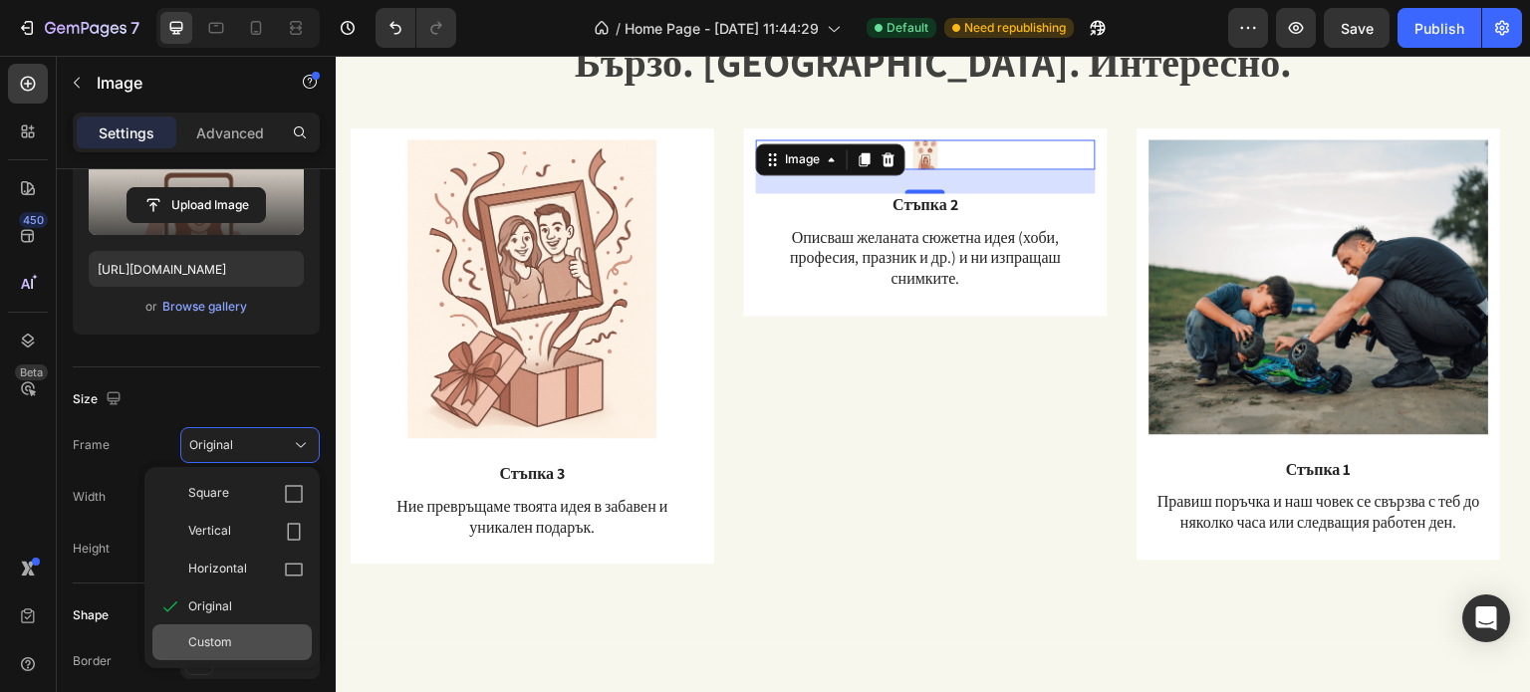
click at [221, 633] on span "Custom" at bounding box center [210, 642] width 44 height 18
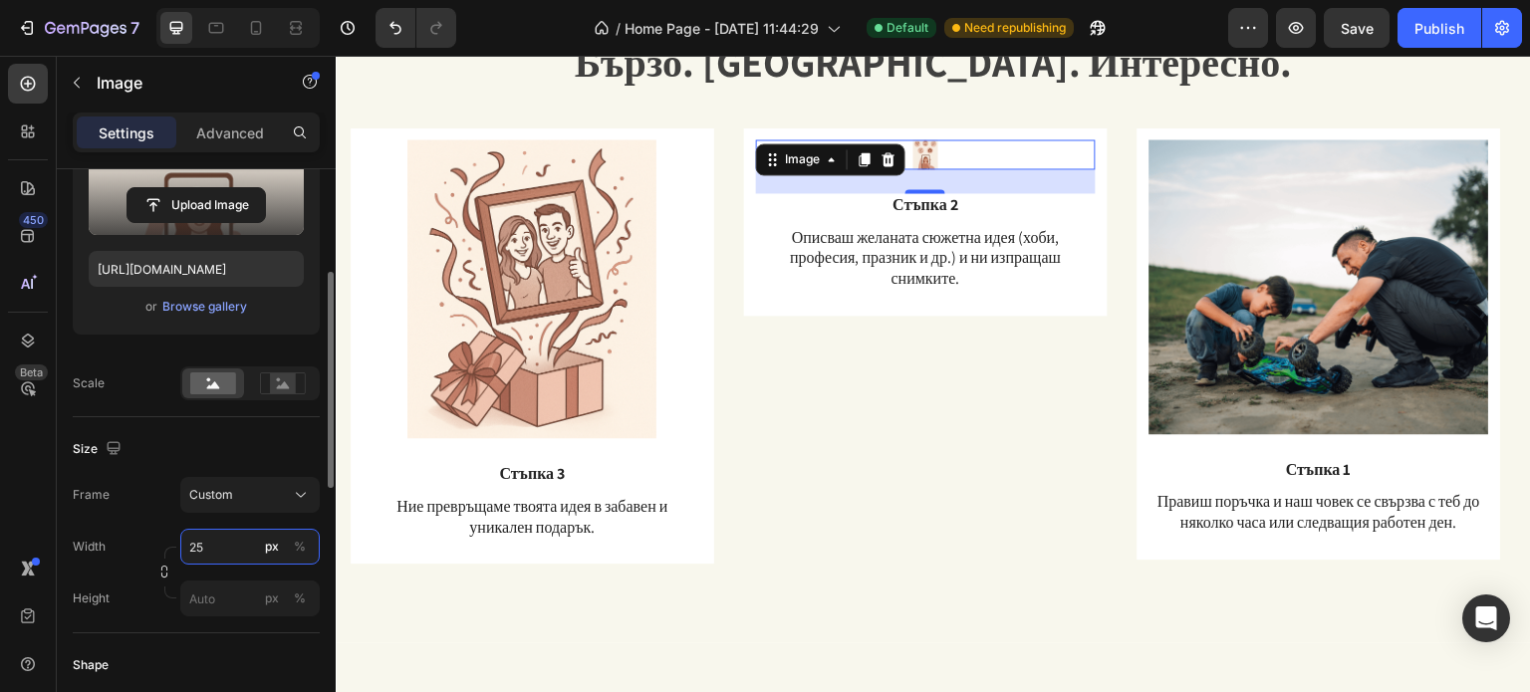
click at [221, 552] on input "25" at bounding box center [249, 547] width 139 height 36
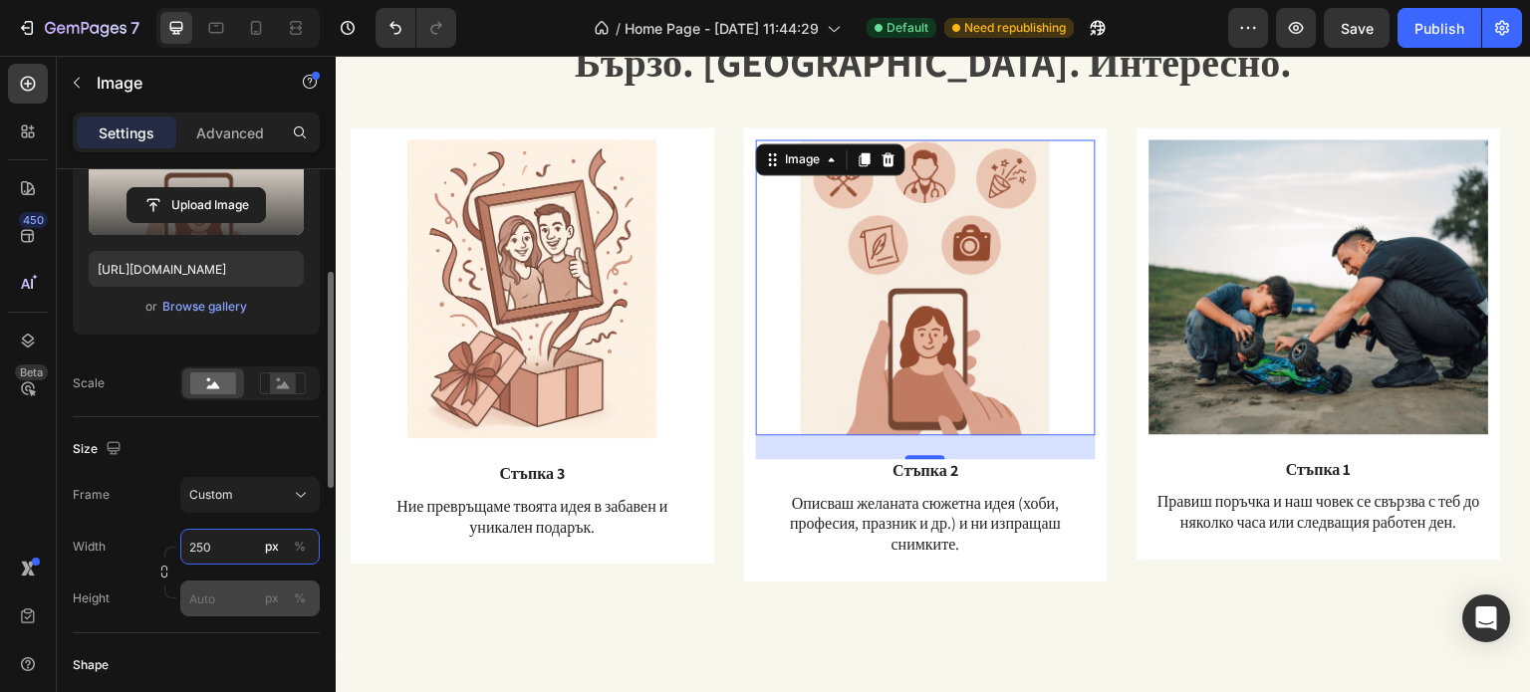
type input "250"
click at [202, 597] on input "px %" at bounding box center [249, 599] width 139 height 36
type input "00"
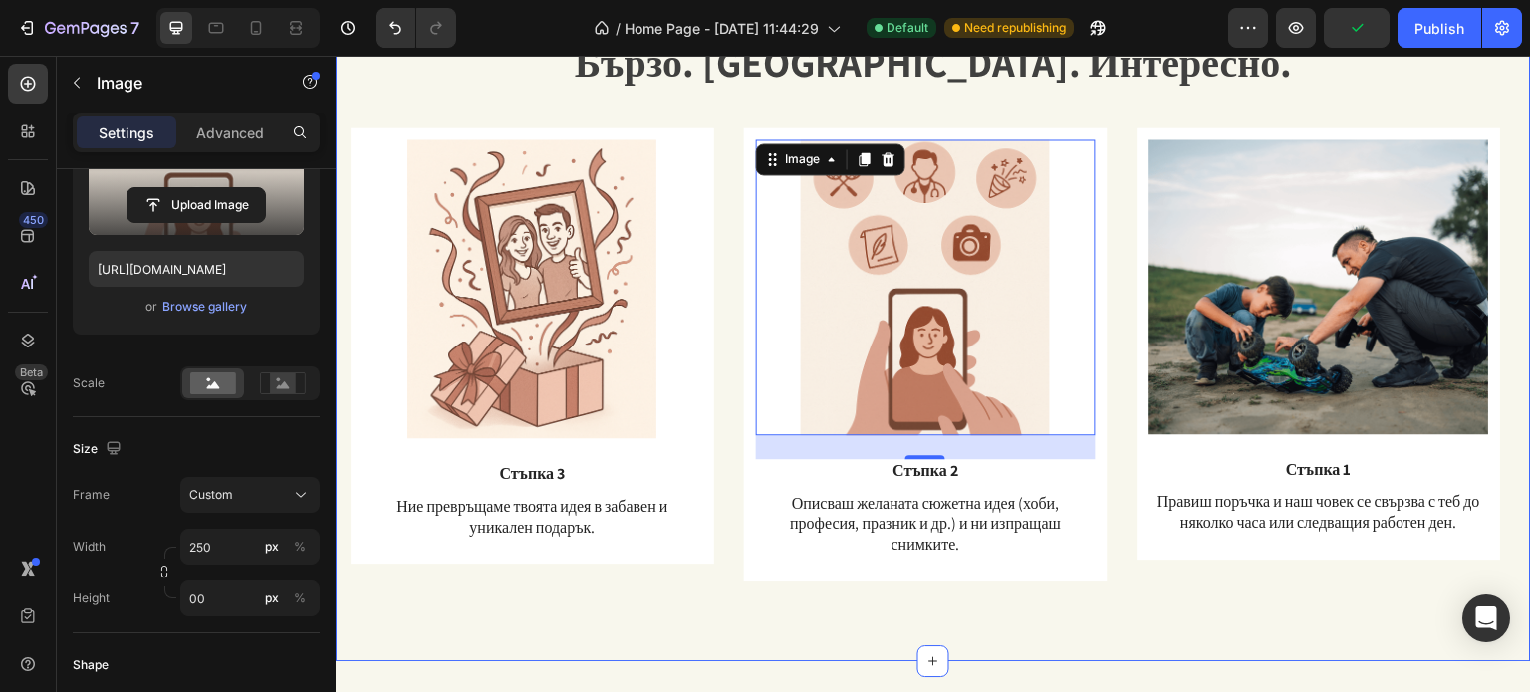
click at [715, 646] on div "Бързо. [GEOGRAPHIC_DATA]. Интересно. Heading Text Block Row Image Стъпка 1 Text…" at bounding box center [933, 307] width 1195 height 707
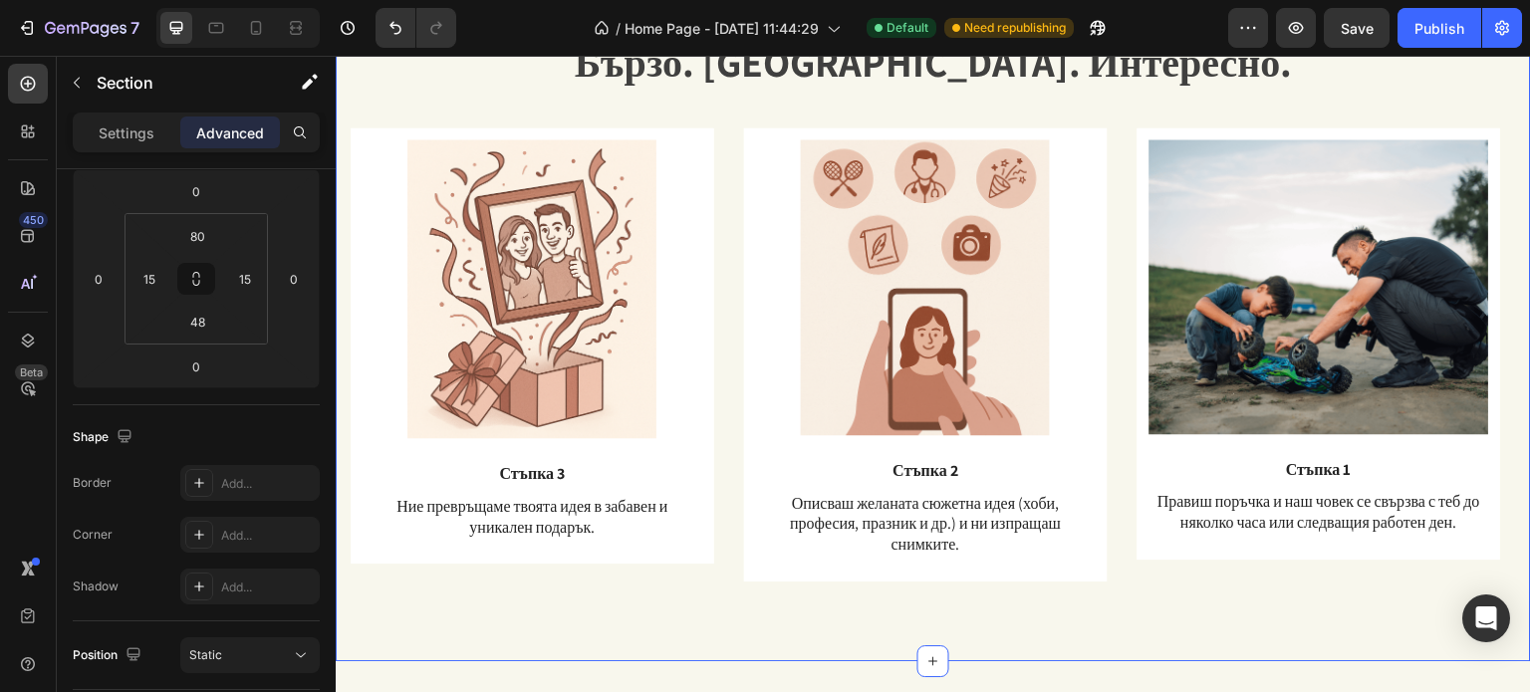
scroll to position [0, 0]
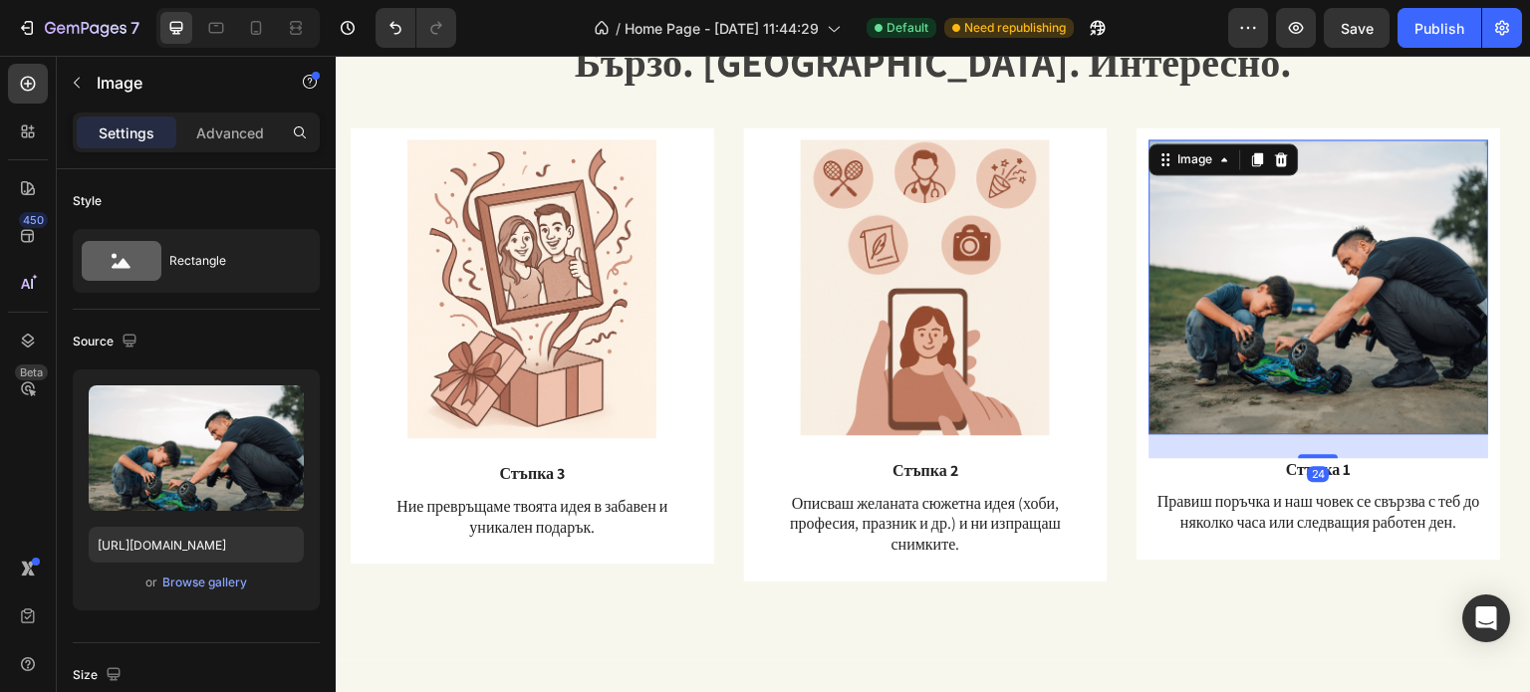
click at [1228, 306] on img at bounding box center [1319, 286] width 340 height 295
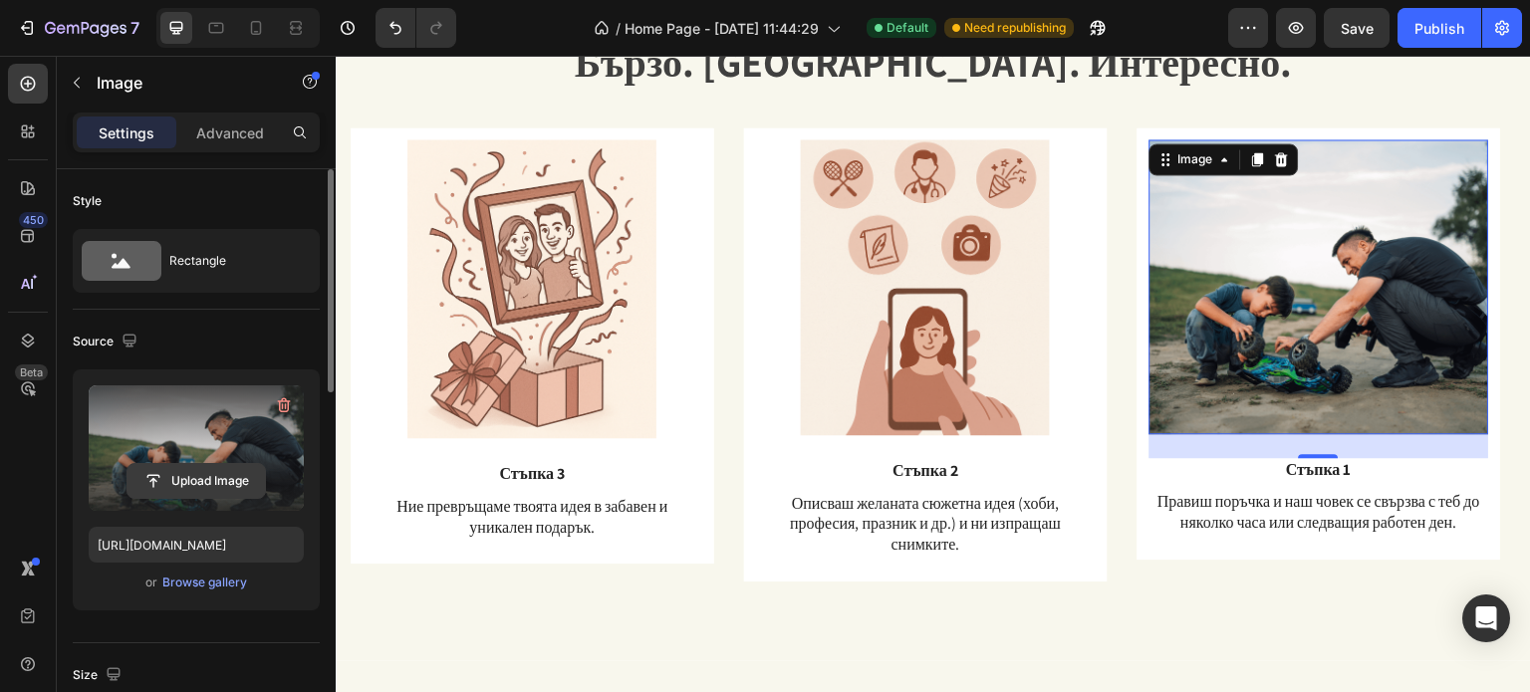
click at [185, 472] on input "file" at bounding box center [195, 481] width 137 height 34
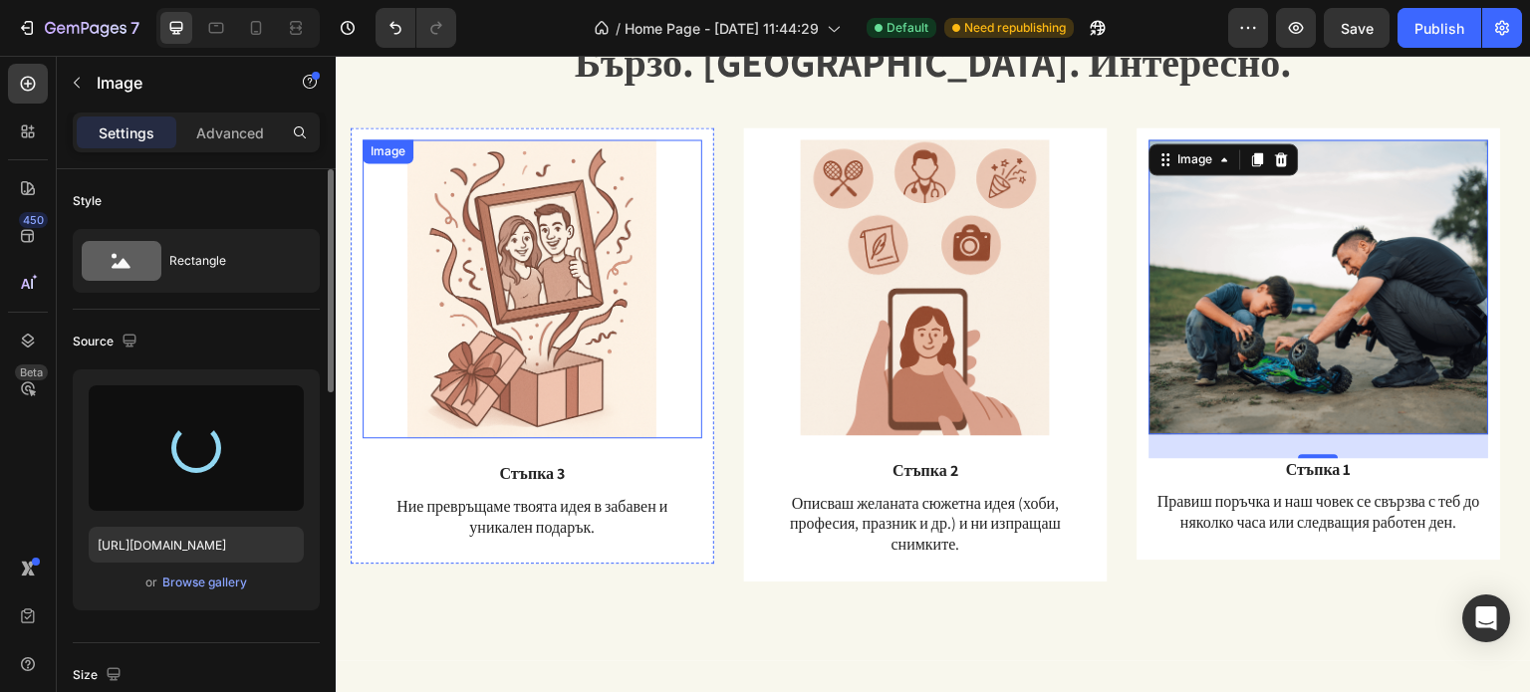
type input "[URL][DOMAIN_NAME]"
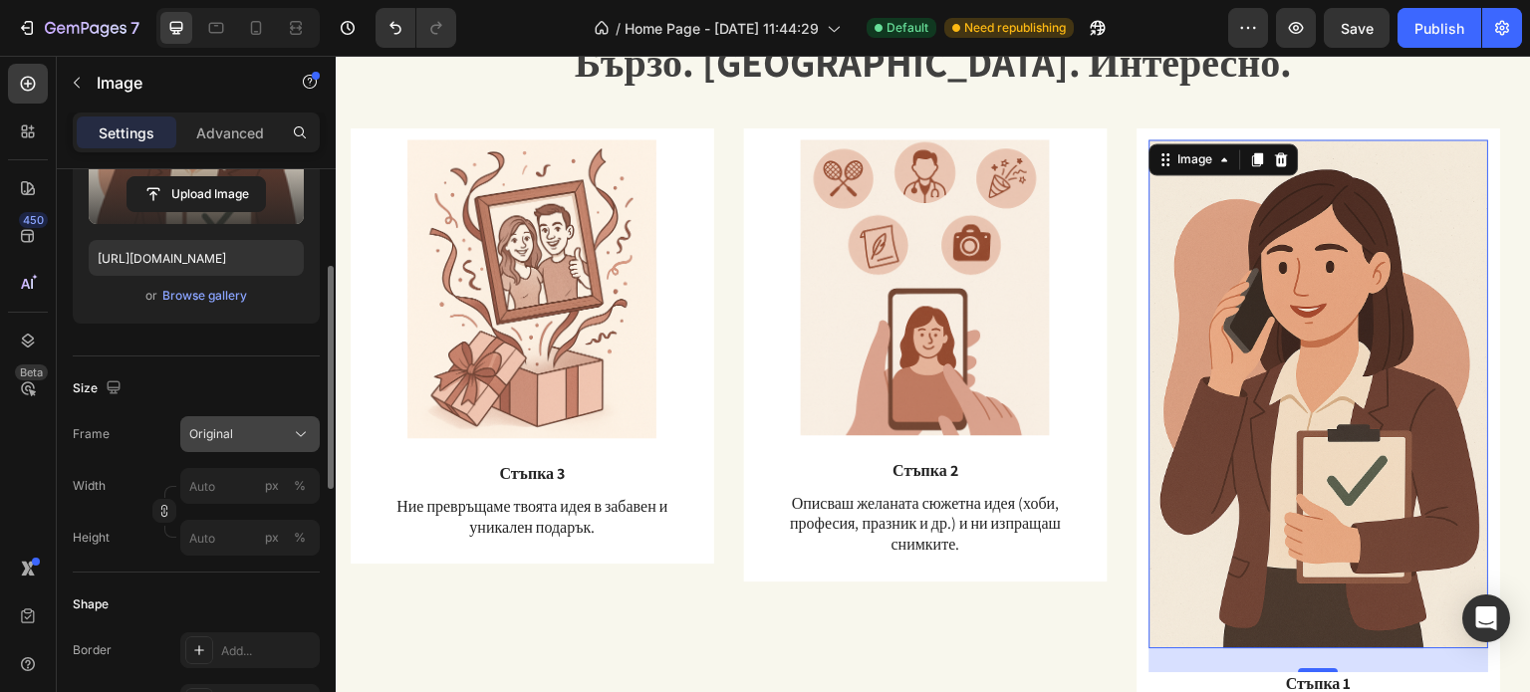
scroll to position [288, 0]
click at [241, 424] on div "Original" at bounding box center [238, 433] width 98 height 18
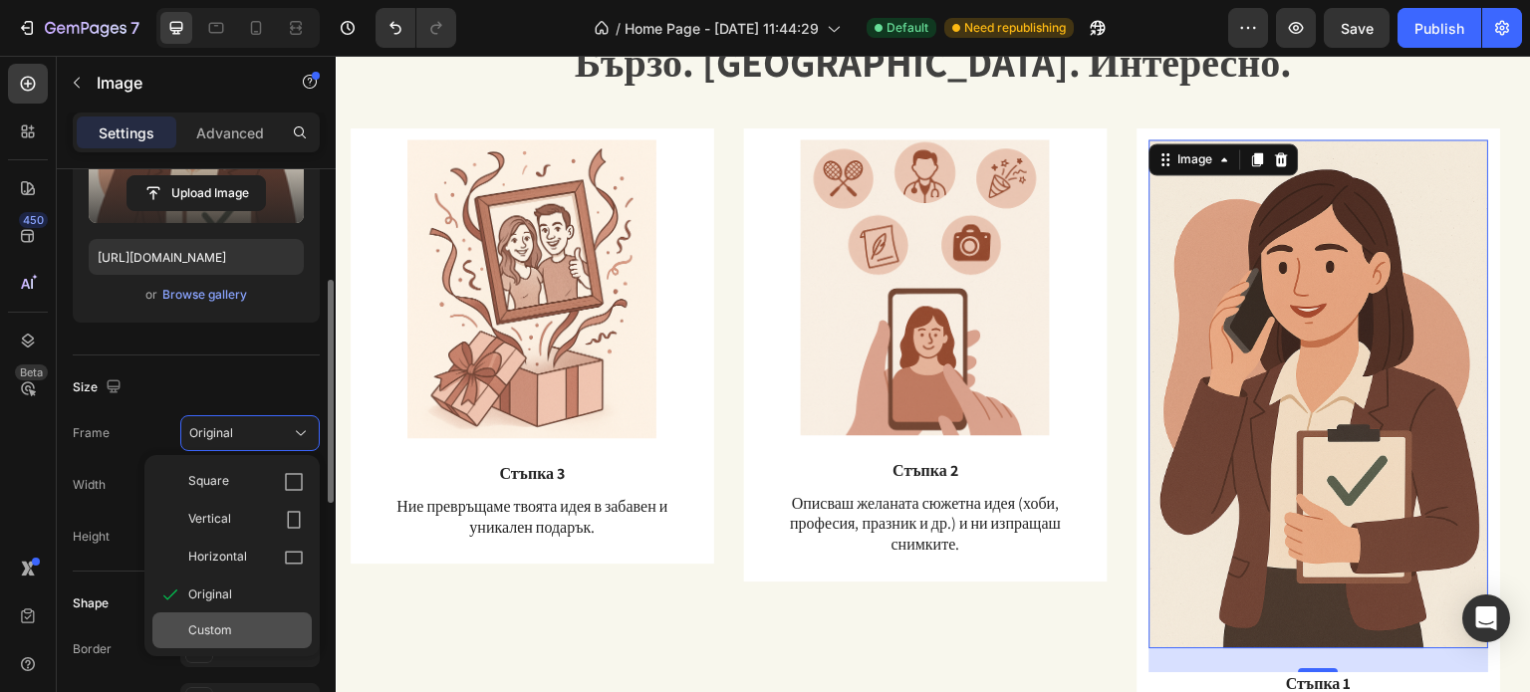
click at [233, 629] on div "Custom" at bounding box center [246, 630] width 116 height 18
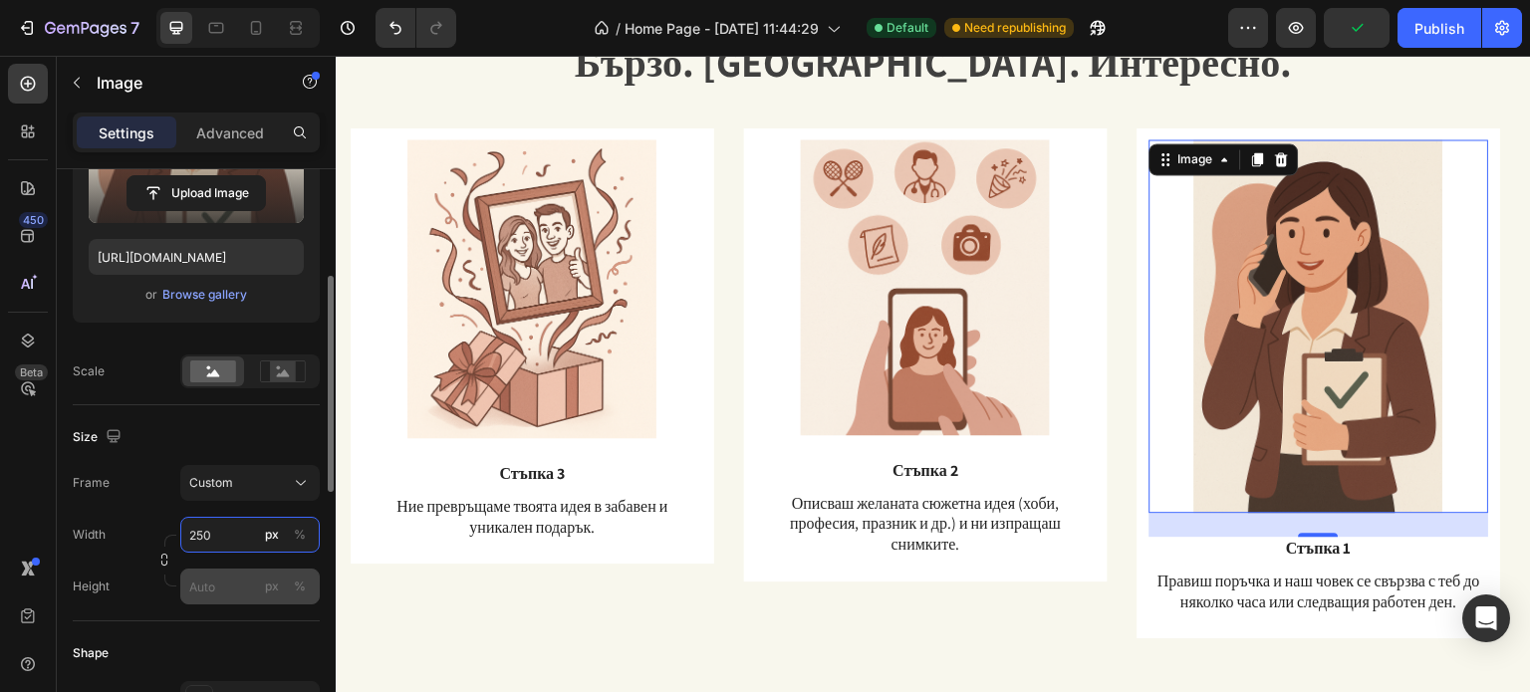
type input "250"
click at [199, 587] on input "px %" at bounding box center [249, 587] width 139 height 36
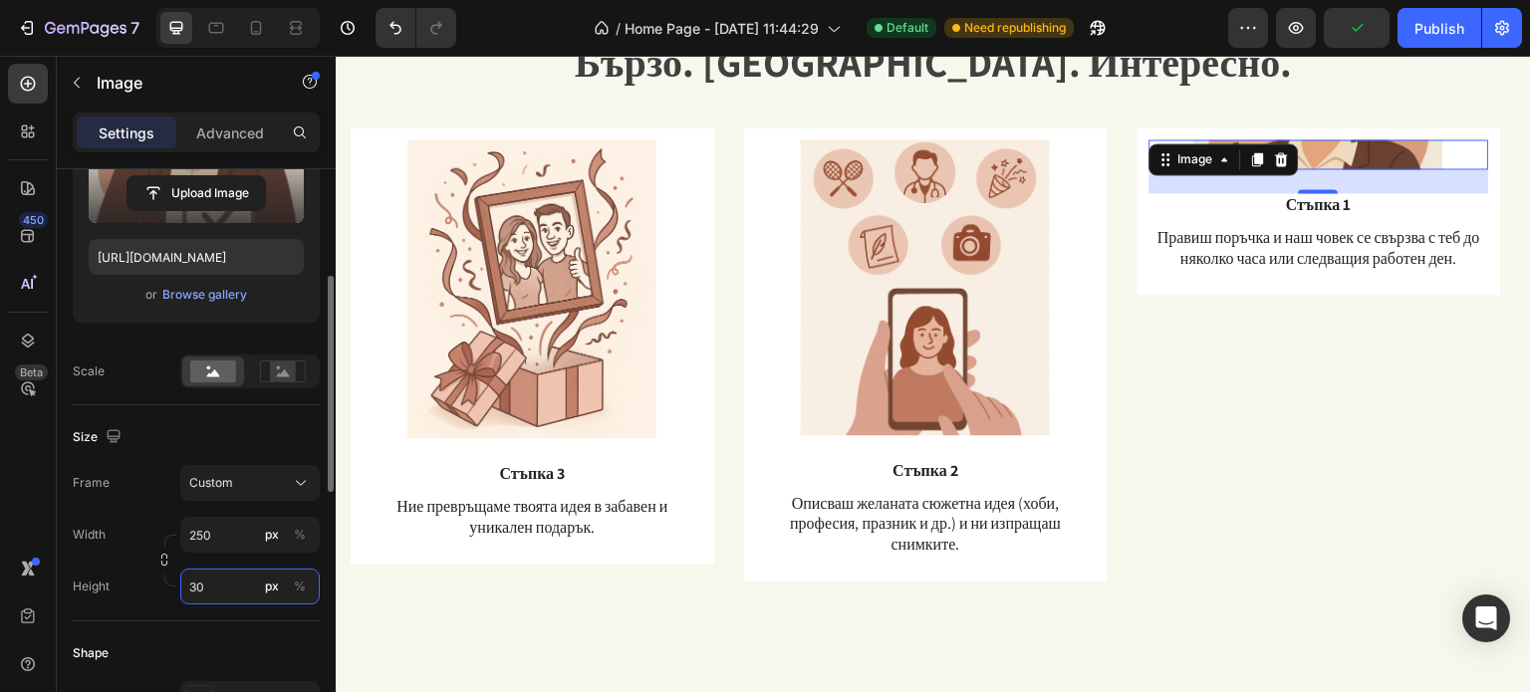
type input "300"
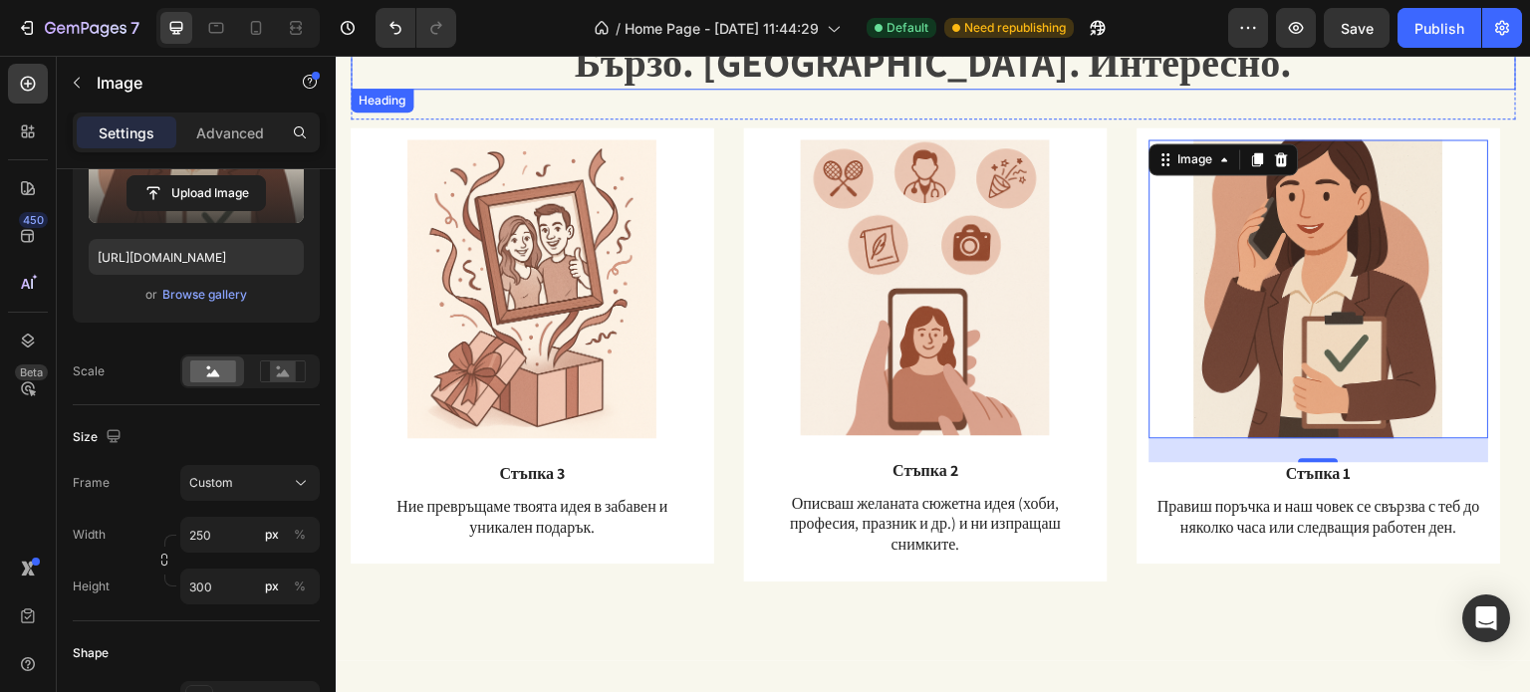
click at [1295, 80] on h2 "Бързо. [GEOGRAPHIC_DATA]. Интересно." at bounding box center [933, 62] width 1165 height 56
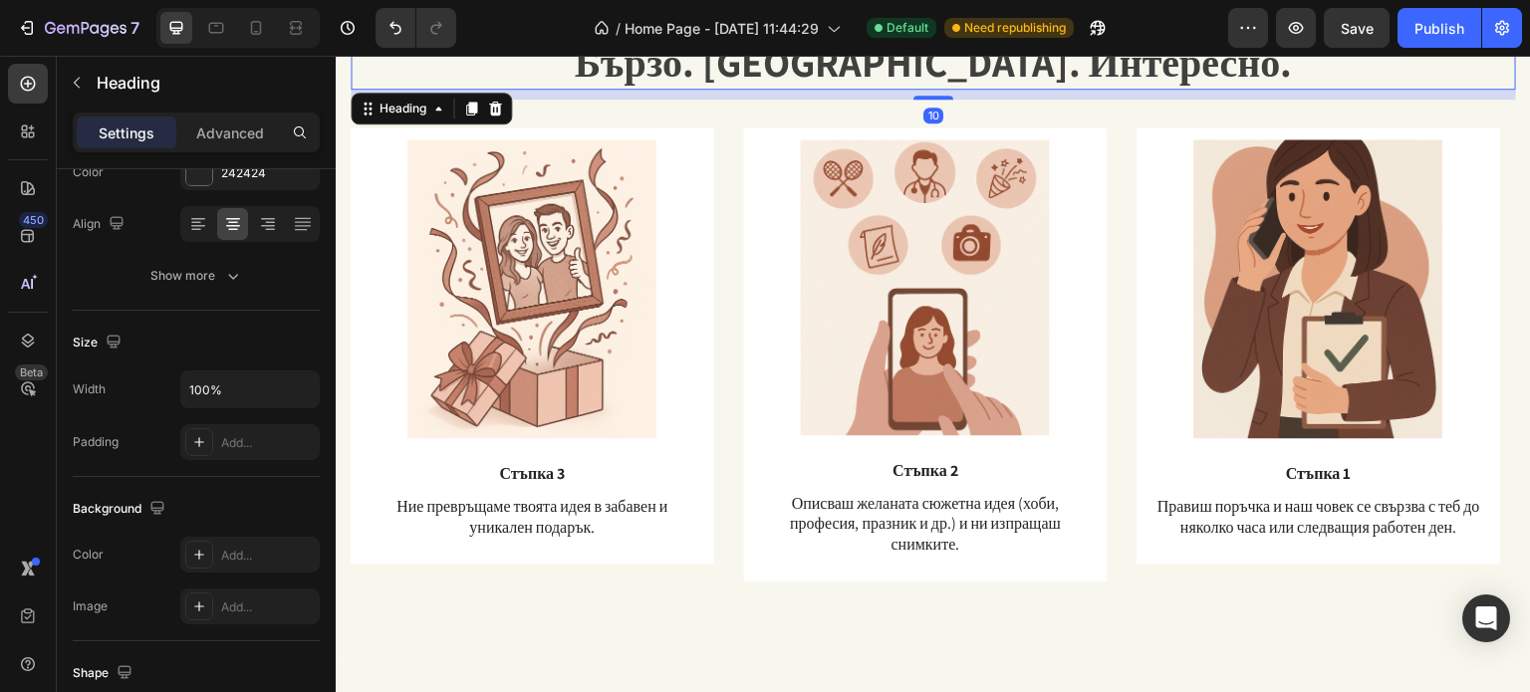
scroll to position [0, 0]
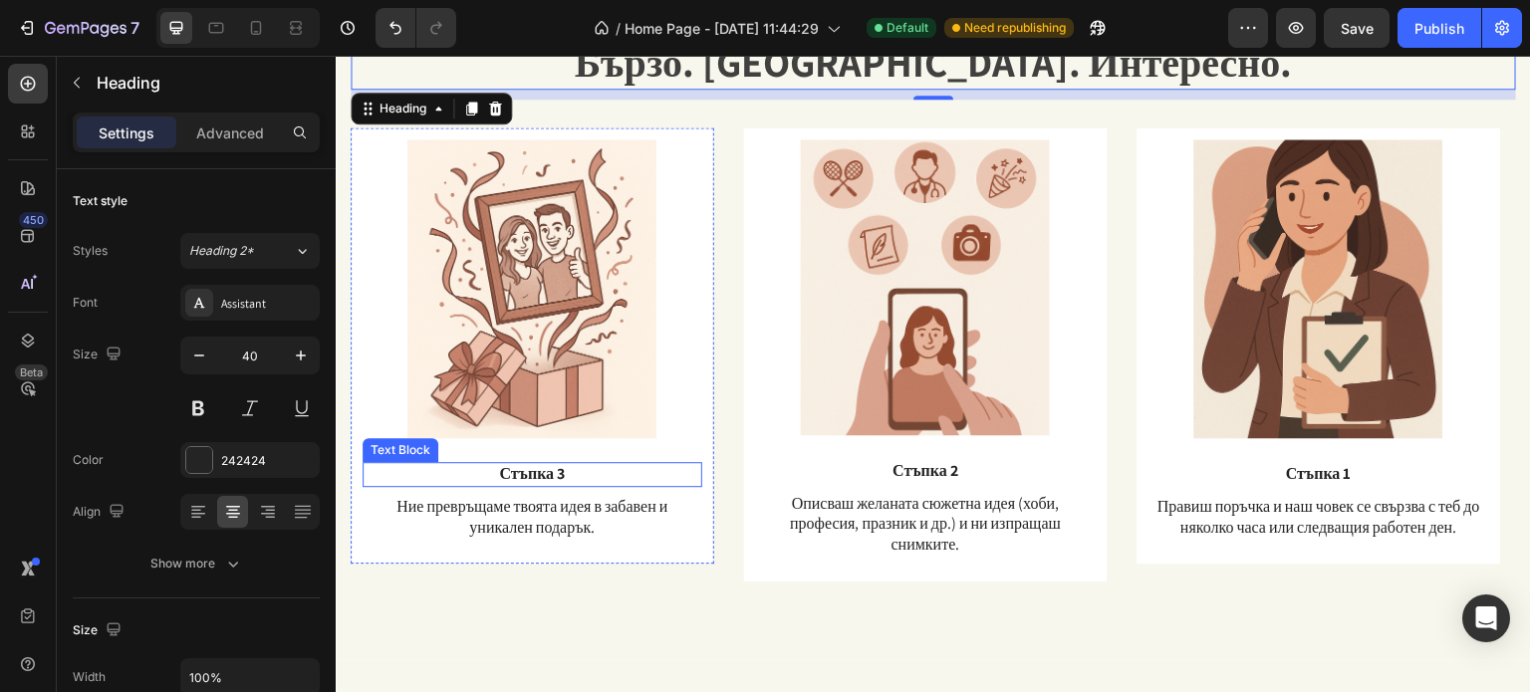
click at [562, 476] on p "Стъпка 3" at bounding box center [532, 474] width 336 height 21
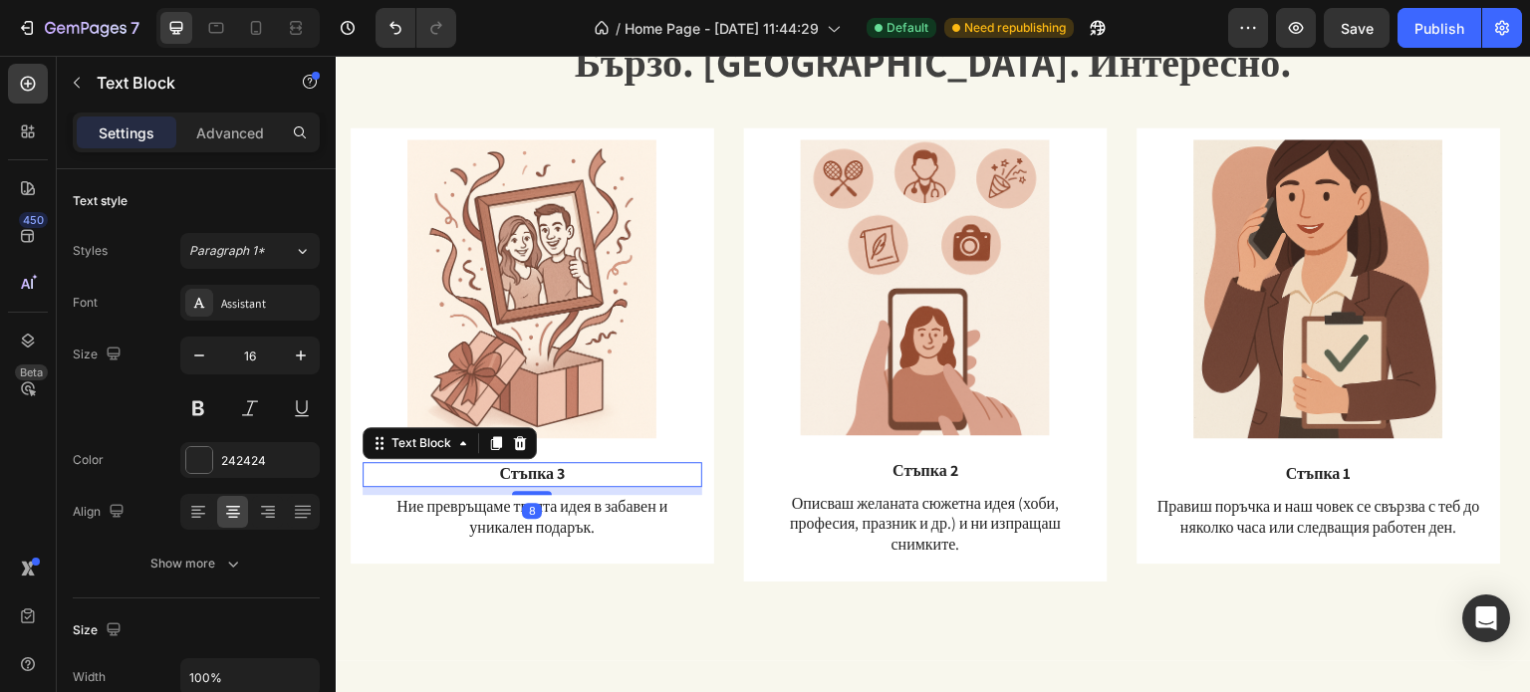
click at [562, 476] on p "Стъпка 3" at bounding box center [532, 474] width 336 height 21
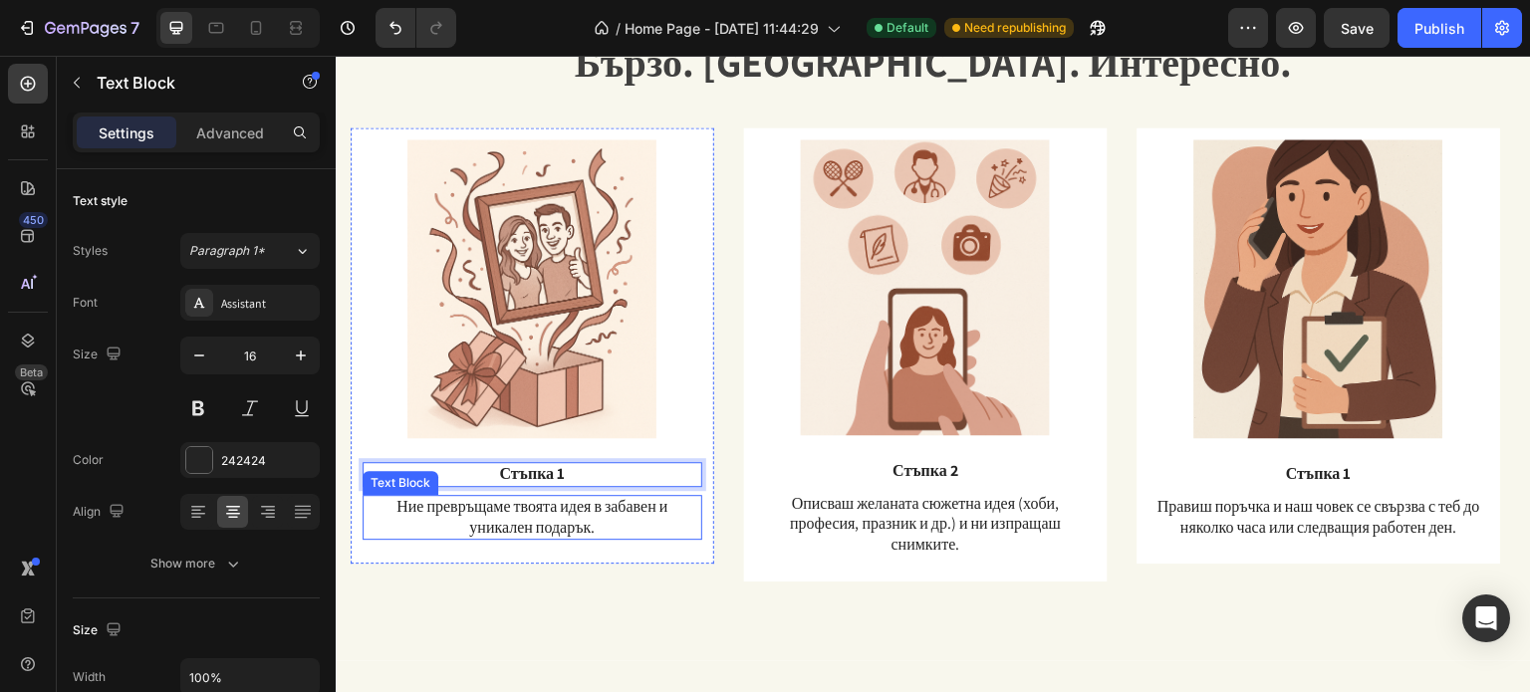
click at [562, 520] on p "Ние превръщаме твоята идея в забавен и уникален подарък." at bounding box center [532, 518] width 336 height 42
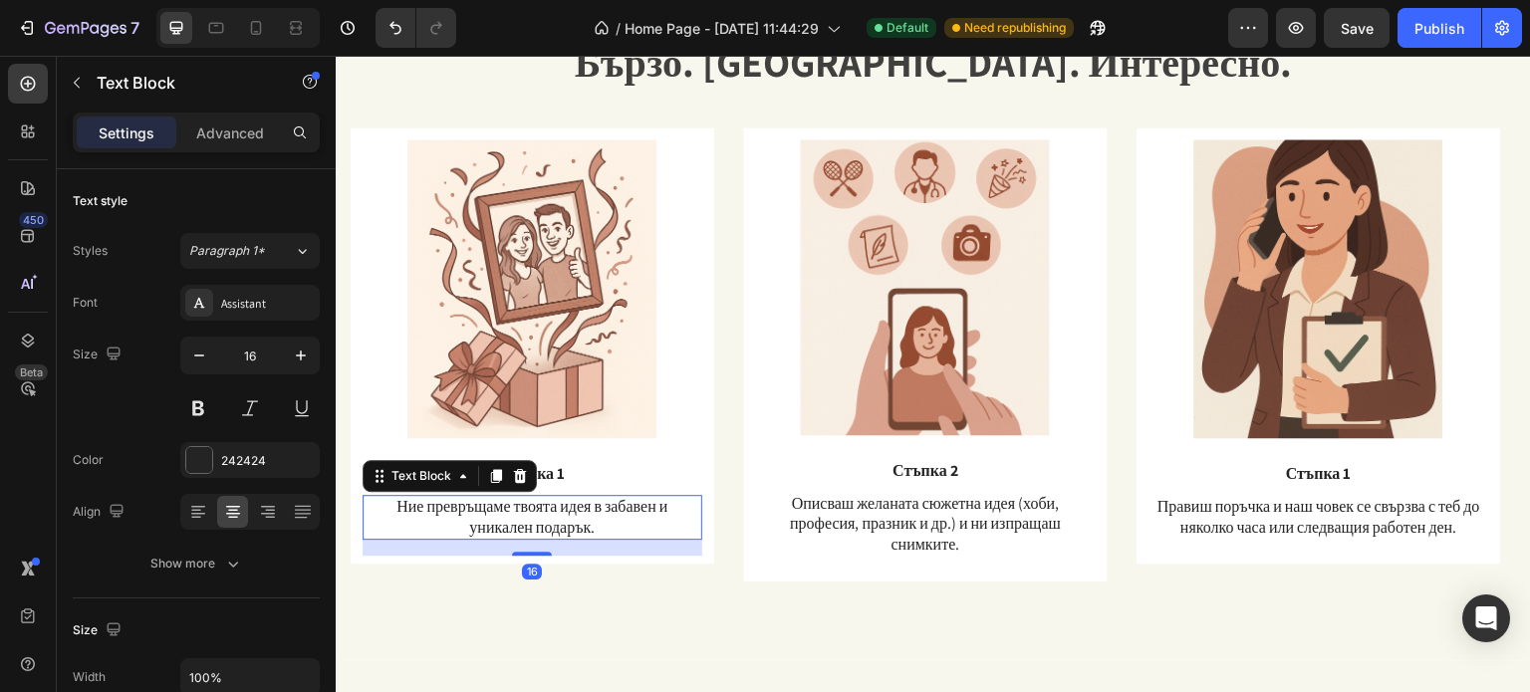
click at [562, 520] on p "Ние превръщаме твоята идея в забавен и уникален подарък." at bounding box center [532, 518] width 336 height 42
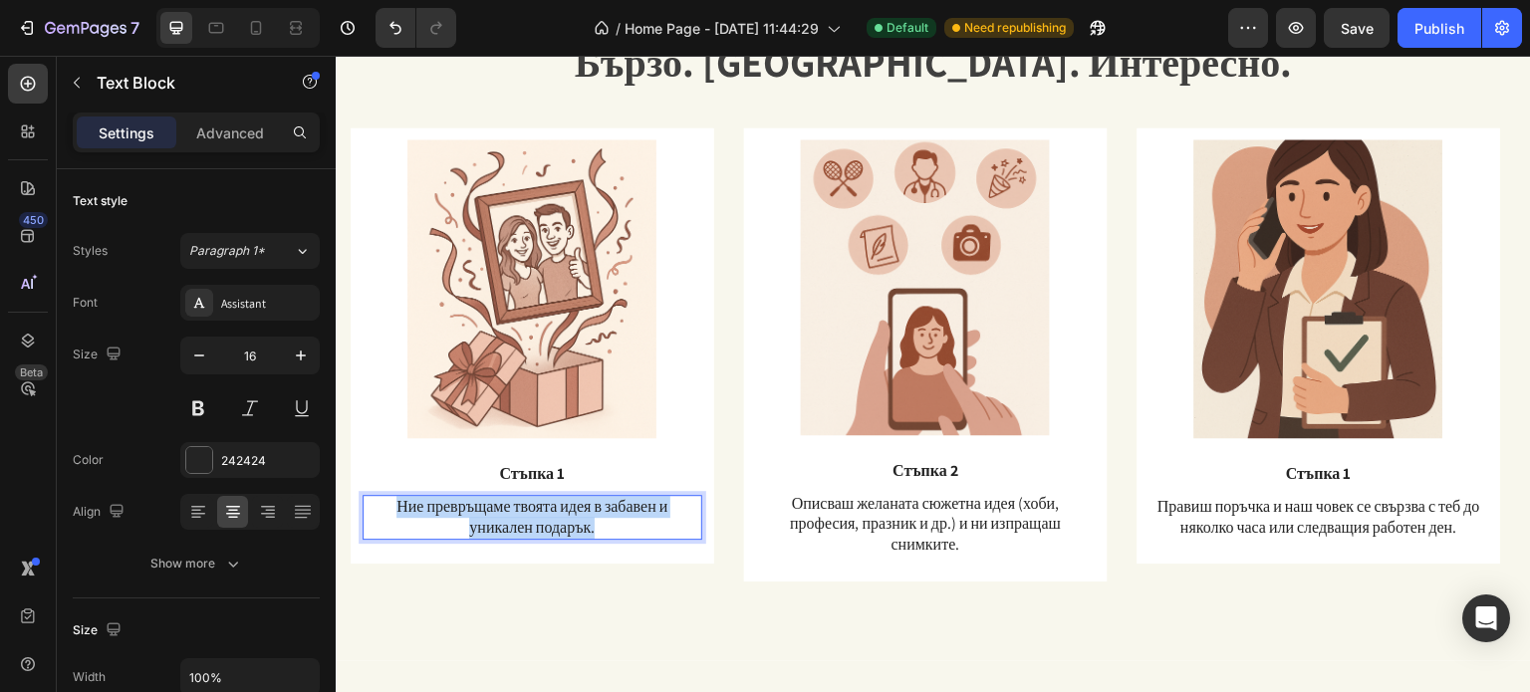
click at [562, 520] on p "Ние превръщаме твоята идея в забавен и уникален подарък." at bounding box center [532, 518] width 336 height 42
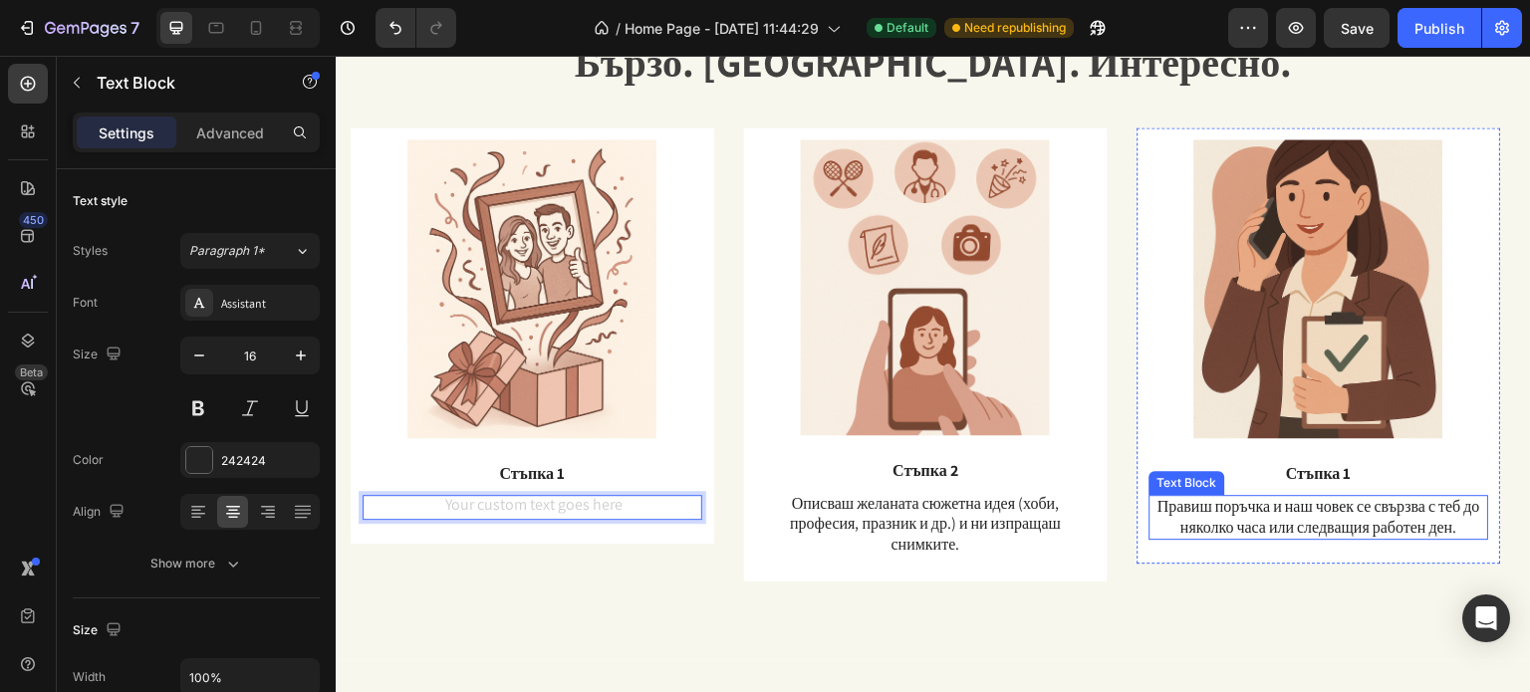
click at [1363, 518] on p "Правиш поръчка и наш човек се свързва с теб до няколко часа или следващия работ…" at bounding box center [1319, 518] width 336 height 42
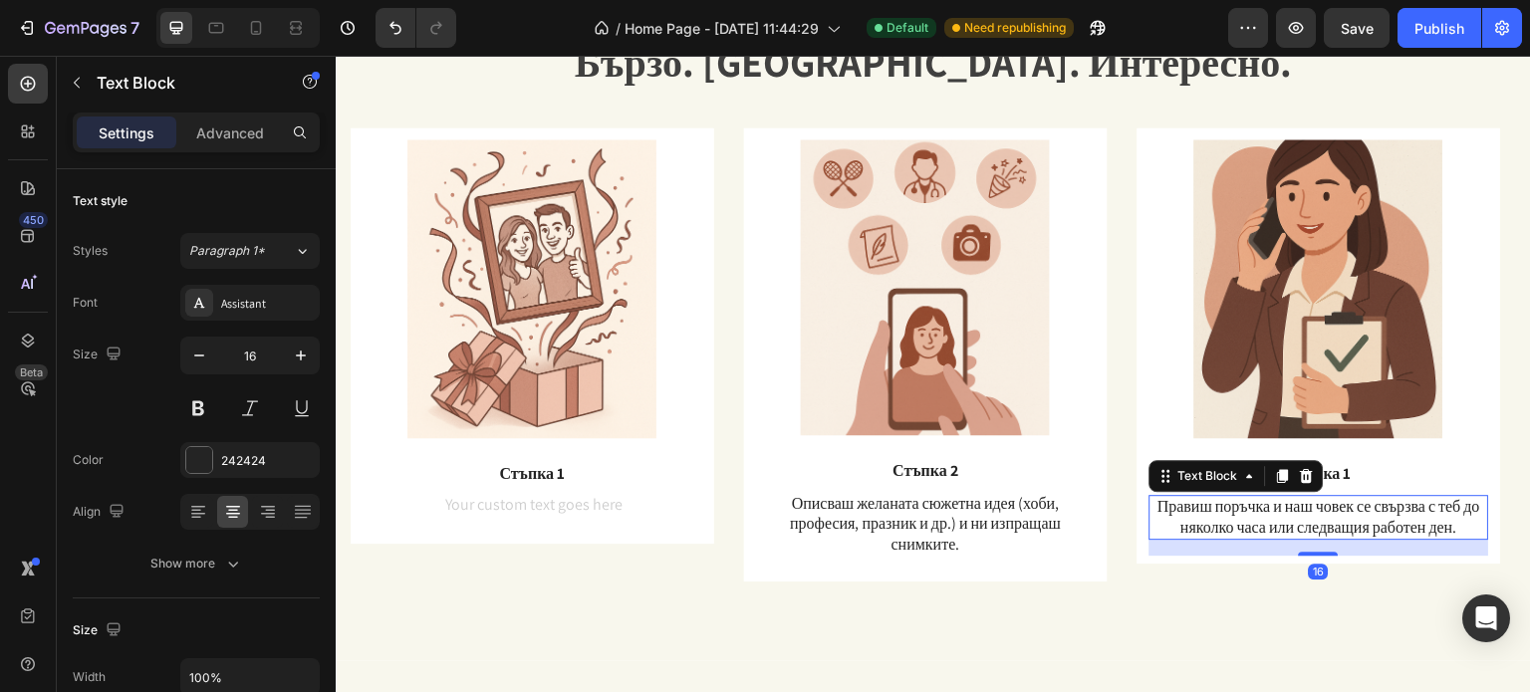
click at [1363, 518] on p "Правиш поръчка и наш човек се свързва с теб до няколко часа или следващия работ…" at bounding box center [1319, 518] width 336 height 42
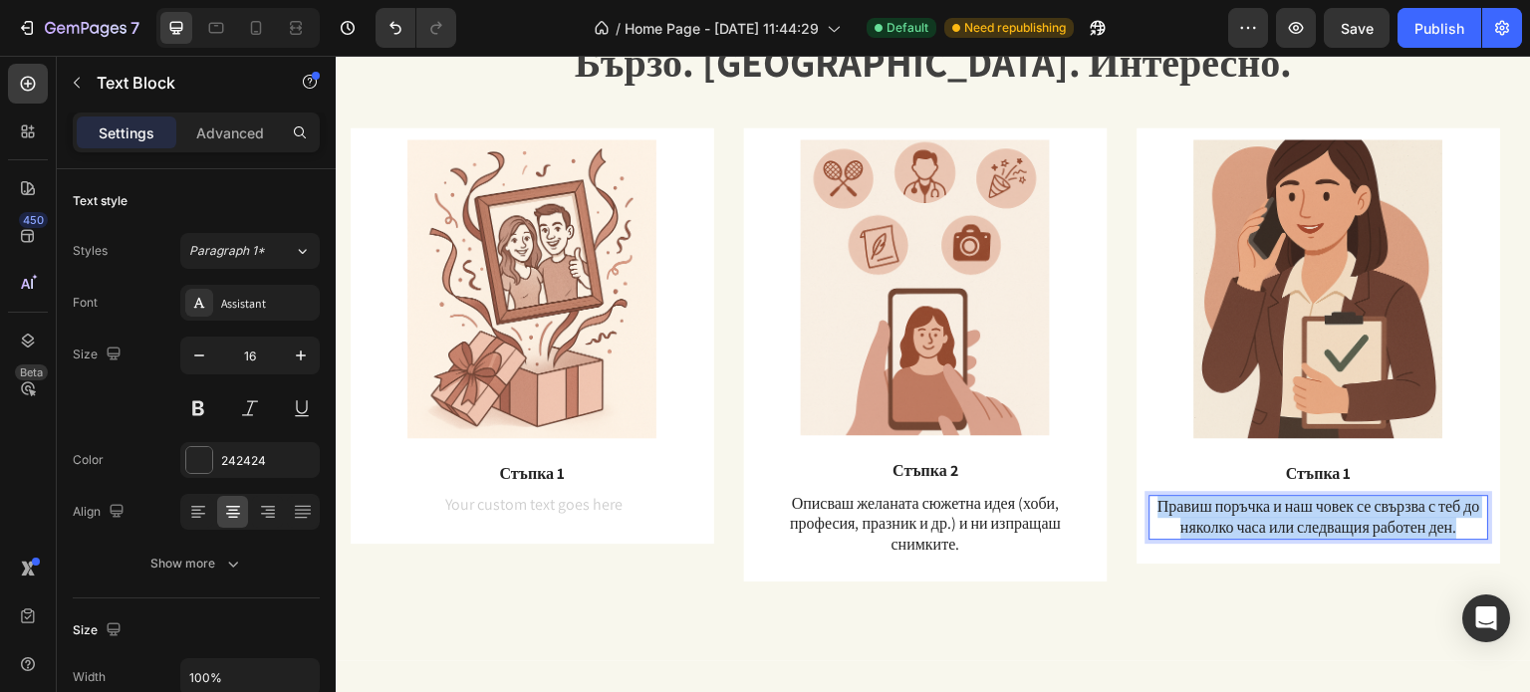
click at [1363, 518] on p "Правиш поръчка и наш човек се свързва с теб до няколко часа или следващия работ…" at bounding box center [1319, 518] width 336 height 42
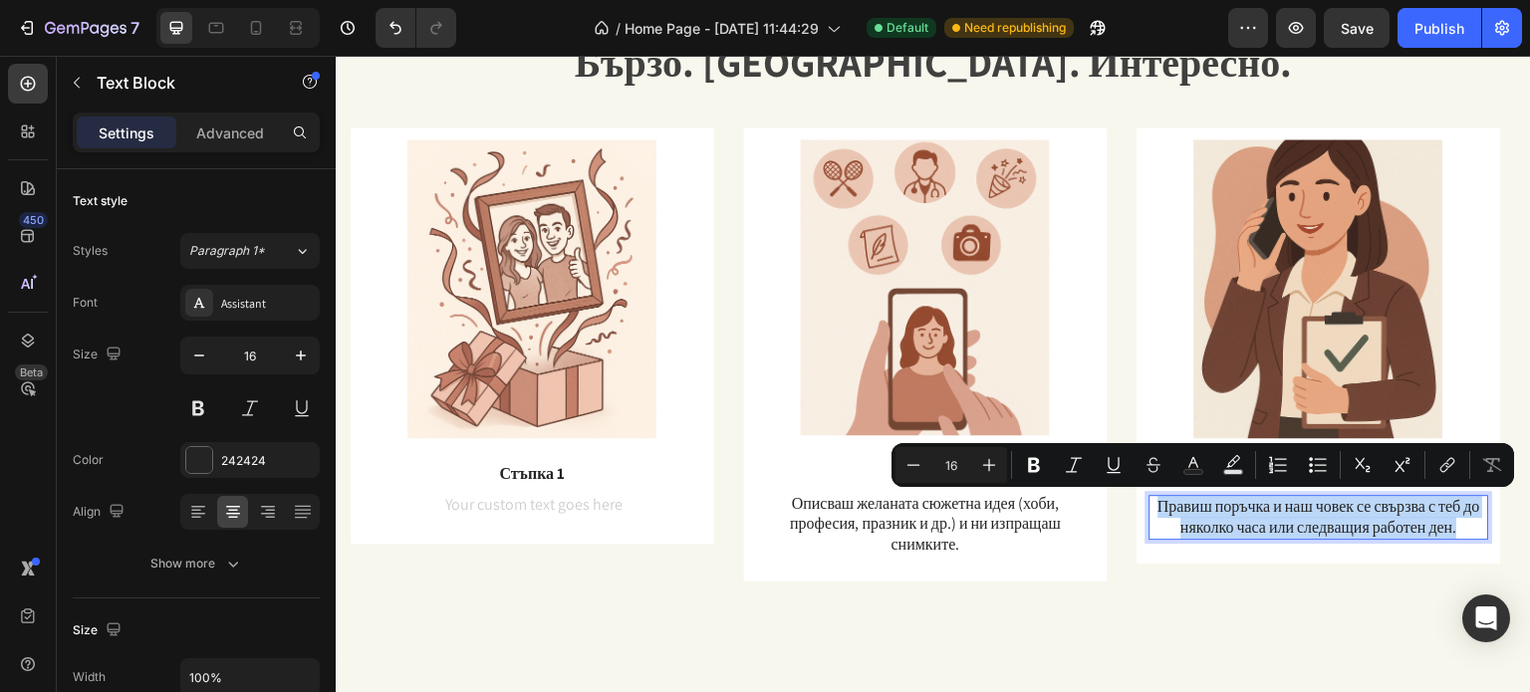
click at [1462, 528] on p "Правиш поръчка и наш човек се свързва с теб до няколко часа или следващия работ…" at bounding box center [1319, 518] width 336 height 42
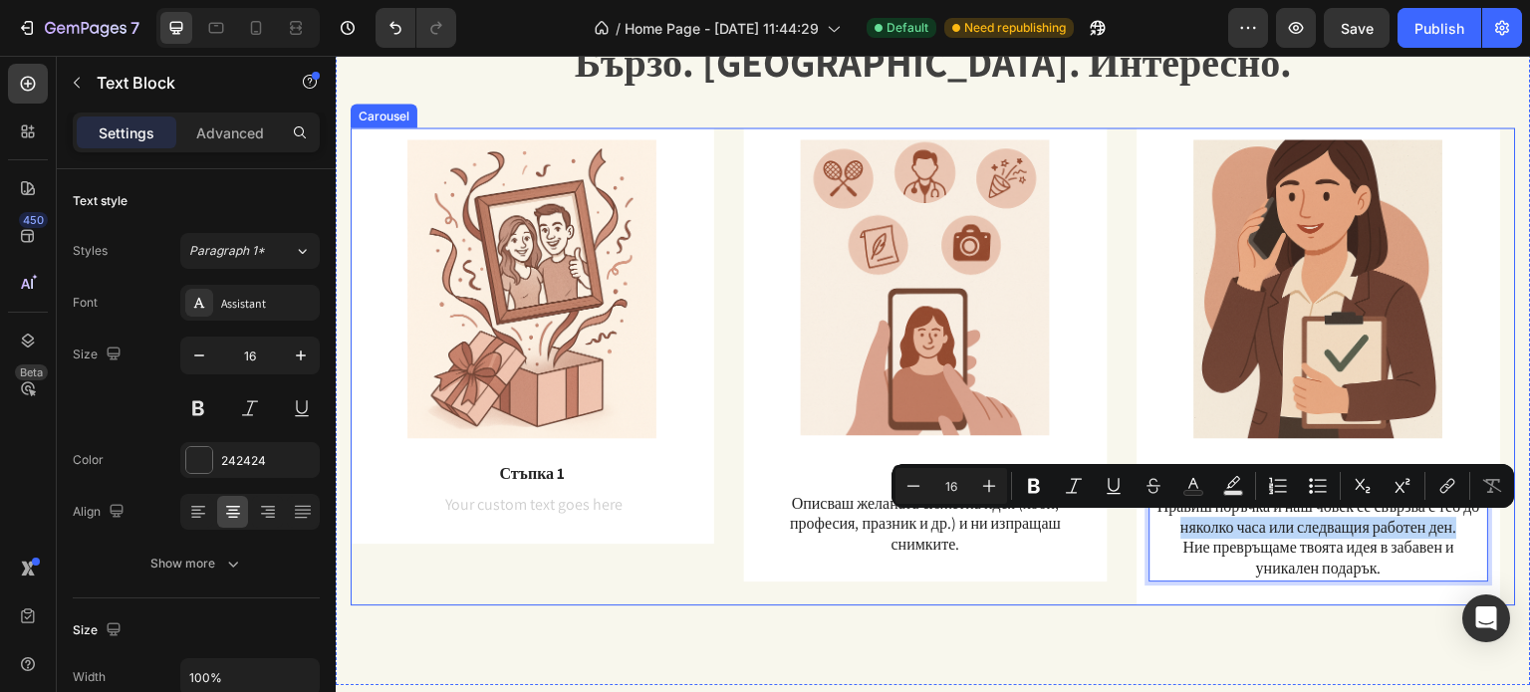
drag, startPoint x: 1462, startPoint y: 528, endPoint x: 1133, endPoint y: 502, distance: 329.7
click at [1133, 502] on div "Image Стъпка 1 Text Block Правиш поръчка и наш човек се свързва с теб до няколк…" at bounding box center [933, 366] width 1165 height 478
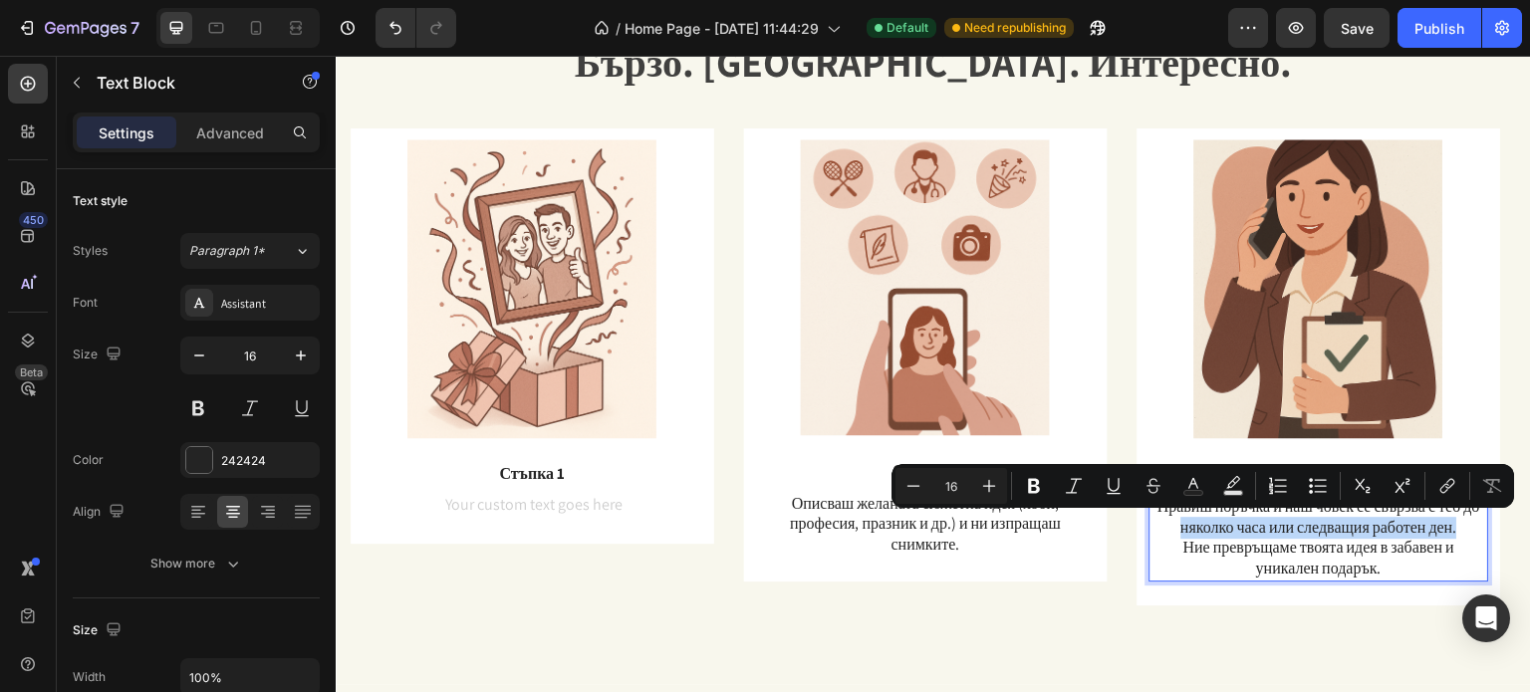
click at [1261, 530] on p "Правиш поръчка и наш човек се свързва с теб до няколко часа или следващия работ…" at bounding box center [1319, 518] width 336 height 42
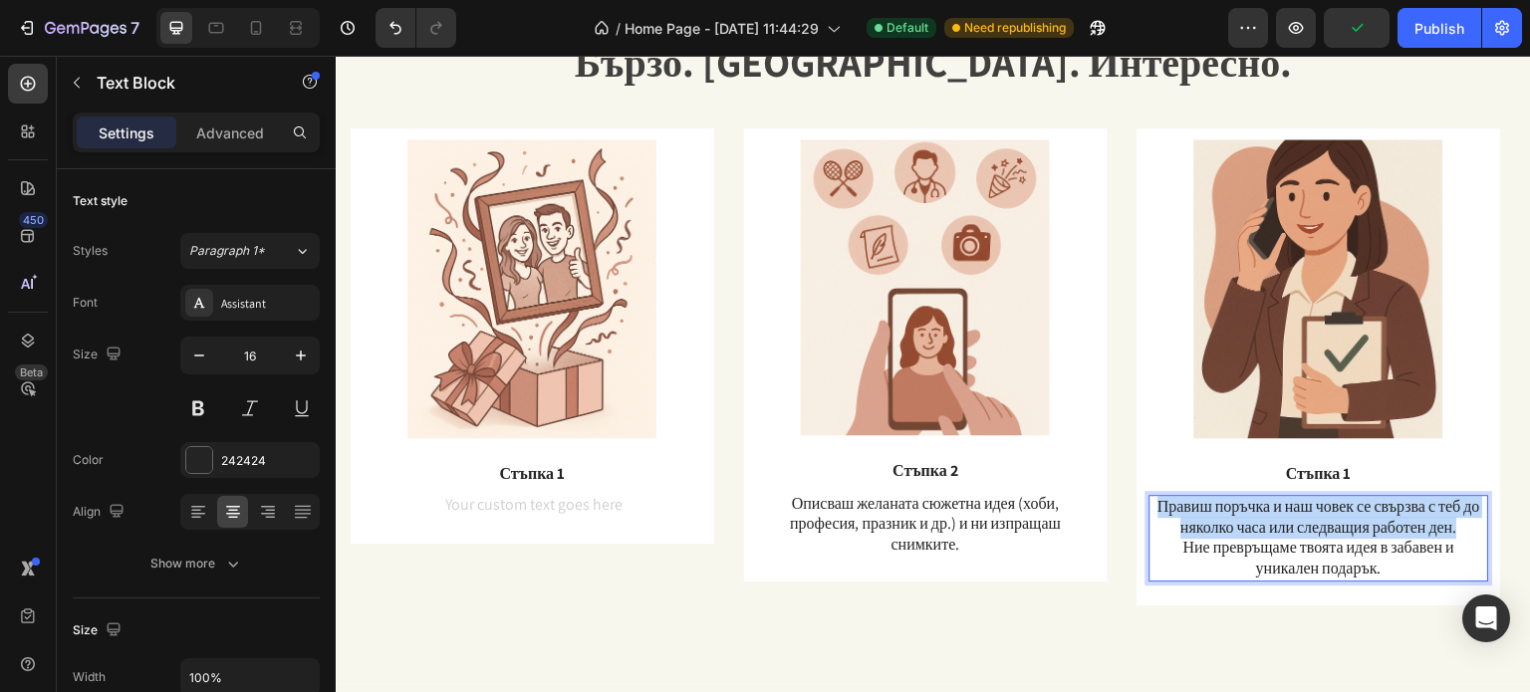
drag, startPoint x: 1466, startPoint y: 531, endPoint x: 1155, endPoint y: 509, distance: 311.5
click at [1155, 509] on p "Правиш поръчка и наш човек се свързва с теб до няколко часа или следващия работ…" at bounding box center [1319, 518] width 336 height 42
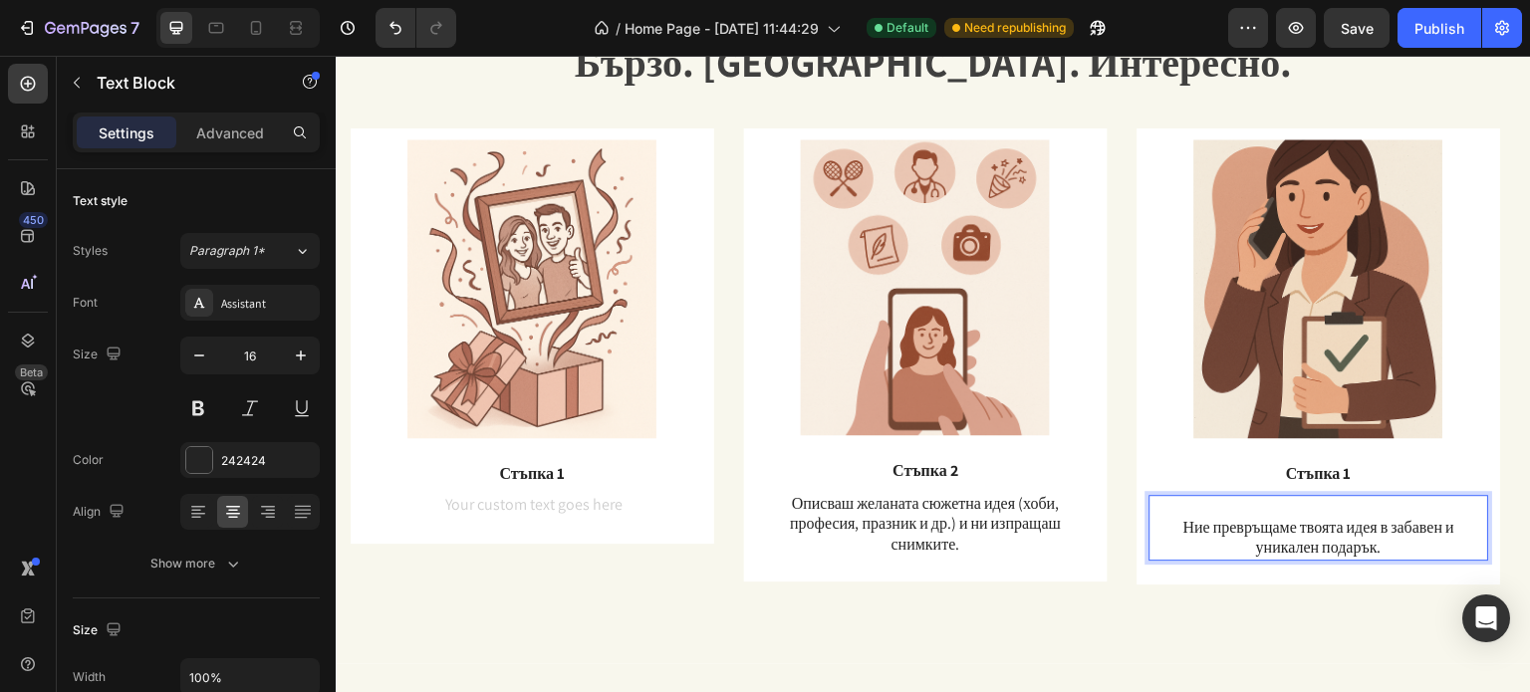
click at [1185, 527] on p "Ние превръщаме твоята идея в забавен и уникален подарък." at bounding box center [1319, 539] width 336 height 42
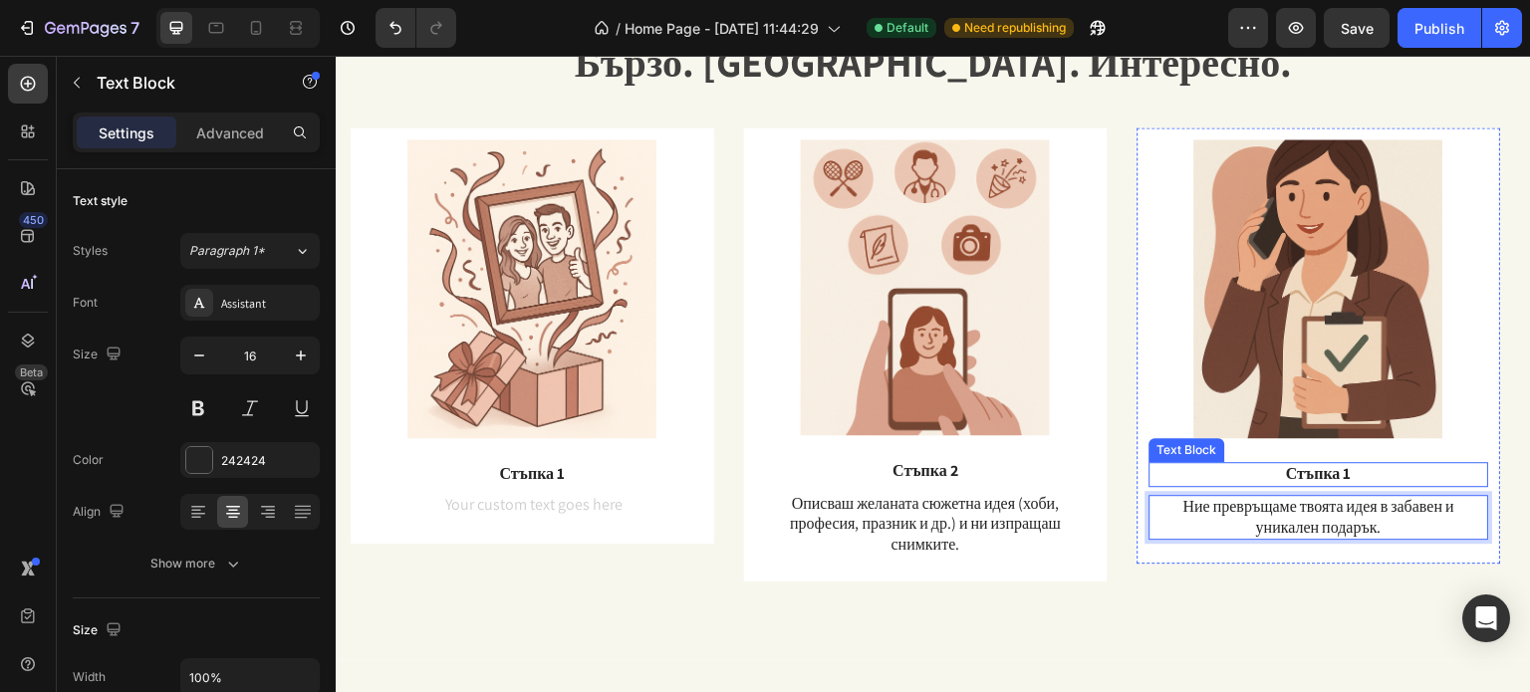
click at [1354, 472] on p "Стъпка 1" at bounding box center [1319, 474] width 336 height 21
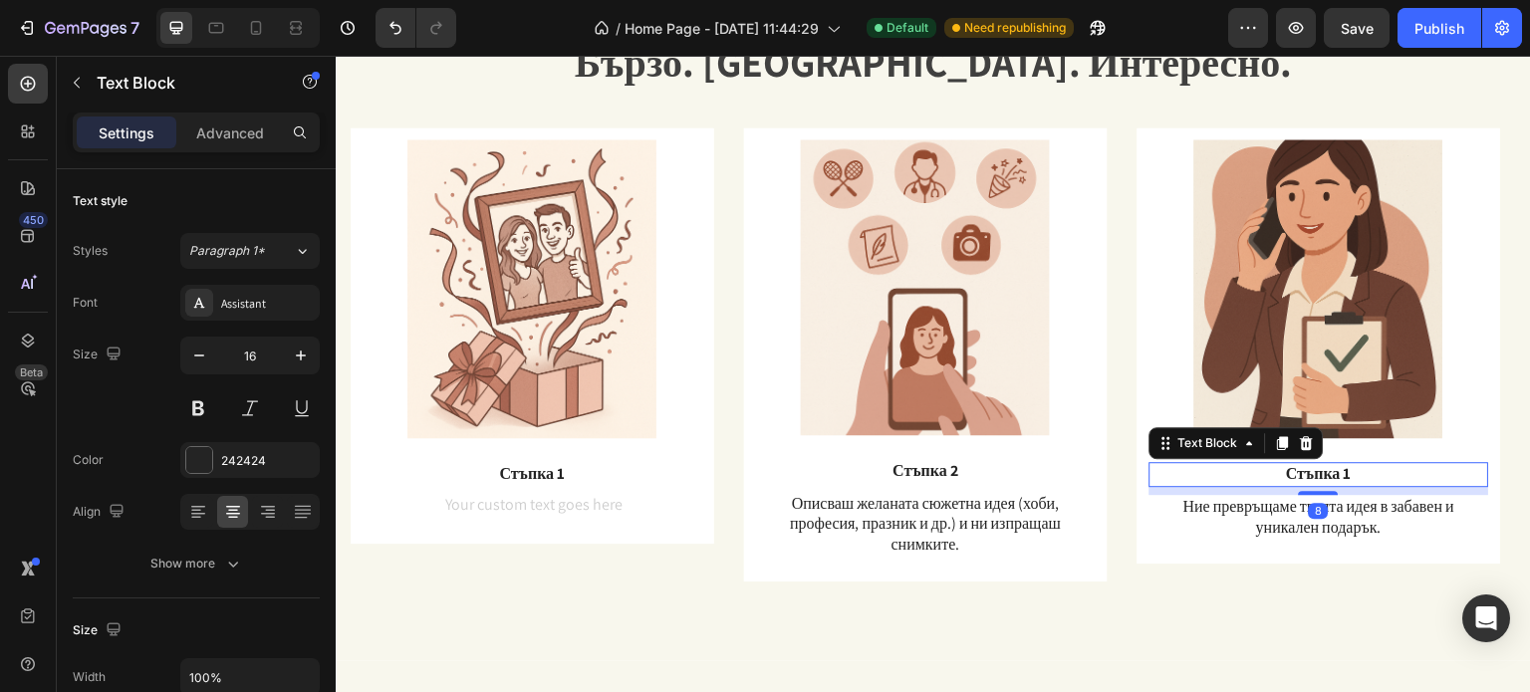
click at [1354, 472] on p "Стъпка 1" at bounding box center [1319, 474] width 336 height 21
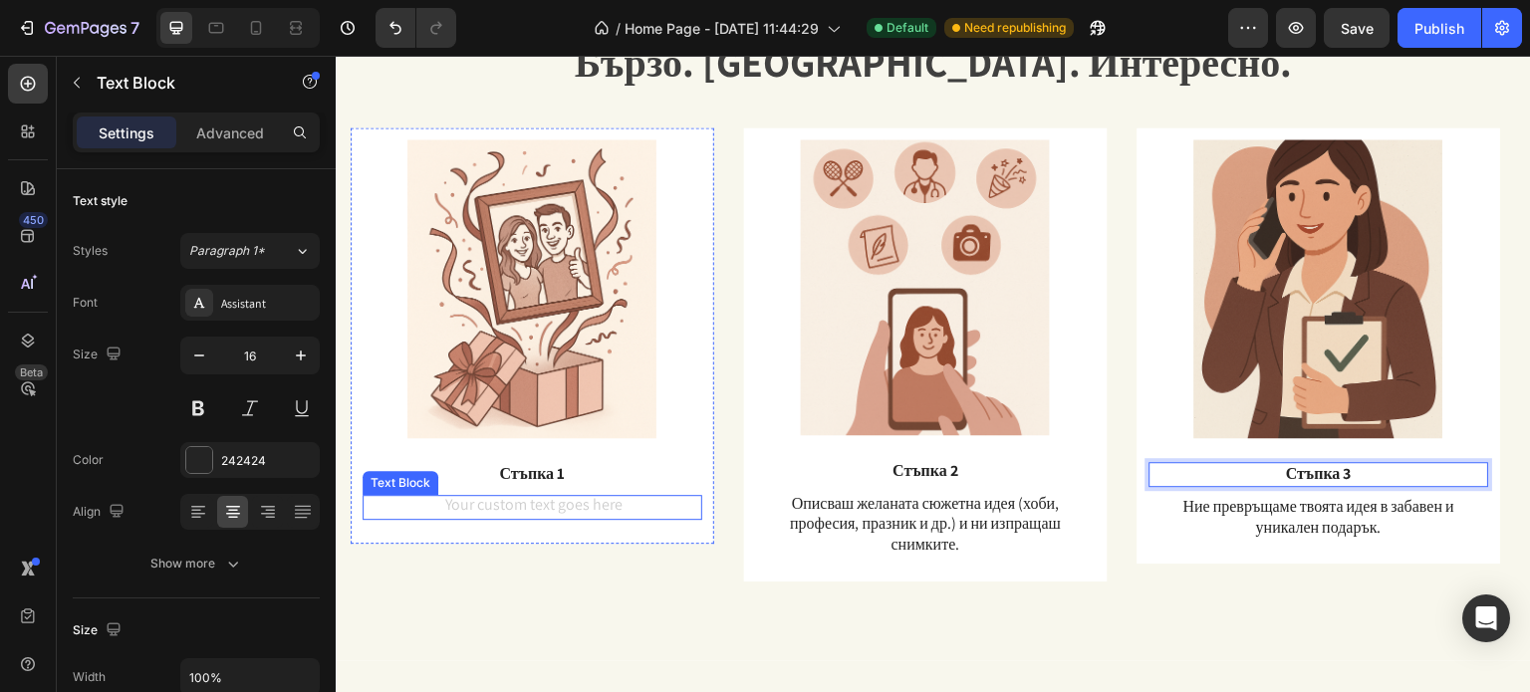
click at [610, 495] on div "Rich Text Editor. Editing area: main" at bounding box center [533, 507] width 340 height 25
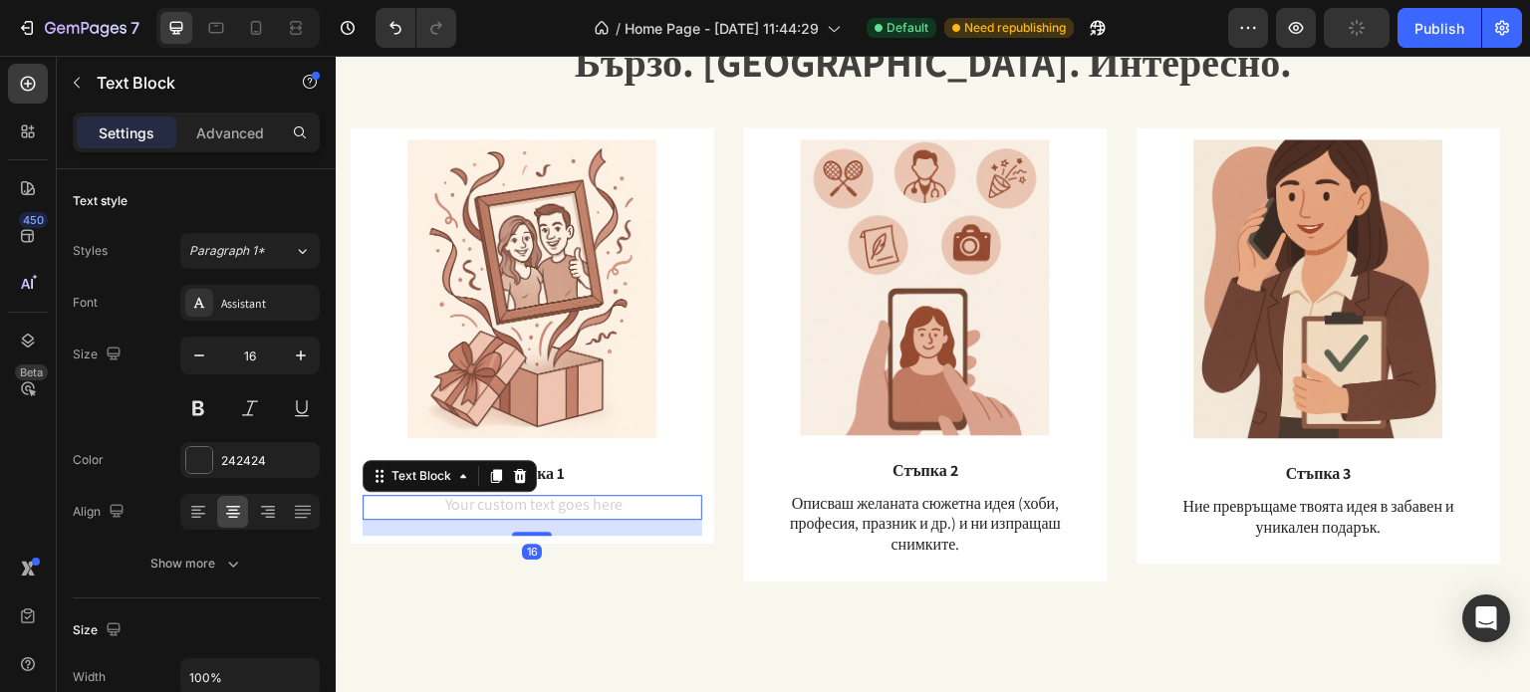
click at [595, 509] on div "Rich Text Editor. Editing area: main" at bounding box center [533, 507] width 340 height 25
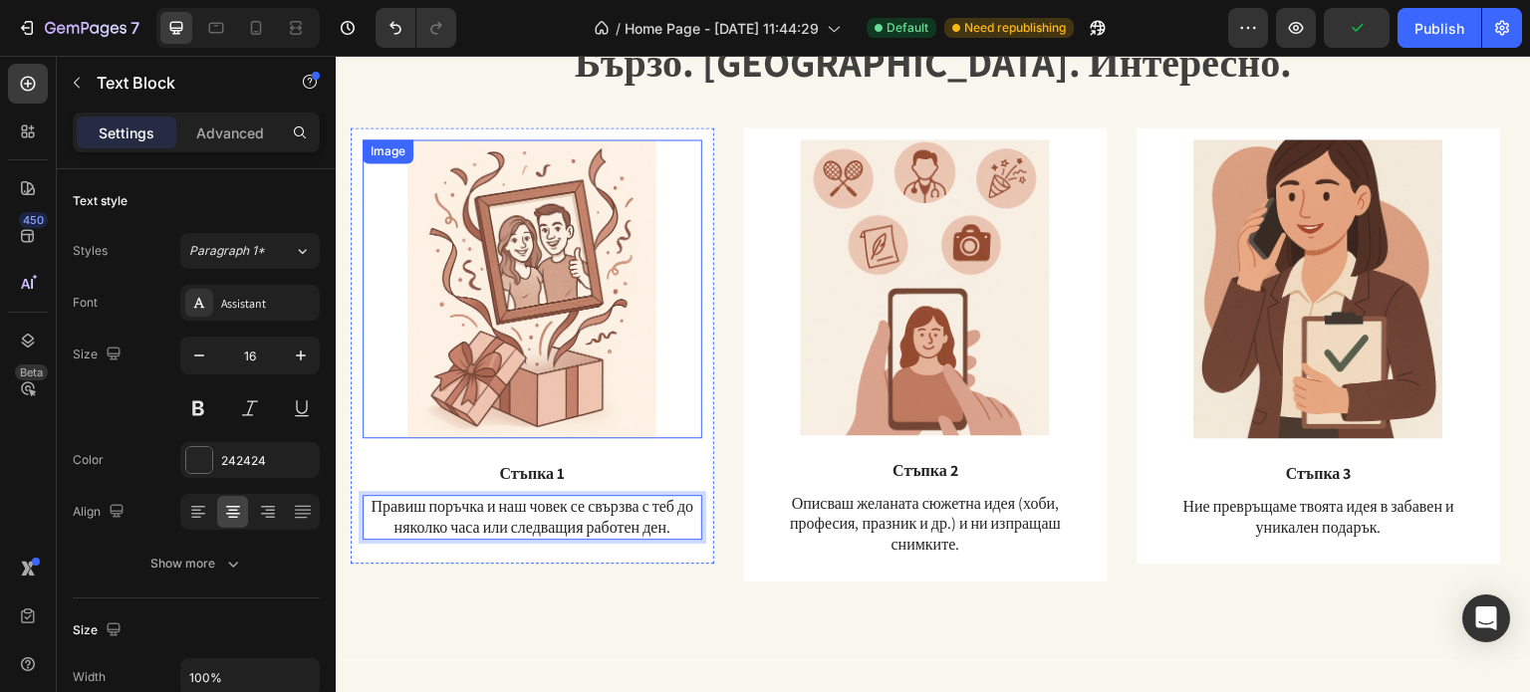
click at [594, 378] on img at bounding box center [531, 288] width 249 height 299
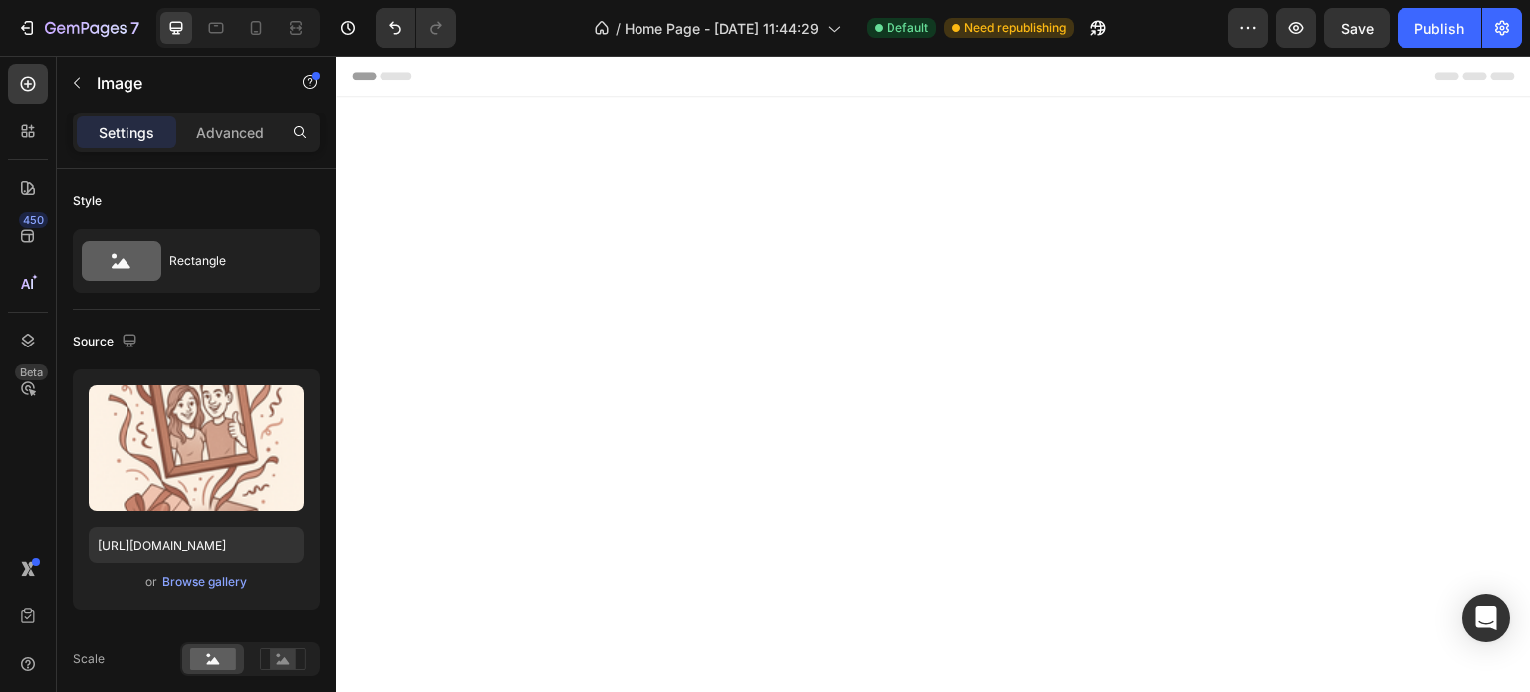
scroll to position [1710, 0]
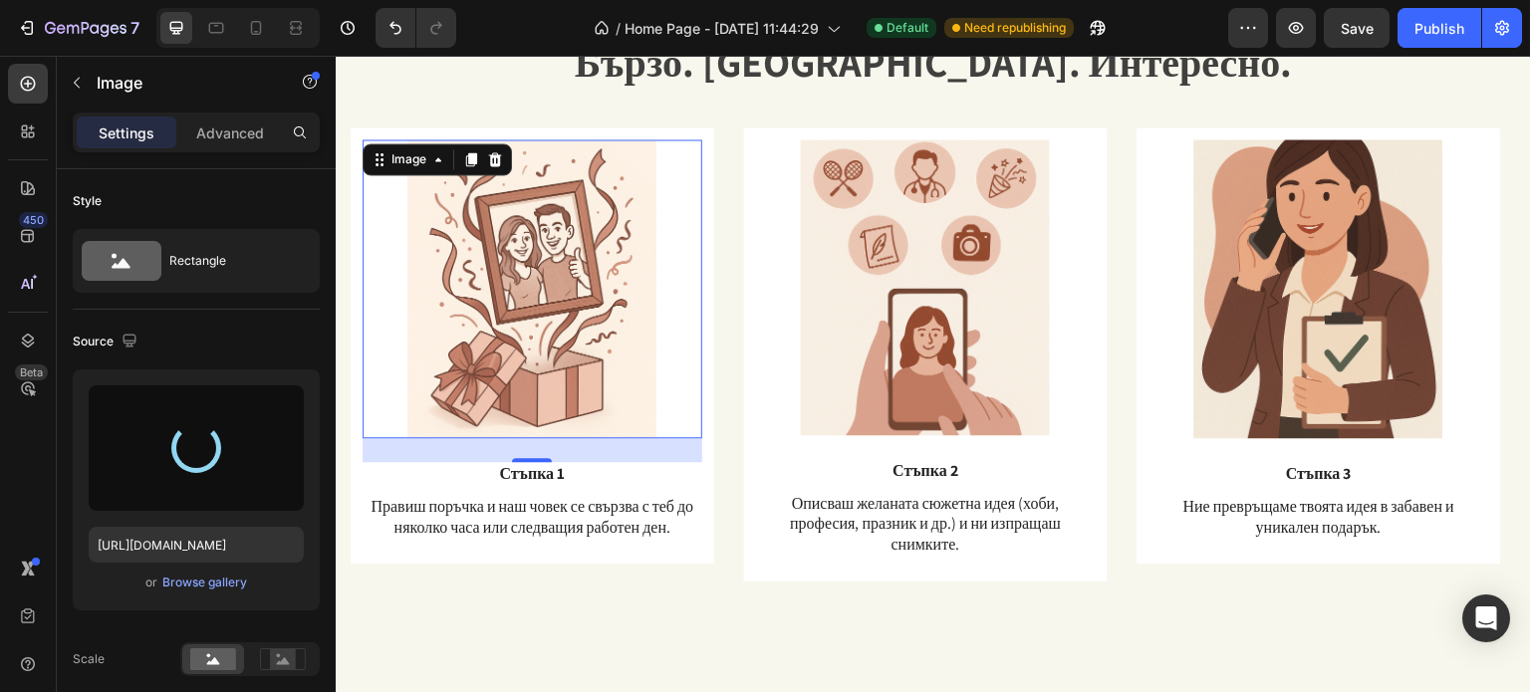
type input "[URL][DOMAIN_NAME]"
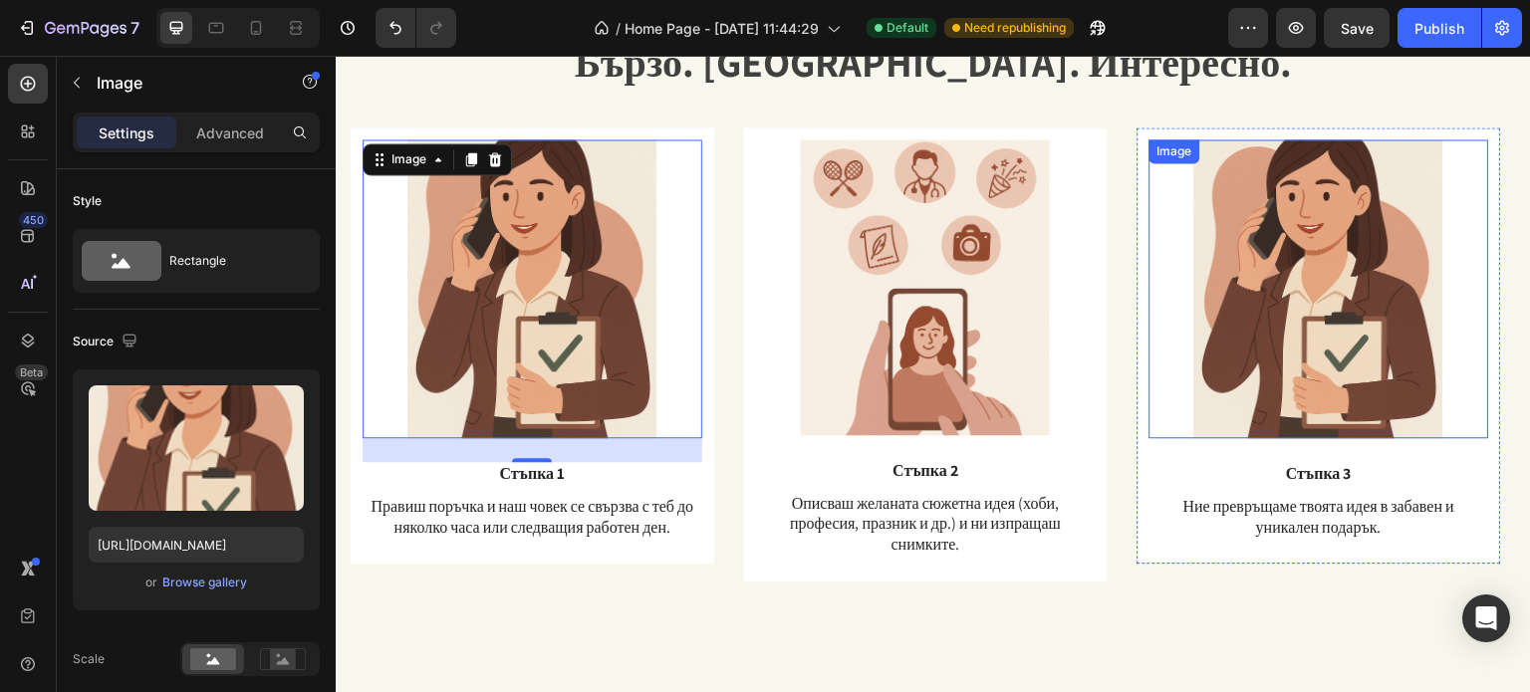
click at [1338, 334] on img at bounding box center [1318, 288] width 249 height 299
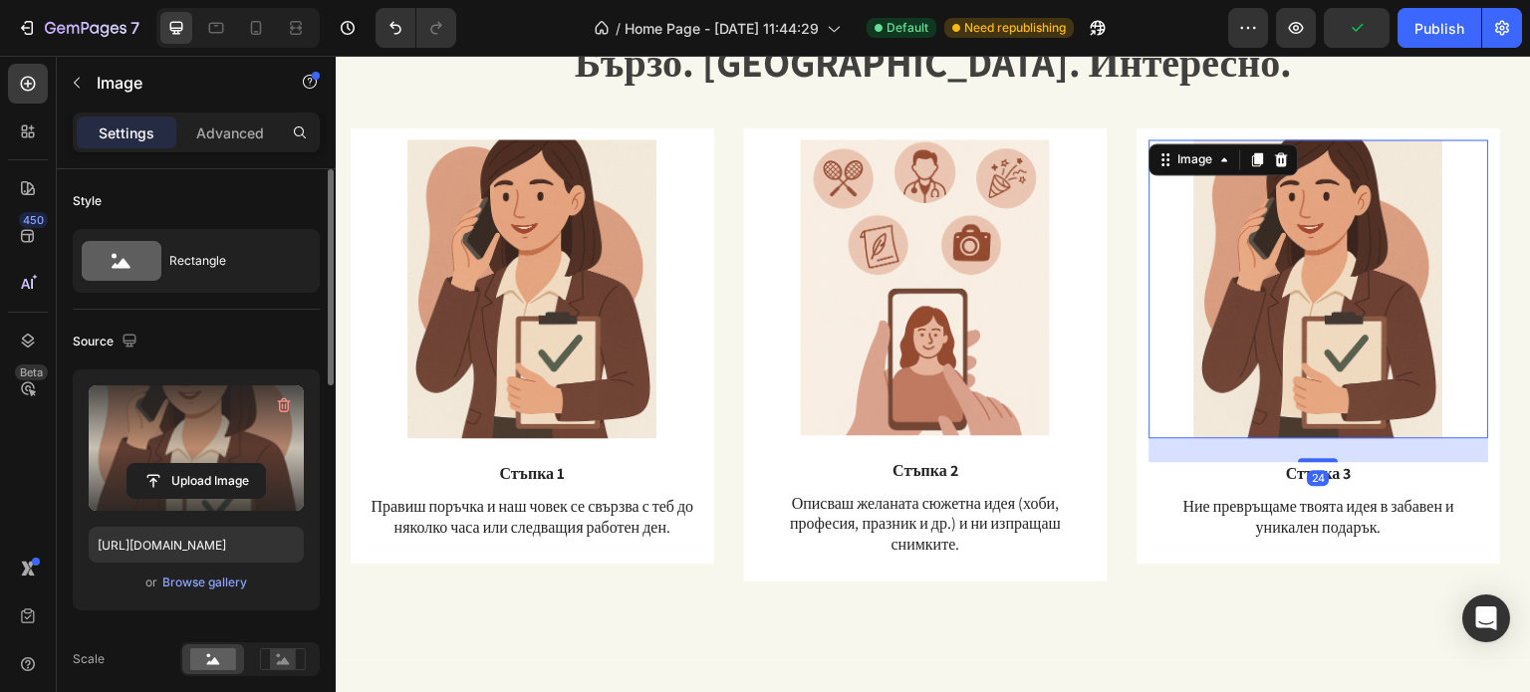
click at [229, 432] on label at bounding box center [196, 447] width 215 height 125
click at [229, 464] on input "file" at bounding box center [195, 481] width 137 height 34
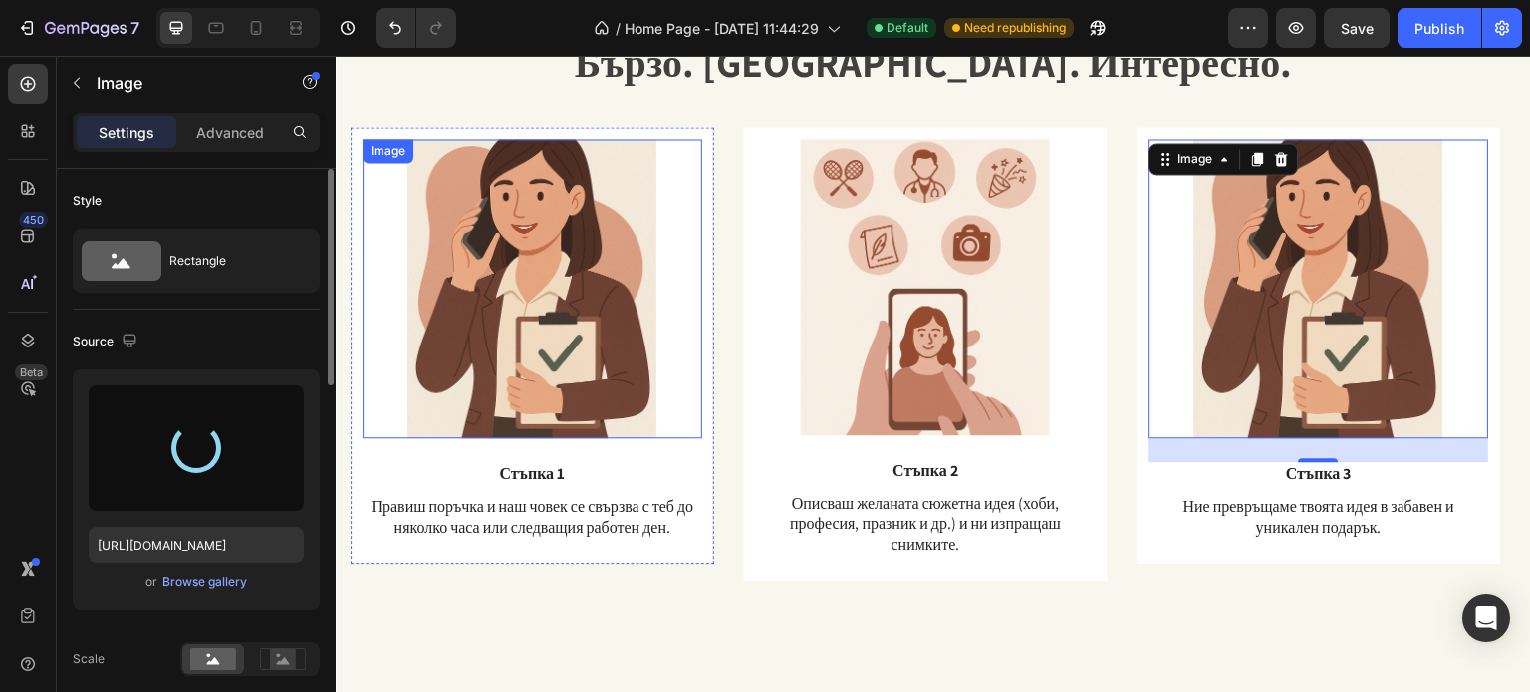
type input "[URL][DOMAIN_NAME]"
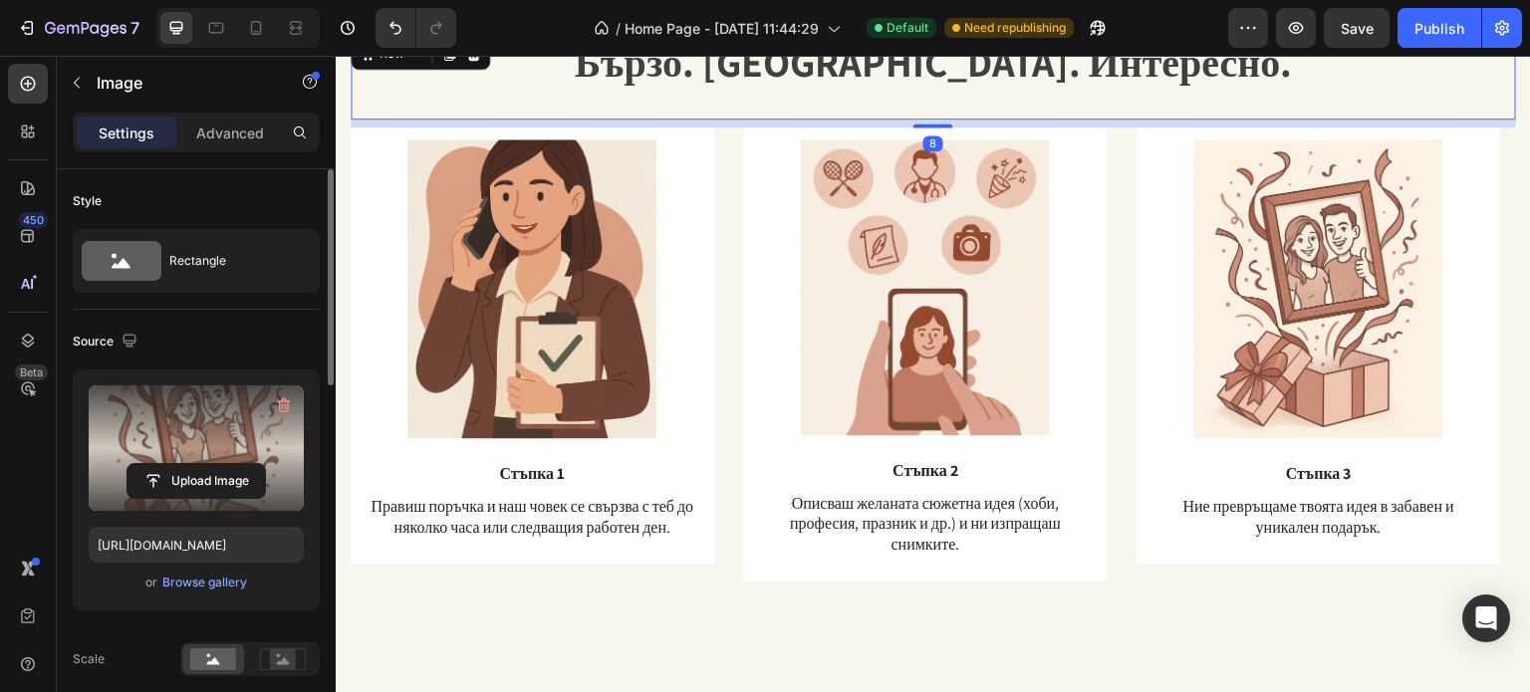
click at [686, 91] on div "Бързо. [GEOGRAPHIC_DATA]. Интересно. Heading Text Block" at bounding box center [933, 77] width 1165 height 86
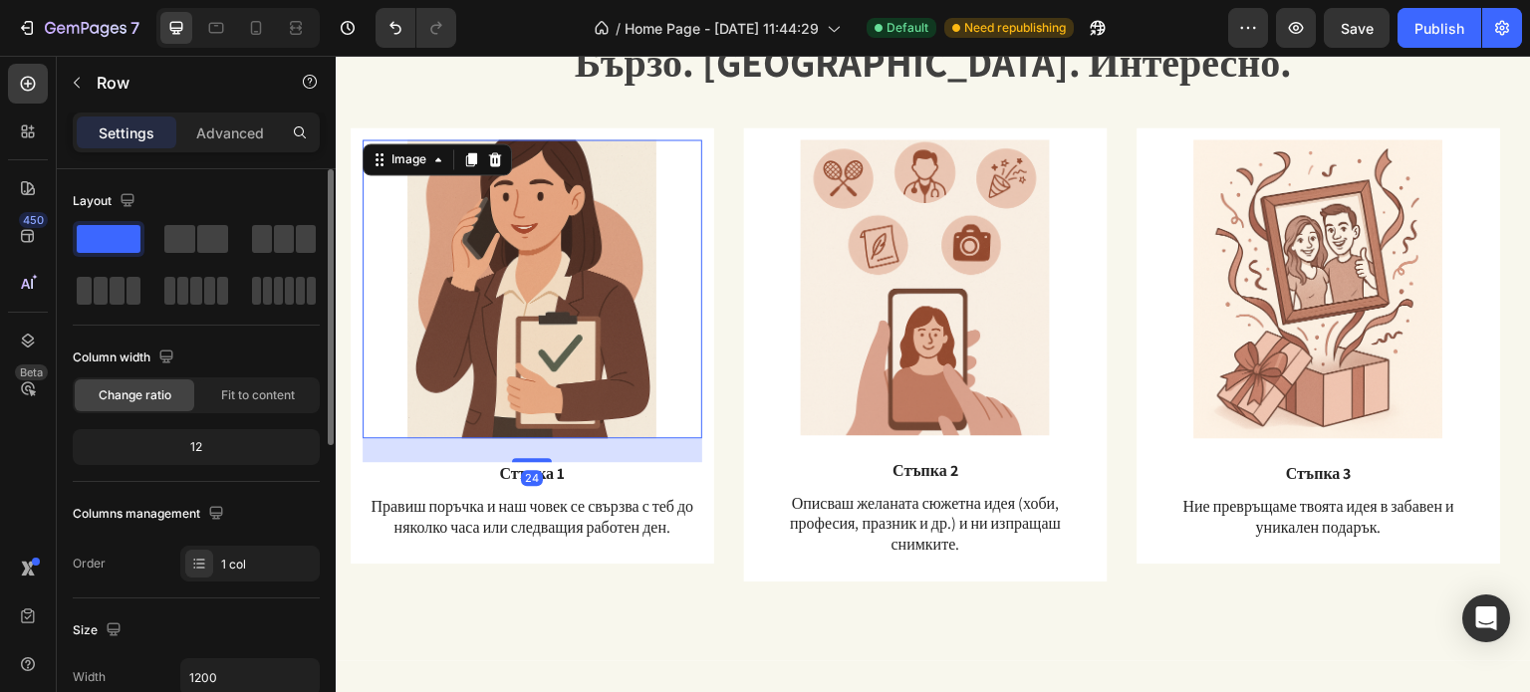
click at [630, 178] on img at bounding box center [531, 288] width 249 height 299
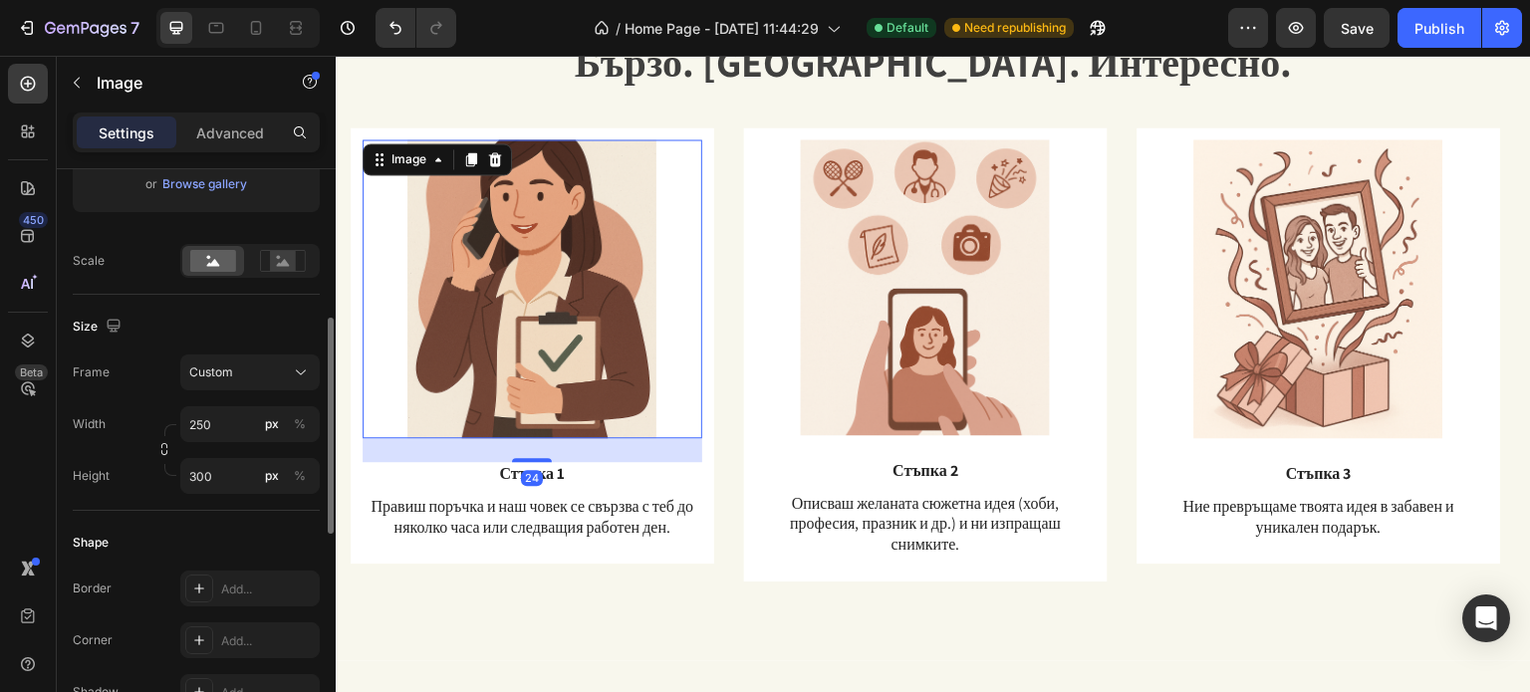
scroll to position [498, 0]
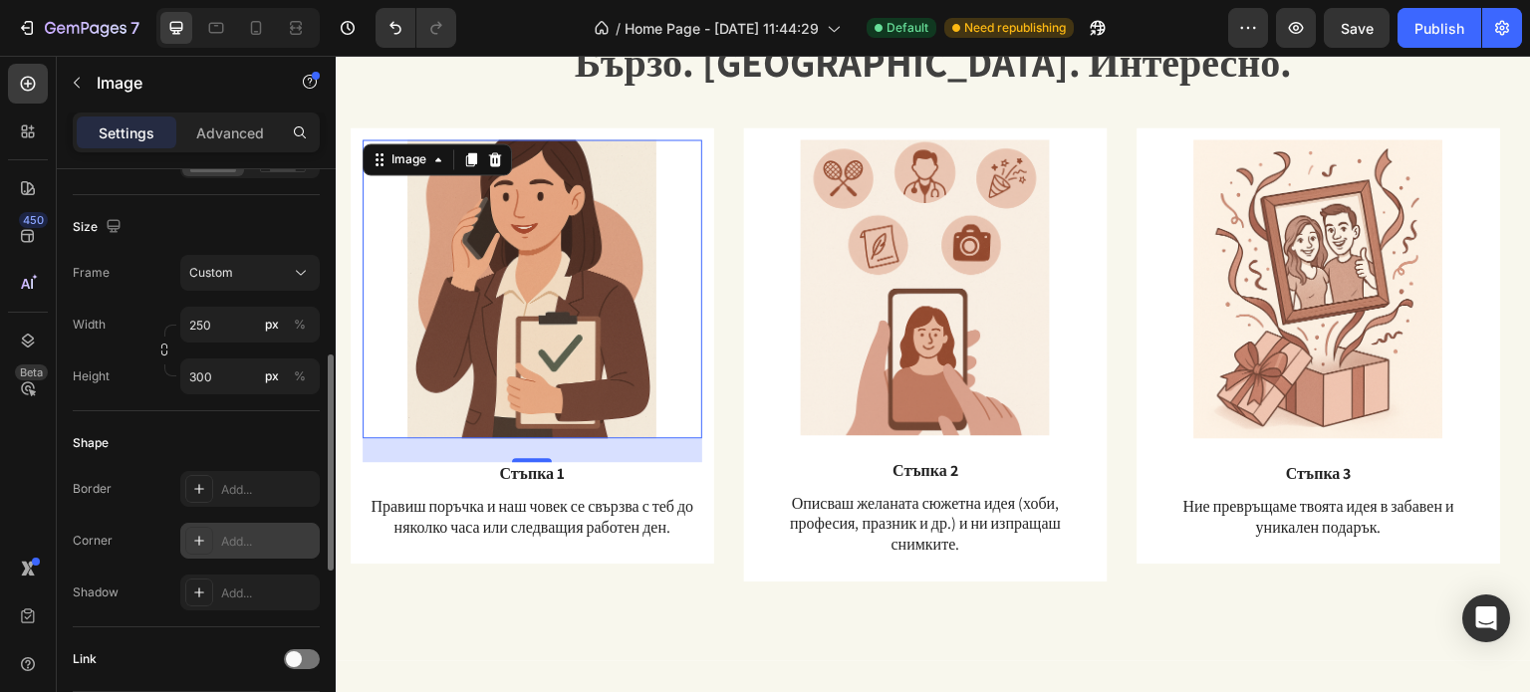
click at [188, 538] on div at bounding box center [199, 541] width 28 height 28
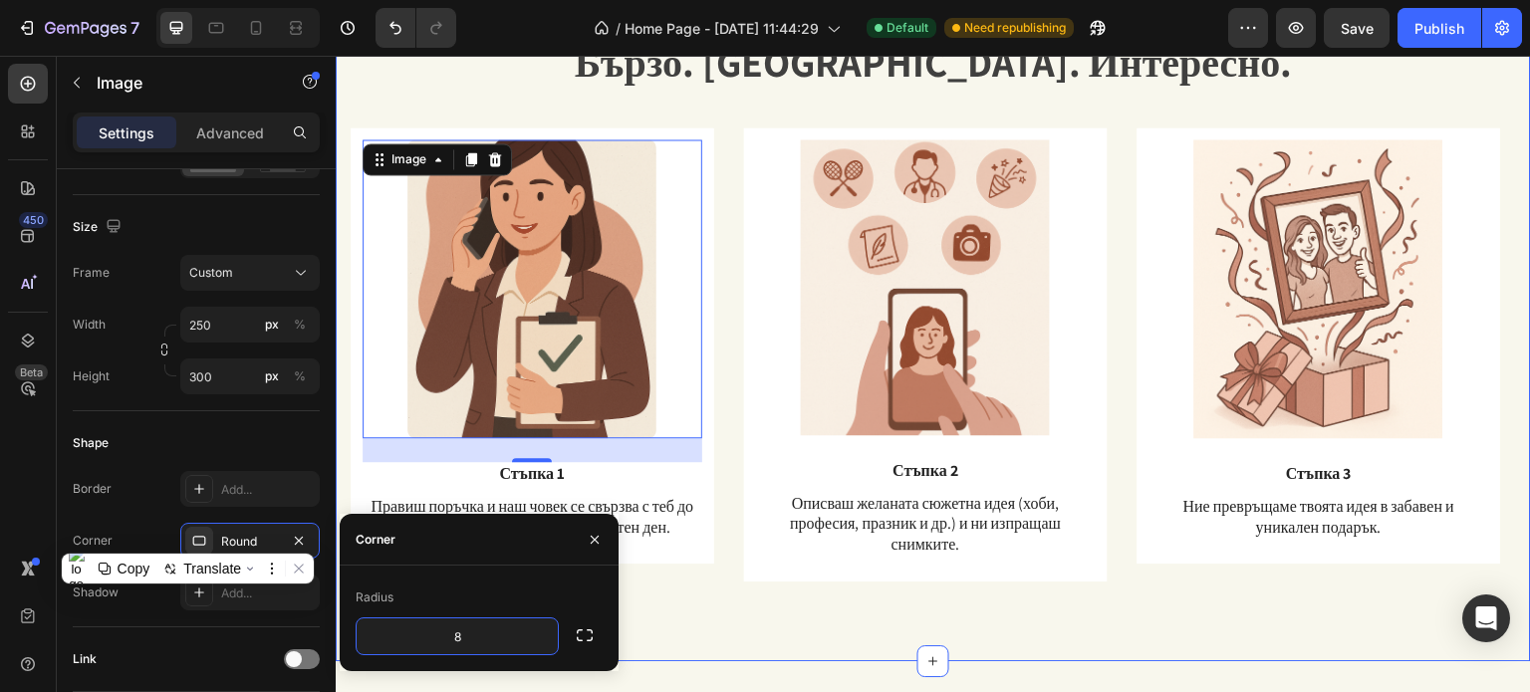
click at [785, 611] on div "Image Стъпка 3 Text Block Ние превръщаме твоята идея в забавен и уникален подар…" at bounding box center [933, 370] width 1165 height 486
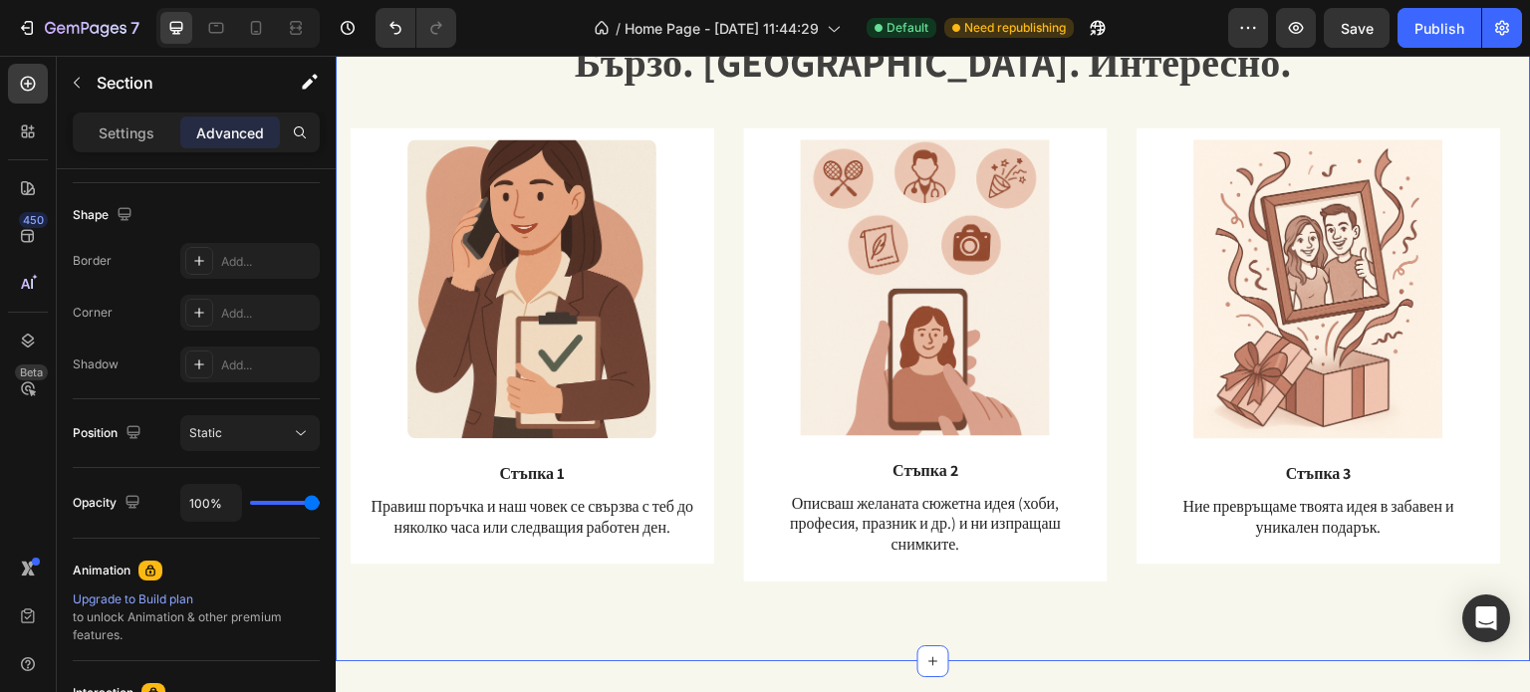
scroll to position [0, 0]
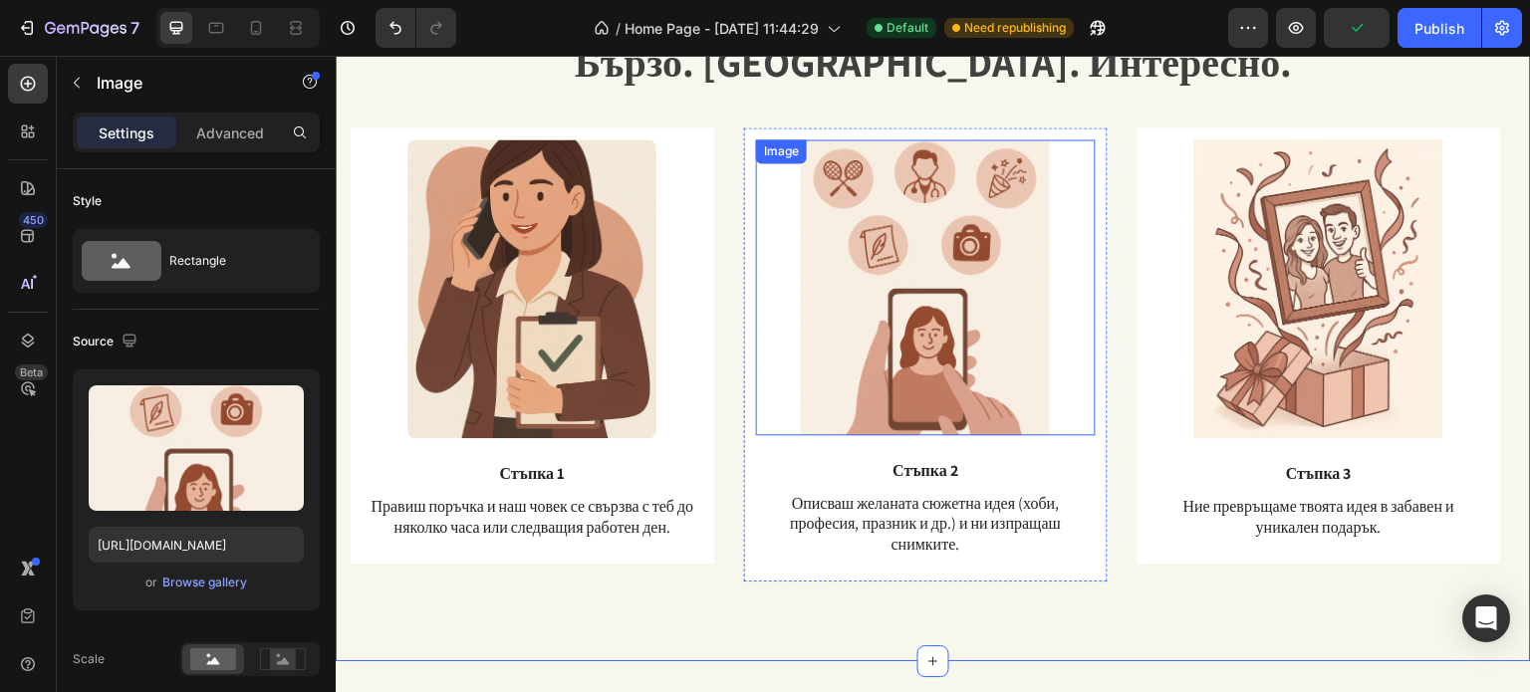
click at [950, 252] on img at bounding box center [925, 287] width 249 height 296
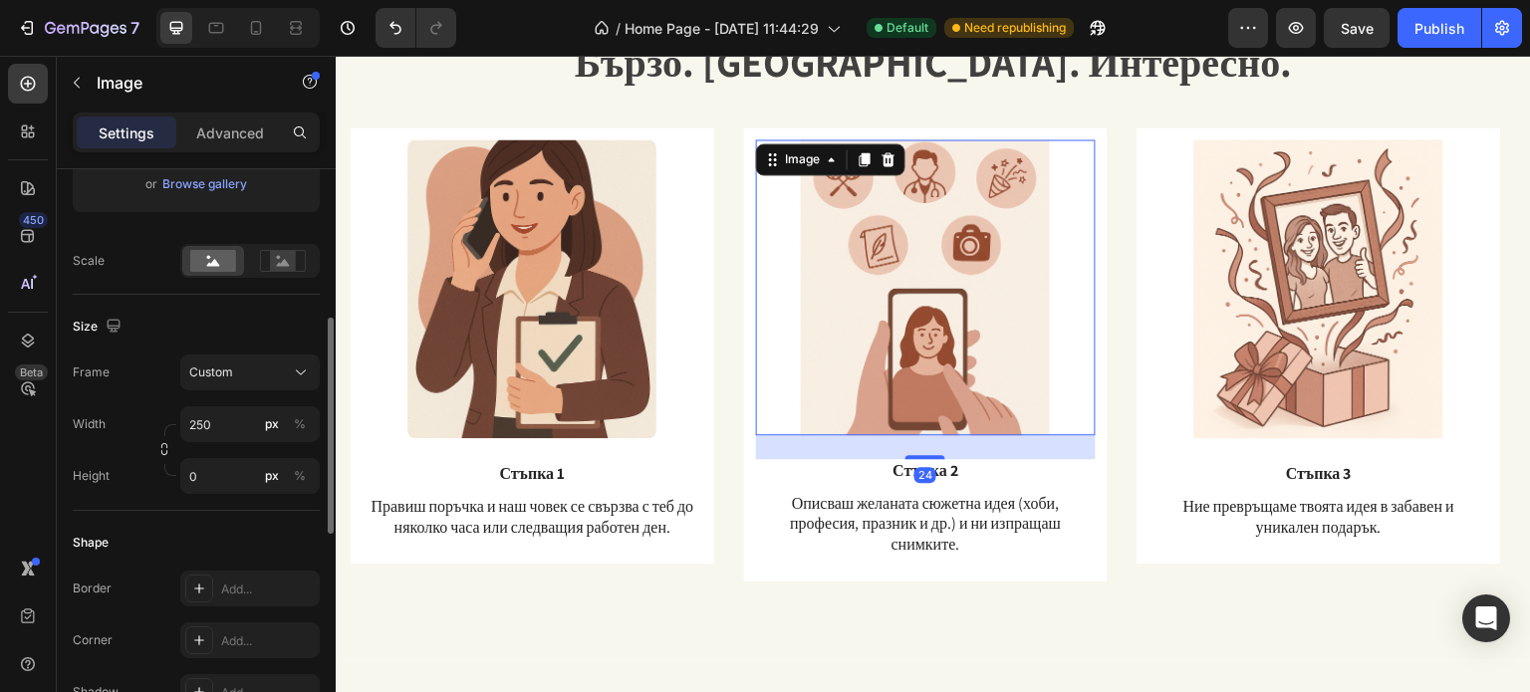
scroll to position [598, 0]
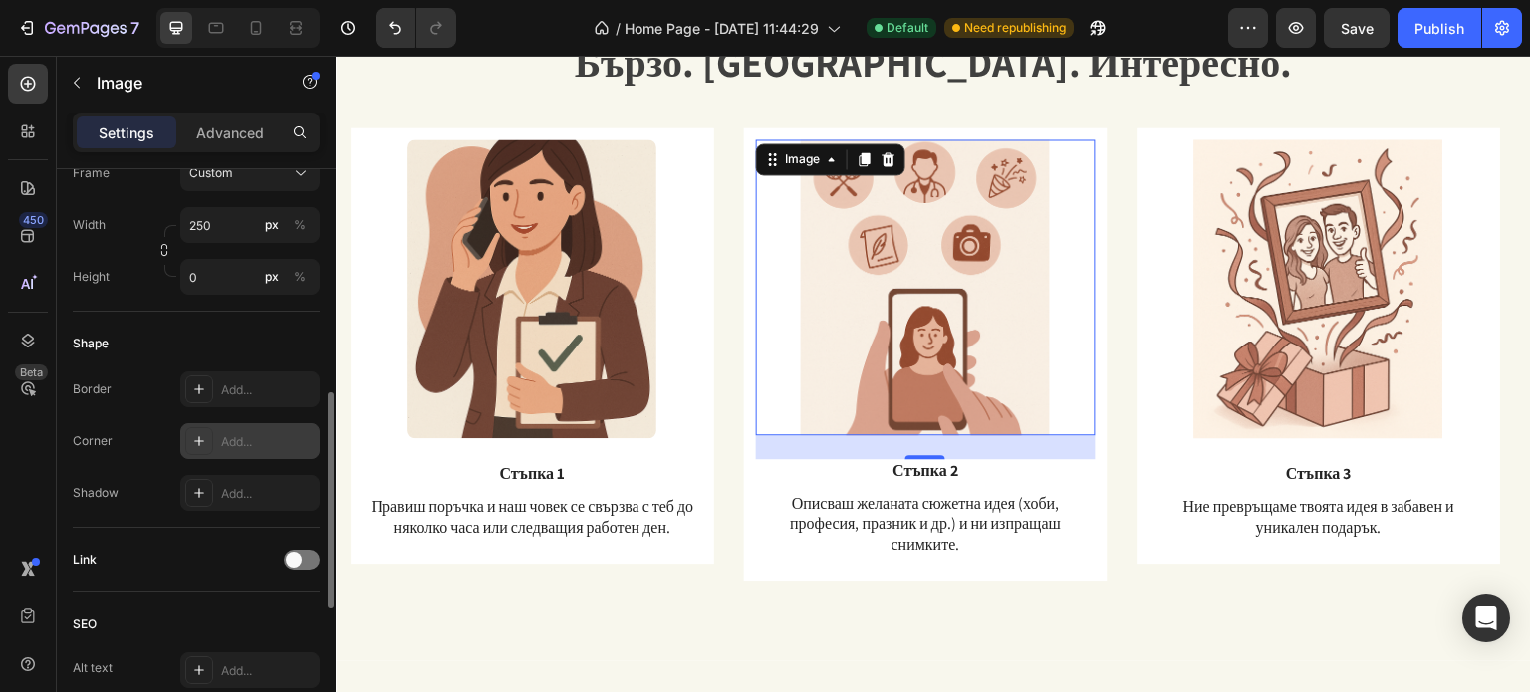
click at [197, 434] on icon at bounding box center [199, 441] width 16 height 16
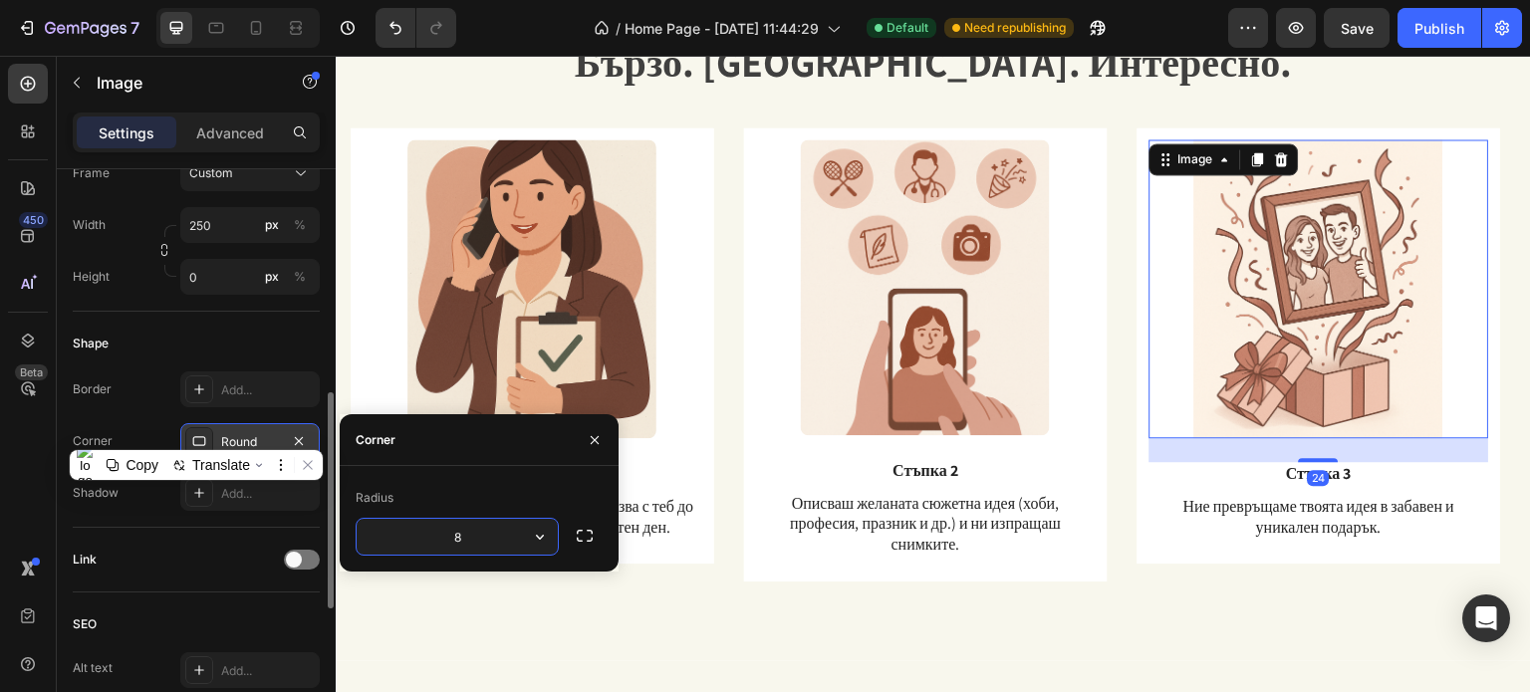
click at [1227, 293] on img at bounding box center [1318, 288] width 249 height 299
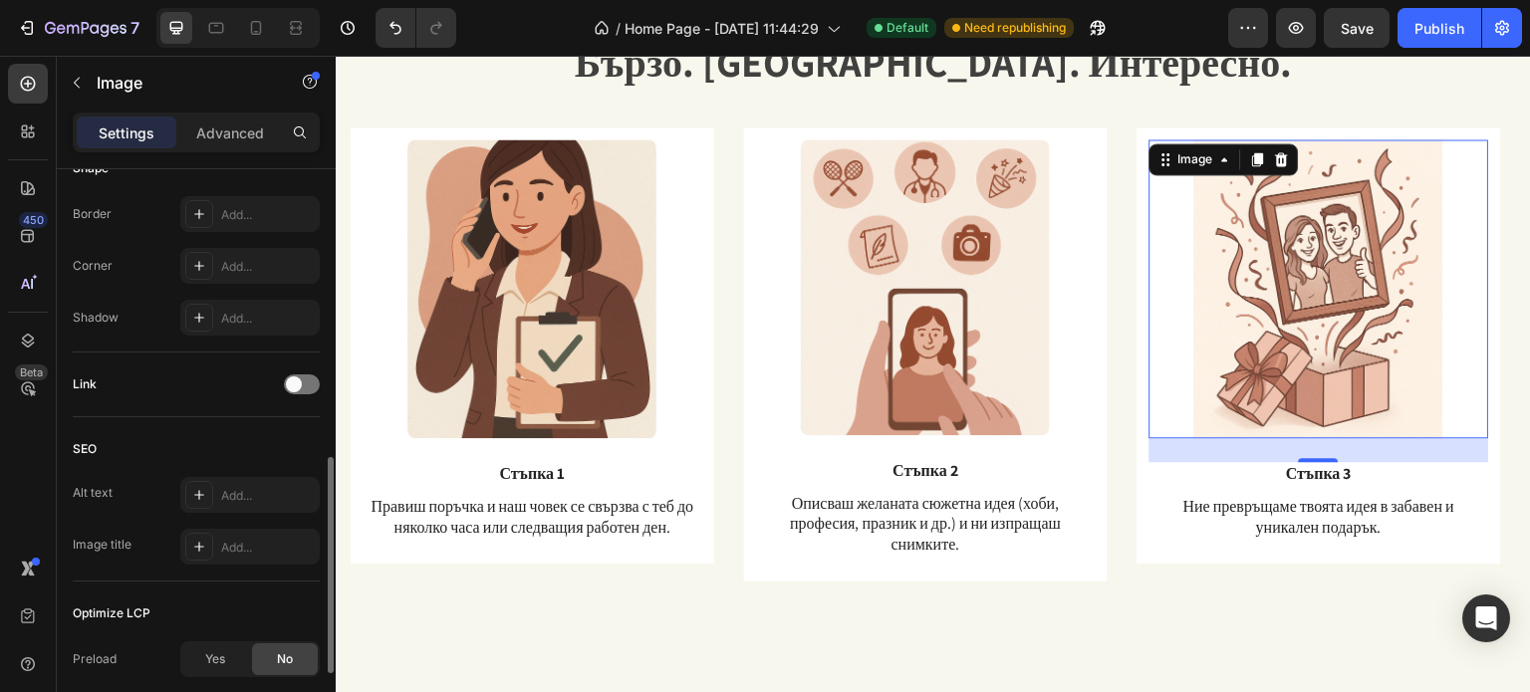
scroll to position [673, 0]
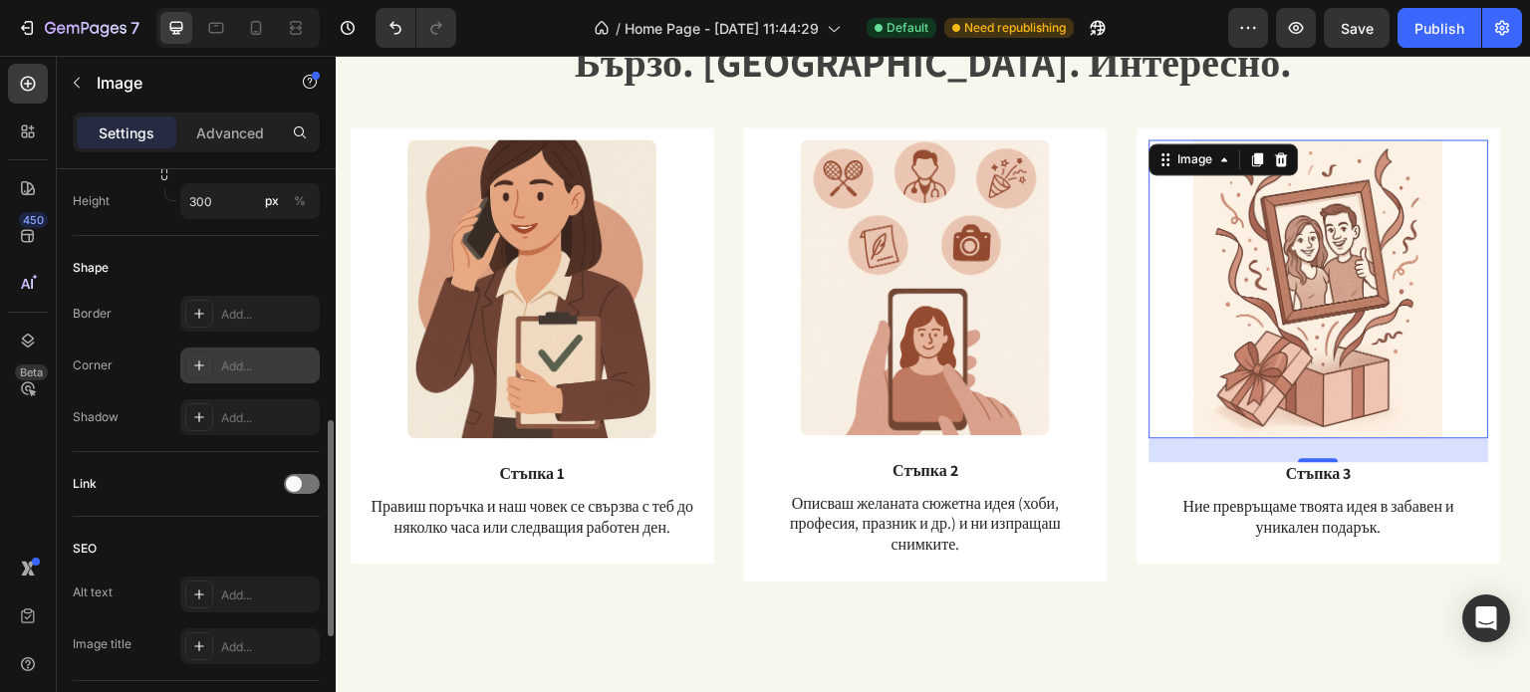
click at [201, 358] on icon at bounding box center [199, 366] width 16 height 16
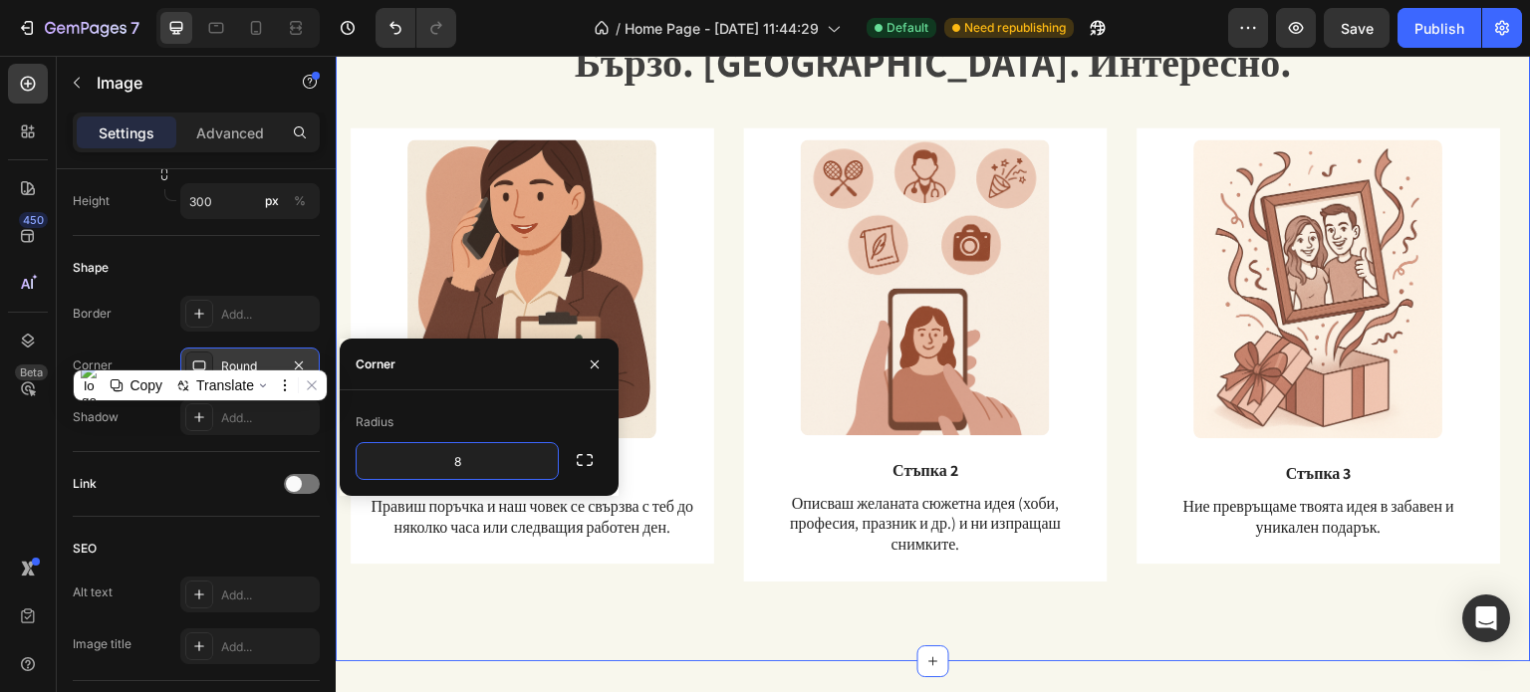
click at [621, 610] on div "Image Стъпка 3 Text Block Ние превръщаме твоята идея в забавен и уникален подар…" at bounding box center [933, 370] width 1165 height 486
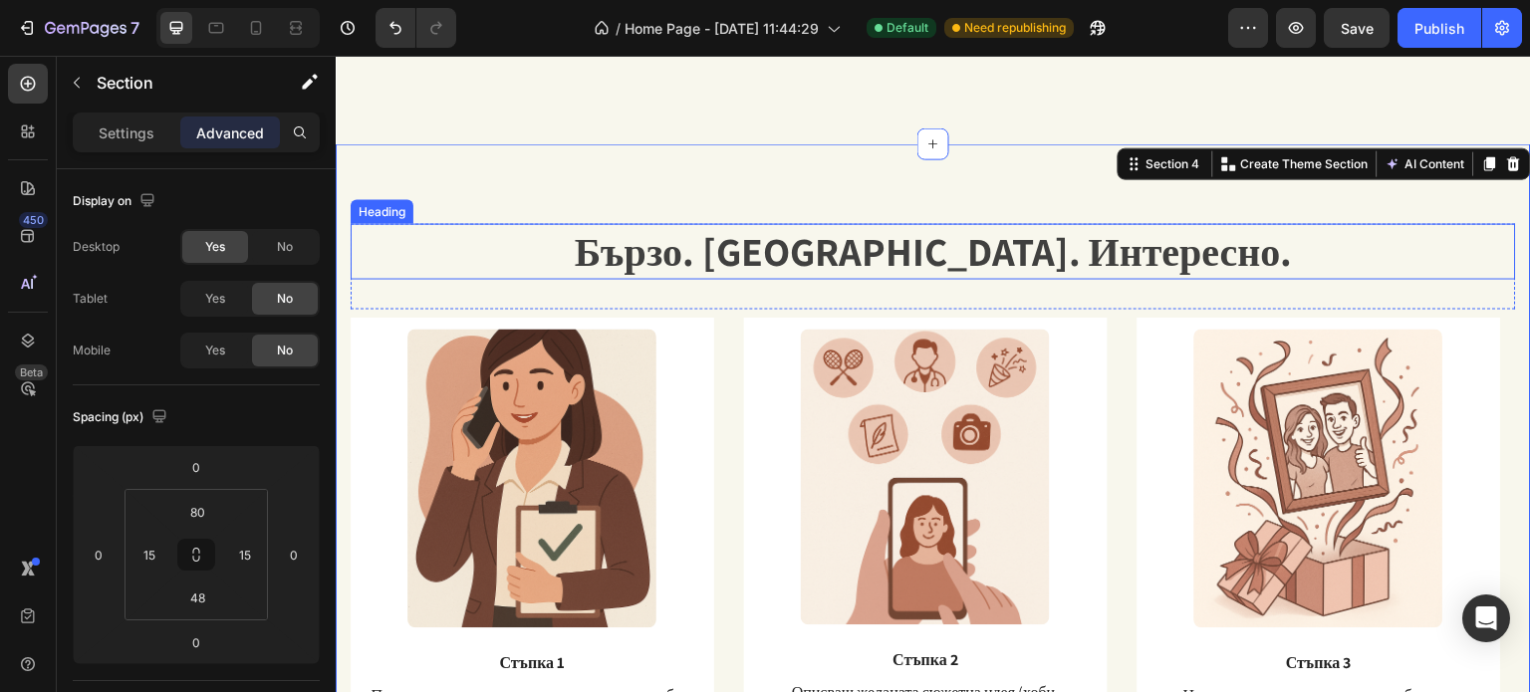
scroll to position [1511, 0]
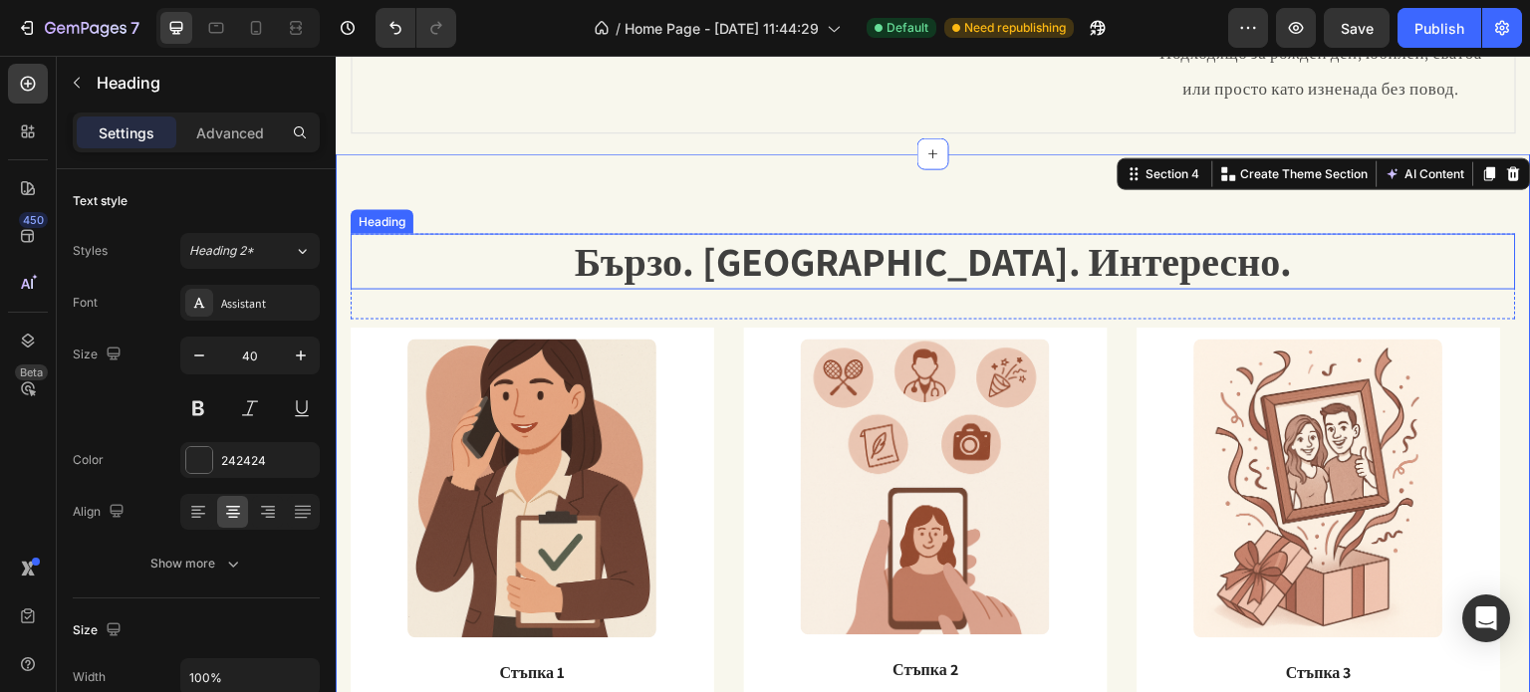
click at [1079, 260] on span "Бързо. [GEOGRAPHIC_DATA]. Интересно." at bounding box center [933, 261] width 718 height 52
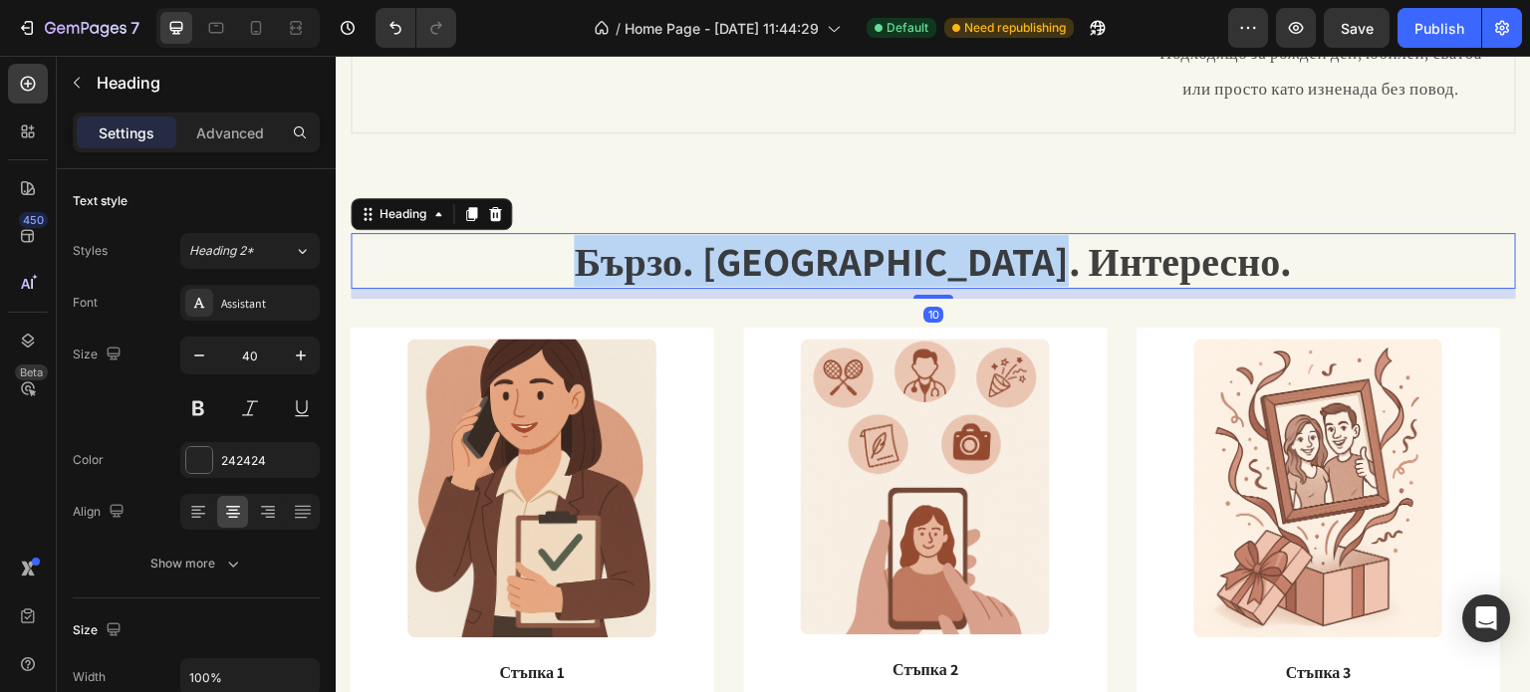
click at [1079, 260] on span "Бързо. [GEOGRAPHIC_DATA]. Интересно." at bounding box center [933, 261] width 718 height 52
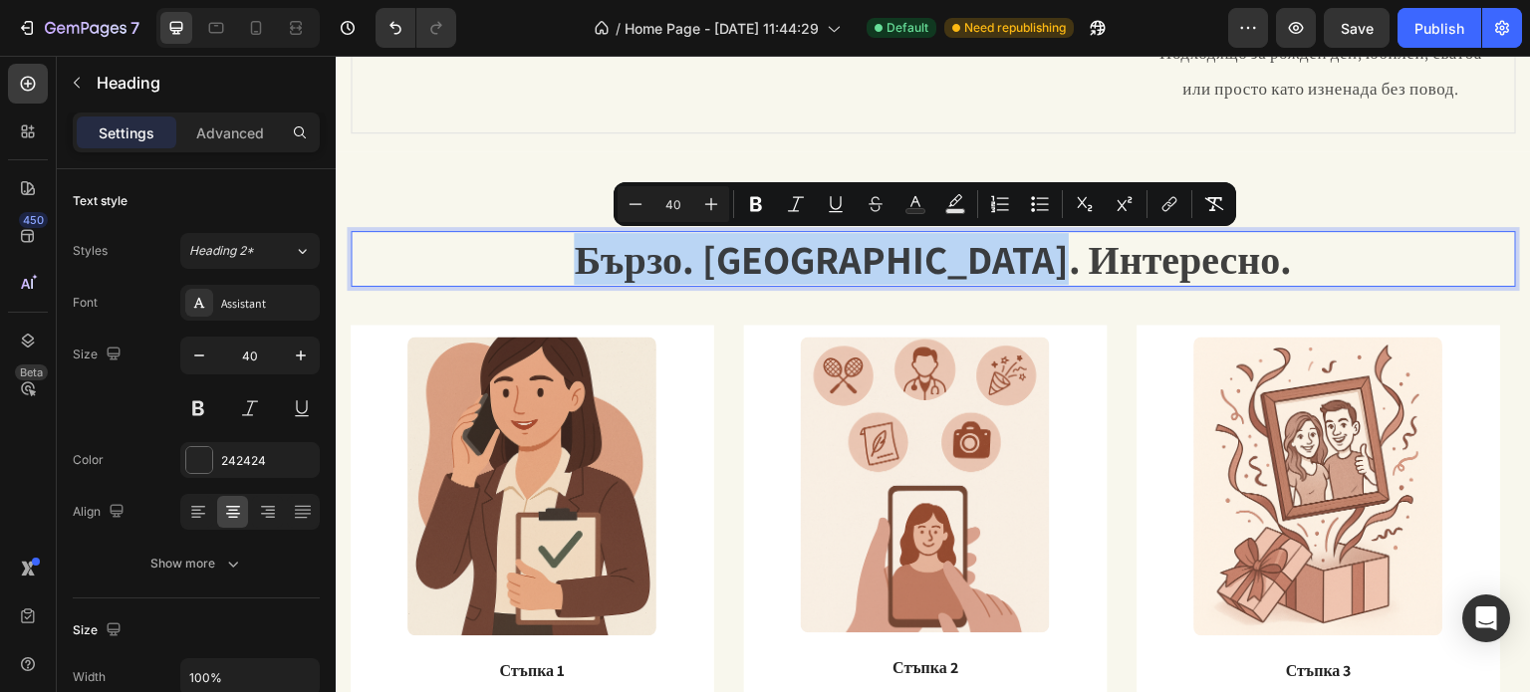
click at [1079, 260] on span "Бързо. [GEOGRAPHIC_DATA]. Интересно." at bounding box center [933, 259] width 718 height 52
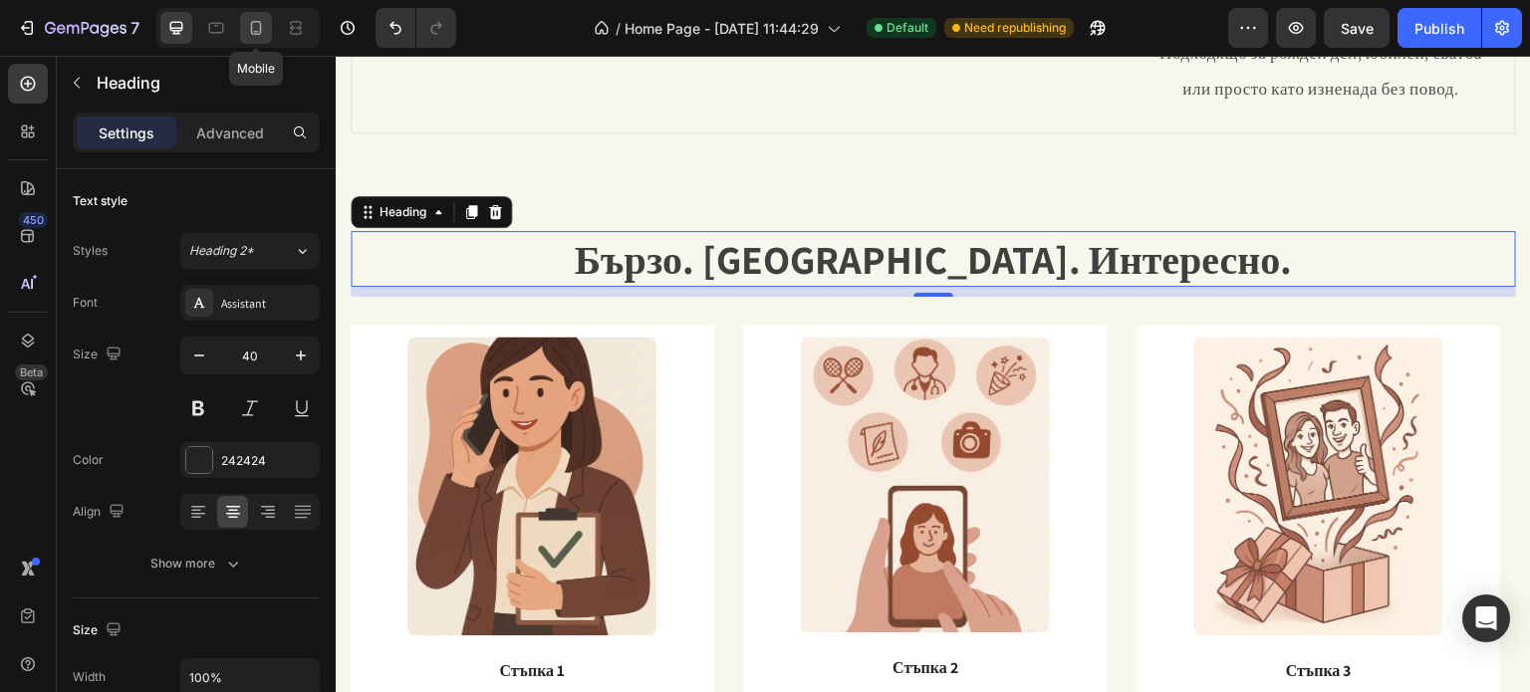
click at [243, 22] on div at bounding box center [256, 28] width 32 height 32
type input "35"
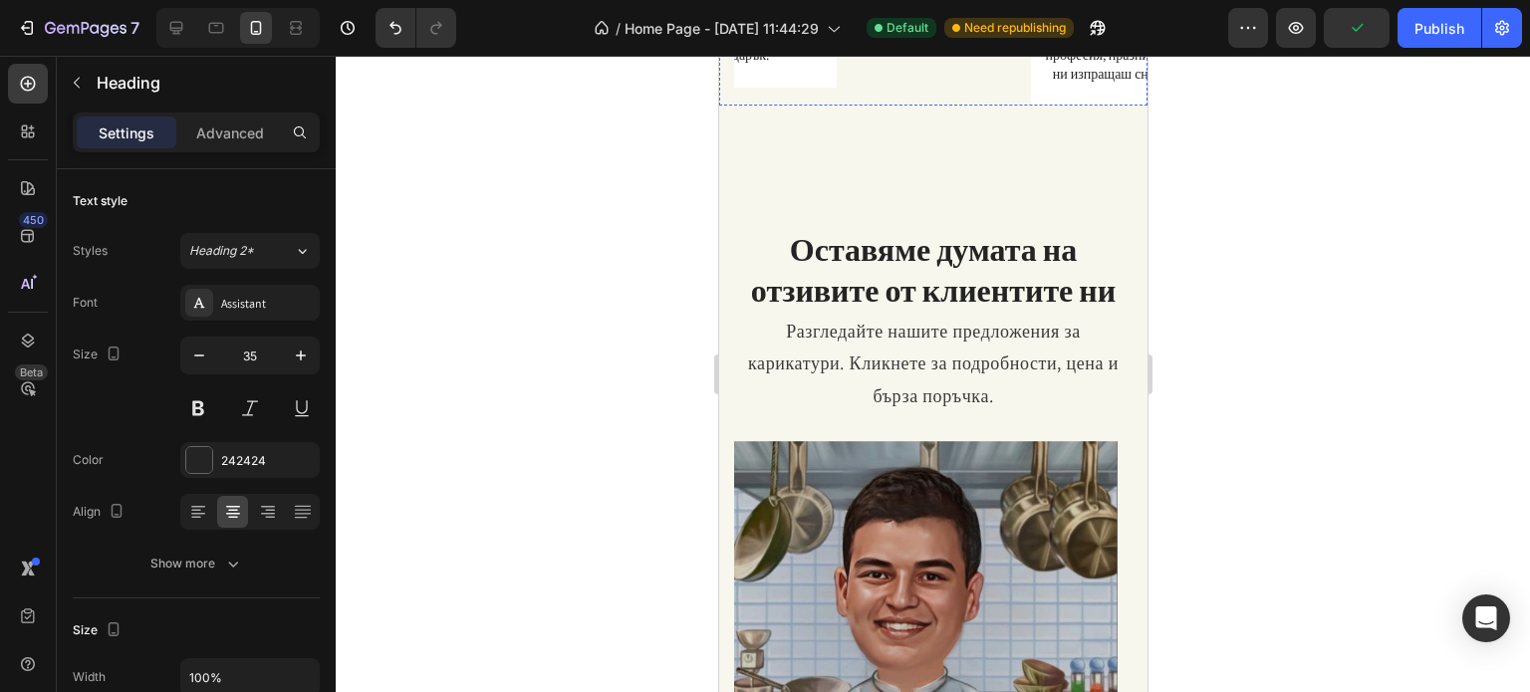
scroll to position [3135, 0]
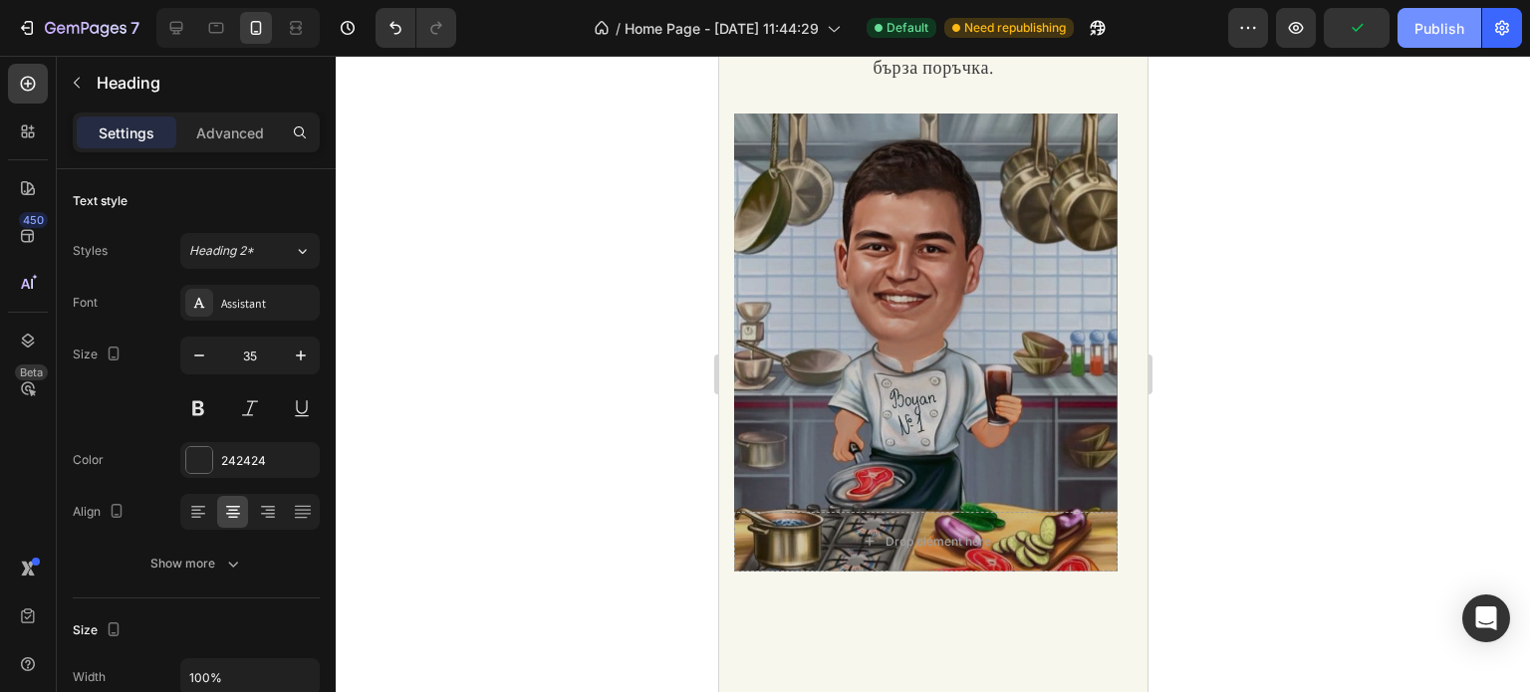
click at [1451, 24] on div "Publish" at bounding box center [1439, 28] width 50 height 21
